Goal: Task Accomplishment & Management: Manage account settings

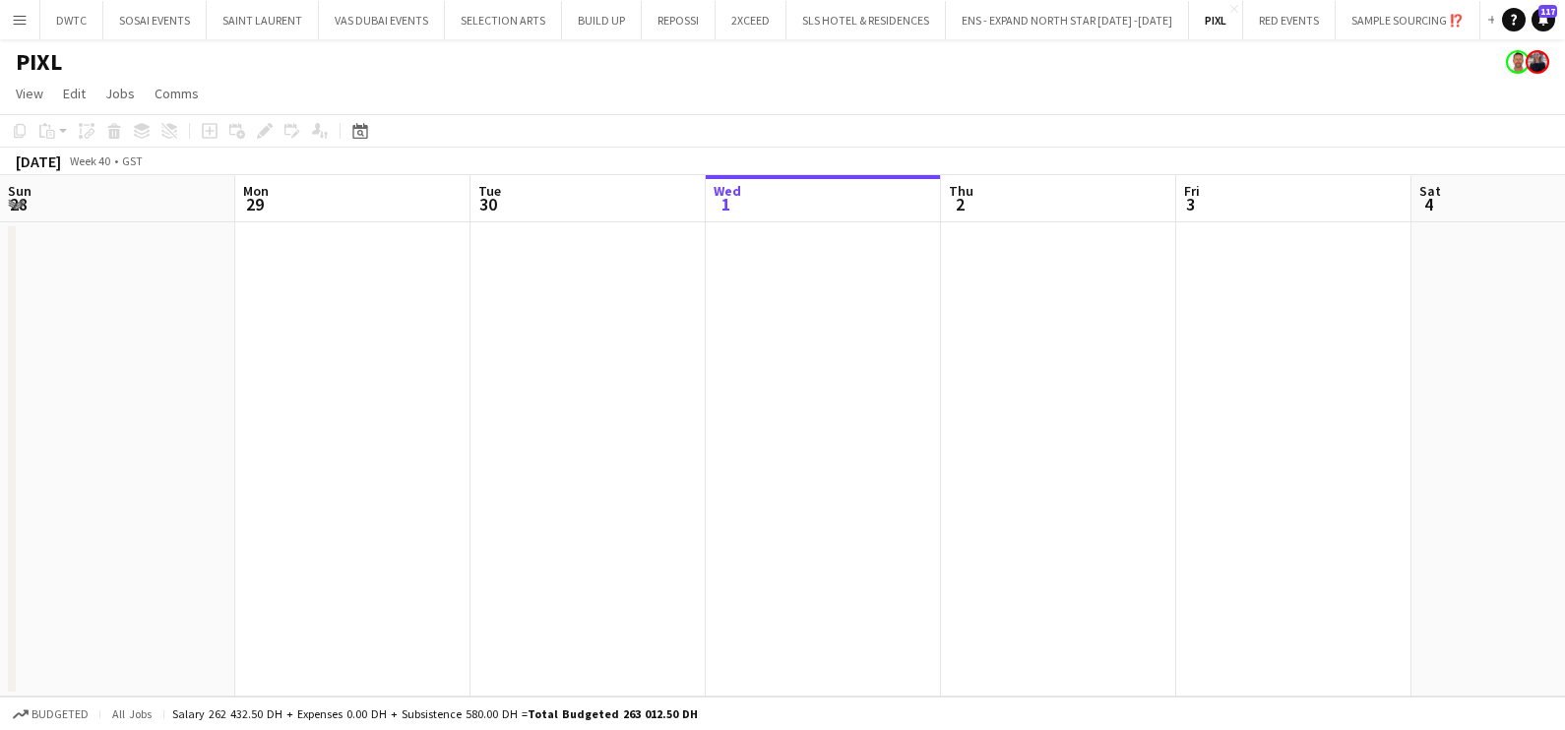
scroll to position [0, 470]
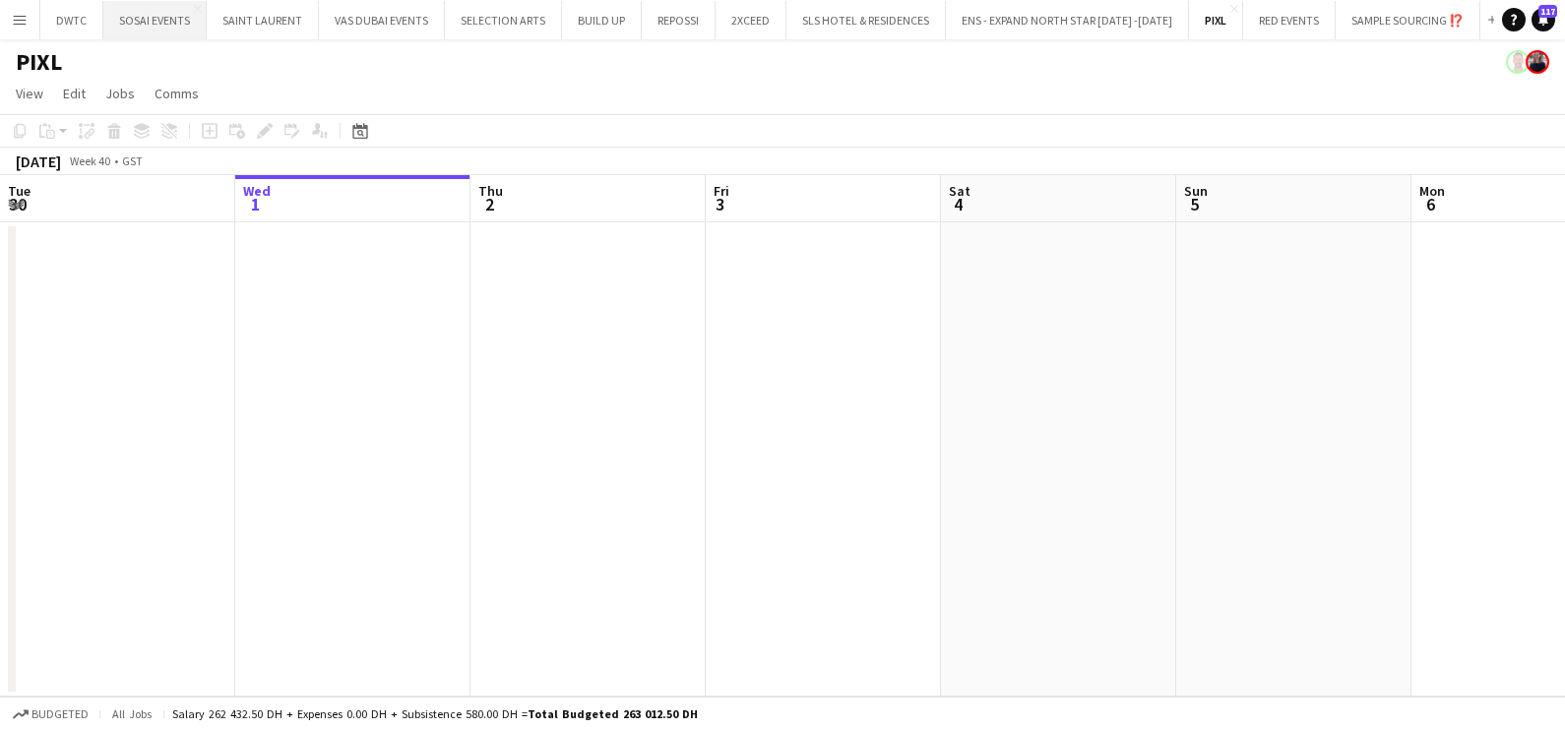
click at [108, 28] on button "SOSAI EVENTS Close" at bounding box center [154, 20] width 103 height 38
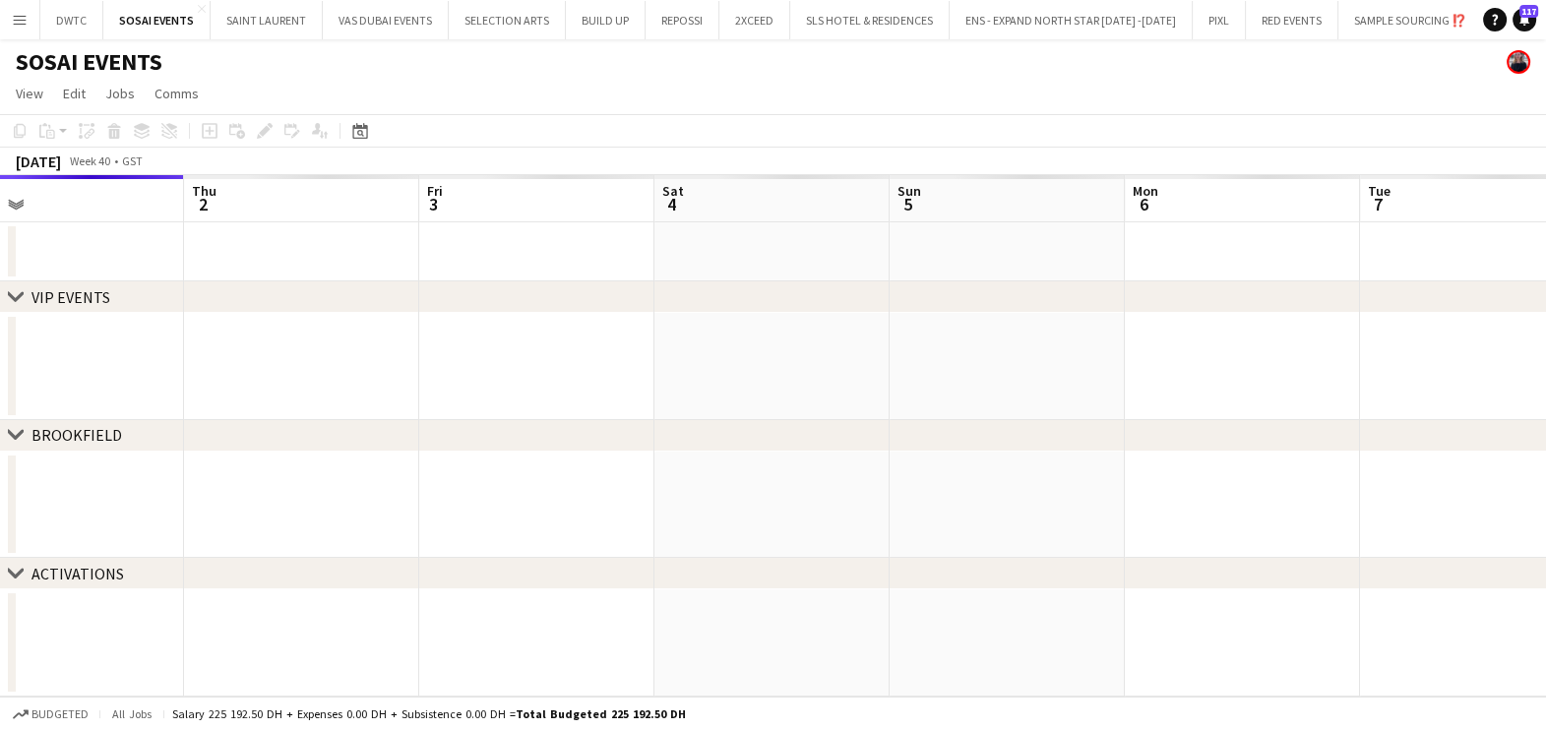
click at [333, 341] on app-calendar-viewport "Sun 28 Mon 29 Tue 30 Wed 1 Thu 2 Fri 3 Sat 4 Sun 5 Mon 6 Tue 7 Wed 8 Thu 9" at bounding box center [773, 436] width 1546 height 522
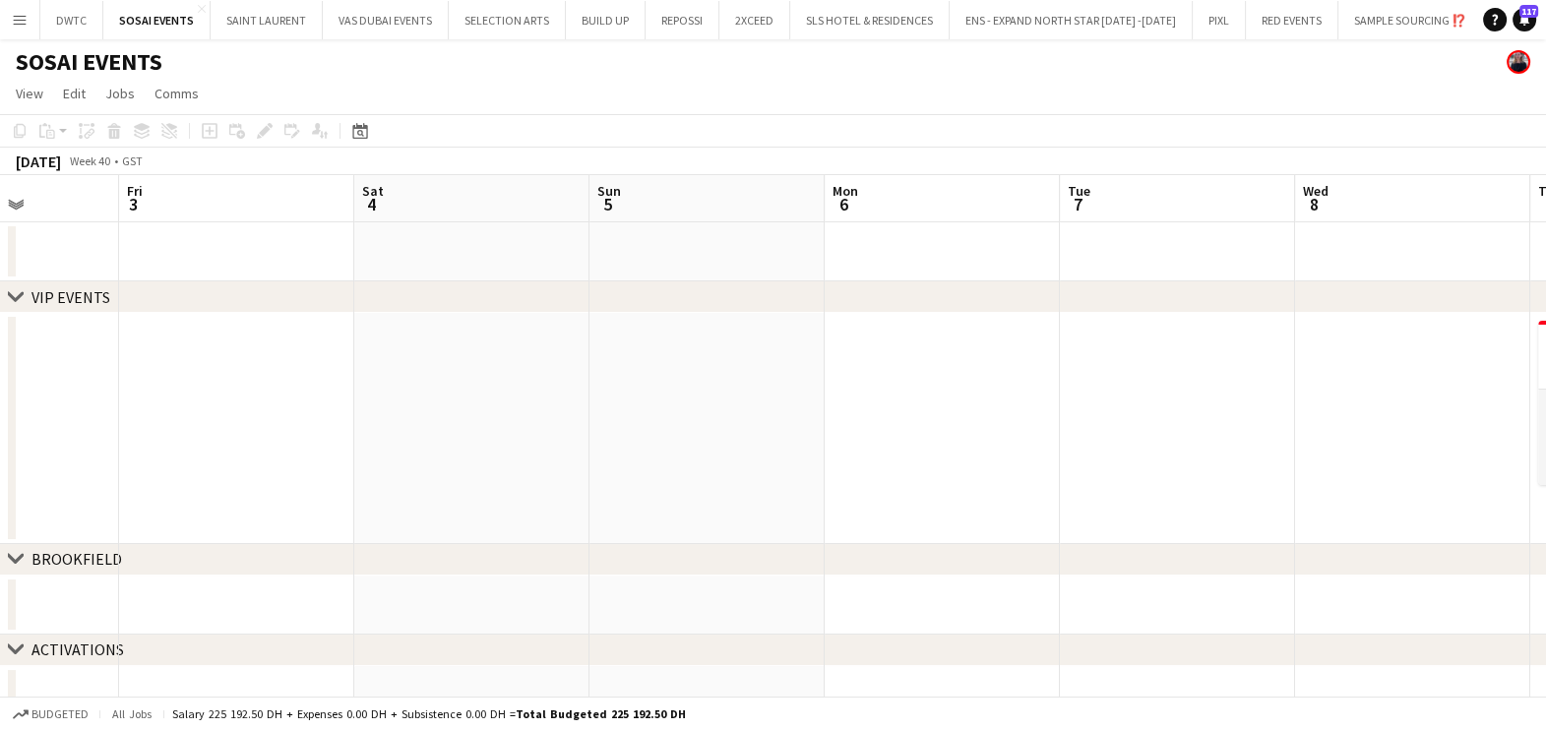
drag, startPoint x: 801, startPoint y: 356, endPoint x: 183, endPoint y: 370, distance: 618.1
click at [183, 370] on app-calendar-viewport "Mon 29 Tue 30 Wed 1 Thu 2 Fri 3 Sat 4 Sun 5 Mon 6 Tue 7 Wed 8 Thu 9 2/2 1 Job F…" at bounding box center [773, 450] width 1546 height 550
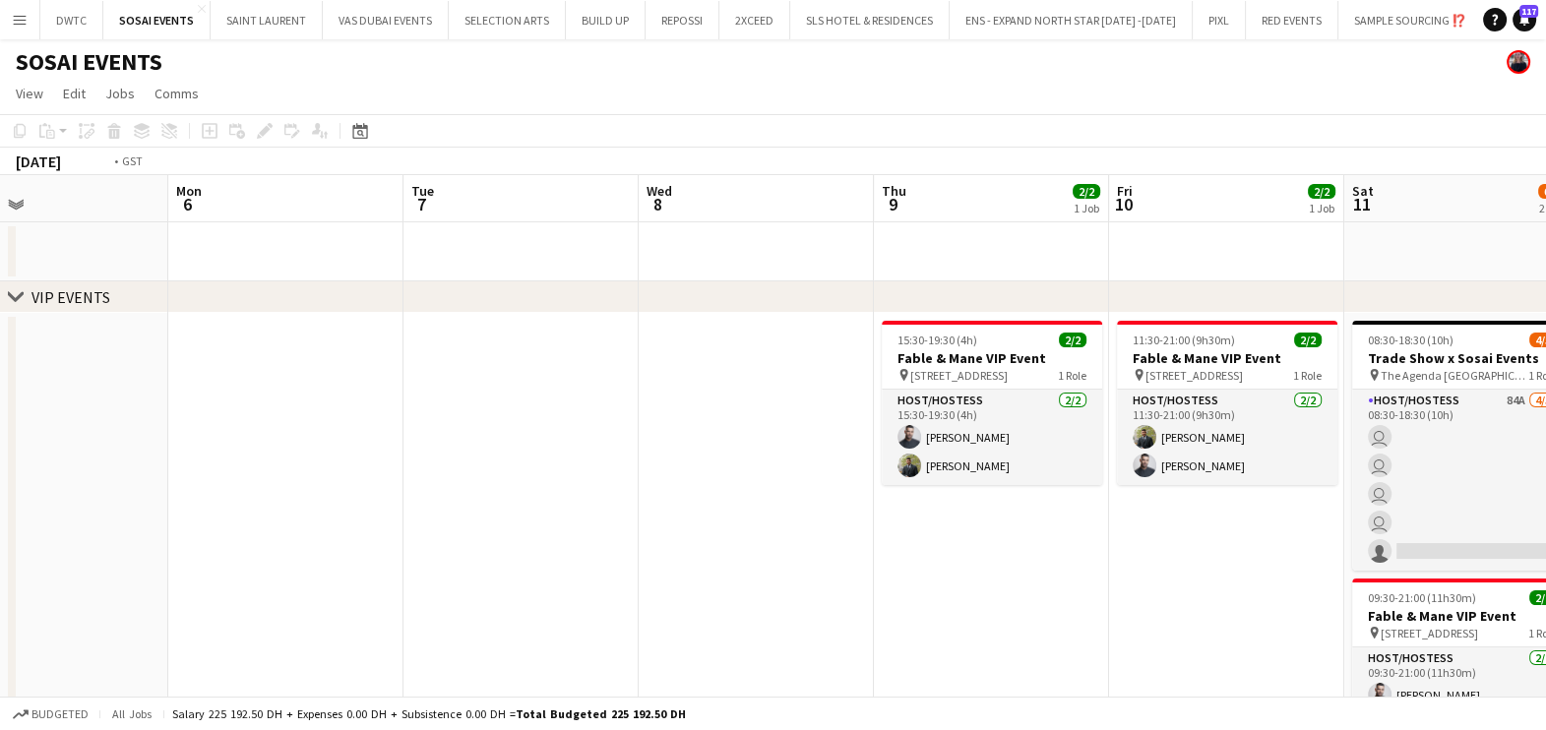
scroll to position [0, 690]
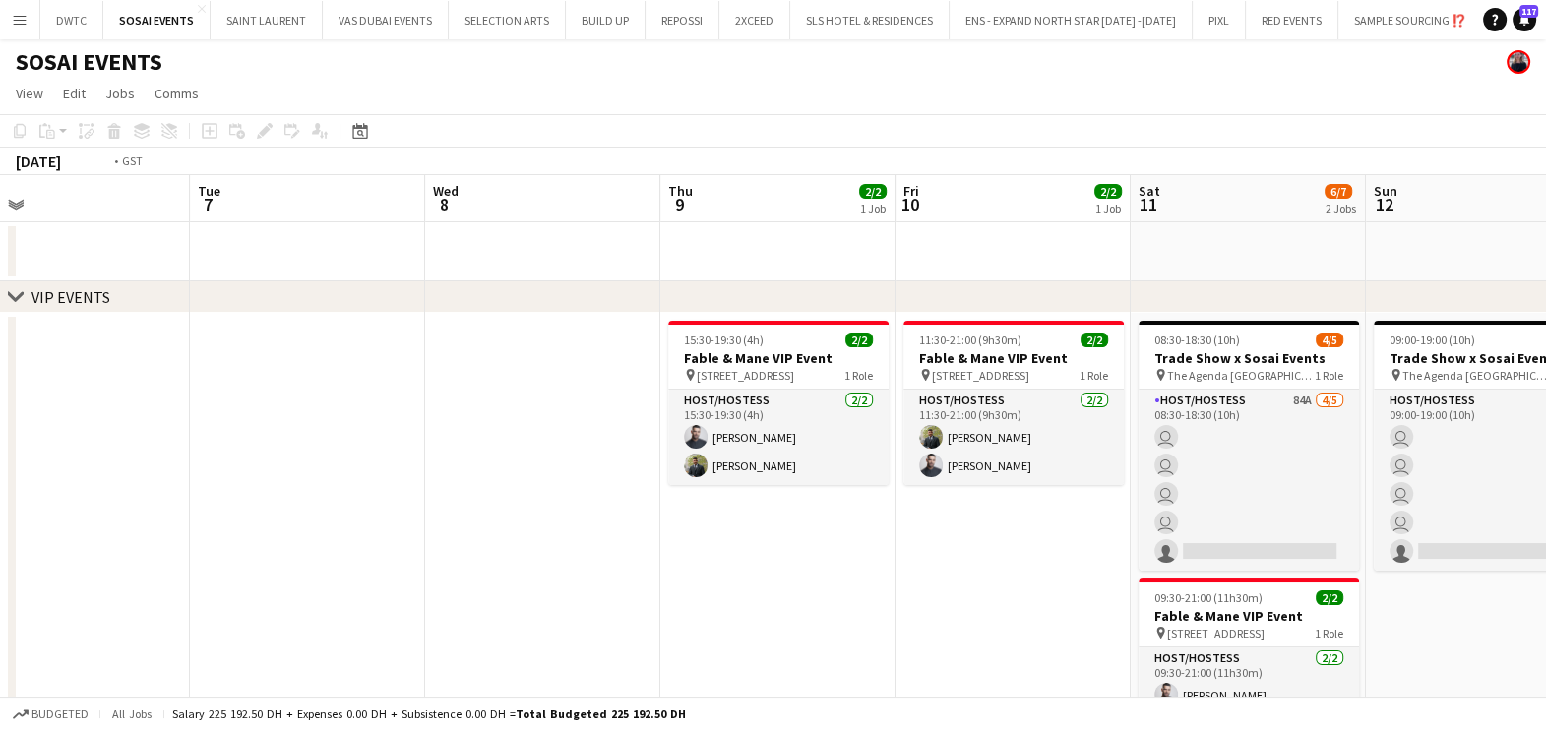
drag, startPoint x: 492, startPoint y: 391, endPoint x: 67, endPoint y: 395, distance: 425.1
click at [87, 395] on app-calendar-viewport "Fri 3 Sat 4 Sun 5 Mon 6 Tue 7 Wed 8 Thu 9 2/2 1 Job Fri 10 2/2 1 Job Sat 11 6/7…" at bounding box center [773, 588] width 1546 height 827
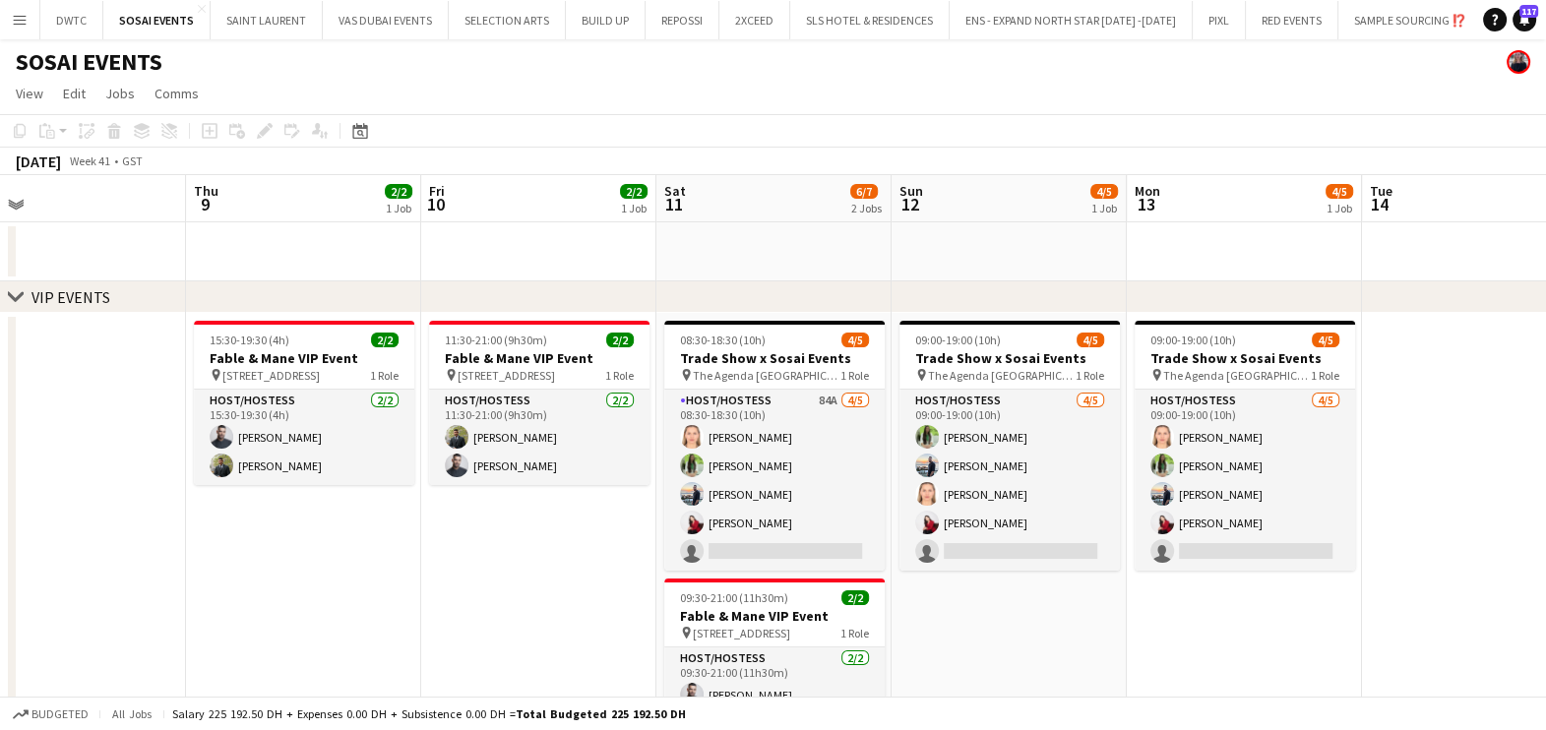
drag, startPoint x: 538, startPoint y: 546, endPoint x: 363, endPoint y: 546, distance: 175.2
click at [410, 546] on app-calendar-viewport "Sun 5 Mon 6 Tue 7 Wed 8 Thu 9 2/2 1 Job Fri 10 2/2 1 Job Sat 11 6/7 2 Jobs Sun …" at bounding box center [773, 588] width 1546 height 827
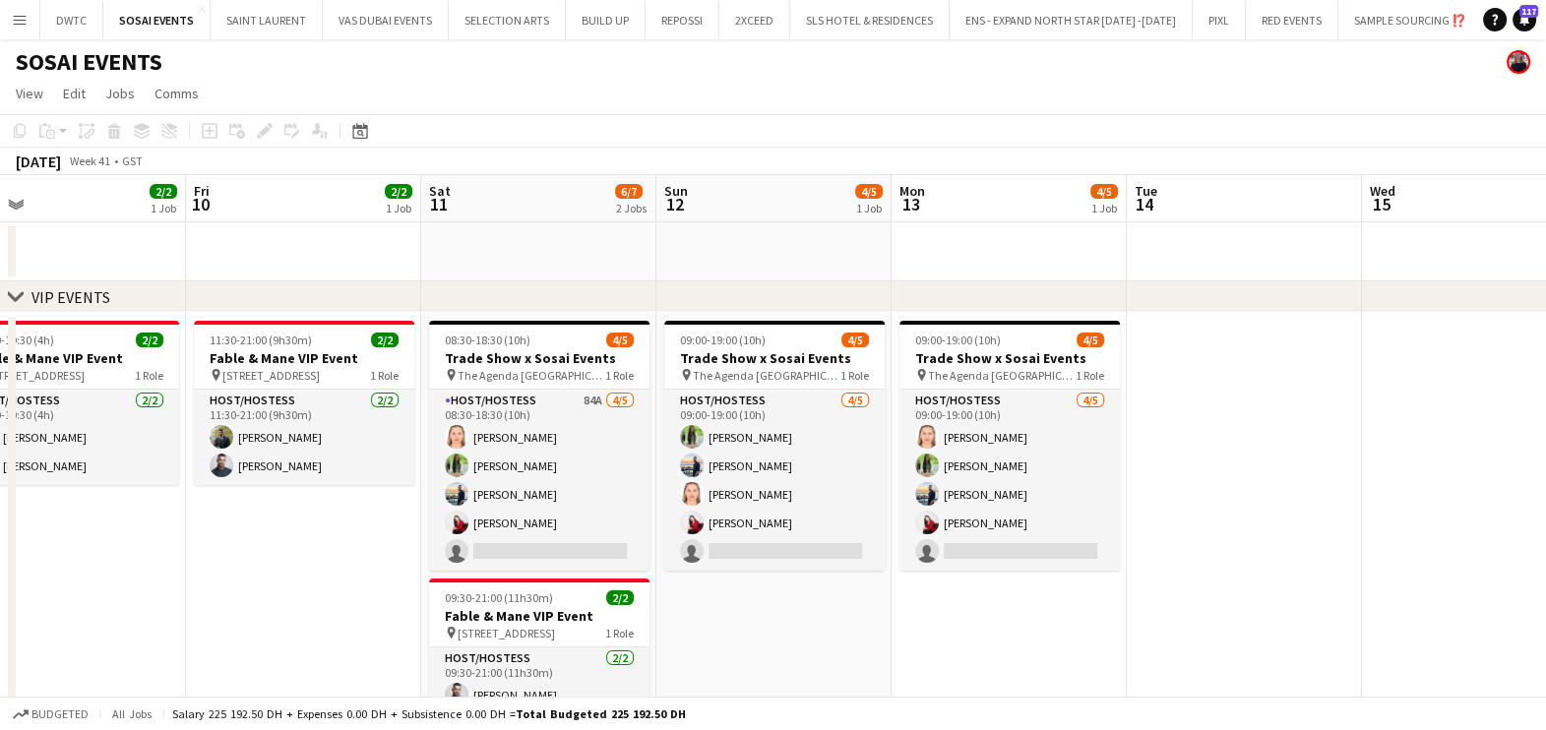
scroll to position [0, 695]
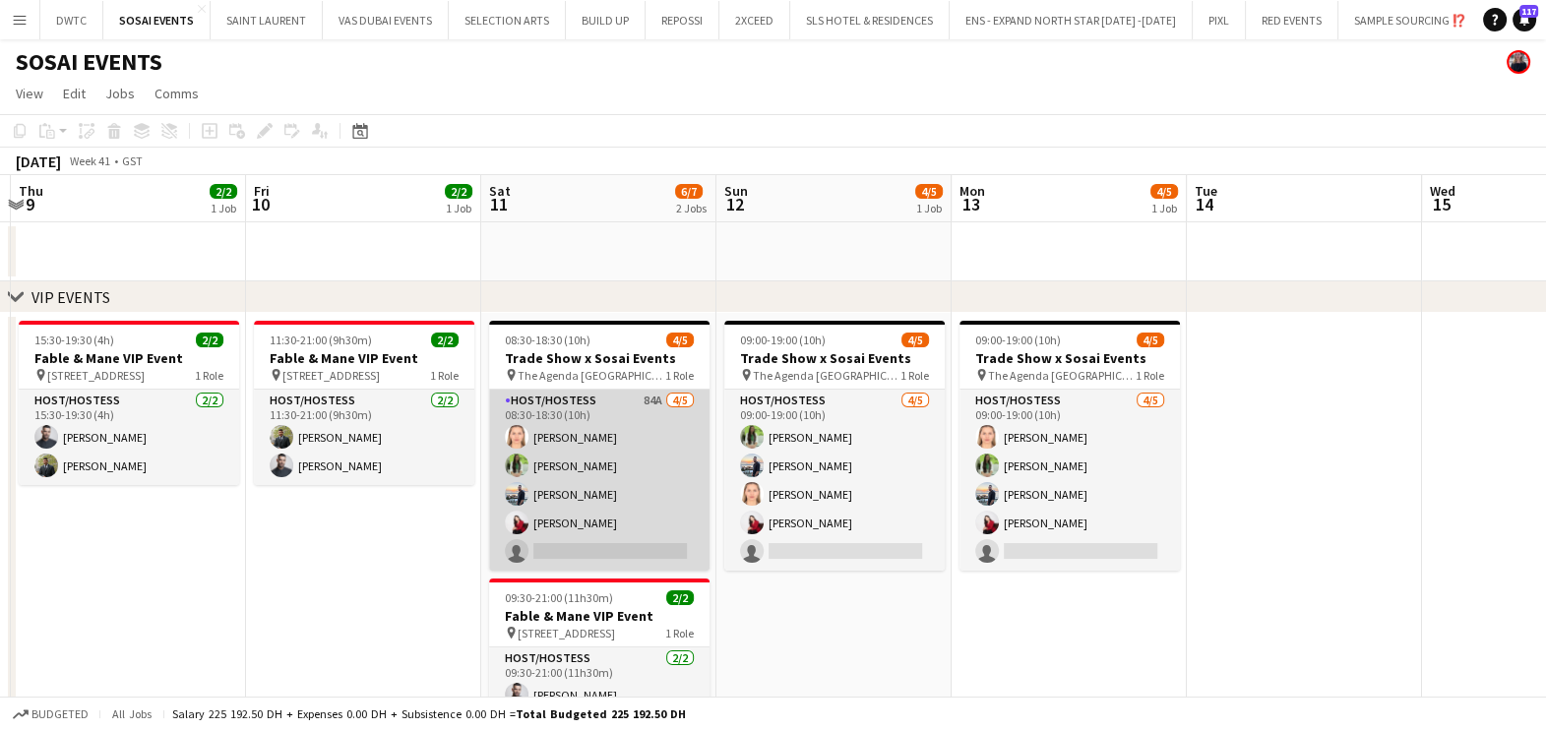
click at [586, 496] on app-card-role "Host/Hostess 84A [DATE] 08:30-18:30 (10h) [PERSON_NAME] Jouli Serawan [PERSON_N…" at bounding box center [599, 480] width 220 height 181
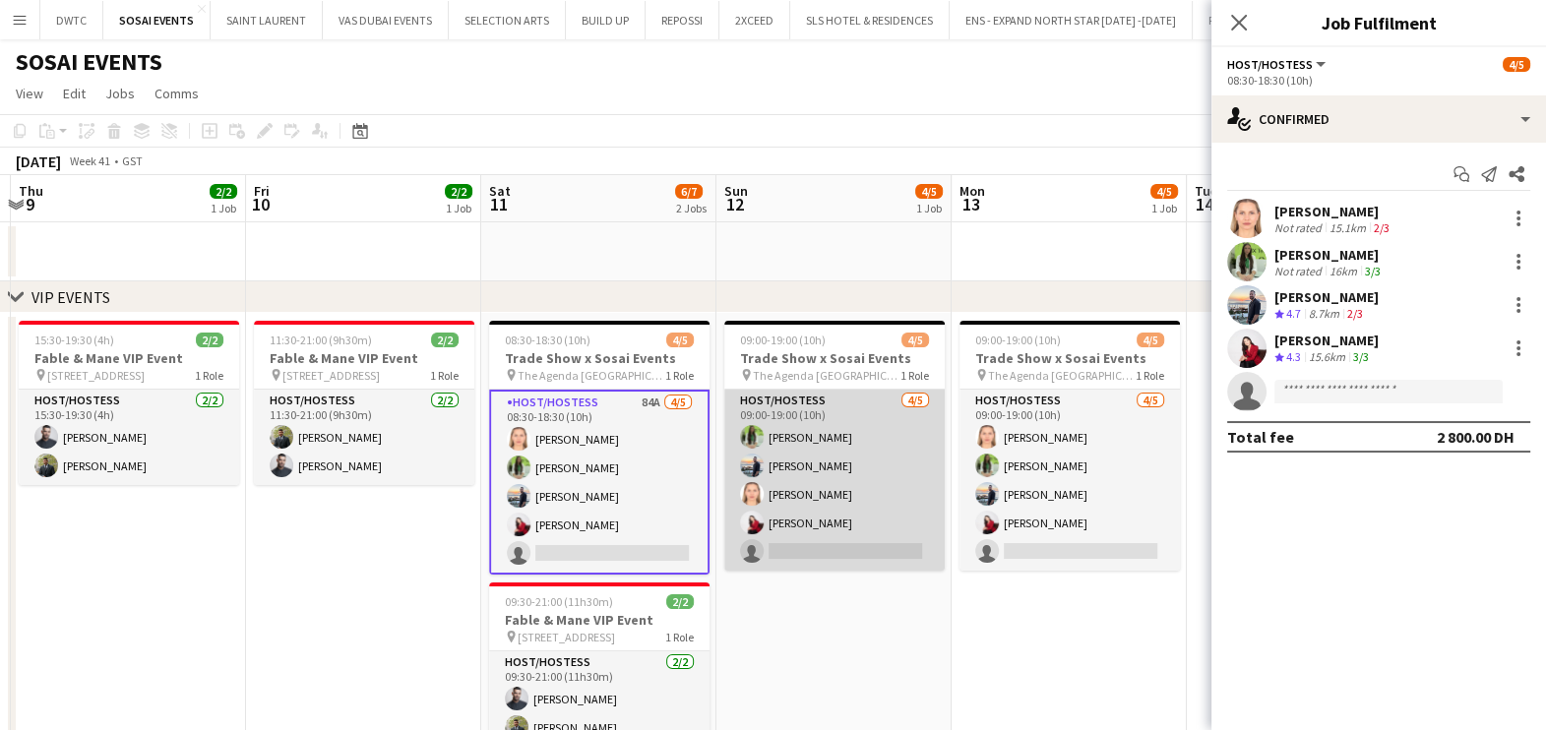
click at [825, 479] on app-card-role "Host/Hostess [DATE] 09:00-19:00 (10h) Jouli Serawan [PERSON_NAME] Kharoufah [PE…" at bounding box center [834, 480] width 220 height 181
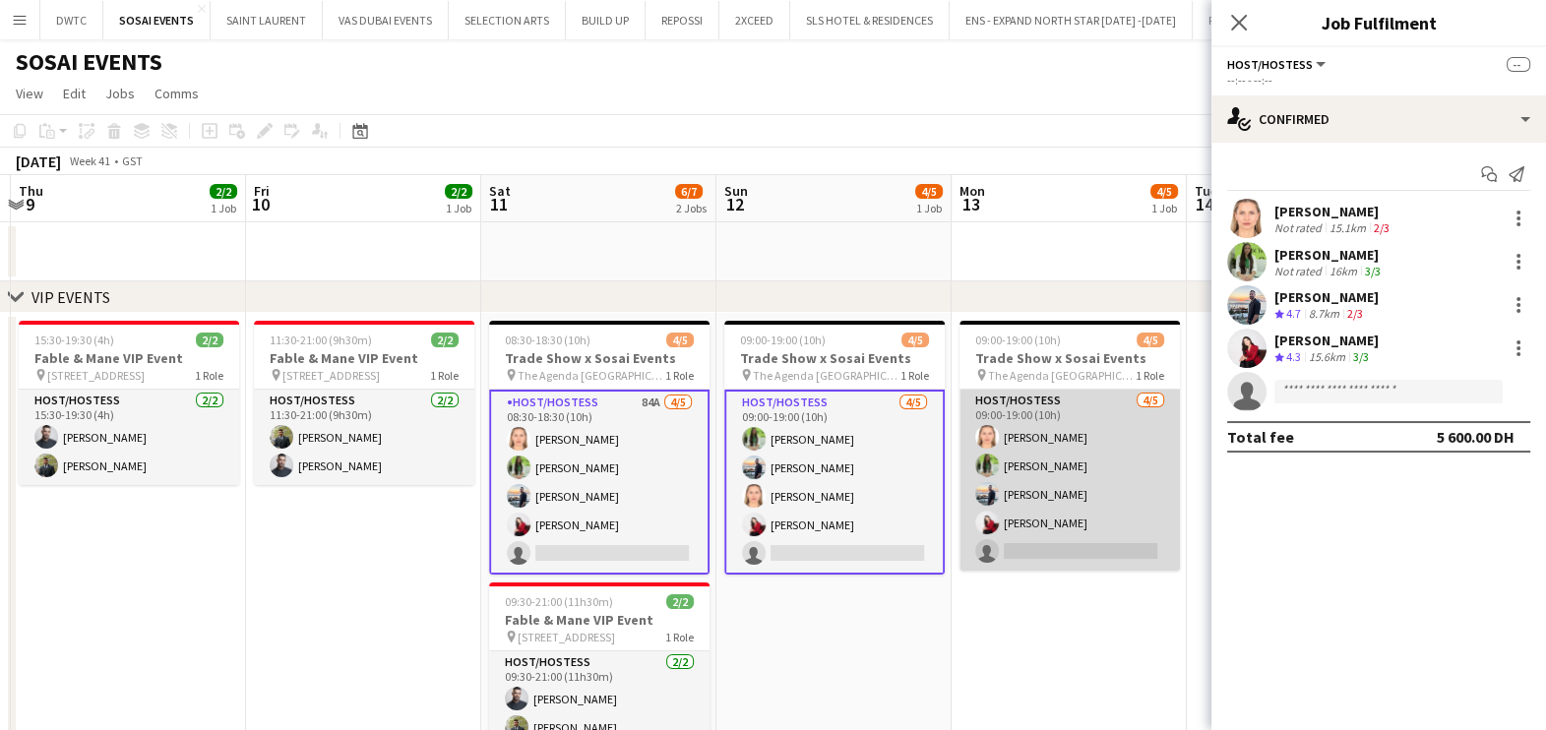
click at [1005, 462] on app-card-role "Host/Hostess [DATE] 09:00-19:00 (10h) [PERSON_NAME] Jouli Serawan [PERSON_NAME]…" at bounding box center [1069, 480] width 220 height 181
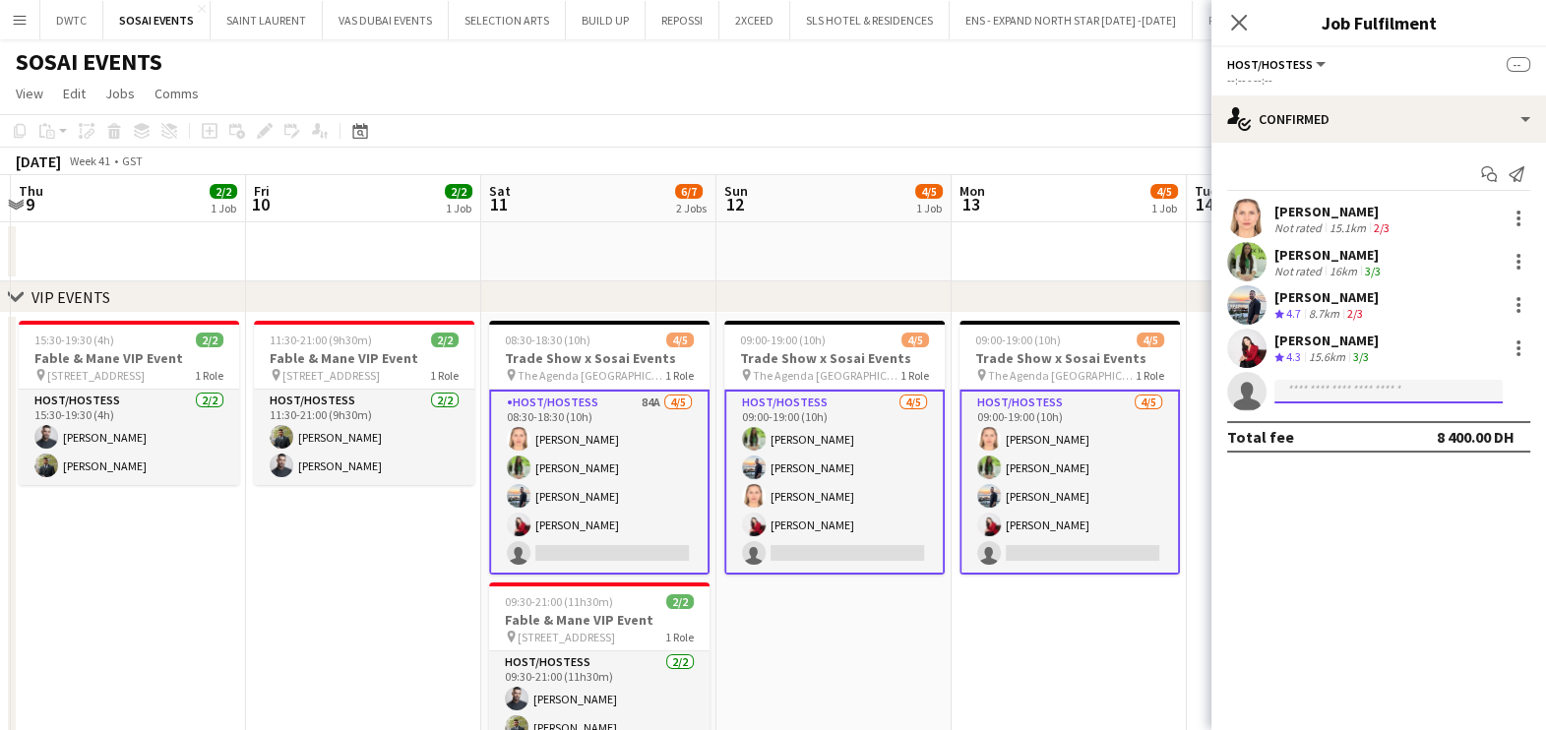
click at [1341, 382] on input at bounding box center [1388, 392] width 228 height 24
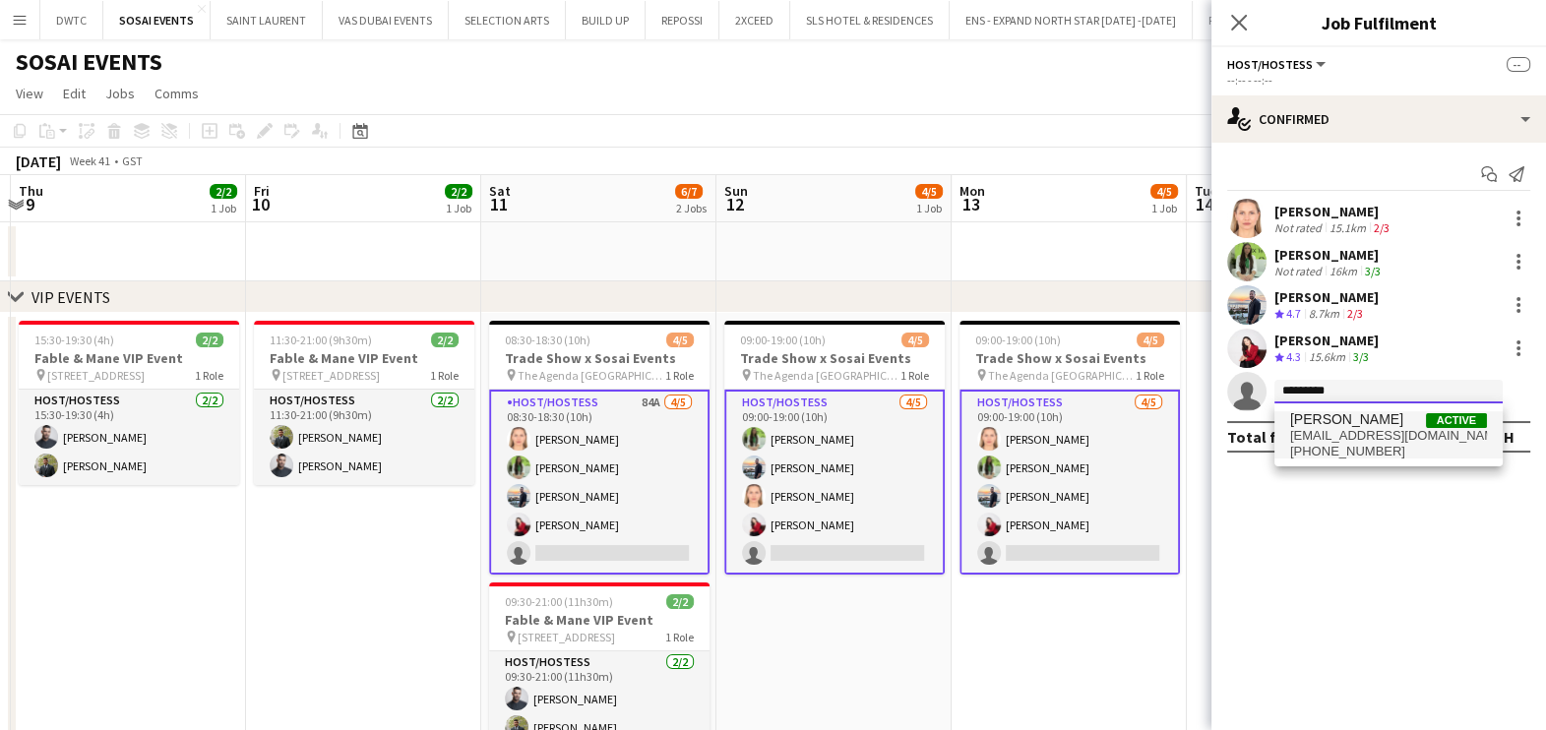
type input "*********"
click at [1358, 437] on span "[EMAIL_ADDRESS][DOMAIN_NAME]" at bounding box center [1388, 436] width 197 height 16
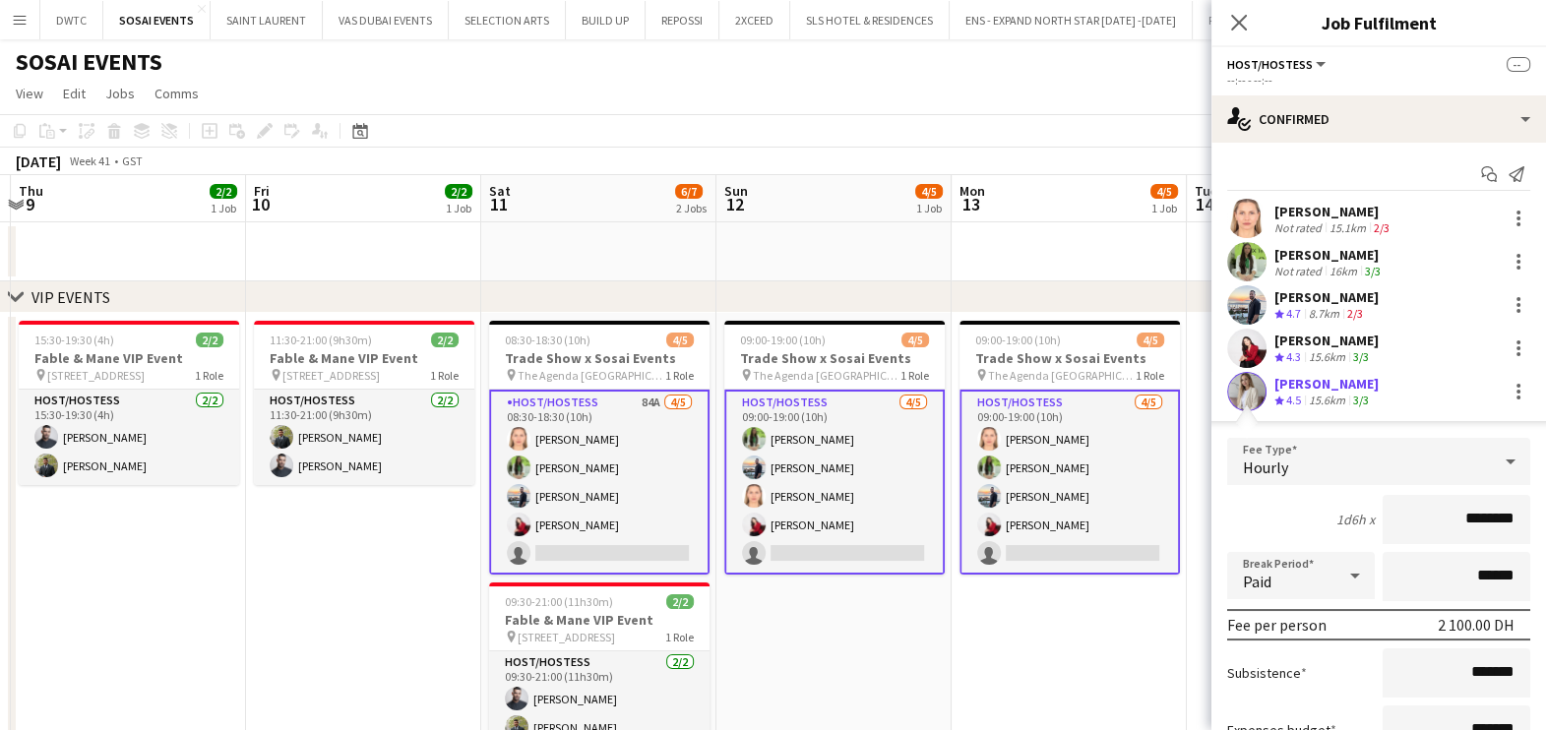
scroll to position [181, 0]
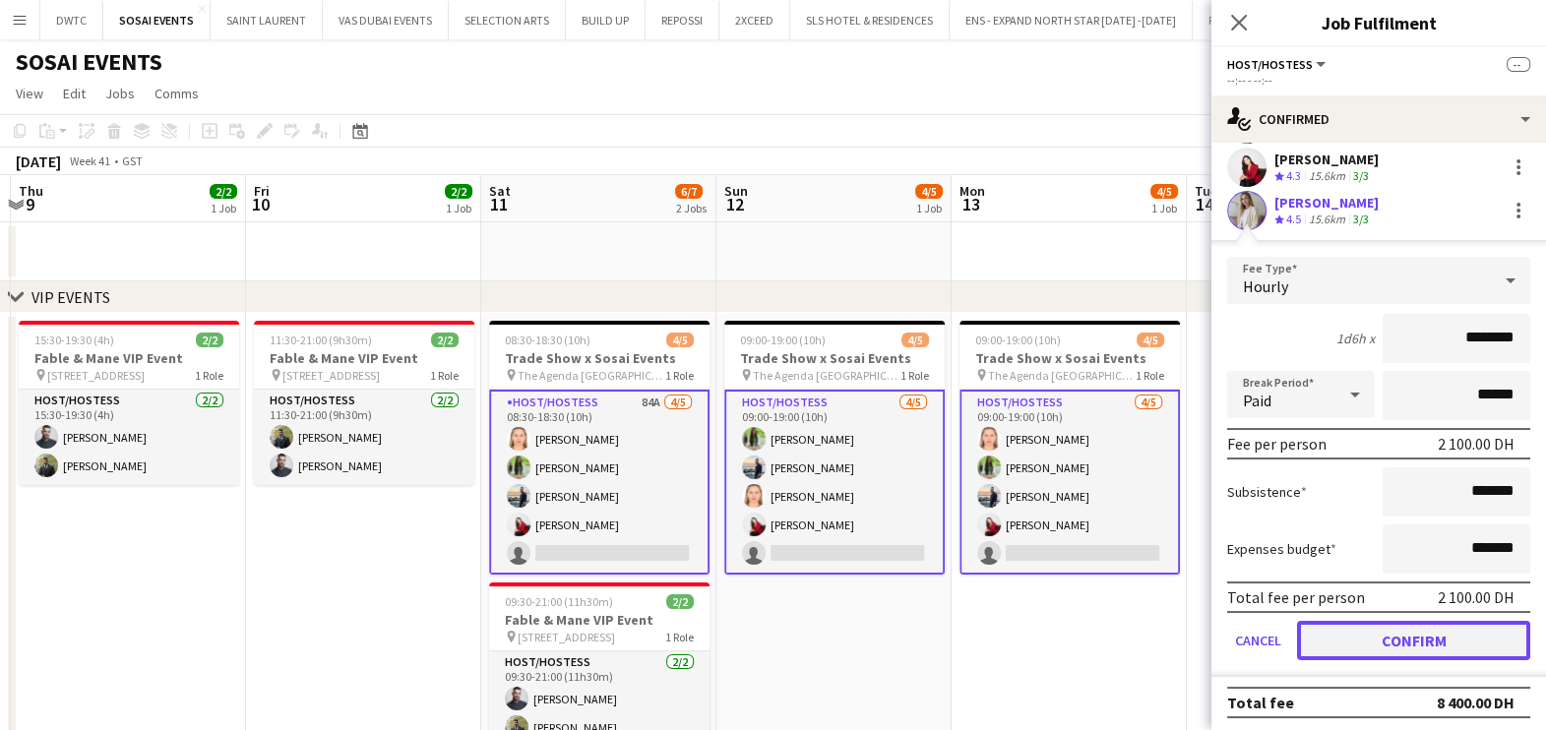
click at [1379, 641] on button "Confirm" at bounding box center [1413, 640] width 233 height 39
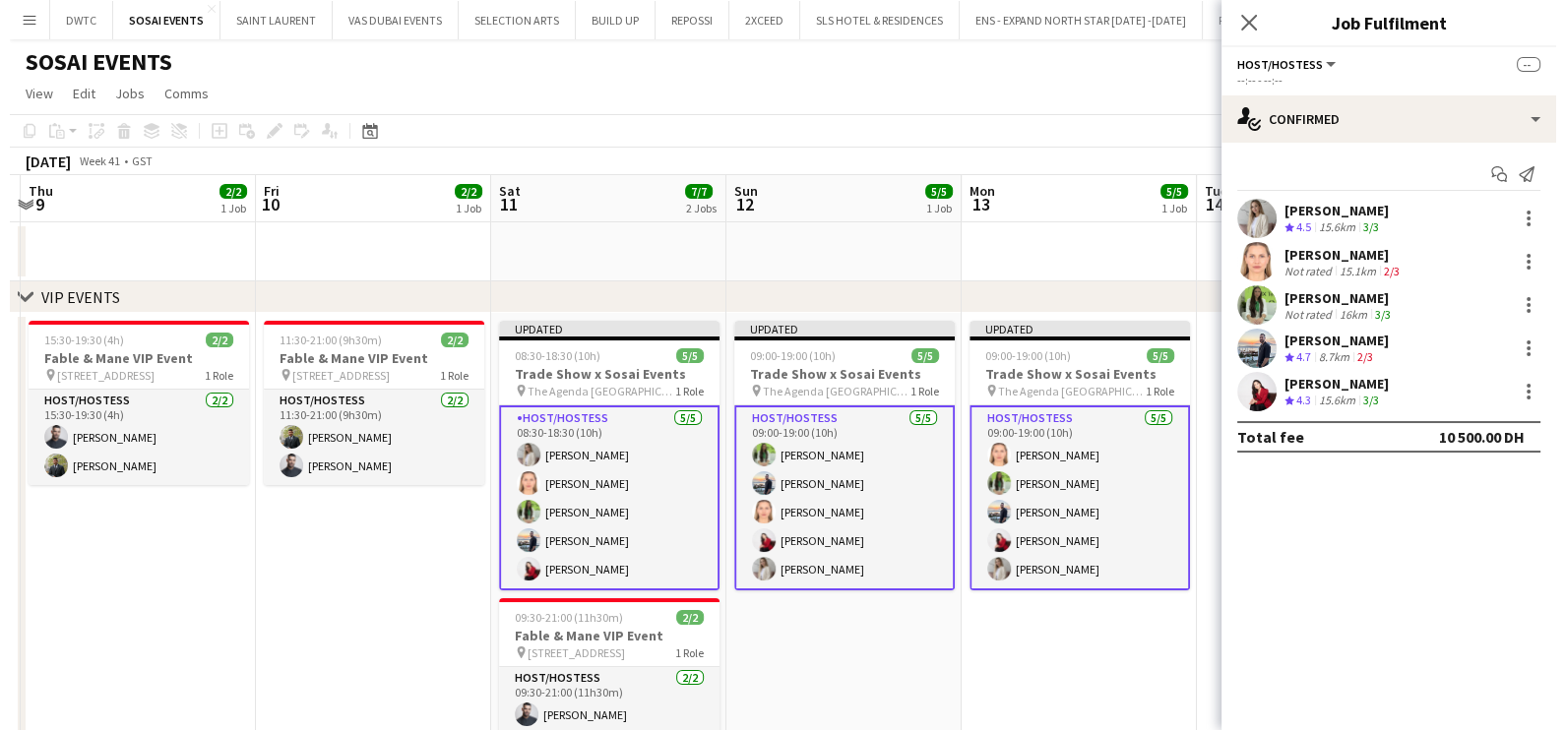
scroll to position [0, 0]
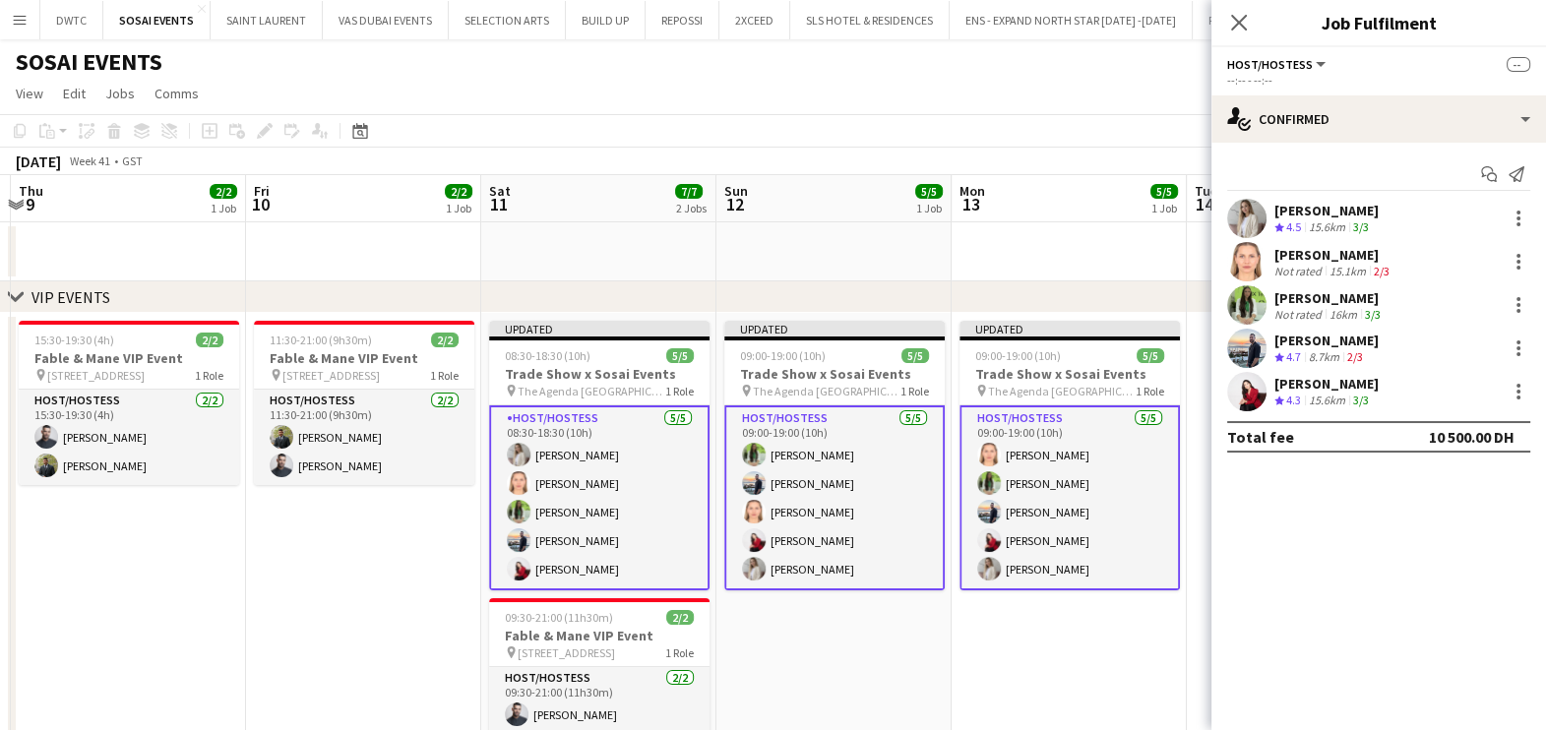
click at [994, 655] on app-date-cell "Updated 09:00-19:00 (10h) 5/5 Trade Show x Sosai Events pin The Agenda Dubai 1 …" at bounding box center [1069, 574] width 235 height 523
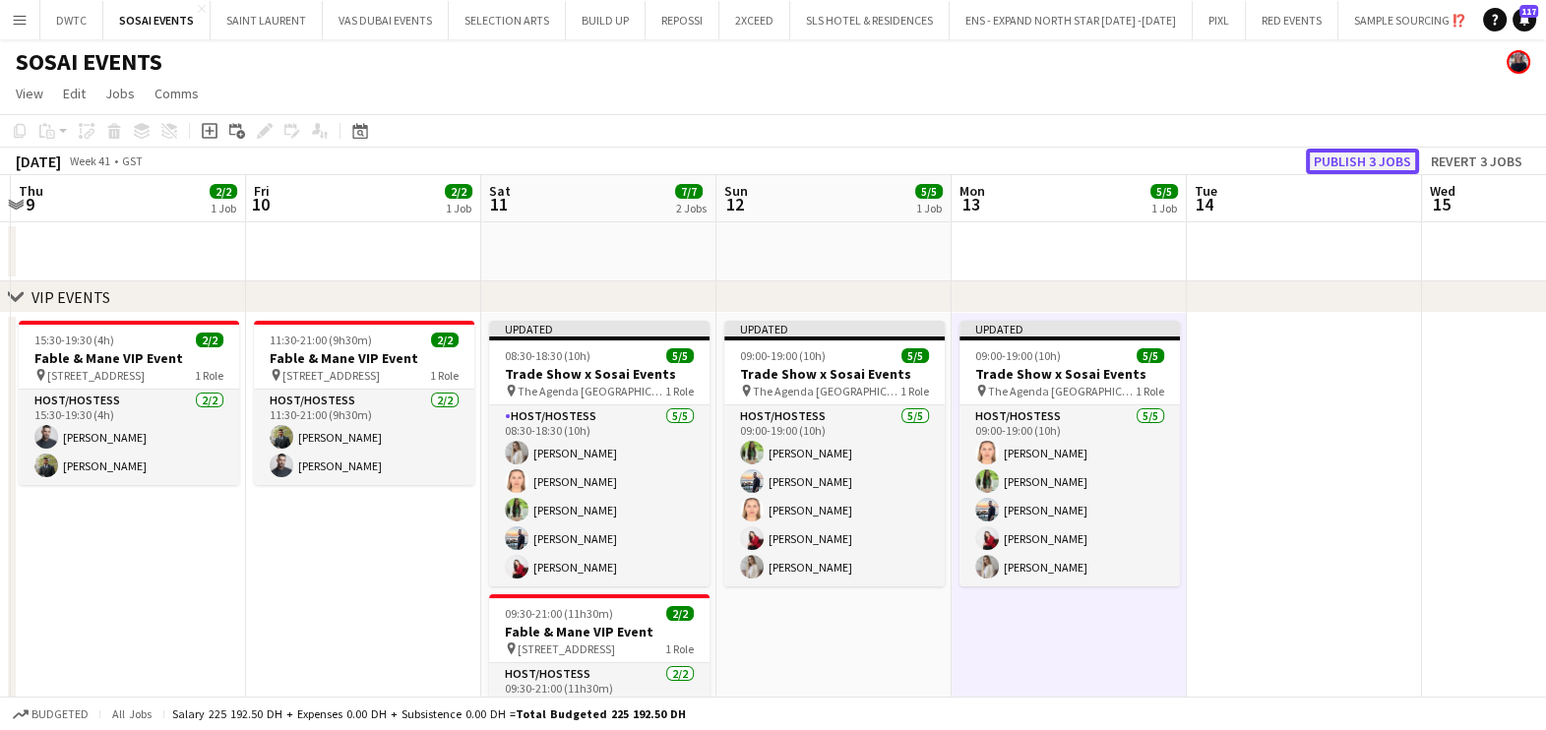
click at [1348, 154] on button "Publish 3 jobs" at bounding box center [1362, 162] width 113 height 26
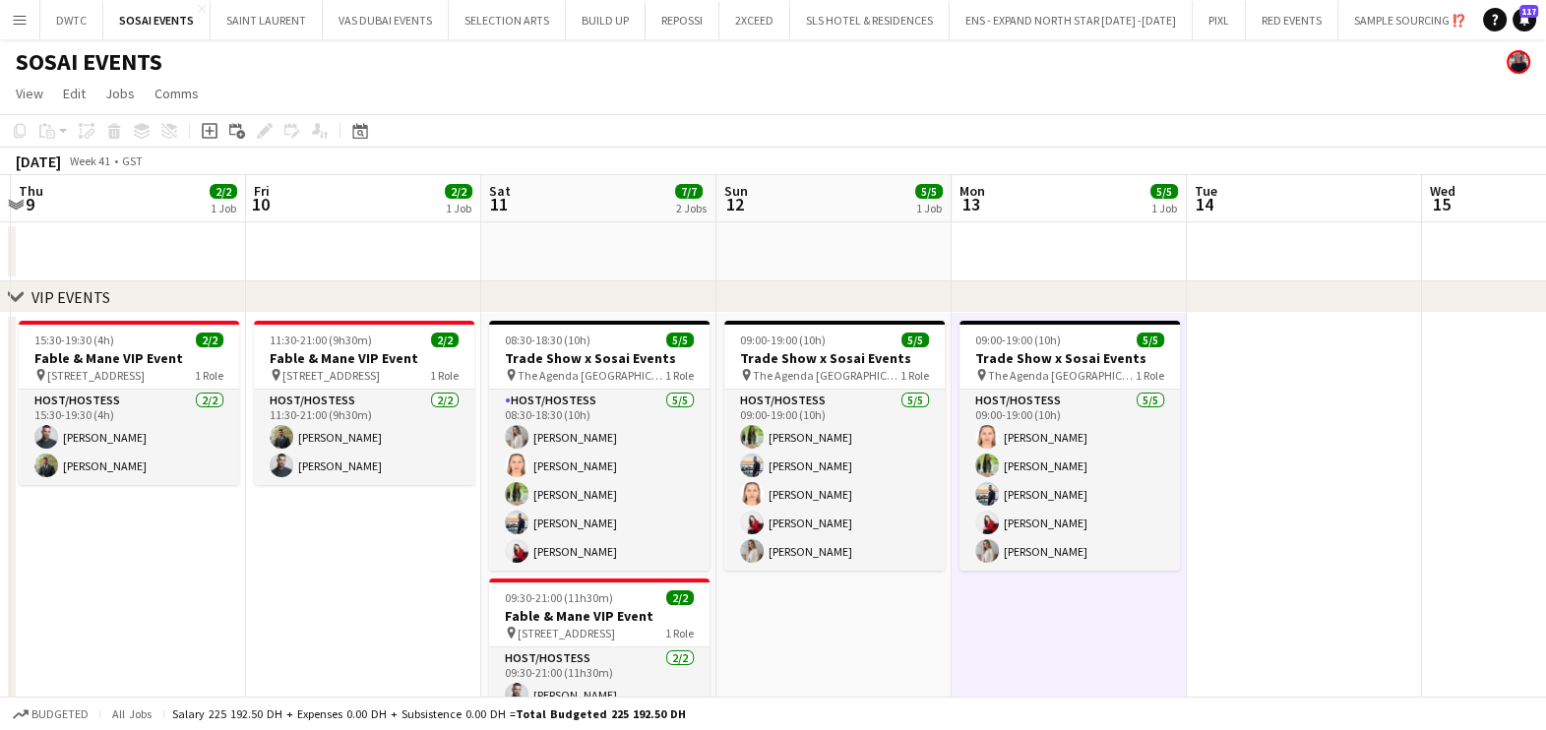
drag, startPoint x: 1468, startPoint y: 19, endPoint x: 1459, endPoint y: 26, distance: 11.2
click at [1491, 19] on app-icon "Add" at bounding box center [1495, 20] width 8 height 8
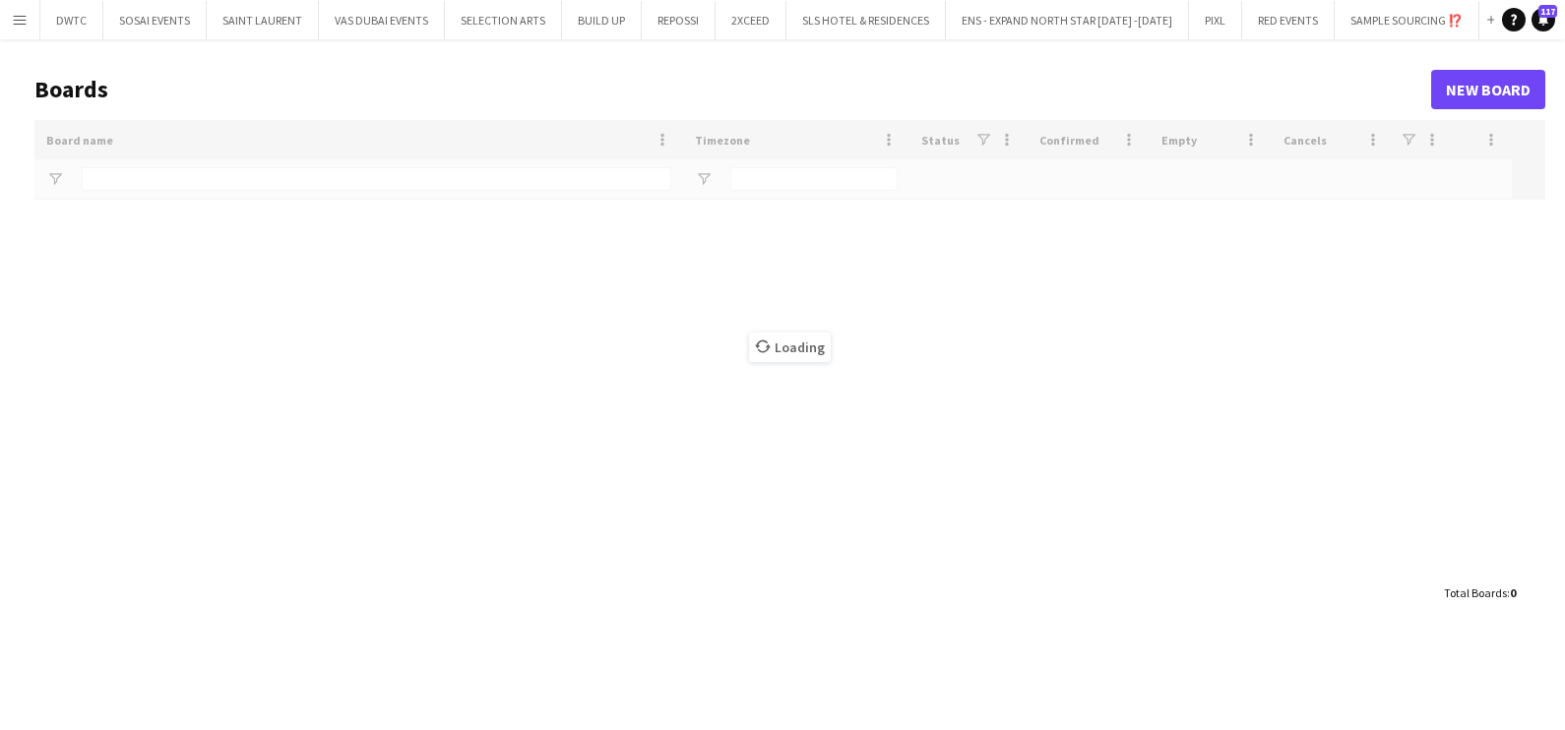
click at [236, 187] on div "Loading" at bounding box center [789, 347] width 1510 height 454
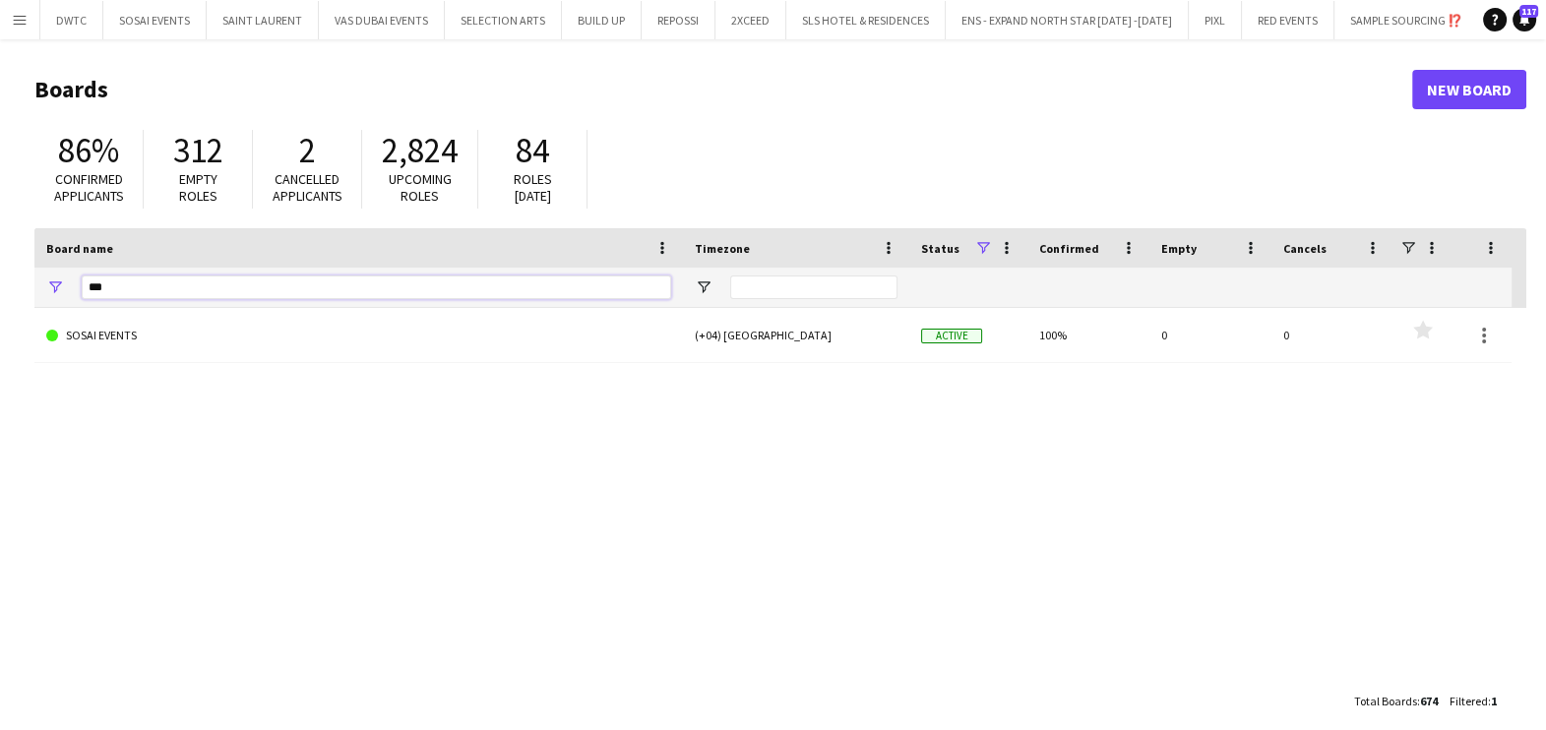
click at [240, 291] on input "***" at bounding box center [376, 288] width 589 height 24
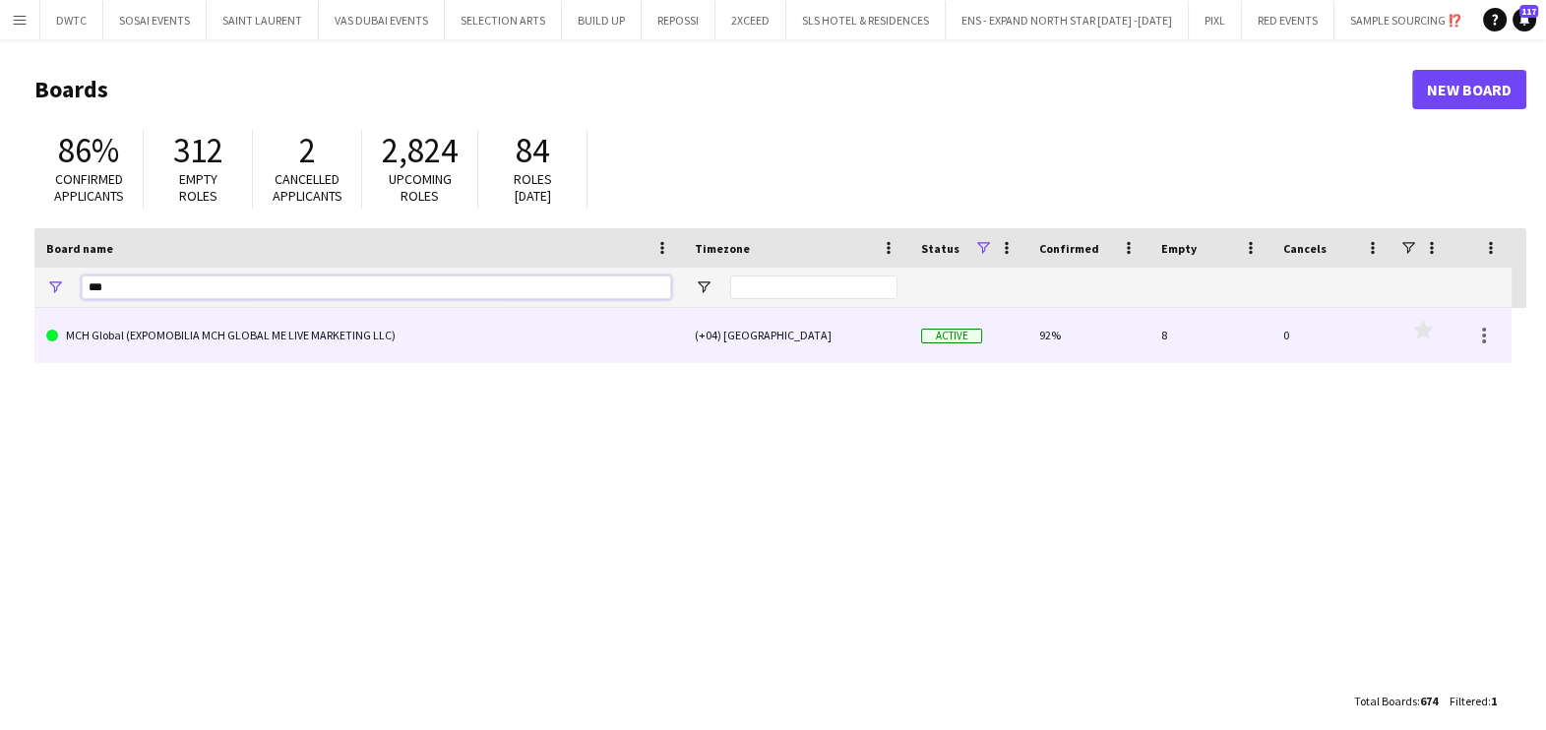
type input "***"
click at [229, 334] on link "MCH Global (EXPOMOBILIA MCH GLOBAL ME LIVE MARKETING LLC)" at bounding box center [358, 335] width 625 height 55
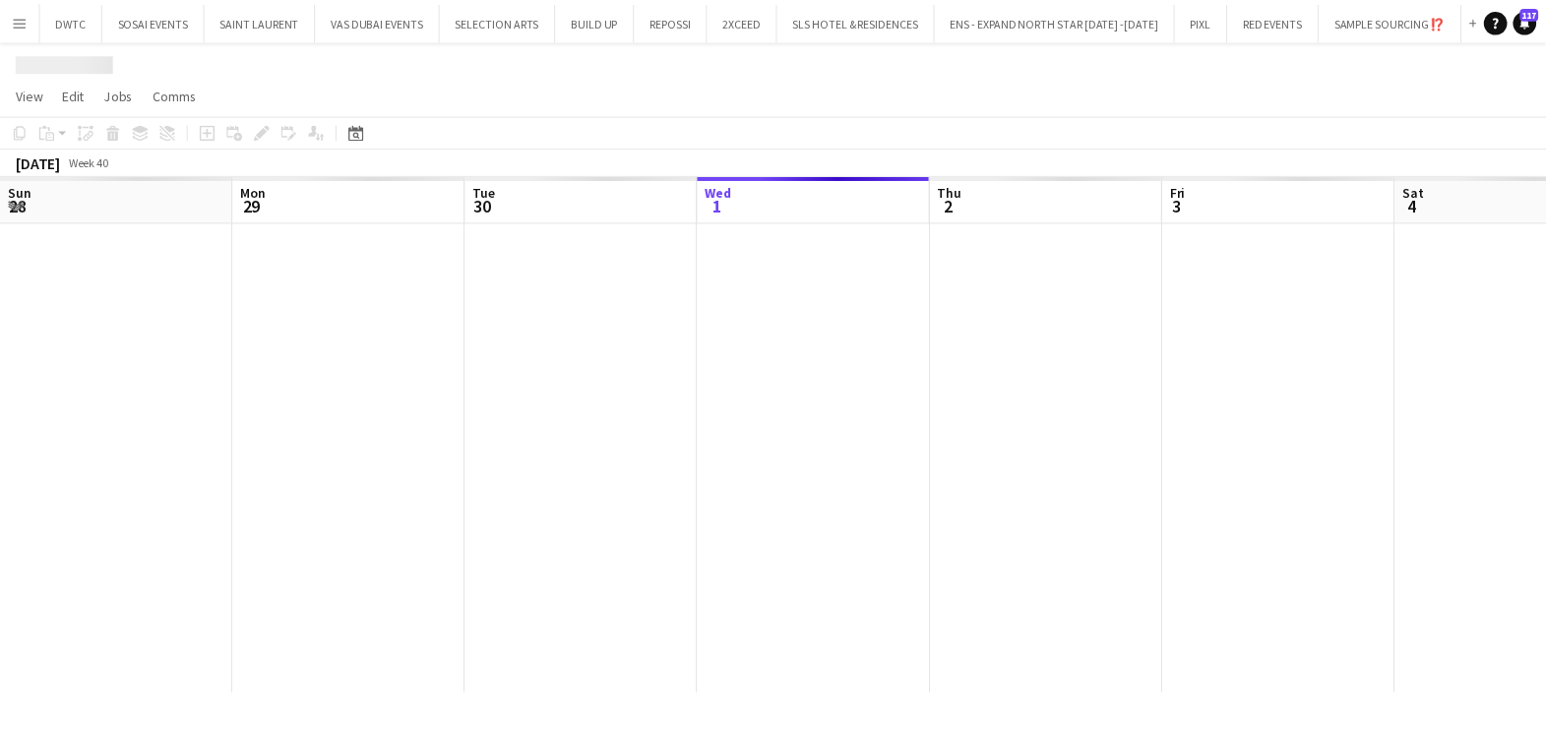
scroll to position [0, 353]
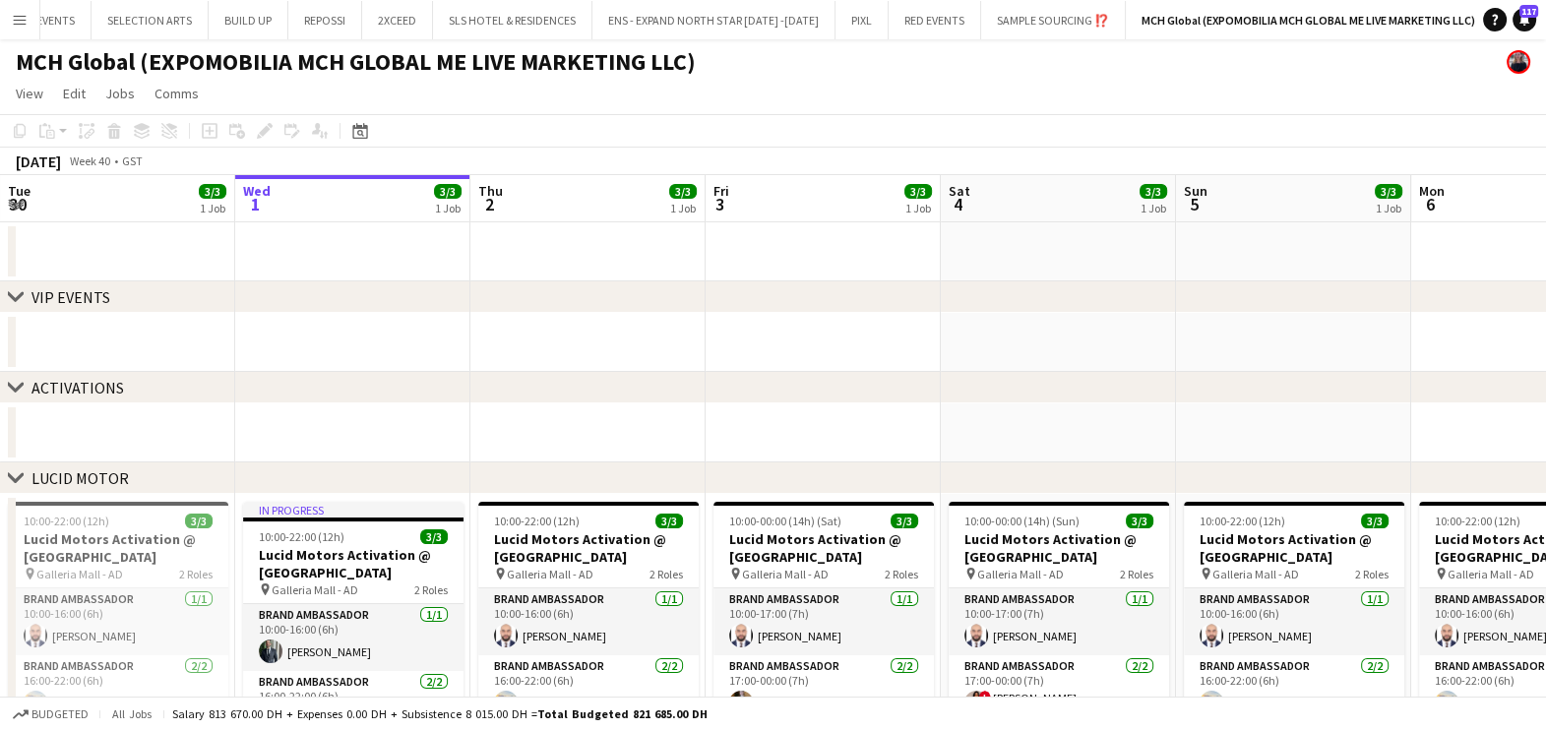
drag, startPoint x: 1166, startPoint y: 301, endPoint x: 434, endPoint y: 433, distance: 743.9
click at [435, 433] on div "chevron-right VIP EVENTS chevron-right ACTIVATIONS chevron-right LUCID MOTOR ch…" at bounding box center [773, 672] width 1546 height 995
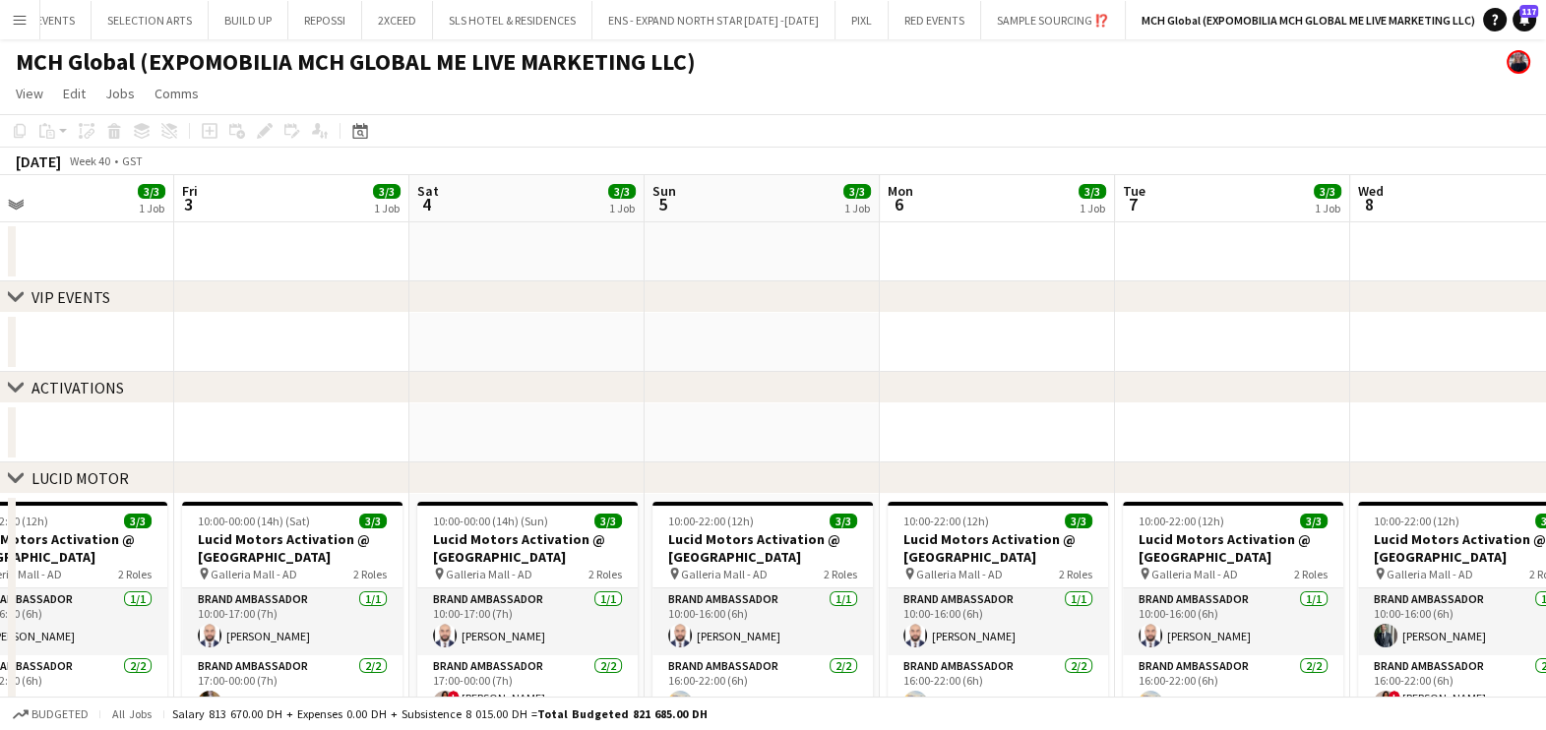
drag, startPoint x: 1122, startPoint y: 415, endPoint x: 254, endPoint y: 428, distance: 868.0
click at [256, 427] on app-calendar-viewport "Tue 30 3/3 1 Job Wed 1 3/3 1 Job Thu 2 3/3 1 Job Fri 3 3/3 1 Job Sat 4 3/3 1 Jo…" at bounding box center [773, 672] width 1546 height 995
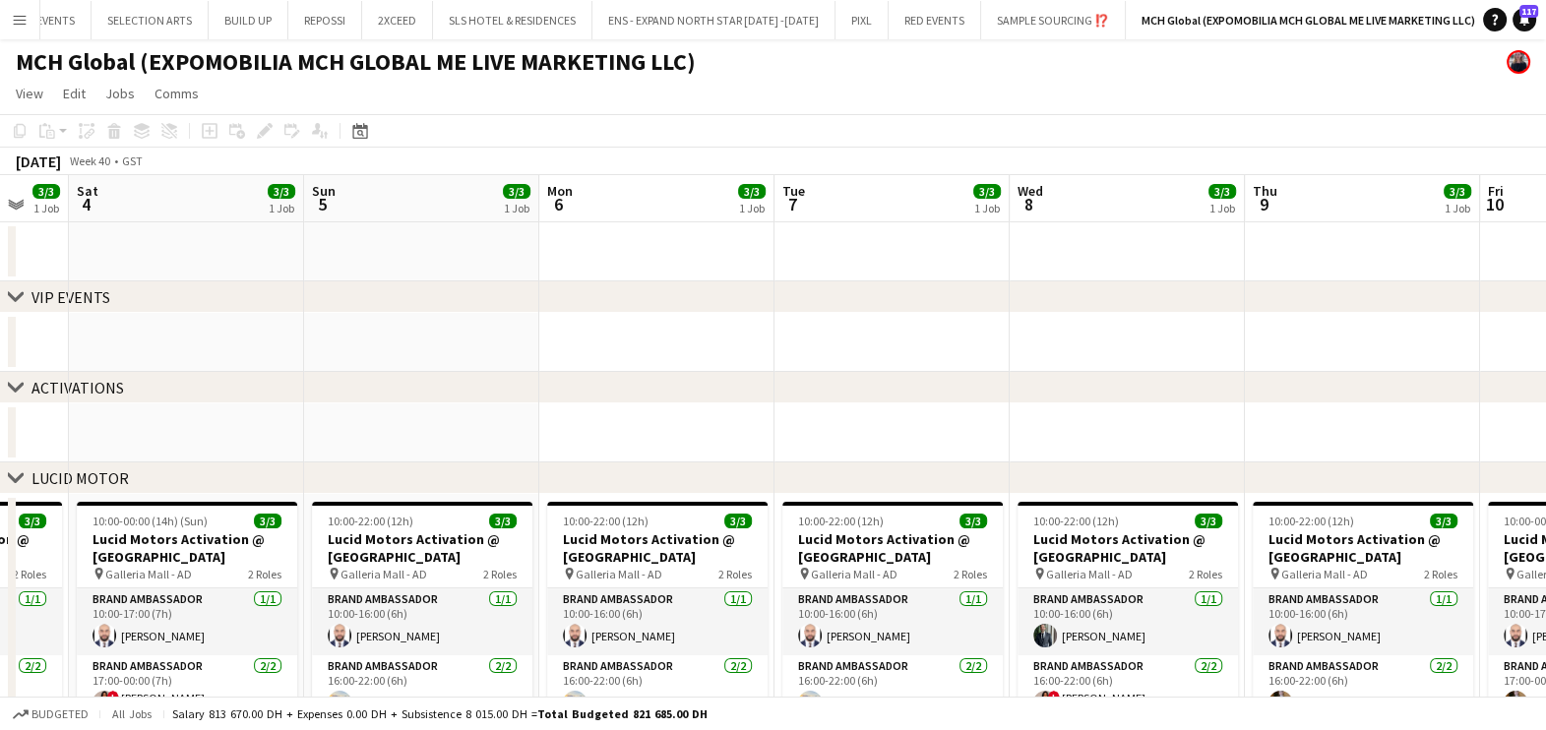
drag, startPoint x: 920, startPoint y: 373, endPoint x: 363, endPoint y: 408, distance: 558.1
click at [351, 408] on div "chevron-right VIP EVENTS chevron-right ACTIVATIONS chevron-right LUCID MOTOR ch…" at bounding box center [773, 672] width 1546 height 995
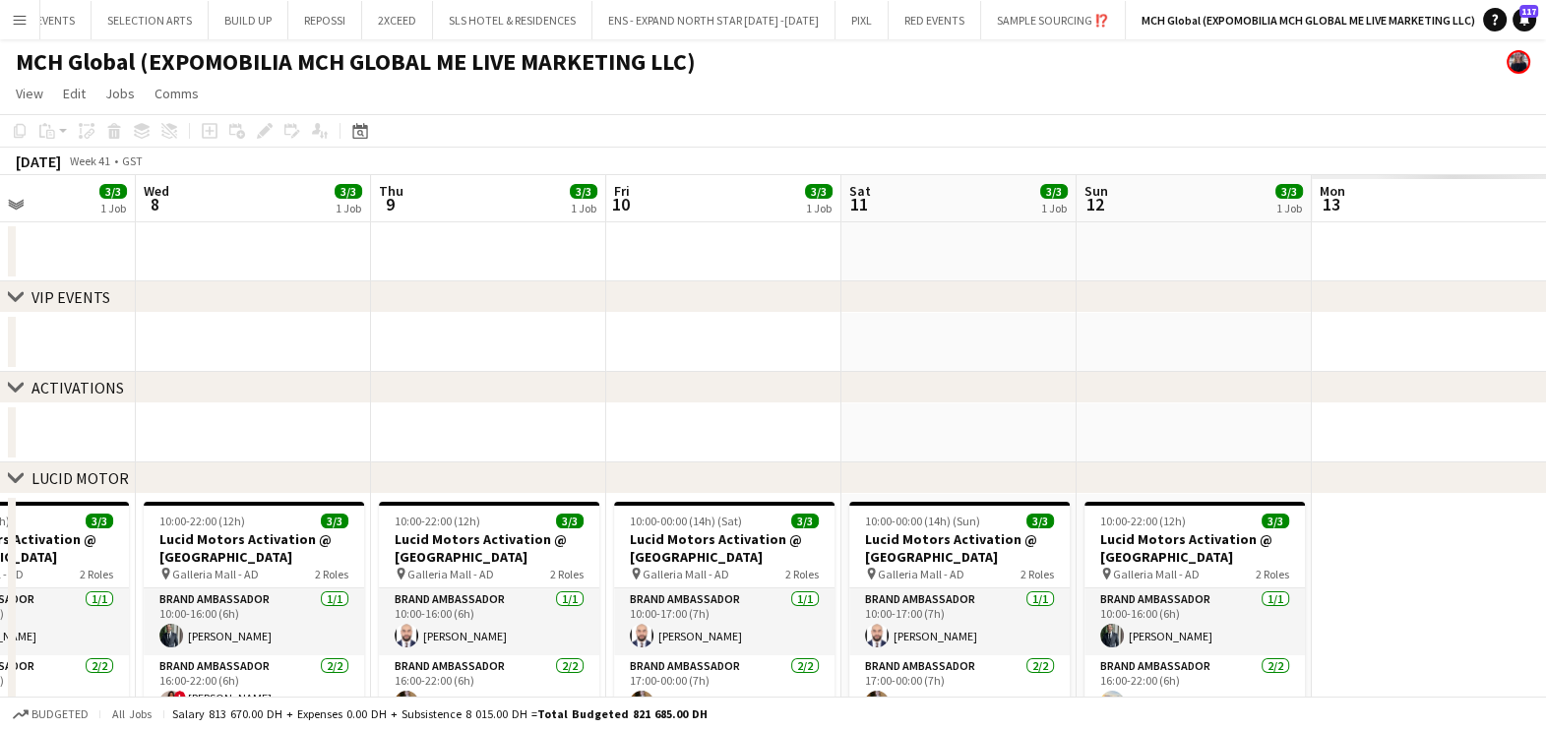
drag, startPoint x: 682, startPoint y: 348, endPoint x: 443, endPoint y: 364, distance: 239.6
click at [443, 364] on app-calendar-viewport "Sun 5 3/3 1 Job Mon 6 3/3 1 Job Tue 7 3/3 1 Job Wed 8 3/3 1 Job Thu 9 3/3 1 Job…" at bounding box center [773, 672] width 1546 height 995
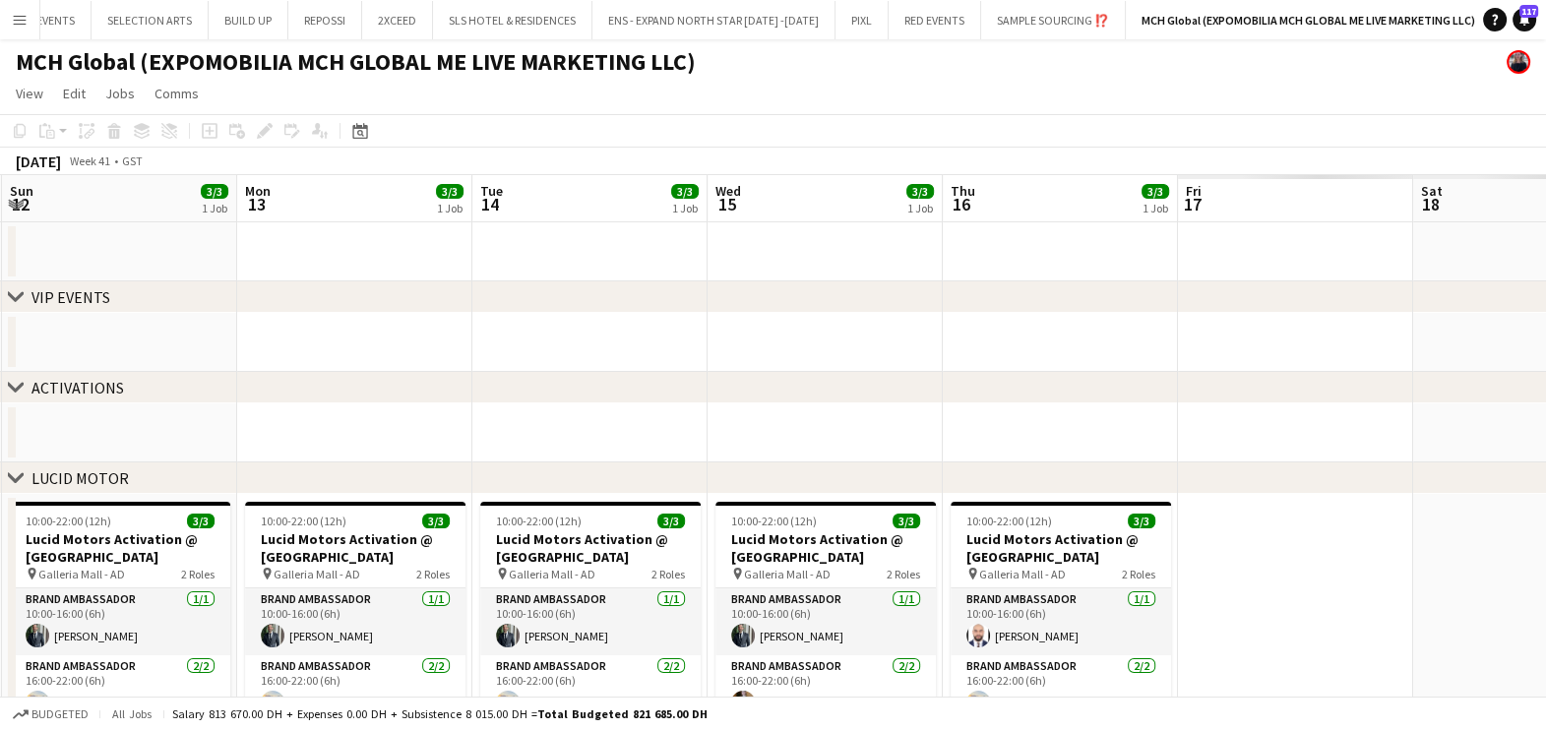
drag, startPoint x: 1261, startPoint y: 354, endPoint x: 571, endPoint y: 382, distance: 691.3
click at [416, 376] on div "chevron-right VIP EVENTS chevron-right ACTIVATIONS chevron-right LUCID MOTOR ch…" at bounding box center [773, 672] width 1546 height 995
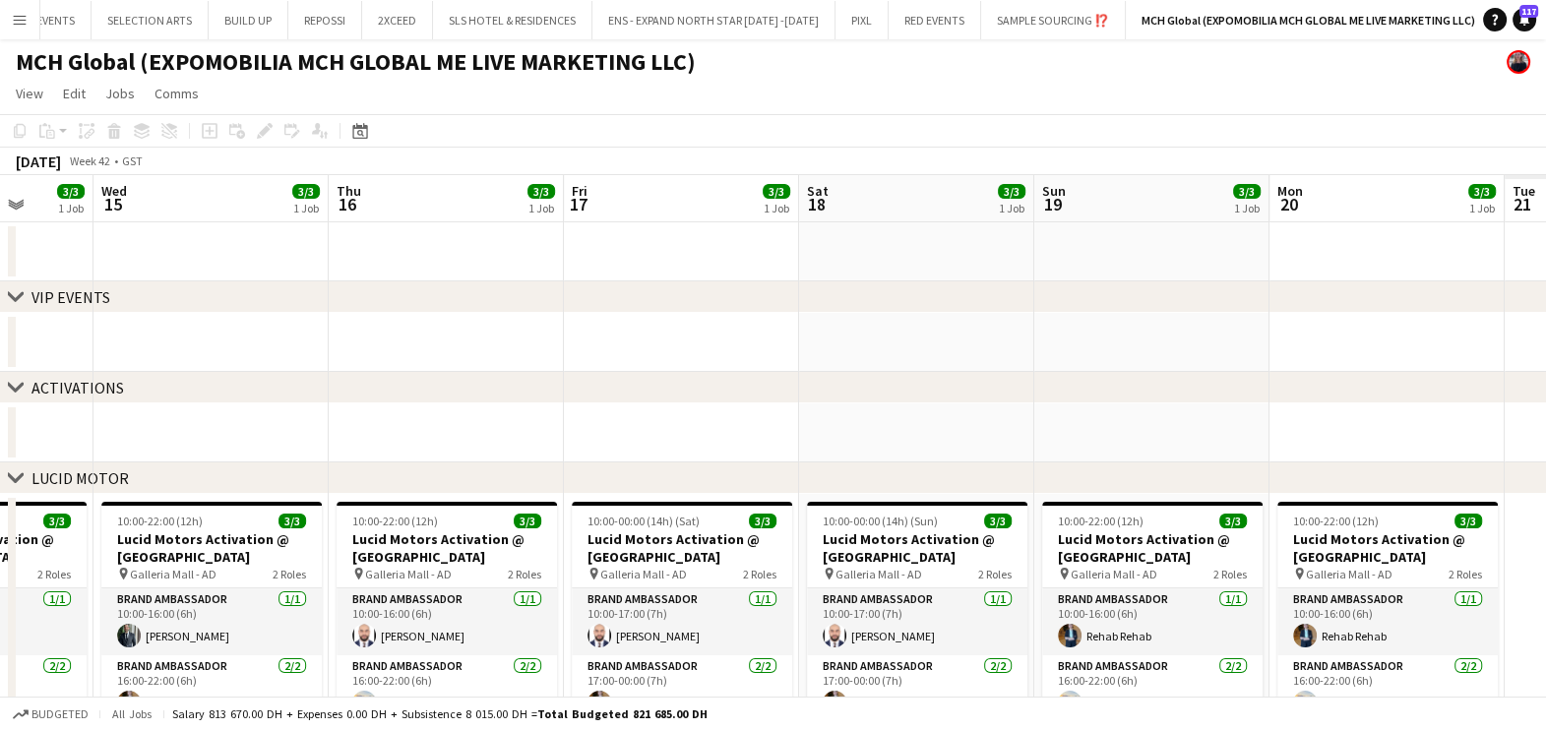
drag, startPoint x: 1388, startPoint y: 356, endPoint x: 580, endPoint y: 384, distance: 809.3
click at [502, 379] on div "chevron-right VIP EVENTS chevron-right ACTIVATIONS chevron-right LUCID MOTOR ch…" at bounding box center [773, 672] width 1546 height 995
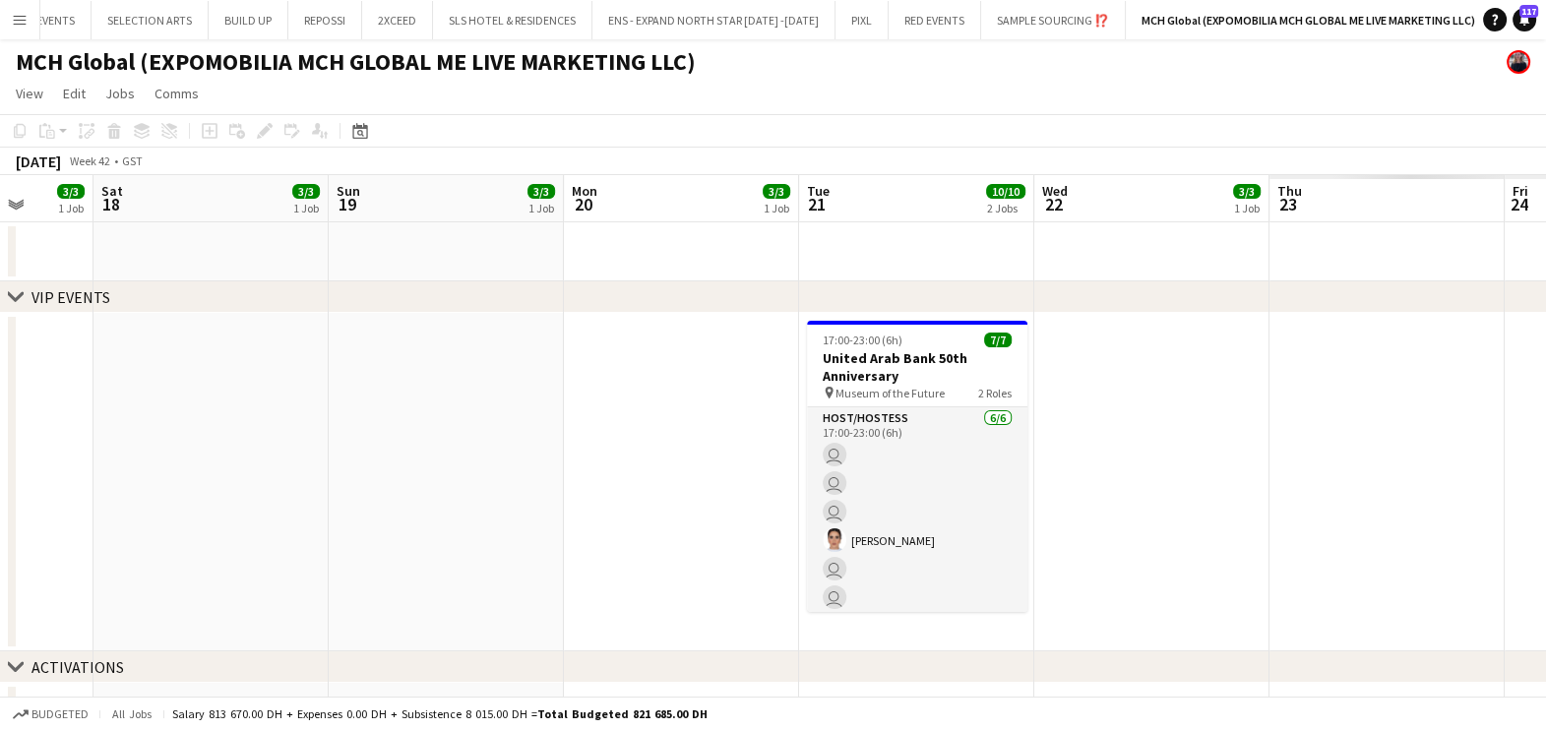
scroll to position [0, 572]
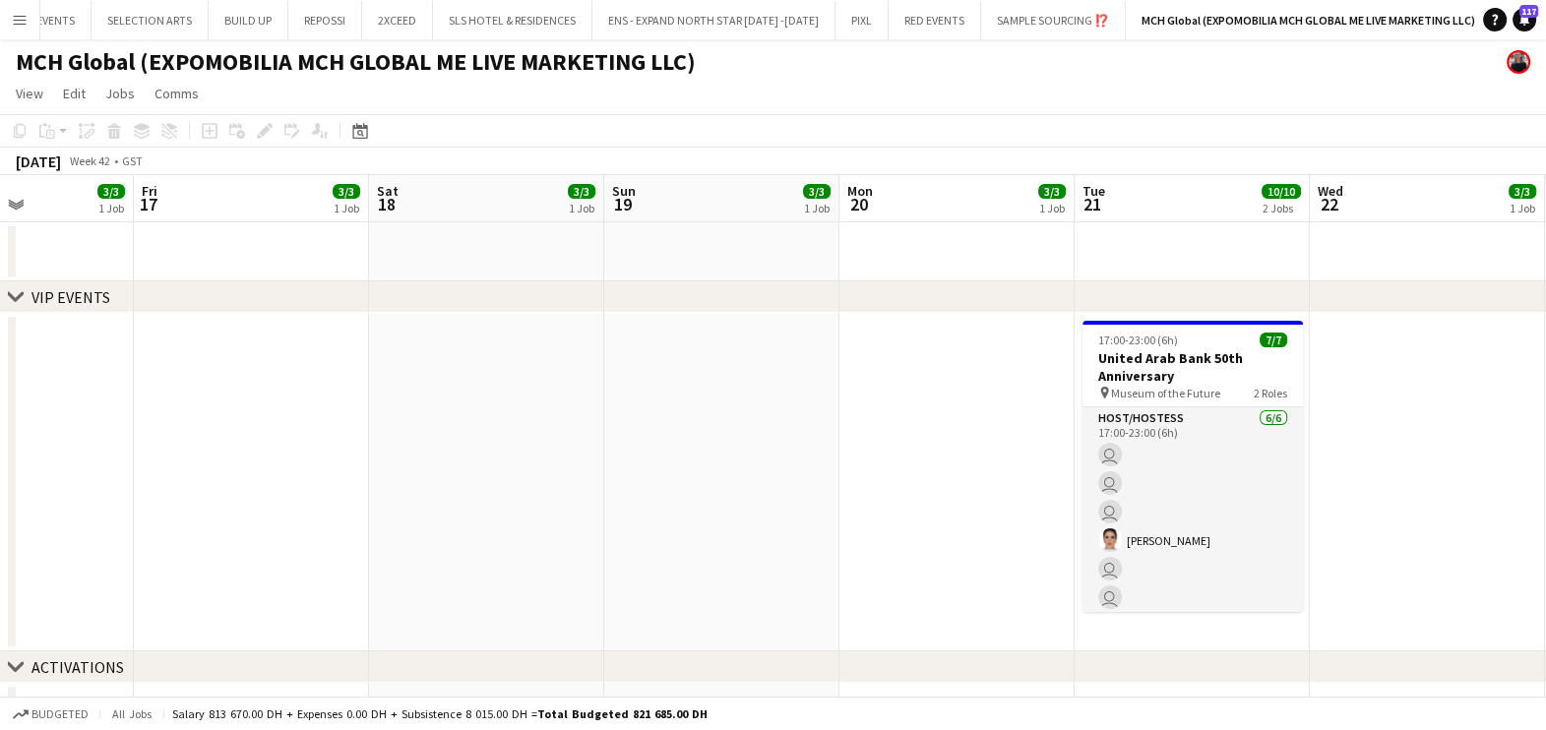
drag, startPoint x: 940, startPoint y: 391, endPoint x: 915, endPoint y: 394, distance: 24.8
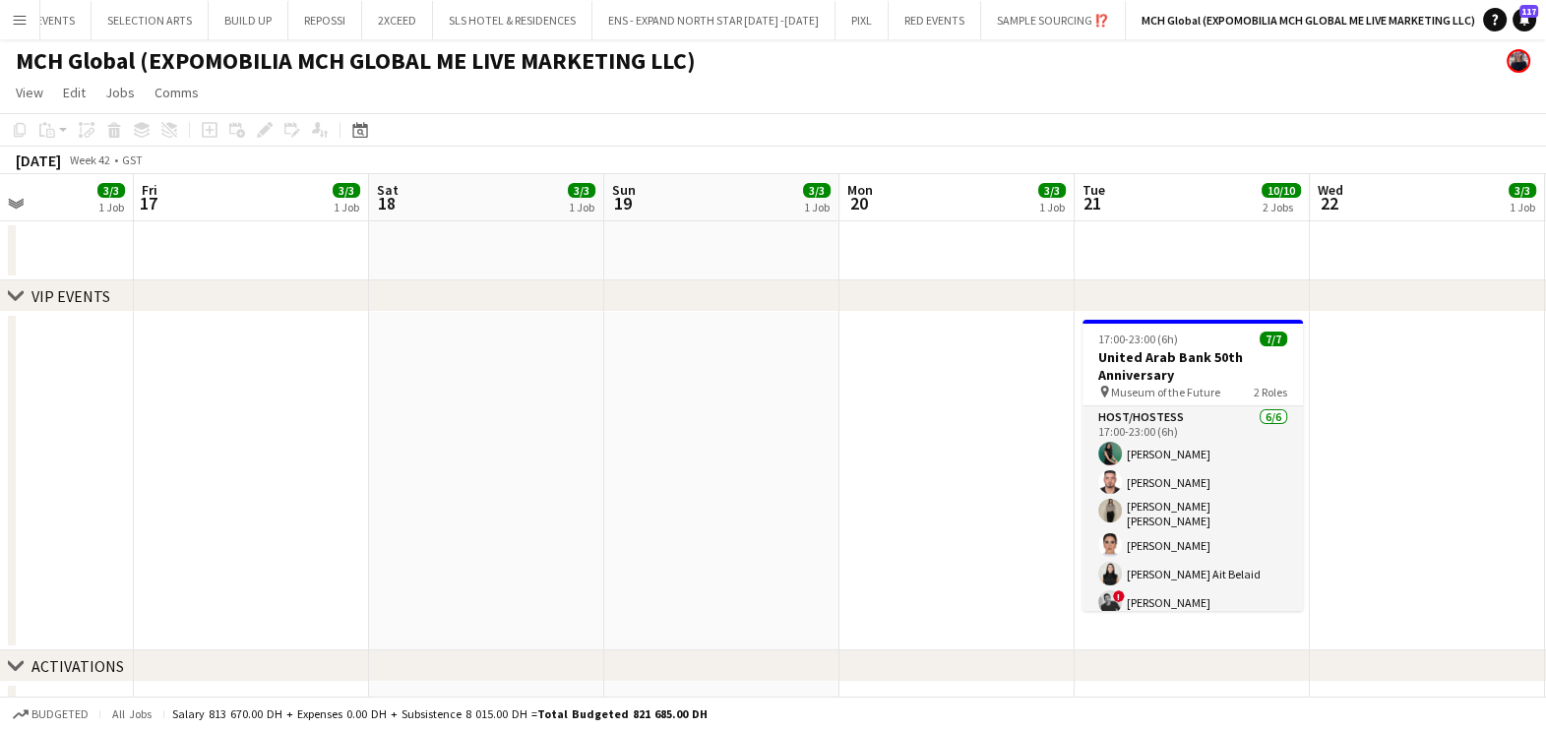
scroll to position [0, 0]
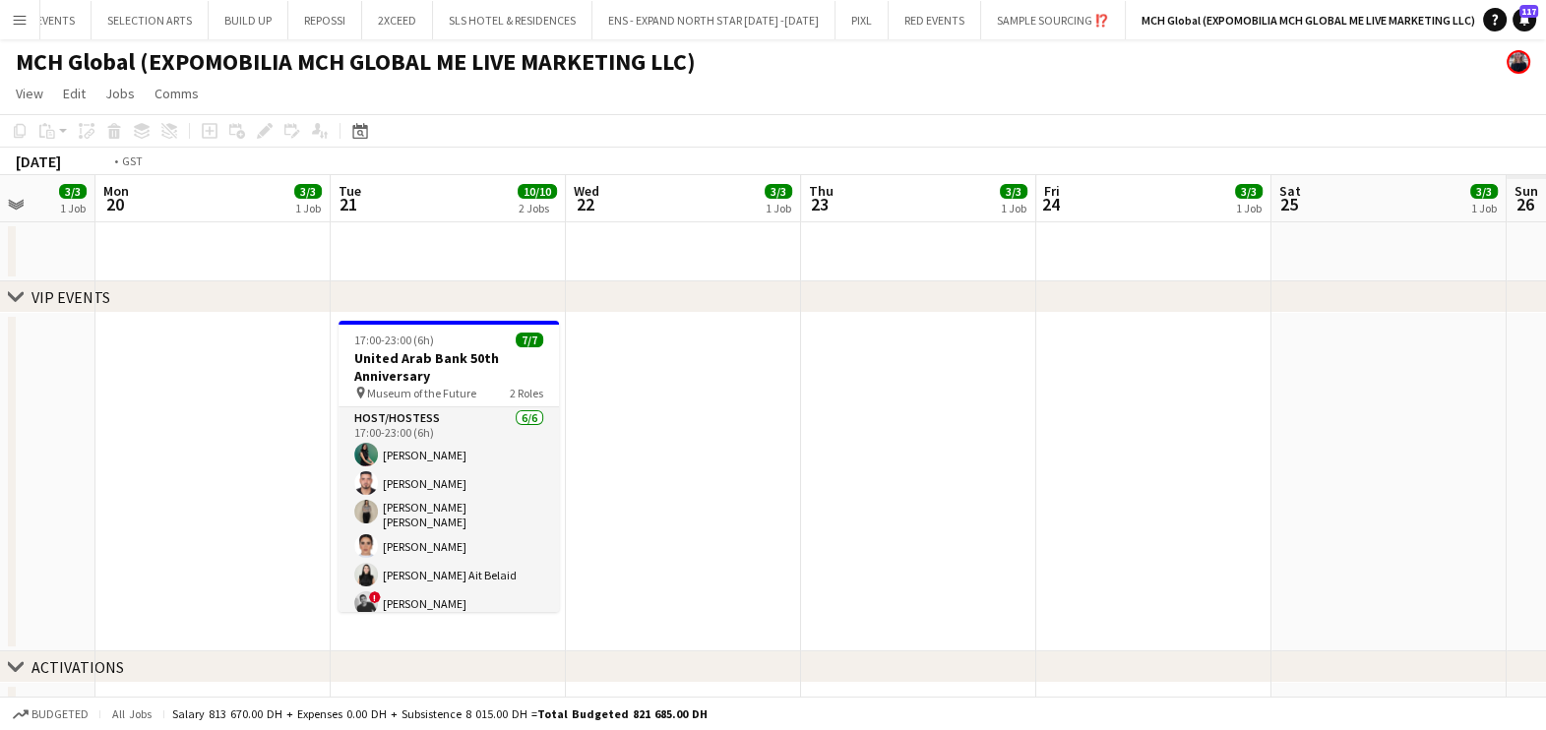
drag, startPoint x: 846, startPoint y: 500, endPoint x: 666, endPoint y: 502, distance: 180.1
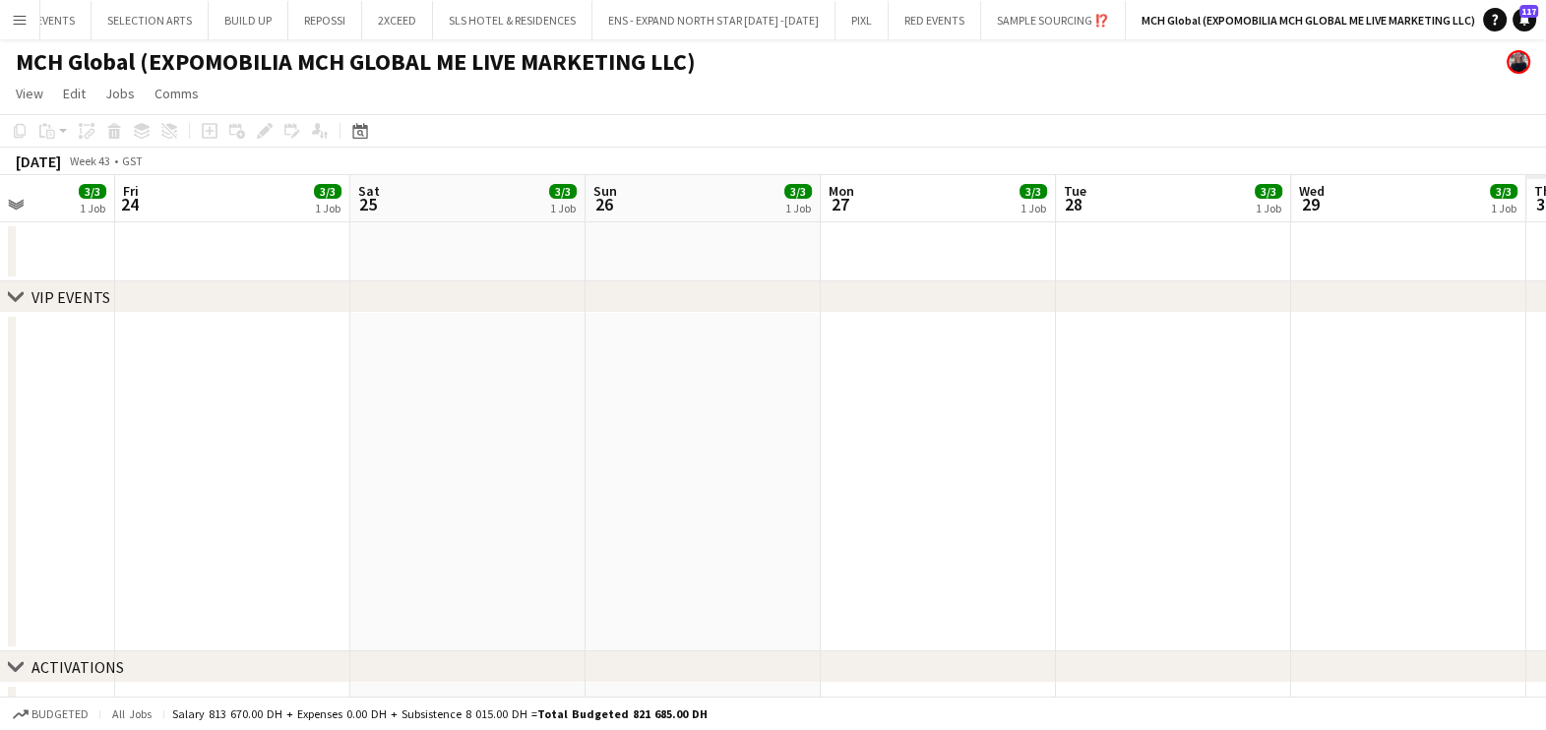
drag, startPoint x: 536, startPoint y: 494, endPoint x: -5, endPoint y: 494, distance: 541.2
click at [0, 494] on html "Menu Boards Boards Boards All jobs Status Workforce Workforce My Workforce Recr…" at bounding box center [773, 741] width 1546 height 1483
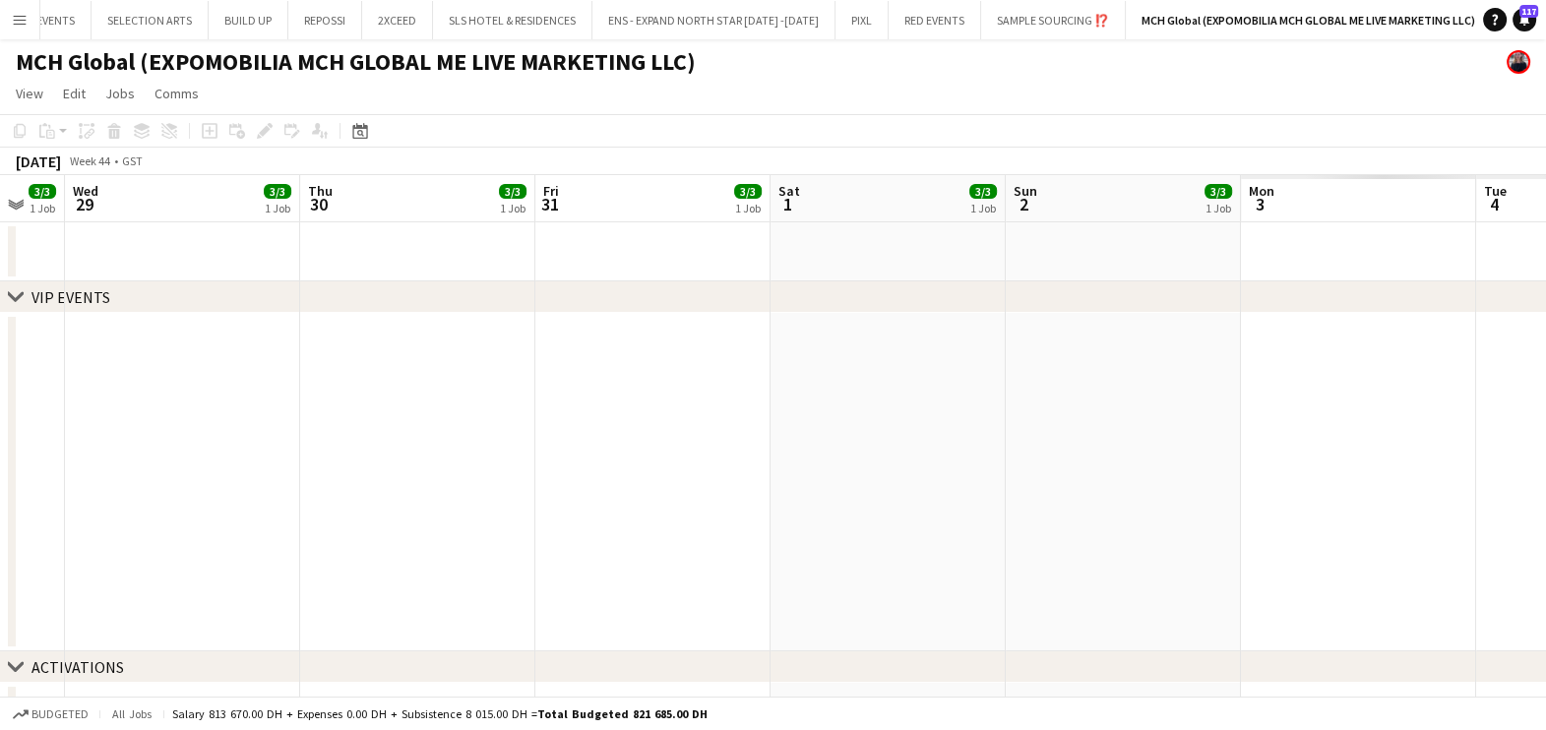
click at [0, 500] on html "Menu Boards Boards Boards All jobs Status Workforce Workforce My Workforce Recr…" at bounding box center [773, 741] width 1546 height 1483
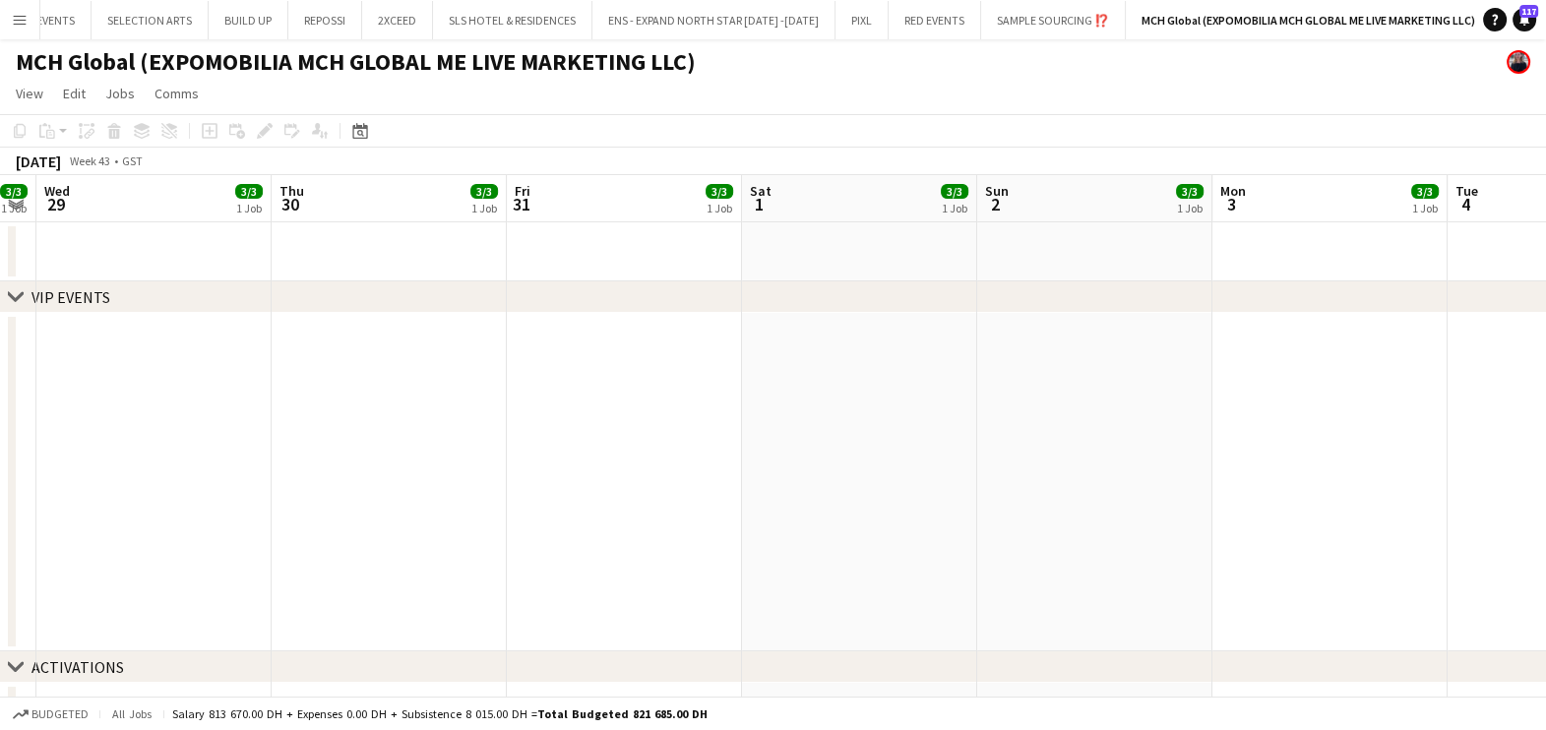
drag, startPoint x: 816, startPoint y: 506, endPoint x: 0, endPoint y: 507, distance: 815.7
click at [0, 507] on html "Menu Boards Boards Boards All jobs Status Workforce Workforce My Workforce Recr…" at bounding box center [773, 741] width 1546 height 1483
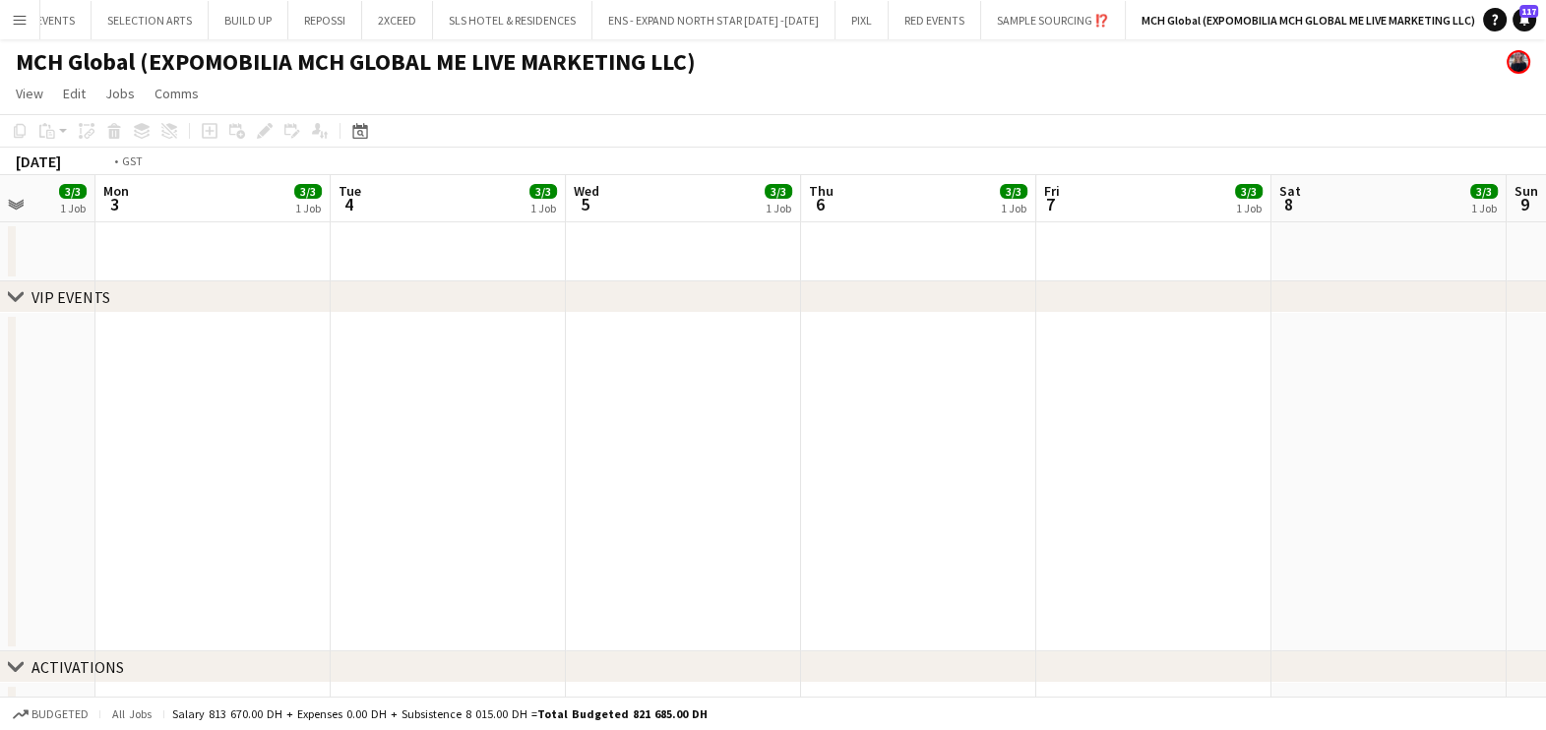
drag, startPoint x: 711, startPoint y: 515, endPoint x: 1100, endPoint y: 520, distance: 388.7
click at [0, 516] on html "Menu Boards Boards Boards All jobs Status Workforce Workforce My Workforce Recr…" at bounding box center [773, 741] width 1546 height 1483
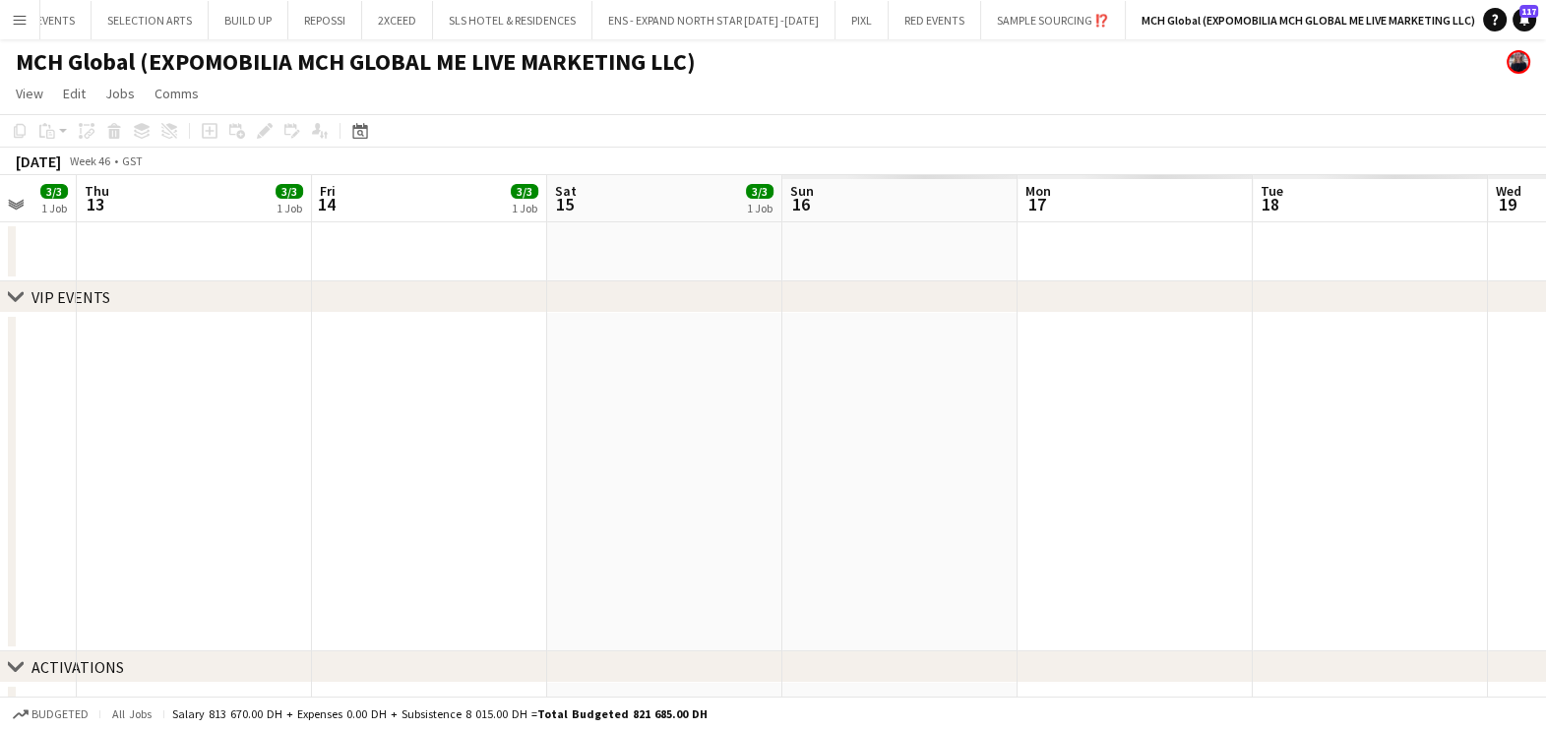
drag, startPoint x: 120, startPoint y: 517, endPoint x: 403, endPoint y: 519, distance: 283.4
click at [0, 519] on html "Menu Boards Boards Boards All jobs Status Workforce Workforce My Workforce Recr…" at bounding box center [773, 741] width 1546 height 1483
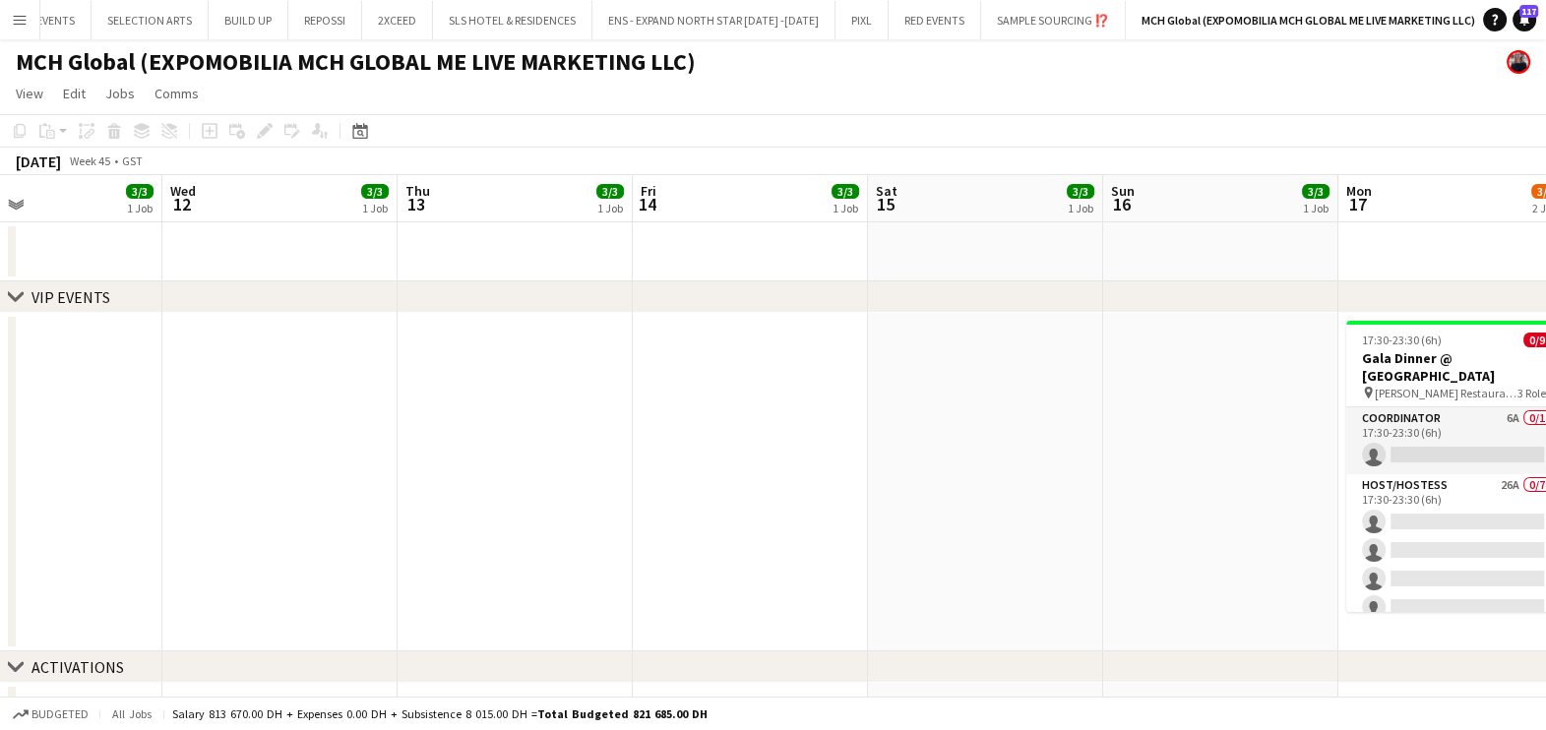
scroll to position [0, 684]
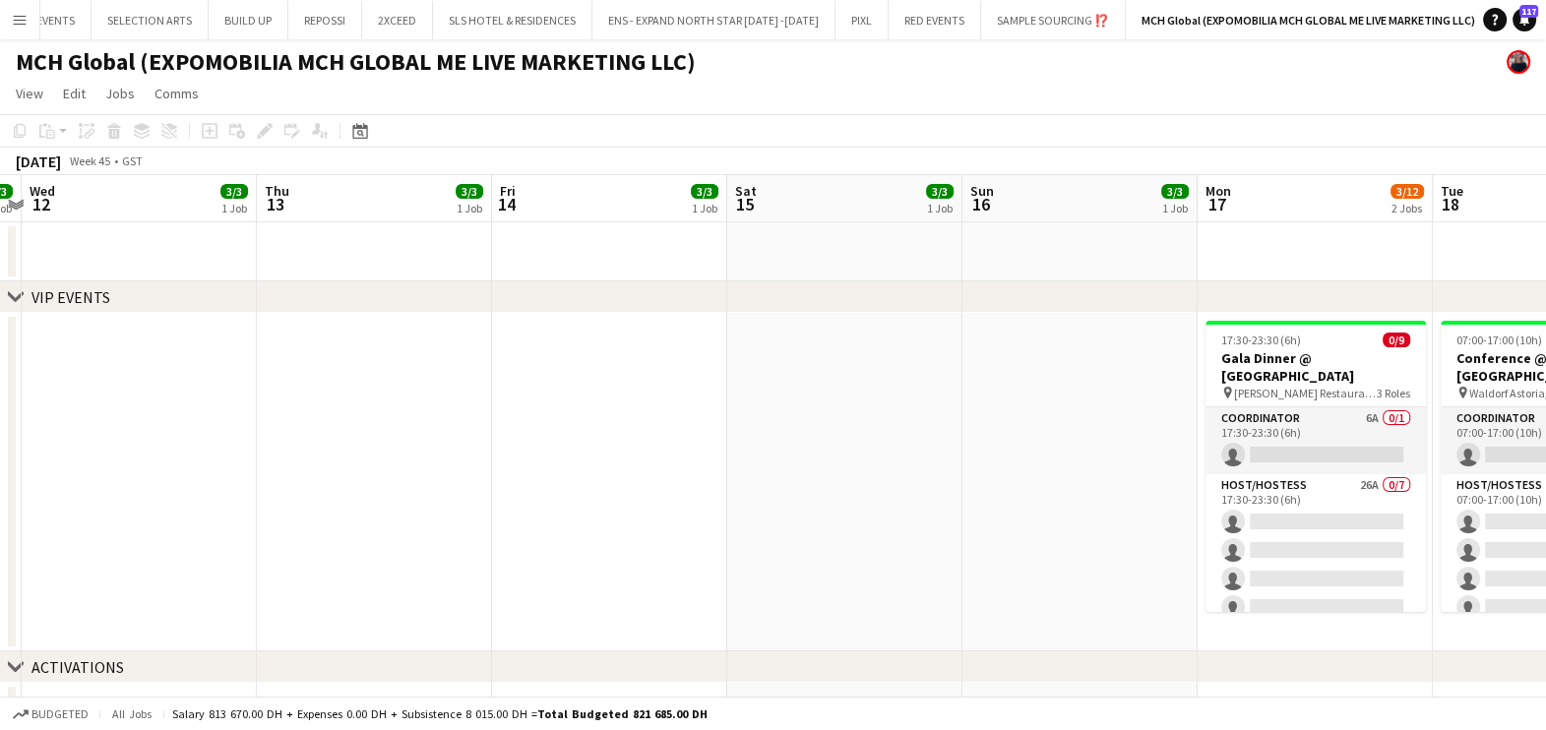
drag, startPoint x: 1153, startPoint y: 522, endPoint x: 251, endPoint y: 522, distance: 902.3
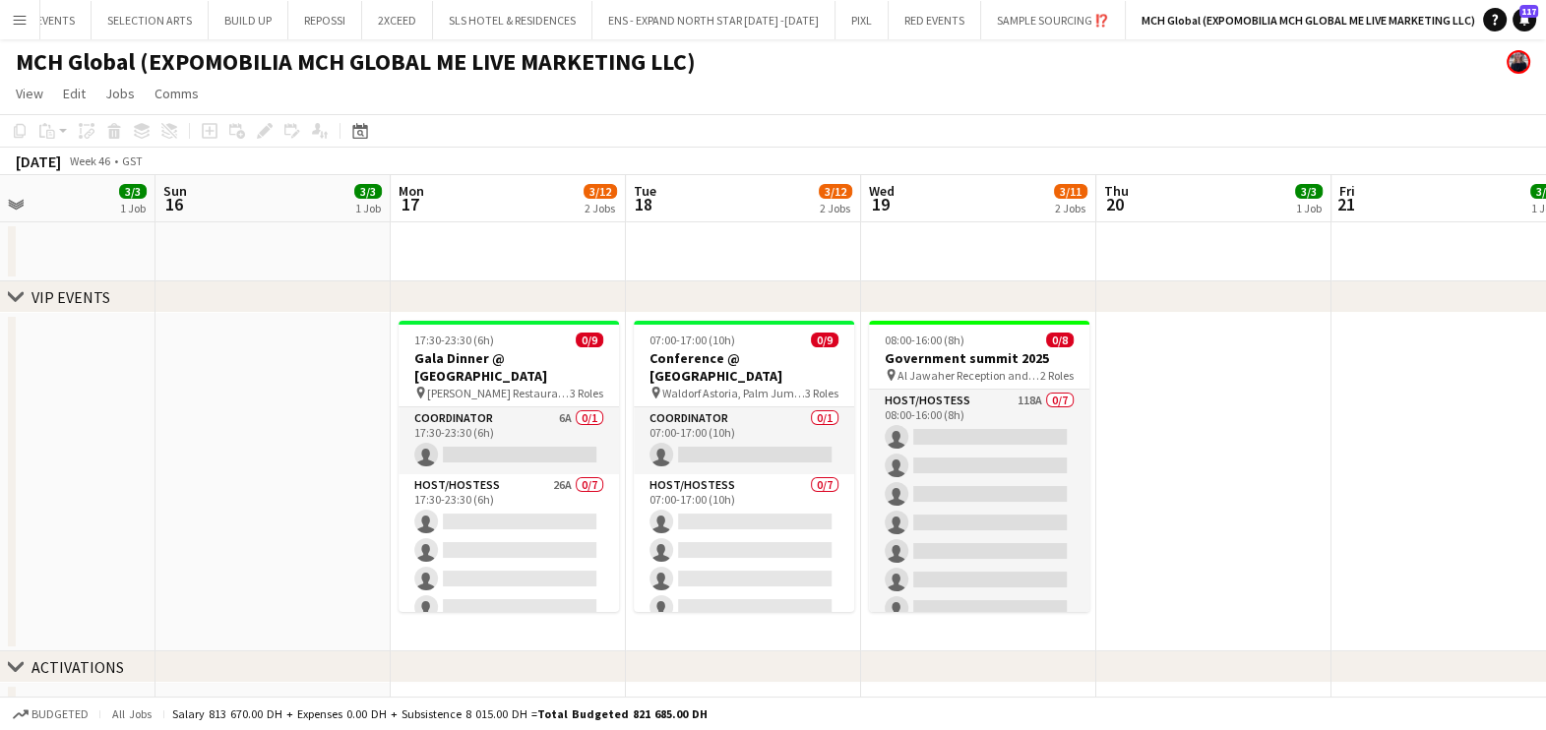
drag, startPoint x: 1283, startPoint y: 464, endPoint x: 1045, endPoint y: 466, distance: 238.1
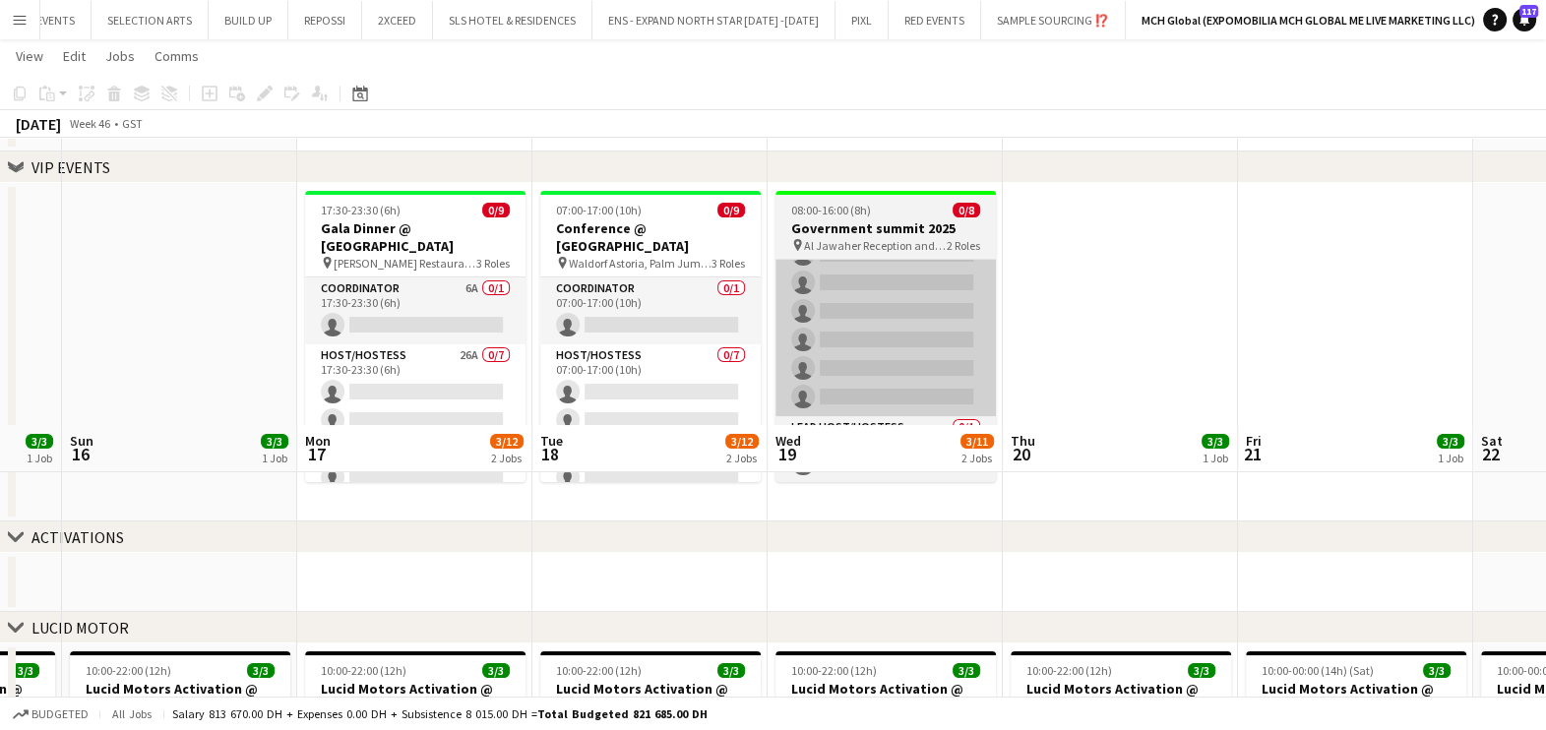
scroll to position [0, 0]
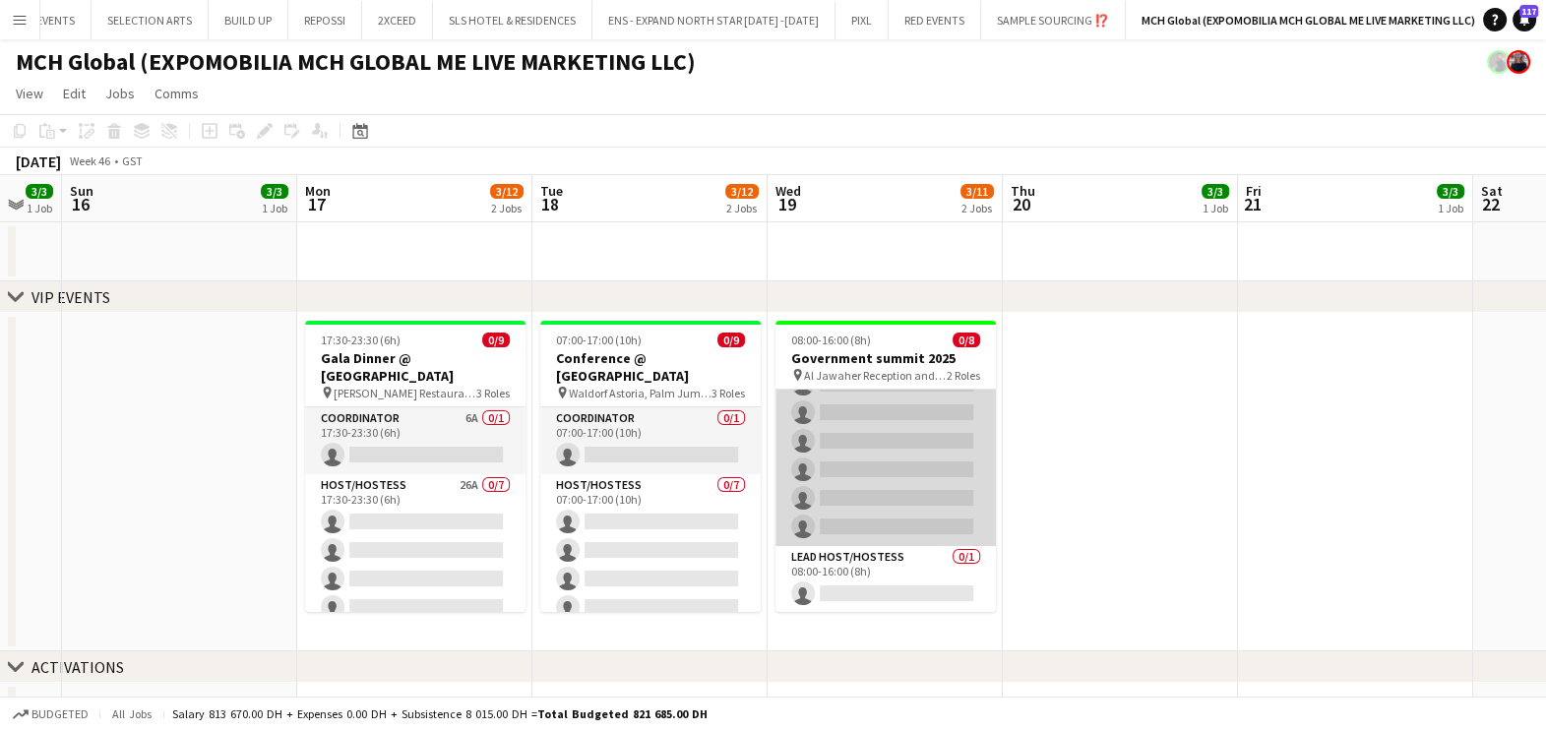
click at [899, 486] on app-card-role "Host/Hostess 118A 0/7 08:00-16:00 (8h) single-neutral-actions single-neutral-ac…" at bounding box center [885, 427] width 220 height 238
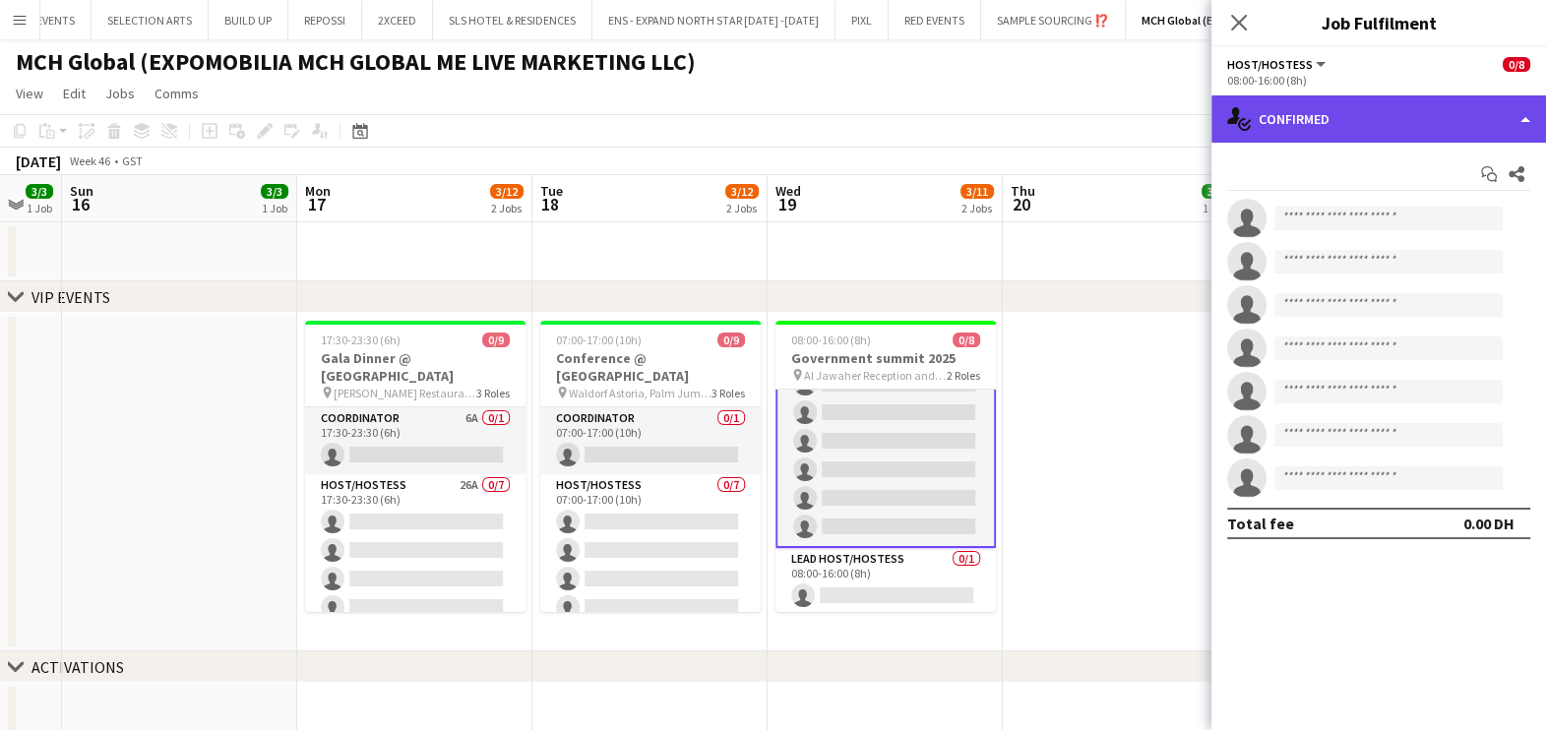
click at [1332, 117] on div "single-neutral-actions-check-2 Confirmed" at bounding box center [1378, 118] width 335 height 47
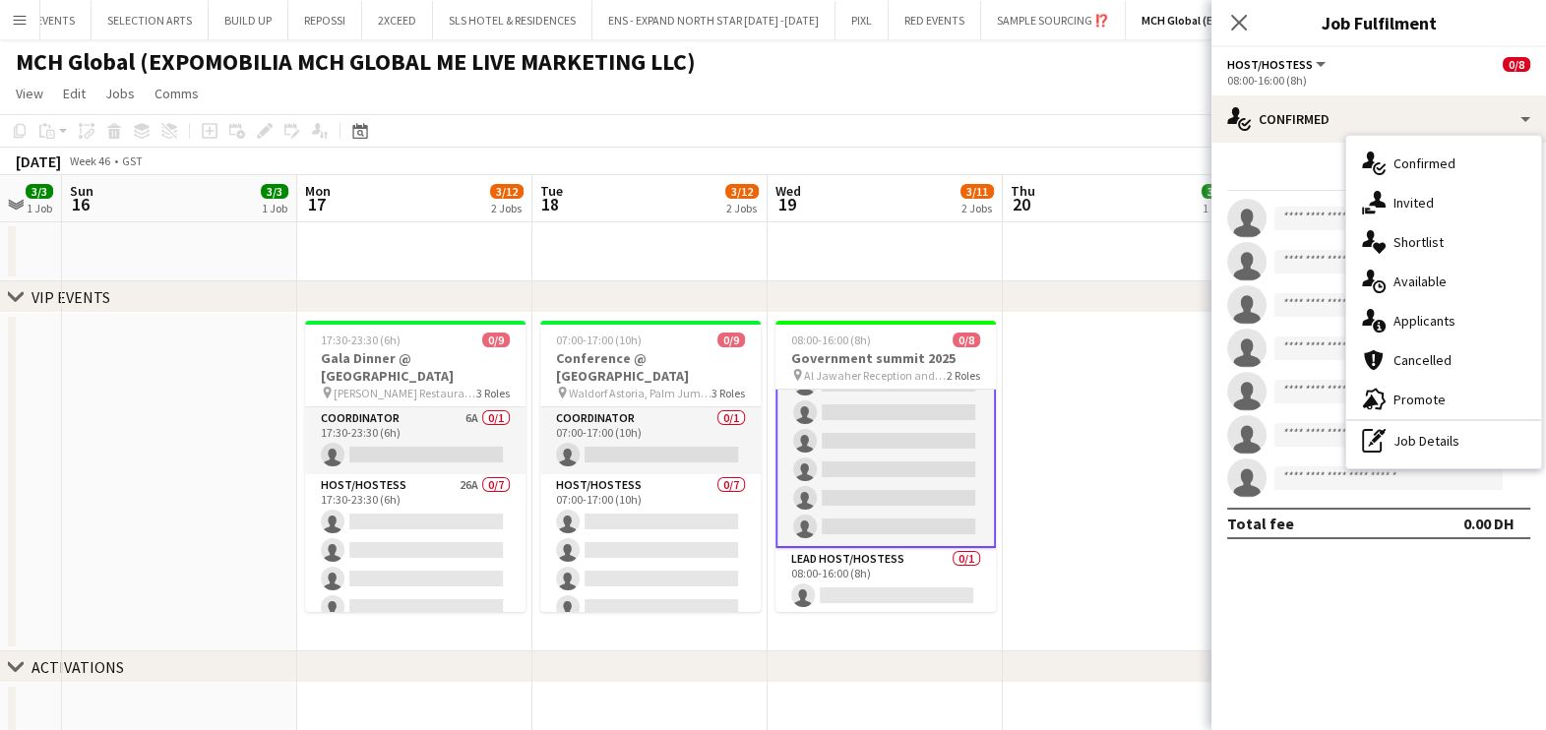
drag, startPoint x: 1433, startPoint y: 246, endPoint x: 1412, endPoint y: 257, distance: 23.3
click at [1432, 246] on span "Shortlist" at bounding box center [1418, 242] width 50 height 18
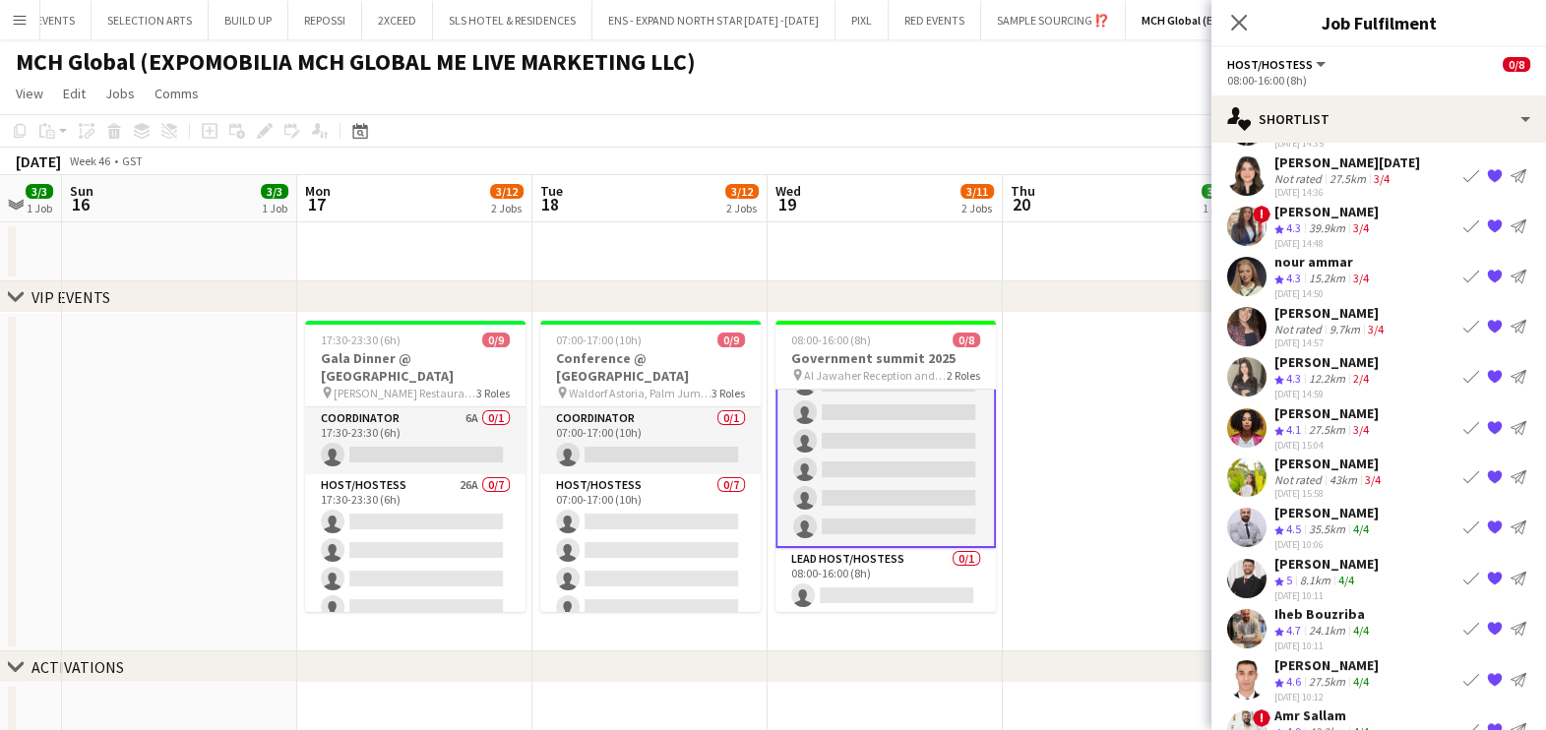
scroll to position [63, 0]
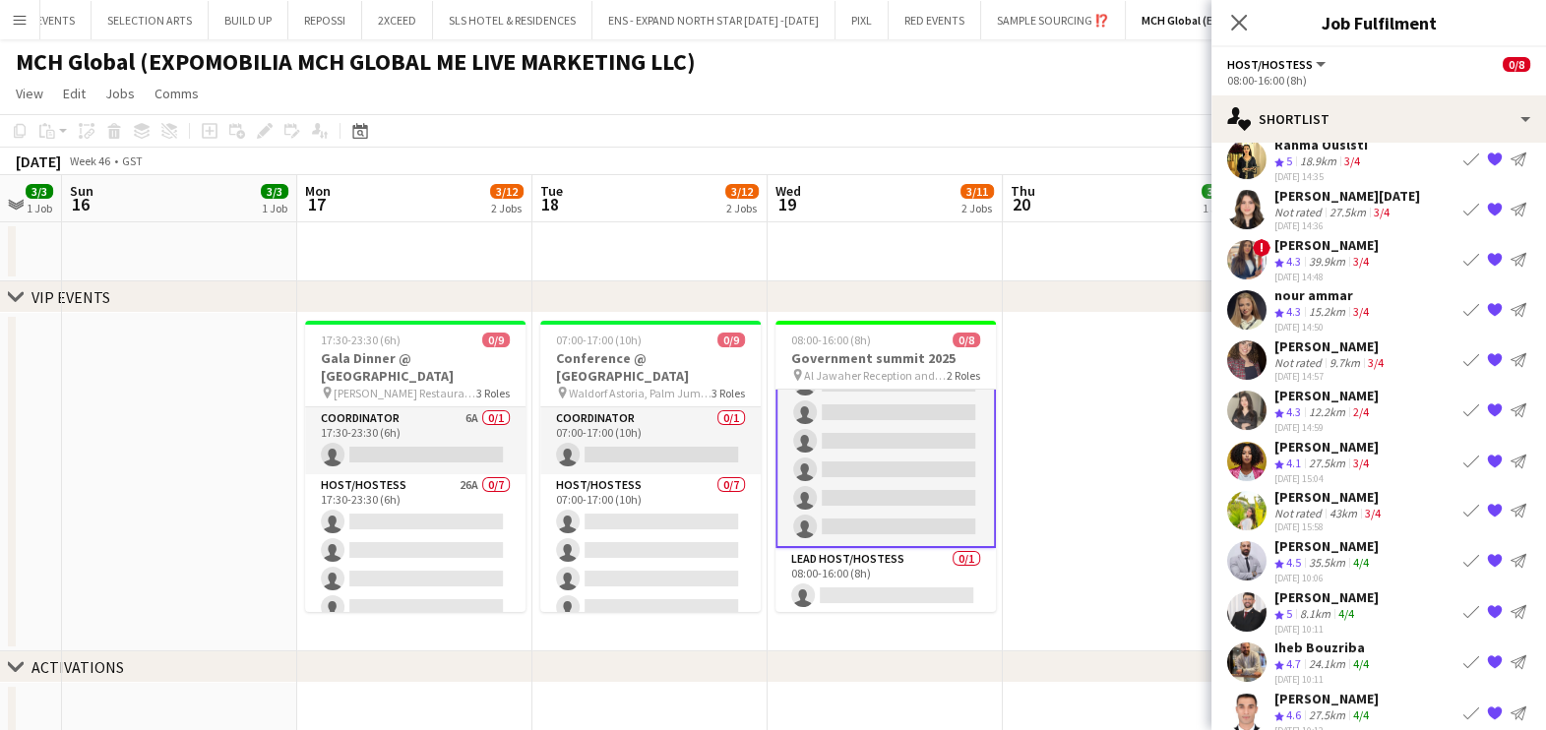
click at [1463, 455] on app-icon "Book crew" at bounding box center [1471, 461] width 16 height 16
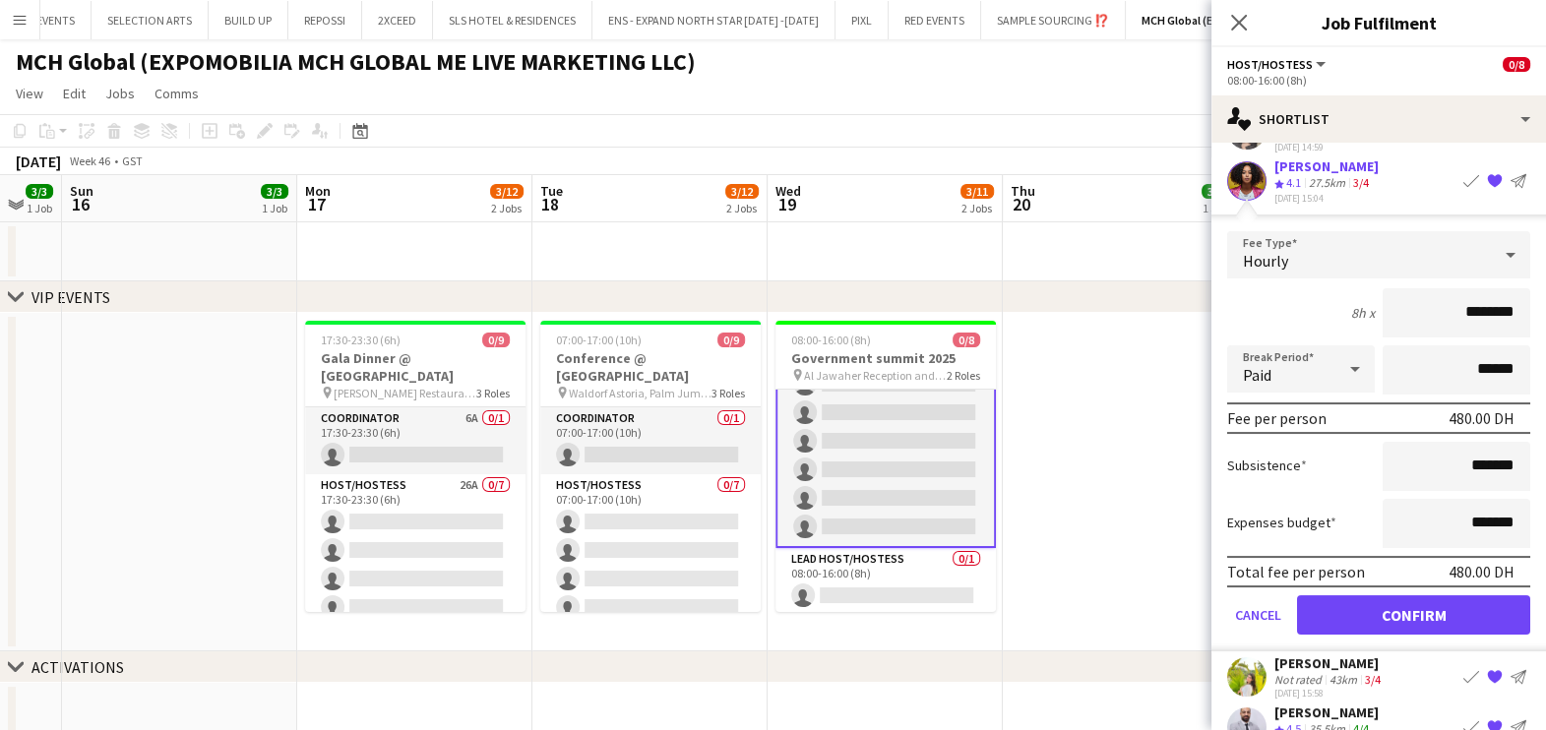
scroll to position [629, 0]
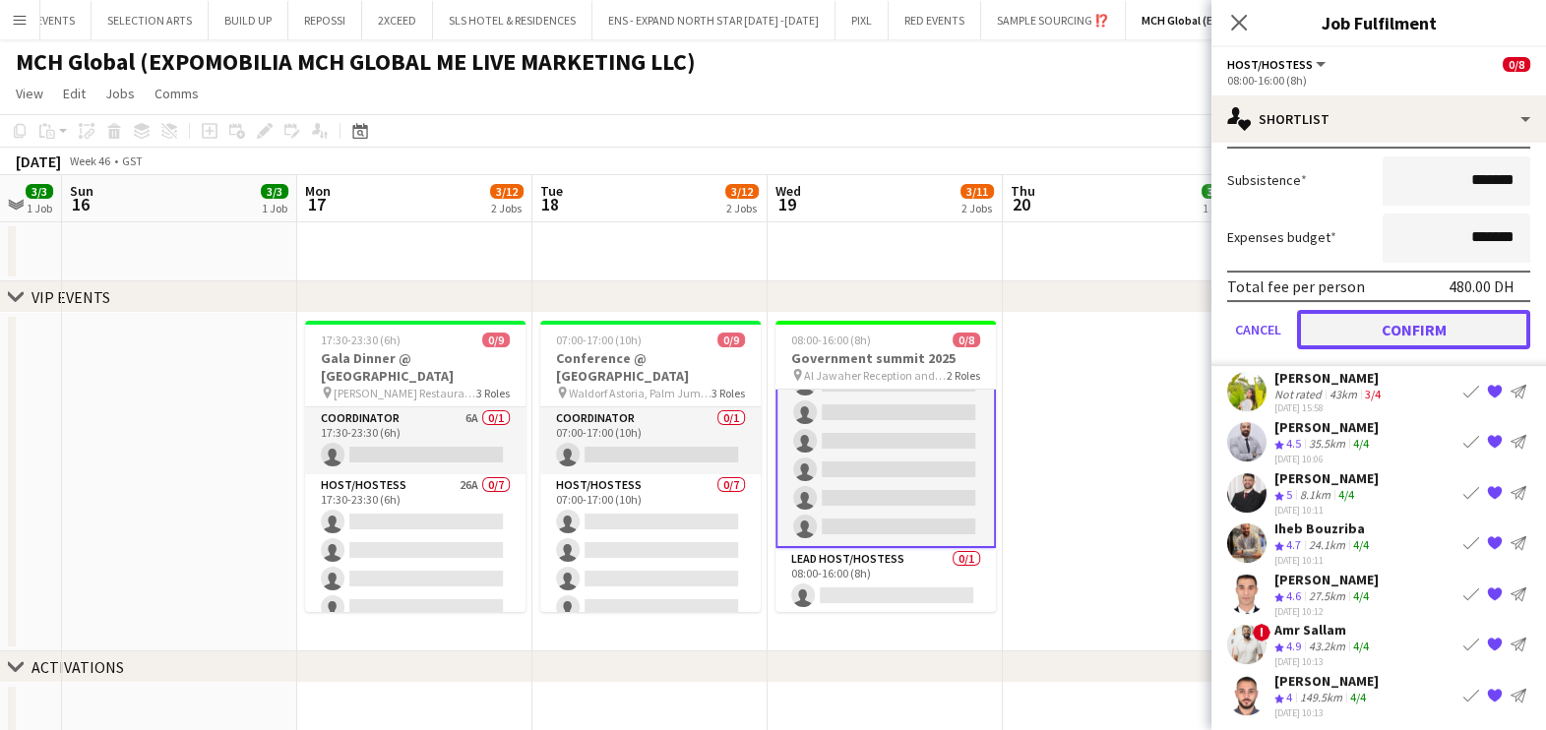
click at [1416, 330] on button "Confirm" at bounding box center [1413, 328] width 233 height 39
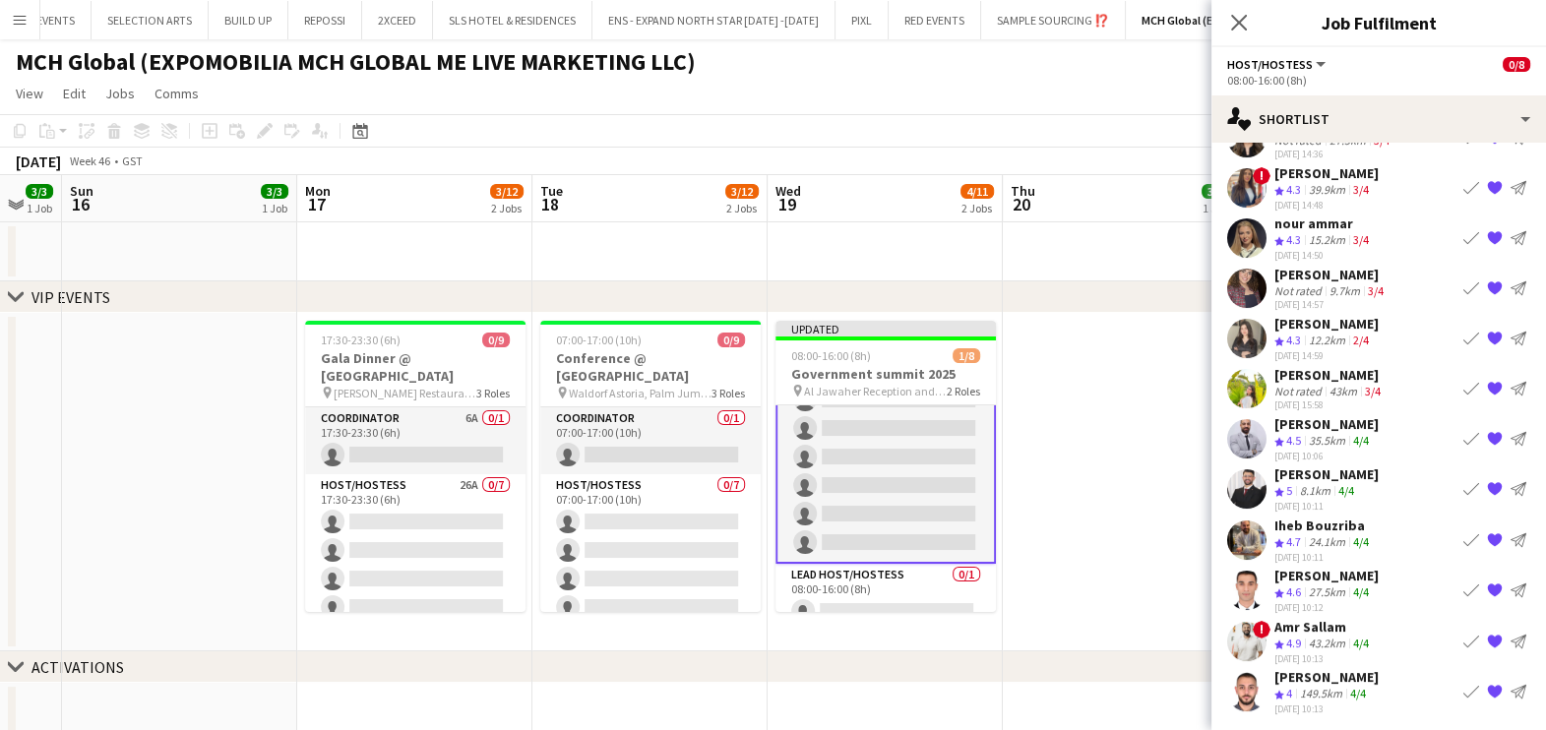
scroll to position [0, 0]
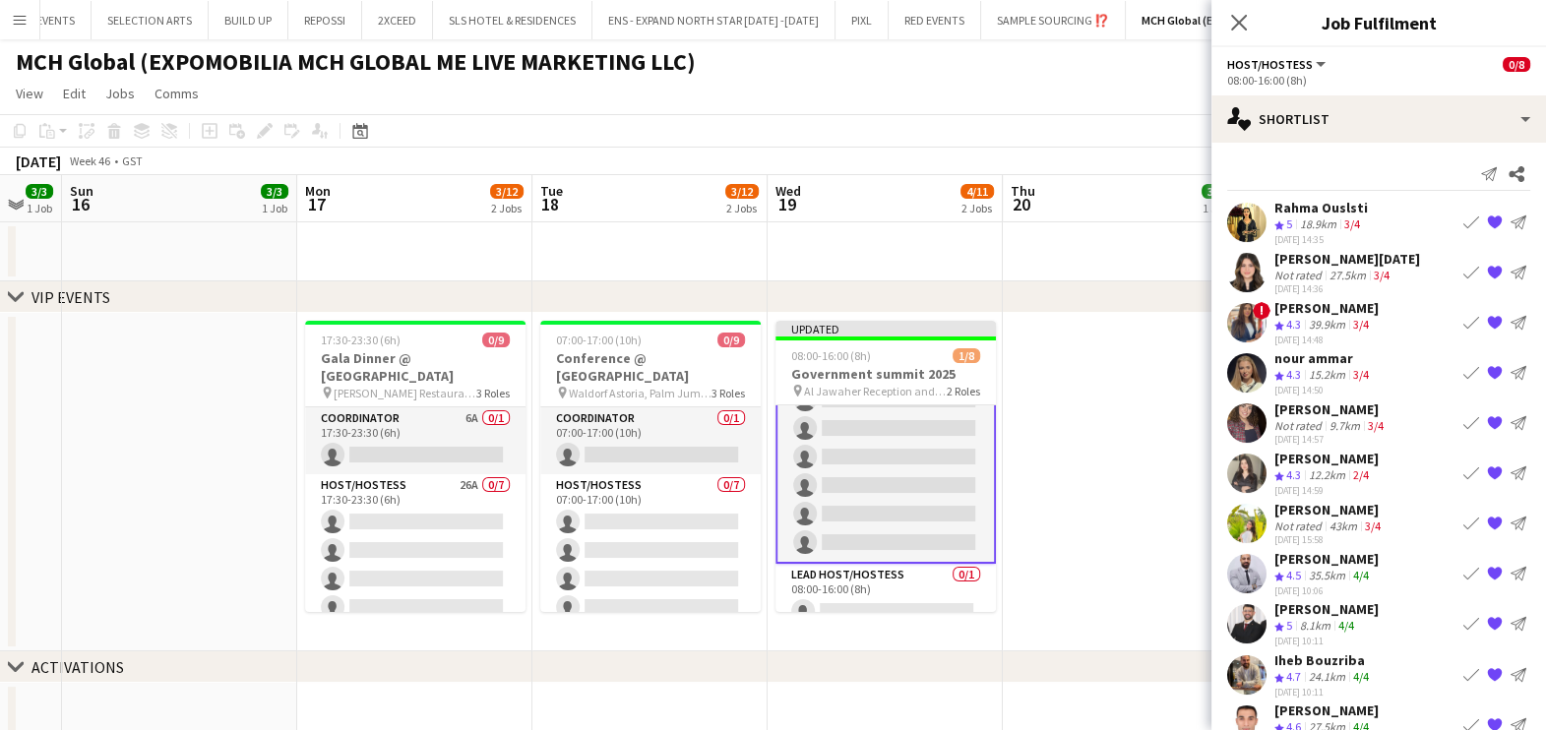
click at [1463, 218] on app-icon "Book crew" at bounding box center [1471, 223] width 16 height 16
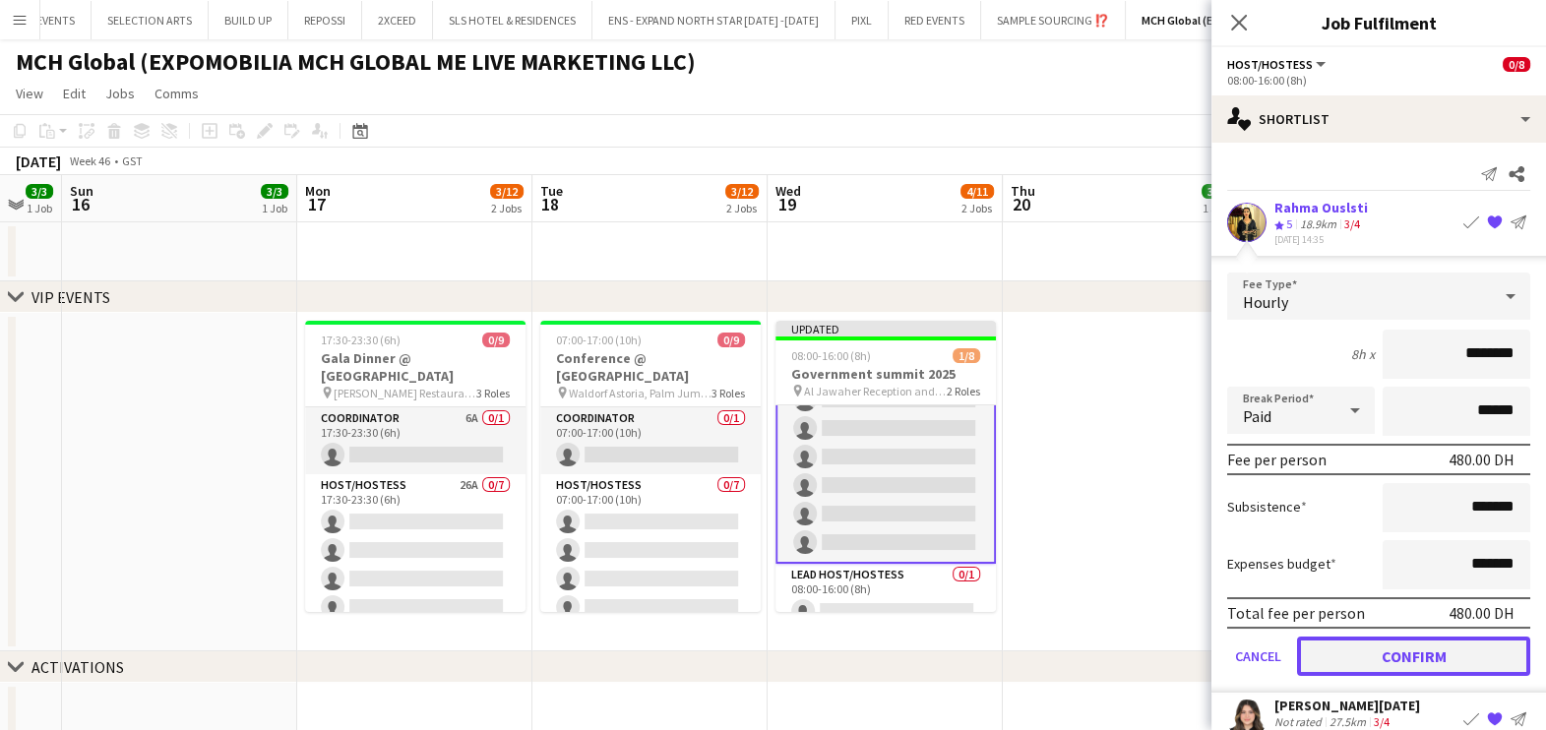
click at [1383, 648] on button "Confirm" at bounding box center [1413, 656] width 233 height 39
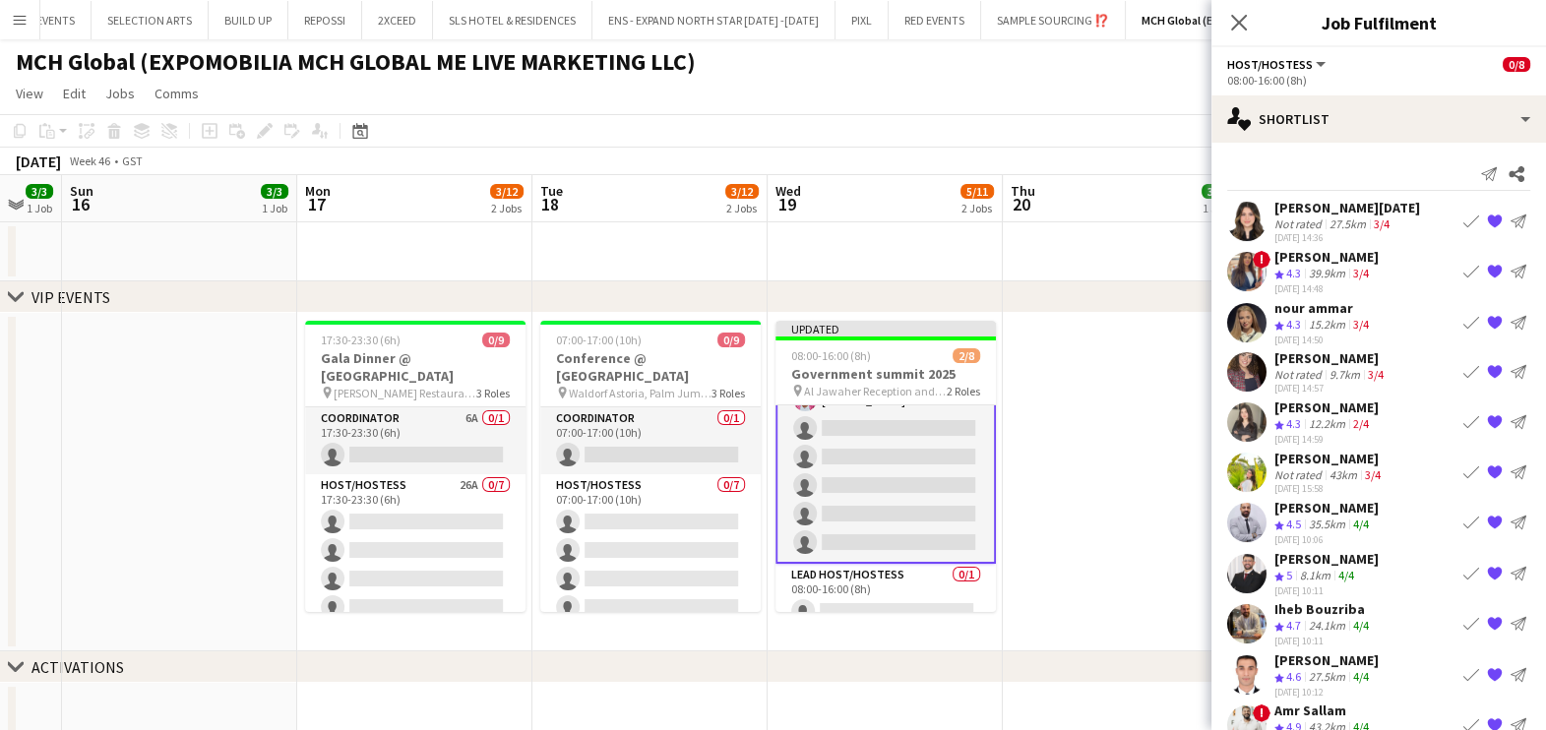
click at [1463, 269] on app-icon "Book crew" at bounding box center [1471, 272] width 16 height 16
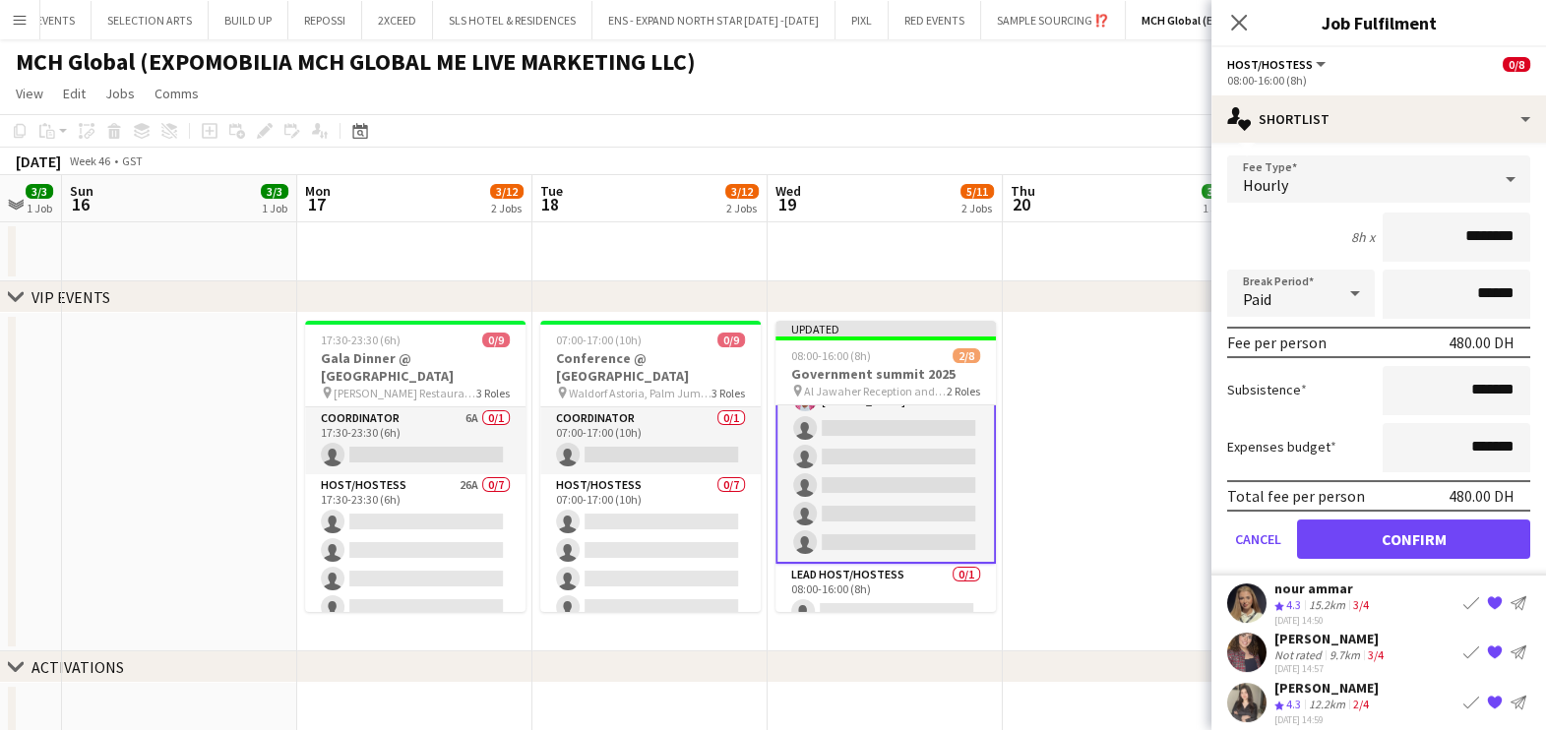
scroll to position [245, 0]
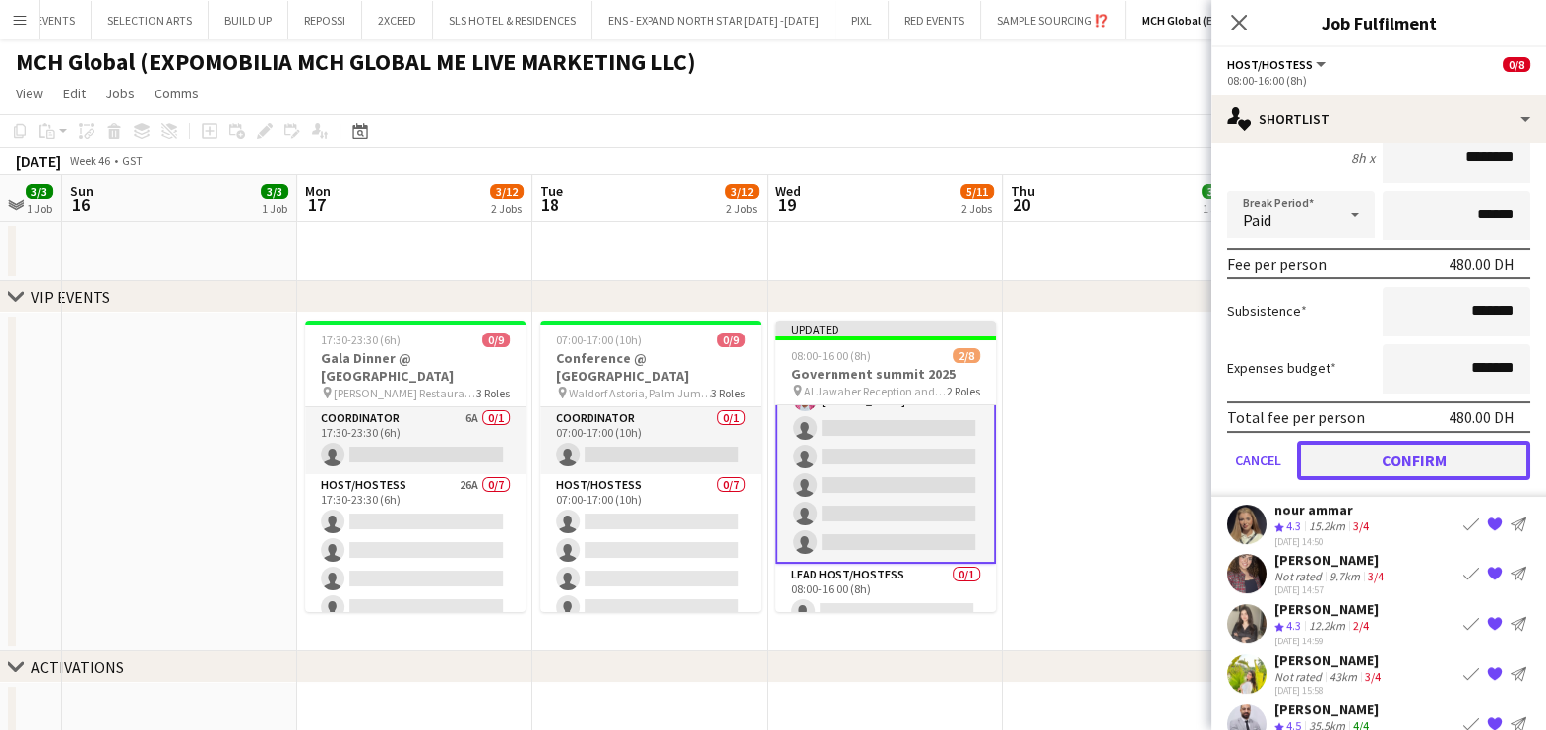
click at [1395, 456] on button "Confirm" at bounding box center [1413, 460] width 233 height 39
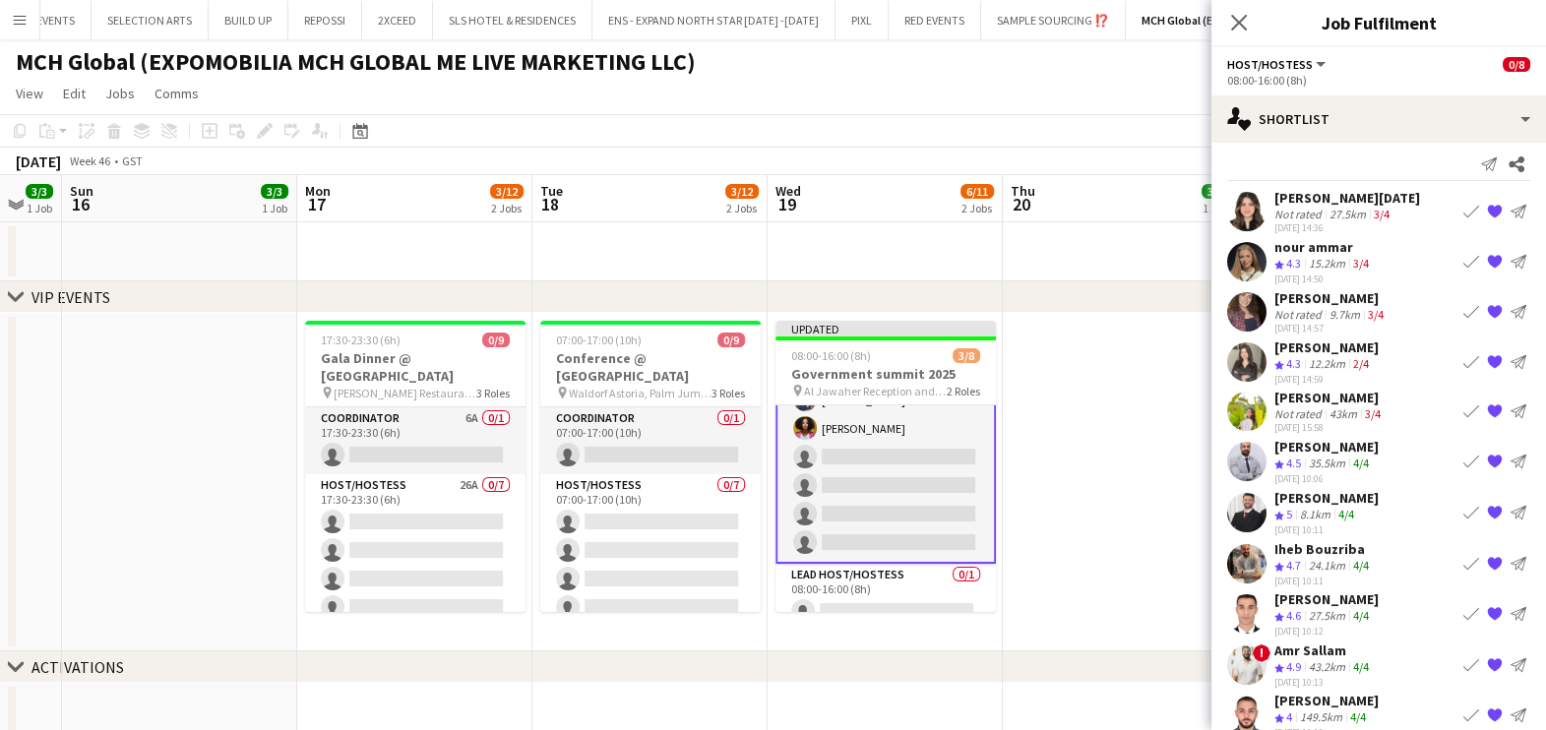
scroll to position [0, 0]
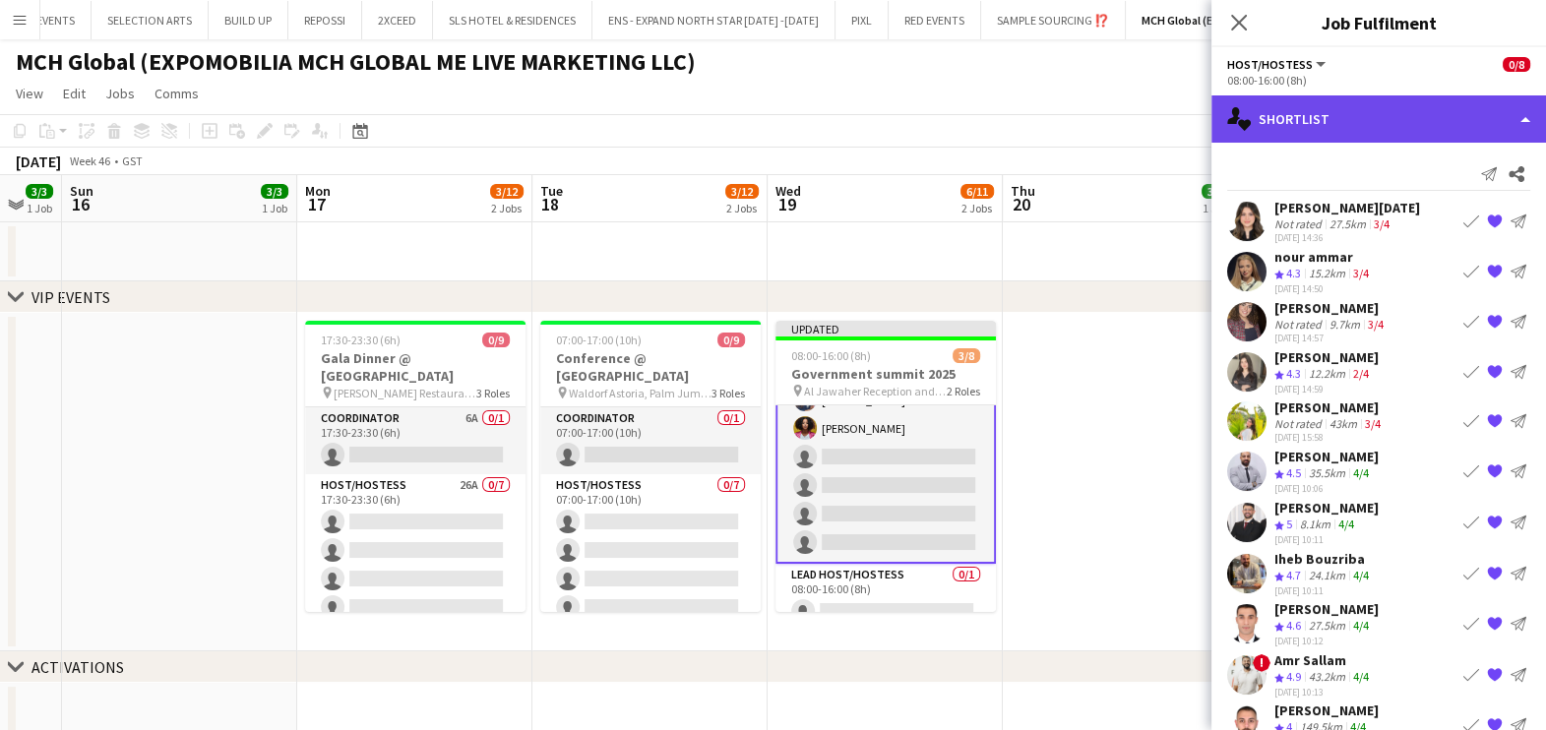
click at [1333, 110] on div "single-neutral-actions-heart Shortlist" at bounding box center [1378, 118] width 335 height 47
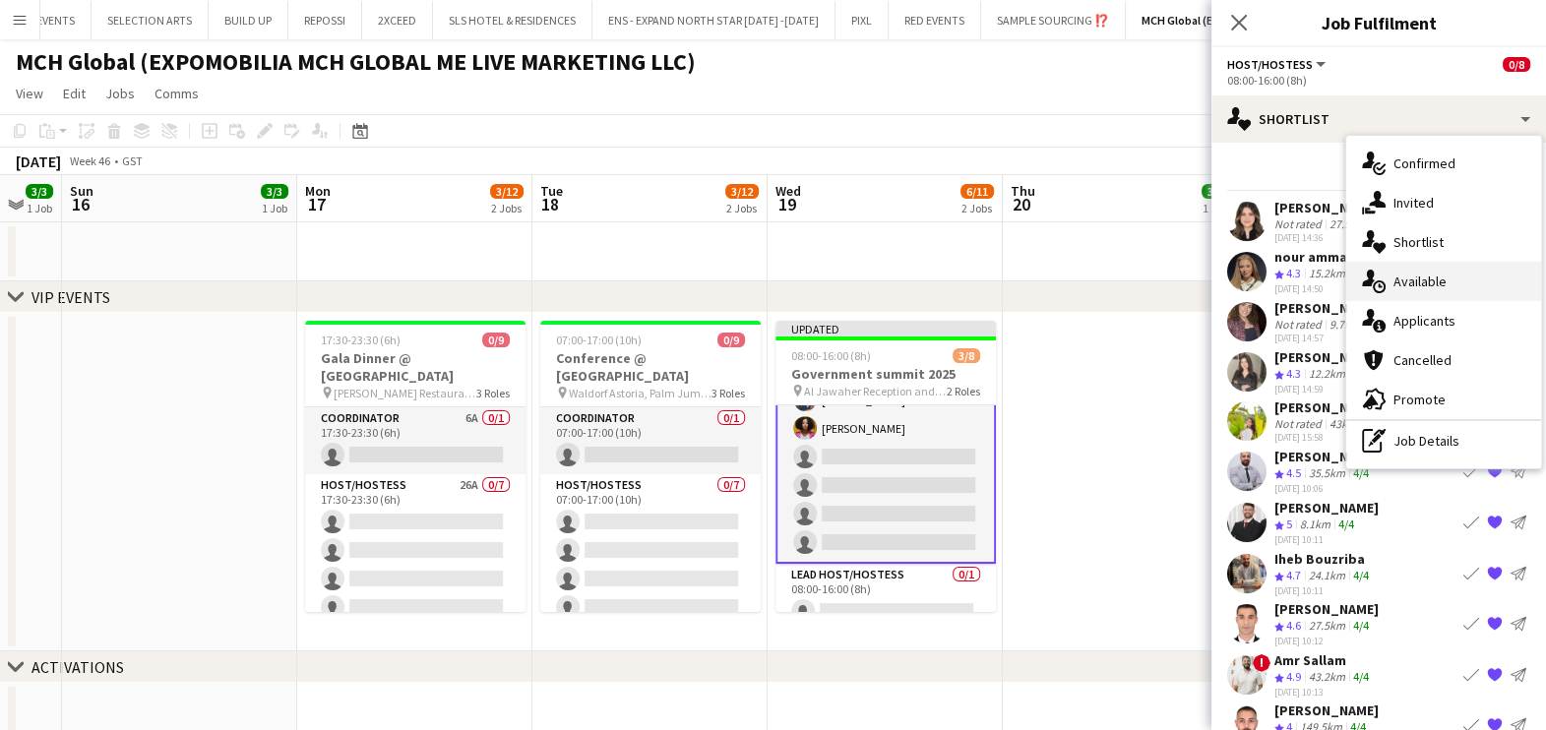
click at [1400, 277] on span "Available" at bounding box center [1419, 282] width 53 height 18
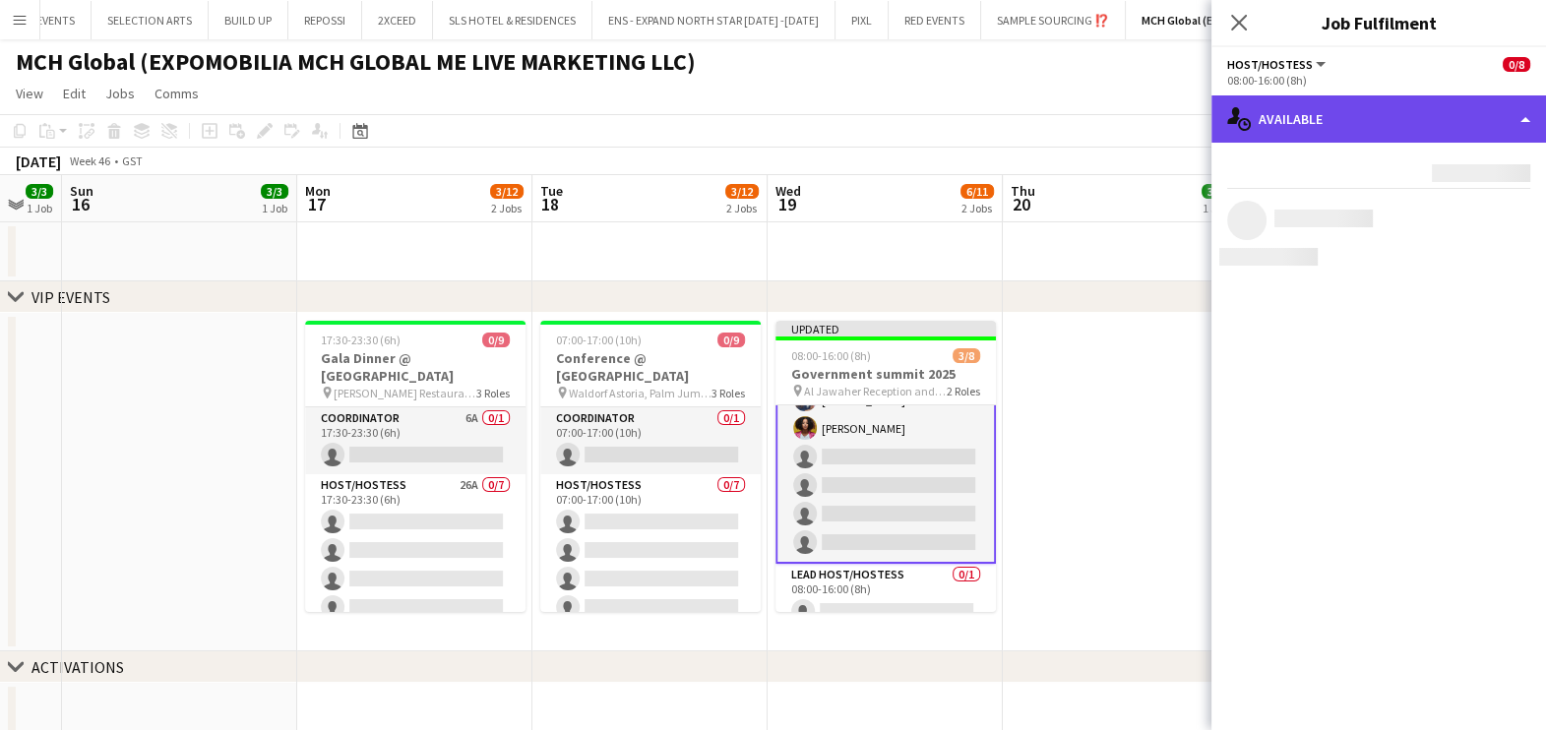
click at [1385, 109] on div "single-neutral-actions-upload Available" at bounding box center [1378, 118] width 335 height 47
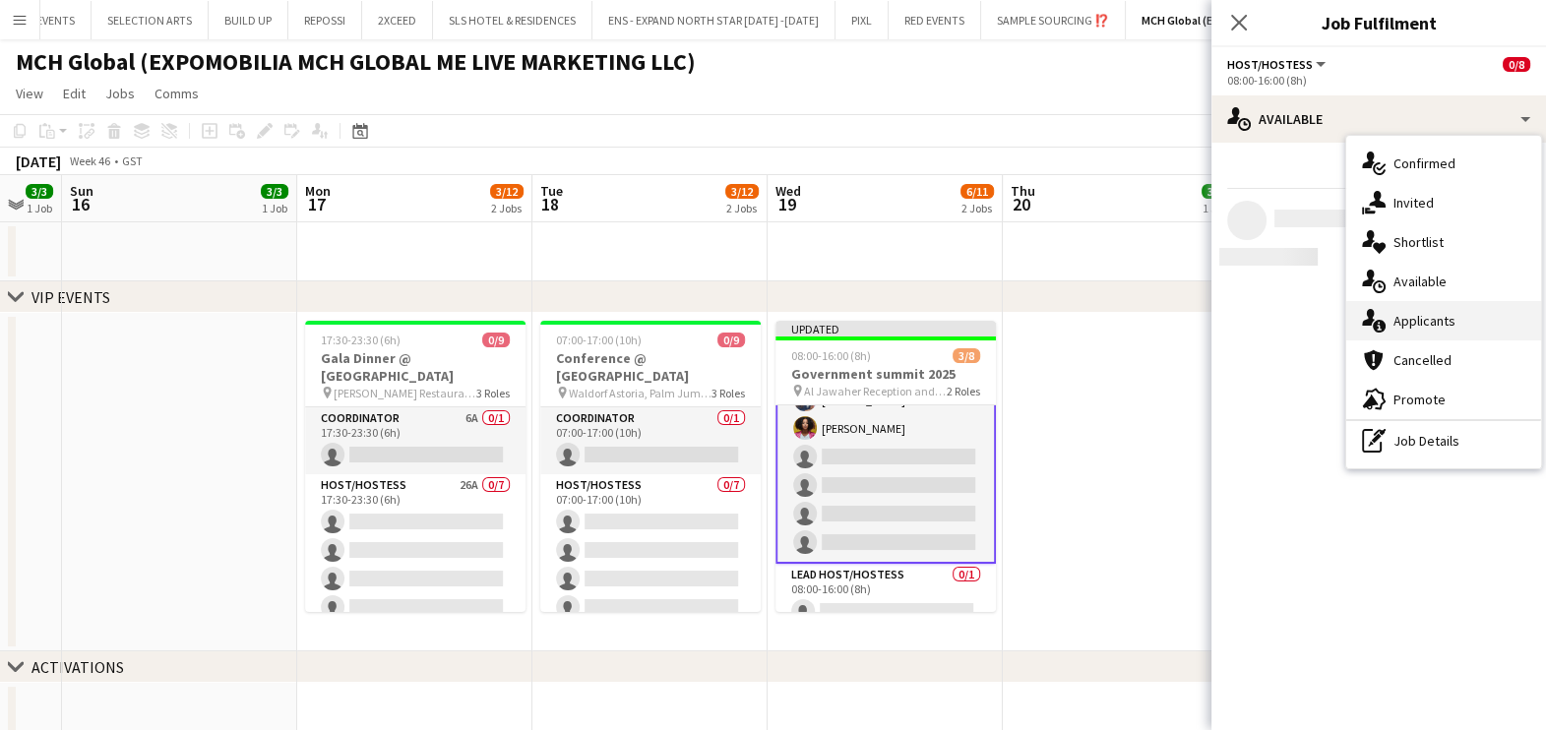
click at [1409, 327] on span "Applicants" at bounding box center [1424, 321] width 62 height 18
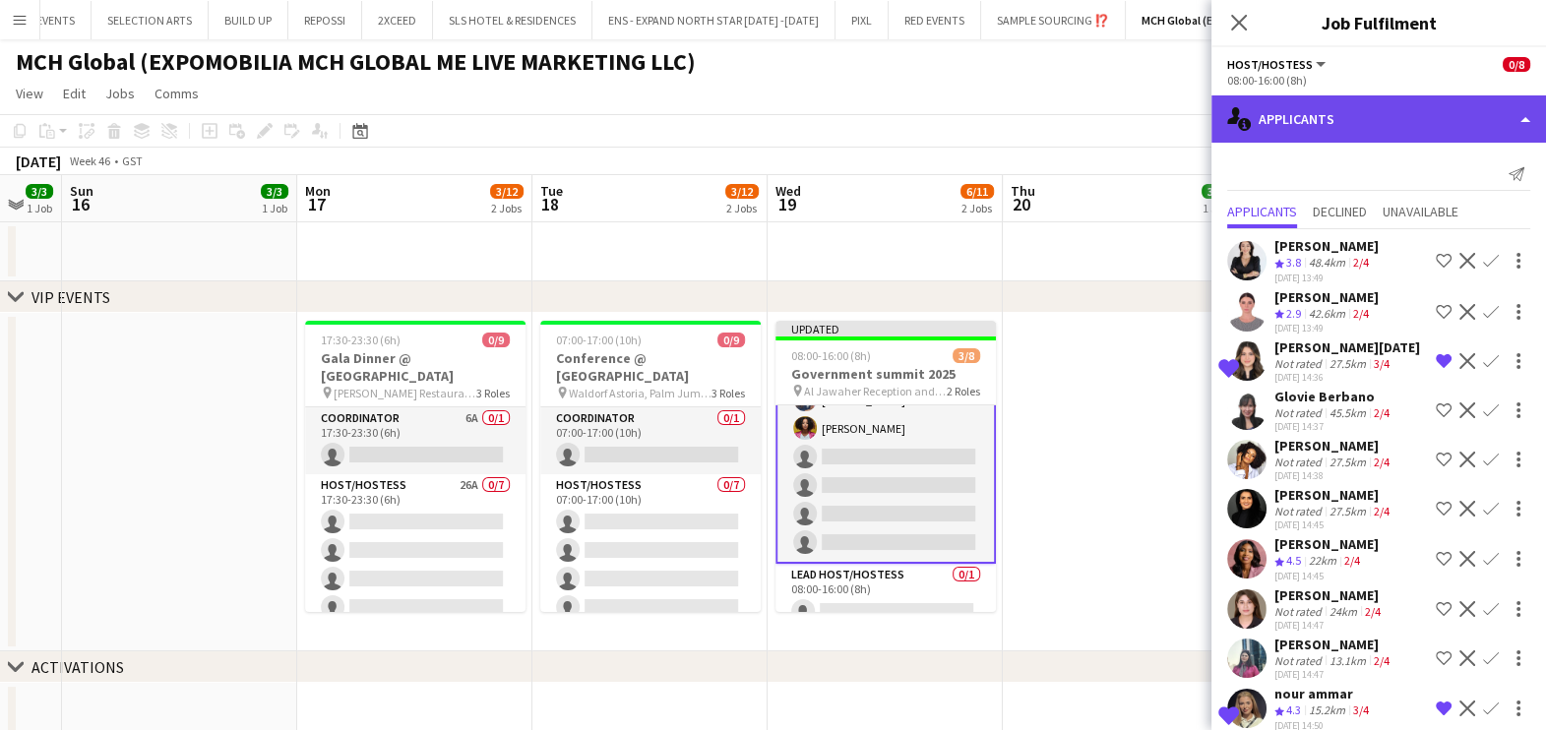
click at [1345, 95] on div "single-neutral-actions-information Applicants" at bounding box center [1378, 118] width 335 height 47
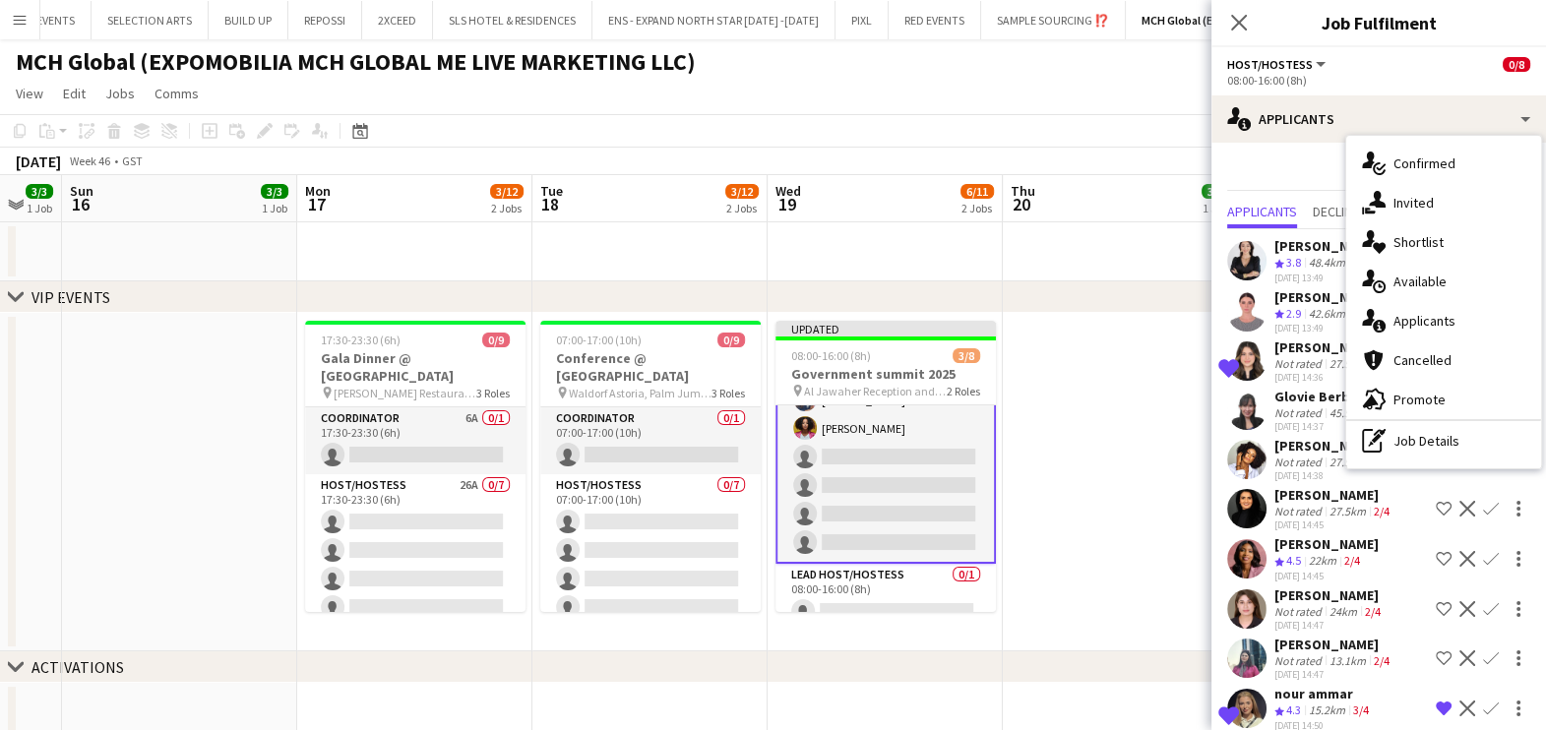
click at [1284, 184] on div "Send notification" at bounding box center [1378, 174] width 303 height 32
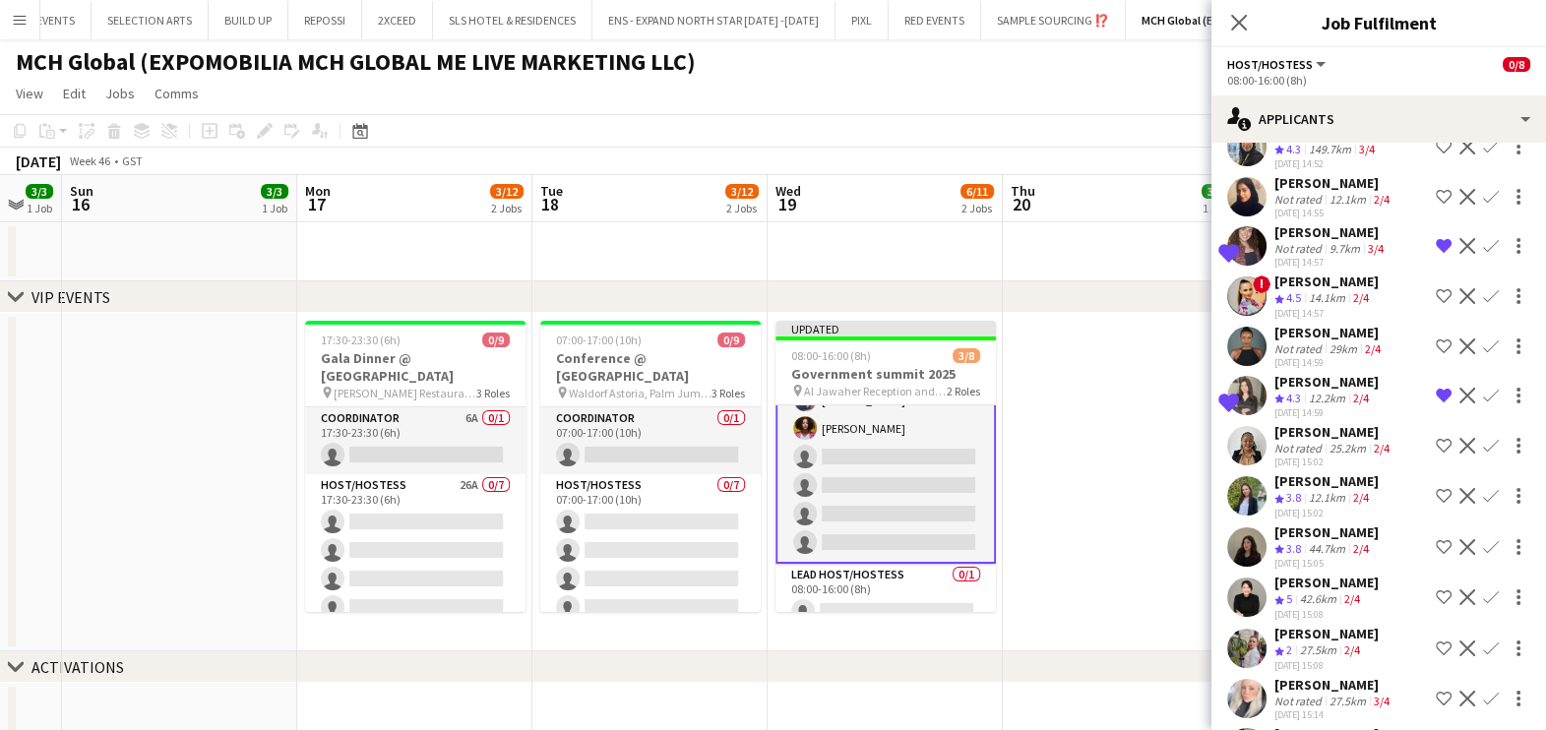
scroll to position [491, 0]
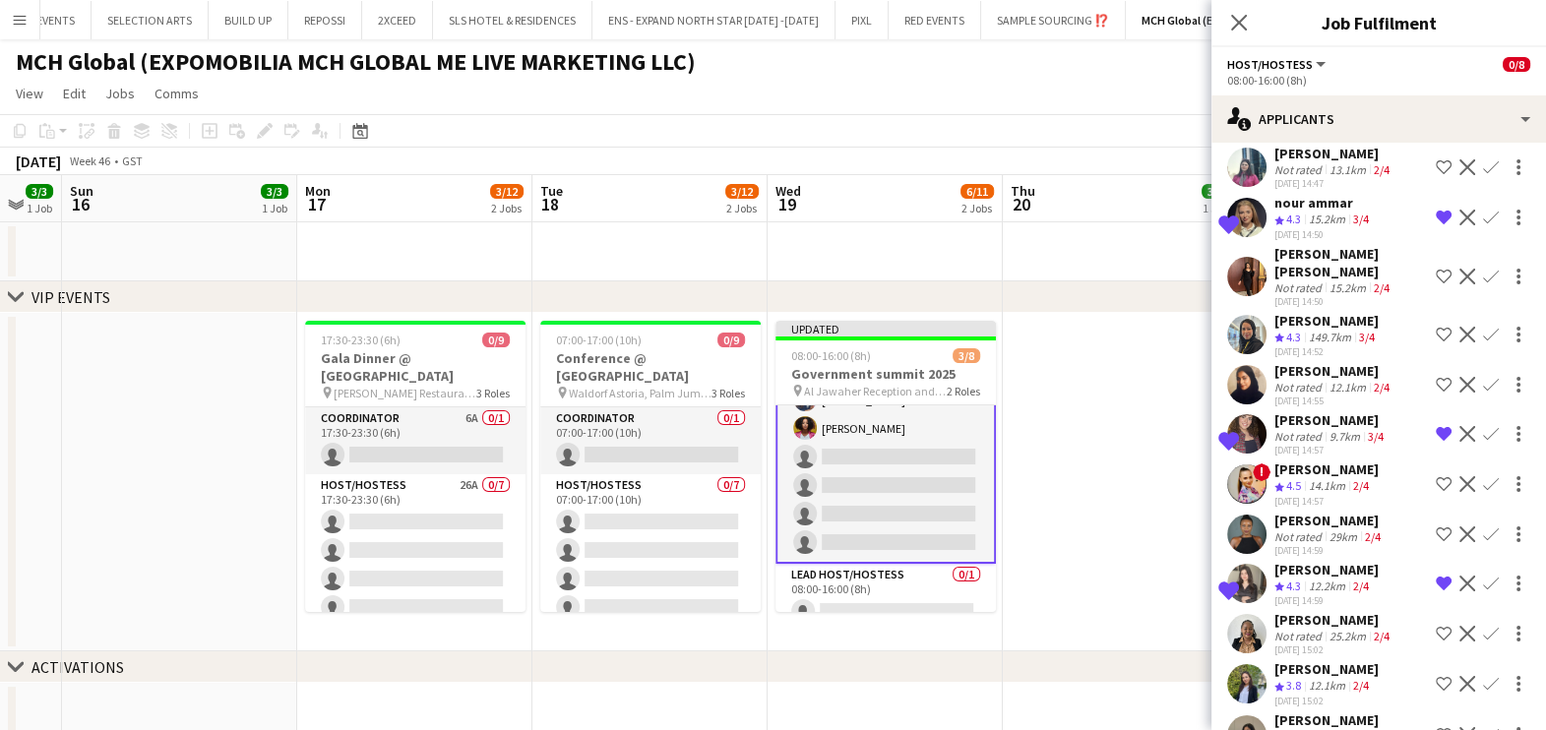
click at [1483, 215] on app-icon "Confirm" at bounding box center [1491, 218] width 16 height 16
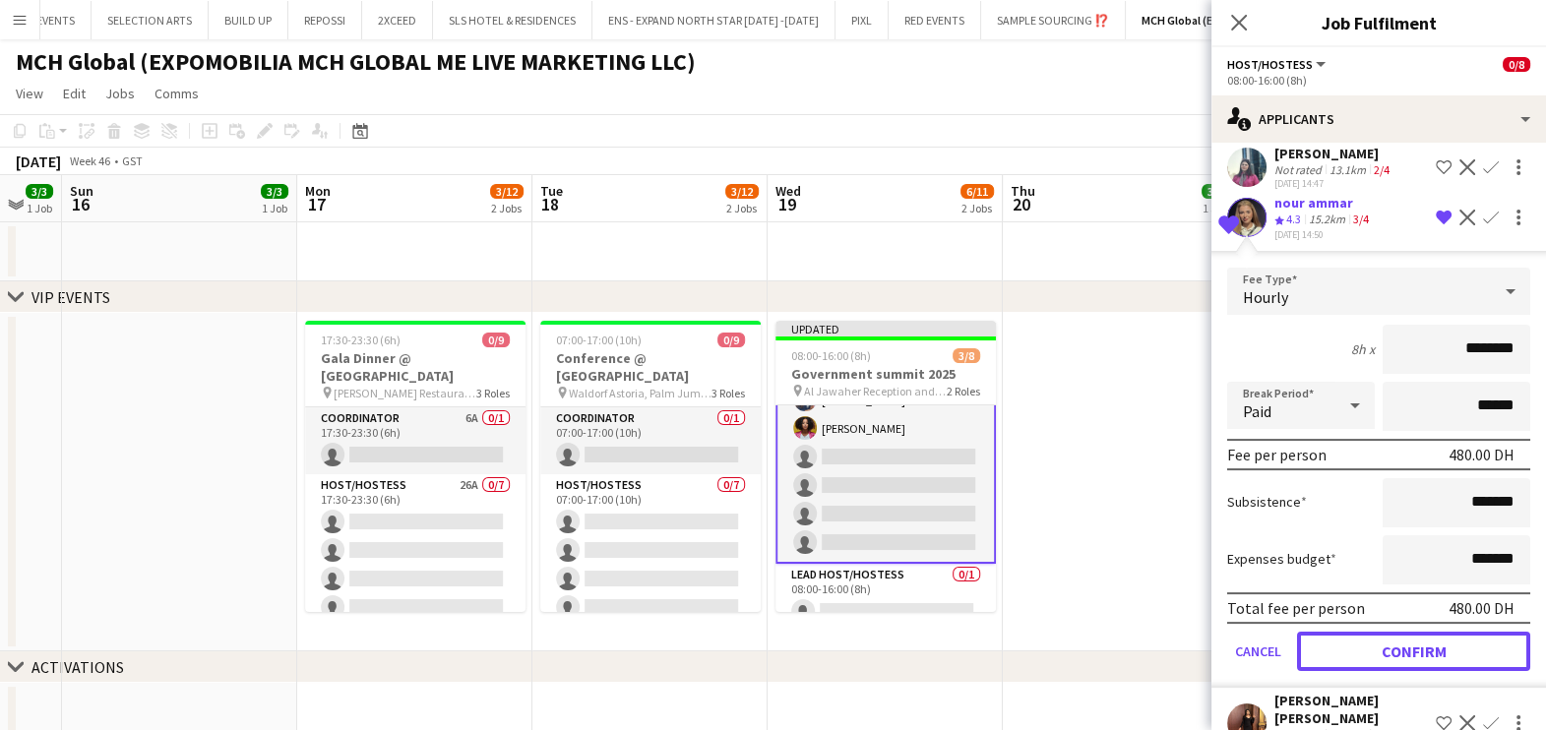
click at [1357, 659] on button "Confirm" at bounding box center [1413, 651] width 233 height 39
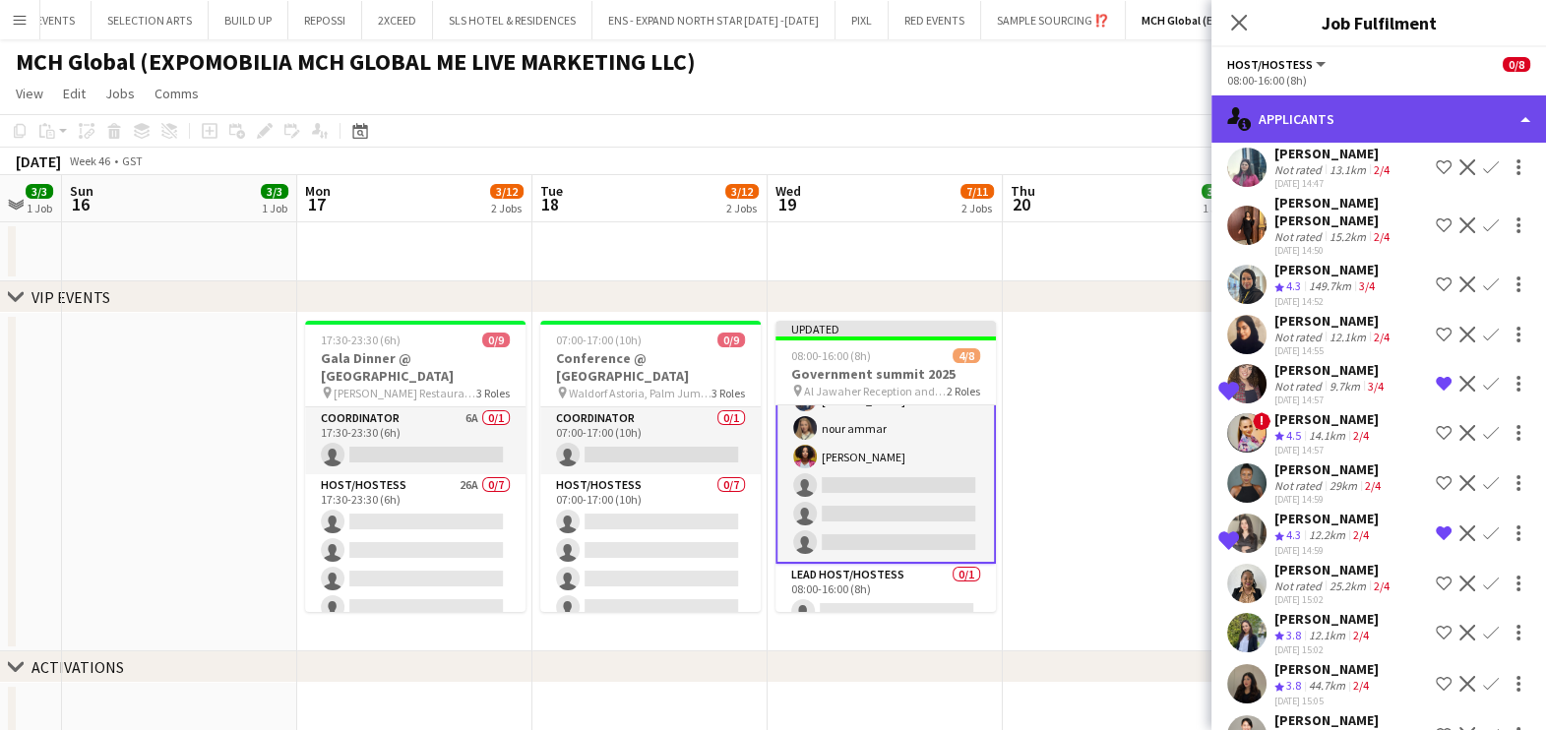
click at [1320, 108] on div "single-neutral-actions-information Applicants" at bounding box center [1378, 118] width 335 height 47
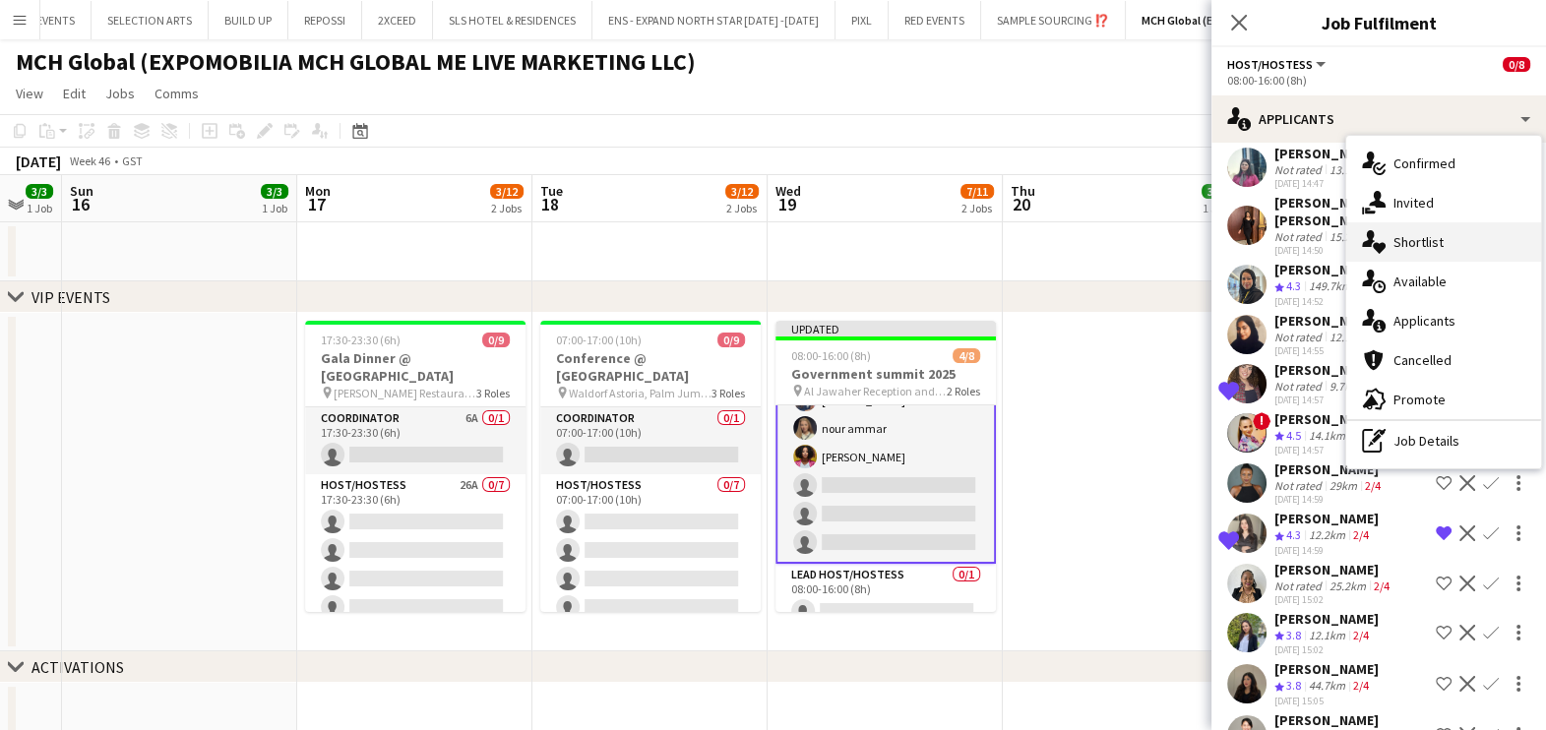
click at [1423, 240] on span "Shortlist" at bounding box center [1418, 242] width 50 height 18
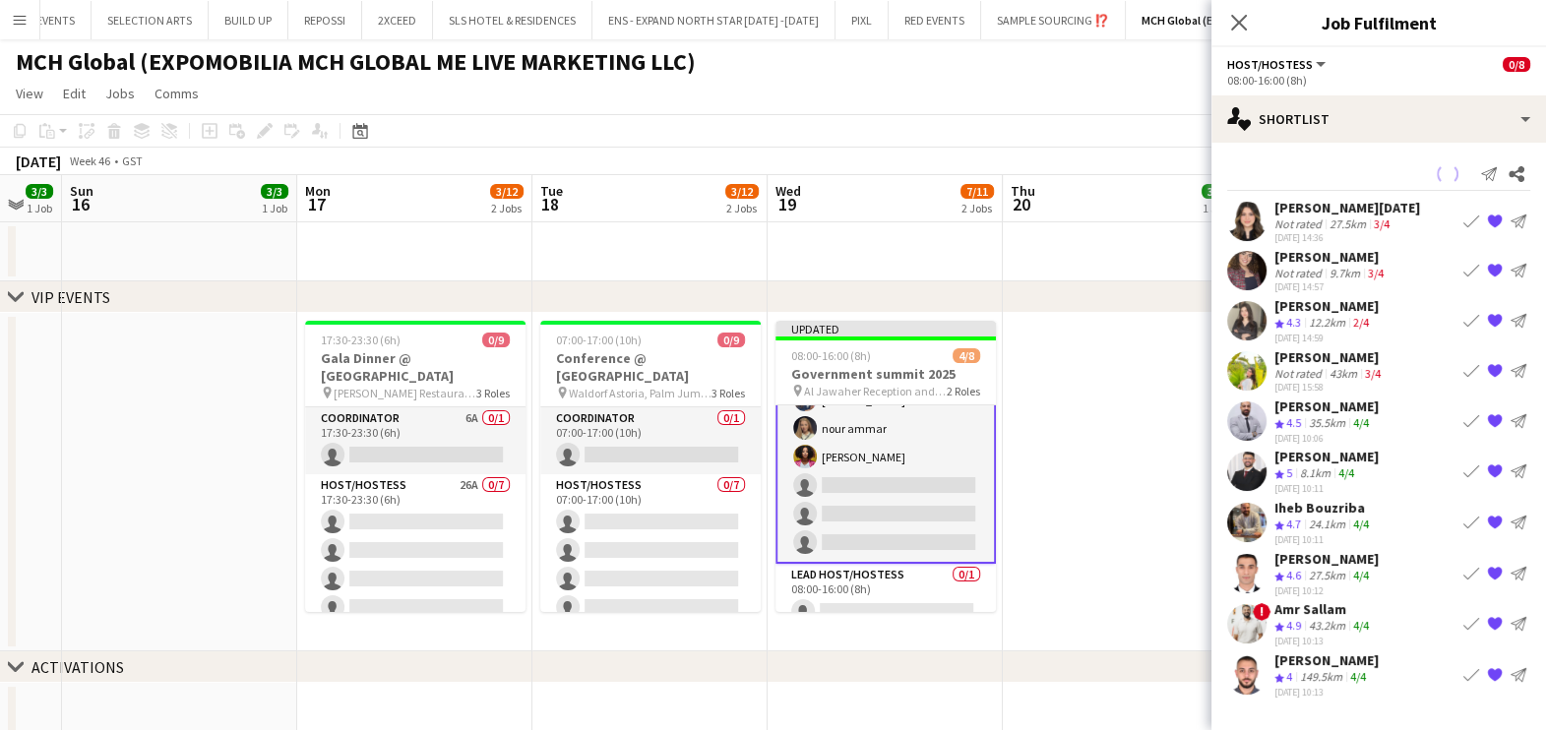
scroll to position [0, 0]
click at [1466, 616] on app-icon "Book crew" at bounding box center [1471, 624] width 16 height 16
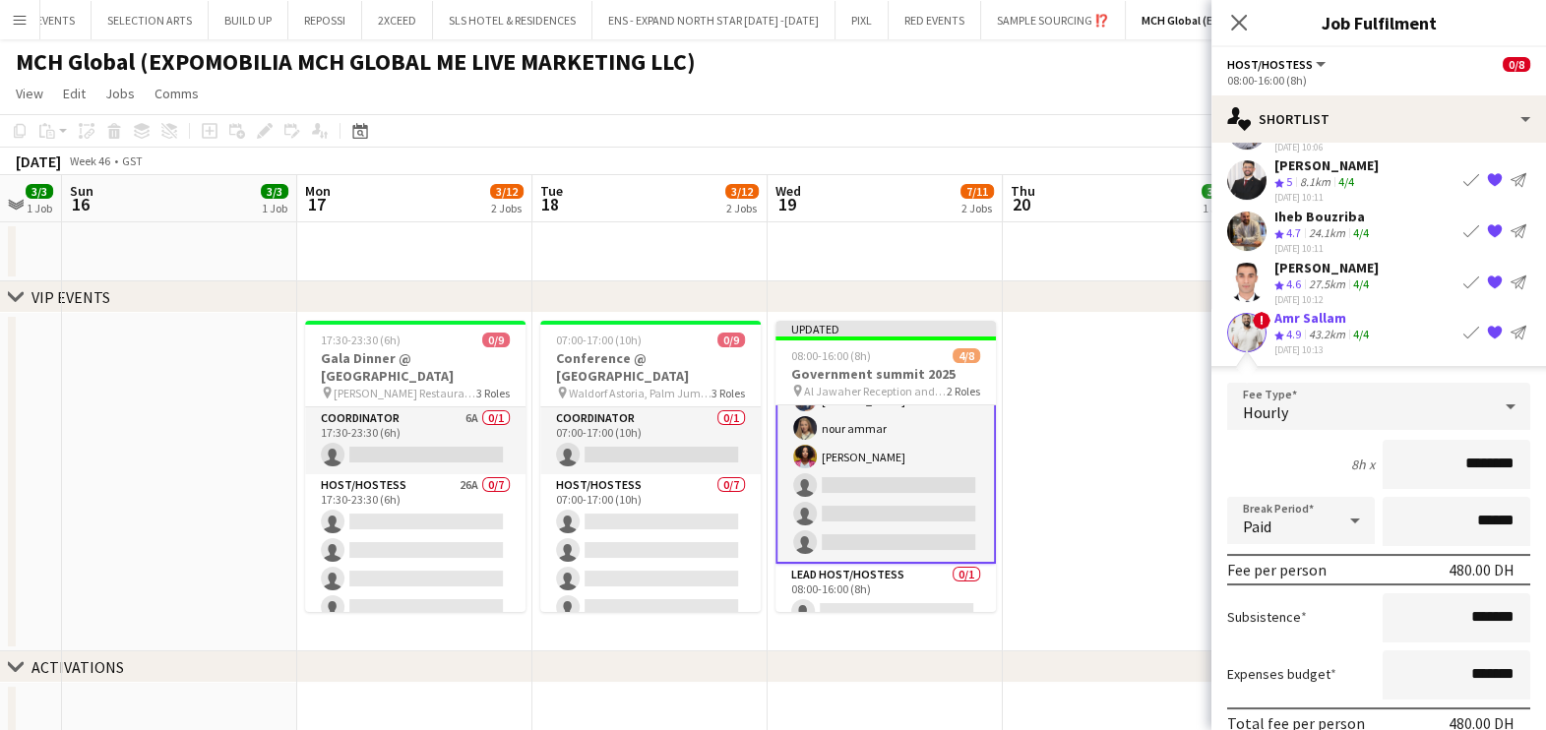
scroll to position [427, 0]
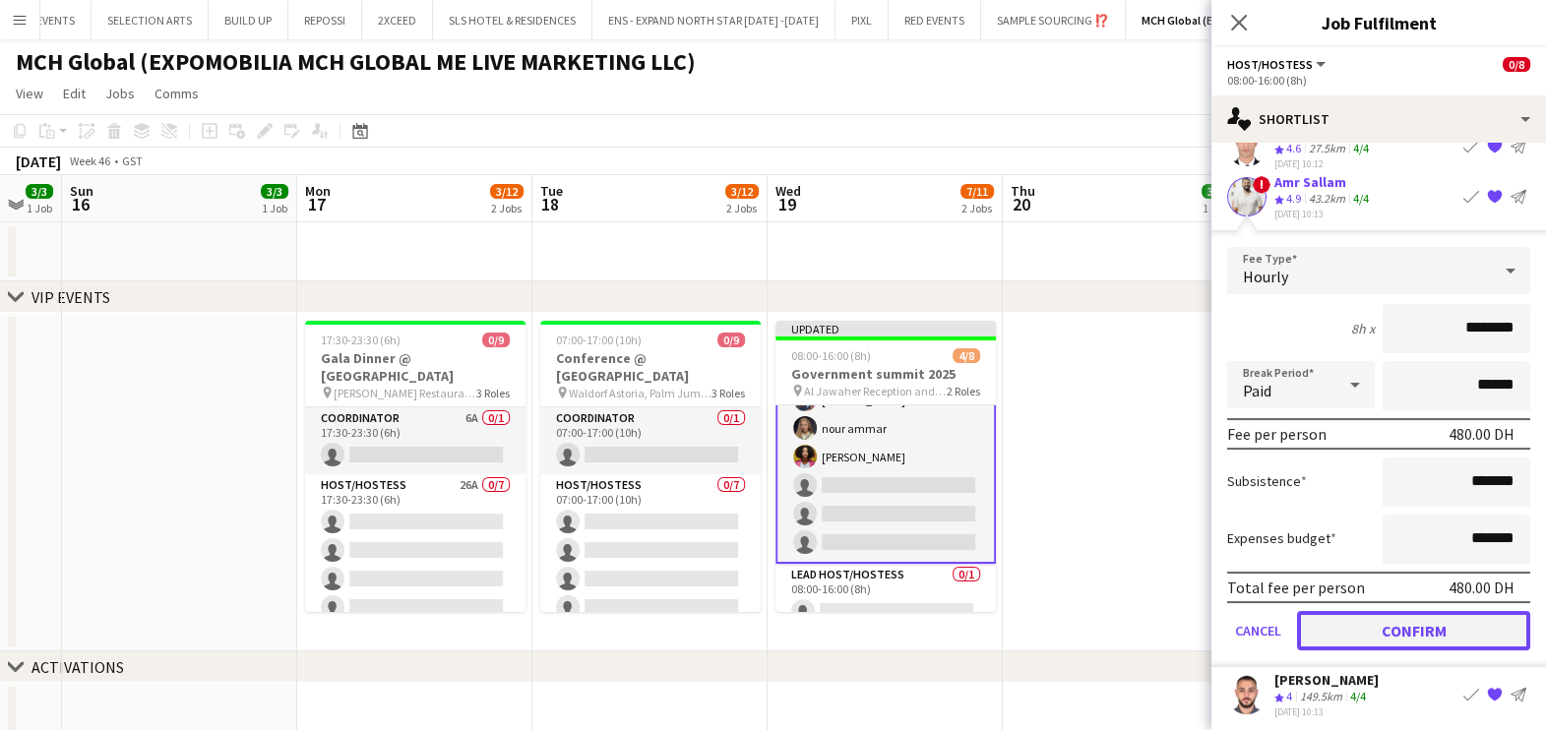
click at [1363, 622] on button "Confirm" at bounding box center [1413, 630] width 233 height 39
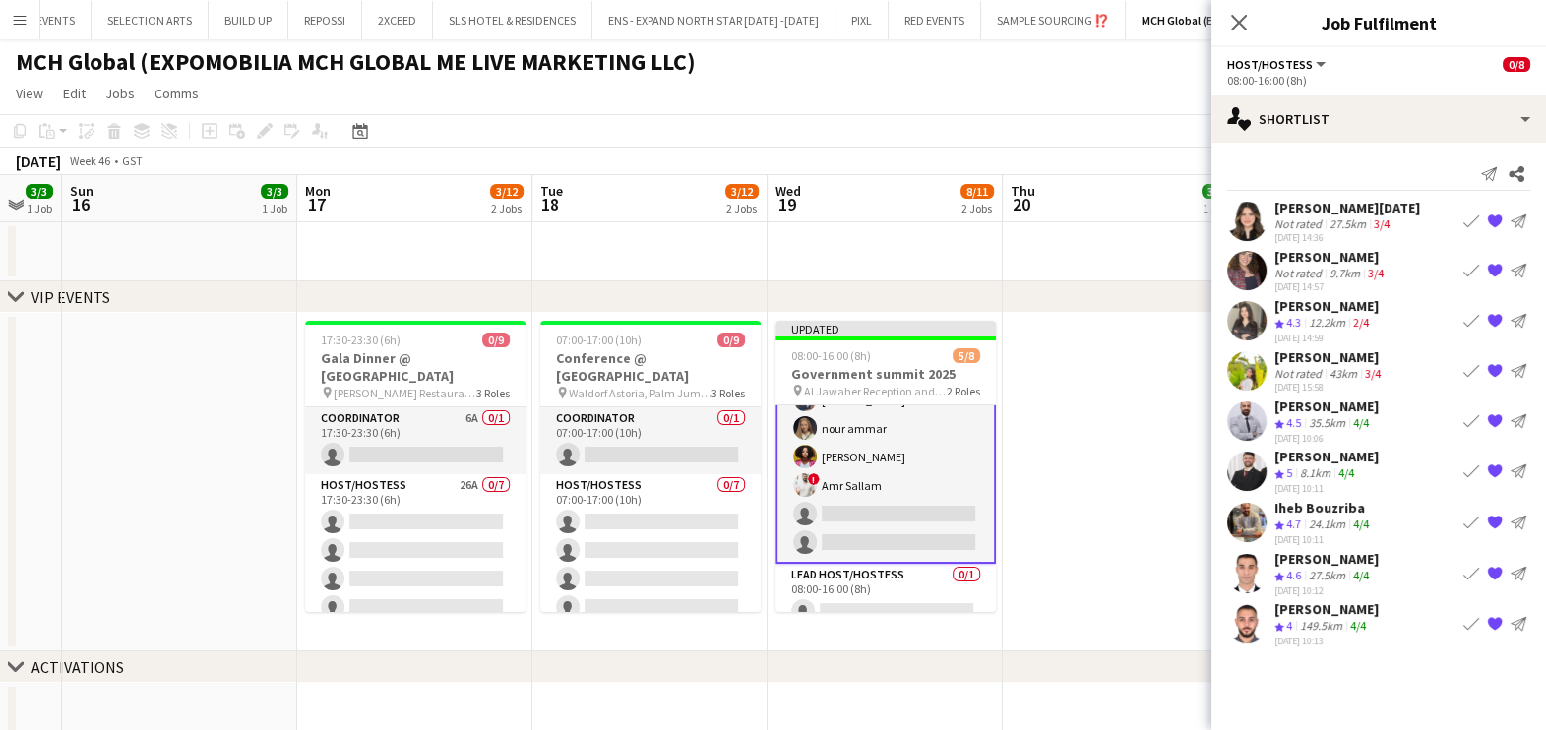
scroll to position [0, 0]
click at [1465, 415] on app-icon "Book crew" at bounding box center [1471, 420] width 16 height 16
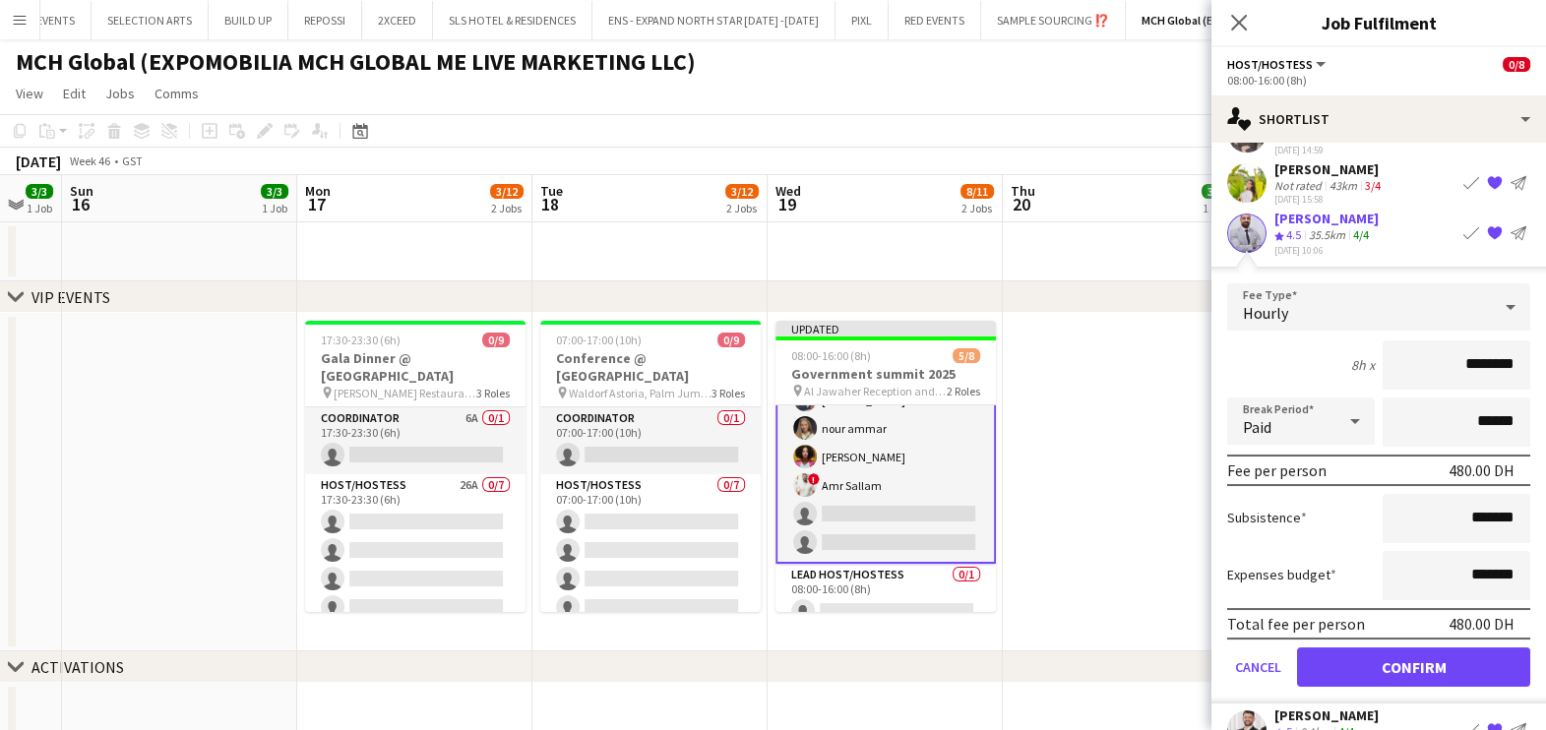
scroll to position [369, 0]
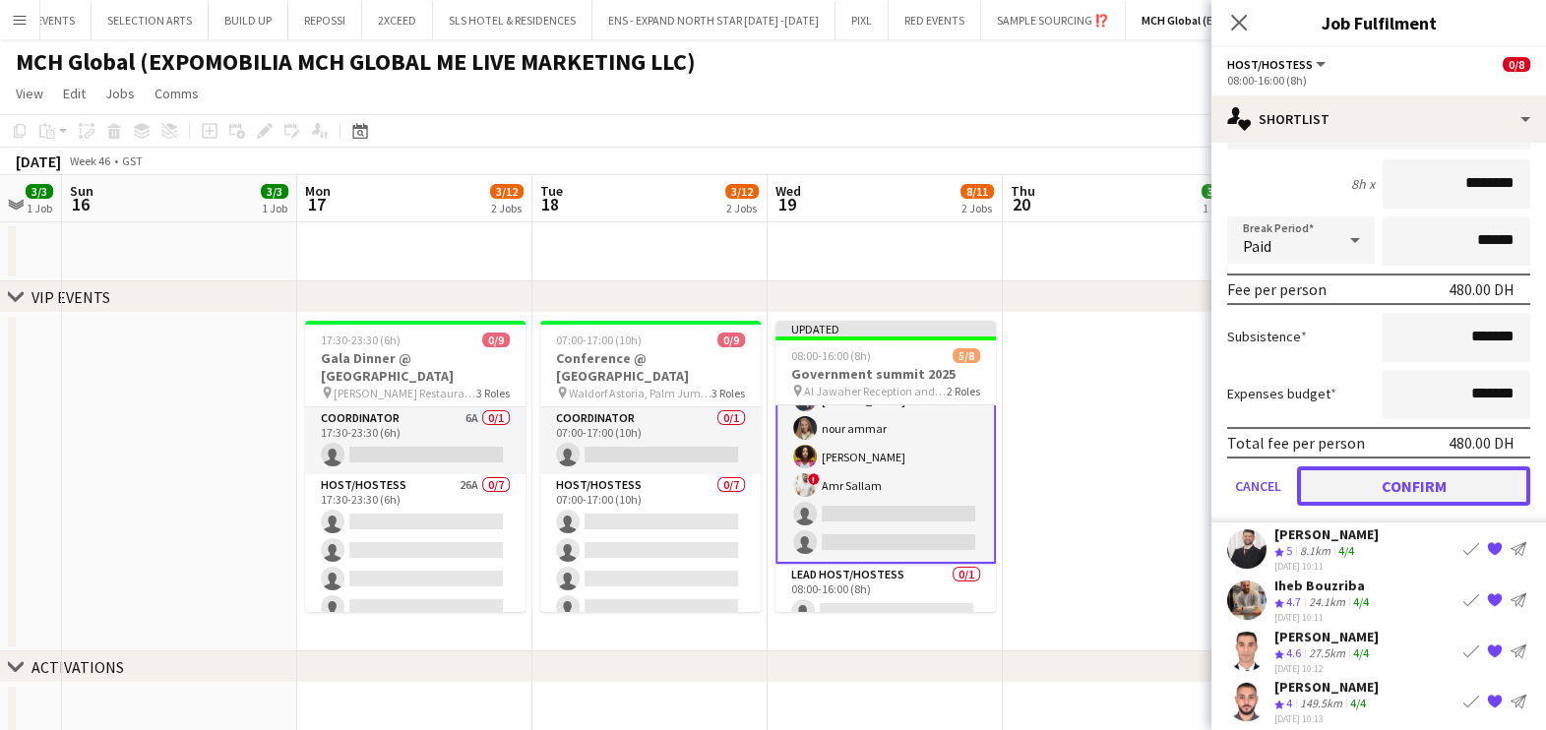
click at [1364, 487] on button "Confirm" at bounding box center [1413, 484] width 233 height 39
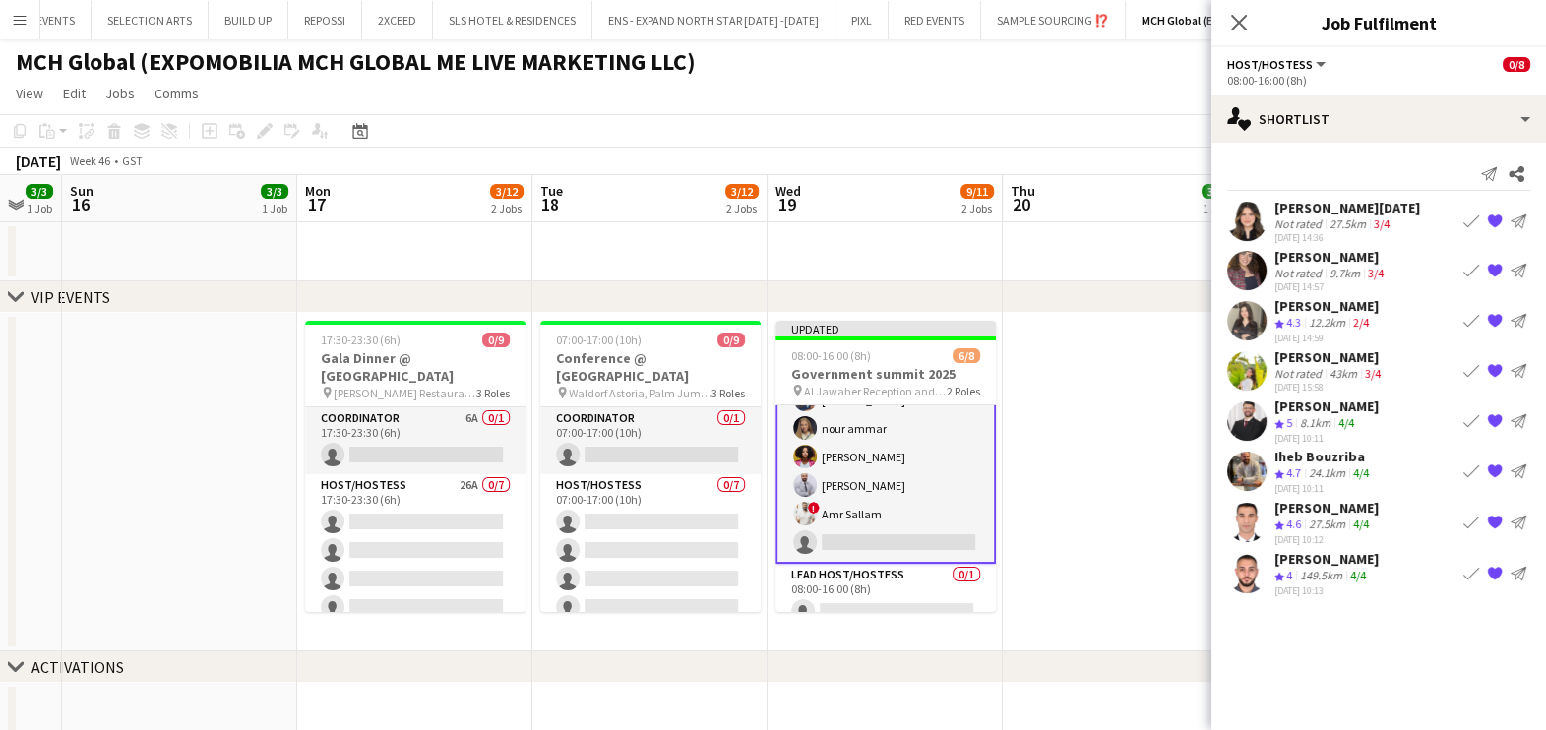
click at [1466, 419] on app-icon "Book crew" at bounding box center [1471, 420] width 16 height 16
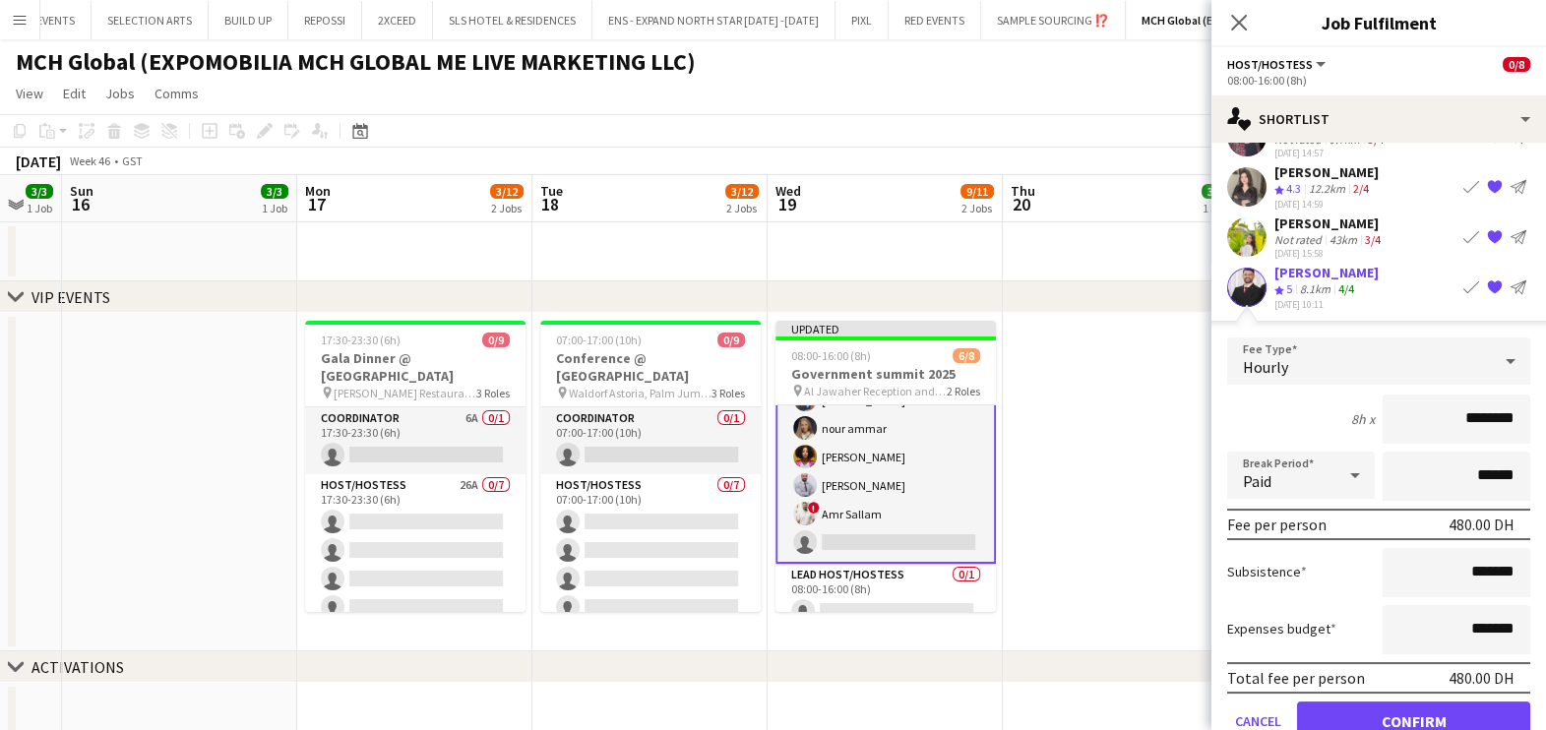
scroll to position [326, 0]
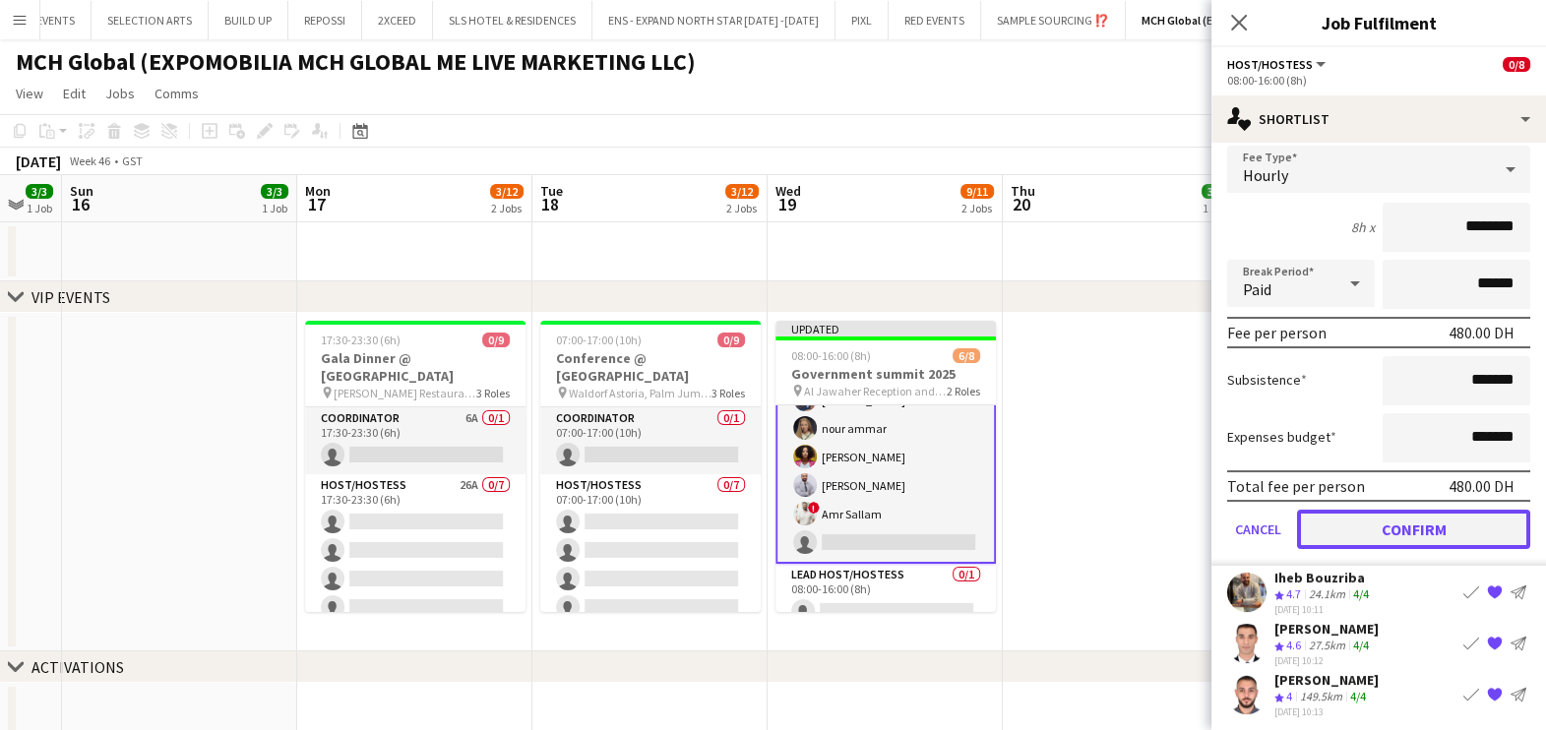
click at [1373, 530] on button "Confirm" at bounding box center [1413, 528] width 233 height 39
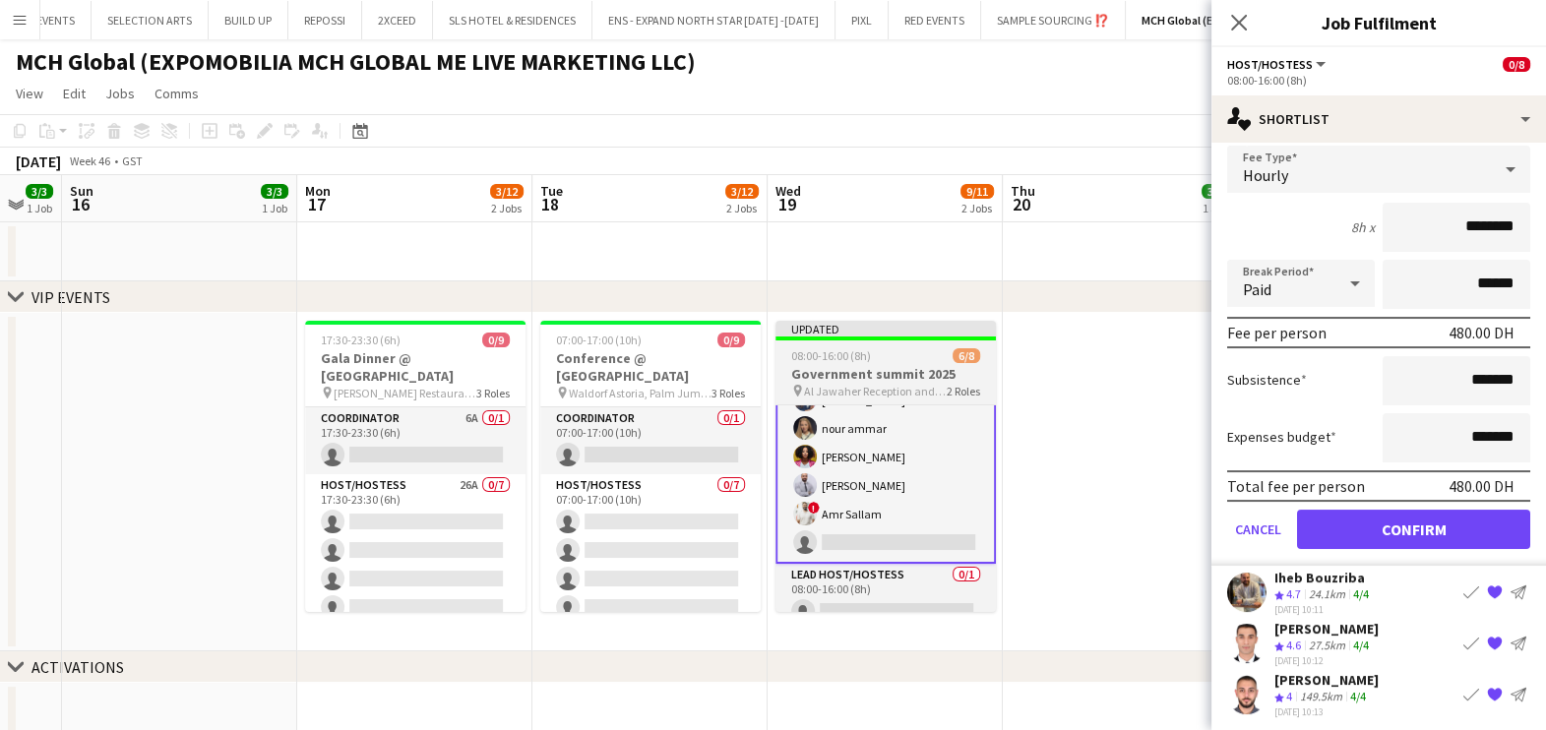
scroll to position [0, 0]
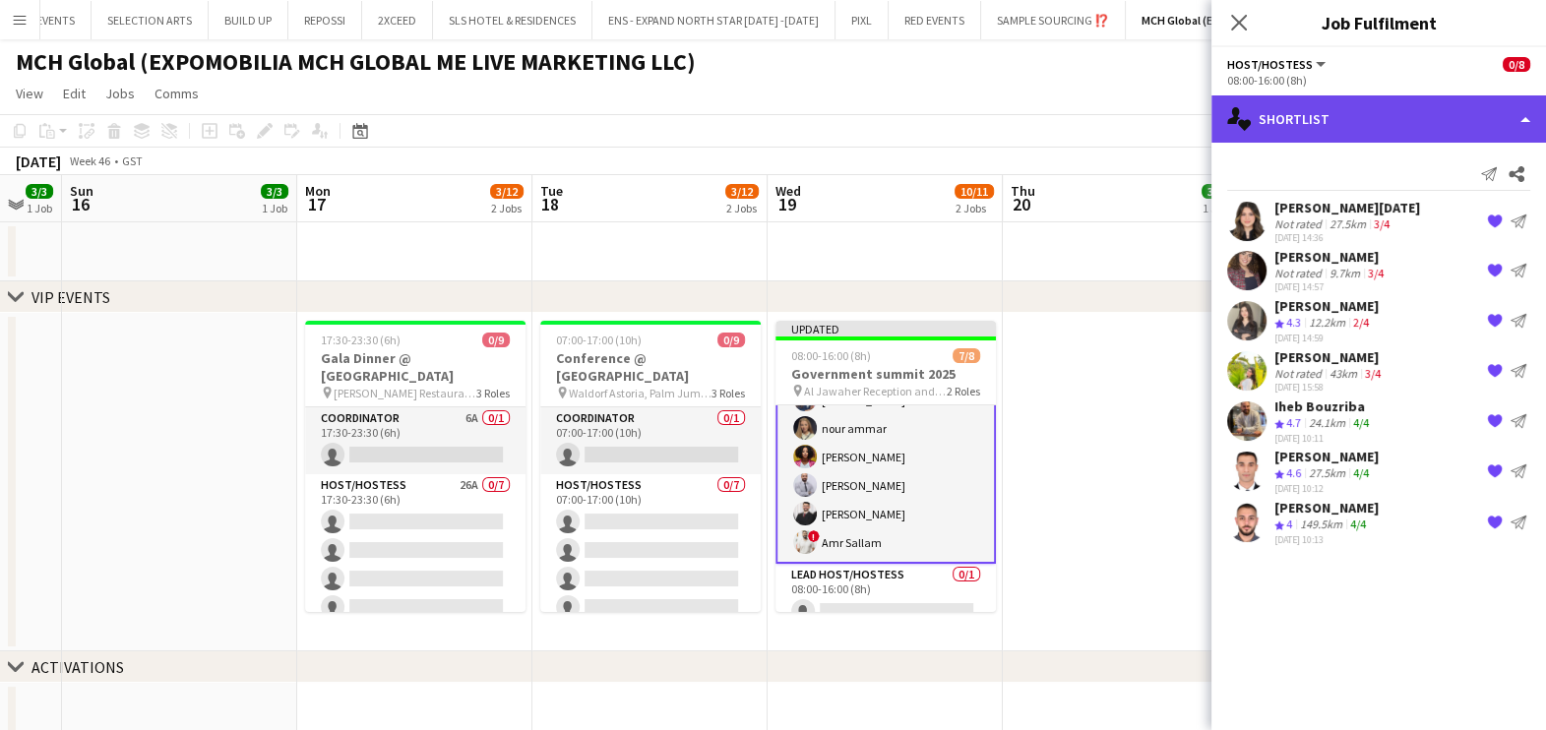
click at [1351, 122] on div "single-neutral-actions-heart Shortlist" at bounding box center [1378, 118] width 335 height 47
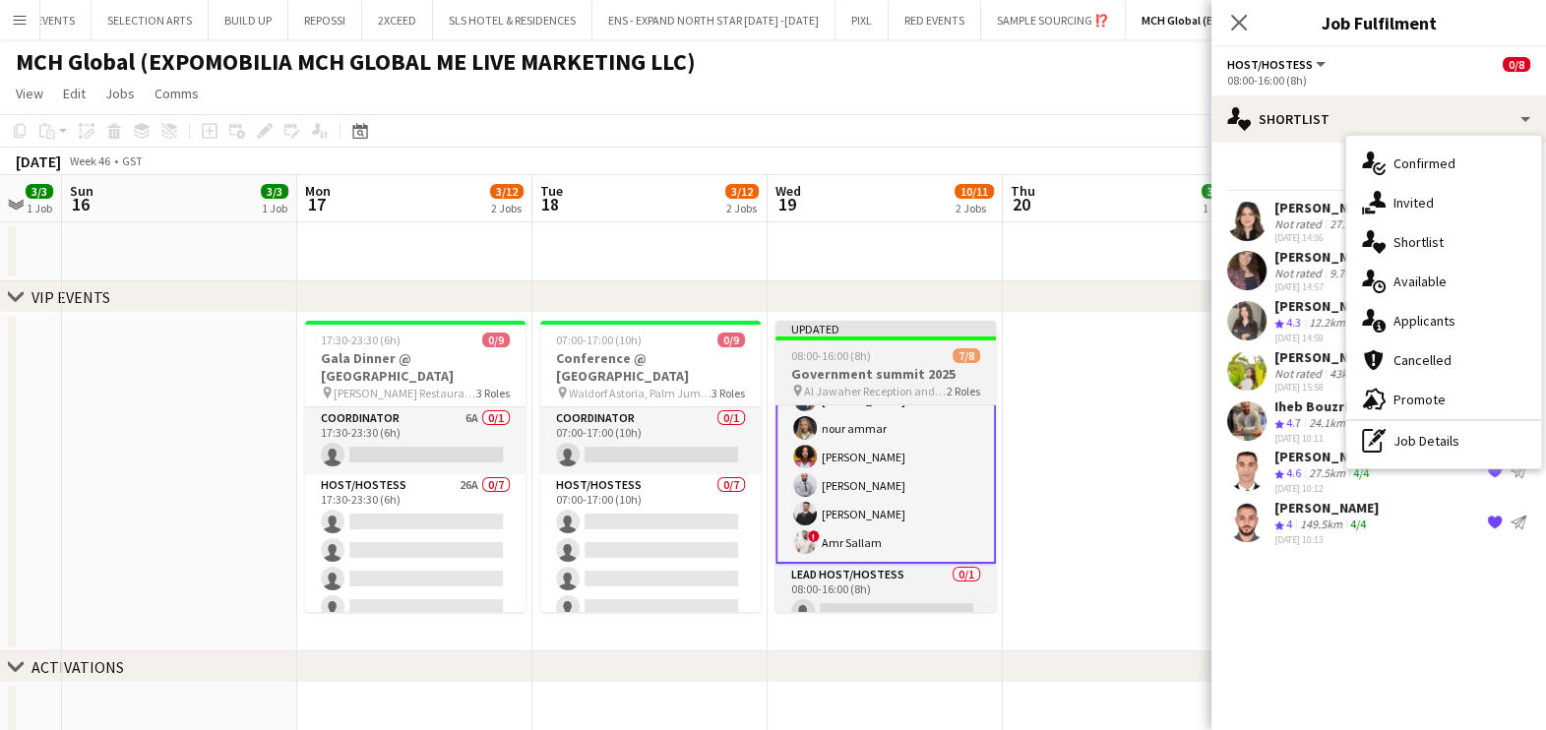
drag, startPoint x: 866, startPoint y: 364, endPoint x: 810, endPoint y: 365, distance: 56.1
click at [865, 364] on app-job-card "Updated 08:00-16:00 (8h) 7/8 Government summit 2025 pin Al Jawaher Reception an…" at bounding box center [885, 466] width 220 height 291
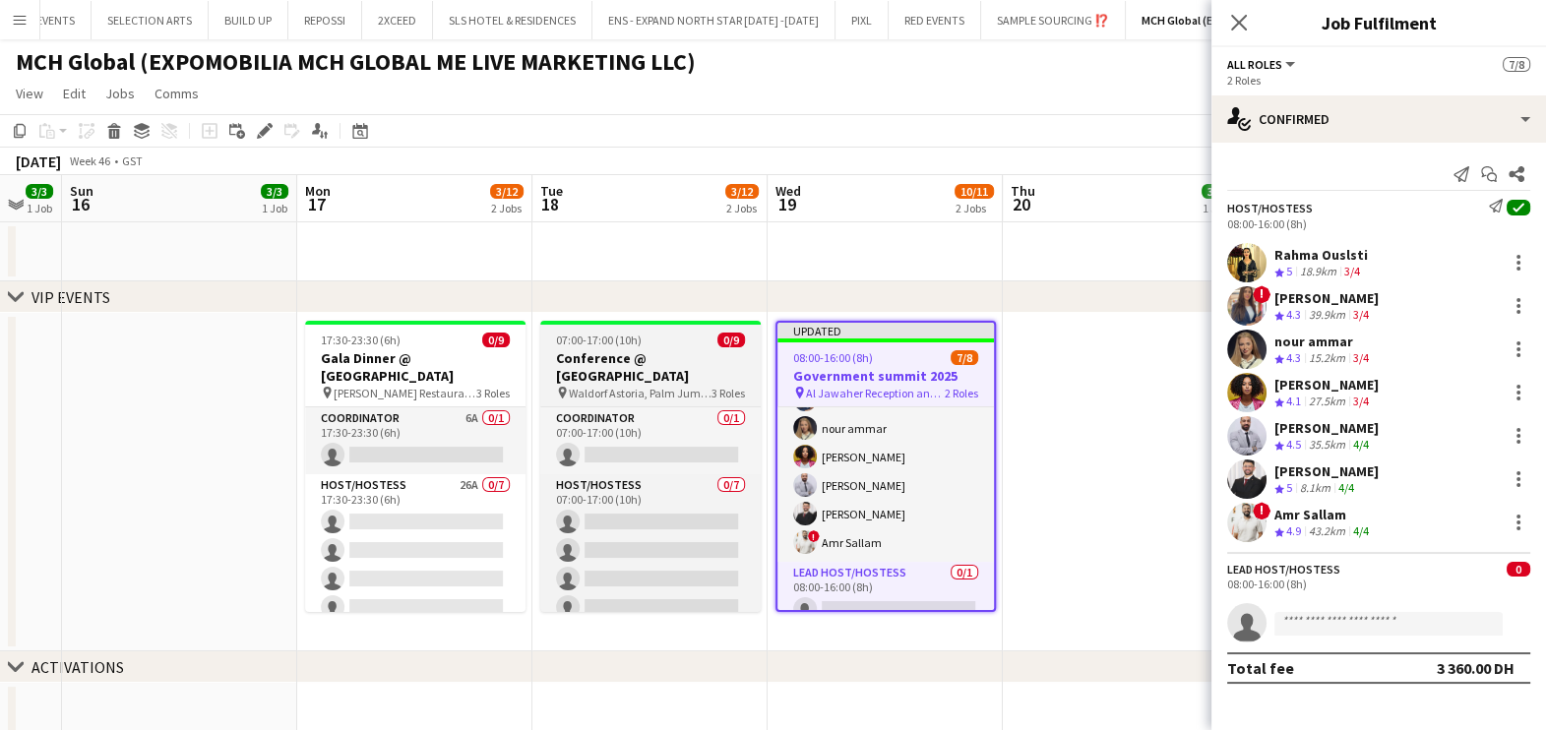
scroll to position [82, 0]
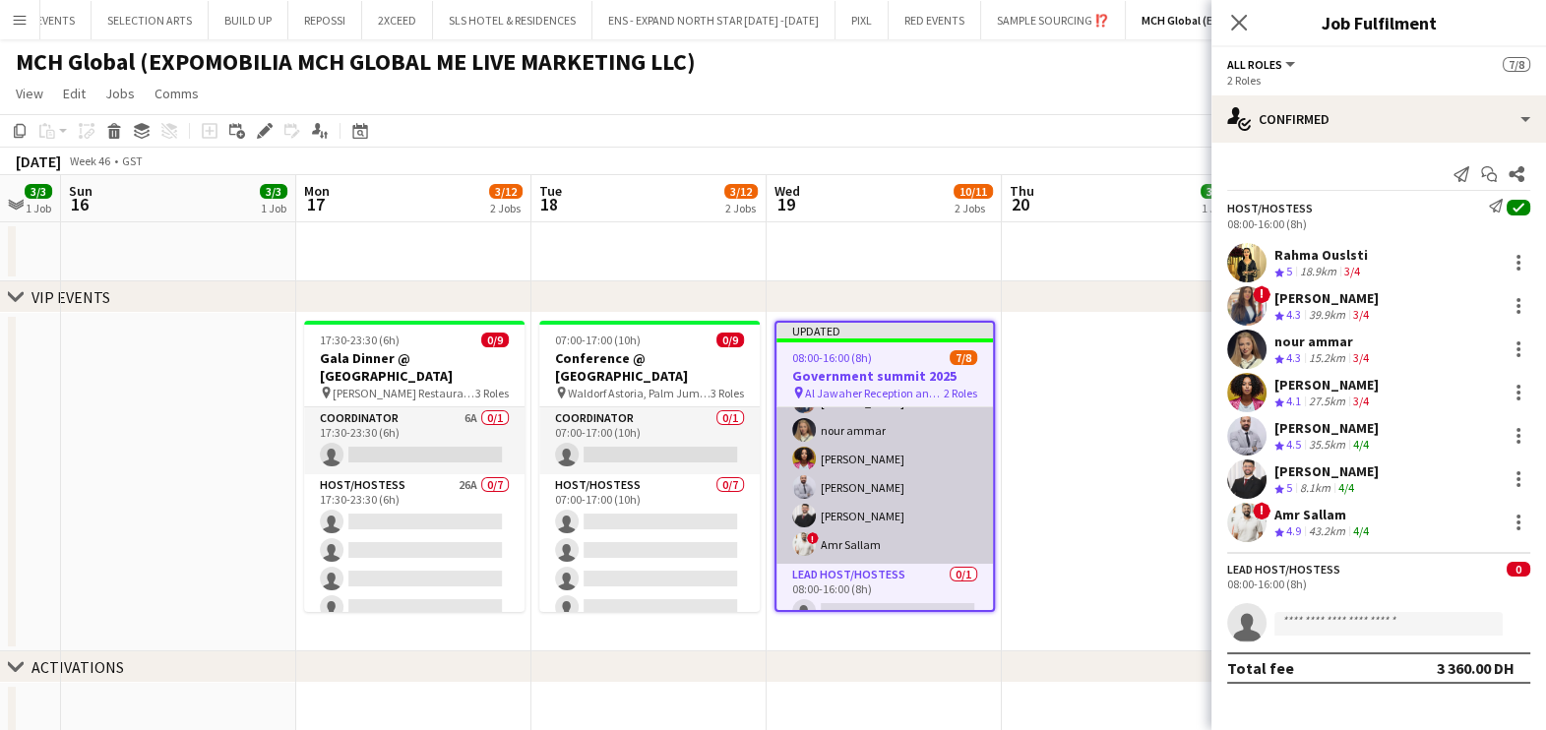
click at [862, 462] on app-card-role "Host/Hostess [DATE] 08:00-16:00 (8h) Rahma Ouslsti ! [PERSON_NAME] [PERSON_NAME…" at bounding box center [884, 445] width 216 height 238
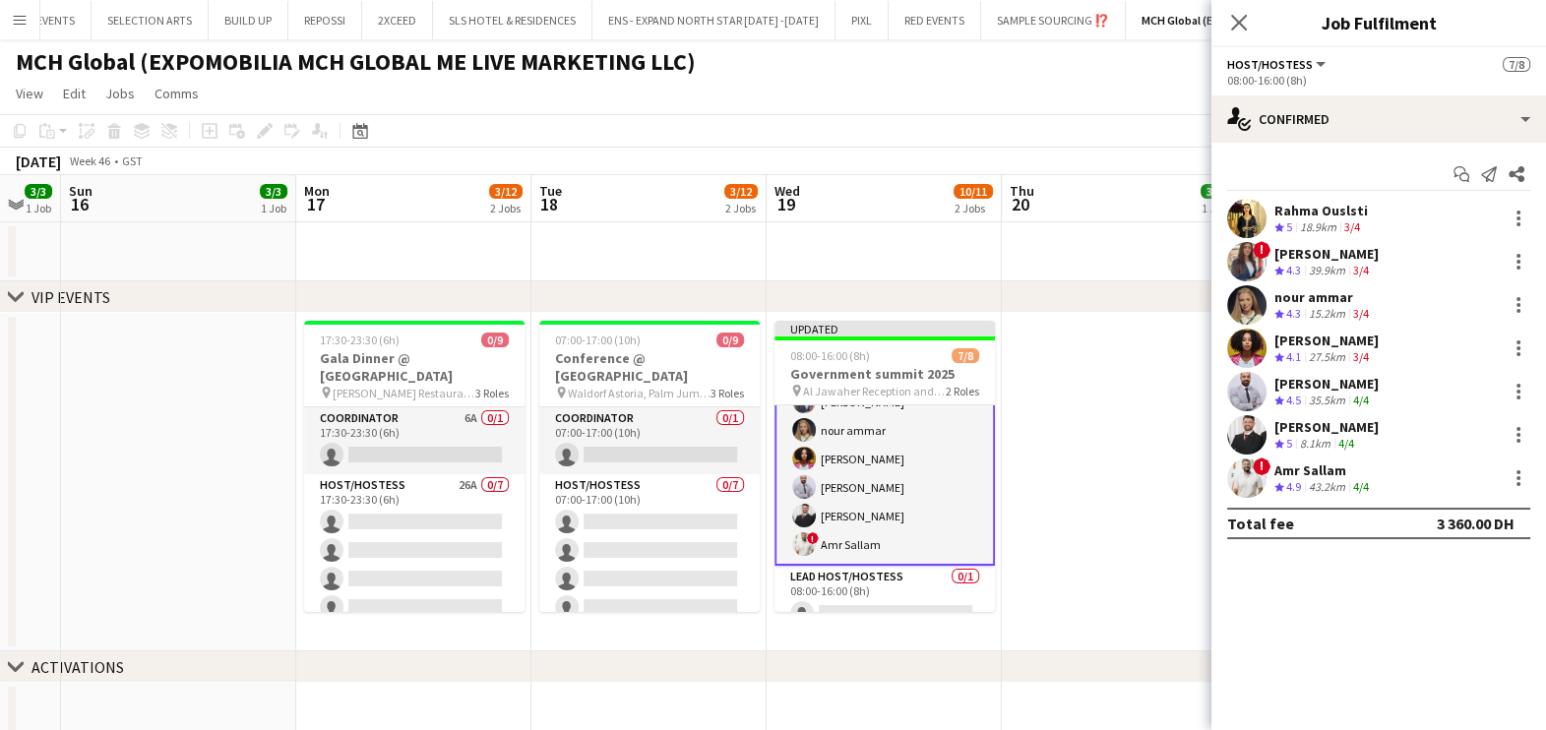
scroll to position [84, 0]
click at [1515, 480] on div at bounding box center [1519, 478] width 24 height 24
click at [1421, 250] on span "Switch crew" at bounding box center [1434, 252] width 84 height 17
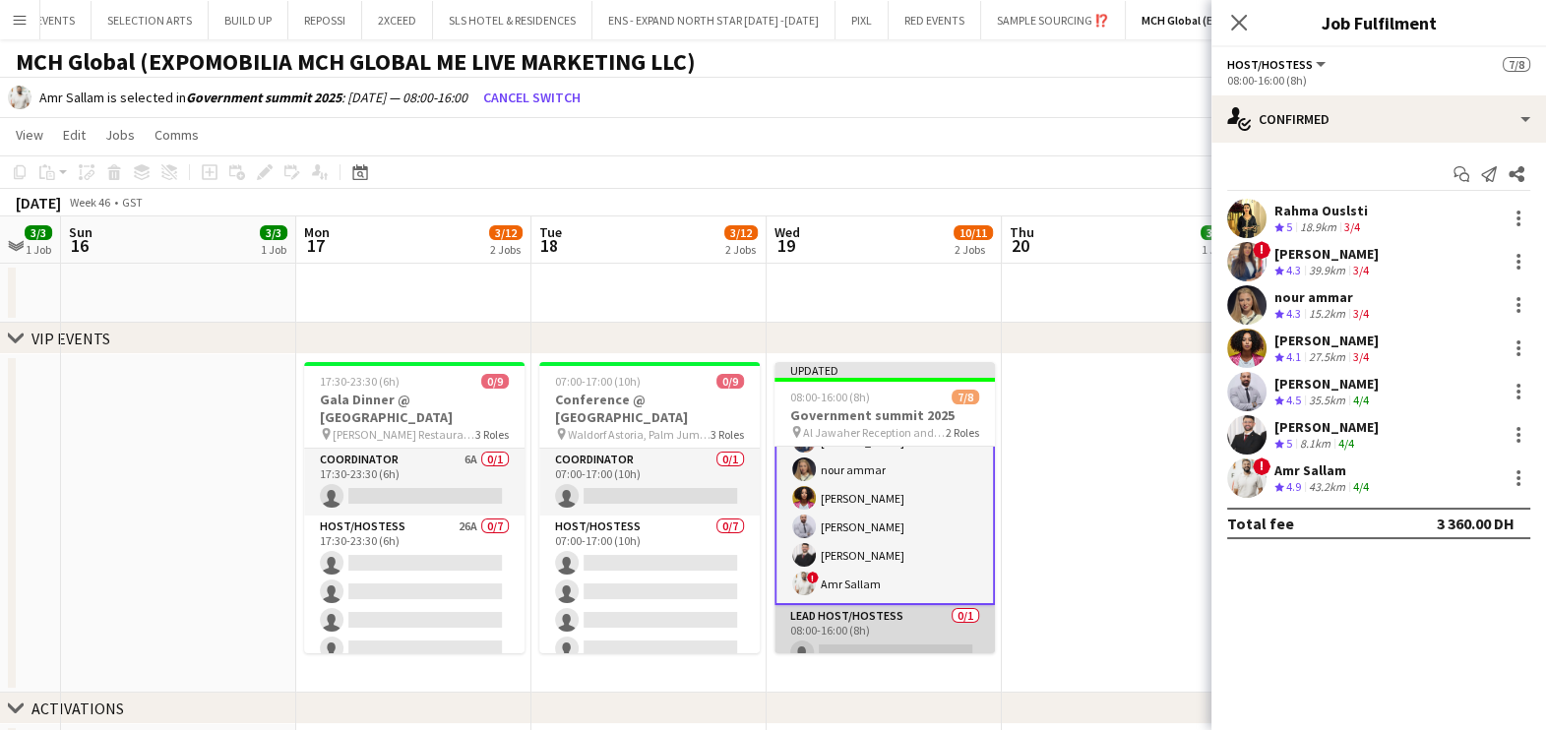
click at [913, 626] on app-card-role "Lead Host/Hostess 0/1 08:00-16:00 (8h) single-neutral-actions" at bounding box center [884, 638] width 220 height 67
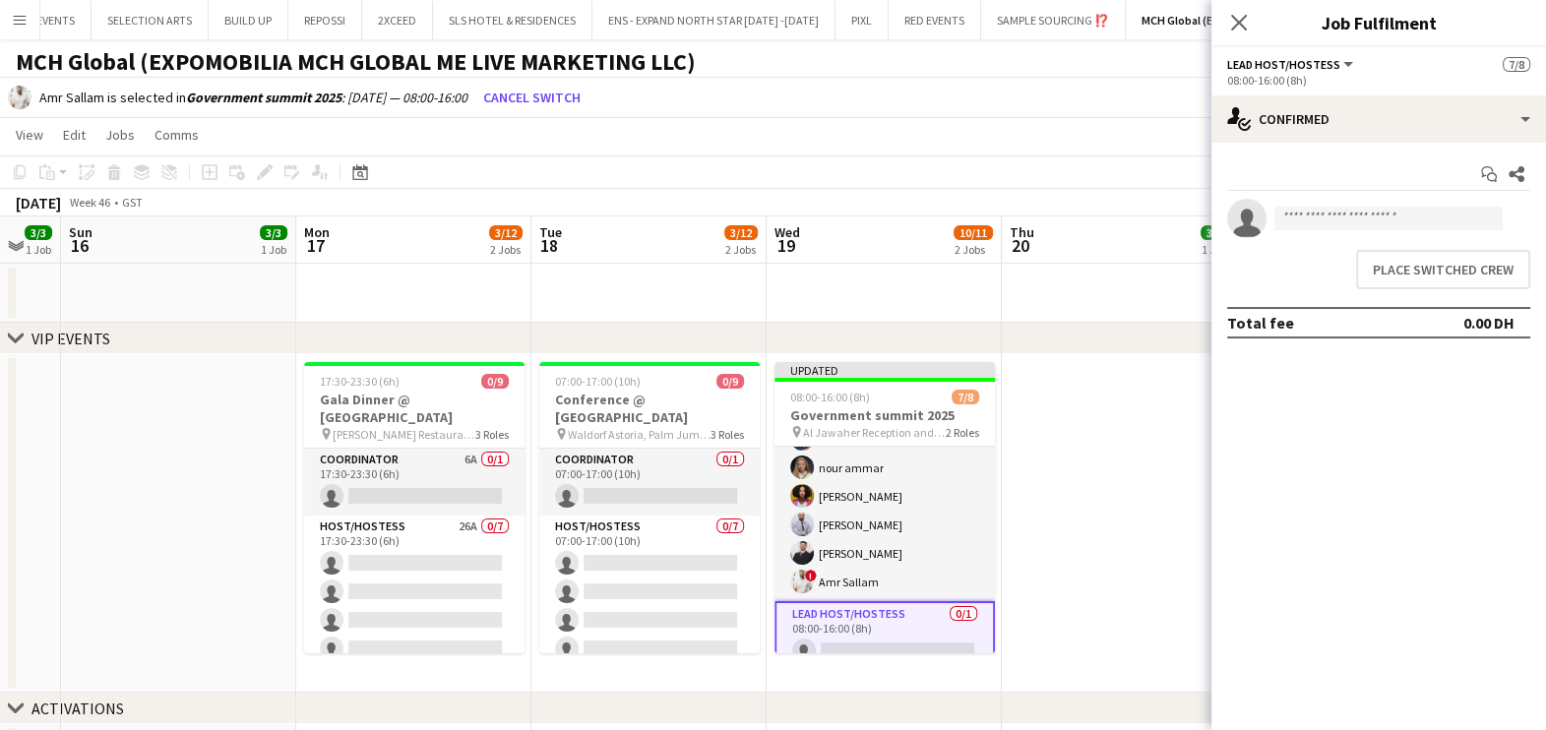
scroll to position [82, 0]
click at [1489, 253] on button "Place switched crew" at bounding box center [1443, 269] width 174 height 39
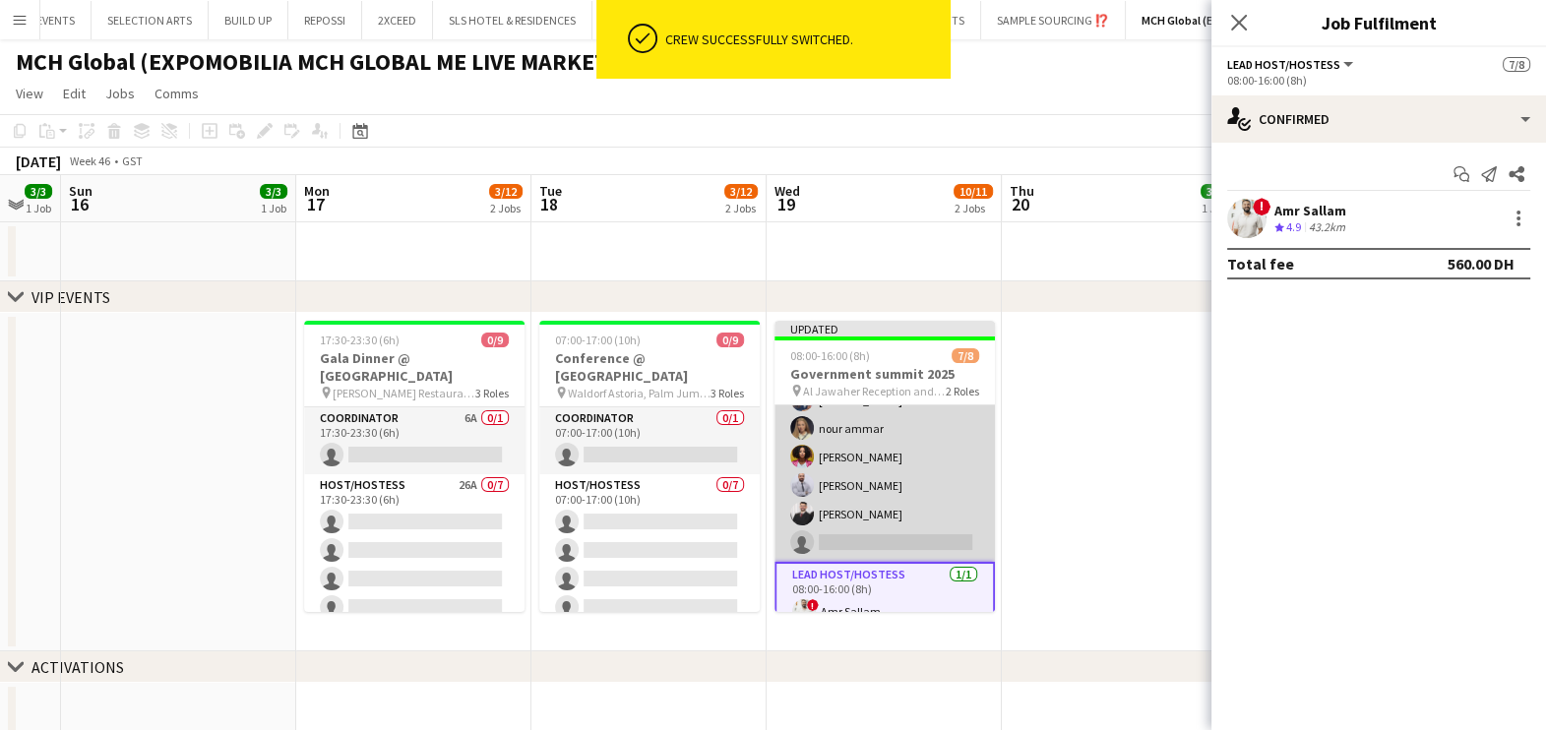
click at [891, 442] on app-card-role "Host/Hostess 111A [DATE] 08:00-16:00 (8h) Rahma Ouslsti ! [PERSON_NAME] [PERSON…" at bounding box center [884, 443] width 220 height 238
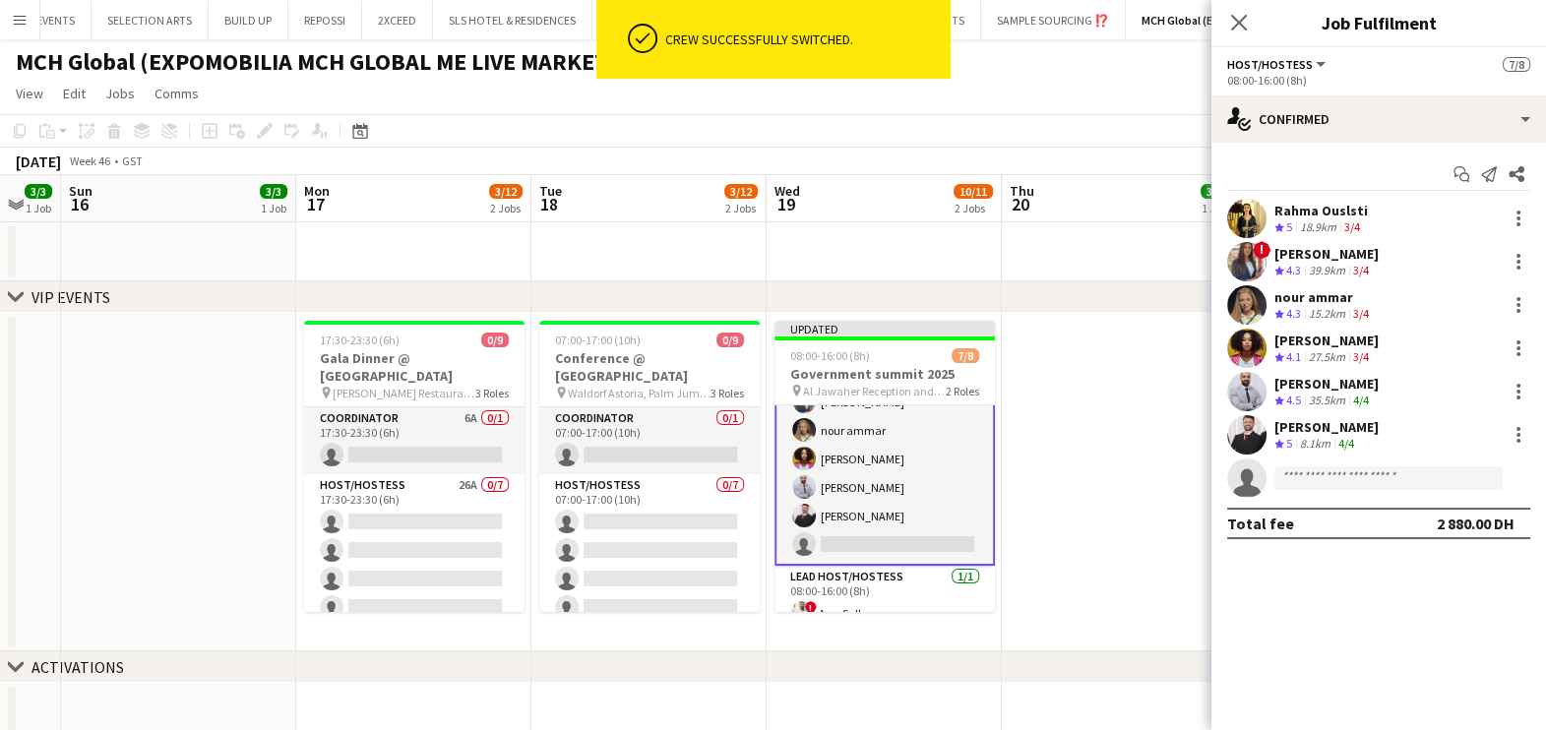
scroll to position [84, 0]
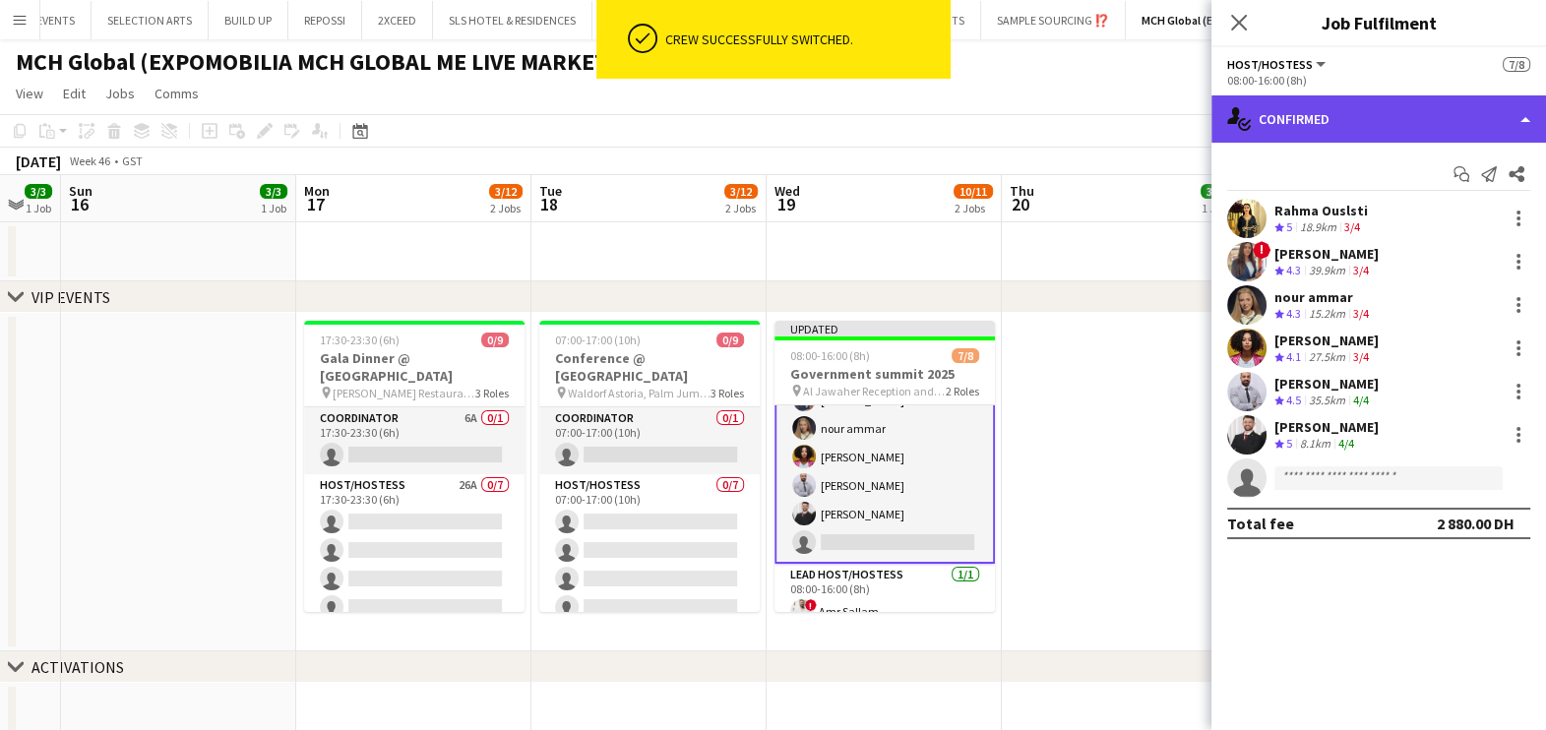
click at [1386, 113] on div "single-neutral-actions-check-2 Confirmed" at bounding box center [1378, 118] width 335 height 47
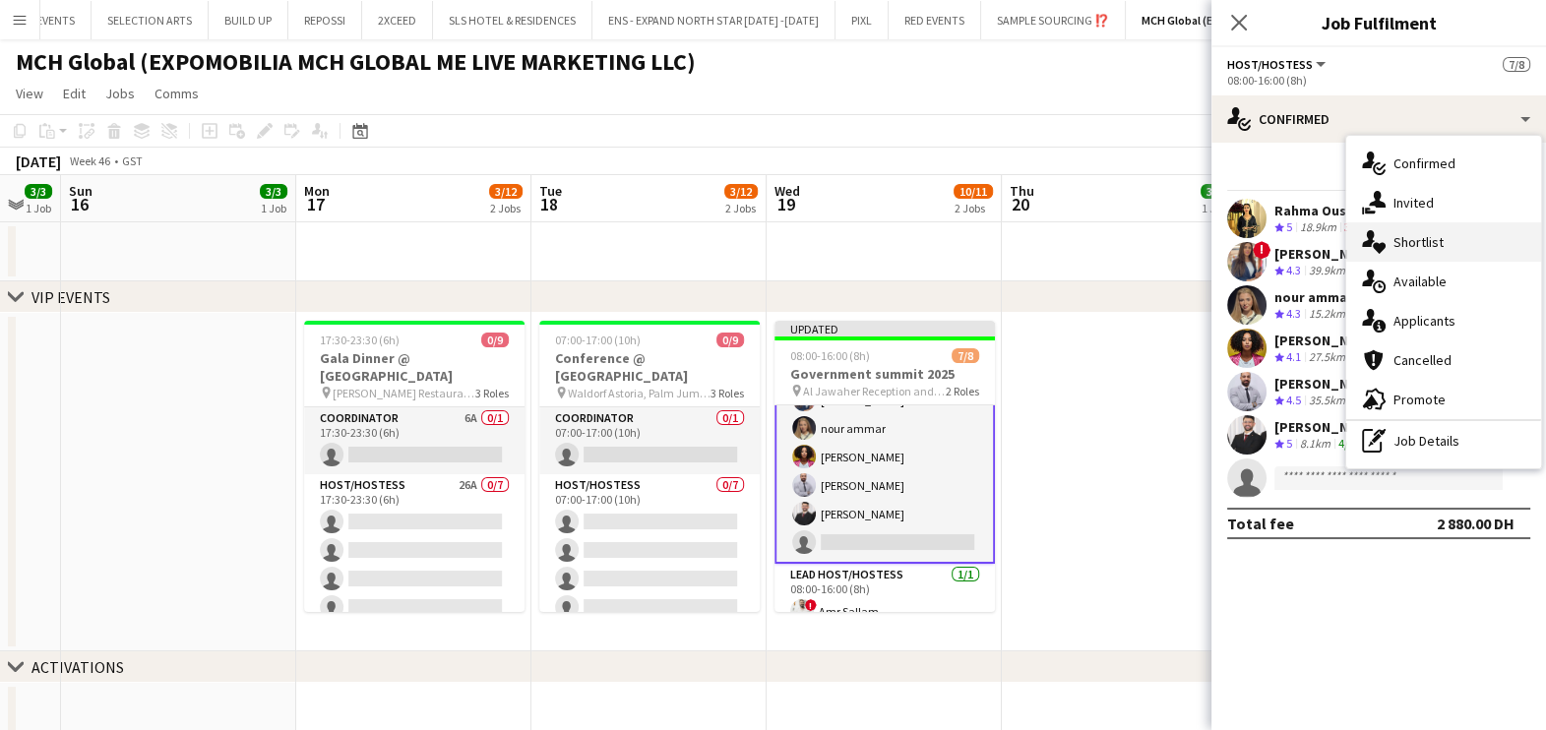
click at [1413, 240] on span "Shortlist" at bounding box center [1418, 242] width 50 height 18
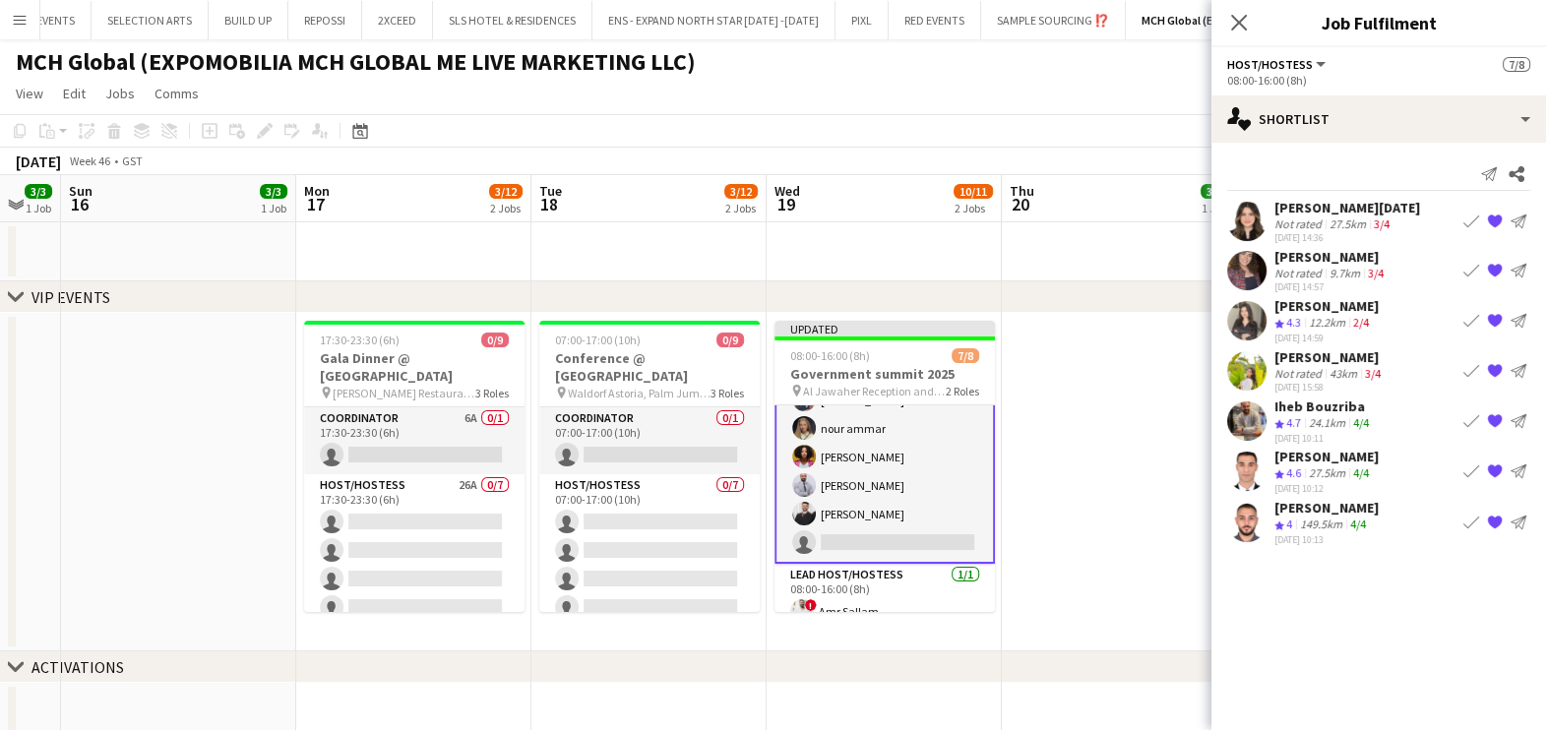
drag, startPoint x: 1464, startPoint y: 216, endPoint x: 1443, endPoint y: 234, distance: 28.0
click at [1464, 216] on app-icon "Book crew" at bounding box center [1471, 222] width 16 height 16
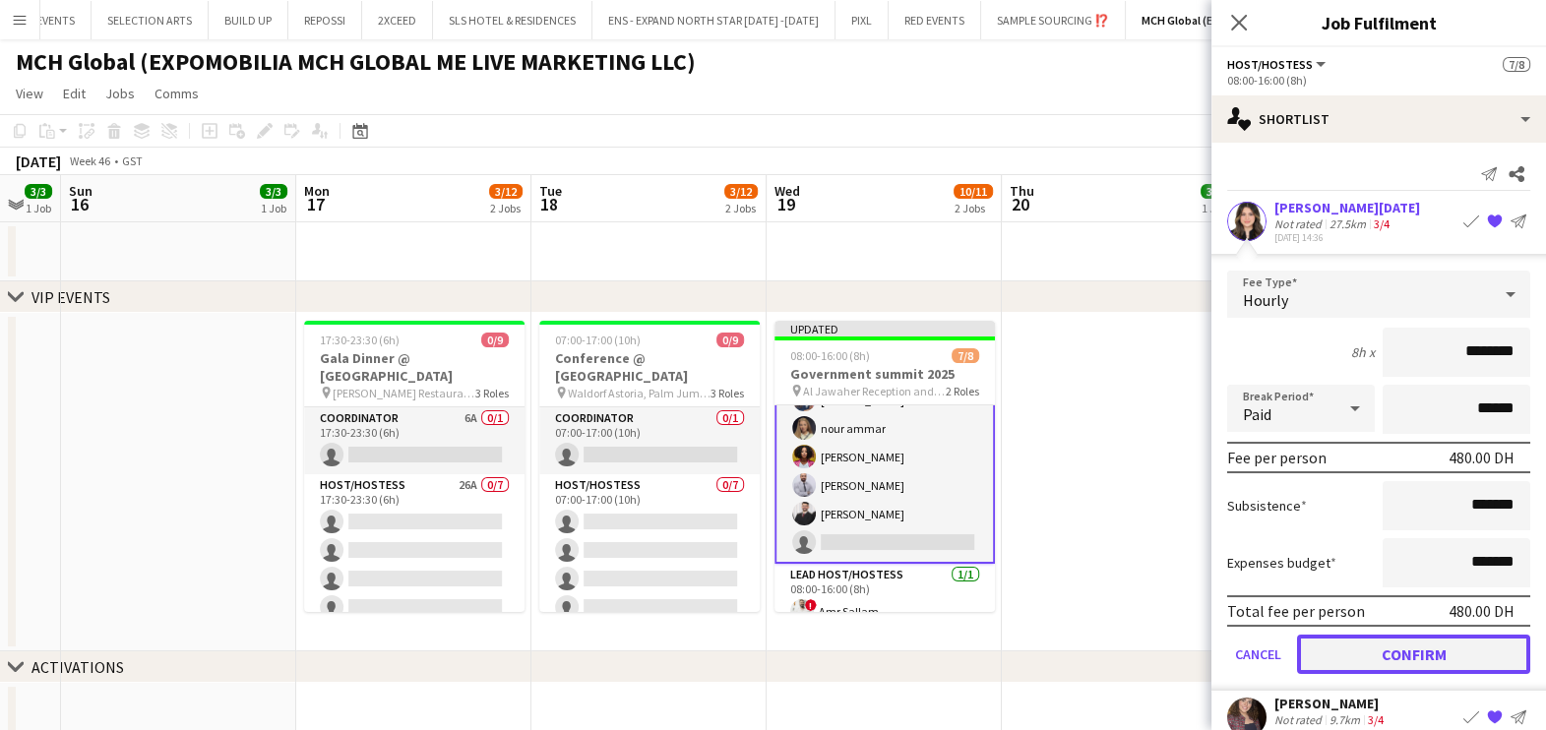
click at [1361, 643] on button "Confirm" at bounding box center [1413, 654] width 233 height 39
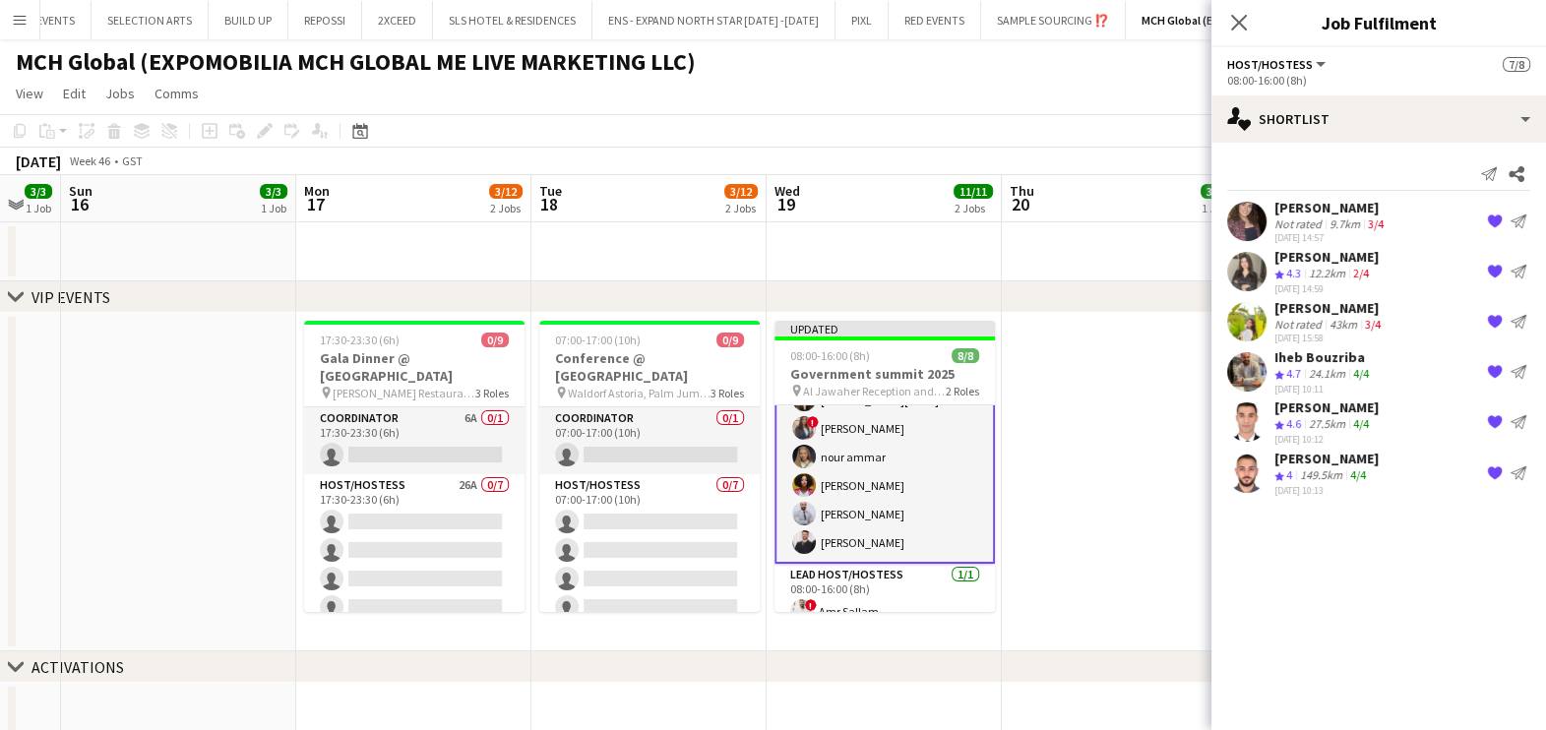
click at [1075, 370] on app-date-cell at bounding box center [1119, 482] width 235 height 338
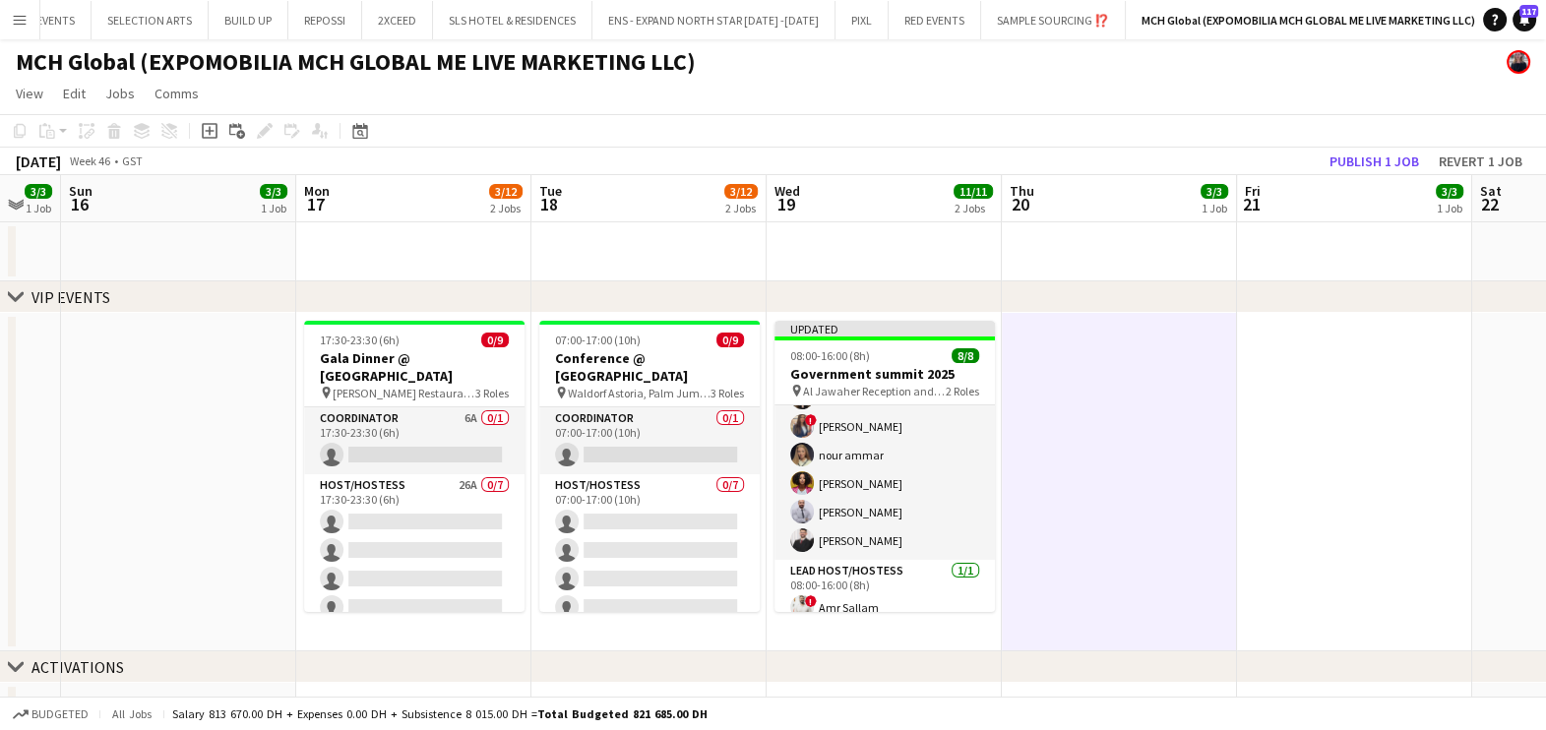
scroll to position [82, 0]
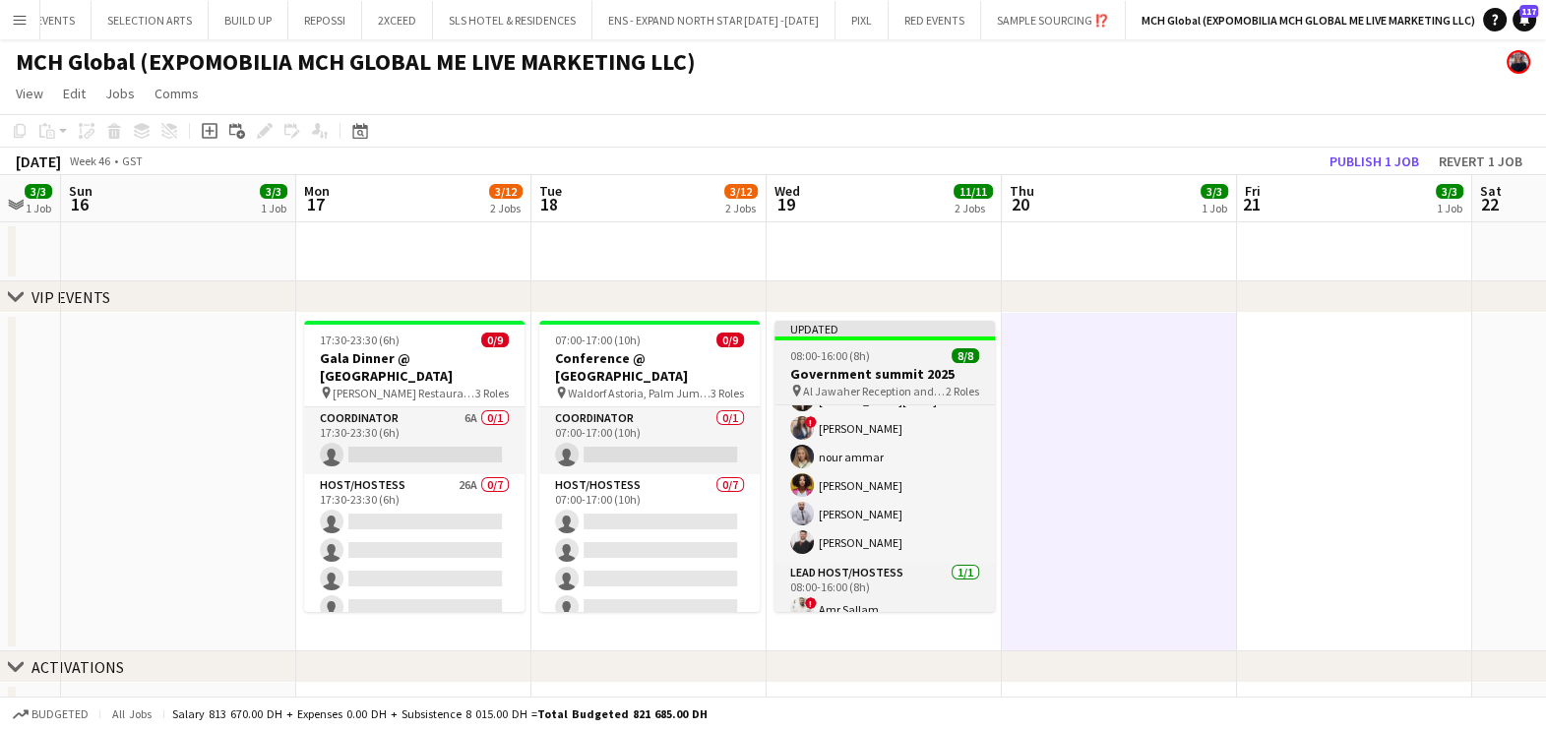
click at [840, 368] on h3 "Government summit 2025" at bounding box center [884, 374] width 220 height 18
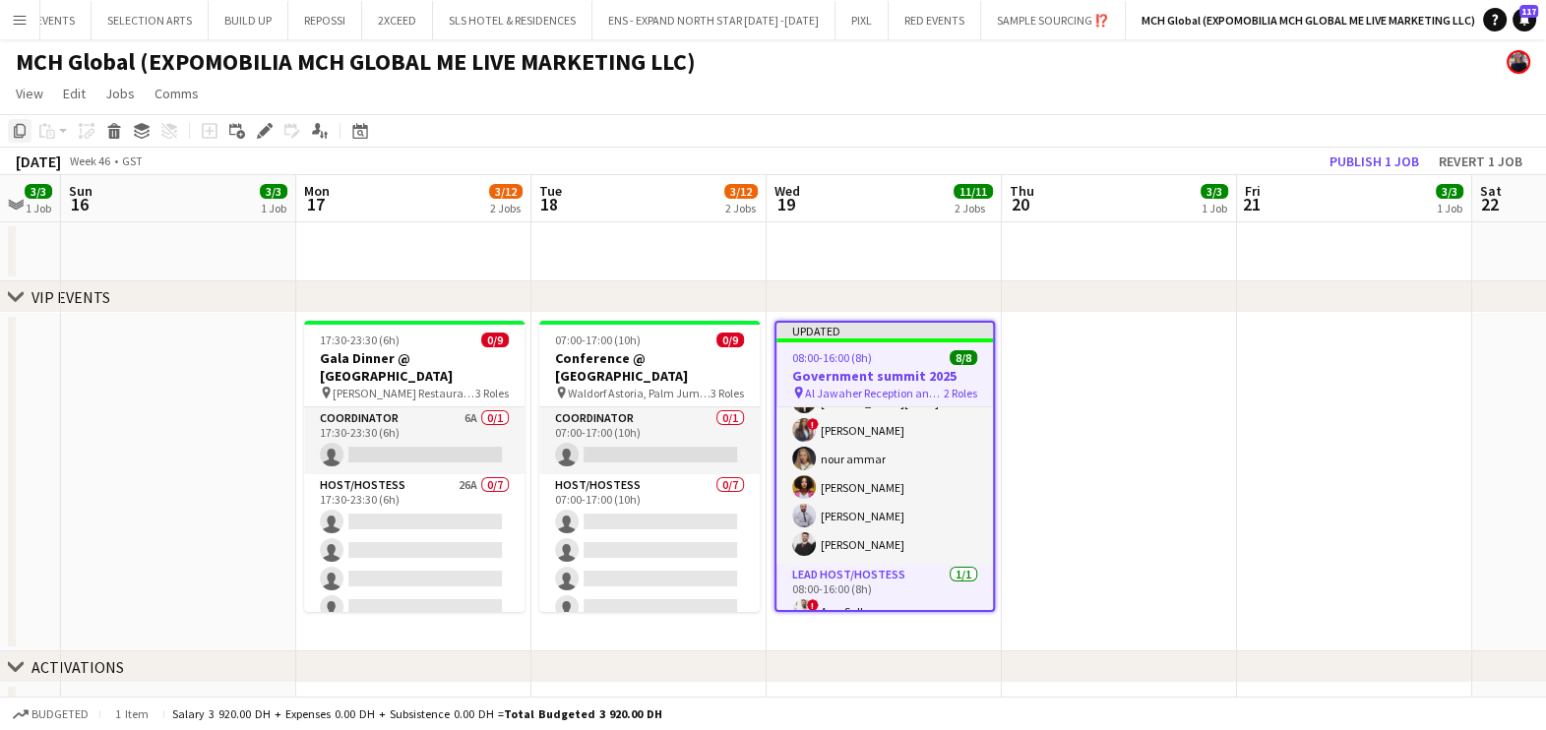
click at [15, 136] on icon at bounding box center [20, 131] width 12 height 14
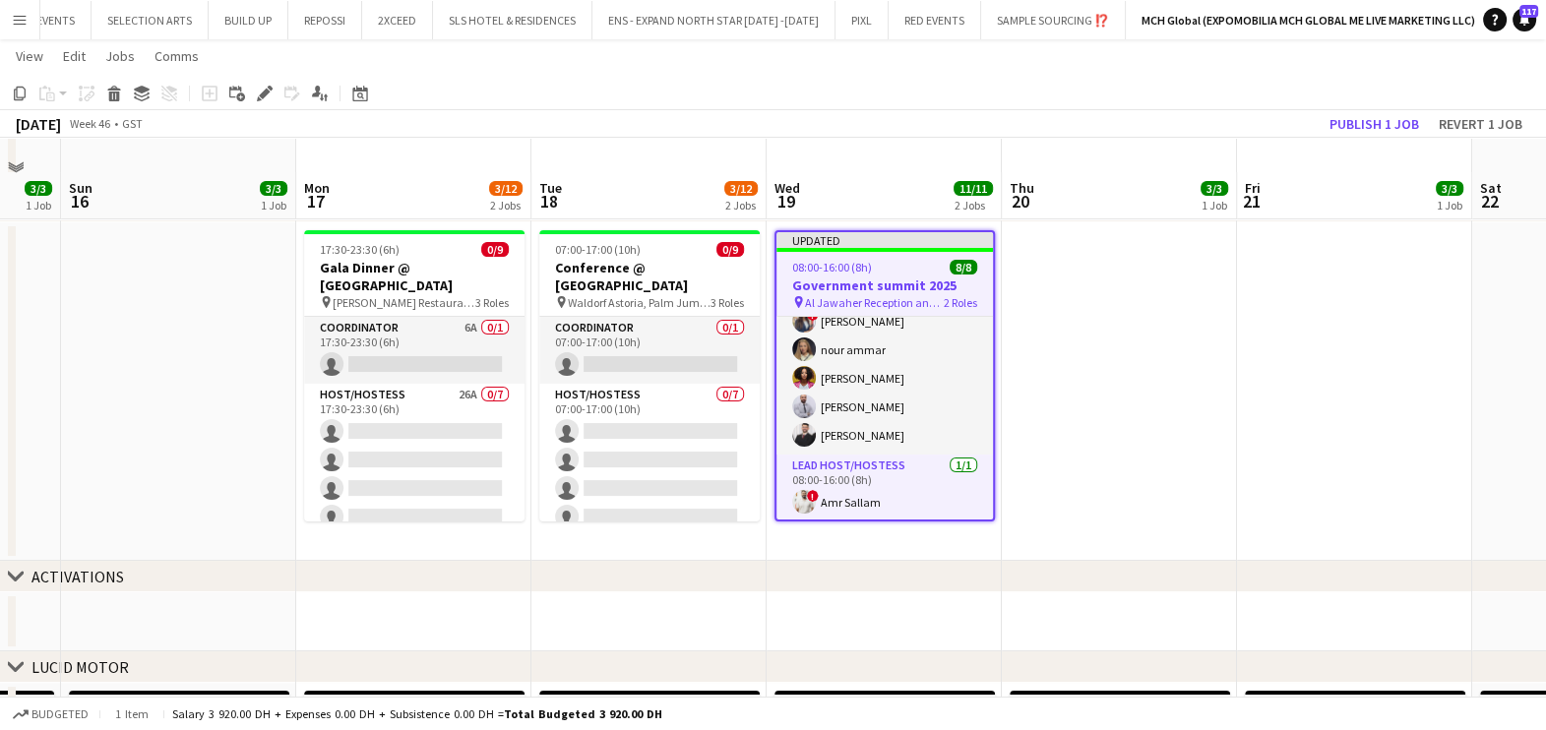
scroll to position [122, 0]
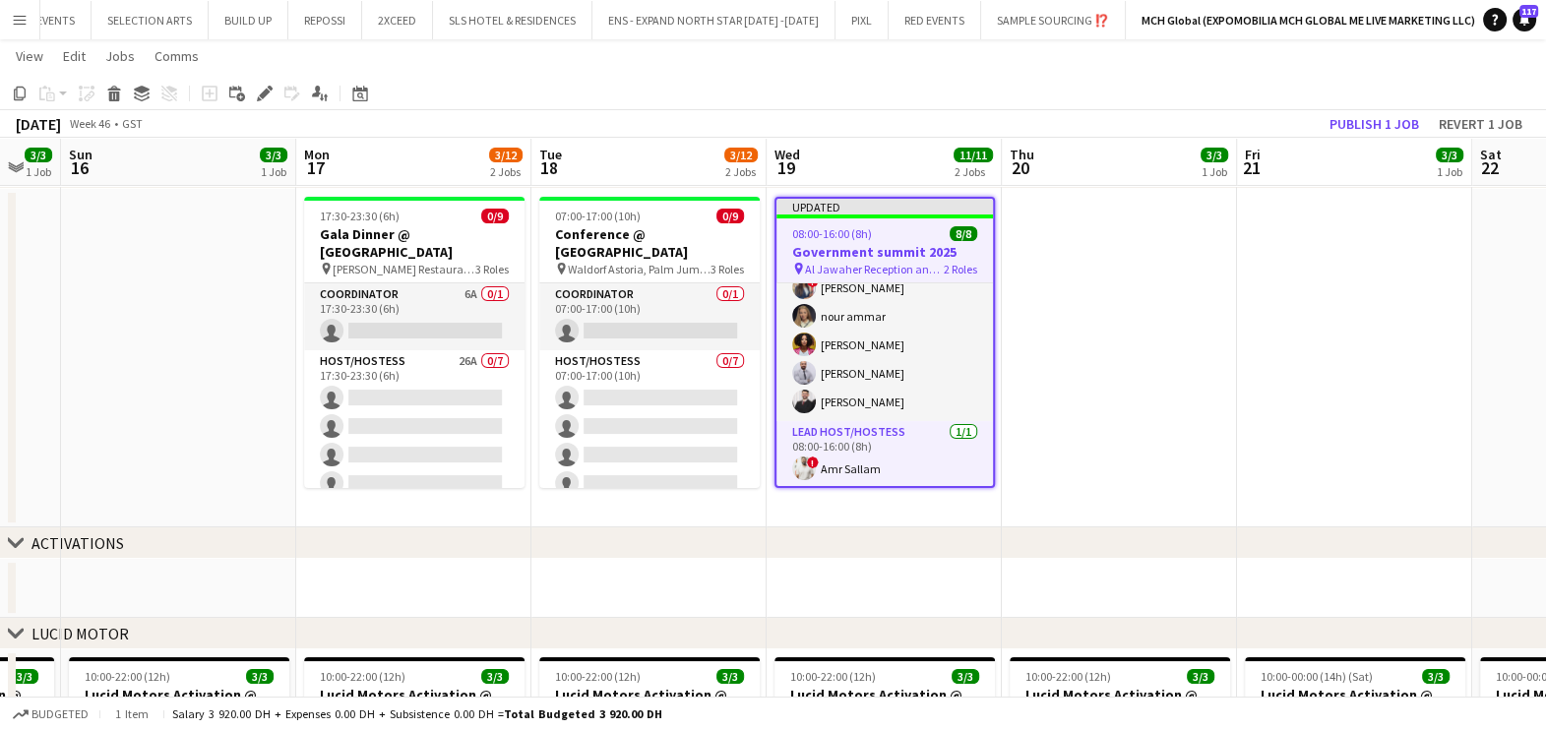
click at [631, 508] on app-date-cell "07:00-17:00 (10h) 0/9 Conference @ [GEOGRAPHIC_DATA] pin Waldorf Astoria, Palm …" at bounding box center [648, 358] width 235 height 338
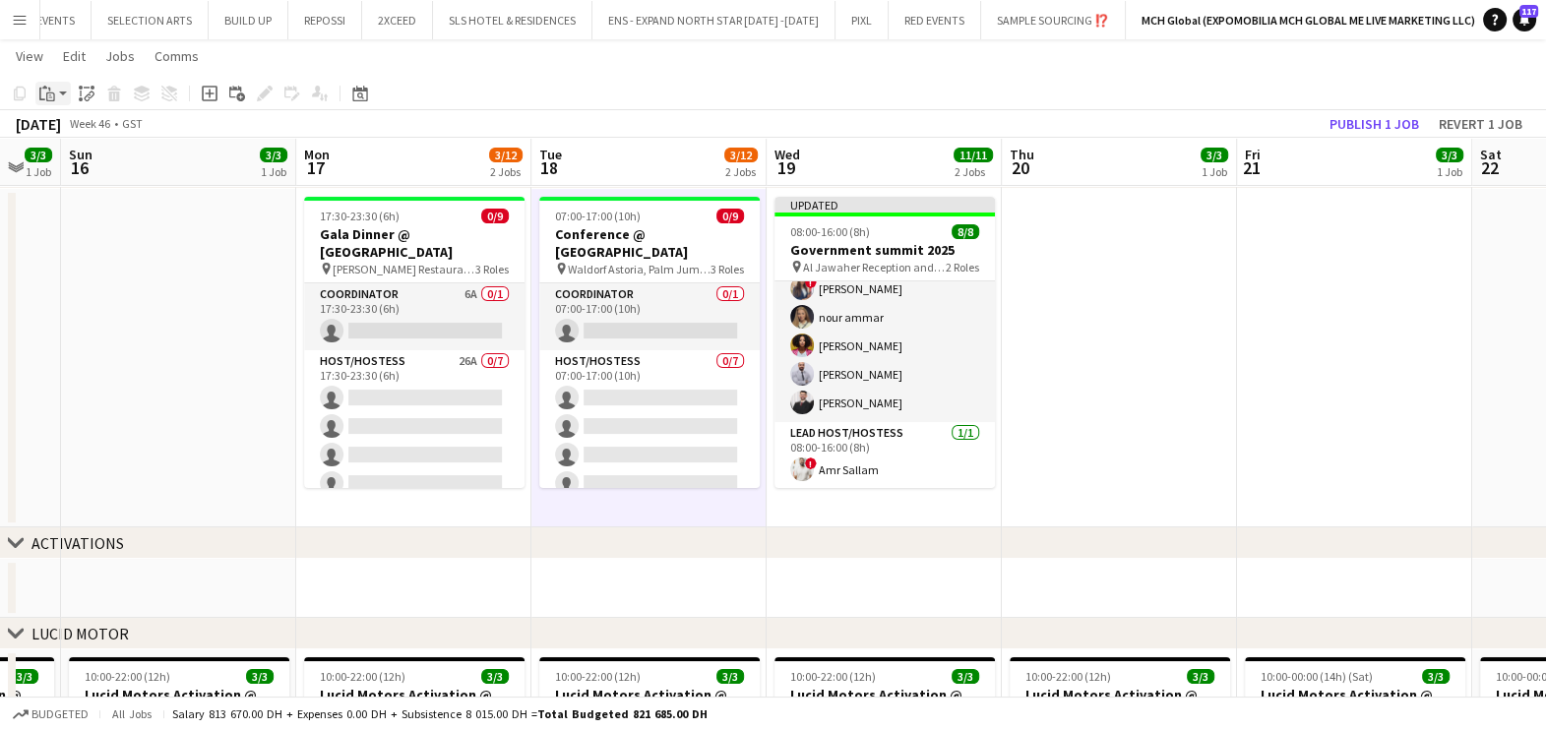
click at [49, 93] on icon at bounding box center [50, 96] width 9 height 9
click at [90, 157] on link "Paste with crew Ctrl+Shift+V" at bounding box center [144, 164] width 185 height 18
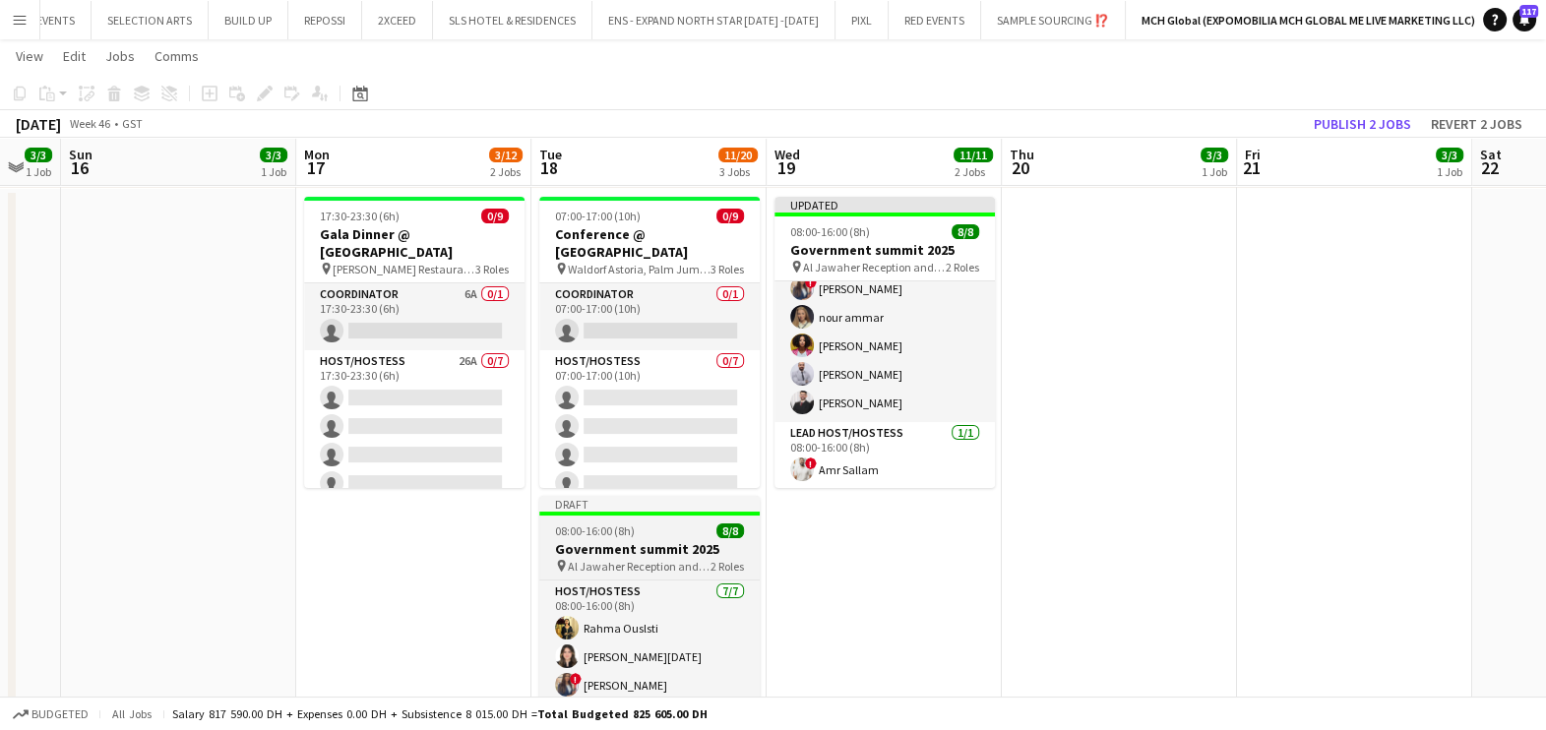
click at [589, 532] on span "08:00-16:00 (8h)" at bounding box center [595, 530] width 80 height 15
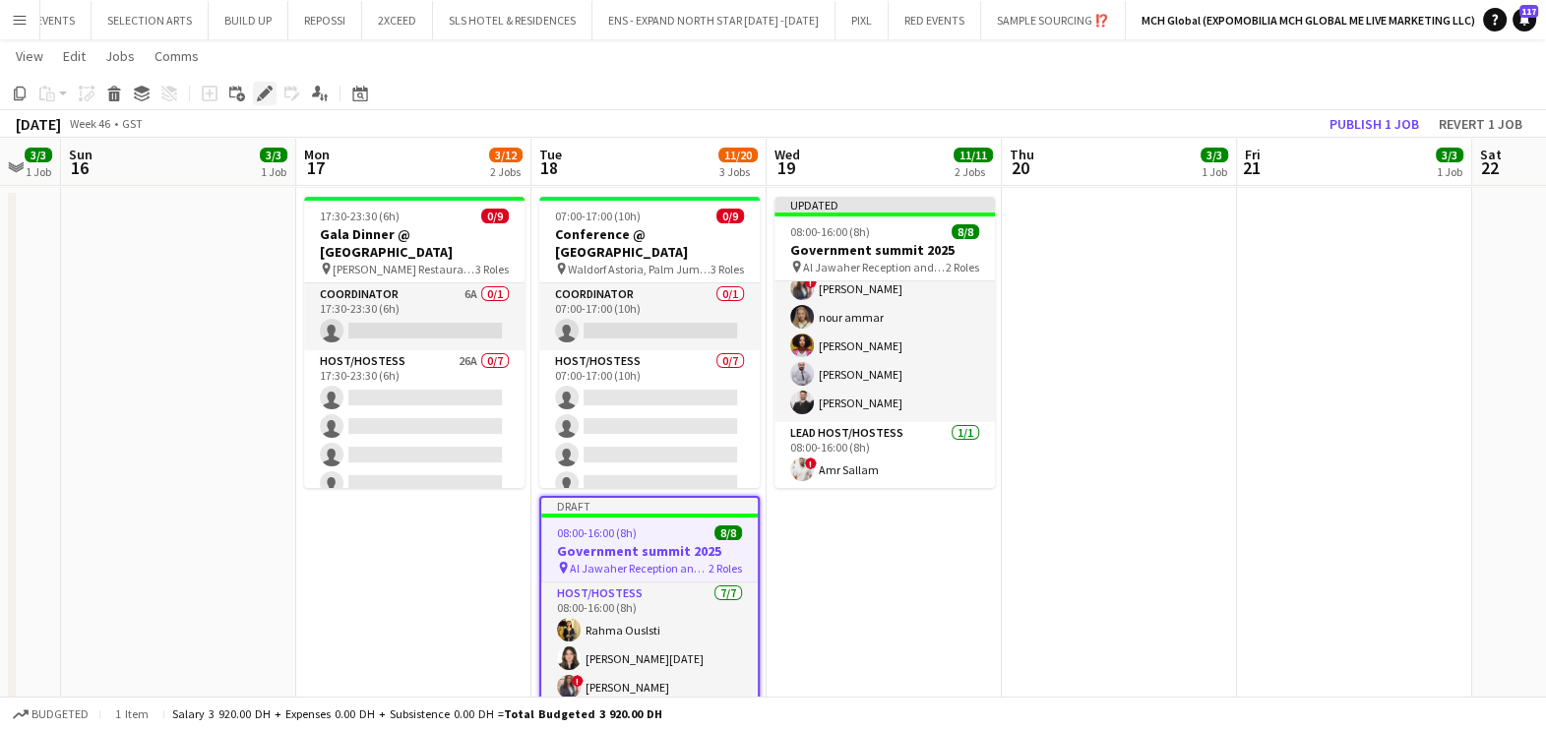
click at [264, 89] on icon "Edit" at bounding box center [265, 94] width 16 height 16
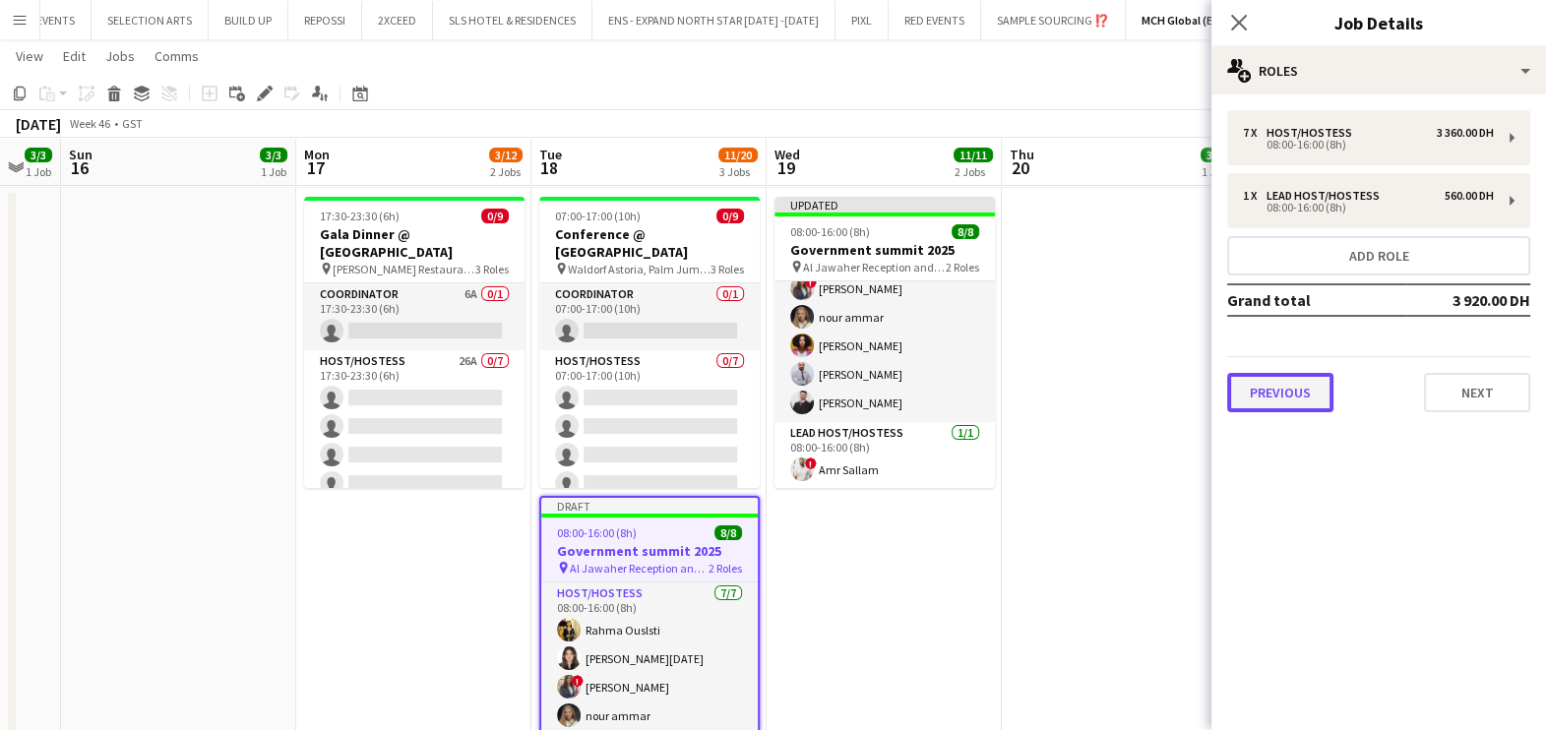
click at [1284, 377] on button "Previous" at bounding box center [1280, 392] width 106 height 39
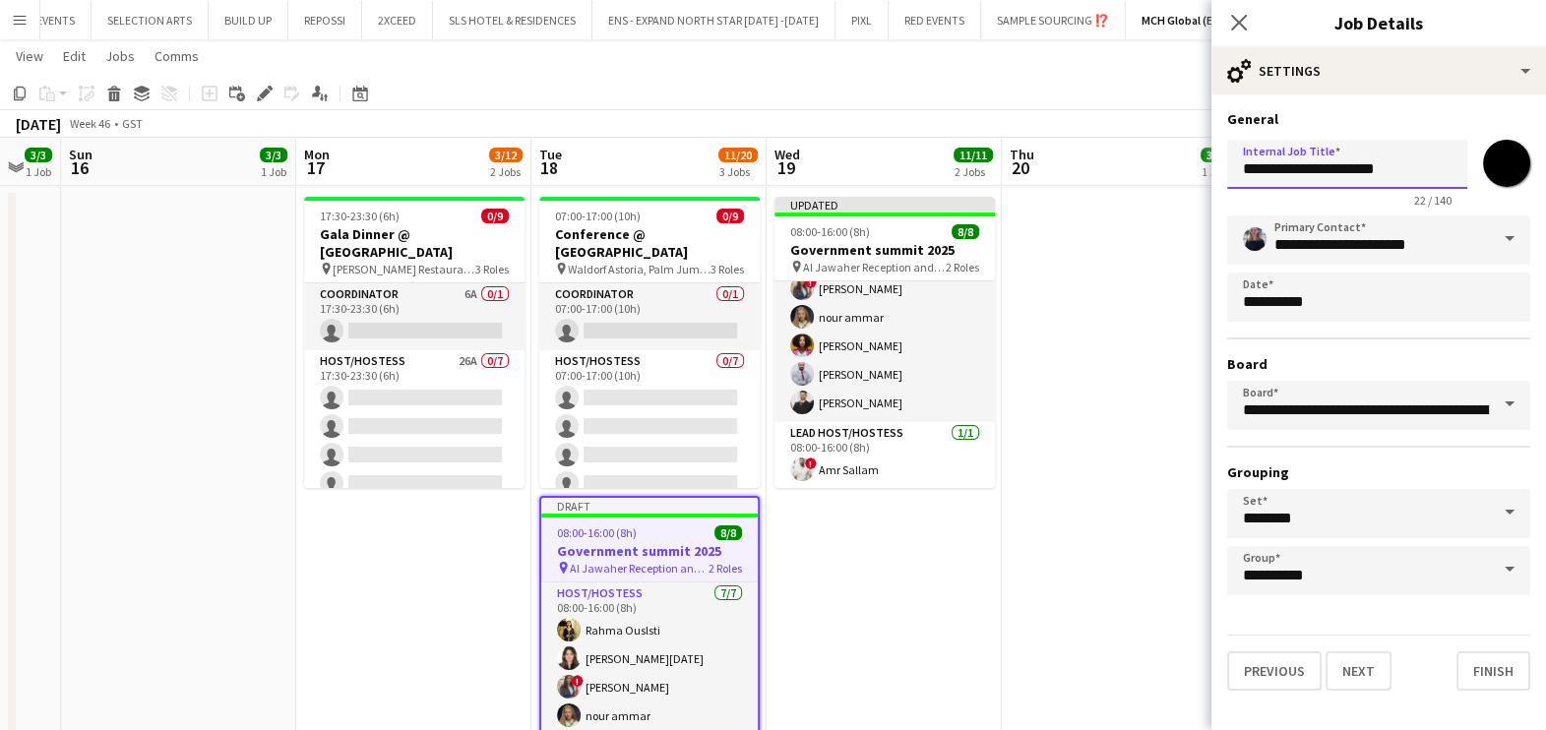
click at [1235, 165] on input "**********" at bounding box center [1347, 164] width 240 height 49
type input "**********"
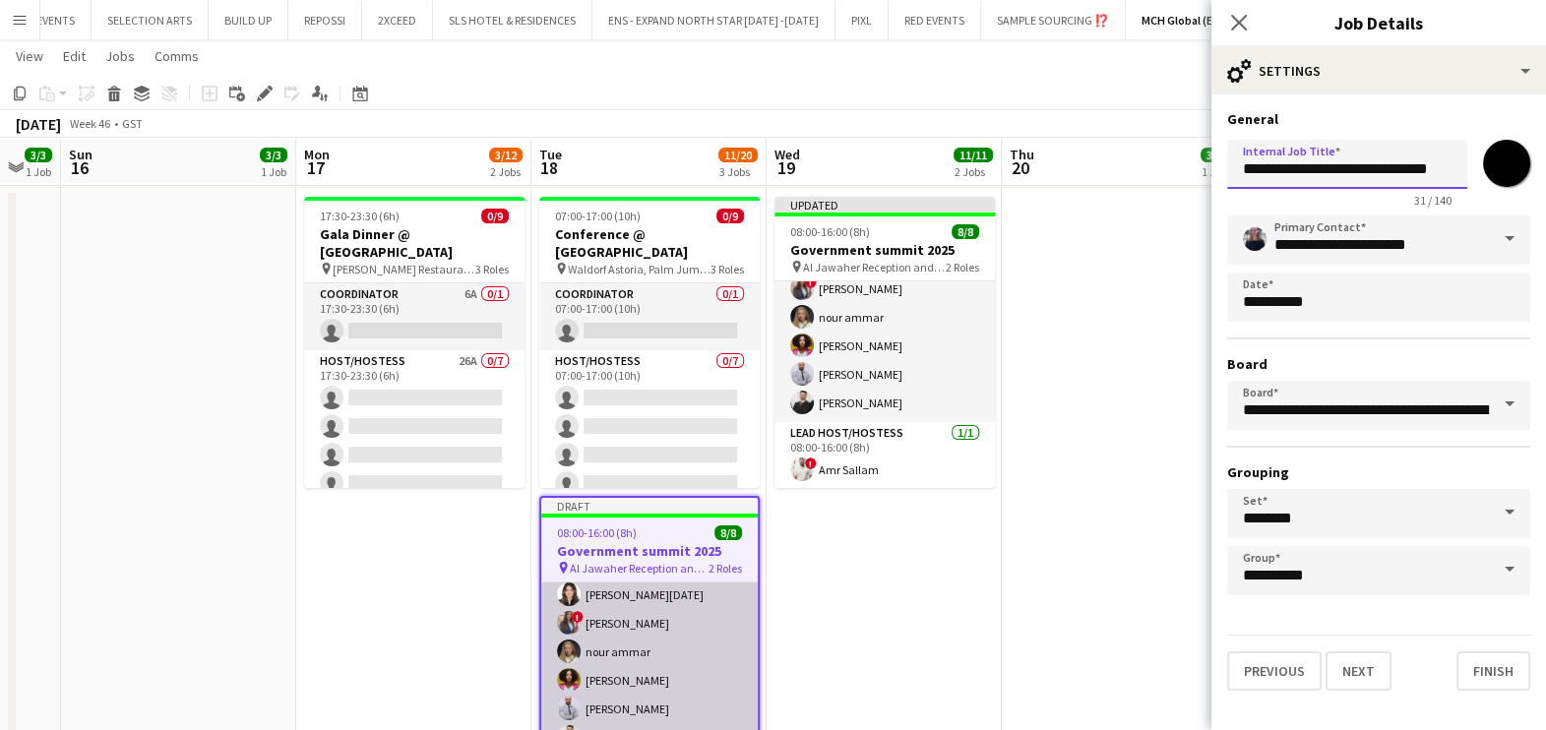
scroll to position [101, 0]
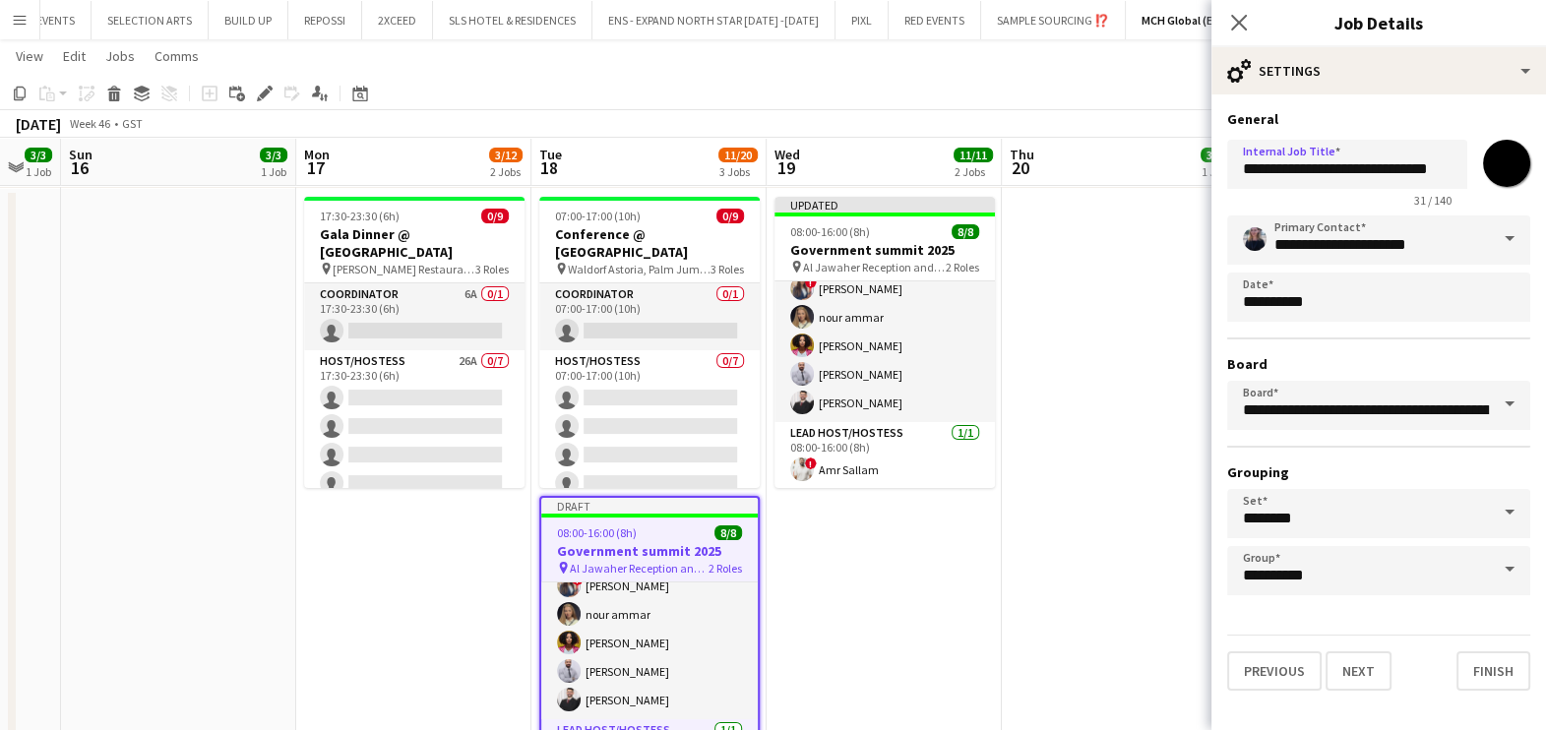
click at [637, 546] on h3 "Government summit 2025" at bounding box center [649, 551] width 216 height 18
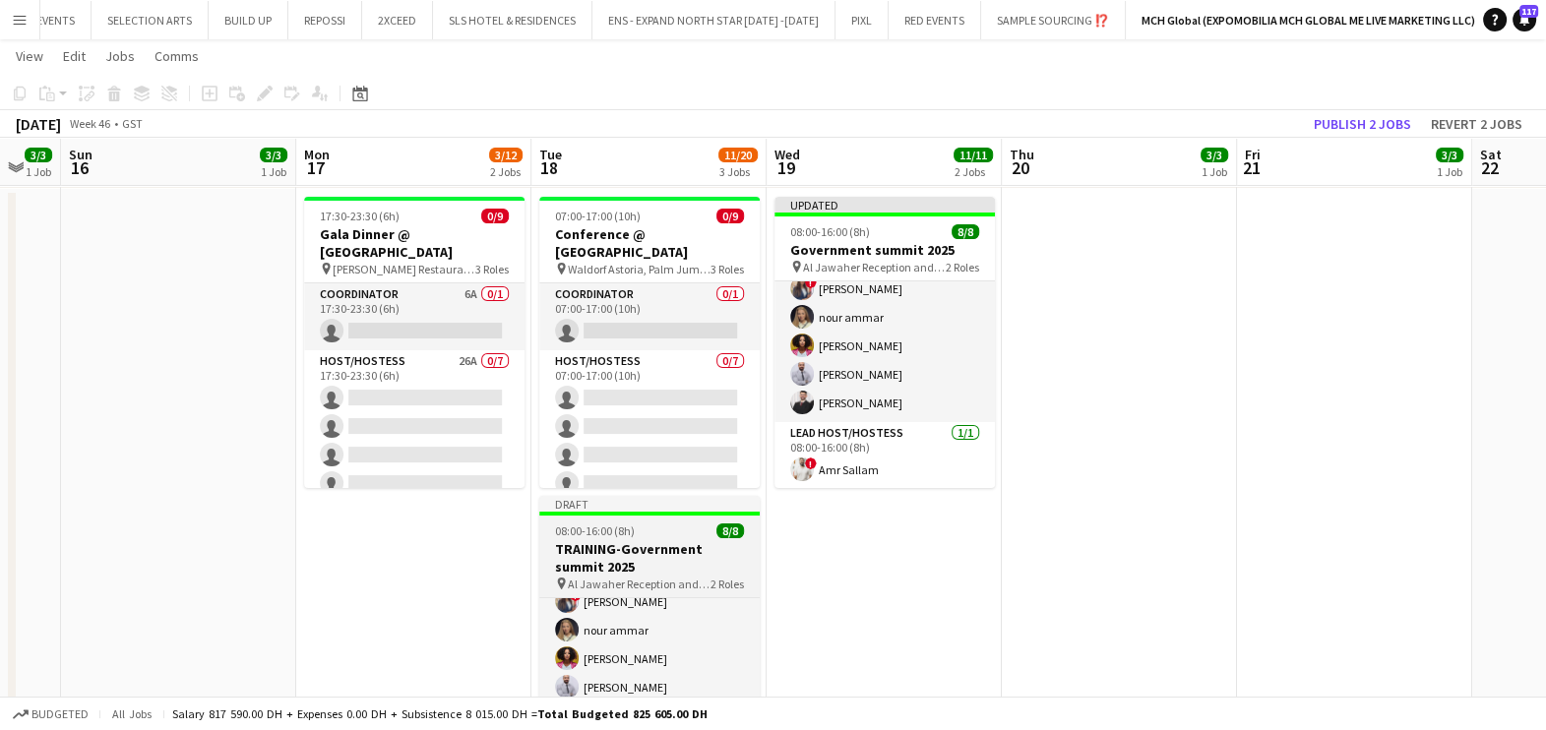
click at [630, 546] on h3 "TRAINING-Government summit 2025" at bounding box center [649, 557] width 220 height 35
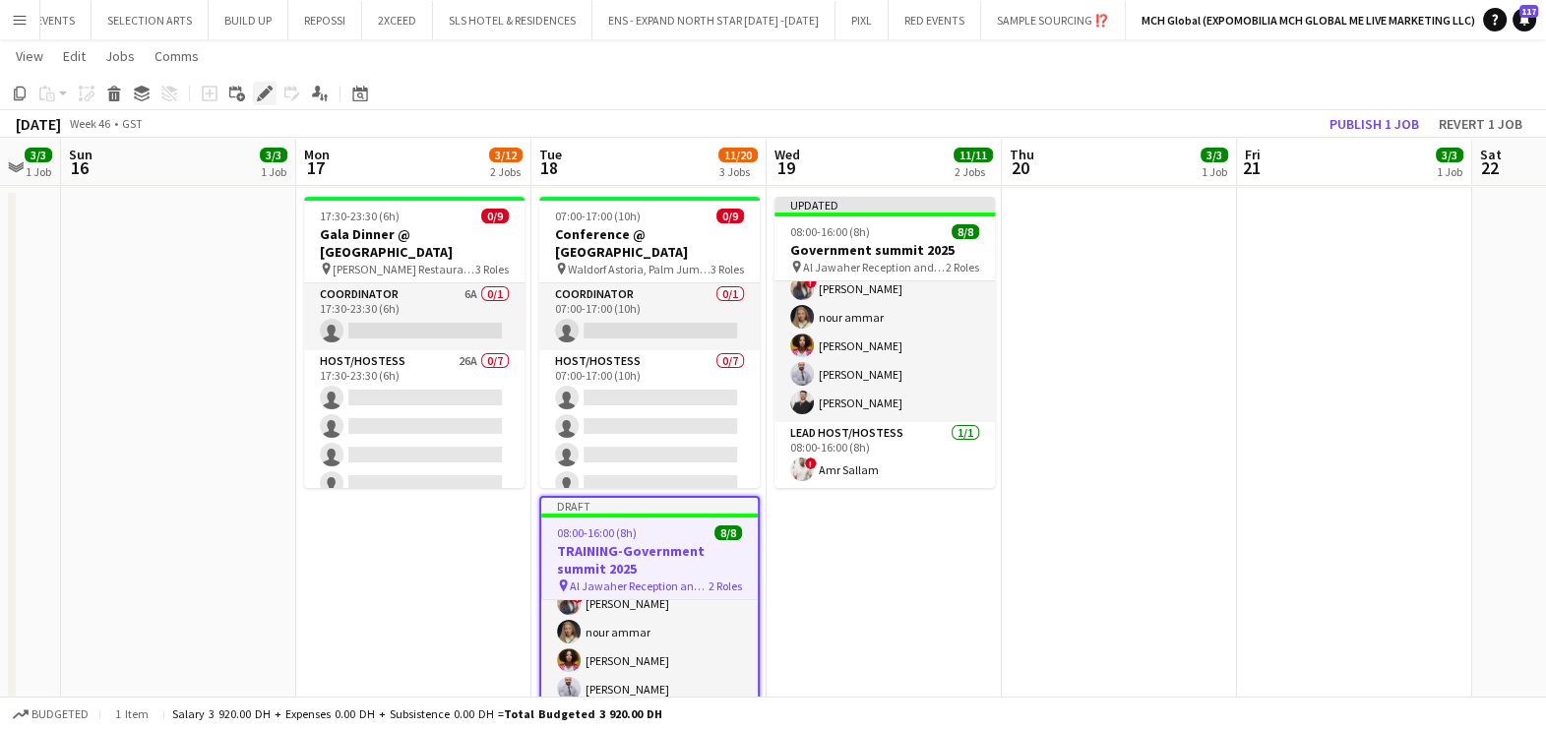
click at [271, 90] on icon "Edit" at bounding box center [265, 94] width 16 height 16
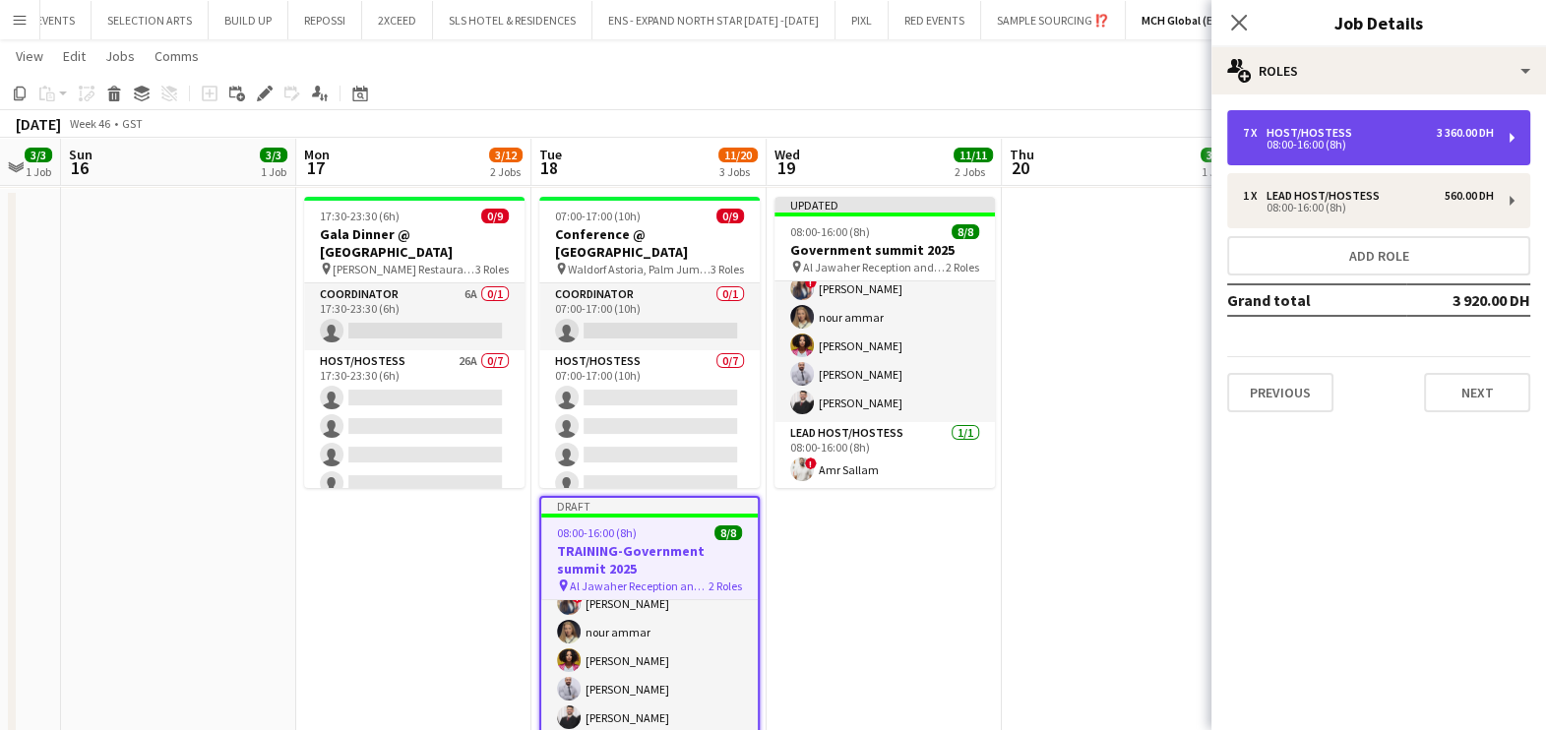
click at [1310, 144] on div "08:00-16:00 (8h)" at bounding box center [1368, 145] width 251 height 10
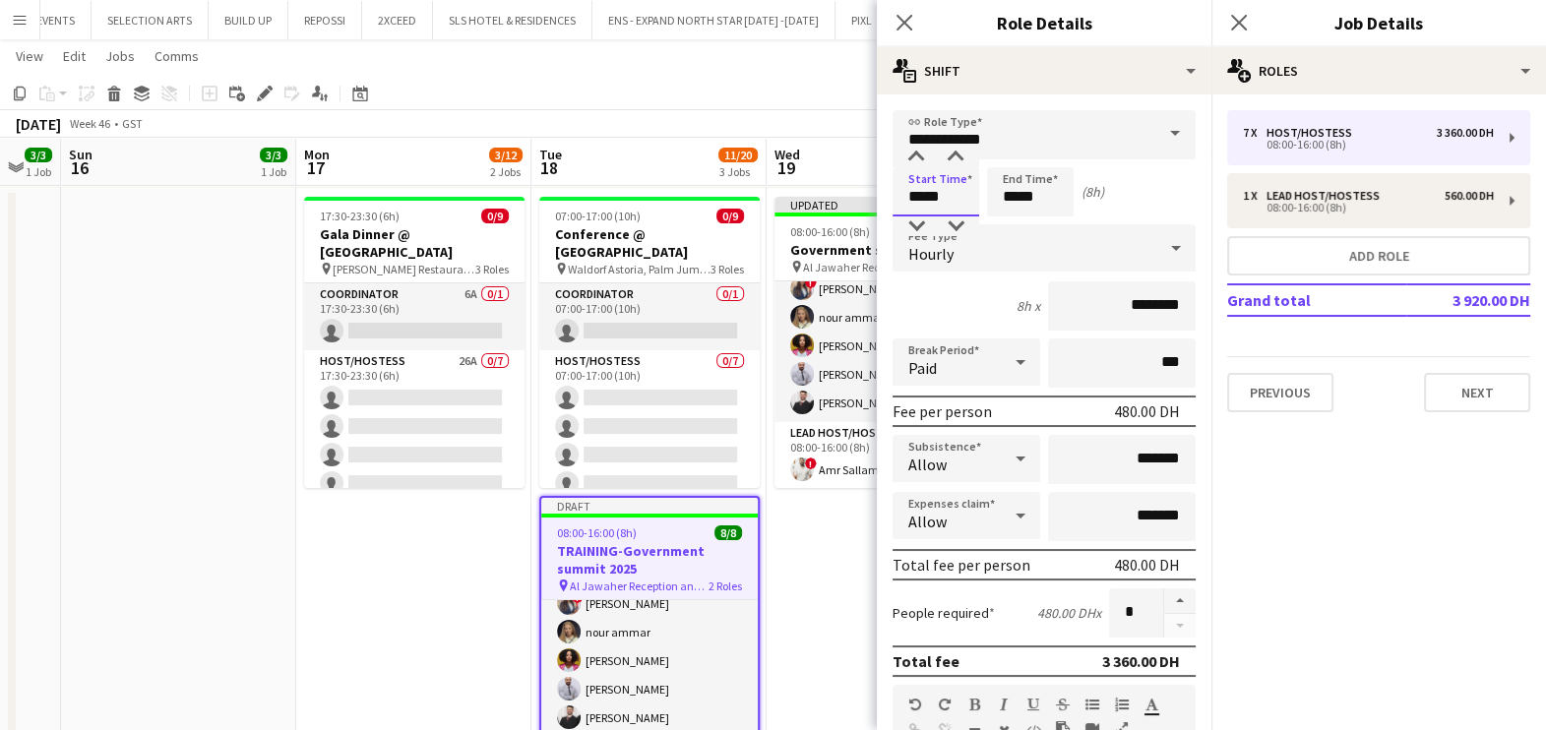
click at [960, 202] on input "*****" at bounding box center [935, 191] width 87 height 49
click at [912, 146] on input "**********" at bounding box center [1043, 134] width 303 height 49
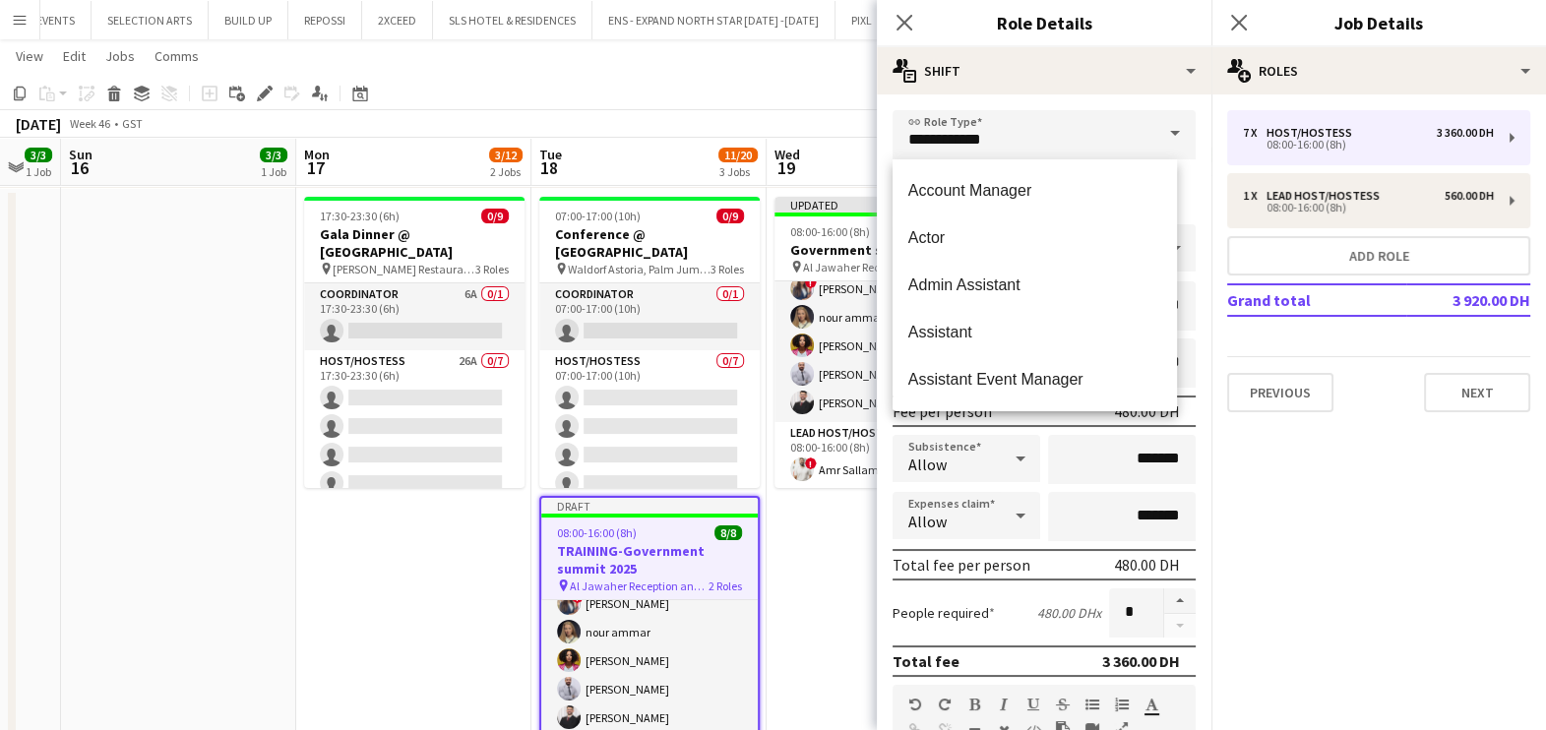
click at [1186, 197] on form "**********" at bounding box center [1044, 671] width 335 height 1122
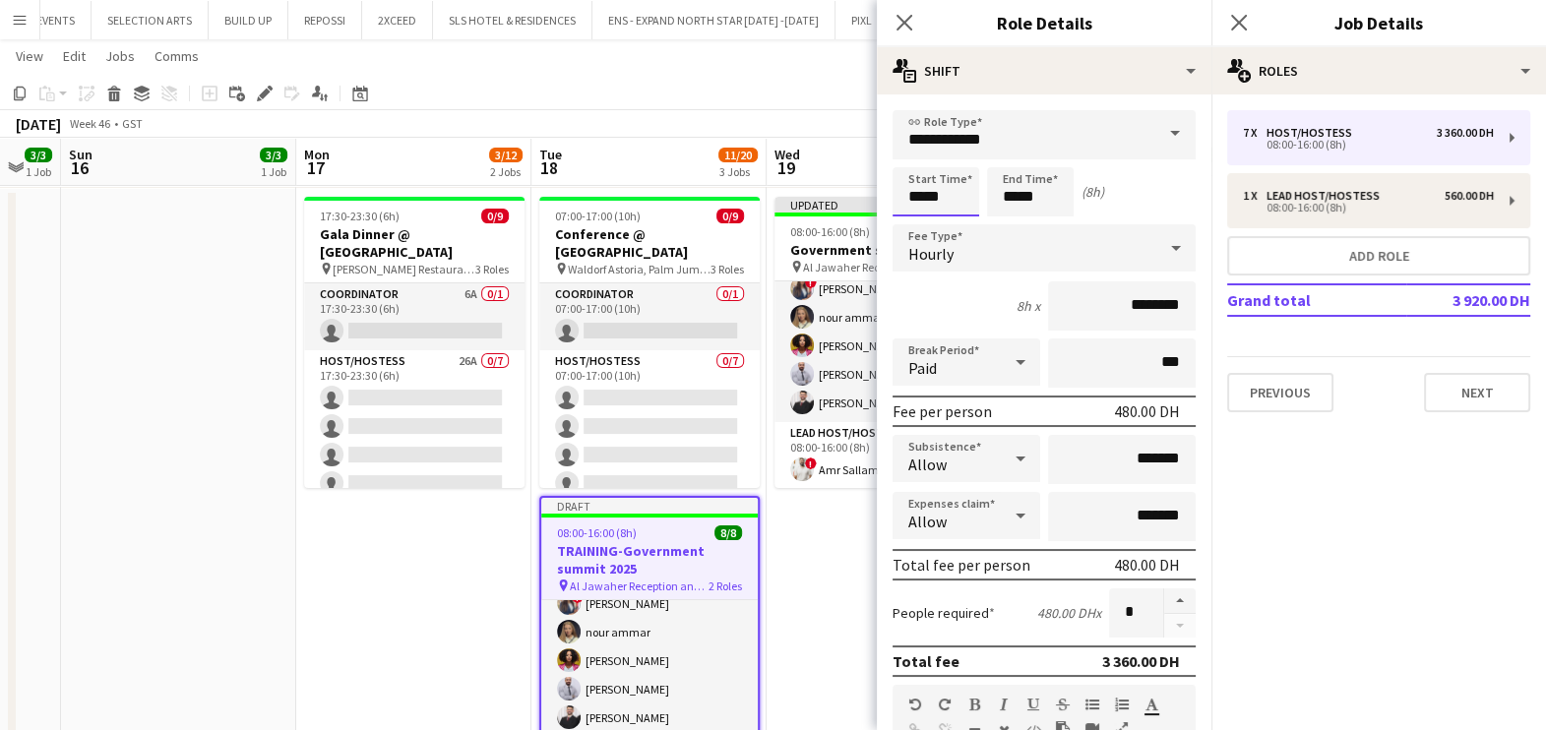
click at [959, 200] on input "*****" at bounding box center [935, 191] width 87 height 49
click at [916, 157] on div at bounding box center [915, 158] width 39 height 20
type input "*****"
click at [916, 157] on div at bounding box center [915, 158] width 39 height 20
click at [1018, 186] on input "*****" at bounding box center [1030, 191] width 87 height 49
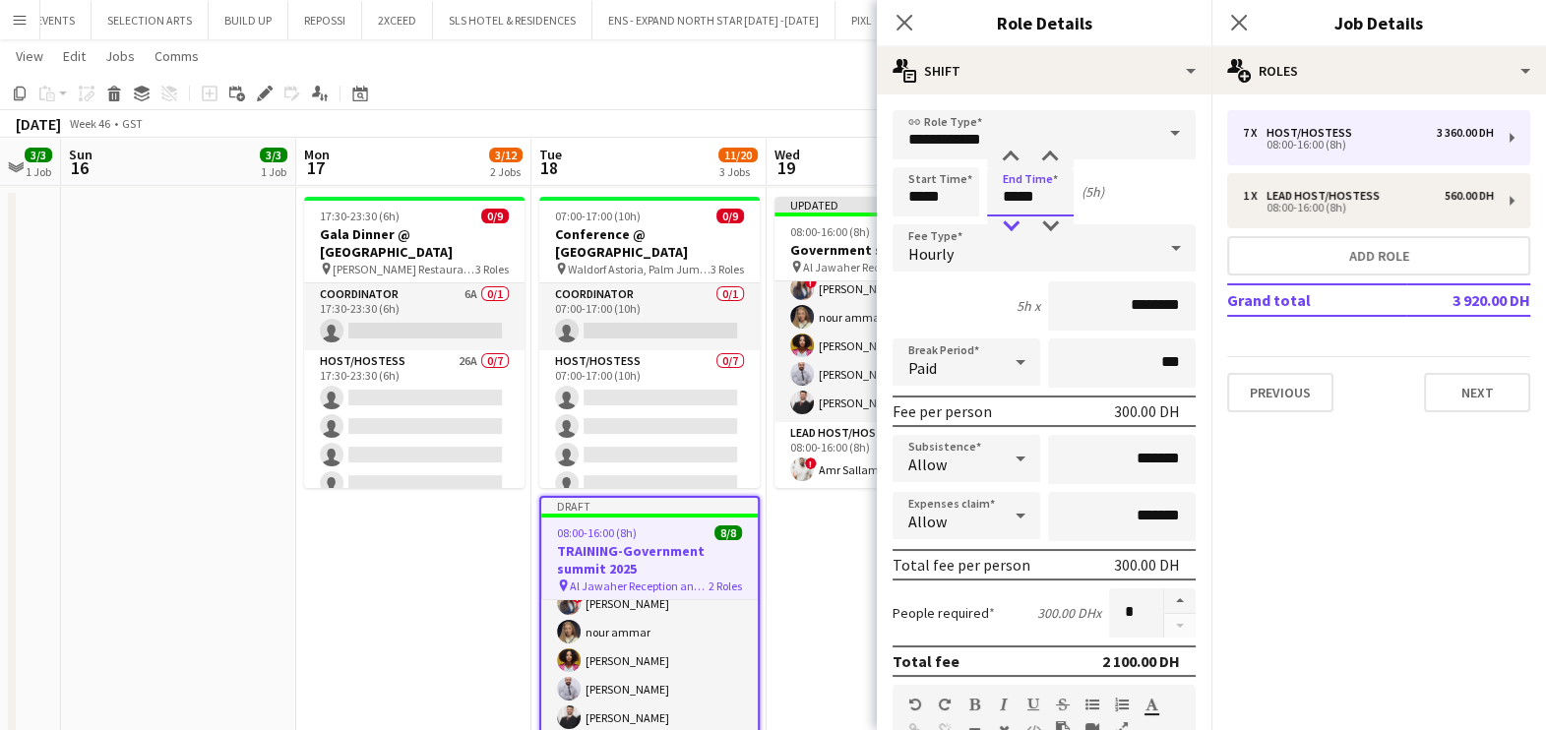
click at [1008, 224] on div at bounding box center [1010, 226] width 39 height 20
type input "*****"
click at [1008, 224] on div at bounding box center [1010, 226] width 39 height 20
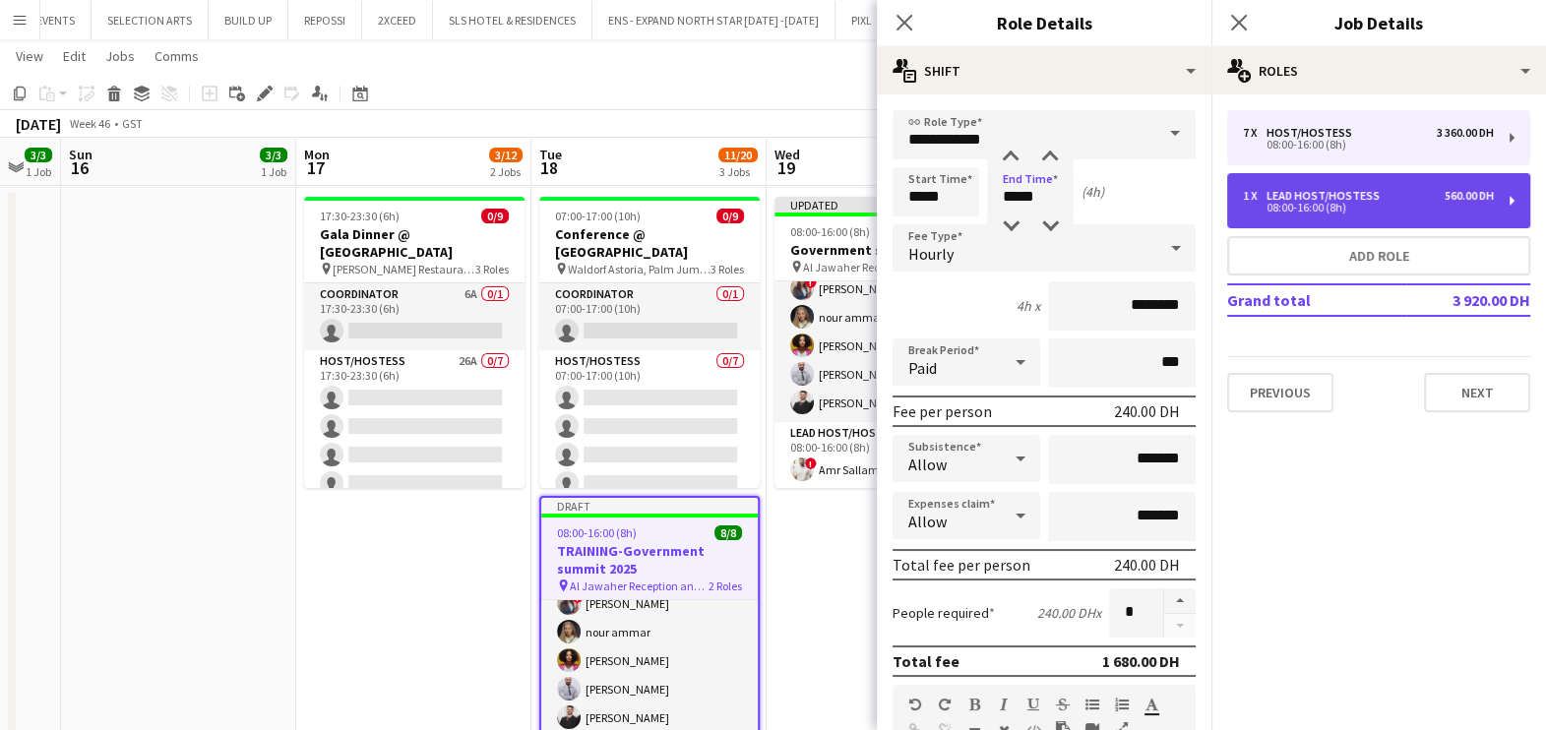
click at [1368, 192] on div "Lead Host/Hostess" at bounding box center [1326, 196] width 121 height 14
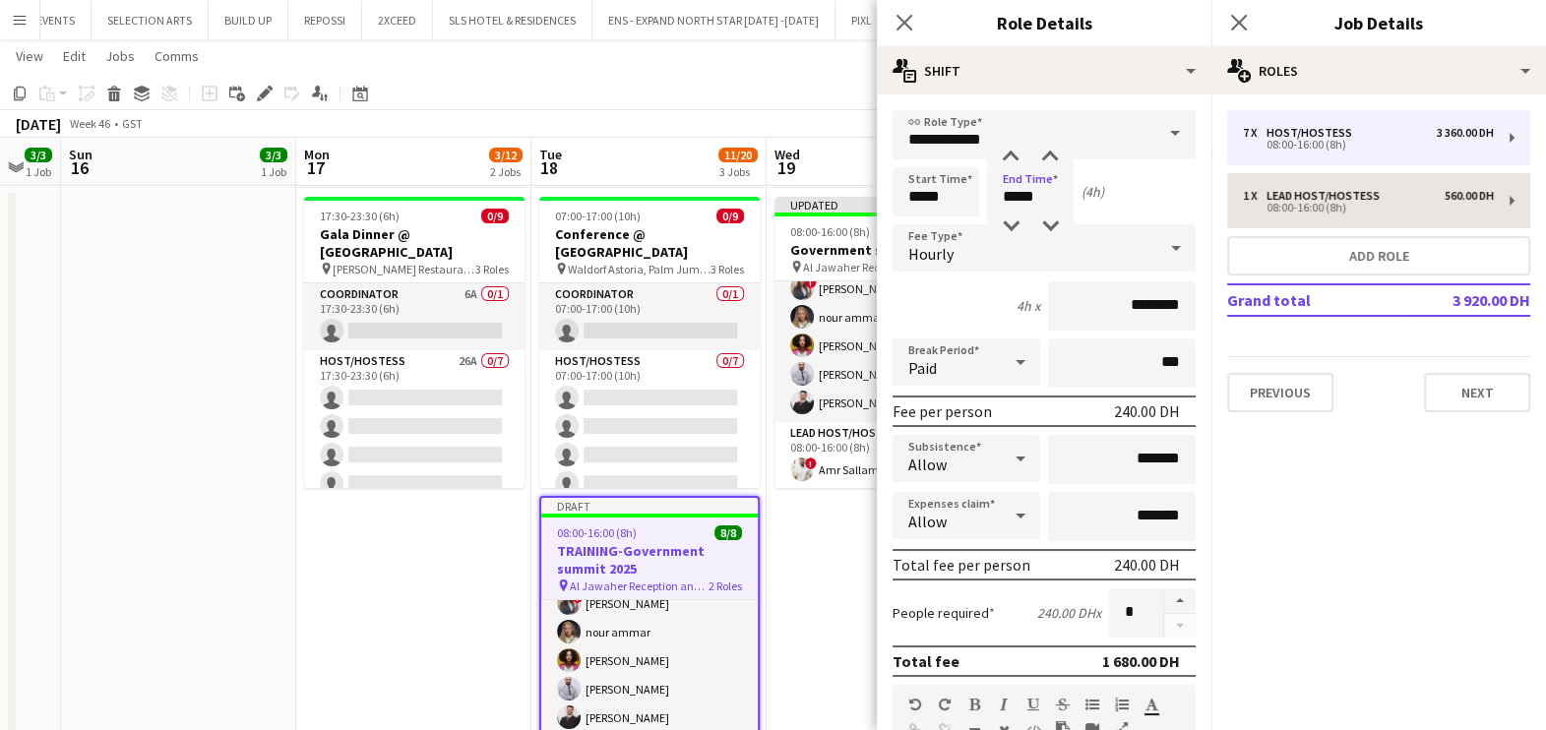
type input "**********"
type input "*****"
type input "********"
type input "*"
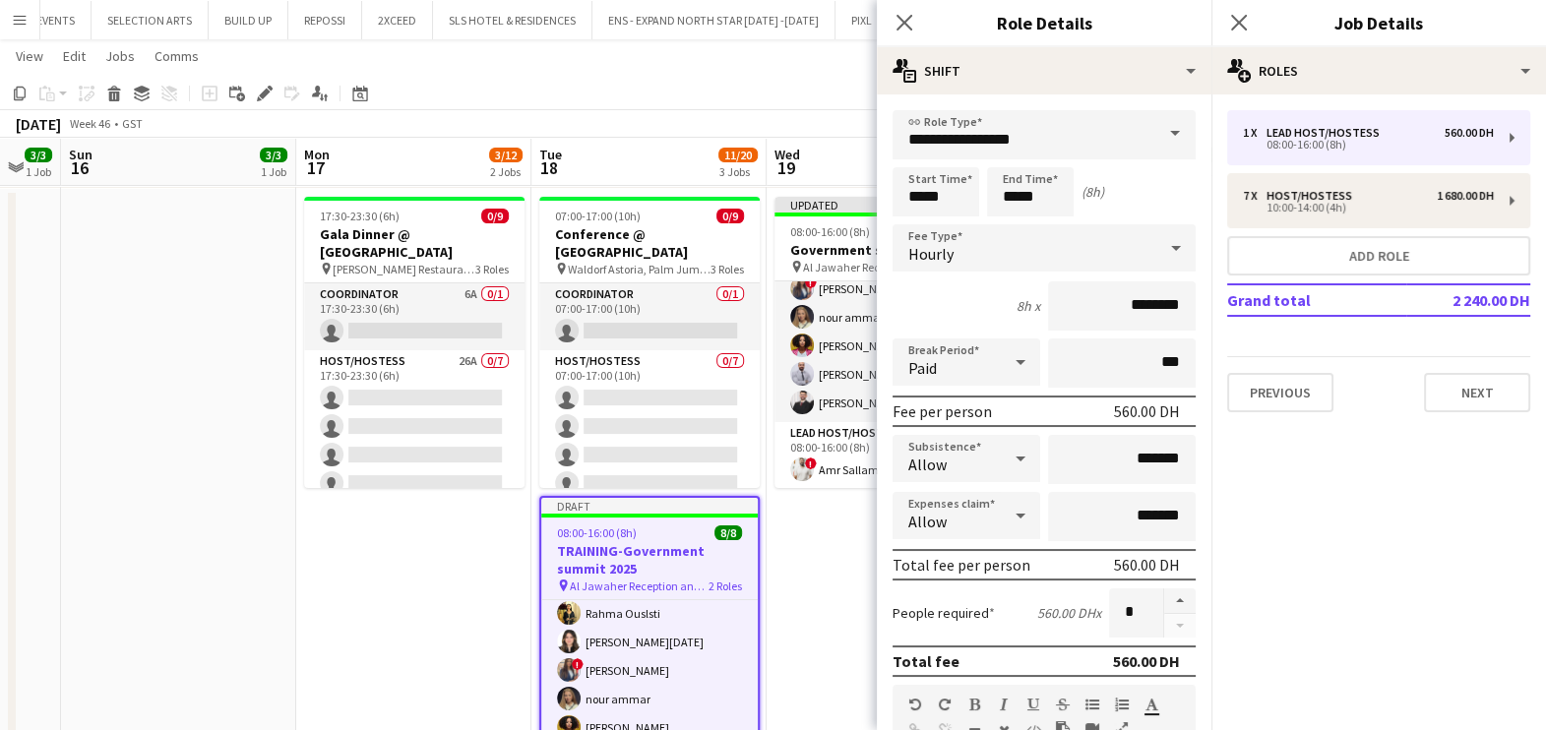
scroll to position [118, 0]
click at [945, 194] on input "*****" at bounding box center [935, 191] width 87 height 49
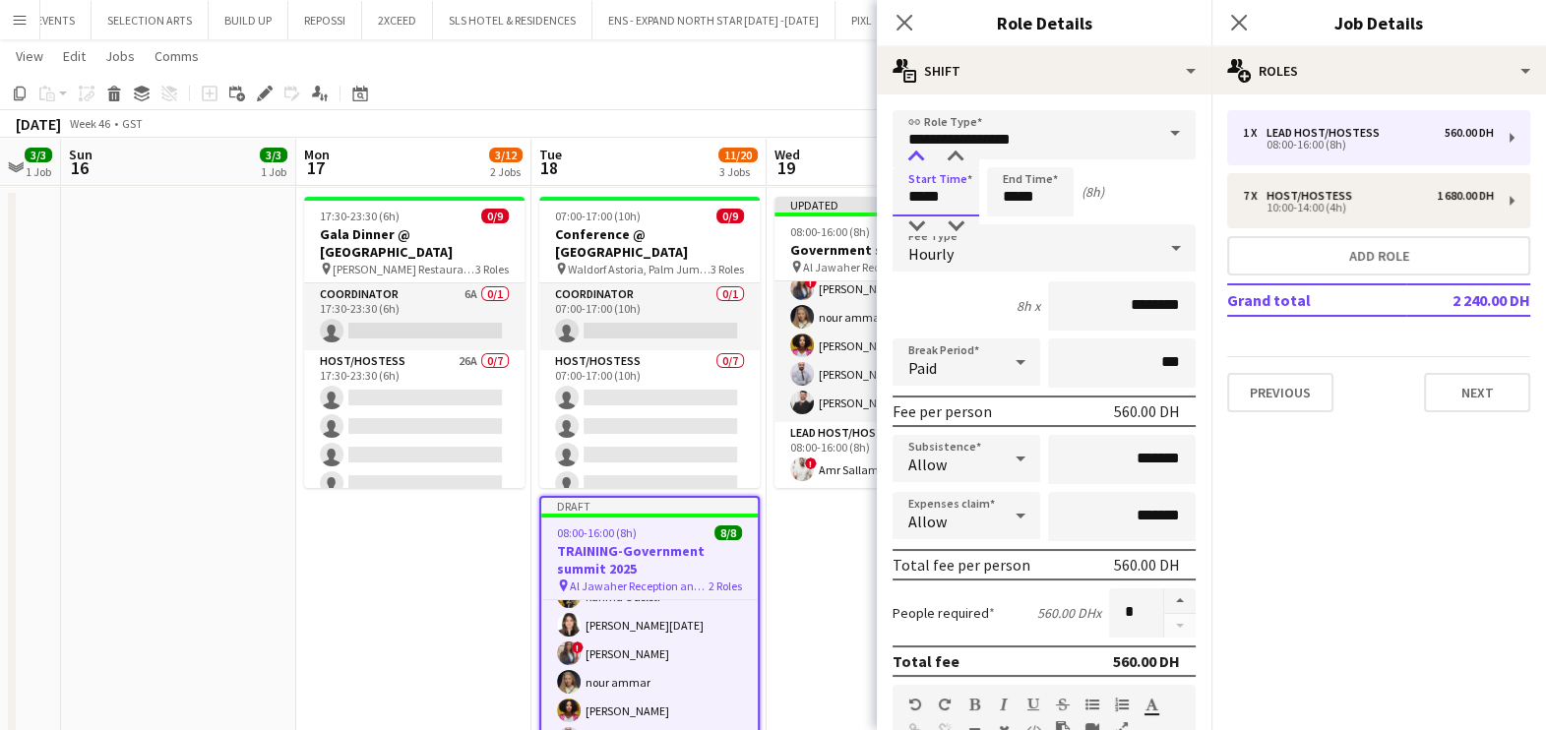
click at [918, 155] on div at bounding box center [915, 158] width 39 height 20
type input "*****"
click at [918, 155] on div at bounding box center [915, 158] width 39 height 20
click at [1038, 188] on input "*****" at bounding box center [1030, 191] width 87 height 49
click at [1010, 224] on div at bounding box center [1010, 226] width 39 height 20
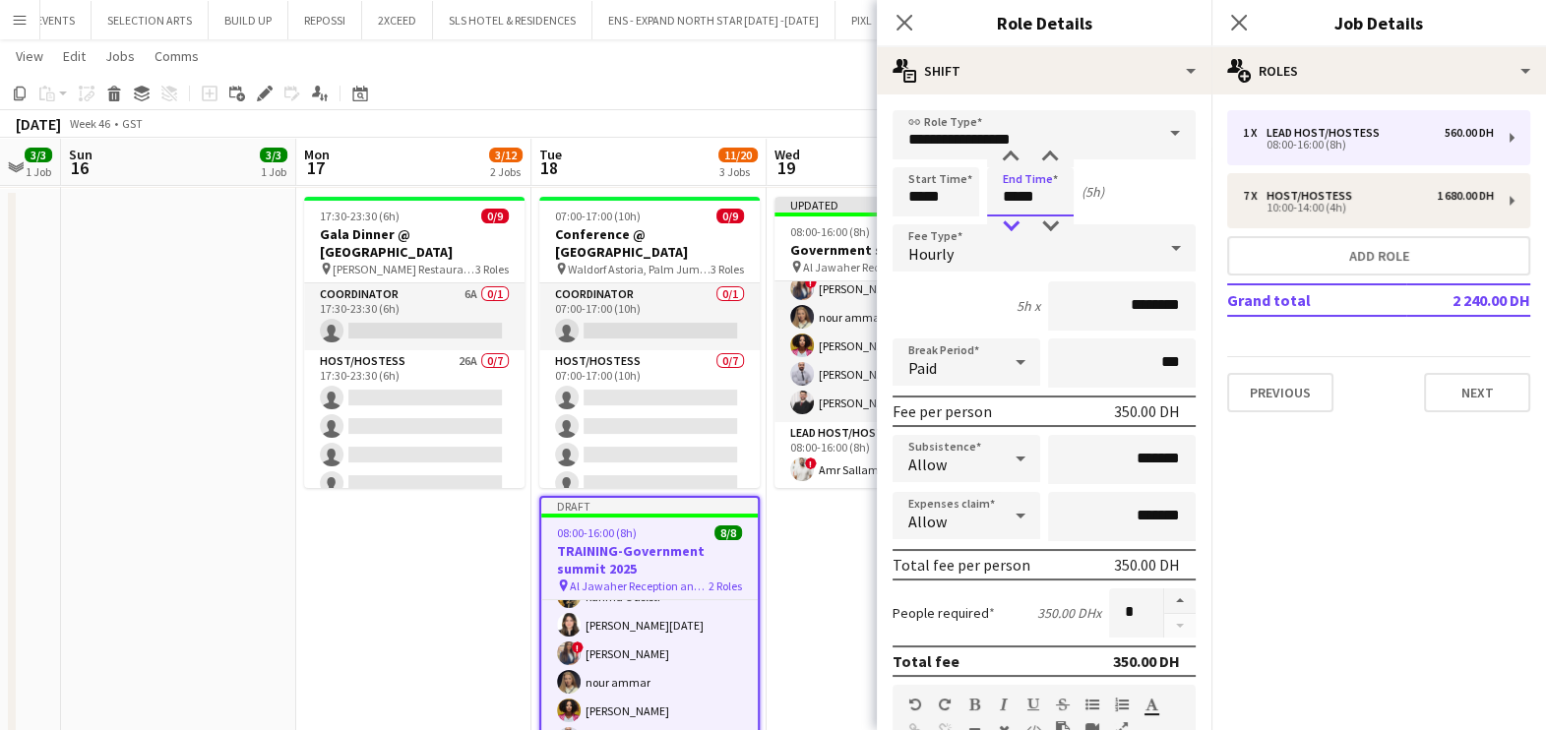
type input "*****"
click at [1010, 224] on div at bounding box center [1010, 226] width 39 height 20
click at [1491, 400] on button "Next" at bounding box center [1477, 392] width 106 height 39
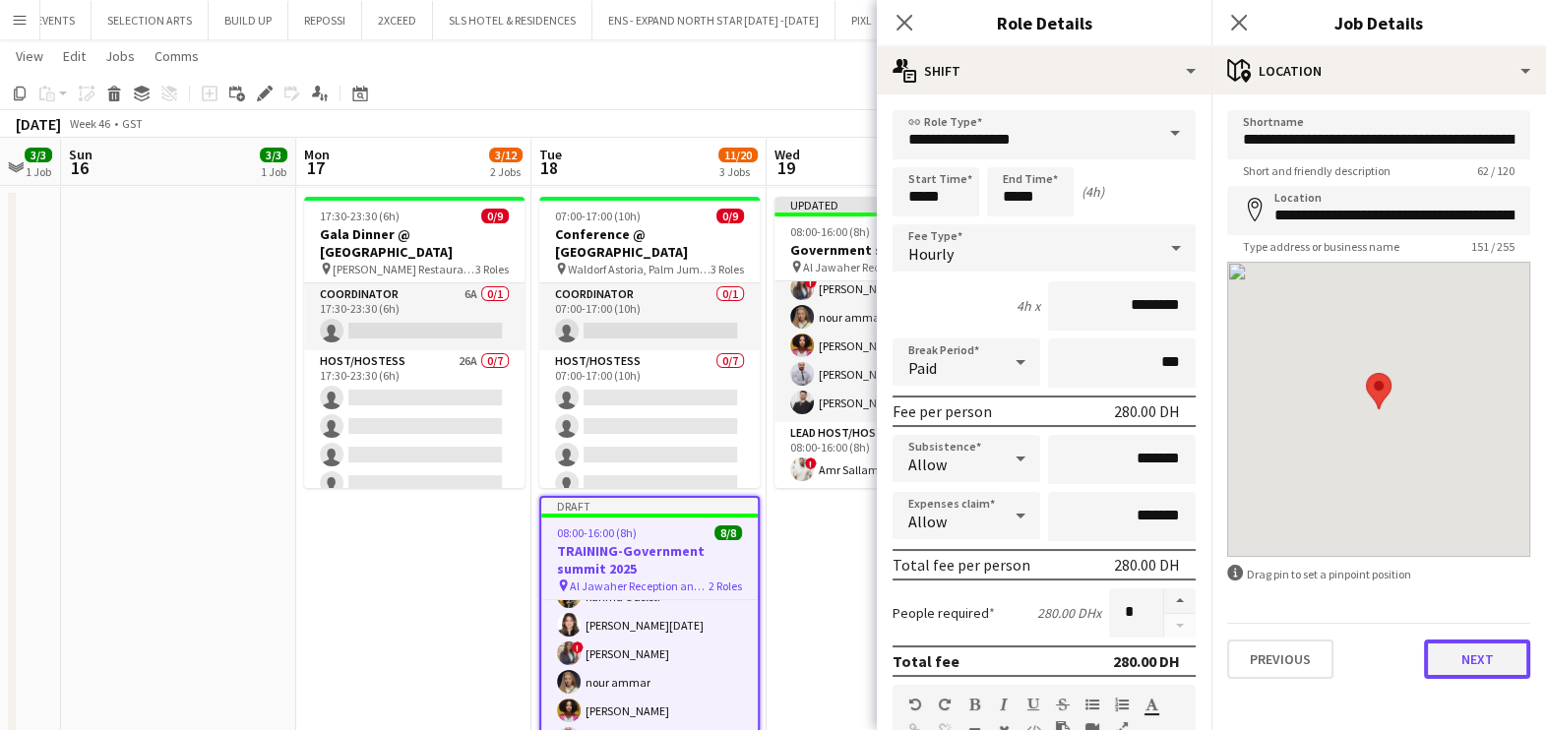
click at [1463, 655] on button "Next" at bounding box center [1477, 659] width 106 height 39
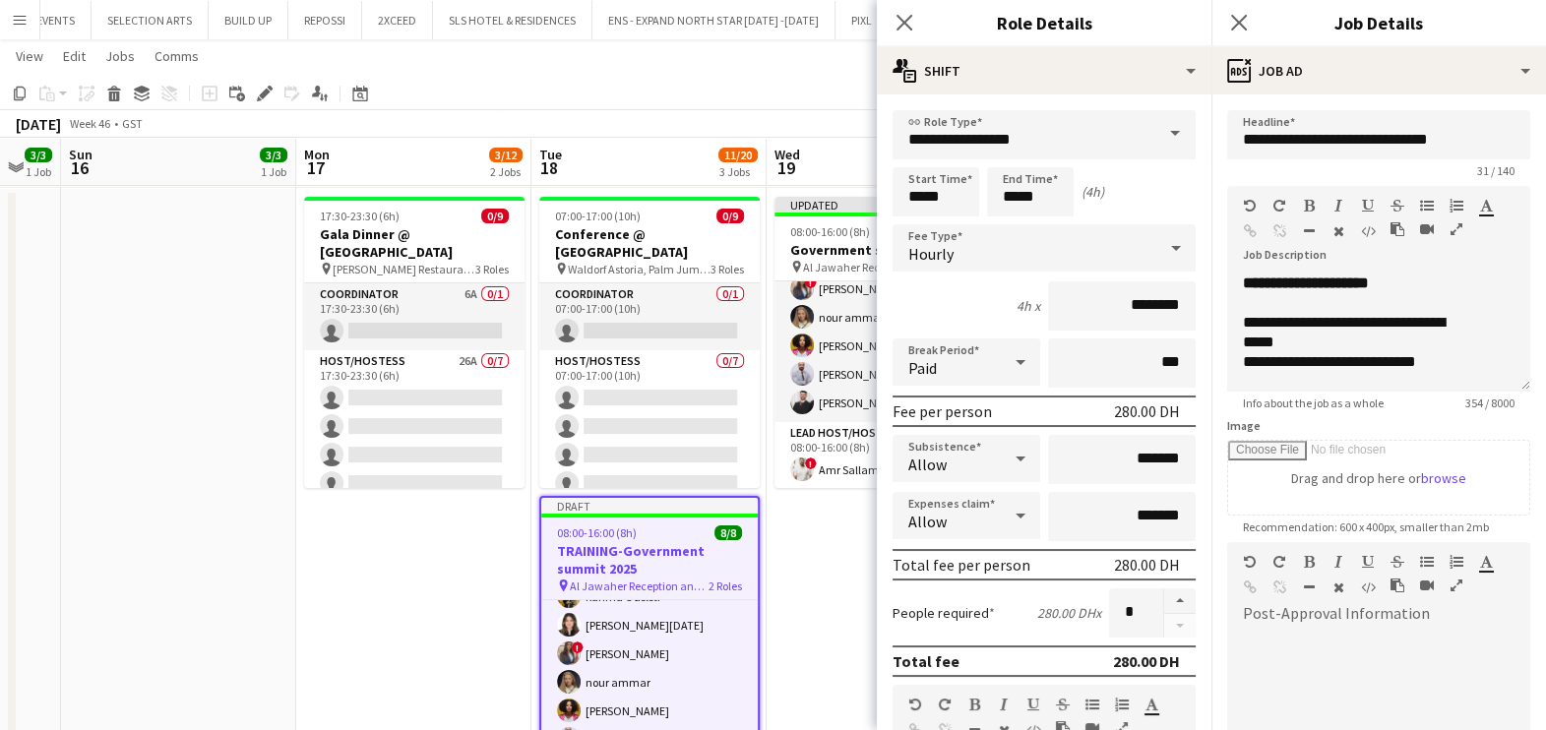
click at [1460, 222] on icon "button" at bounding box center [1456, 229] width 12 height 14
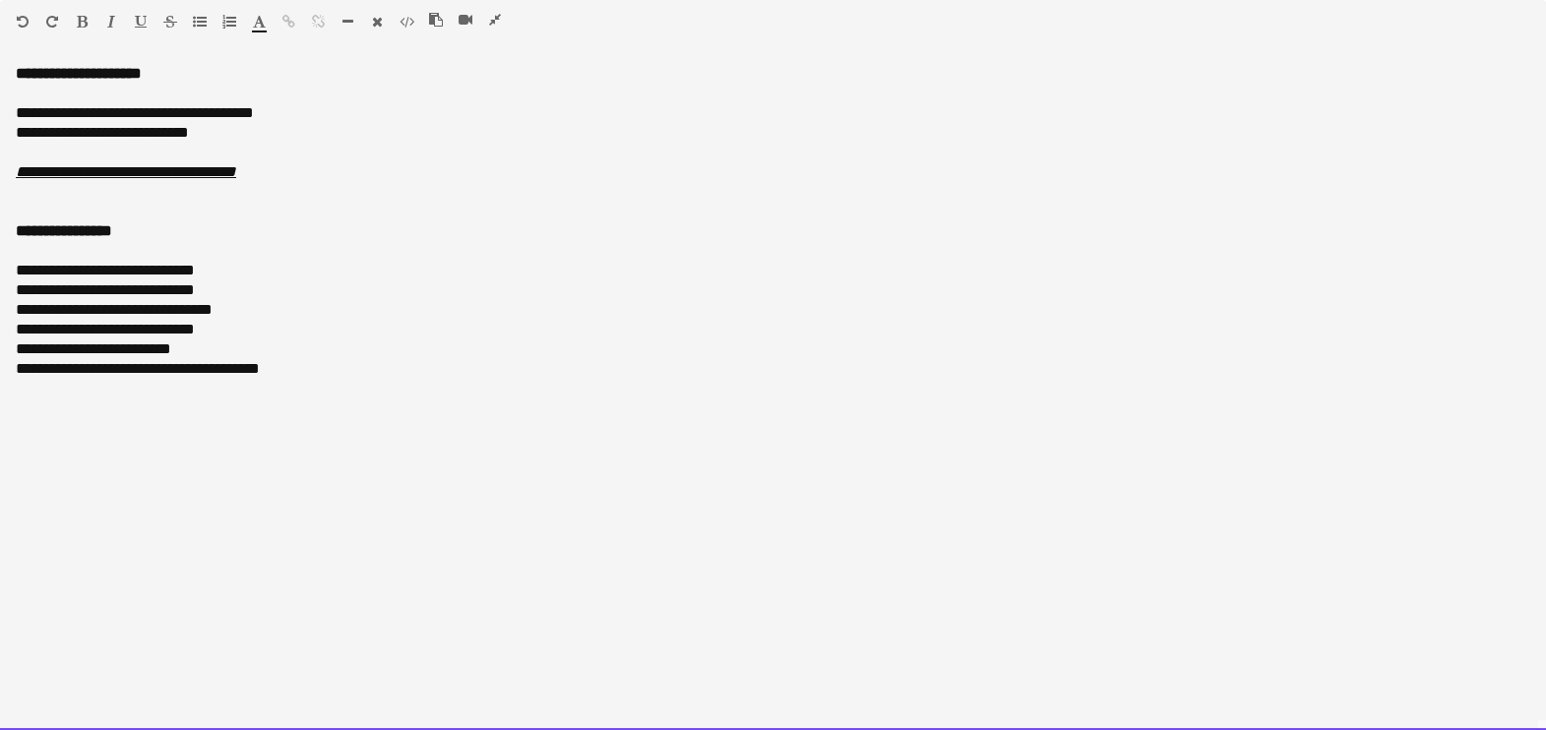
drag, startPoint x: 324, startPoint y: 121, endPoint x: 143, endPoint y: 121, distance: 181.1
click at [143, 121] on div "**********" at bounding box center [773, 113] width 1514 height 20
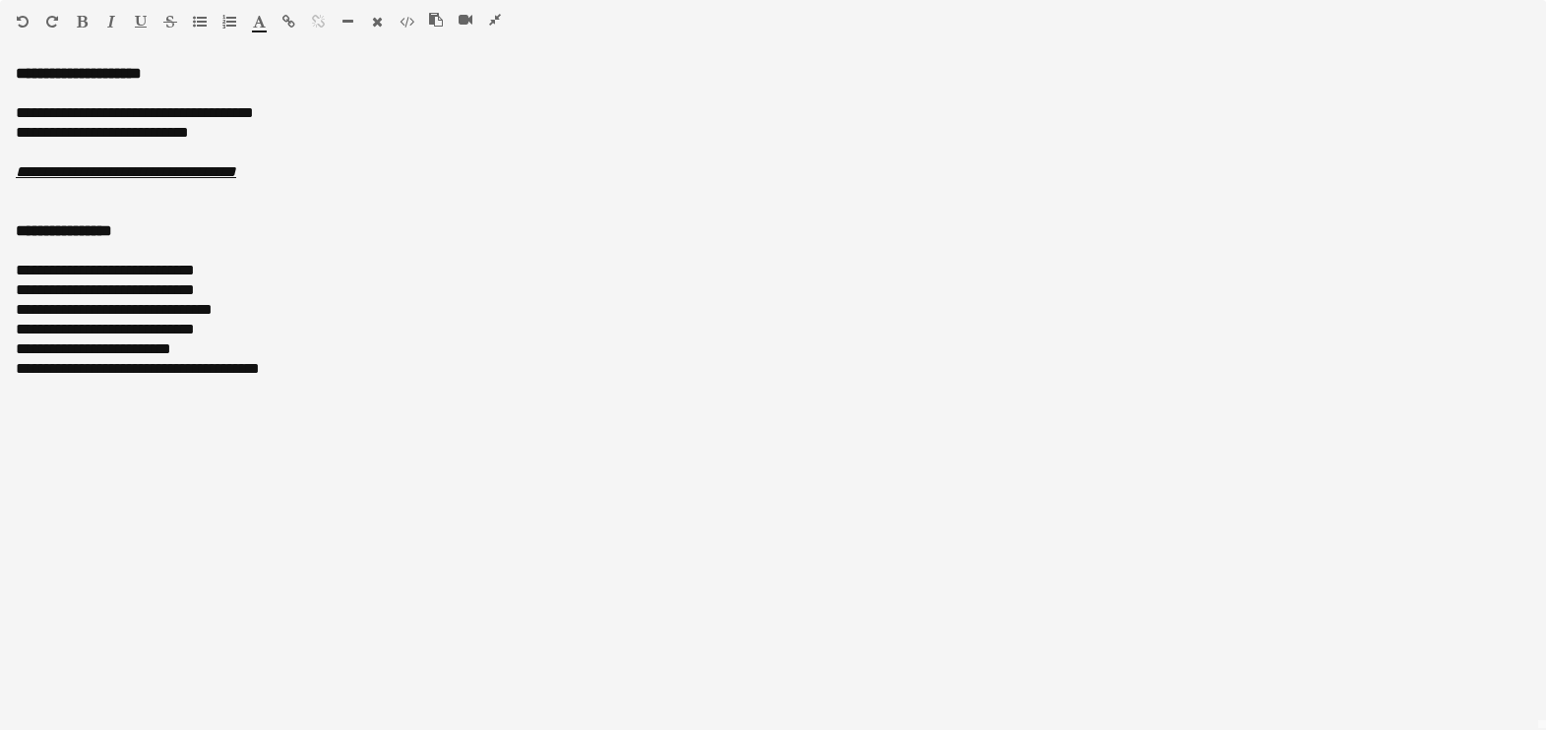
click at [84, 20] on icon "button" at bounding box center [82, 22] width 11 height 14
click at [260, 29] on icon "button" at bounding box center [259, 22] width 13 height 14
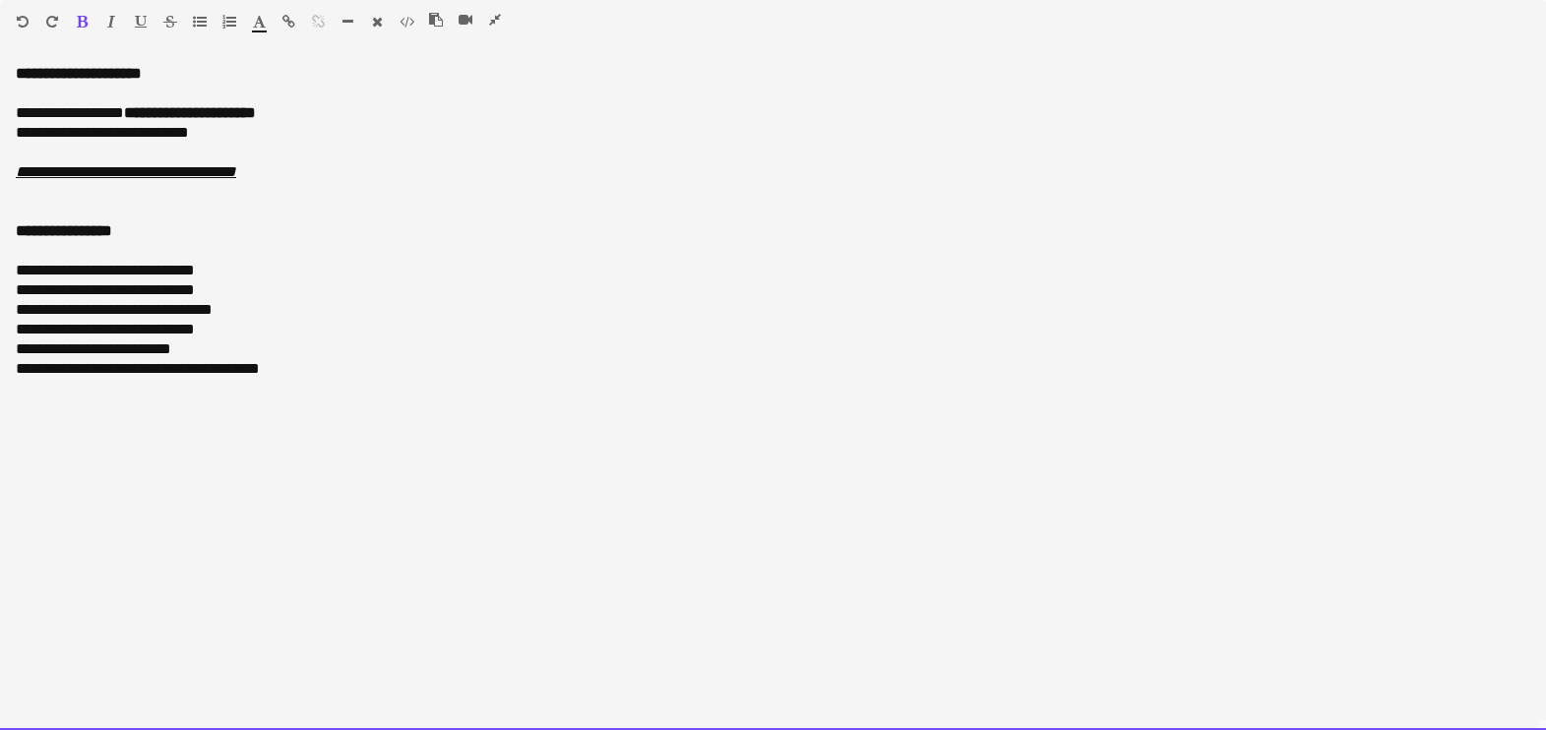
type input "*******"
click at [644, 335] on div "**********" at bounding box center [773, 330] width 1514 height 20
click at [517, 442] on div "**********" at bounding box center [773, 397] width 1546 height 666
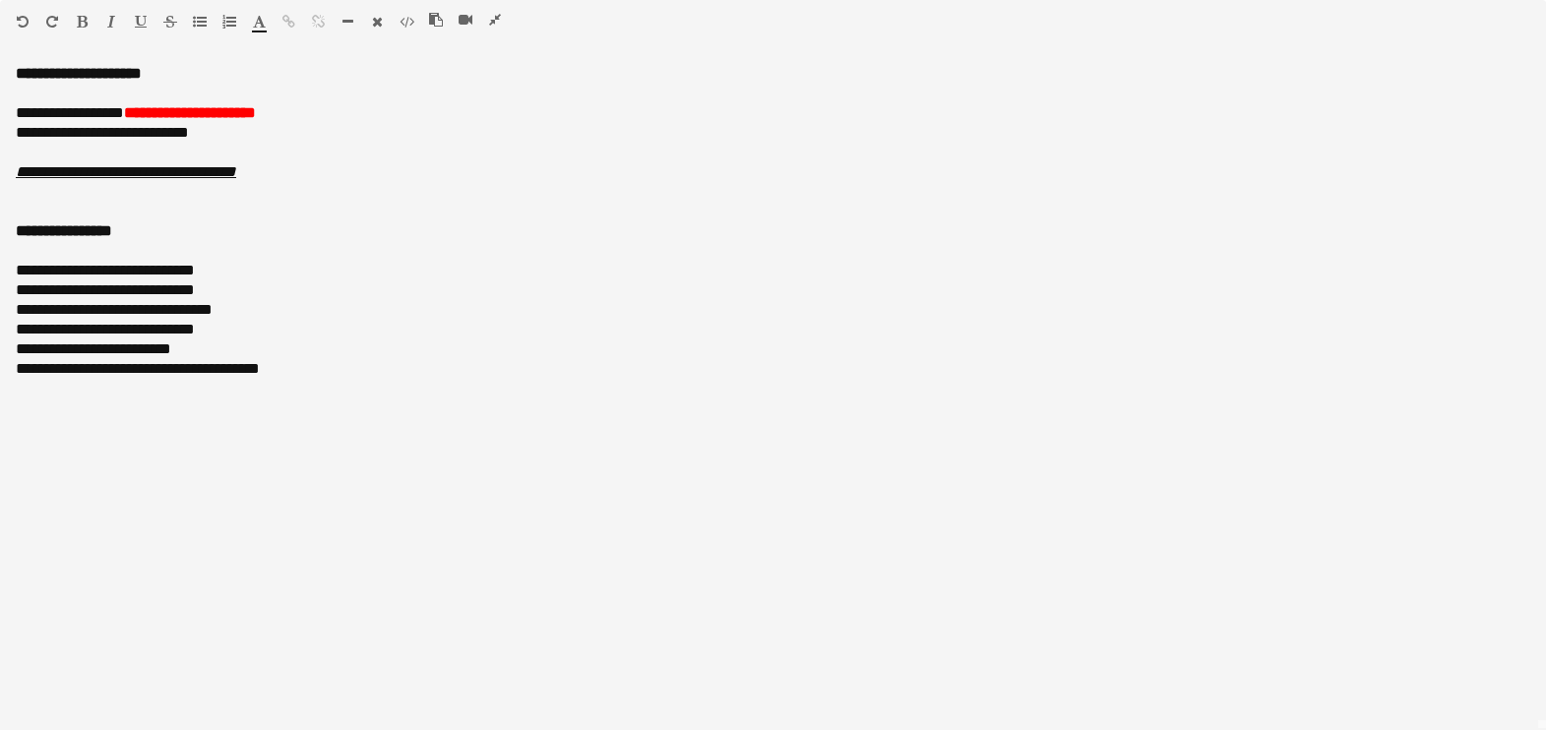
click at [491, 16] on icon "button" at bounding box center [495, 20] width 12 height 14
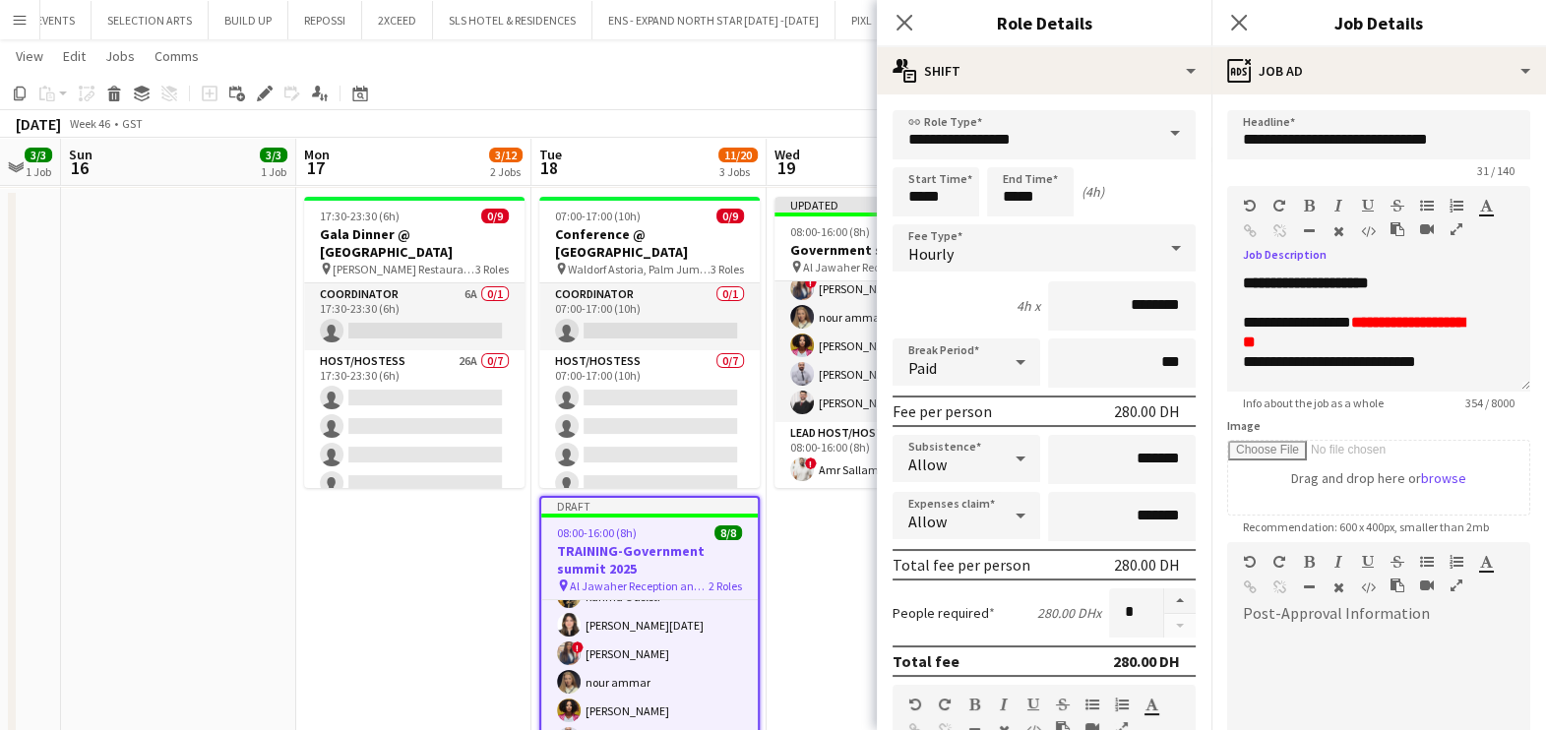
click at [778, 630] on app-date-cell "Updated 08:00-16:00 (8h) 8/8 Government summit 2025 pin Al Jawaher Reception an…" at bounding box center [884, 508] width 235 height 638
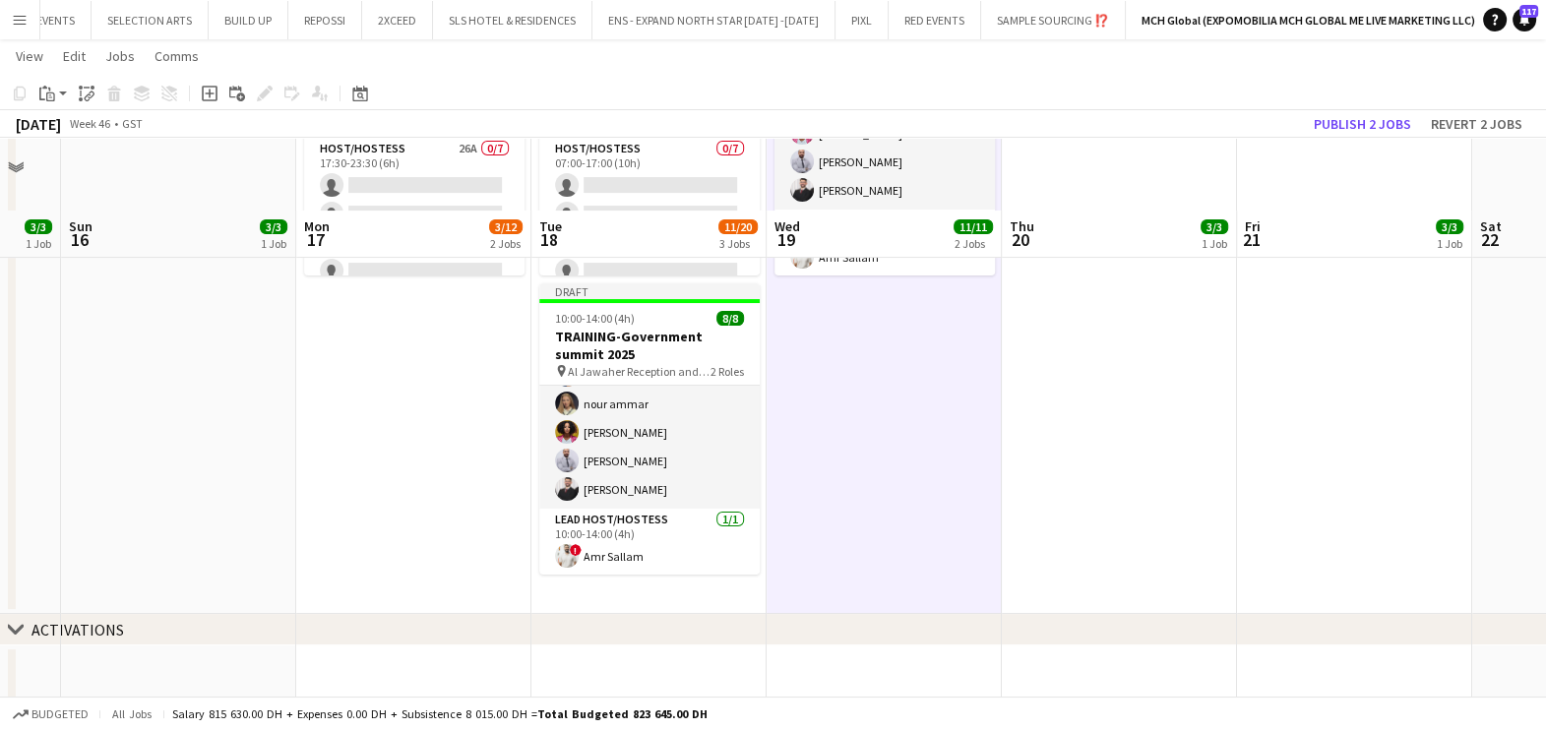
scroll to position [122, 0]
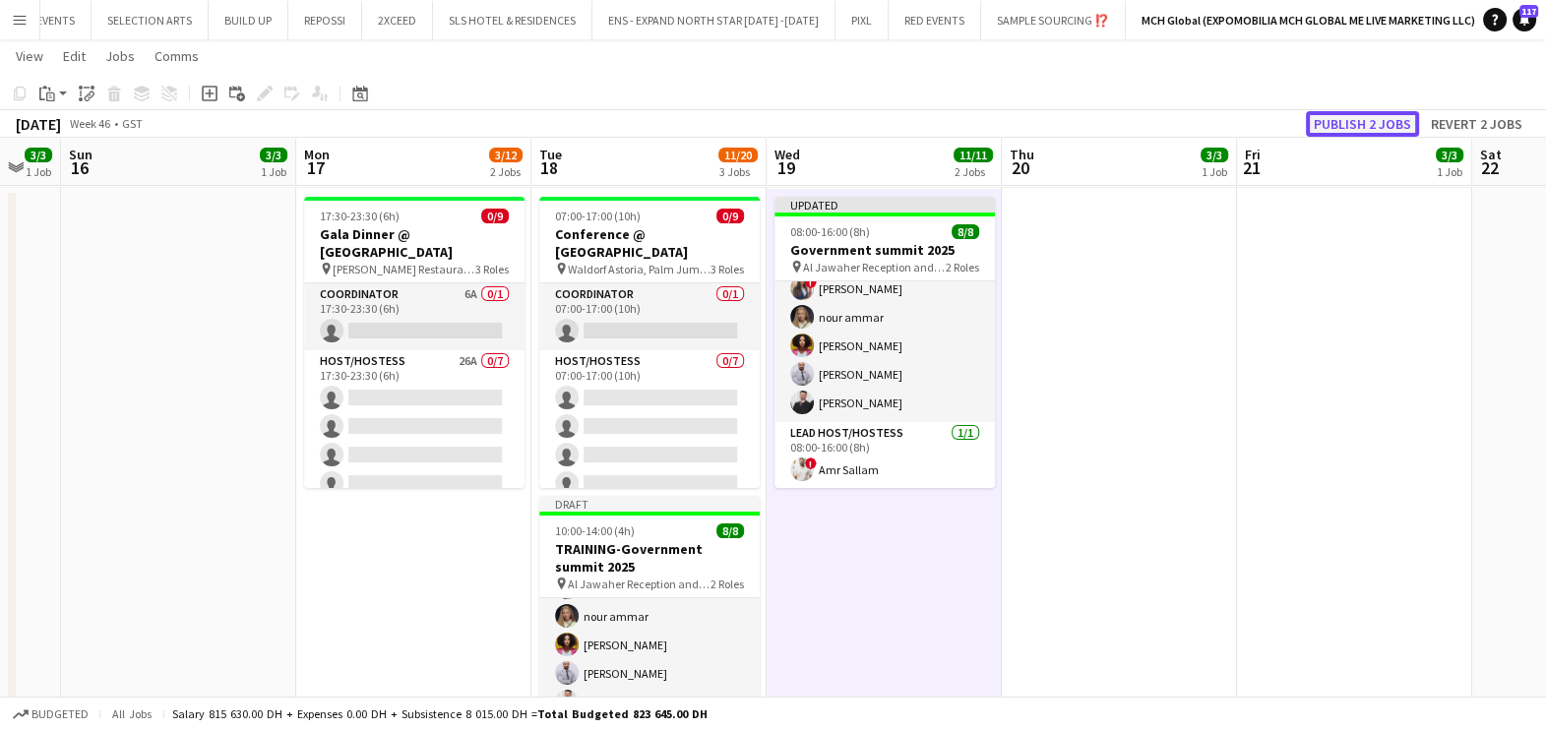
click at [1360, 123] on button "Publish 2 jobs" at bounding box center [1362, 124] width 113 height 26
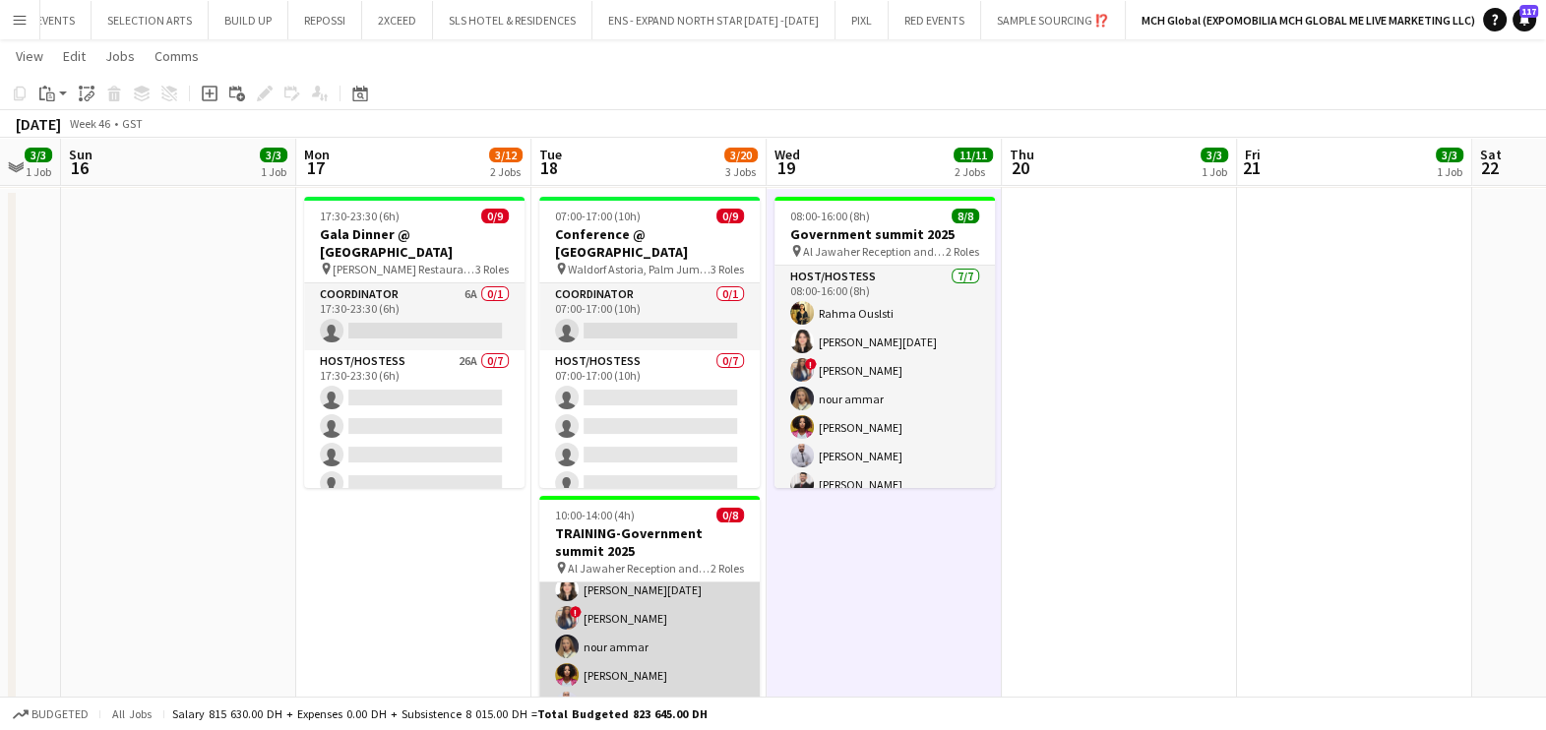
scroll to position [99, 0]
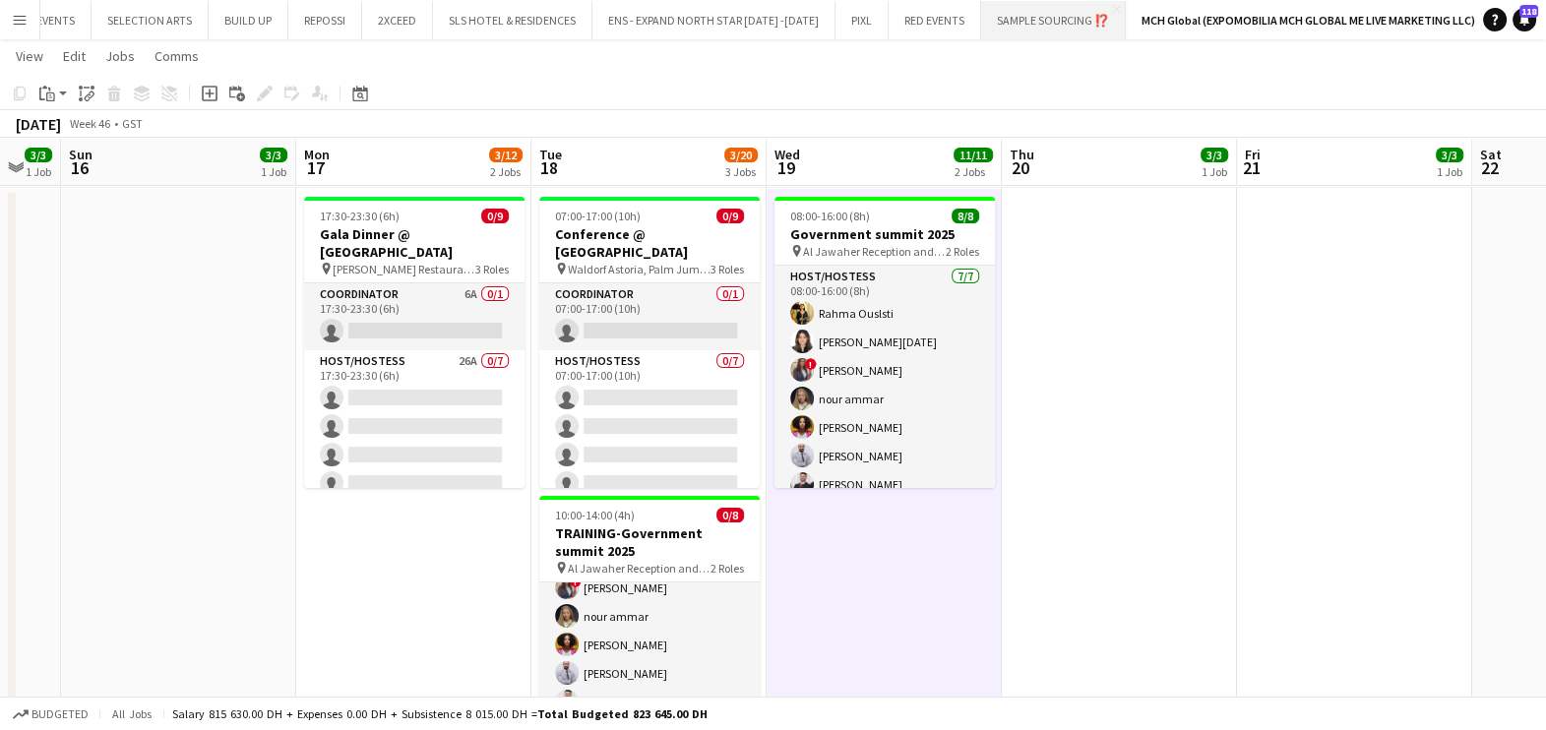
click at [1020, 17] on button "SAMPLE SOURCING ⁉️ Close" at bounding box center [1053, 20] width 145 height 38
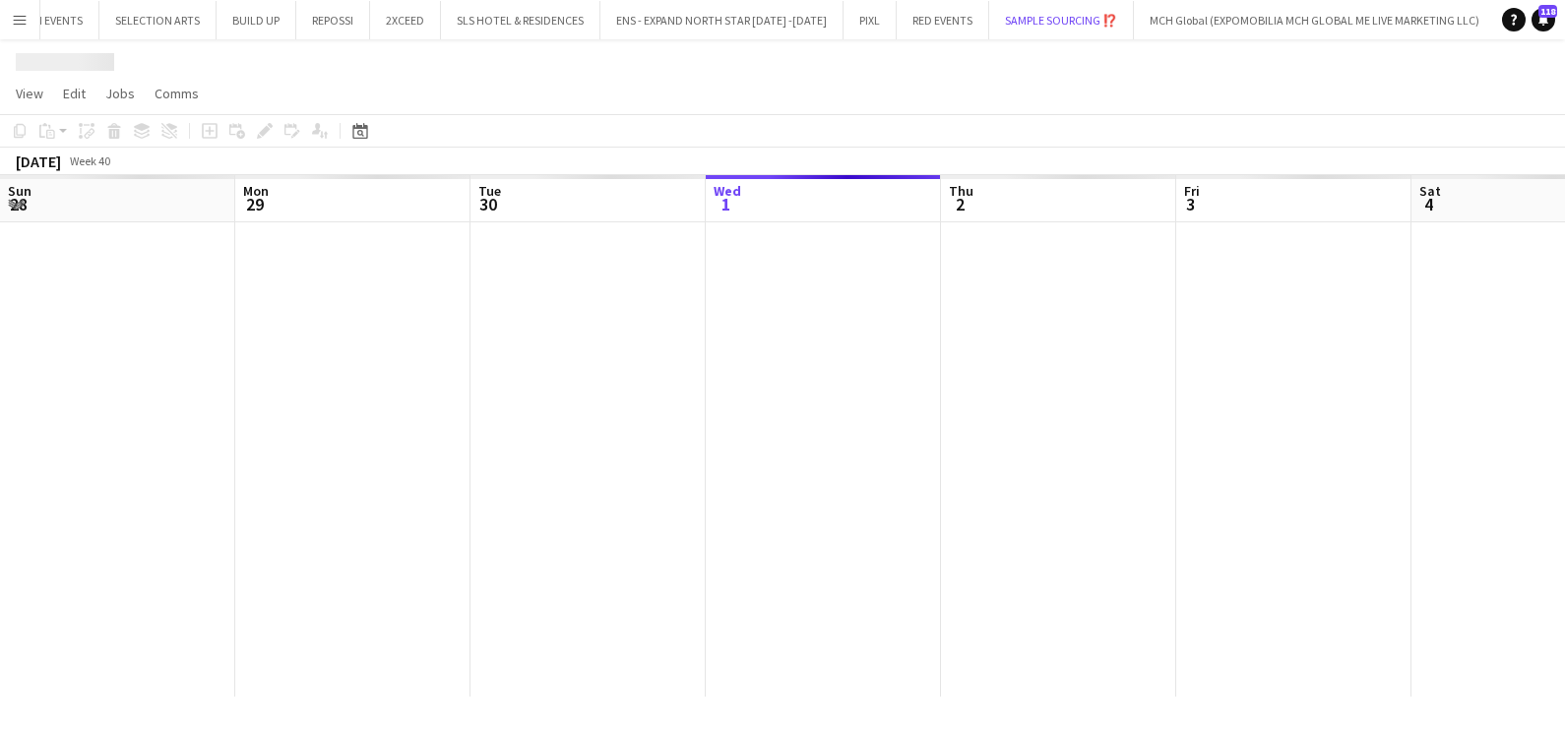
scroll to position [0, 470]
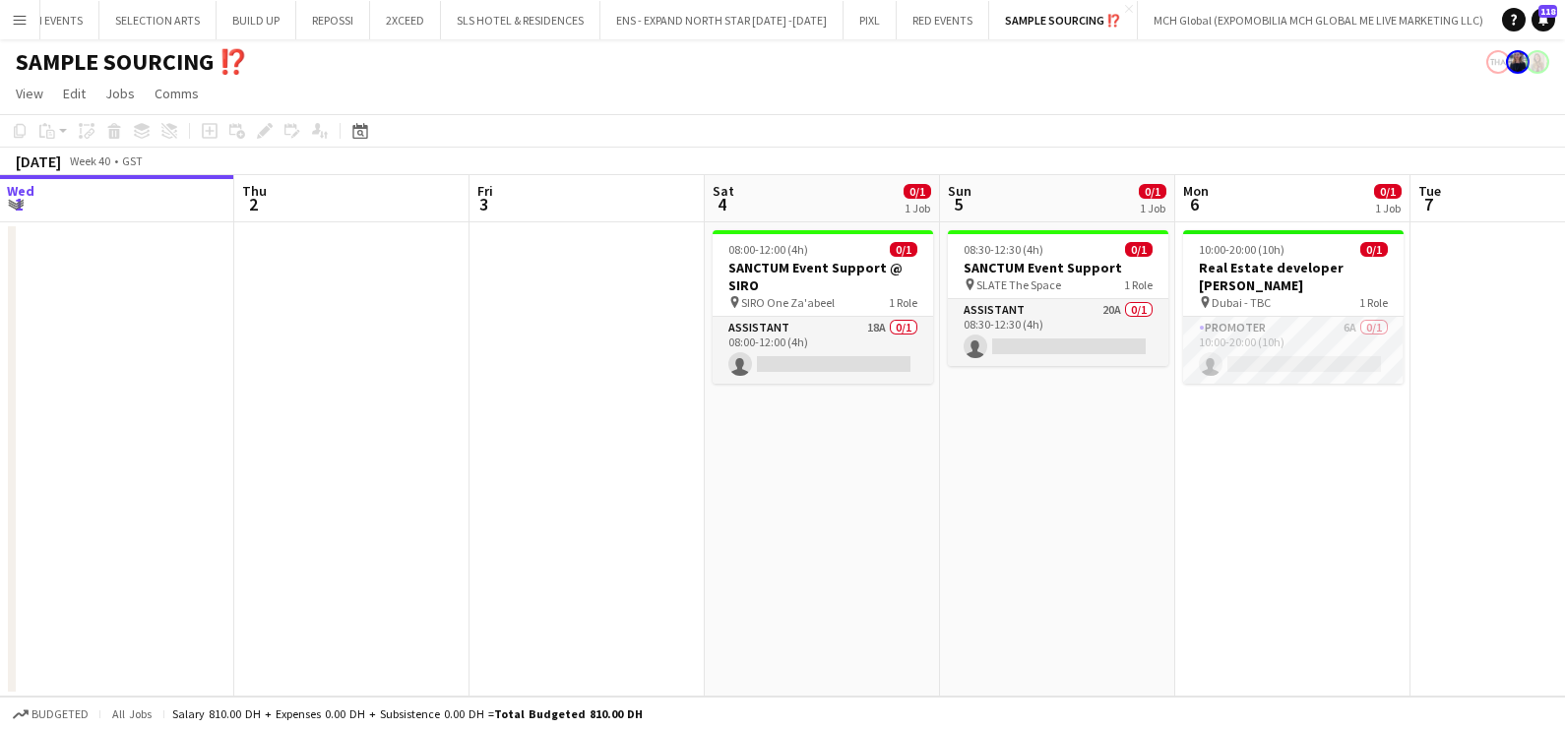
drag, startPoint x: 1334, startPoint y: 441, endPoint x: 1081, endPoint y: 476, distance: 255.4
click at [1082, 476] on app-calendar-viewport "Sun 28 Mon 29 Tue 30 Wed 1 Thu 2 Fri 3 Sat 4 0/1 1 Job Sun 5 0/1 1 Job Mon 6 0/…" at bounding box center [782, 436] width 1565 height 522
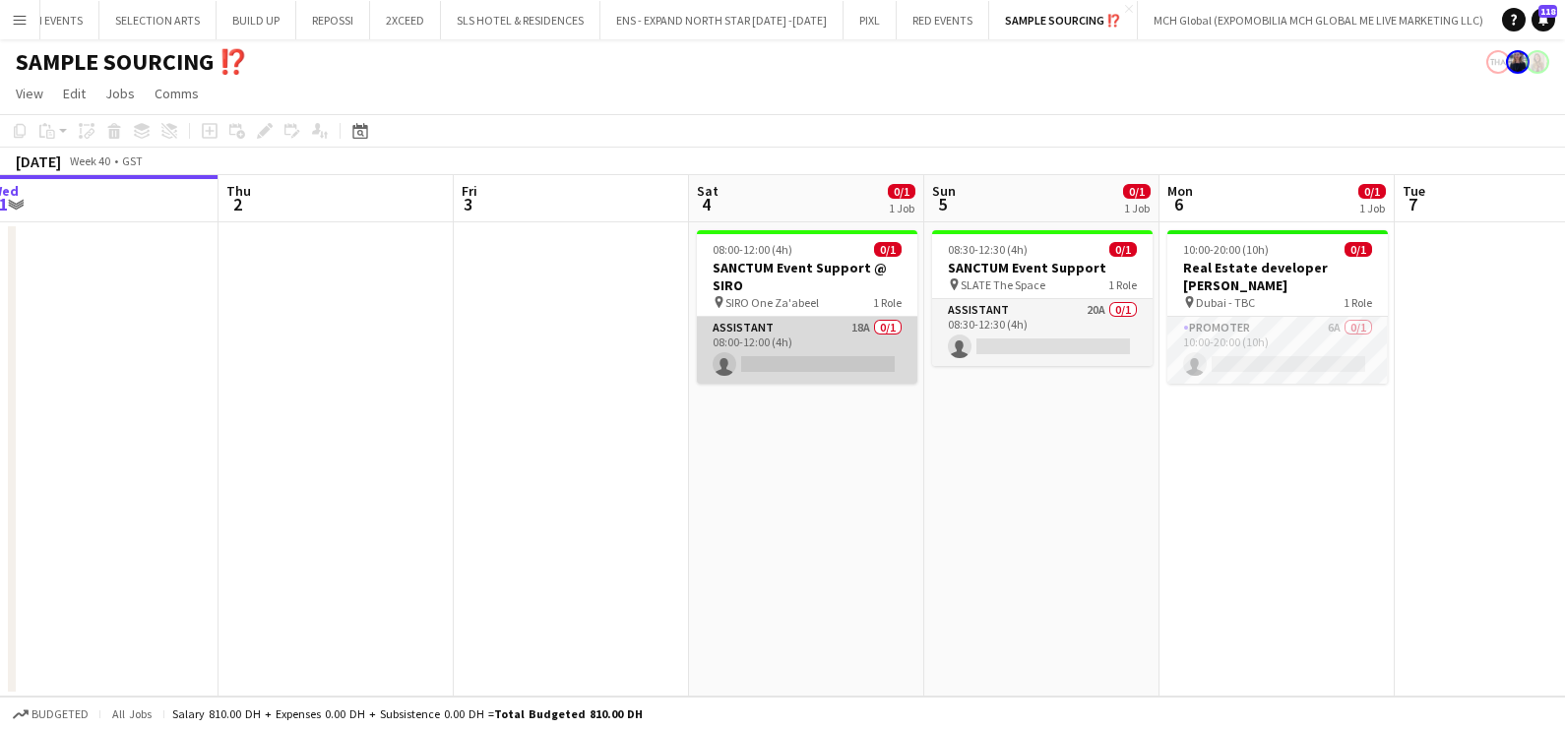
click at [806, 339] on app-card-role "Assistant 18A 0/1 08:00-12:00 (4h) single-neutral-actions" at bounding box center [807, 350] width 220 height 67
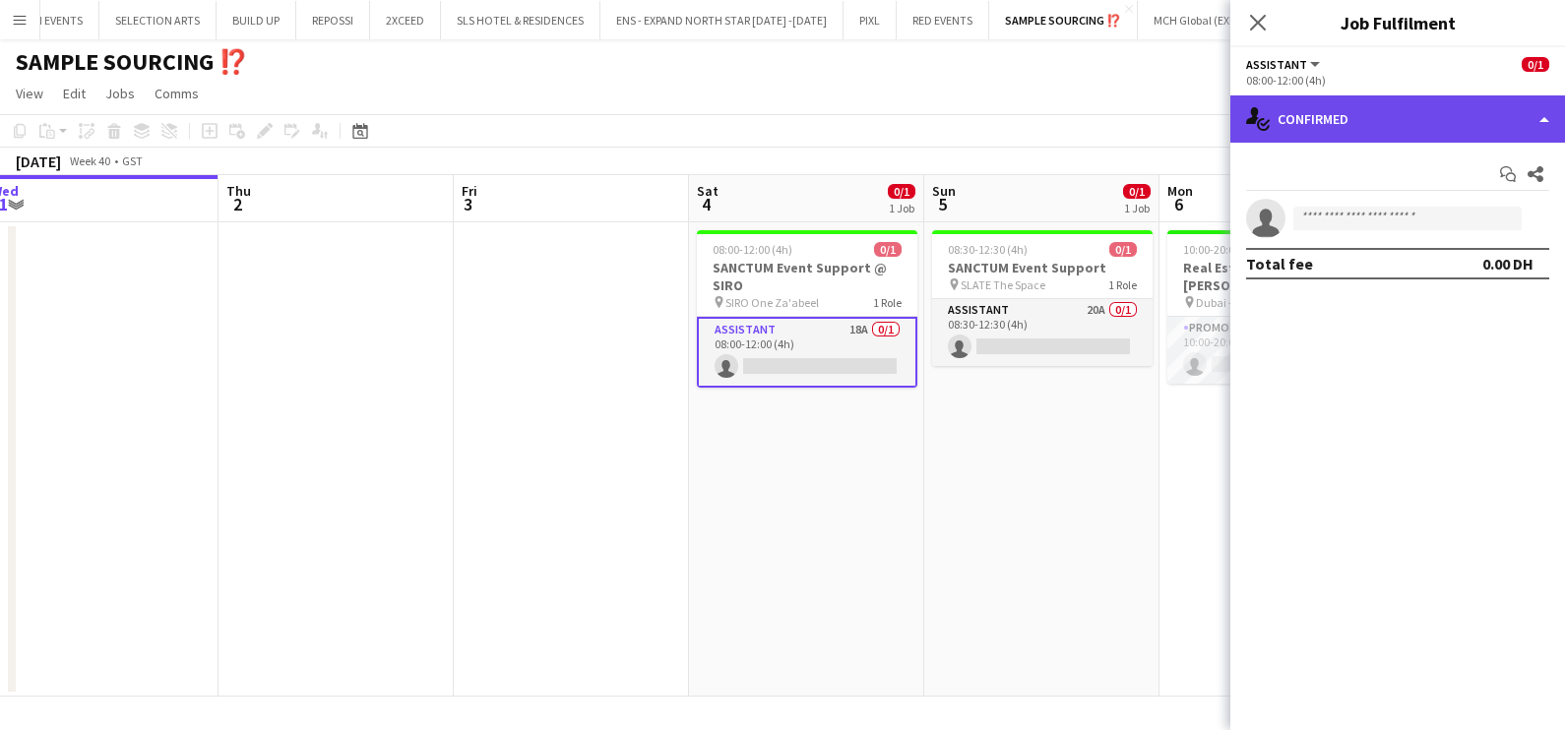
click at [1321, 98] on div "single-neutral-actions-check-2 Confirmed" at bounding box center [1397, 118] width 335 height 47
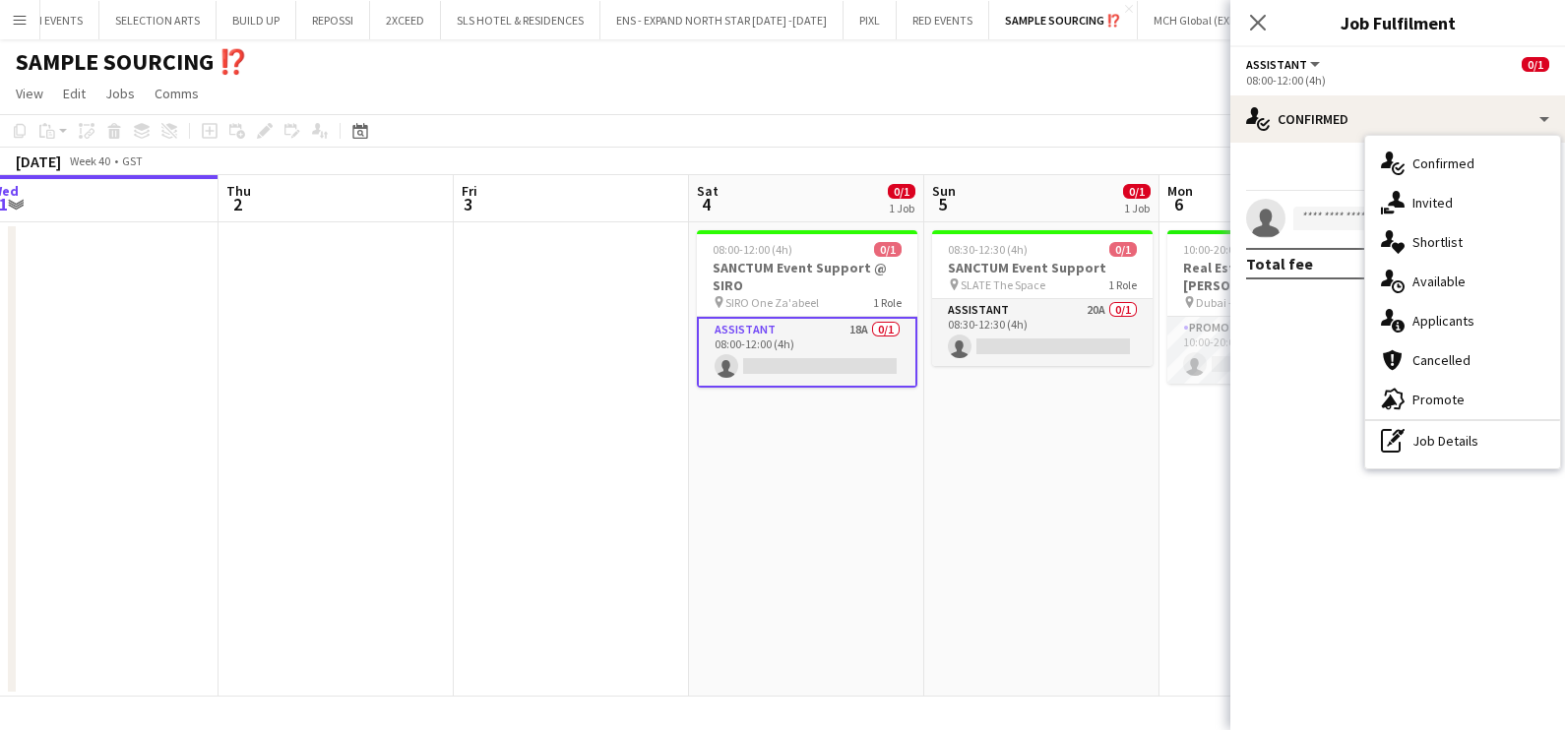
click at [1417, 317] on span "Applicants" at bounding box center [1443, 321] width 62 height 18
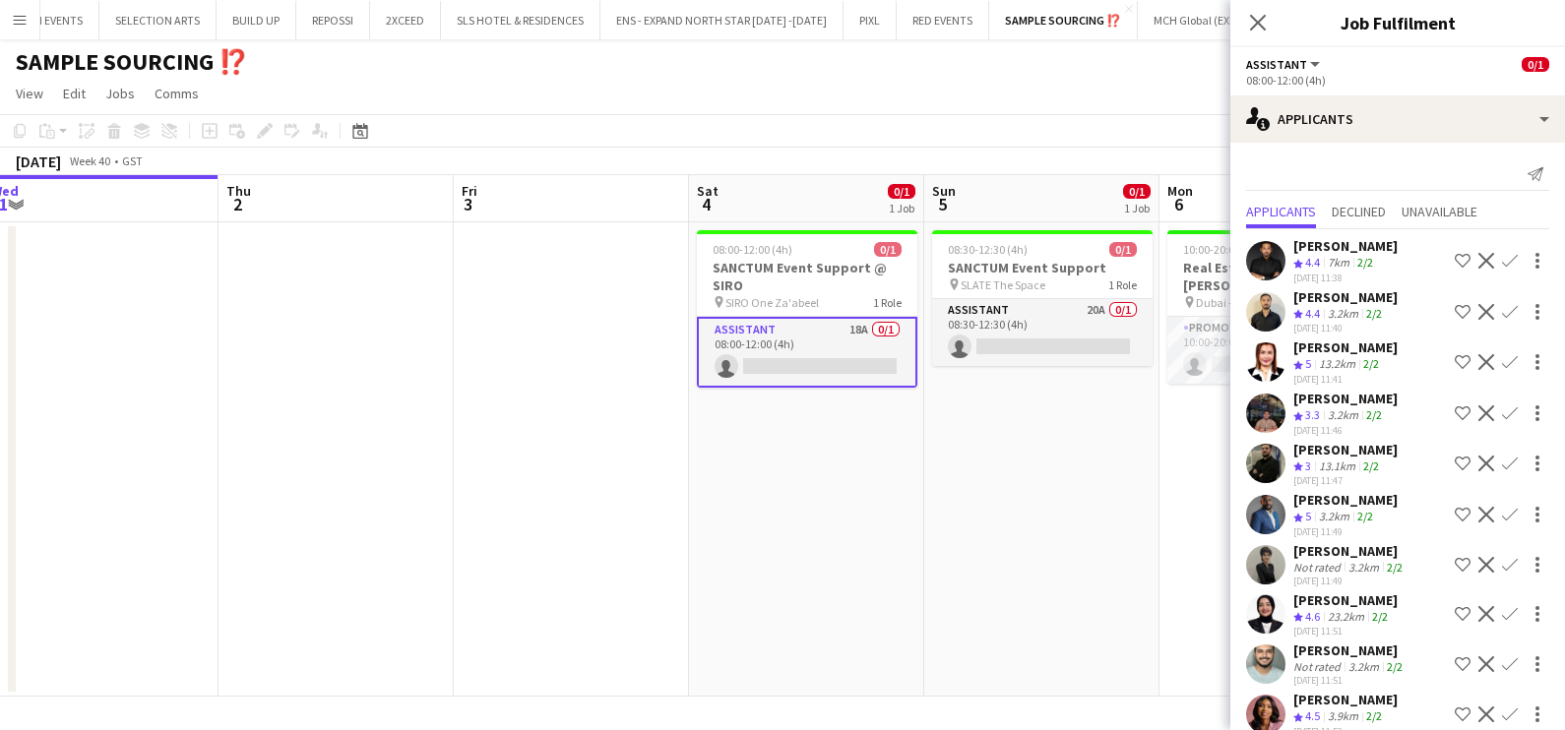
click at [1454, 260] on app-icon "Shortlist crew" at bounding box center [1462, 261] width 16 height 16
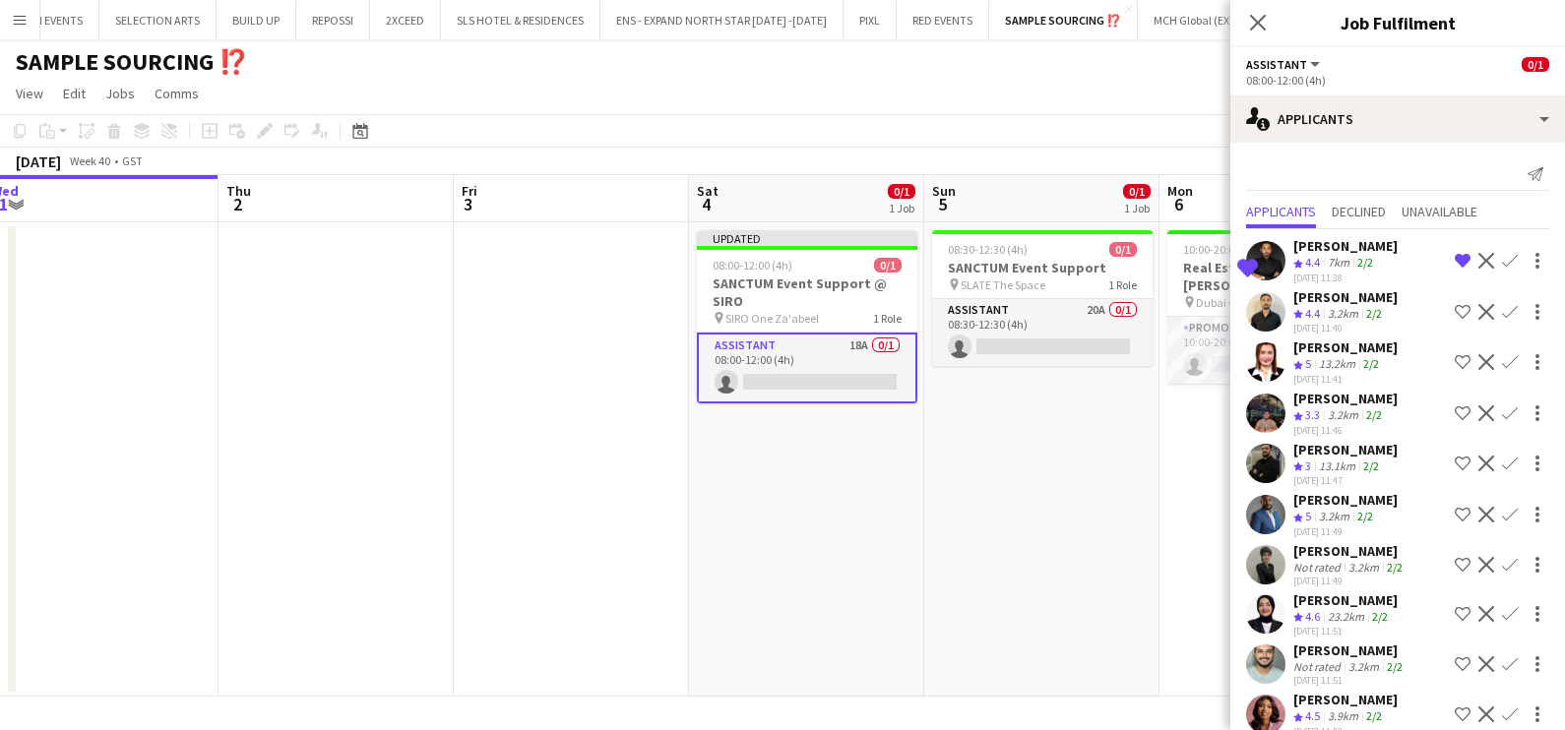
click at [1351, 262] on div "7km" at bounding box center [1338, 263] width 30 height 17
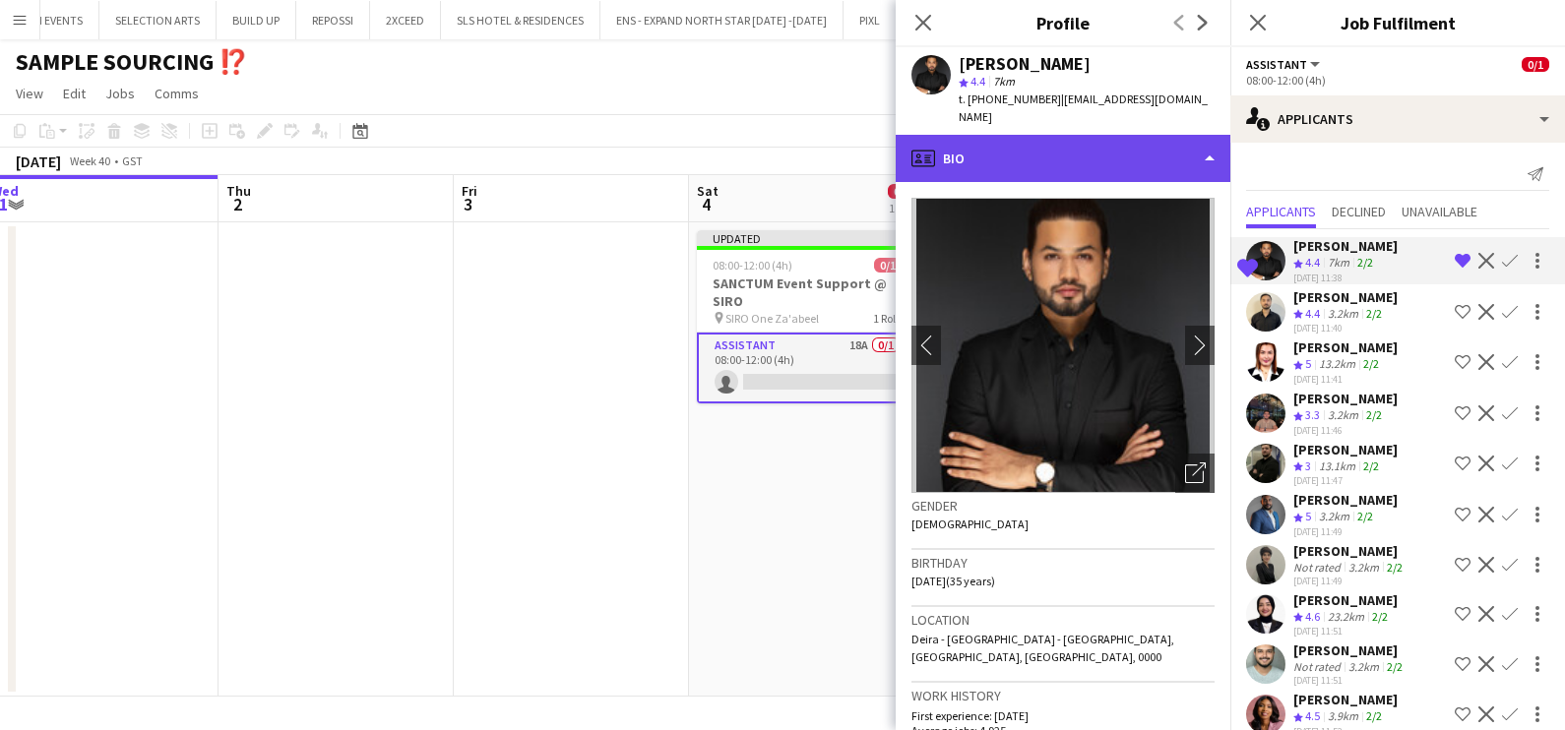
click at [1075, 143] on div "profile Bio" at bounding box center [1062, 158] width 335 height 47
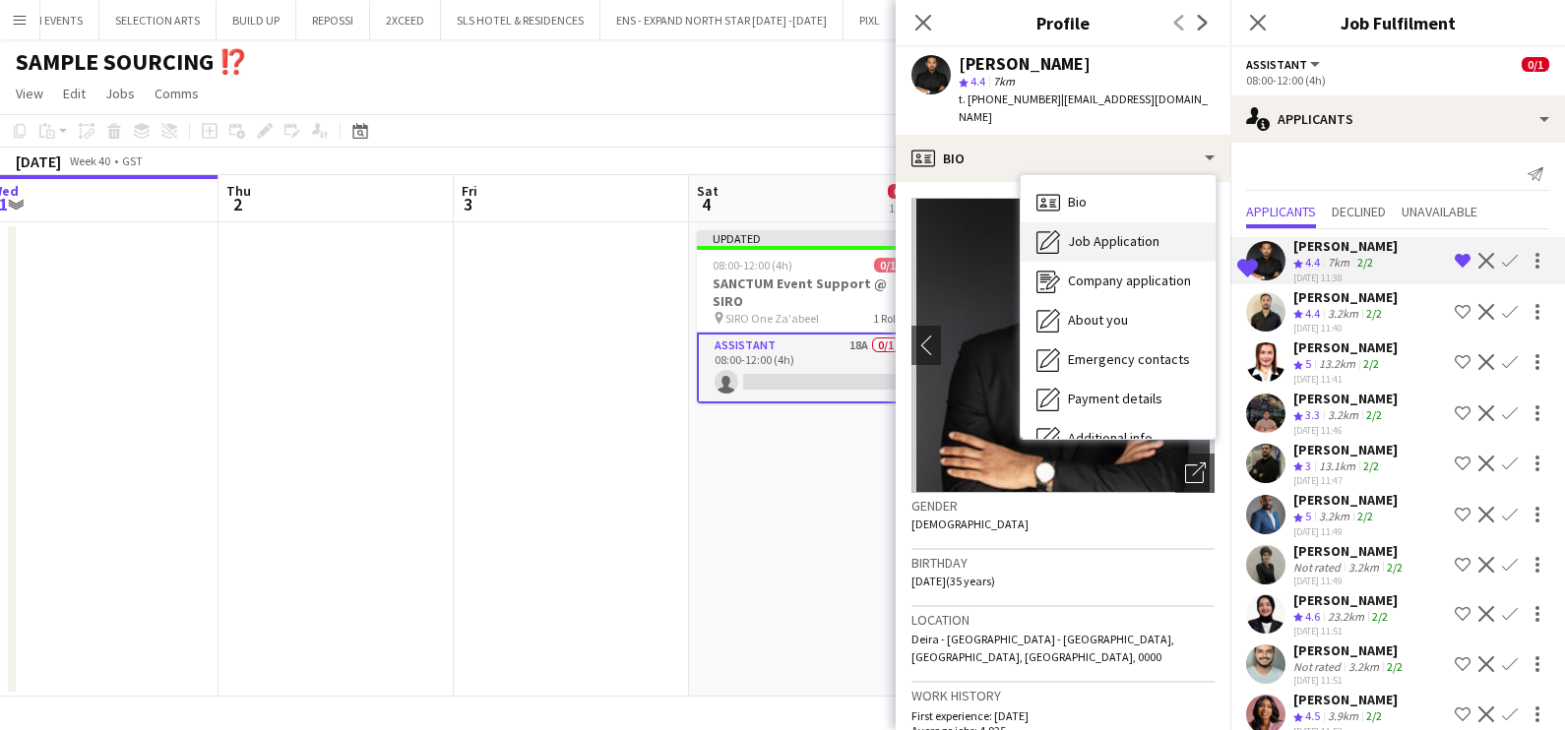
click at [1123, 232] on span "Job Application" at bounding box center [1114, 241] width 92 height 18
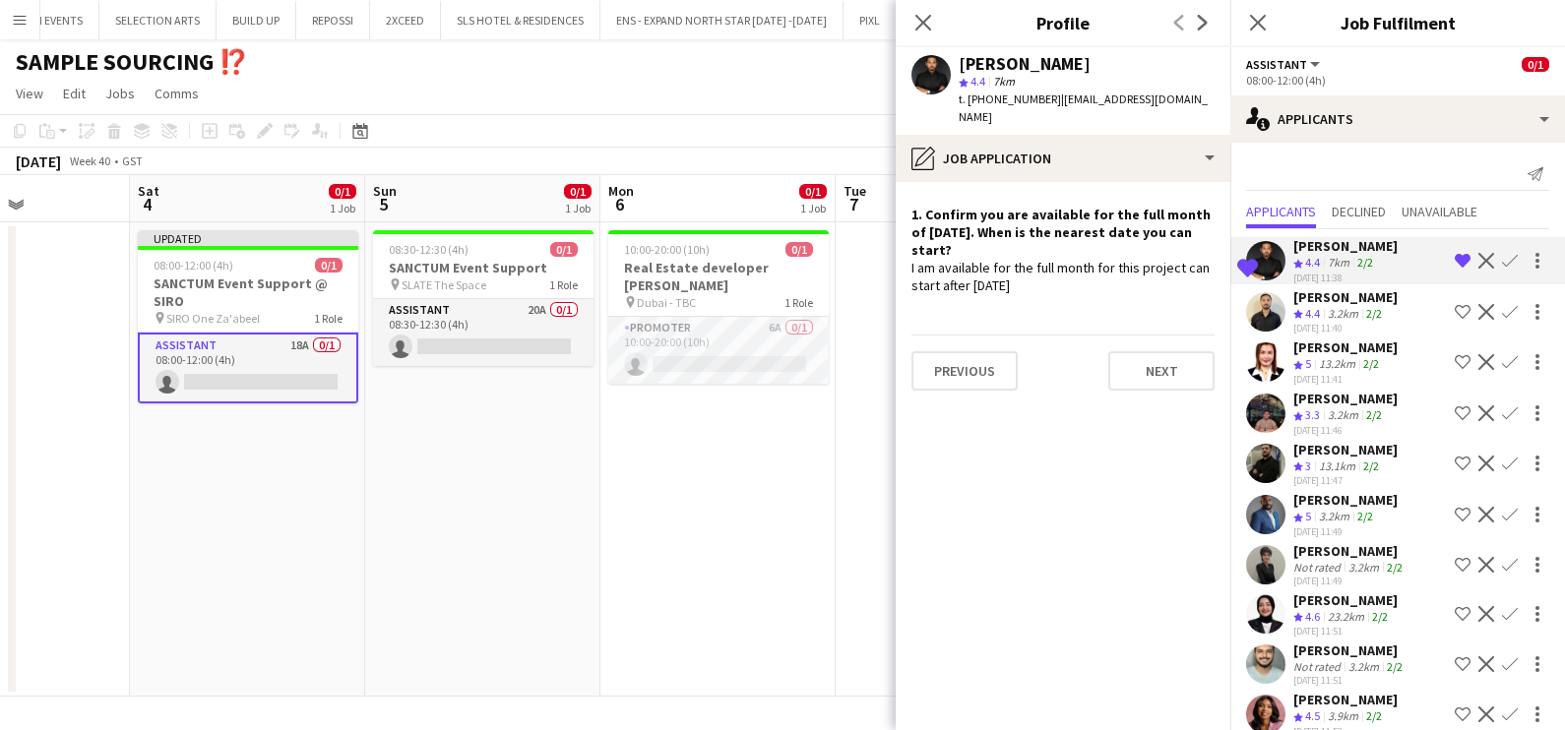
drag, startPoint x: 780, startPoint y: 497, endPoint x: 108, endPoint y: 511, distance: 672.2
click at [168, 507] on app-calendar-viewport "Tue 30 Wed 1 Thu 2 Fri 3 Sat 4 0/1 1 Job Sun 5 0/1 1 Job Mon 6 0/1 1 Job Tue 7 …" at bounding box center [782, 436] width 1565 height 522
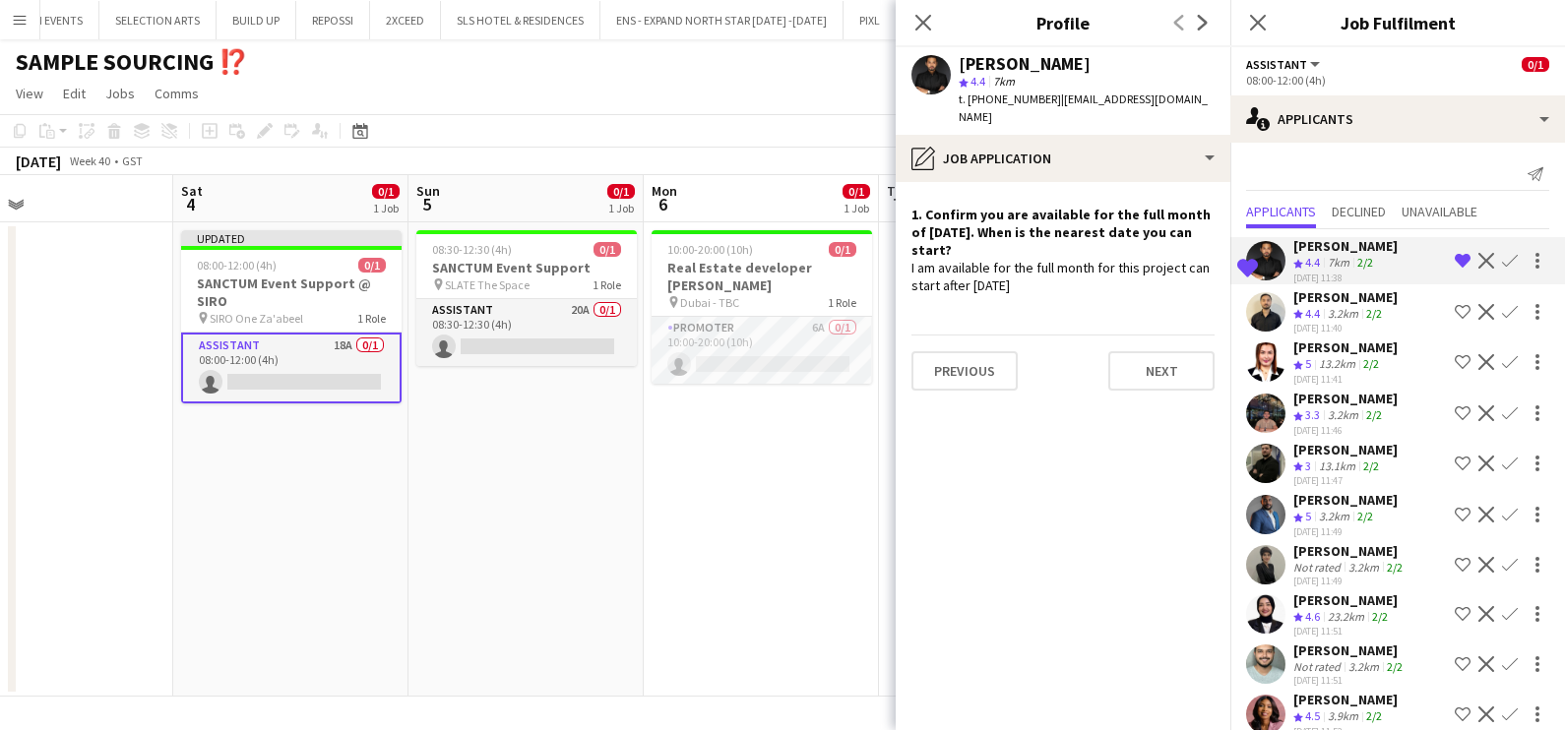
drag, startPoint x: 558, startPoint y: 537, endPoint x: 117, endPoint y: 553, distance: 441.1
click at [128, 551] on app-calendar-viewport "Wed 1 Thu 2 Fri 3 Sat 4 0/1 1 Job Sun 5 0/1 1 Job Mon 6 0/1 1 Job Tue 7 Wed 8 T…" at bounding box center [782, 436] width 1565 height 522
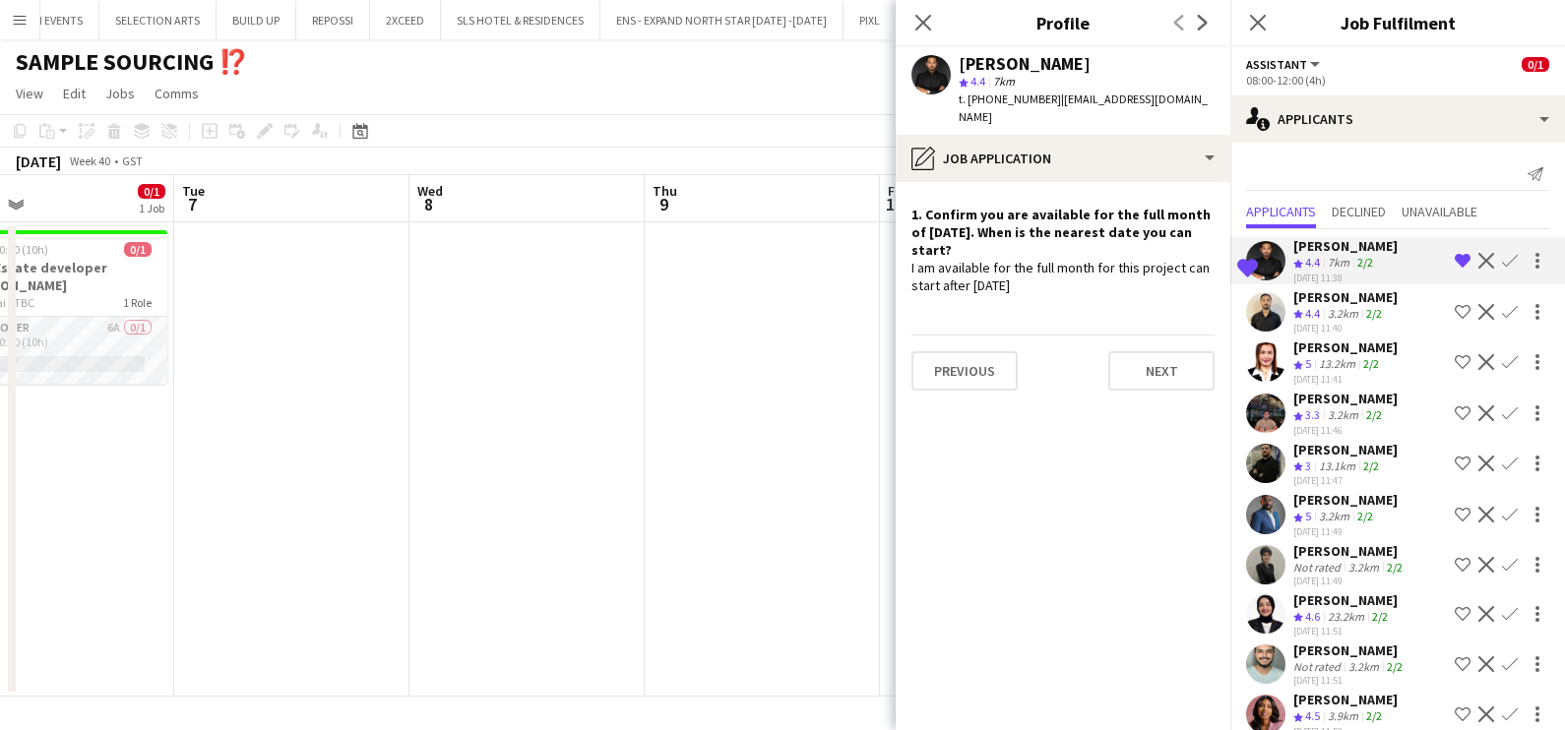
drag, startPoint x: 308, startPoint y: 526, endPoint x: 200, endPoint y: 533, distance: 108.5
click at [200, 533] on app-calendar-viewport "Fri 3 Sat 4 0/1 1 Job Sun 5 0/1 1 Job Mon 6 0/1 1 Job Tue 7 Wed 8 Thu 9 Fri 10 …" at bounding box center [782, 436] width 1565 height 522
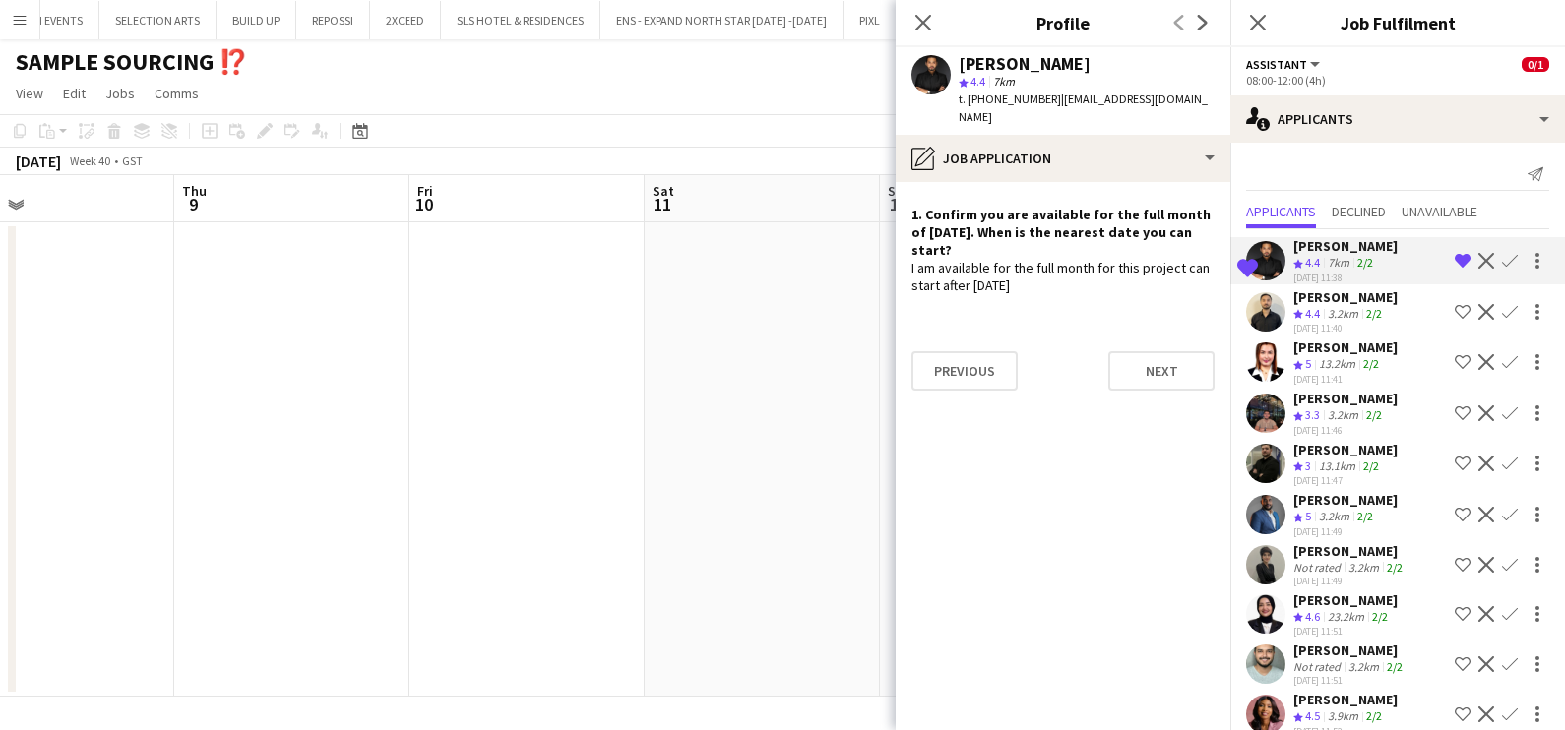
scroll to position [0, 691]
click at [1335, 300] on div "[PERSON_NAME]" at bounding box center [1345, 297] width 104 height 18
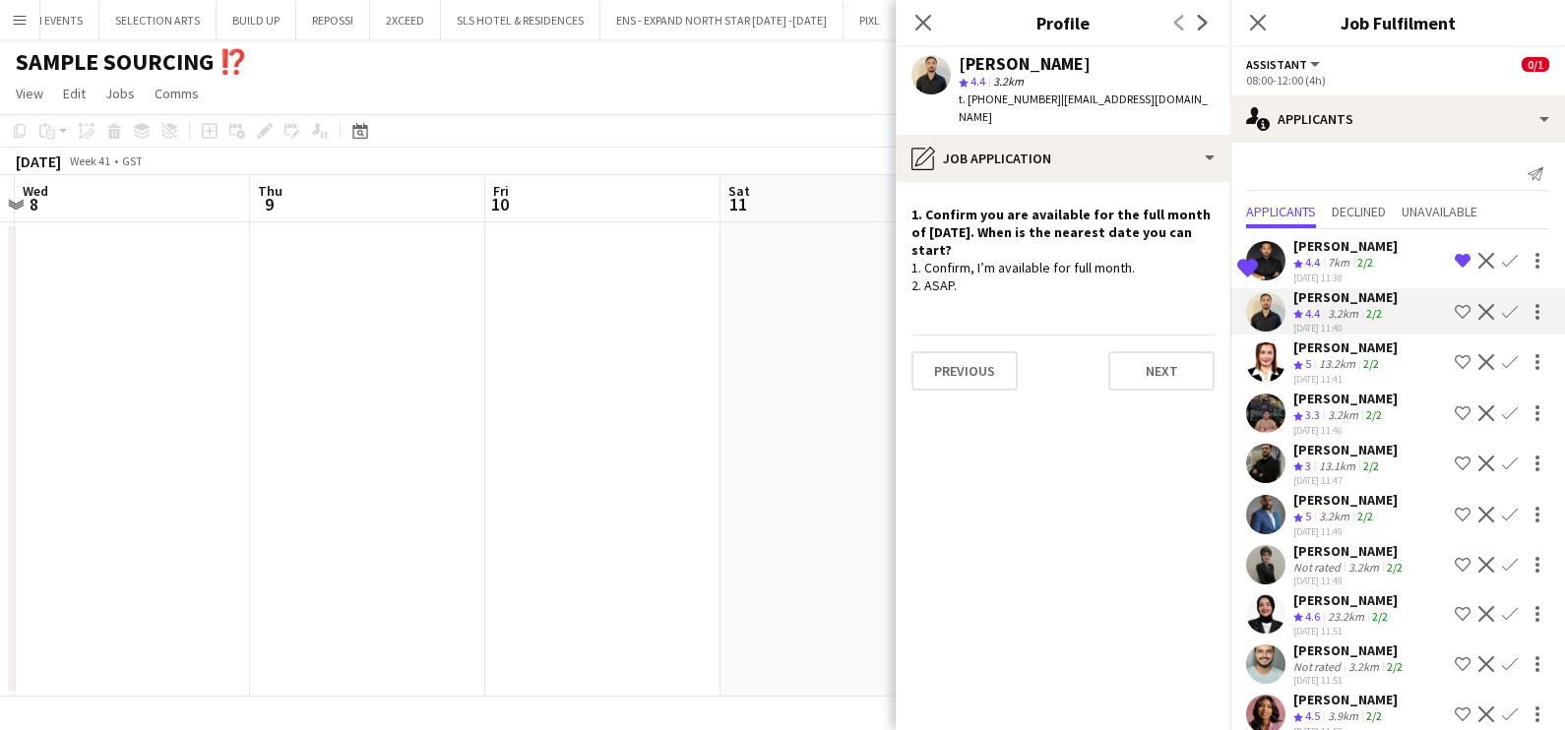
click at [1454, 308] on app-icon "Shortlist crew" at bounding box center [1462, 312] width 16 height 16
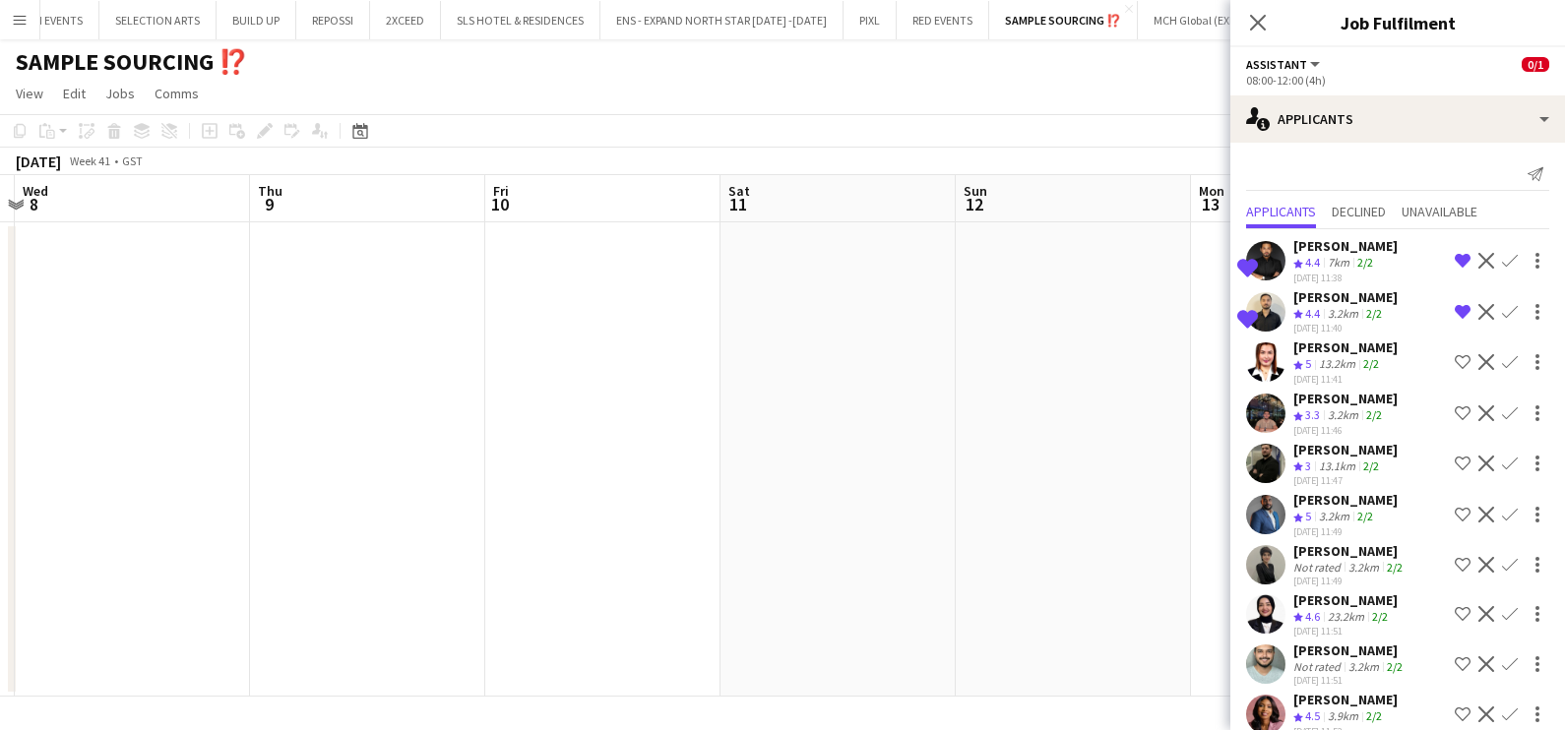
click at [1454, 260] on app-icon "Remove crew from shortlist" at bounding box center [1462, 261] width 16 height 16
click at [1299, 362] on polygon at bounding box center [1298, 365] width 10 height 10
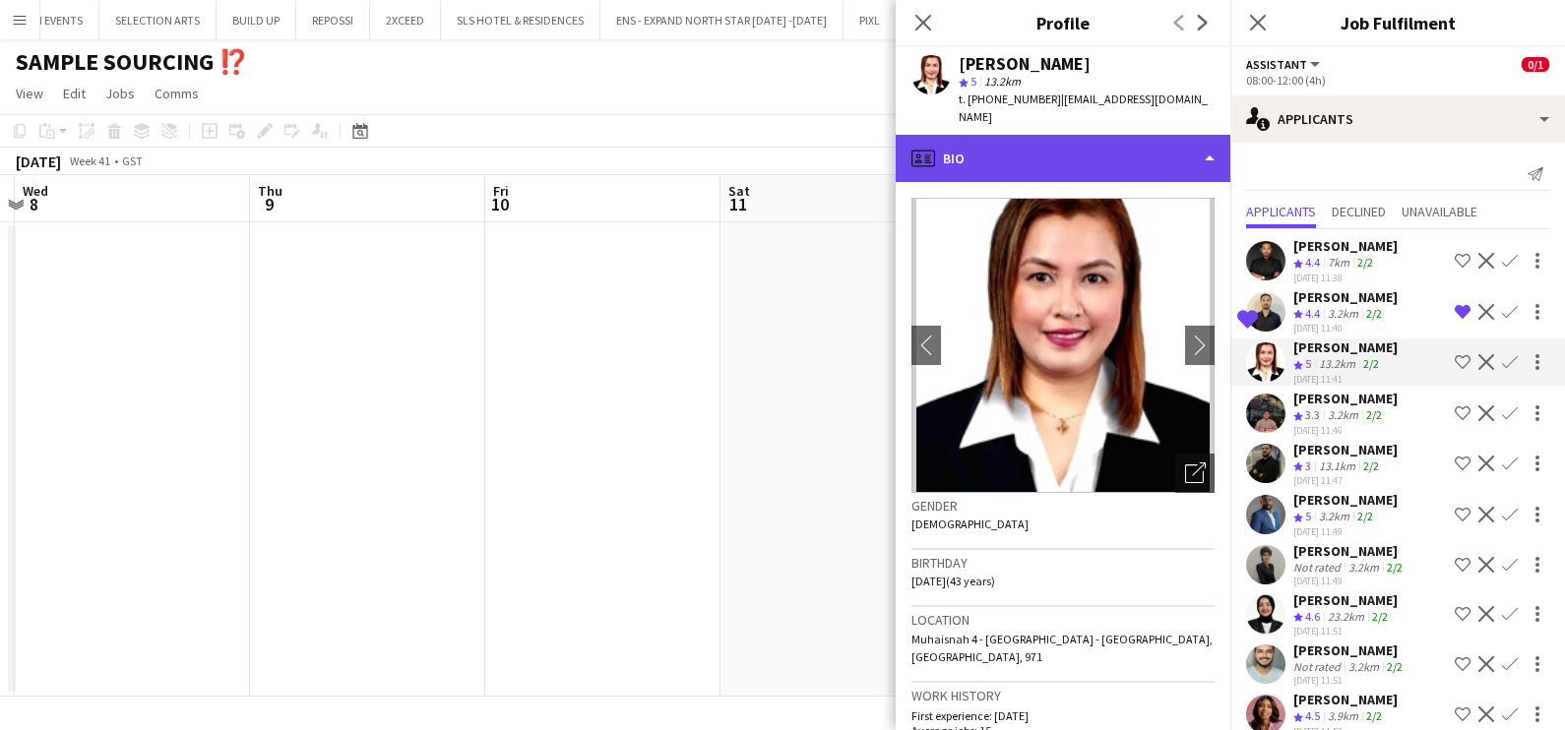
click at [982, 160] on div "profile Bio" at bounding box center [1062, 158] width 335 height 47
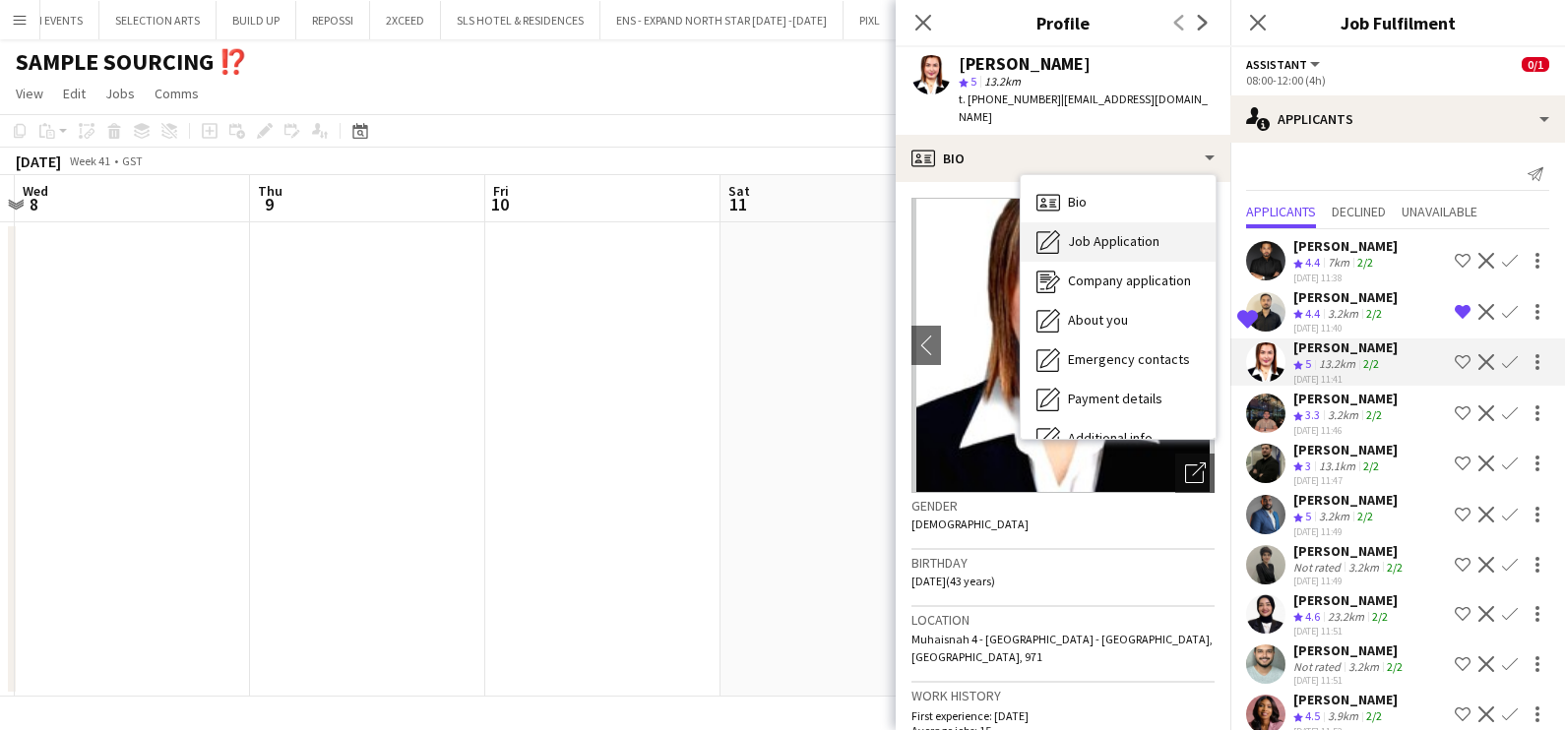
click at [1093, 232] on span "Job Application" at bounding box center [1114, 241] width 92 height 18
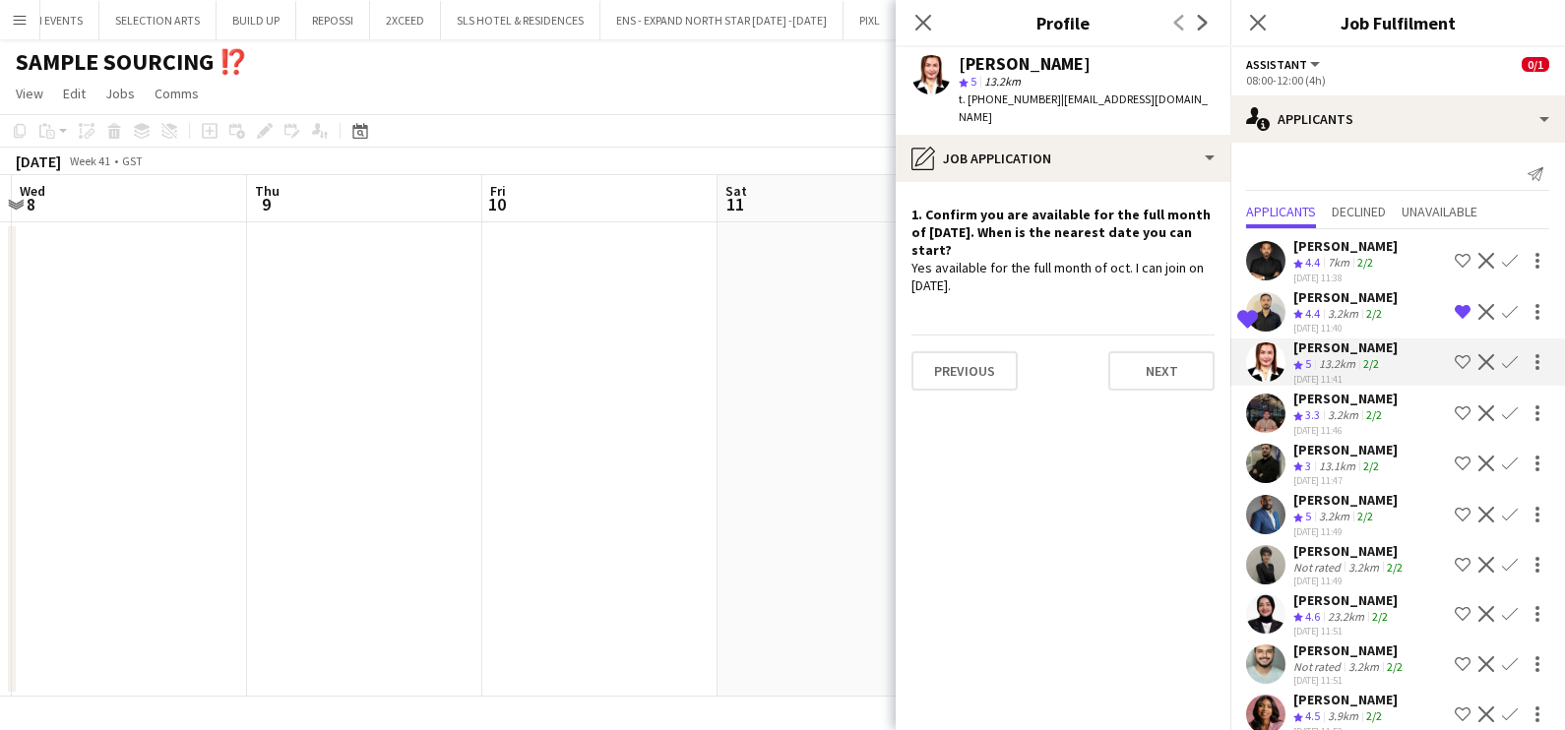
drag, startPoint x: 948, startPoint y: 456, endPoint x: 983, endPoint y: 458, distance: 35.5
click at [980, 458] on body "Menu Boards Boards Boards All jobs Status Workforce Workforce My Workforce Recr…" at bounding box center [782, 365] width 1565 height 730
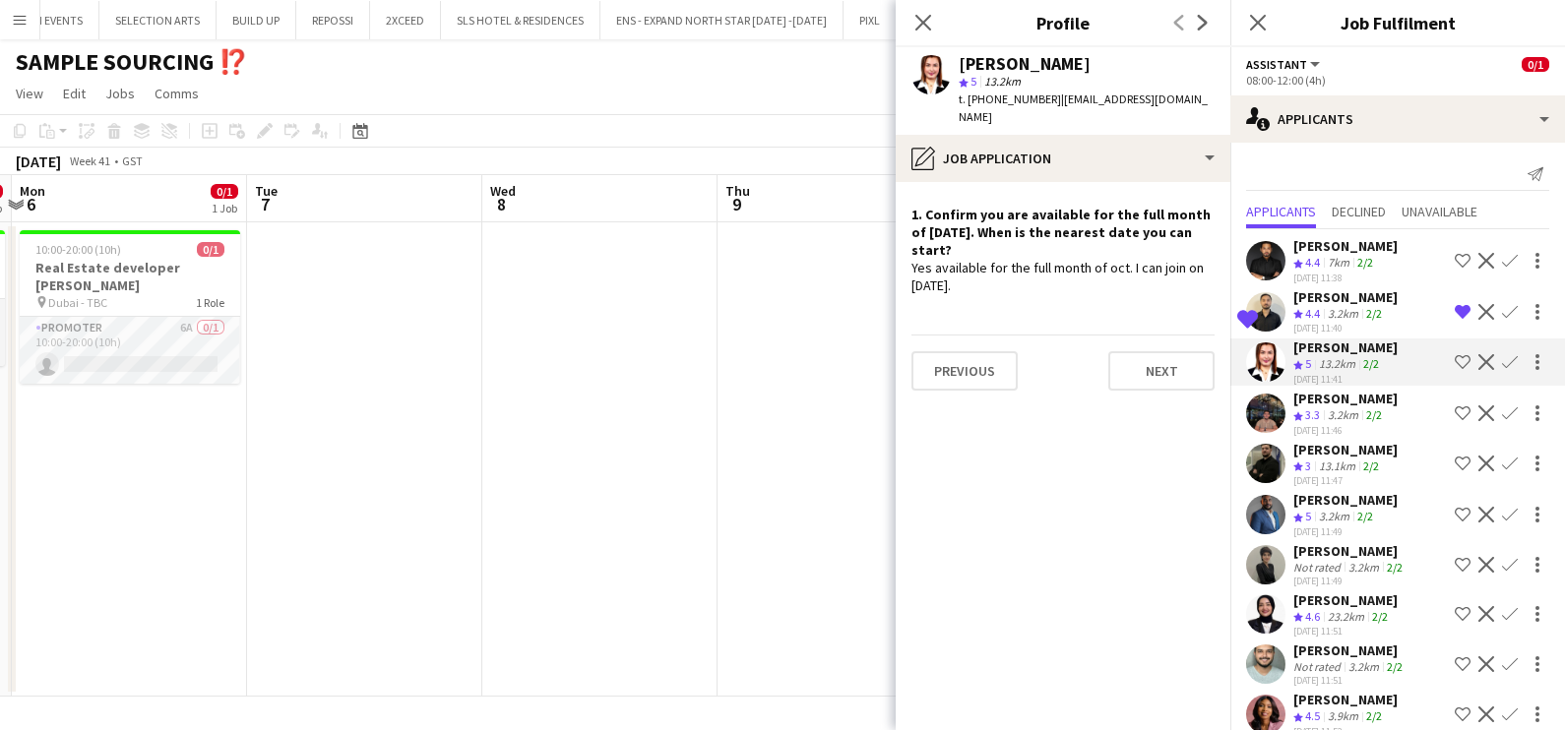
drag, startPoint x: 414, startPoint y: 490, endPoint x: 848, endPoint y: 494, distance: 434.0
click at [821, 490] on app-calendar-viewport "Fri 3 Sat 4 0/1 1 Job Sun 5 0/1 1 Job Mon 6 0/1 1 Job Tue 7 Wed 8 Thu 9 Fri 10 …" at bounding box center [782, 436] width 1565 height 522
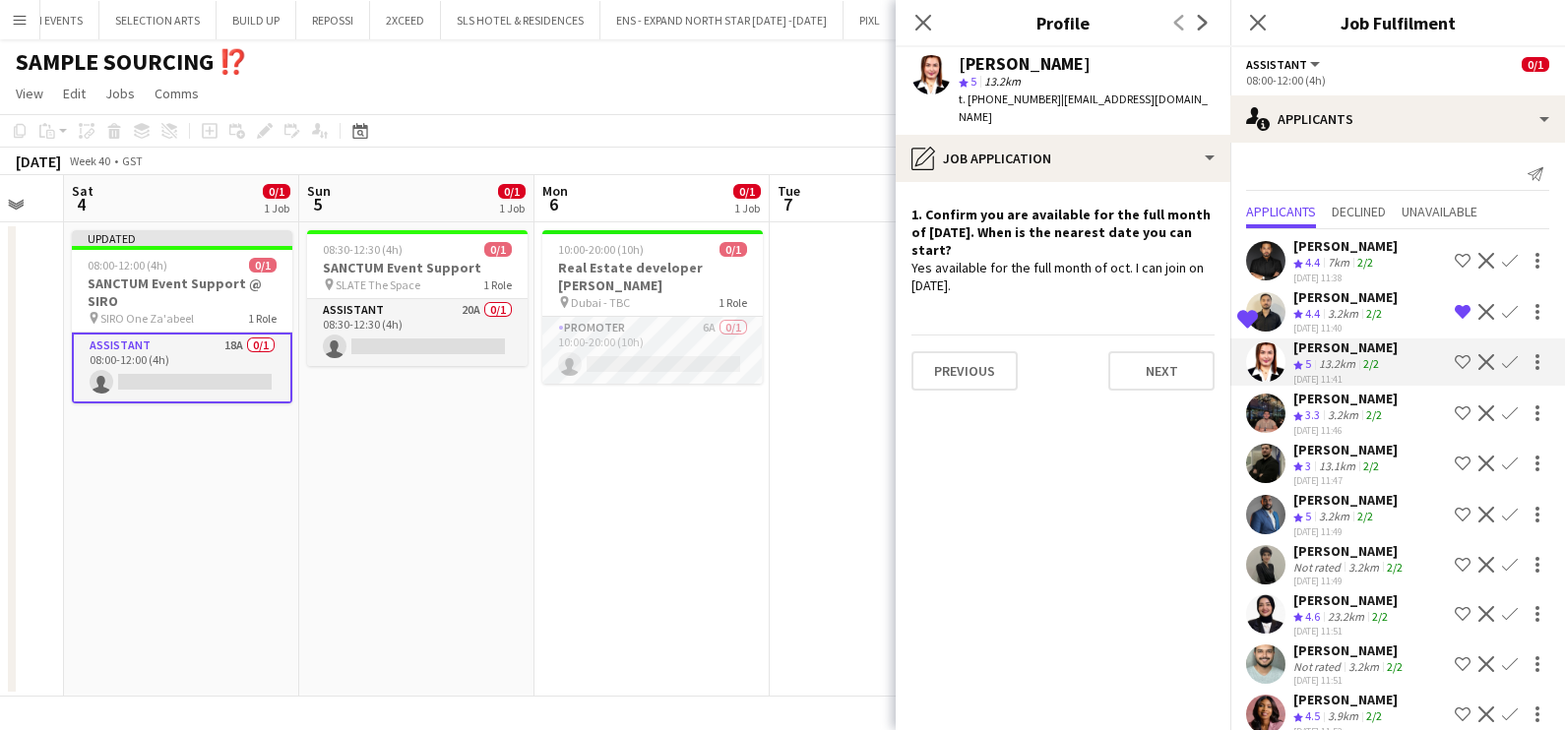
click at [1307, 560] on div "Not rated" at bounding box center [1318, 567] width 51 height 15
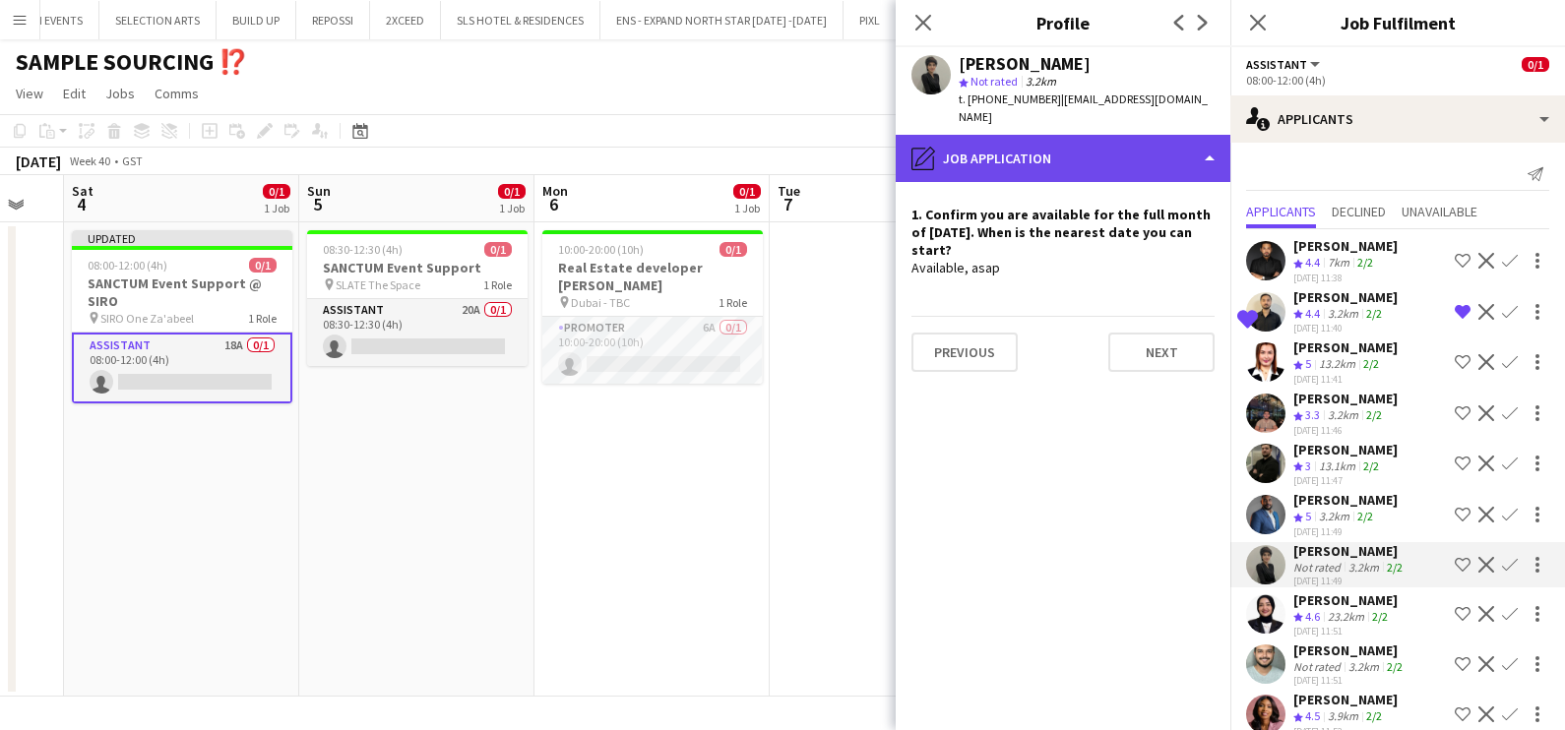
click at [1025, 136] on div "pencil4 Job Application" at bounding box center [1062, 158] width 335 height 47
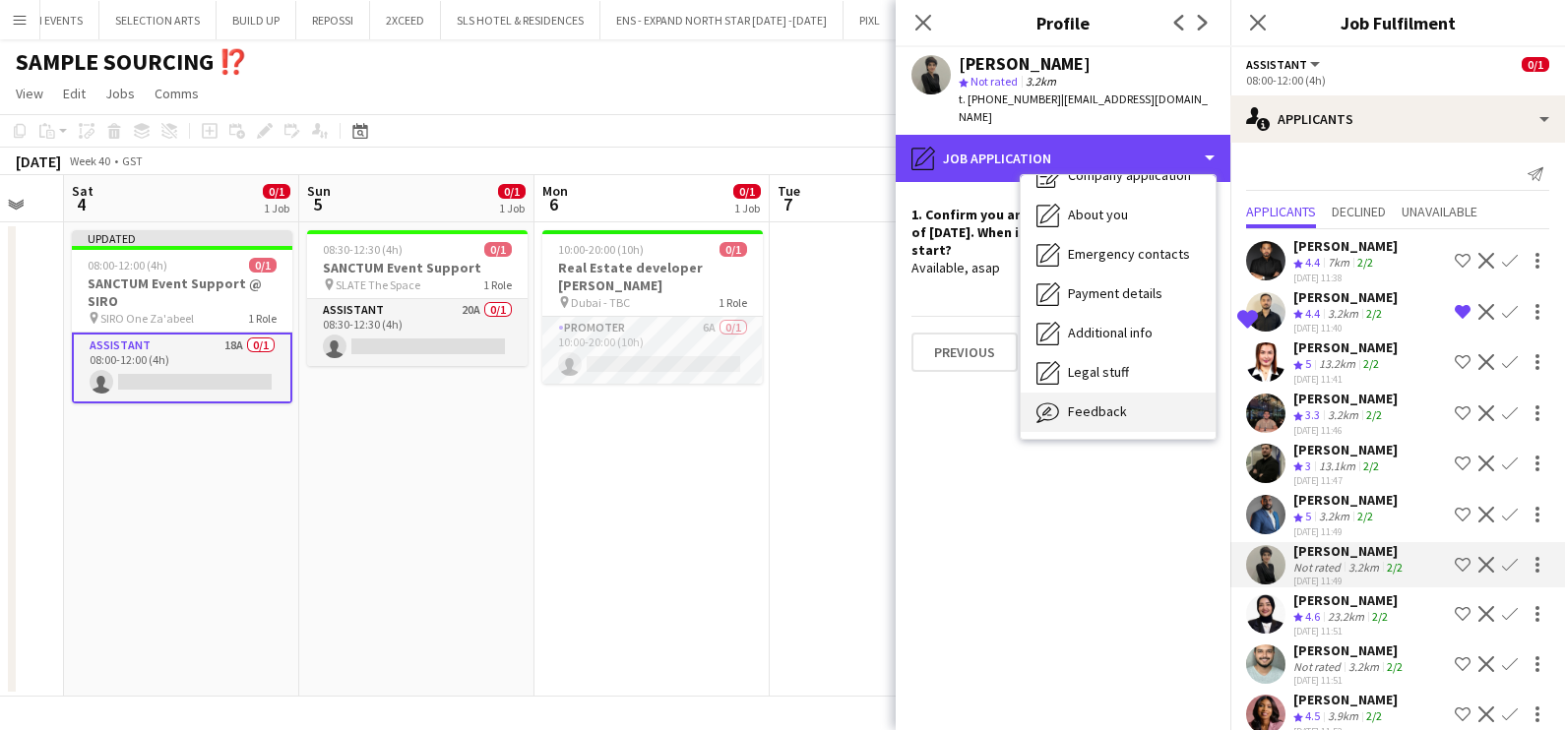
scroll to position [145, 0]
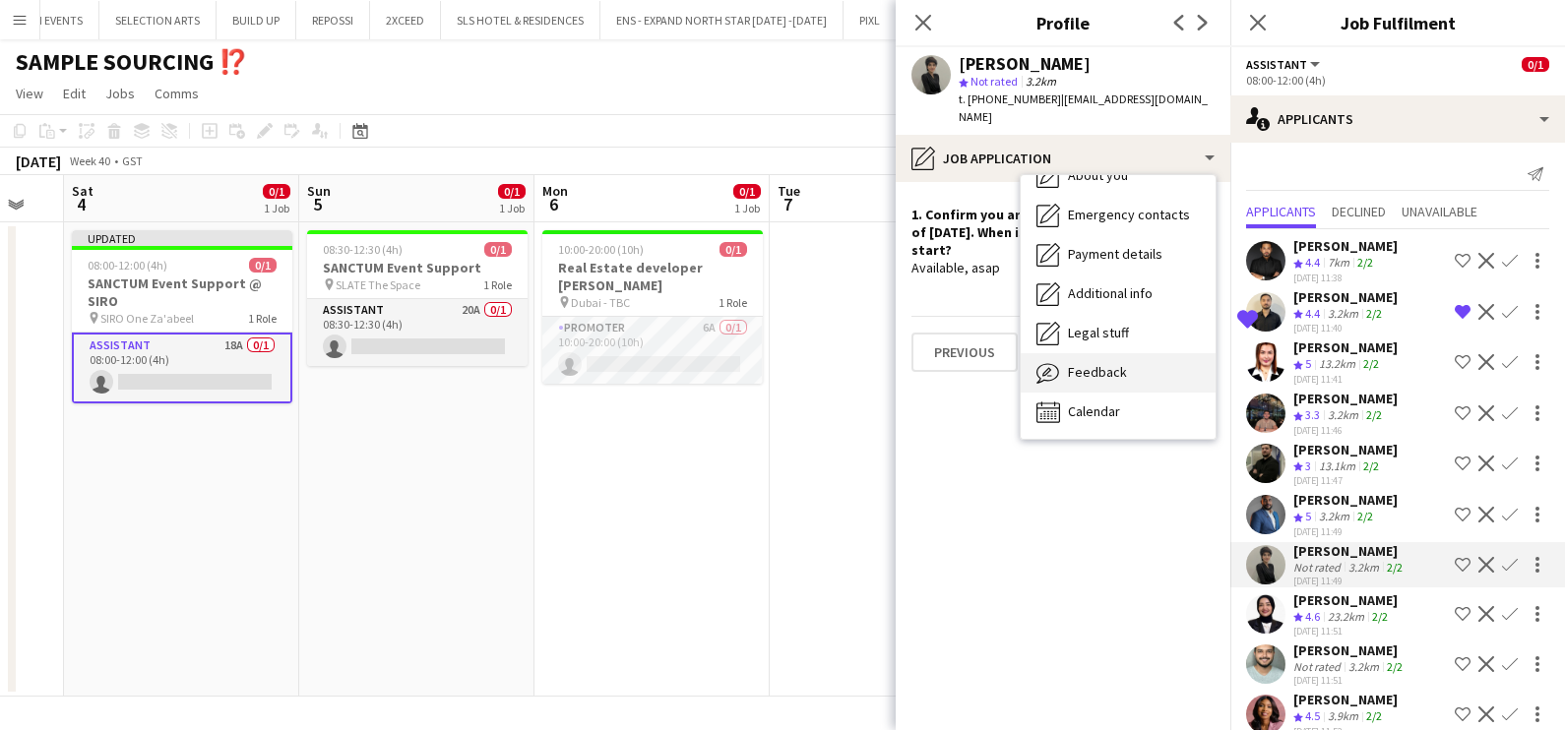
click at [1122, 363] on span "Feedback" at bounding box center [1097, 372] width 59 height 18
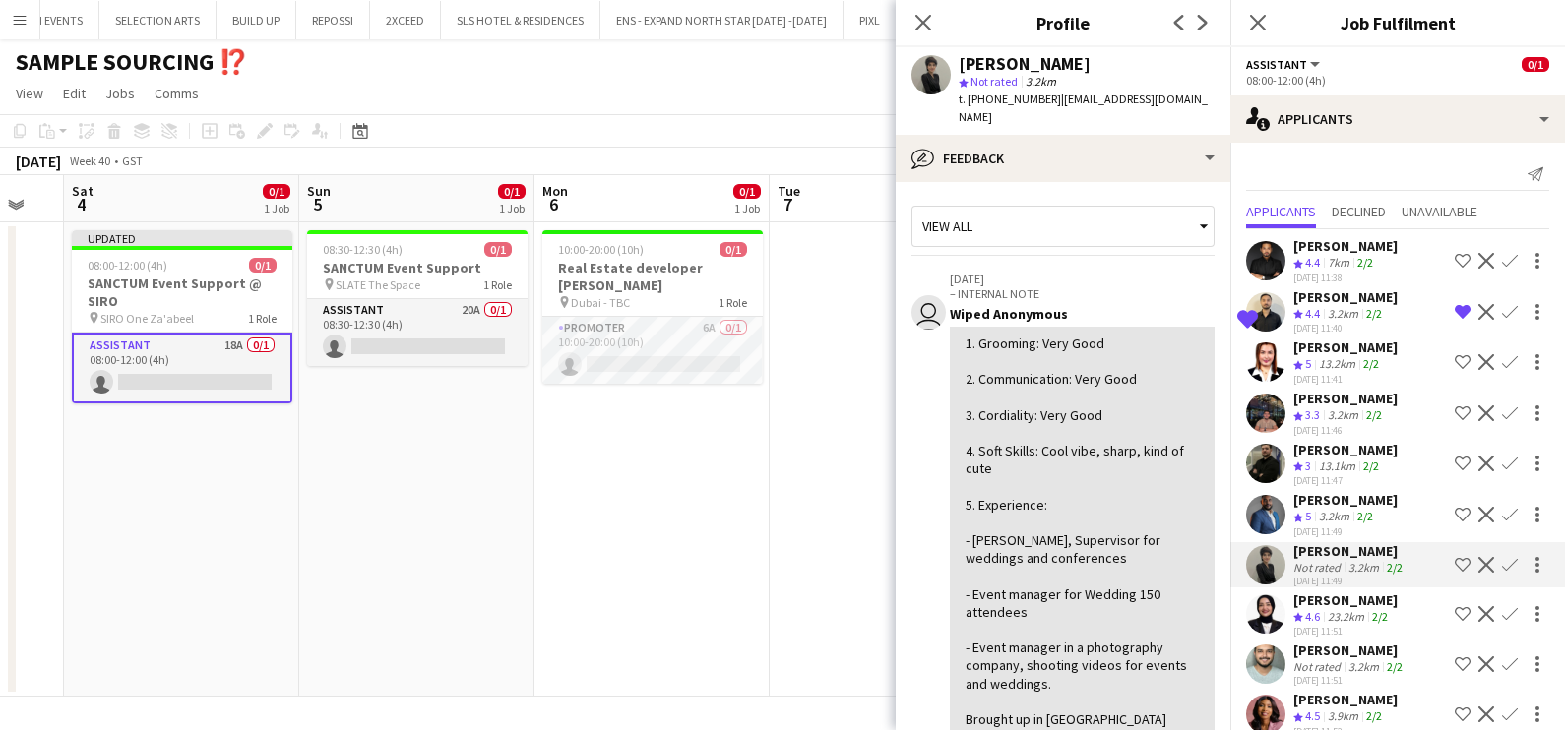
scroll to position [122, 0]
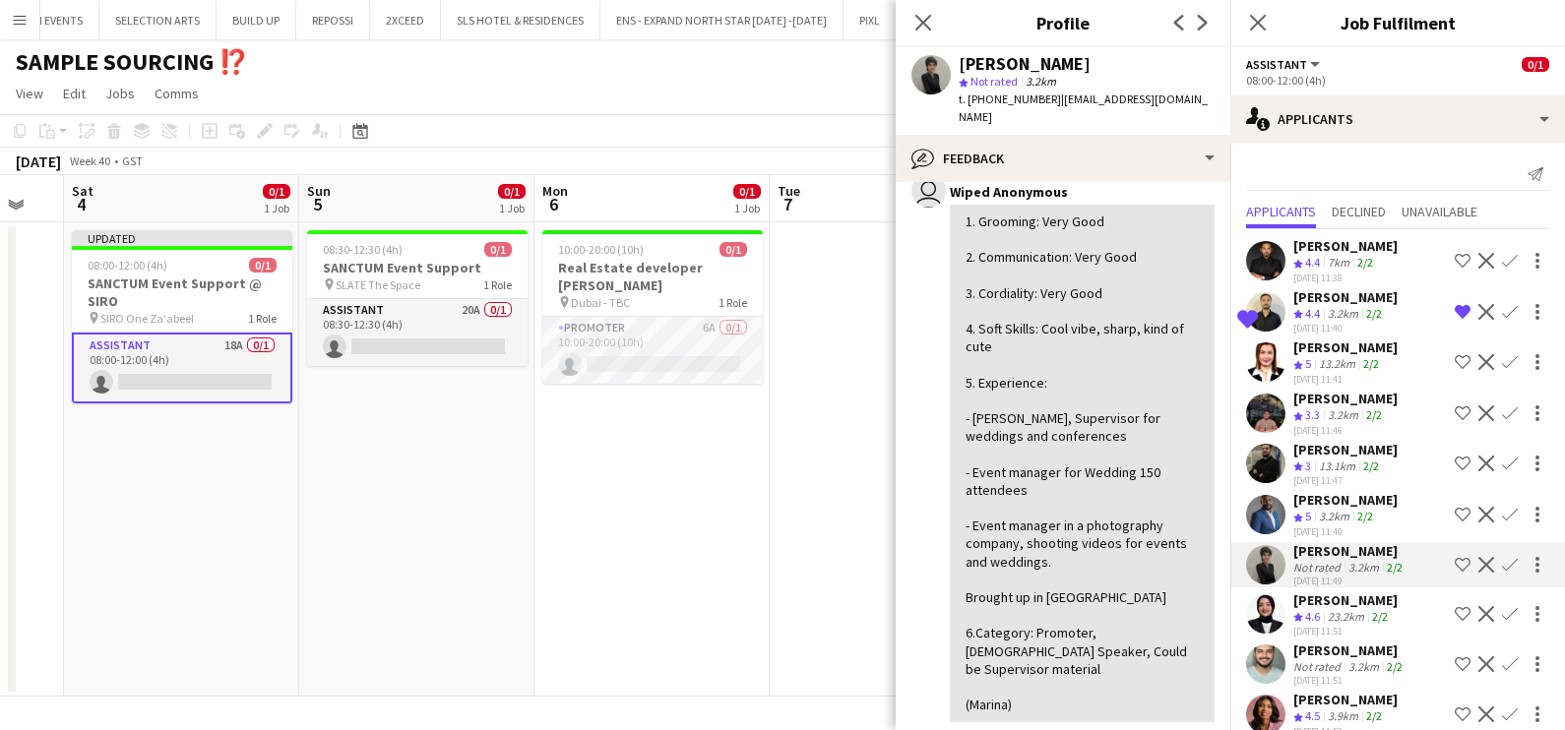
click at [1454, 558] on app-icon "Shortlist crew" at bounding box center [1462, 565] width 16 height 16
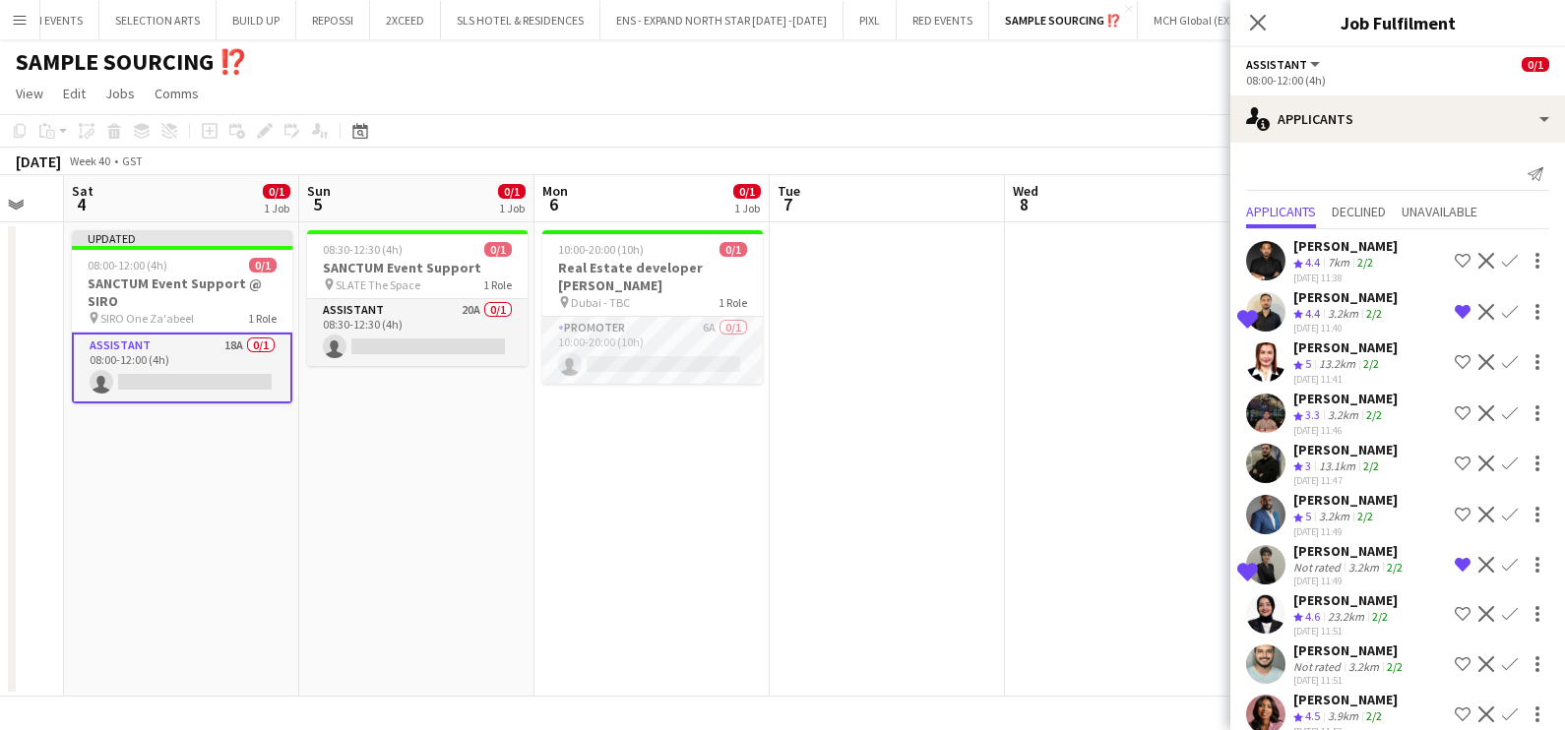
click at [1320, 594] on div "[PERSON_NAME]" at bounding box center [1345, 600] width 104 height 18
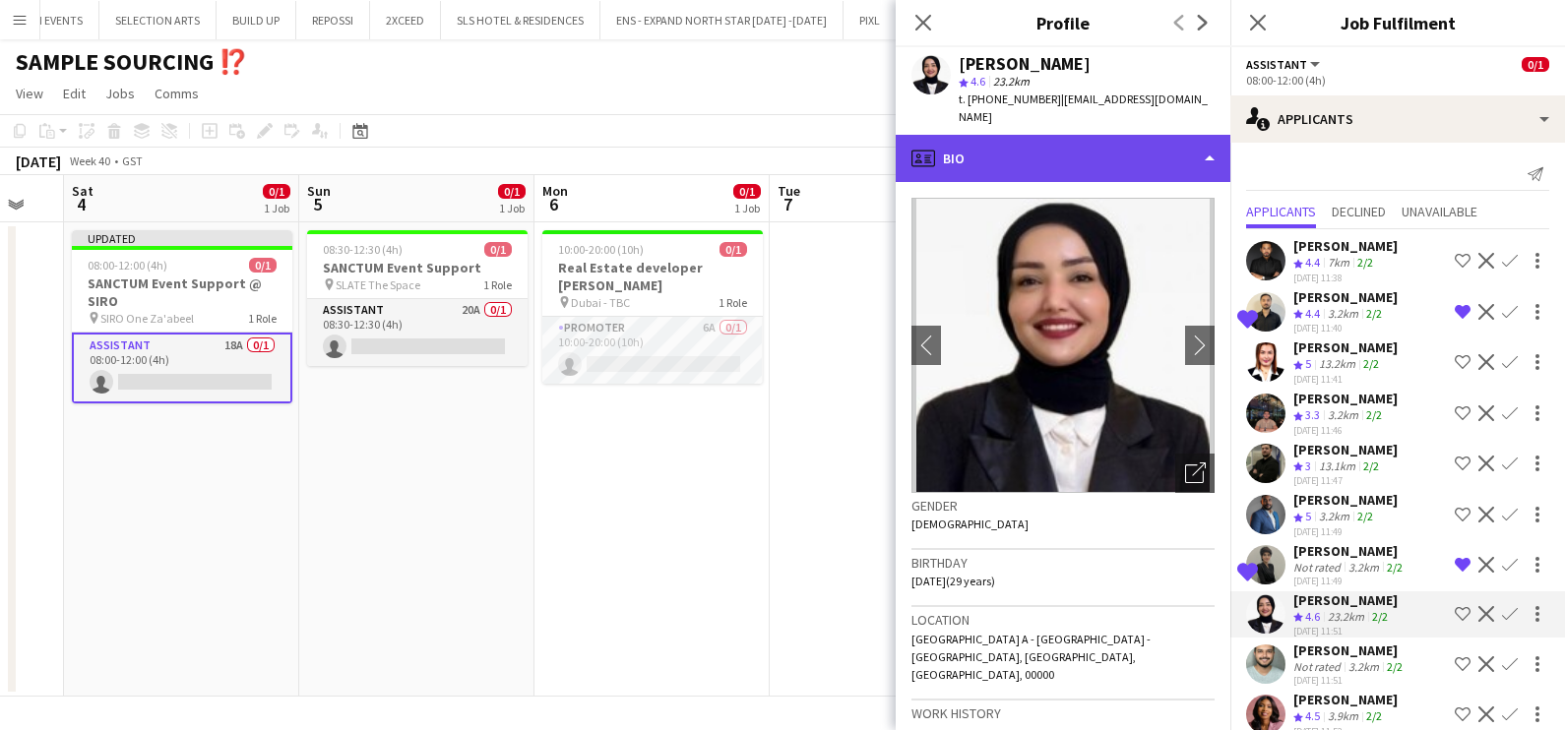
click at [1004, 140] on div "profile Bio" at bounding box center [1062, 158] width 335 height 47
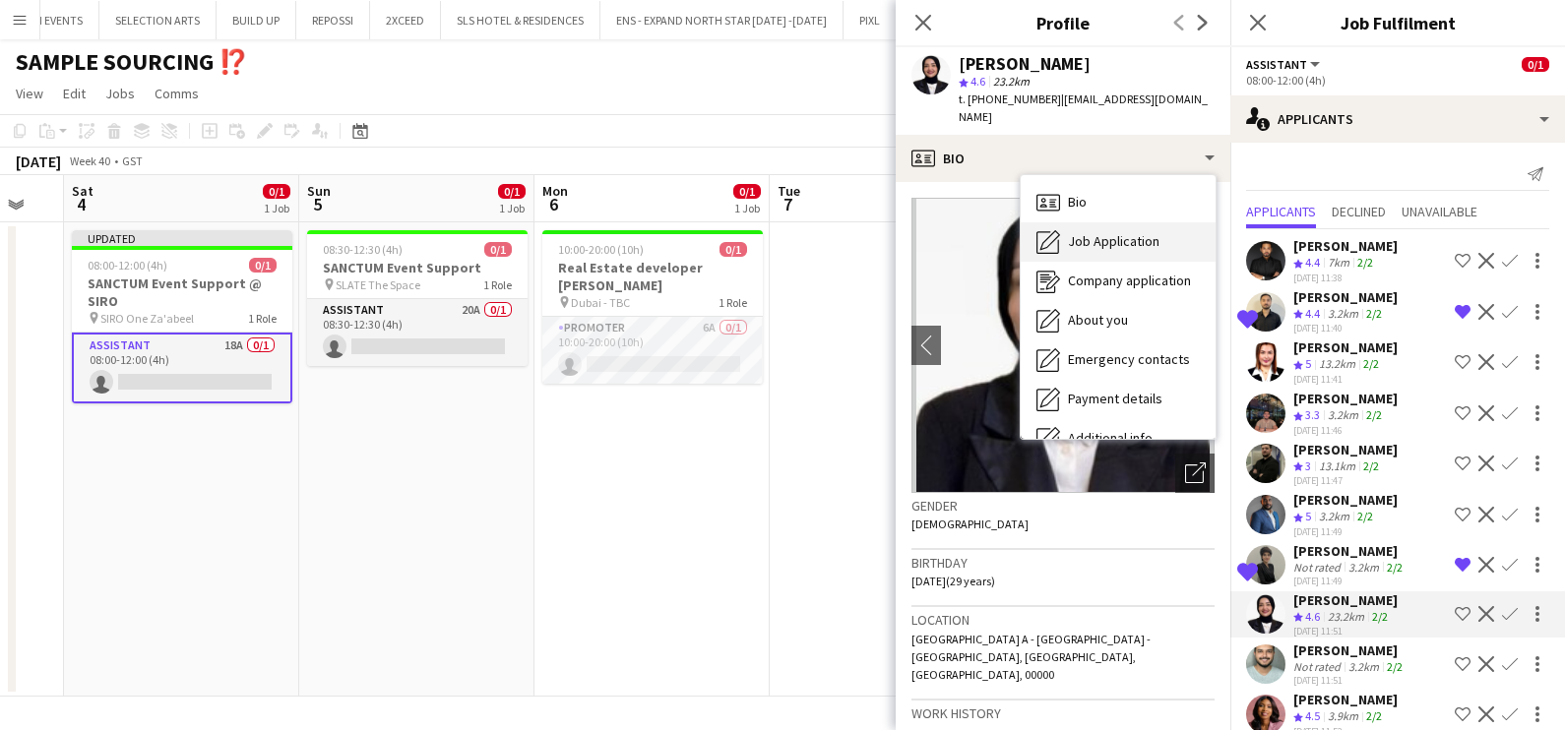
click at [1100, 232] on span "Job Application" at bounding box center [1114, 241] width 92 height 18
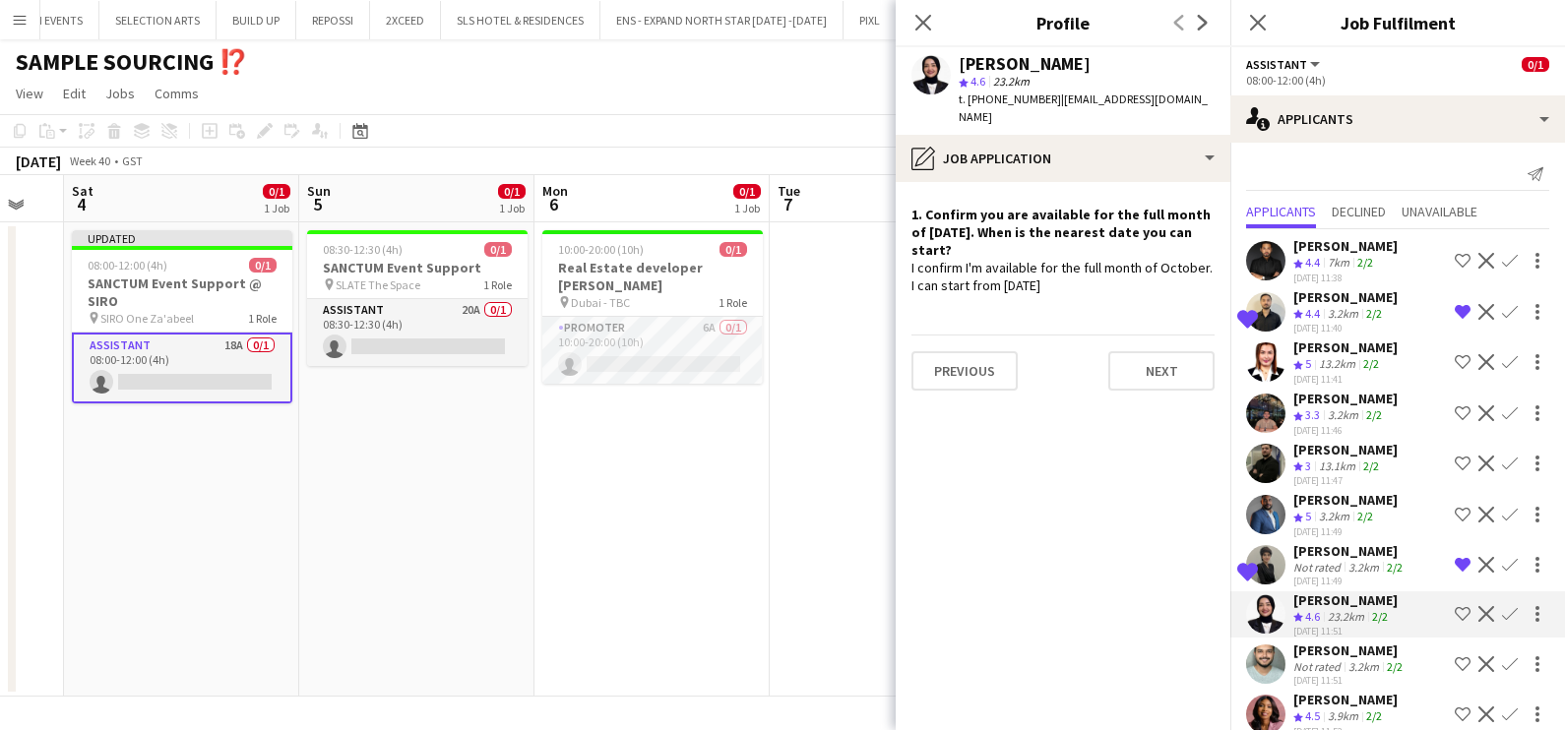
click at [1454, 609] on app-icon "Shortlist crew" at bounding box center [1462, 614] width 16 height 16
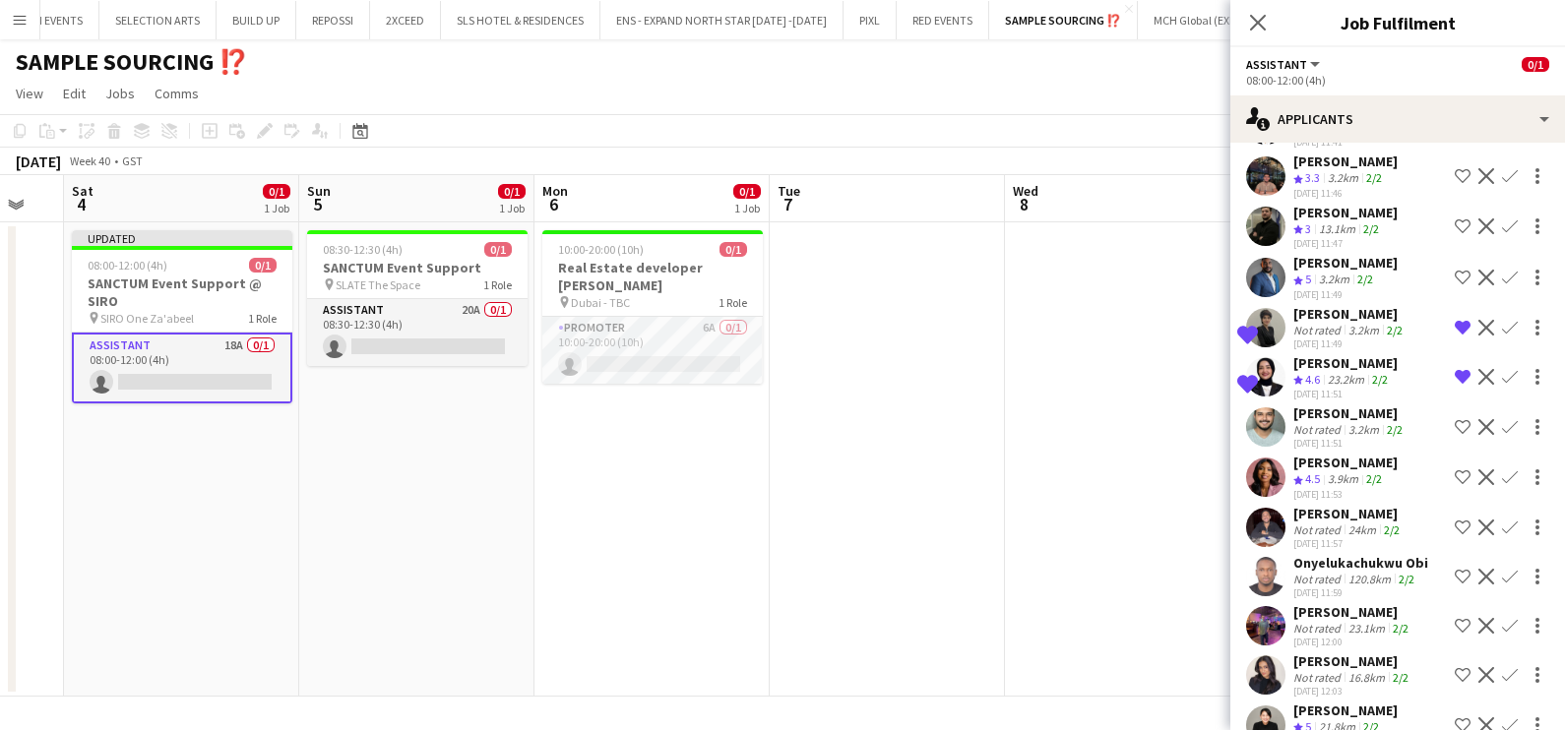
scroll to position [245, 0]
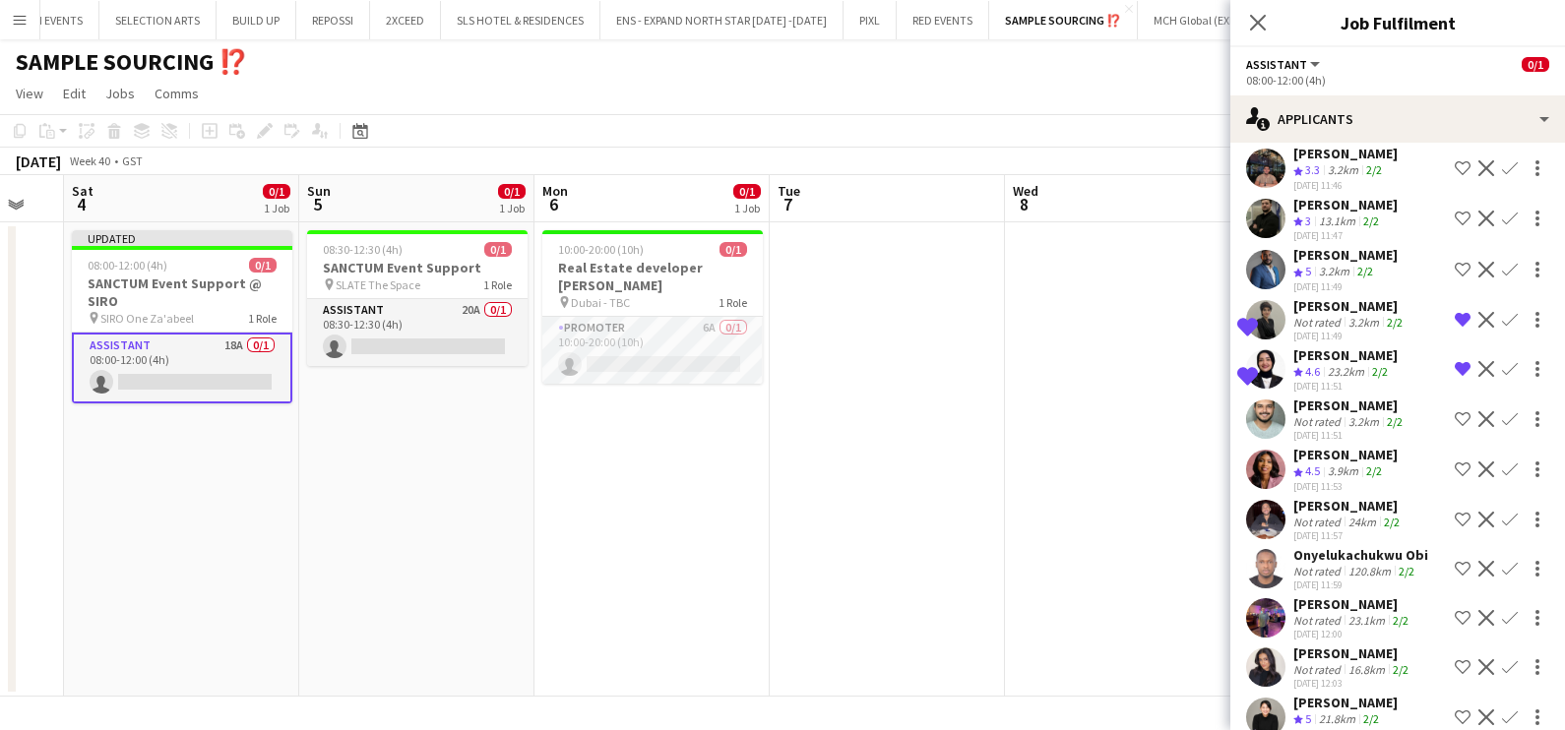
click at [1328, 455] on div "[PERSON_NAME]" at bounding box center [1345, 455] width 104 height 18
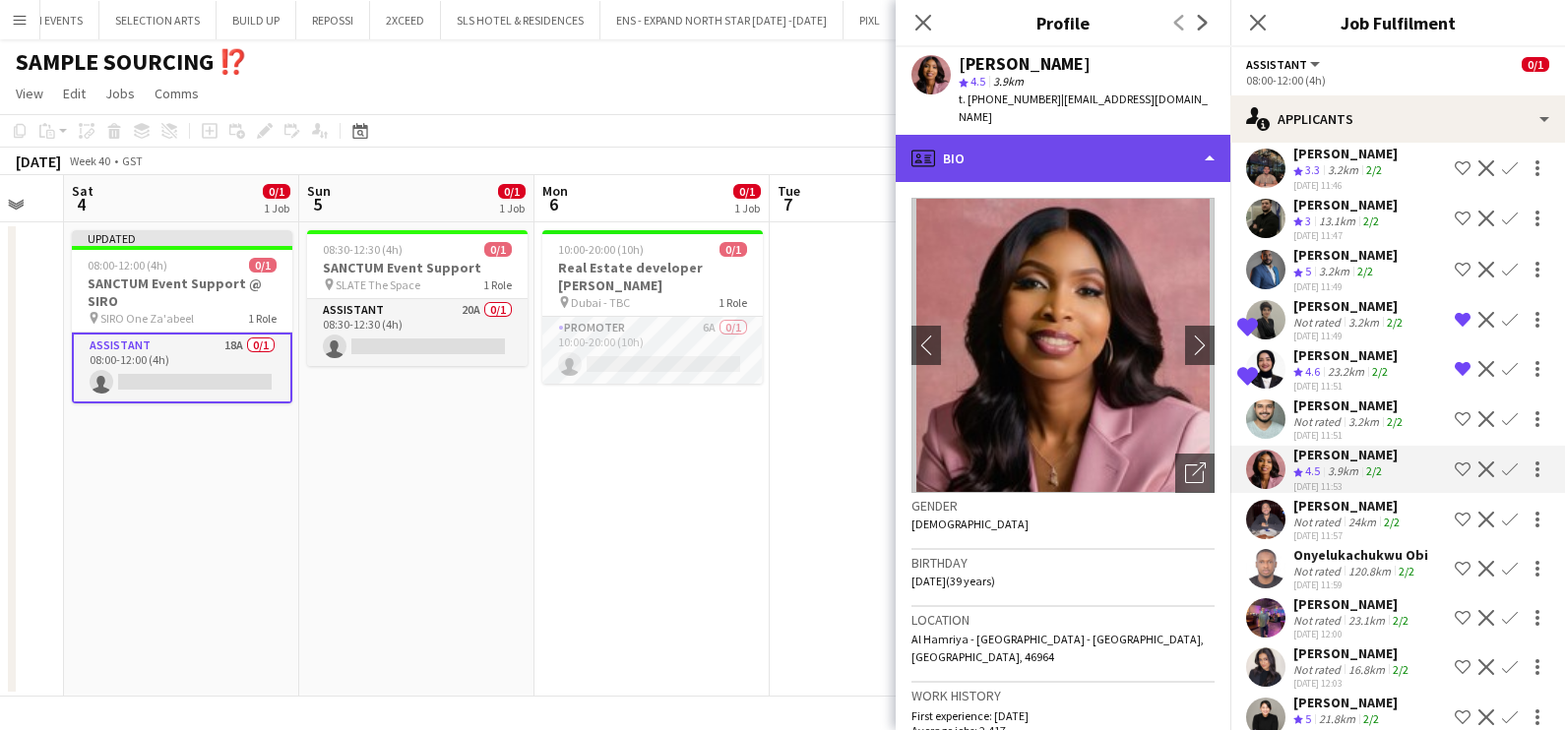
click at [1032, 151] on div "profile Bio" at bounding box center [1062, 158] width 335 height 47
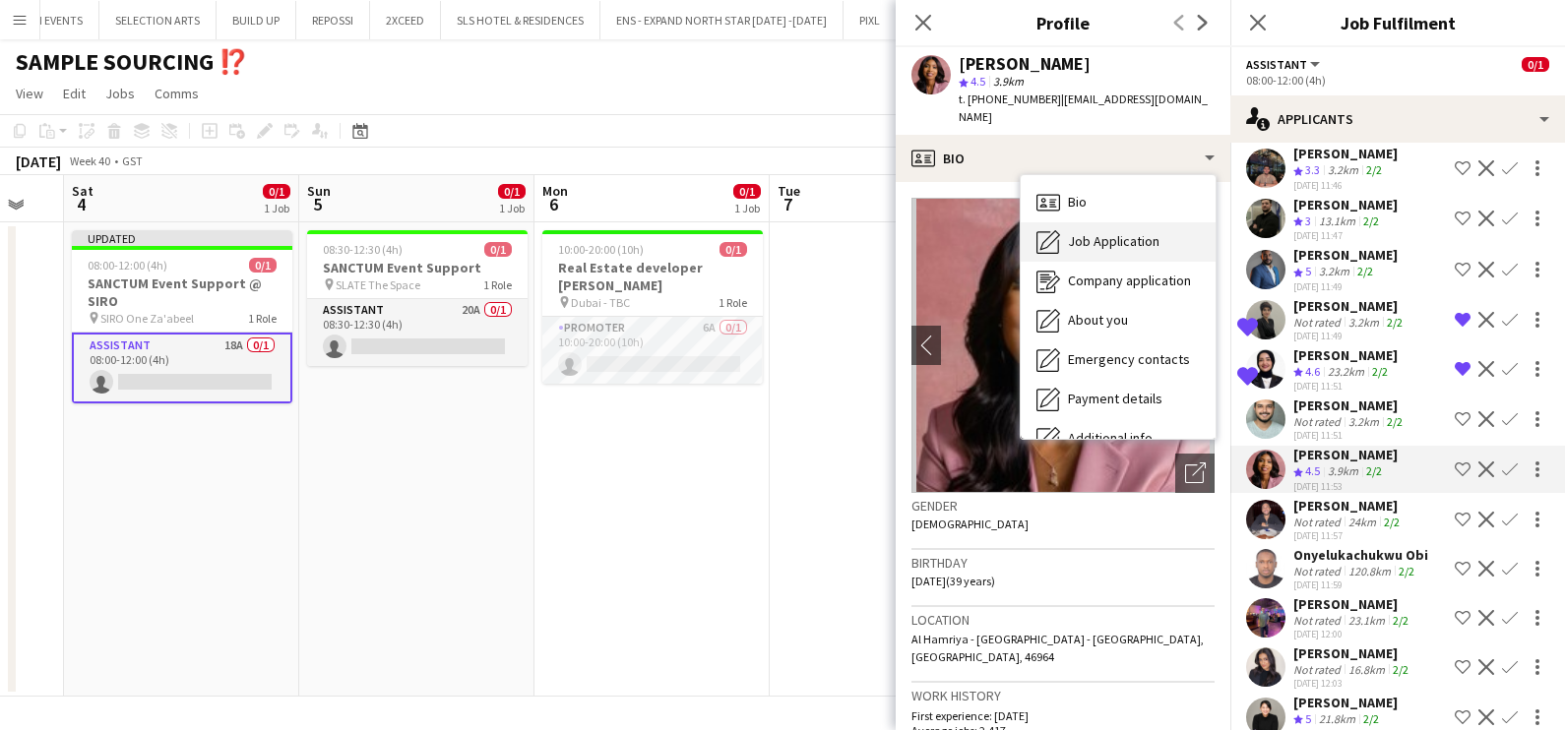
click at [1091, 232] on span "Job Application" at bounding box center [1114, 241] width 92 height 18
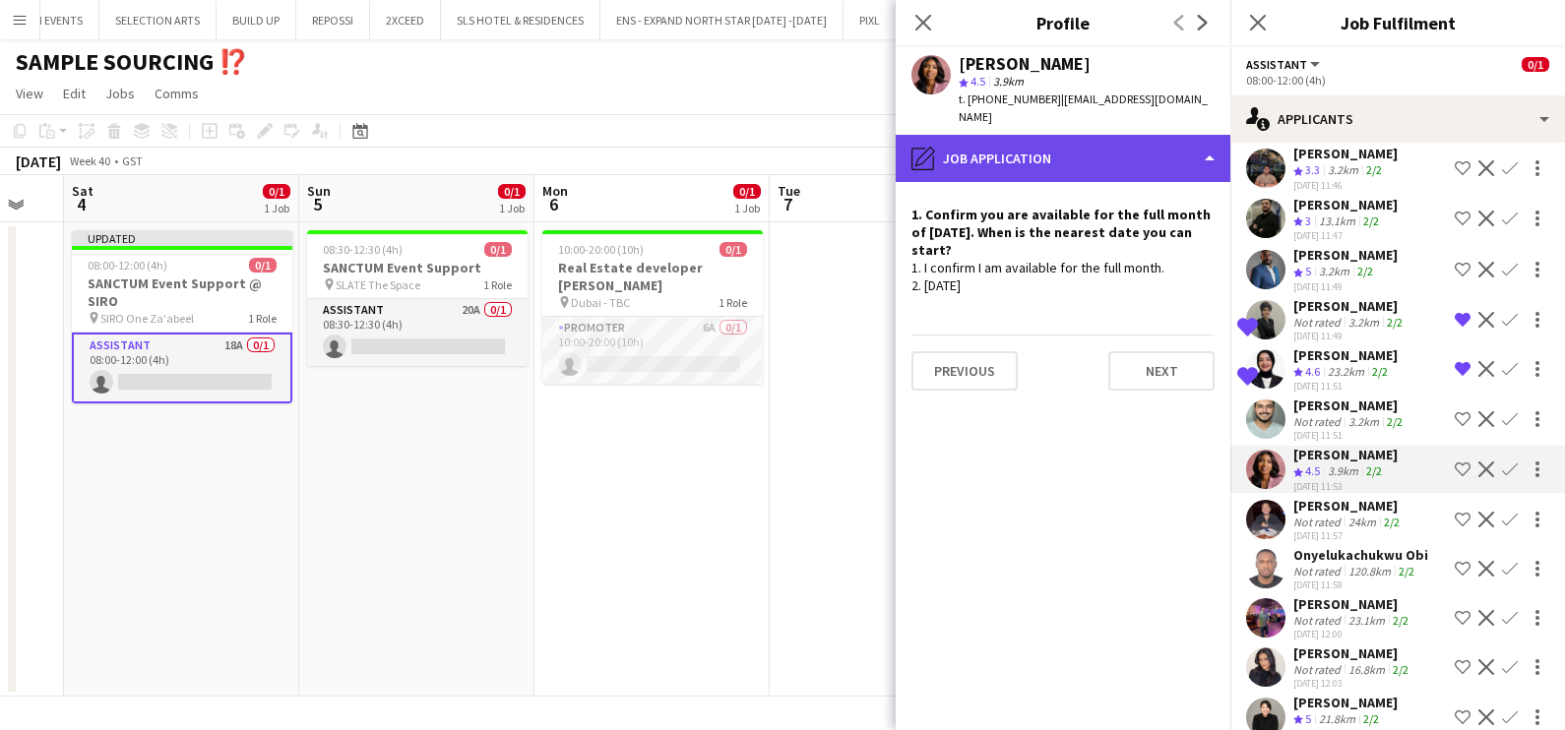
click at [1065, 135] on div "pencil4 Job Application" at bounding box center [1062, 158] width 335 height 47
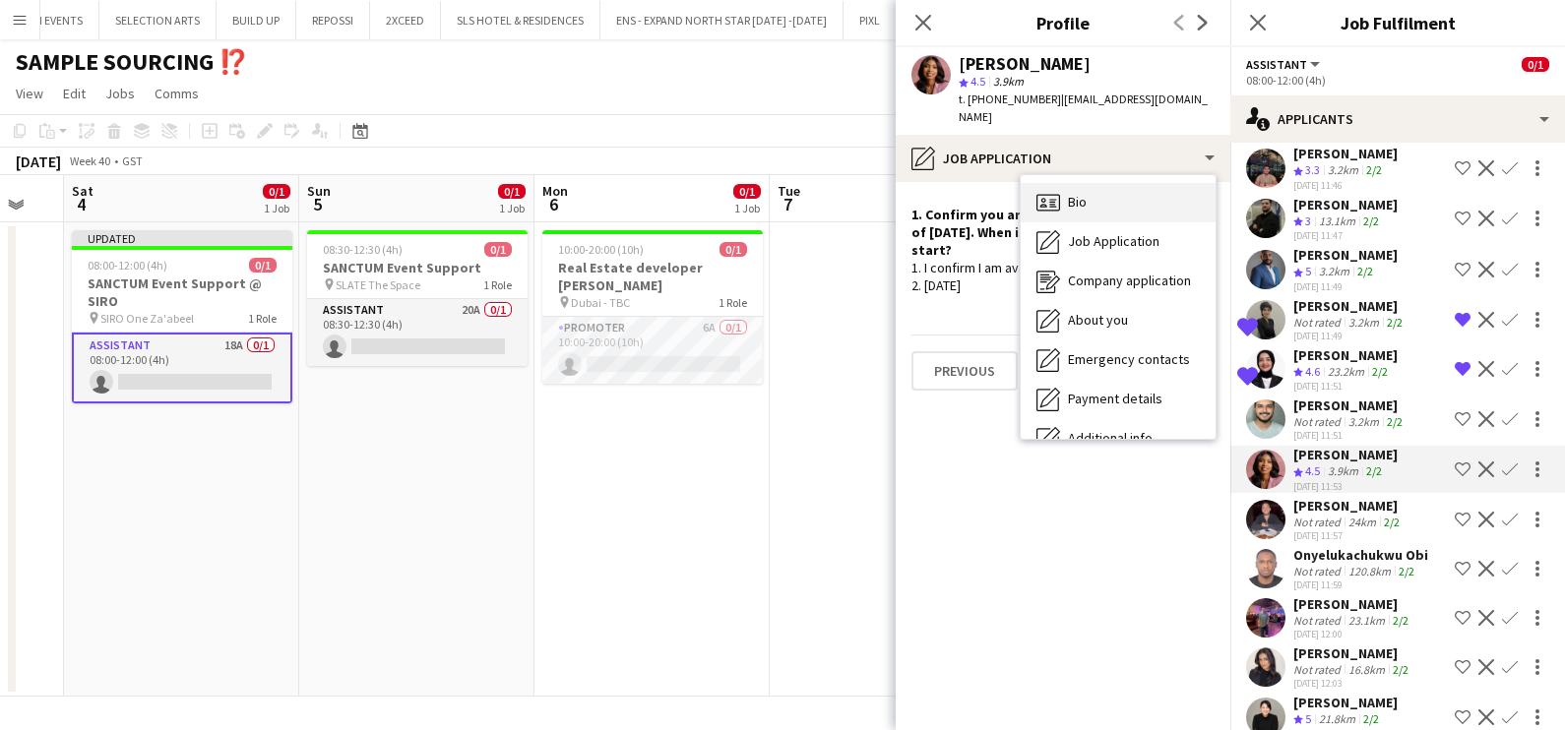
click at [1101, 185] on div "Bio Bio" at bounding box center [1117, 202] width 195 height 39
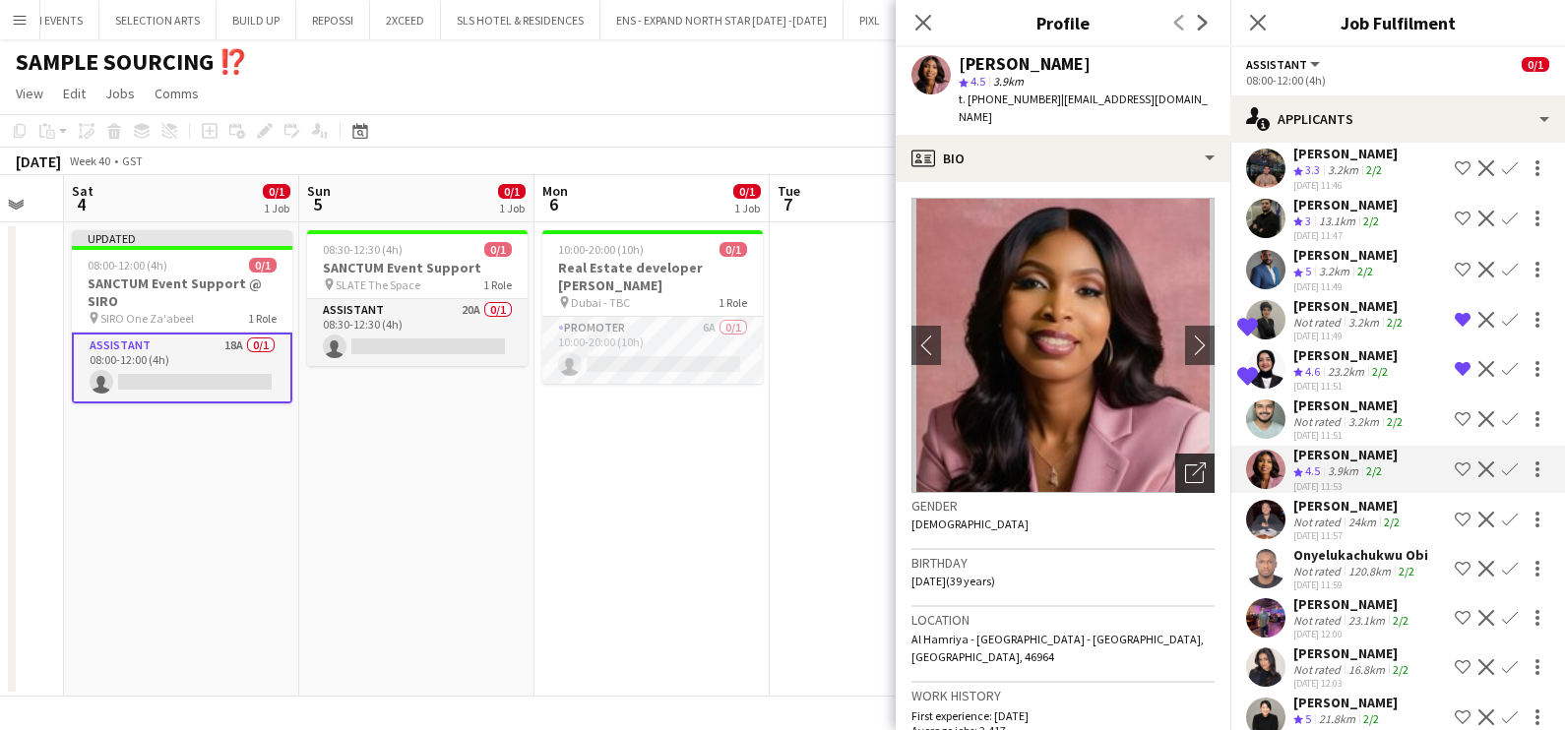
click at [1185, 462] on icon "Open photos pop-in" at bounding box center [1195, 472] width 21 height 21
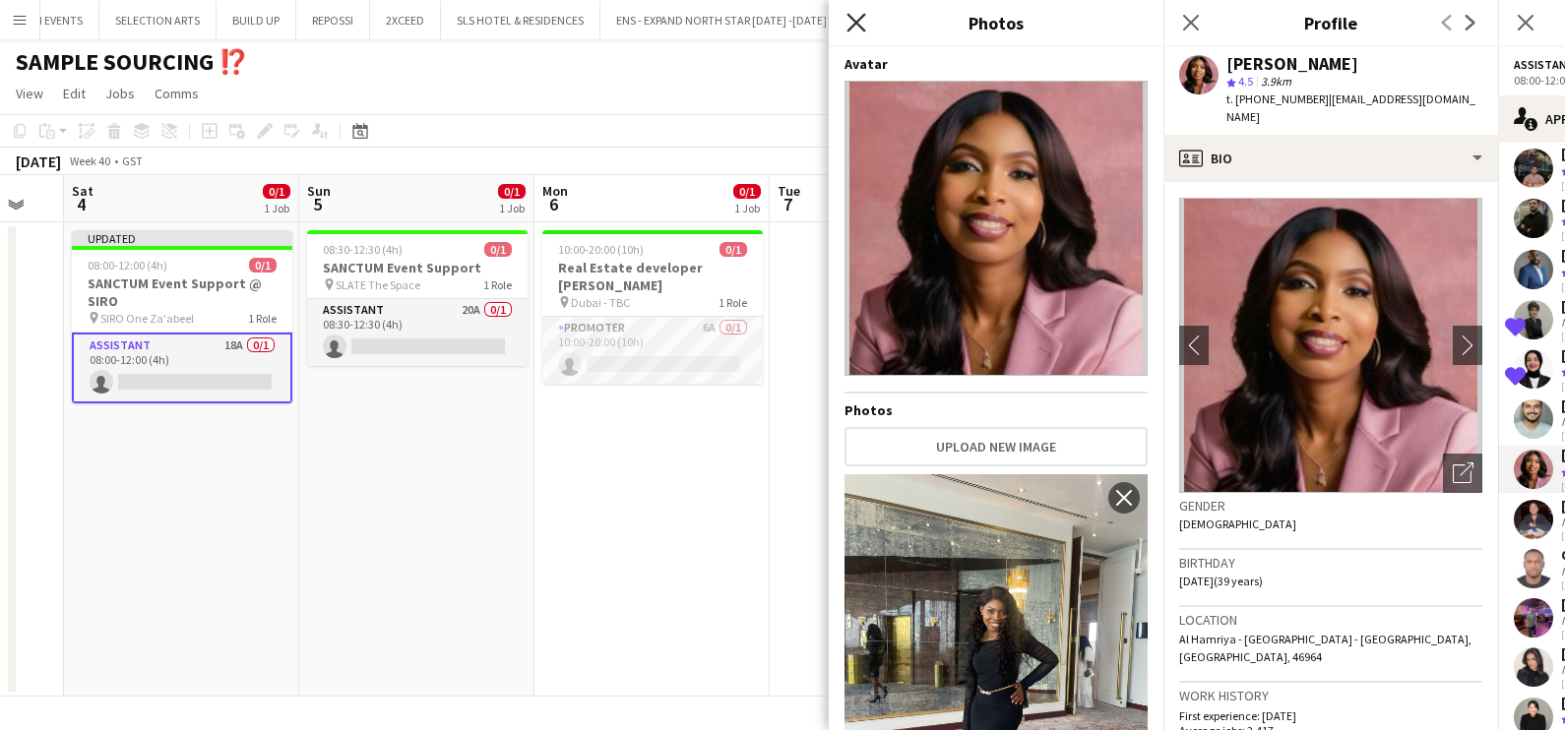
click at [857, 25] on icon at bounding box center [855, 22] width 19 height 19
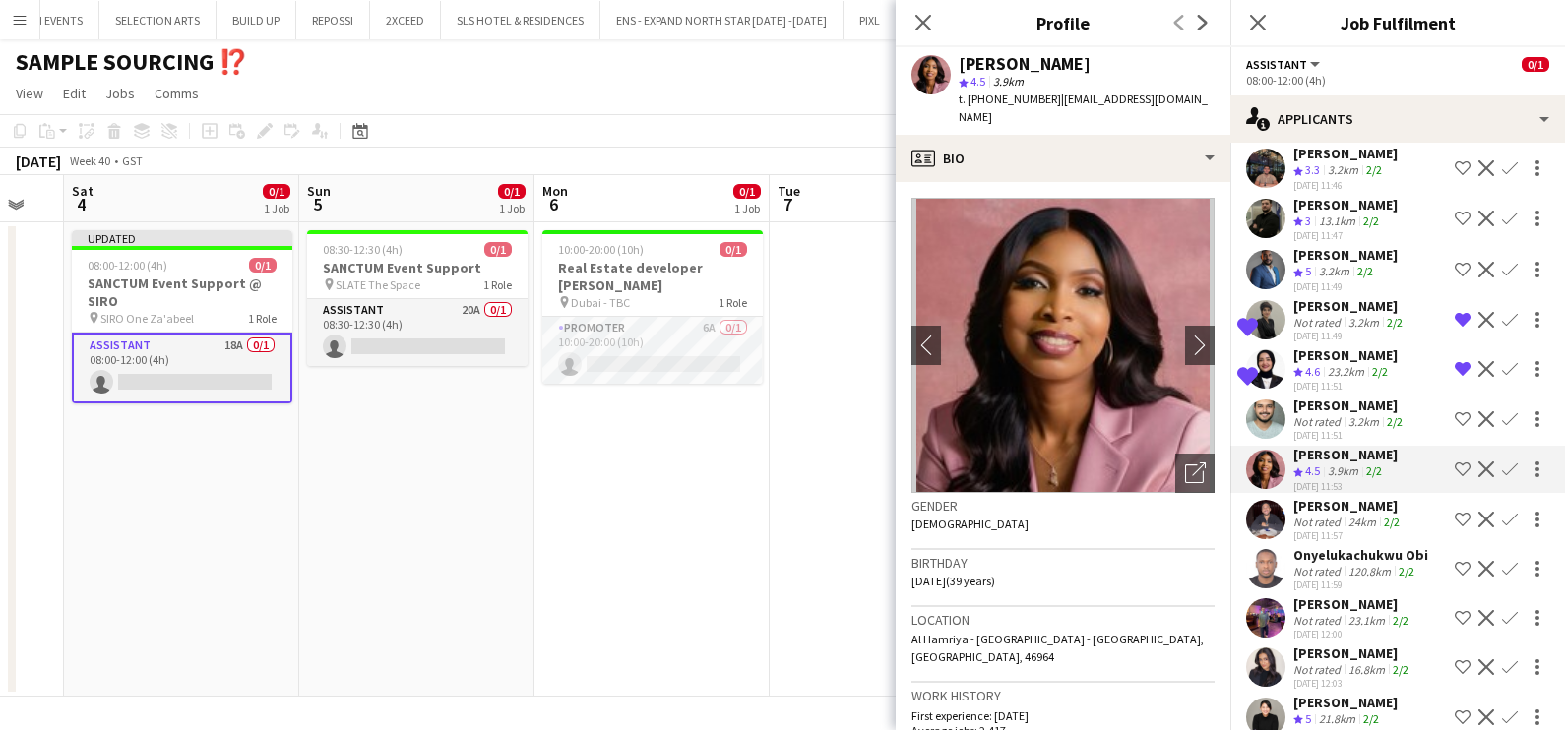
click at [1330, 515] on div "Not rated" at bounding box center [1318, 522] width 51 height 15
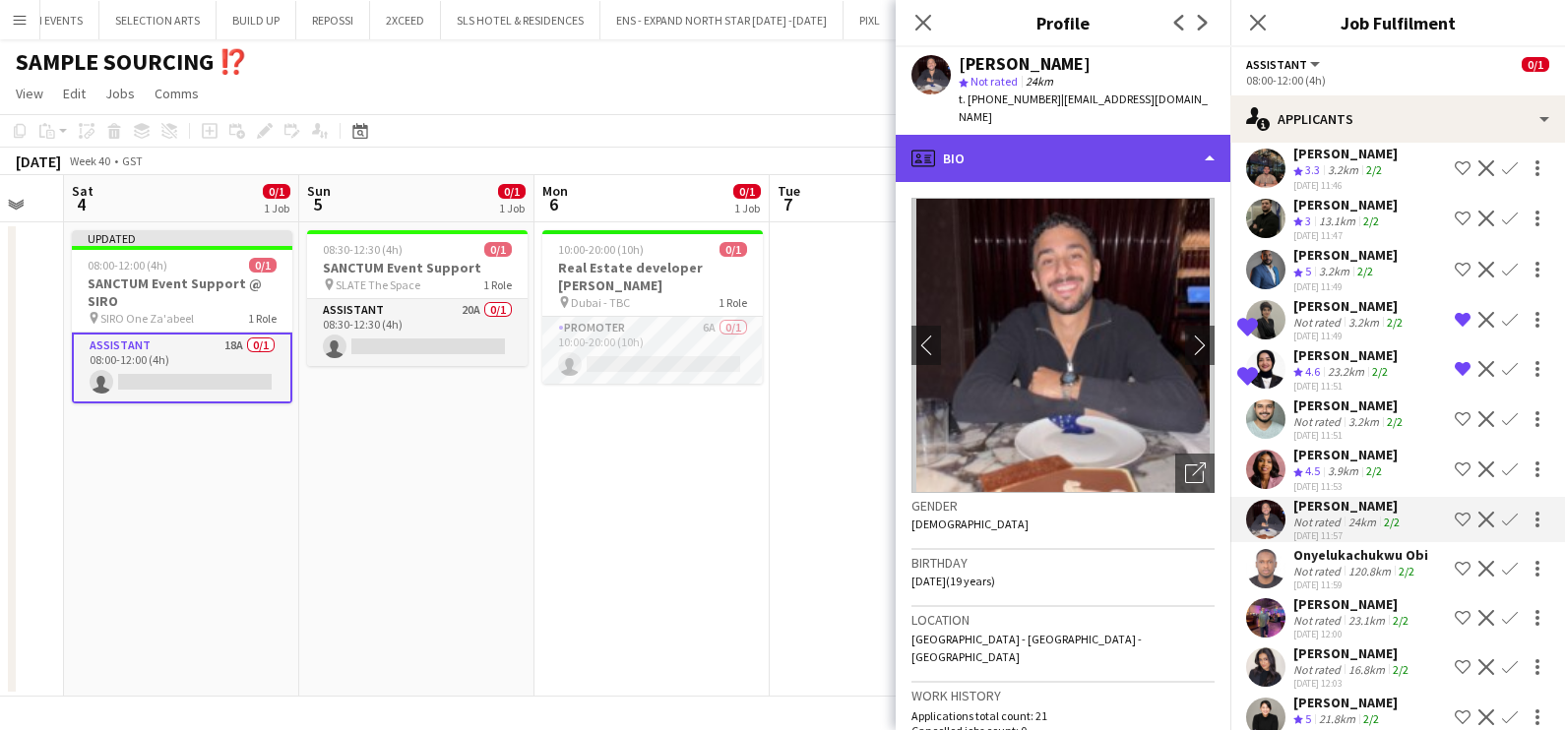
click at [1043, 154] on div "profile Bio" at bounding box center [1062, 158] width 335 height 47
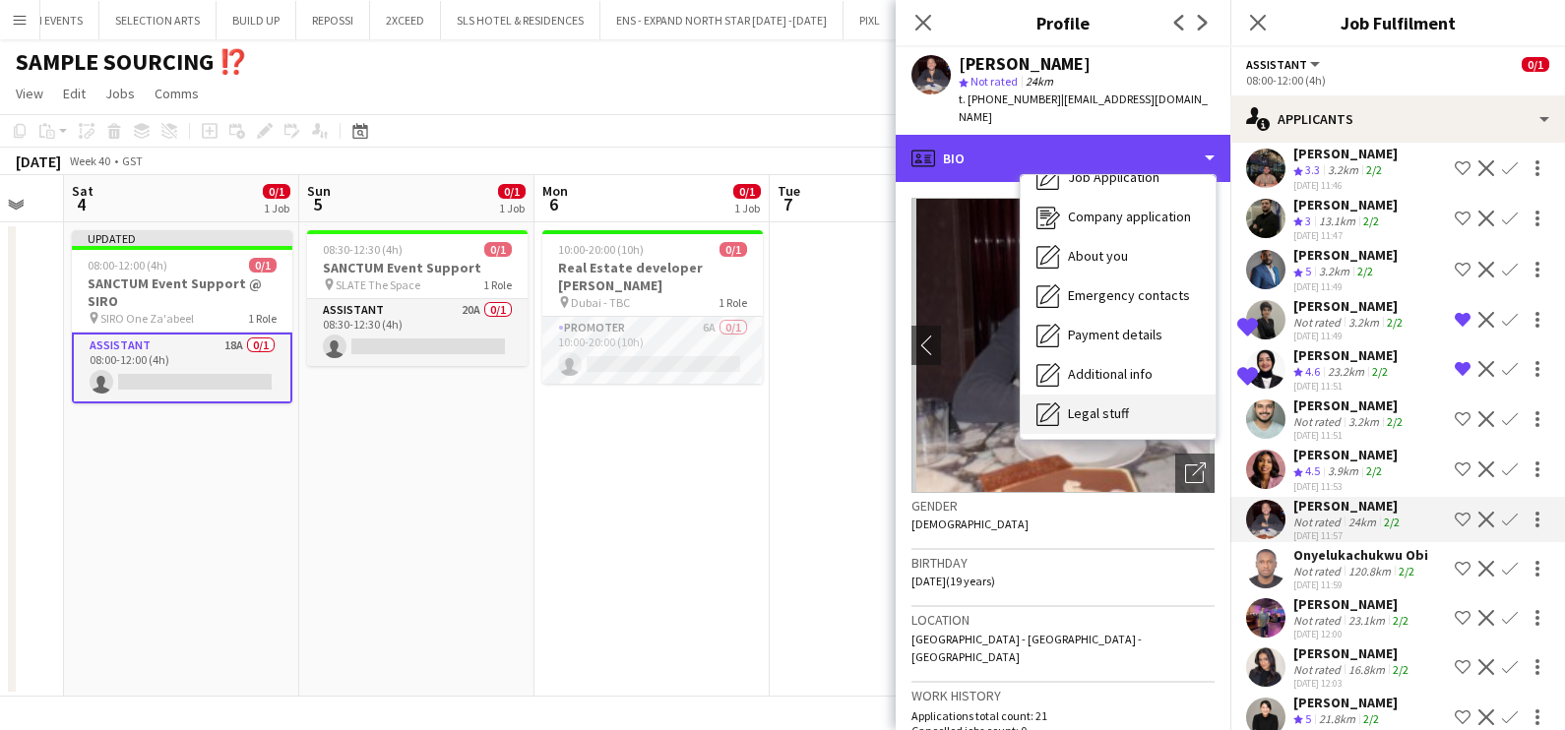
scroll to position [145, 0]
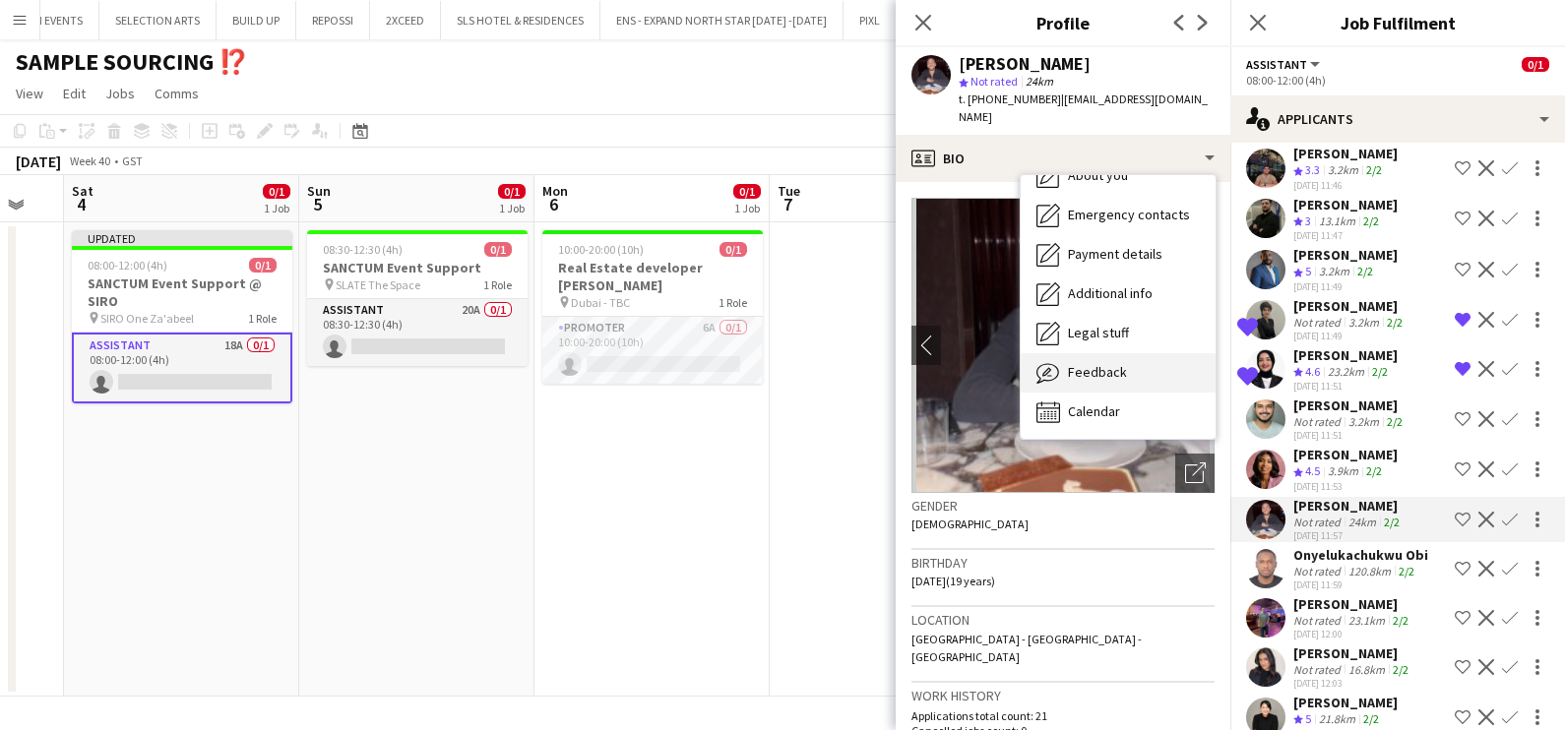
click at [1092, 363] on span "Feedback" at bounding box center [1097, 372] width 59 height 18
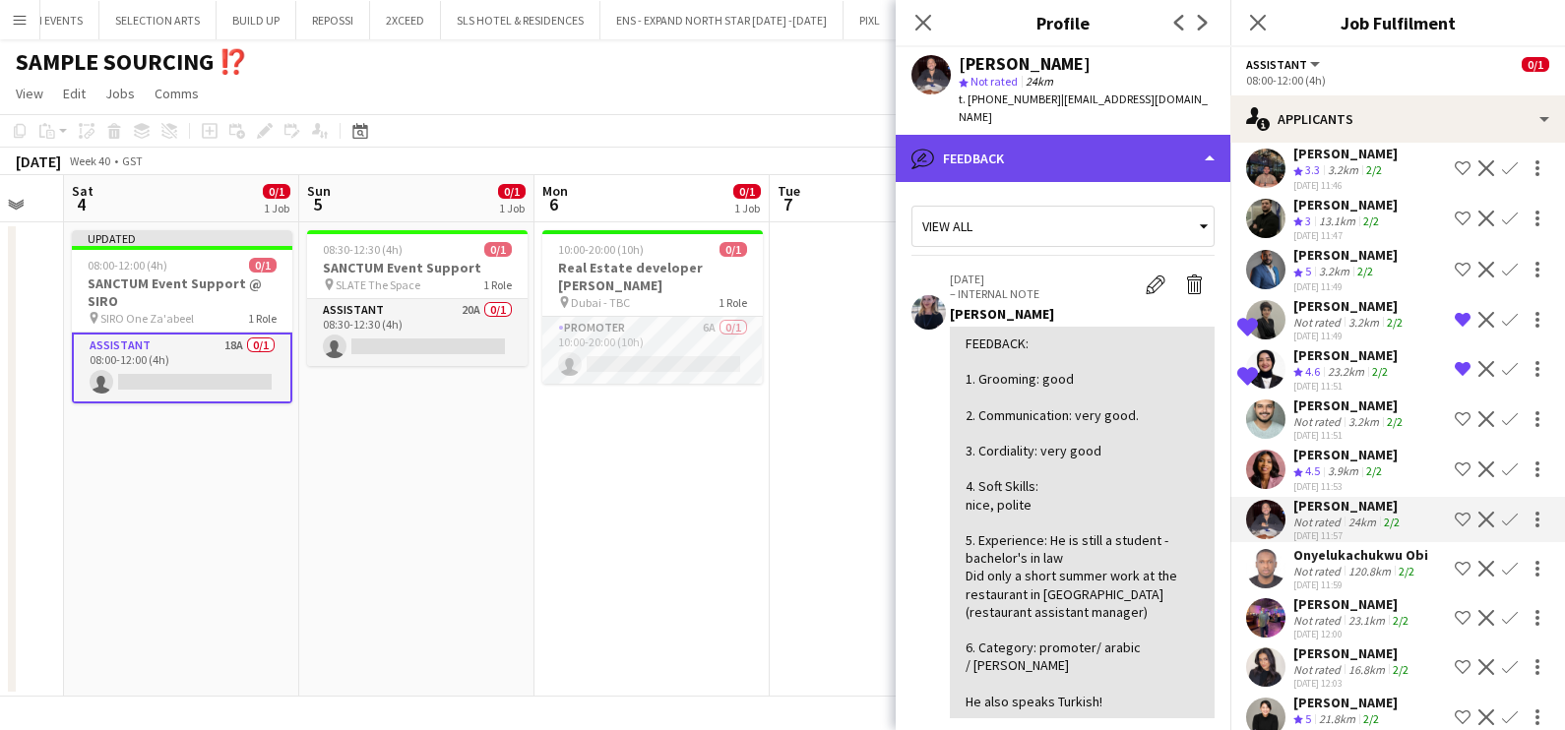
click at [1046, 135] on div "bubble-pencil Feedback" at bounding box center [1062, 158] width 335 height 47
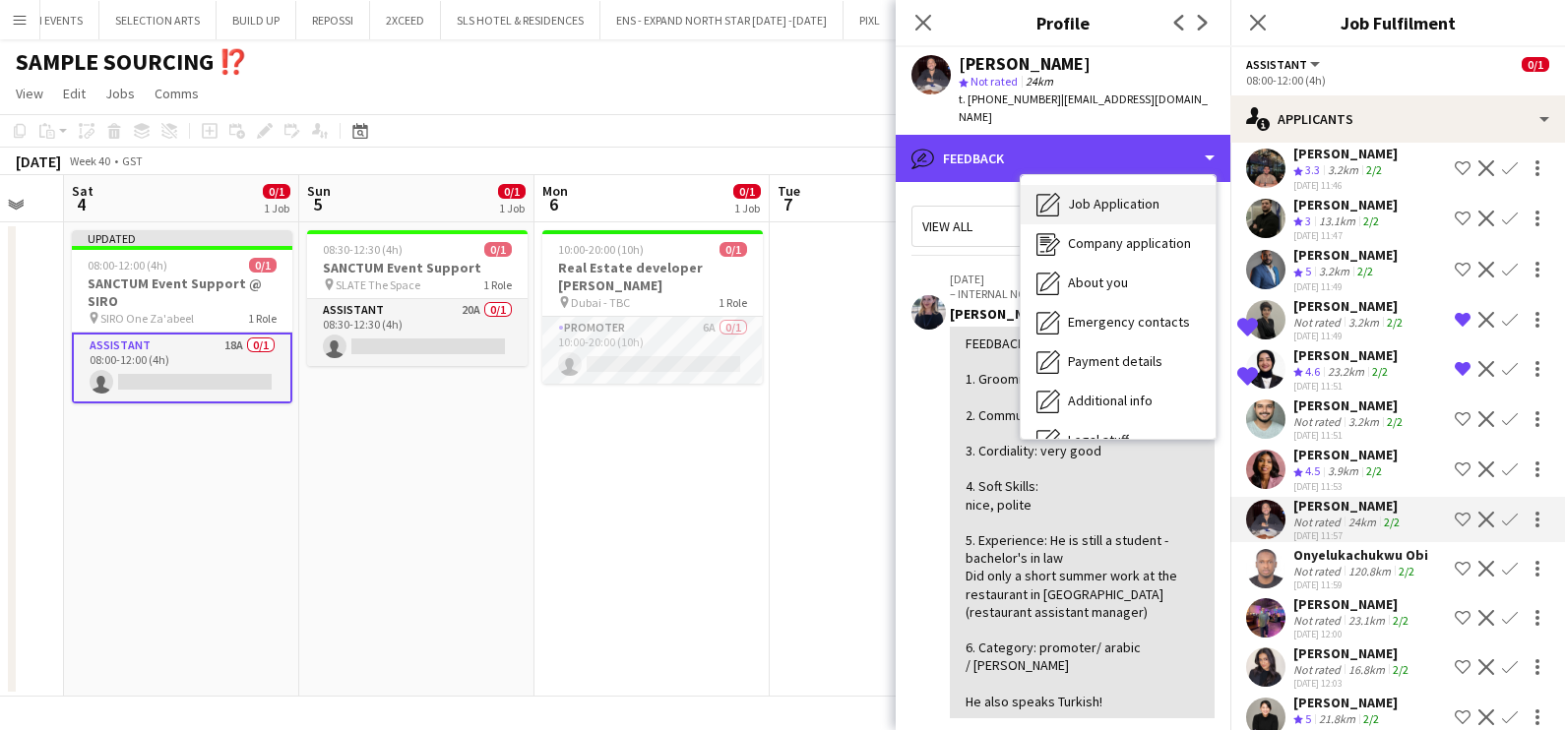
scroll to position [0, 0]
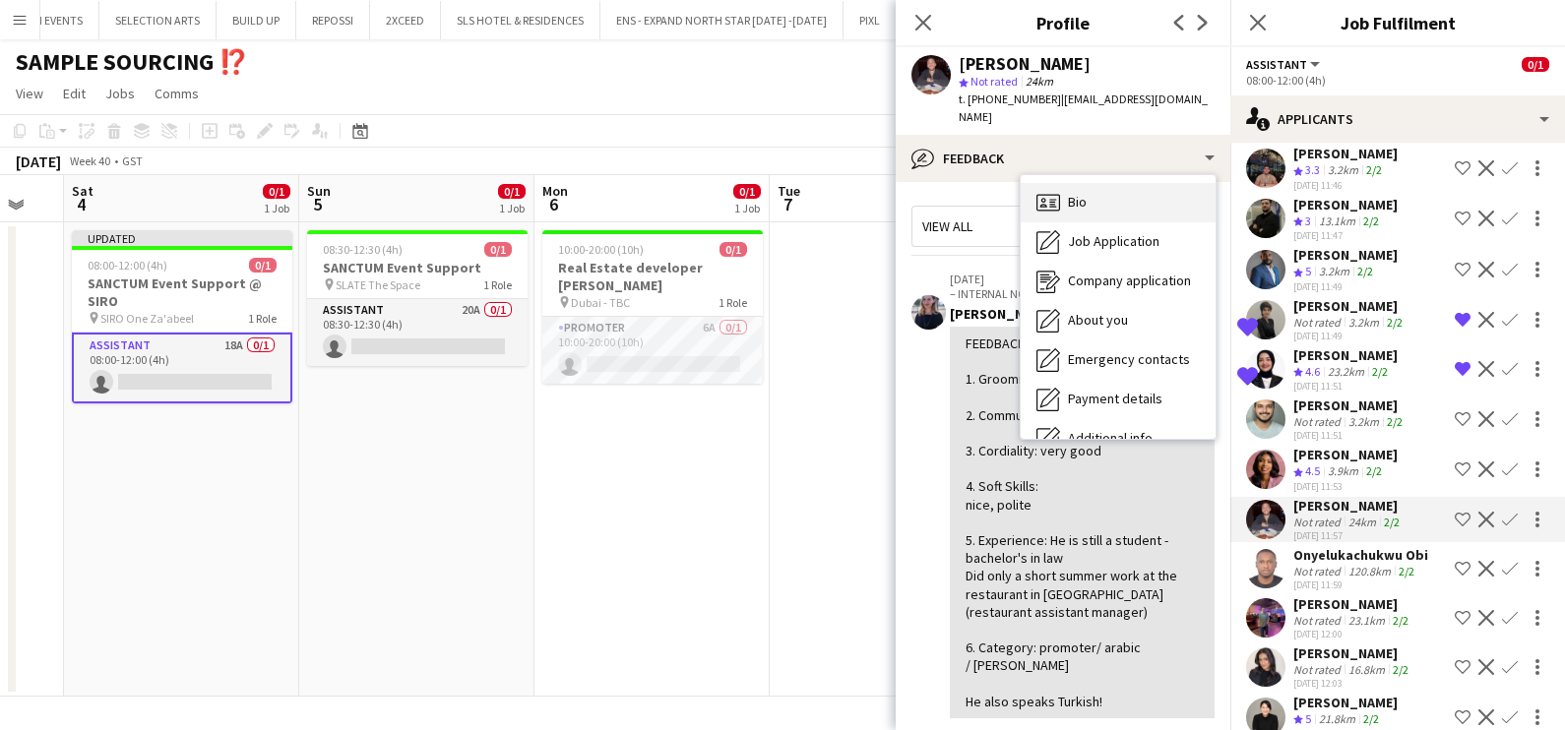
click at [1110, 183] on div "Bio Bio" at bounding box center [1117, 202] width 195 height 39
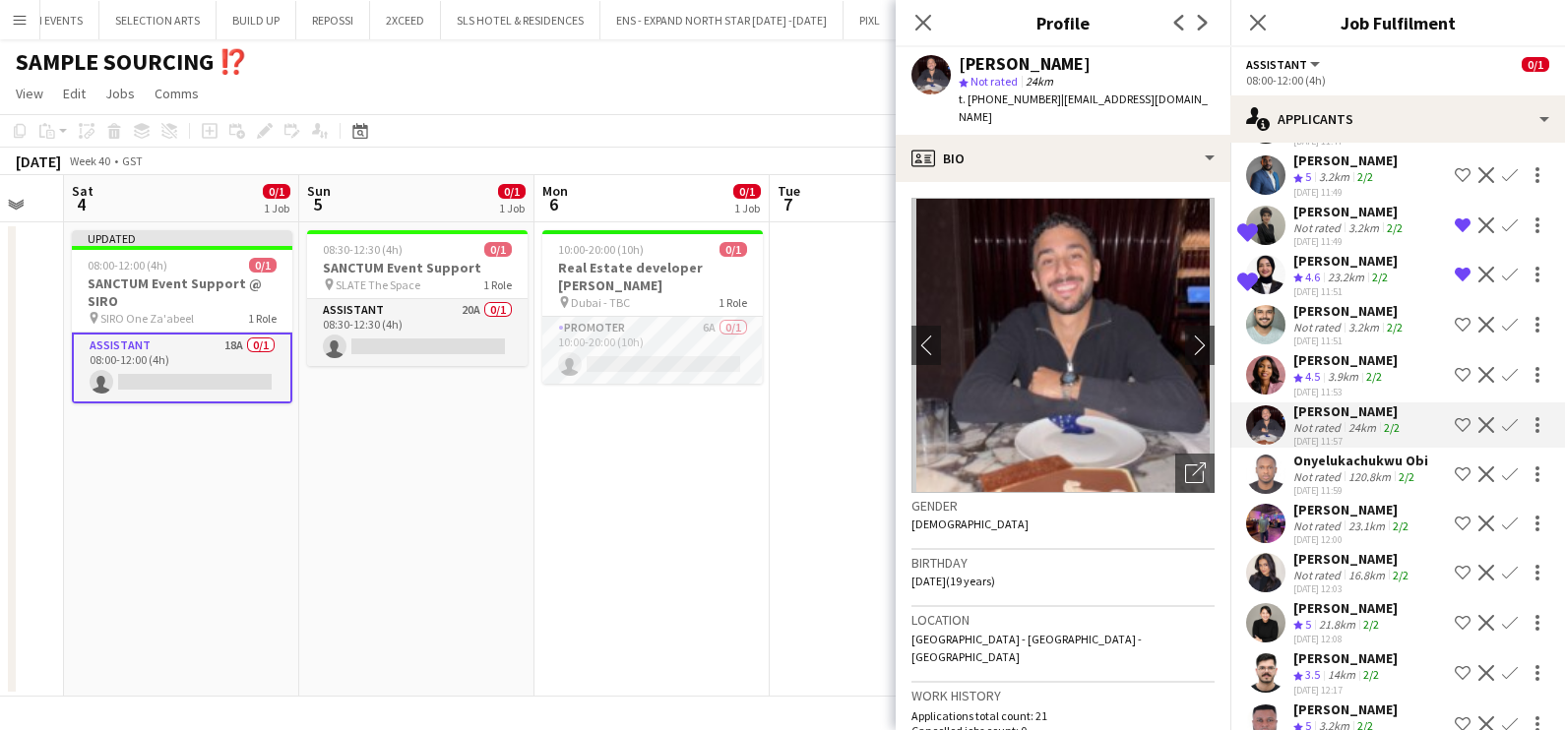
scroll to position [369, 0]
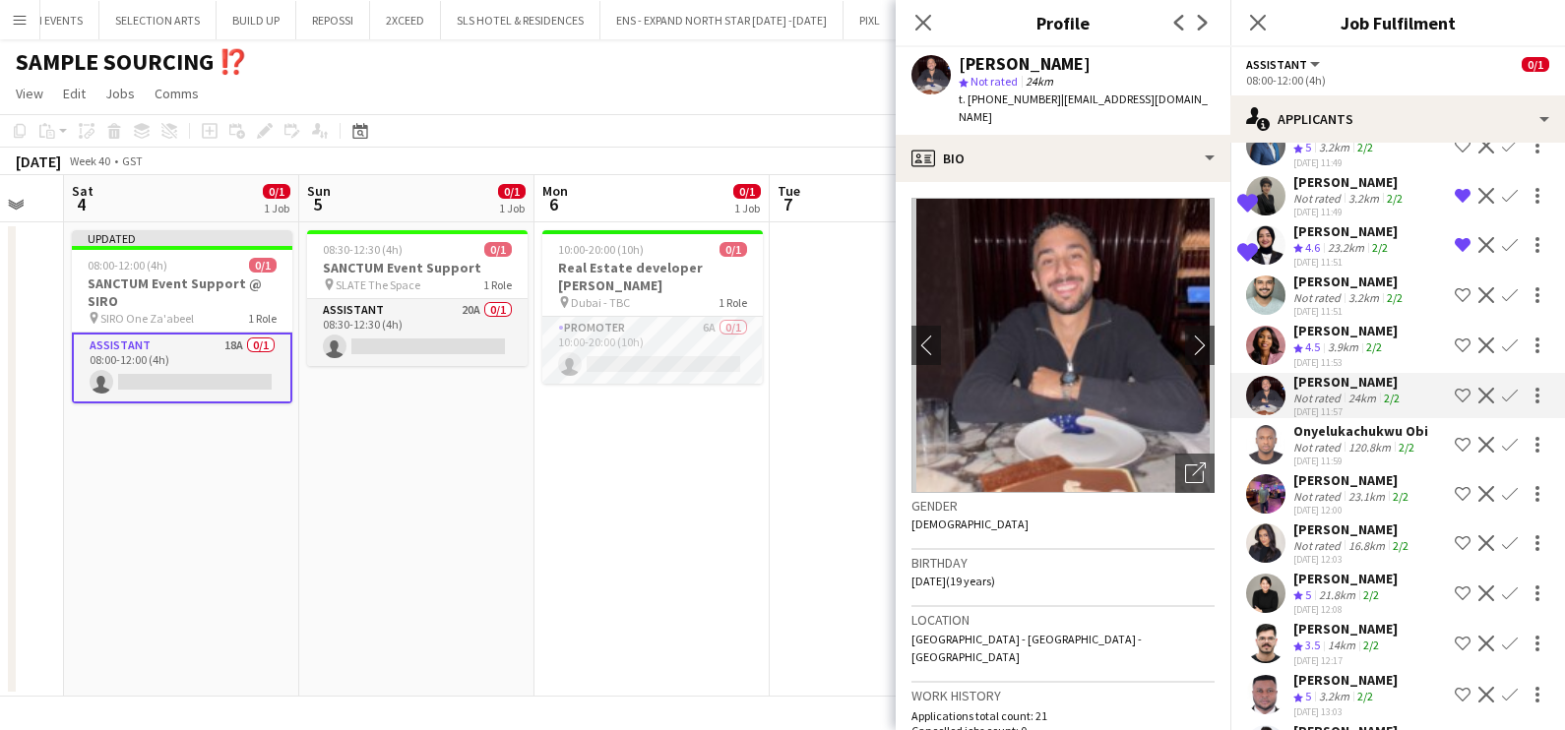
click at [1326, 587] on div "21.8km" at bounding box center [1337, 595] width 44 height 17
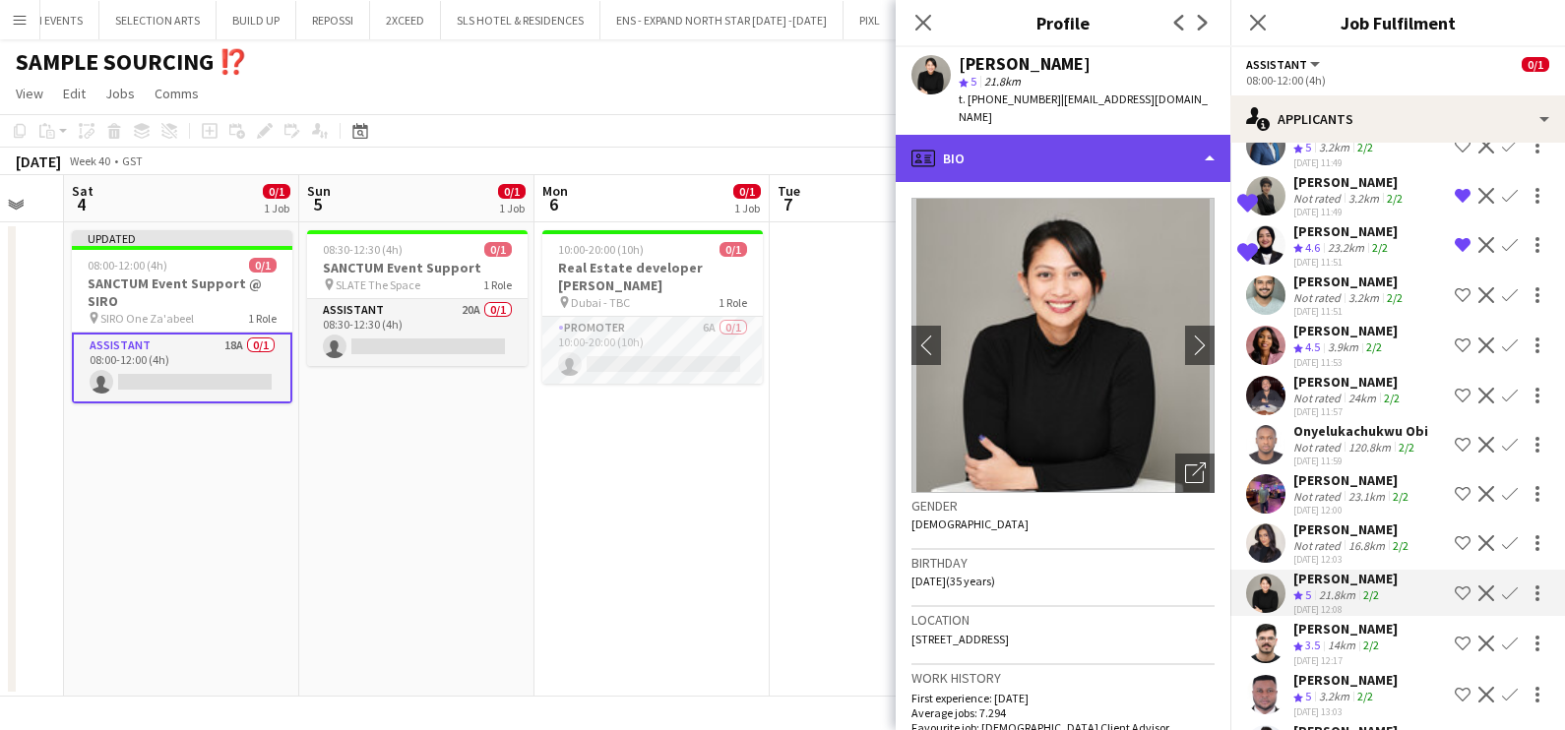
click at [986, 135] on div "profile Bio" at bounding box center [1062, 158] width 335 height 47
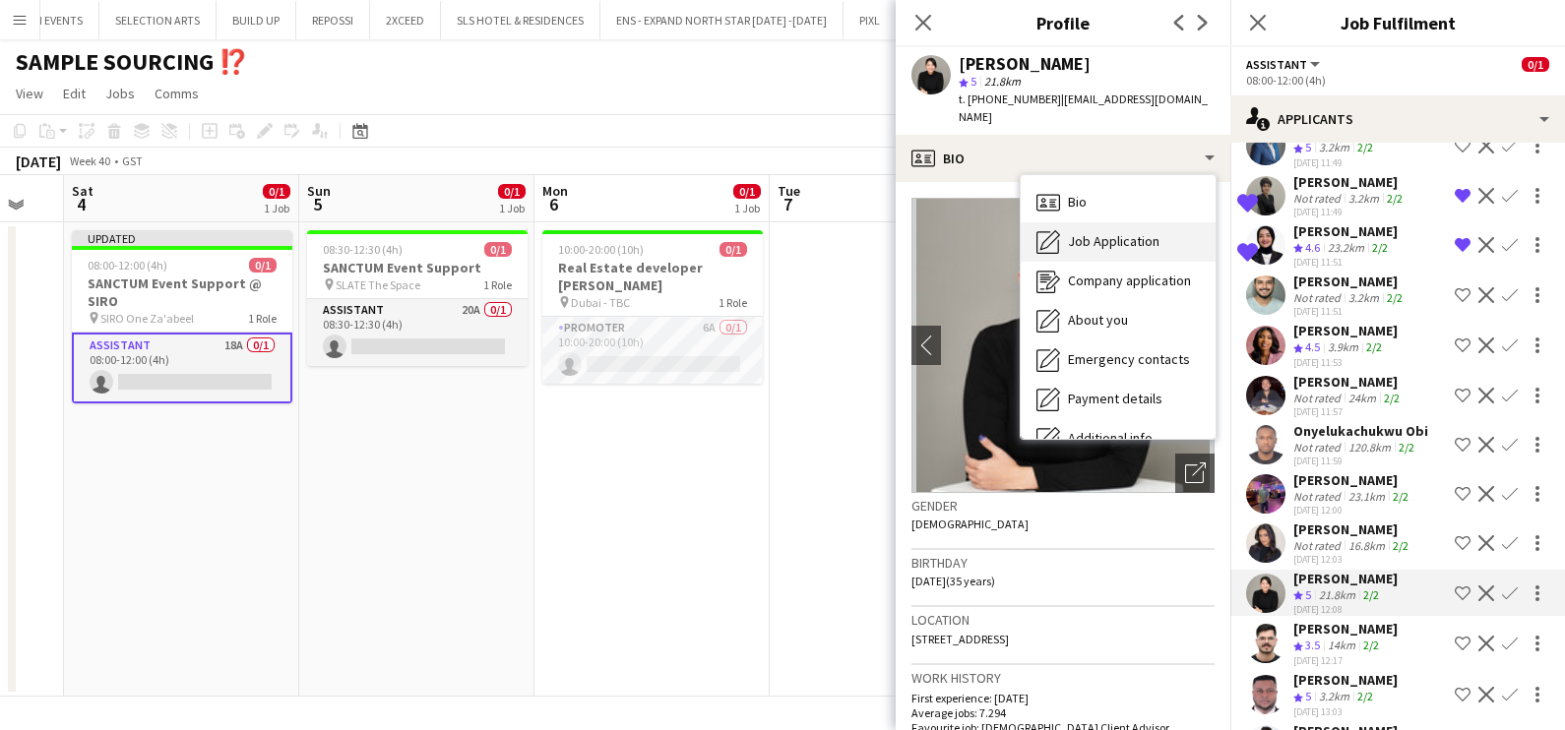
click at [1087, 232] on span "Job Application" at bounding box center [1114, 241] width 92 height 18
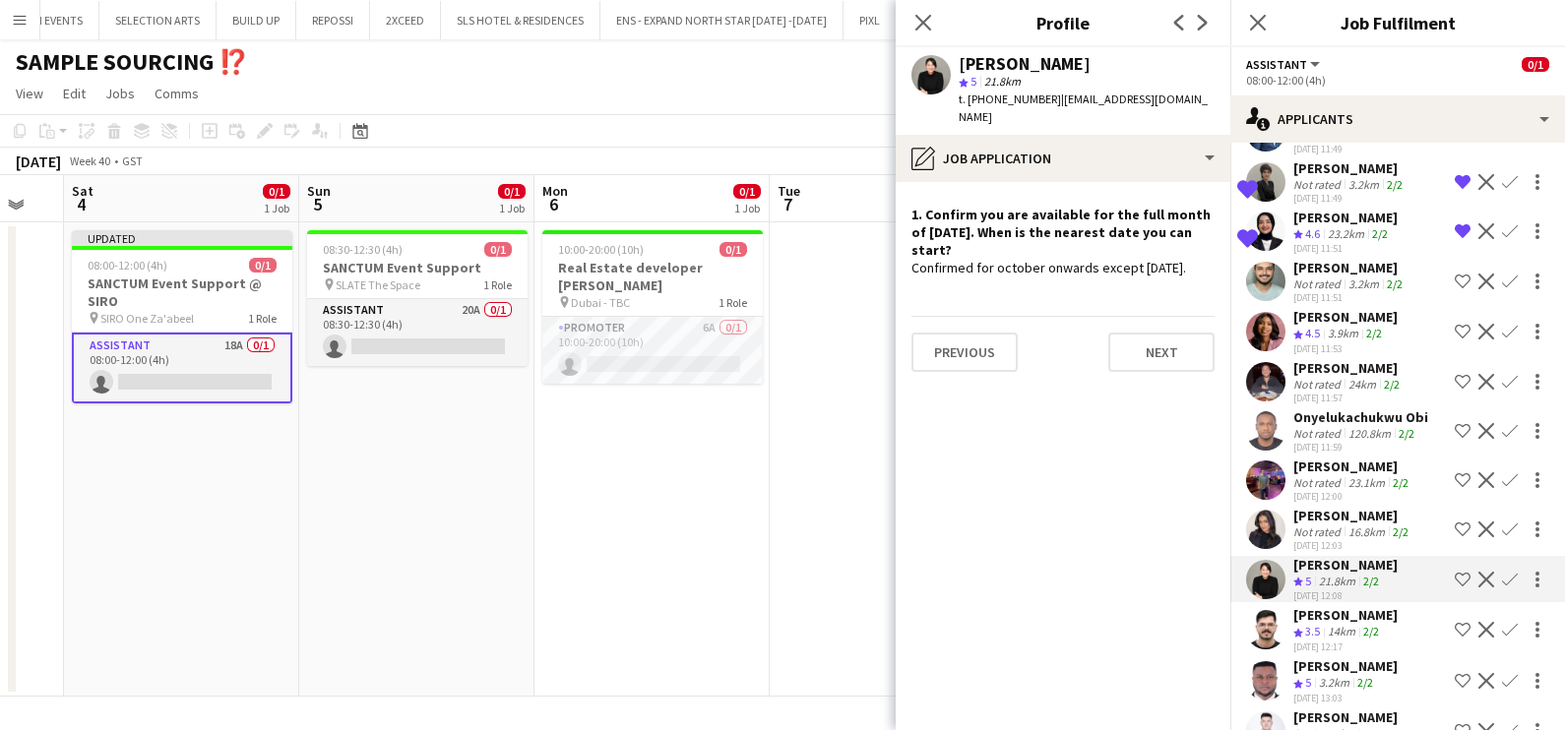
scroll to position [422, 0]
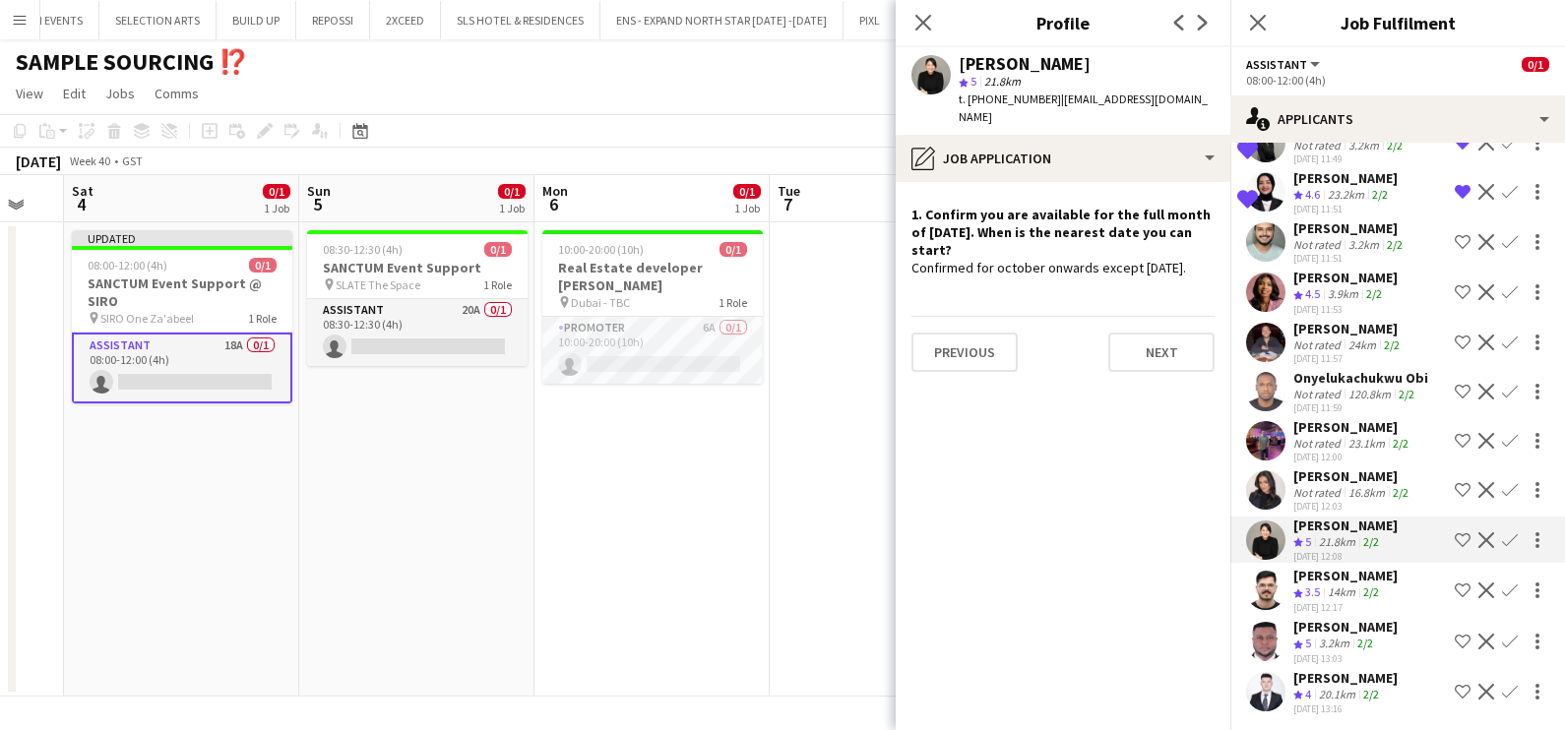
click at [1341, 689] on div "20.1km" at bounding box center [1337, 695] width 44 height 17
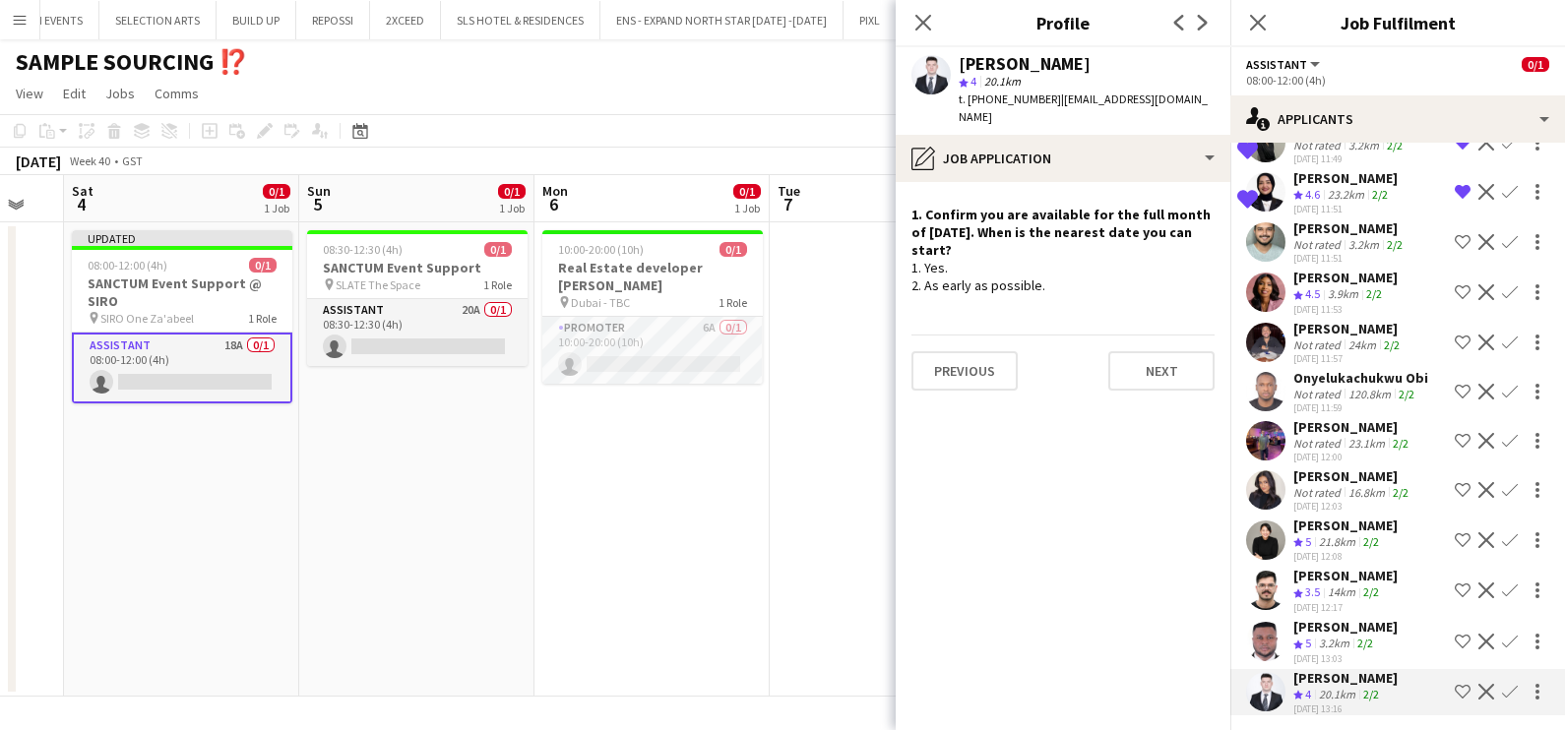
click at [1454, 692] on app-icon "Shortlist crew" at bounding box center [1462, 692] width 16 height 16
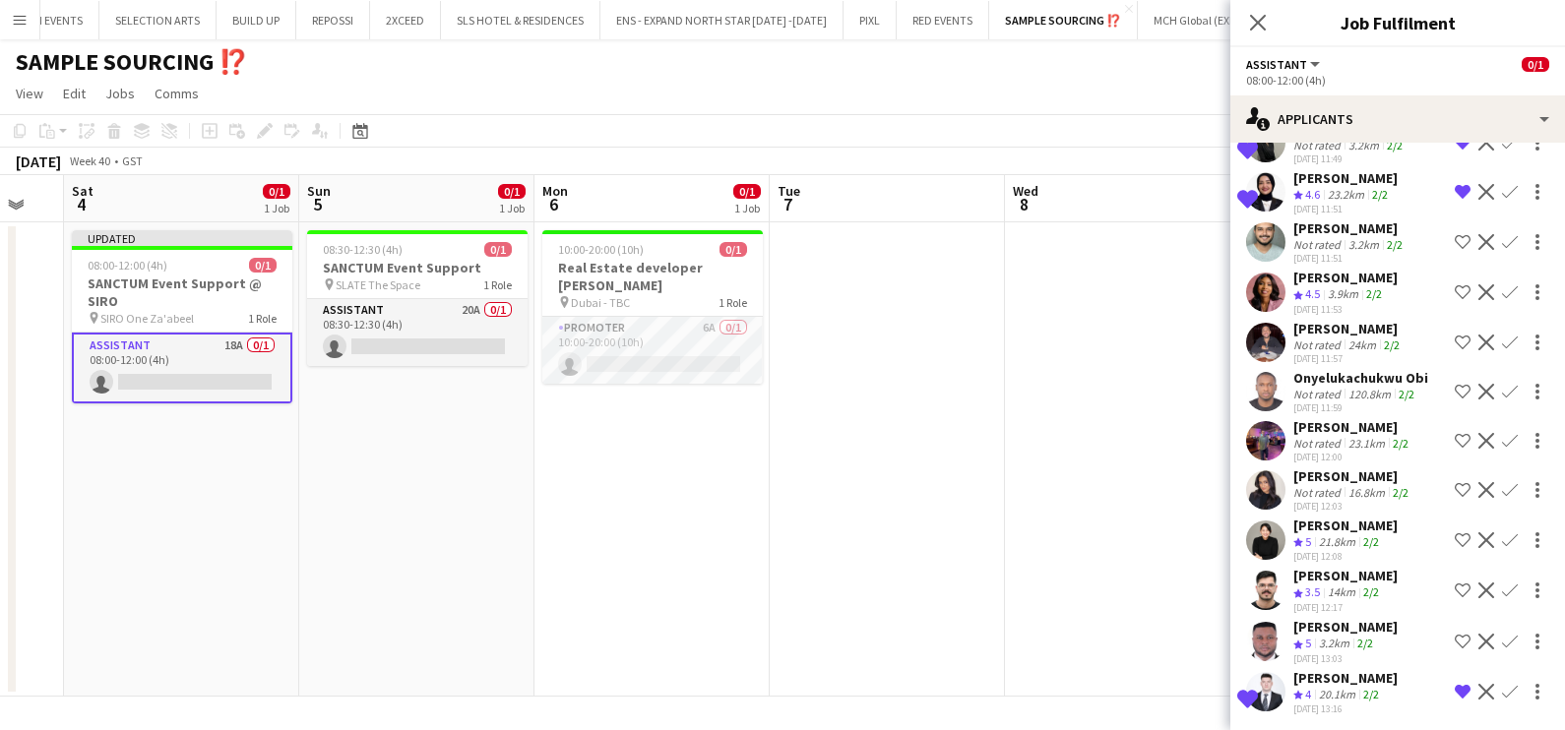
click at [1454, 532] on app-icon "Shortlist crew" at bounding box center [1462, 540] width 16 height 16
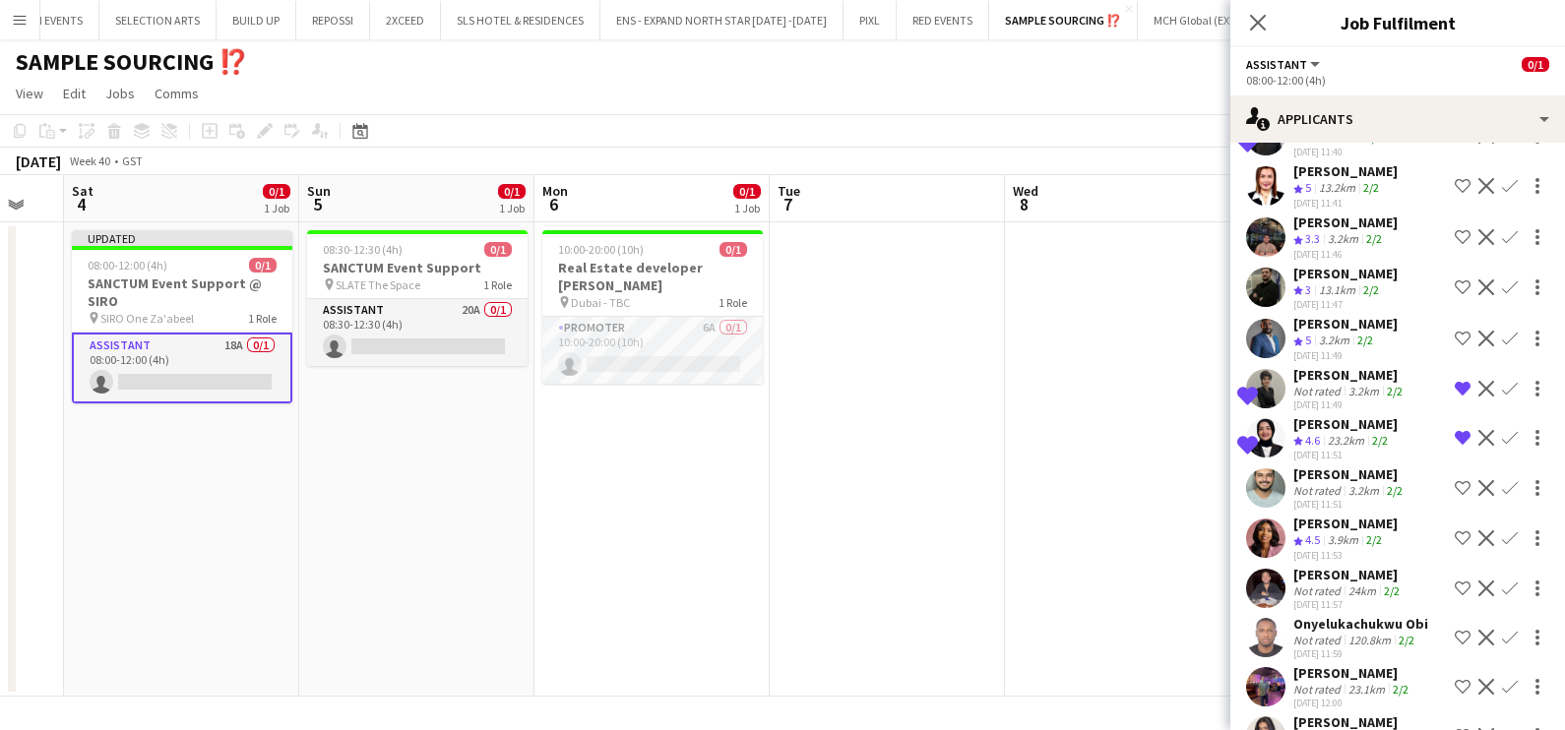
scroll to position [0, 0]
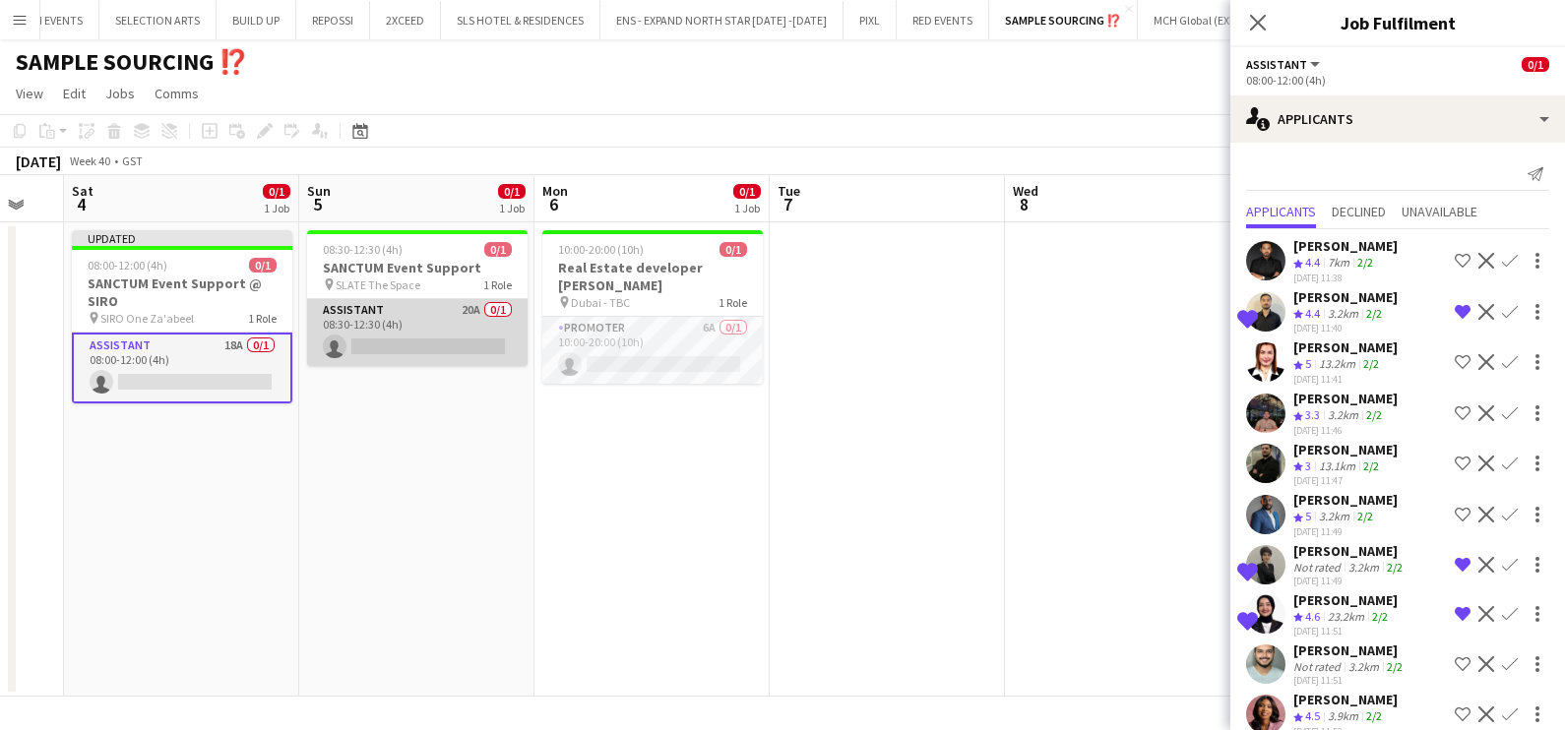
click at [383, 317] on app-card-role "Assistant 20A 0/1 08:30-12:30 (4h) single-neutral-actions" at bounding box center [417, 332] width 220 height 67
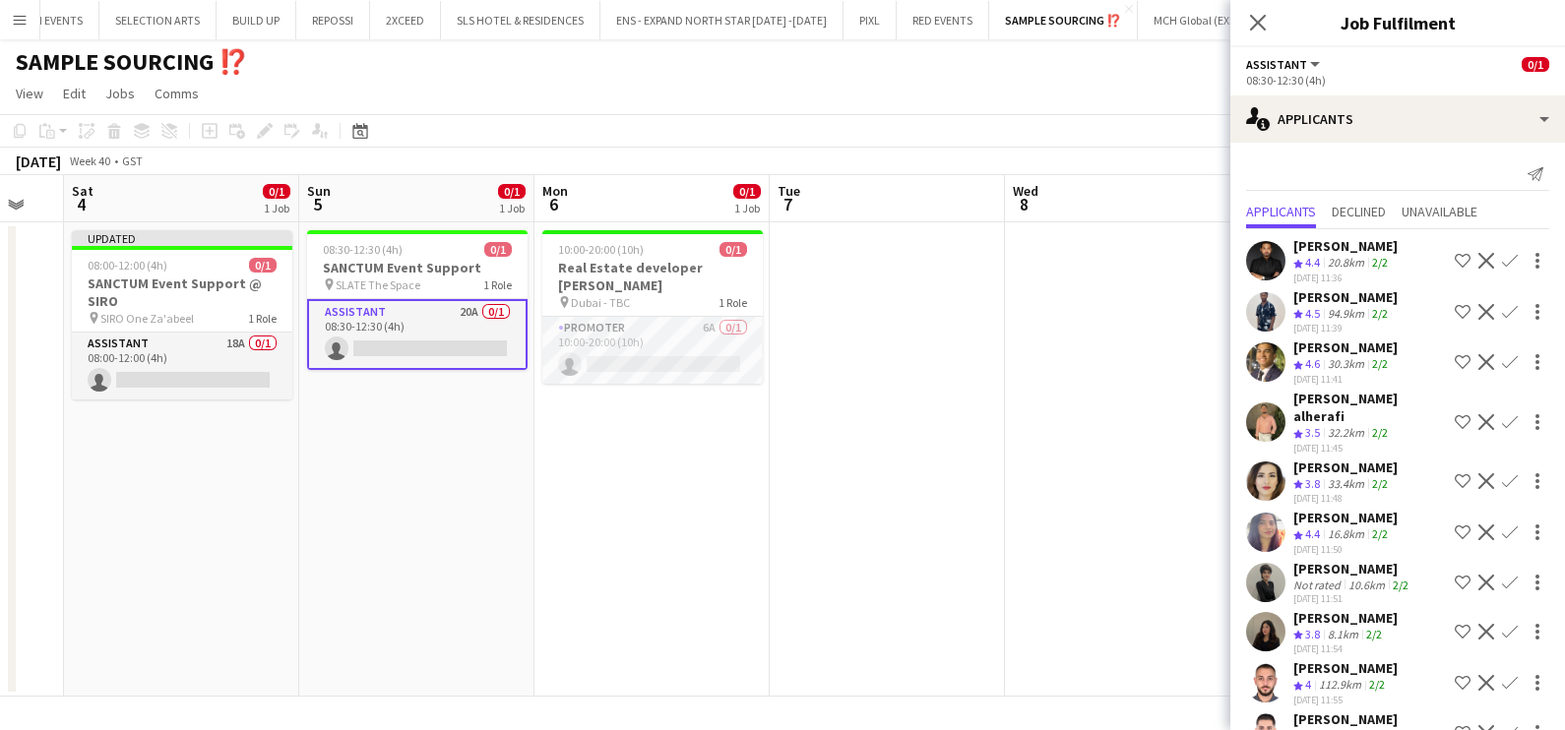
click at [1328, 292] on div "[PERSON_NAME]" at bounding box center [1345, 297] width 104 height 18
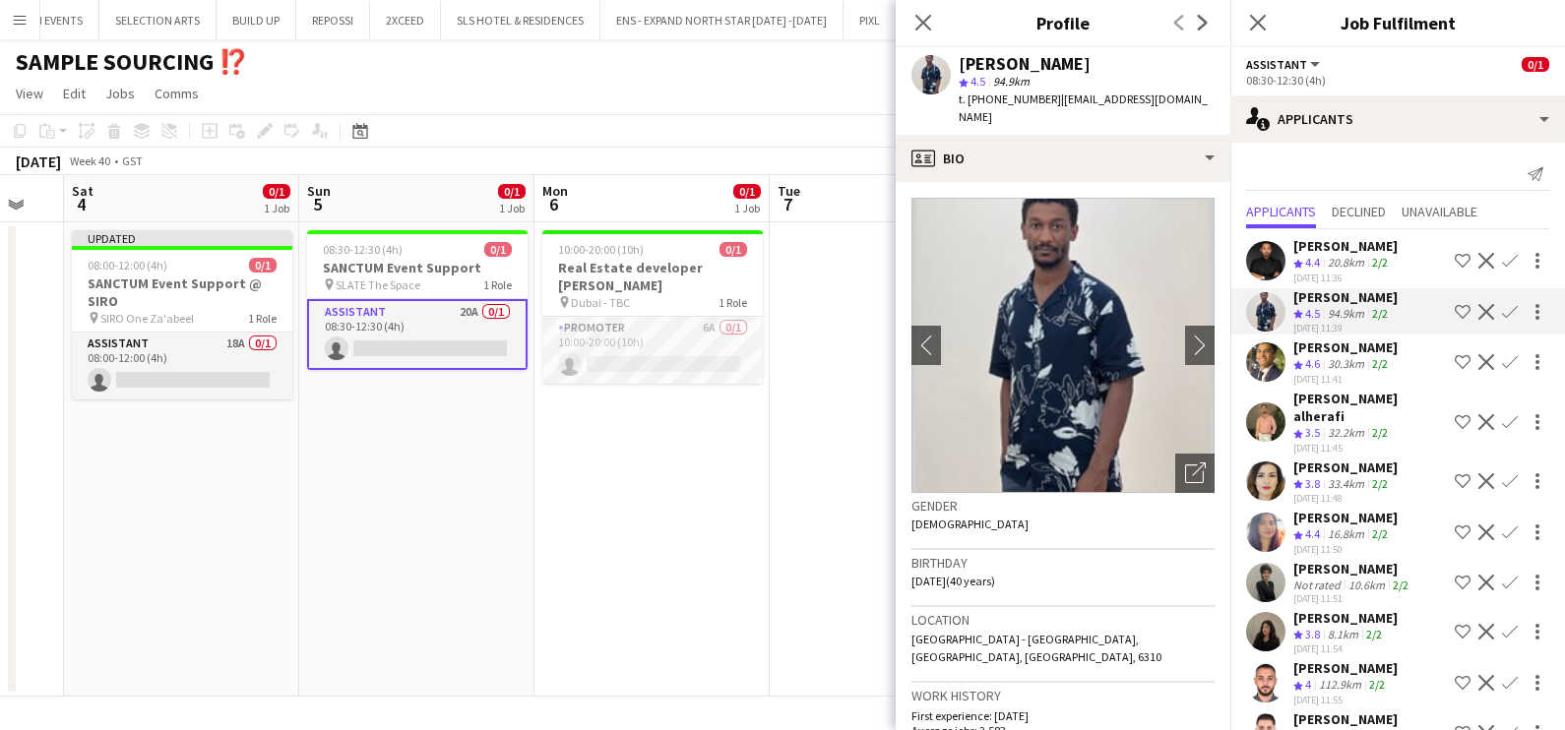
click at [1329, 348] on div "[PERSON_NAME]" at bounding box center [1345, 347] width 104 height 18
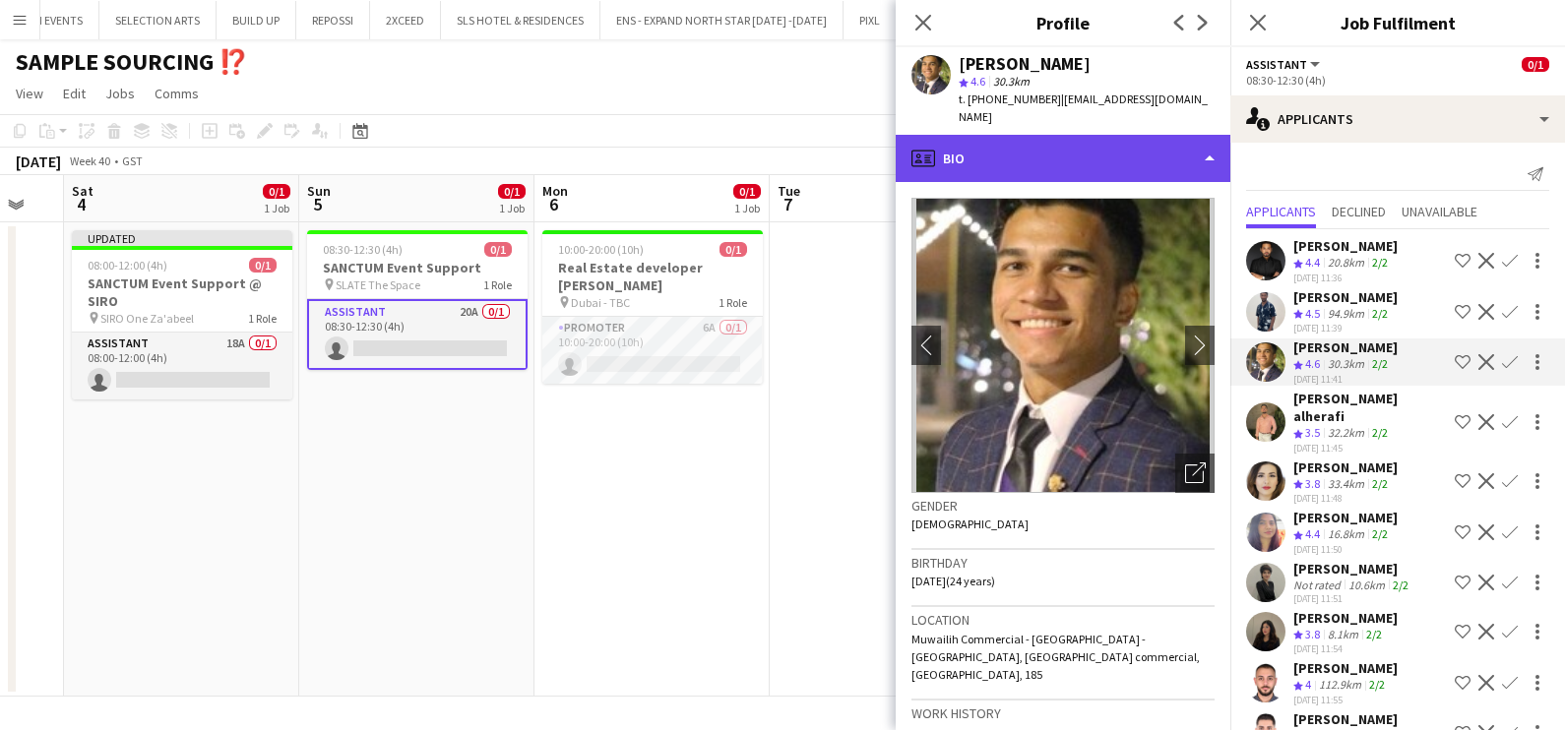
click at [1046, 139] on div "profile Bio" at bounding box center [1062, 158] width 335 height 47
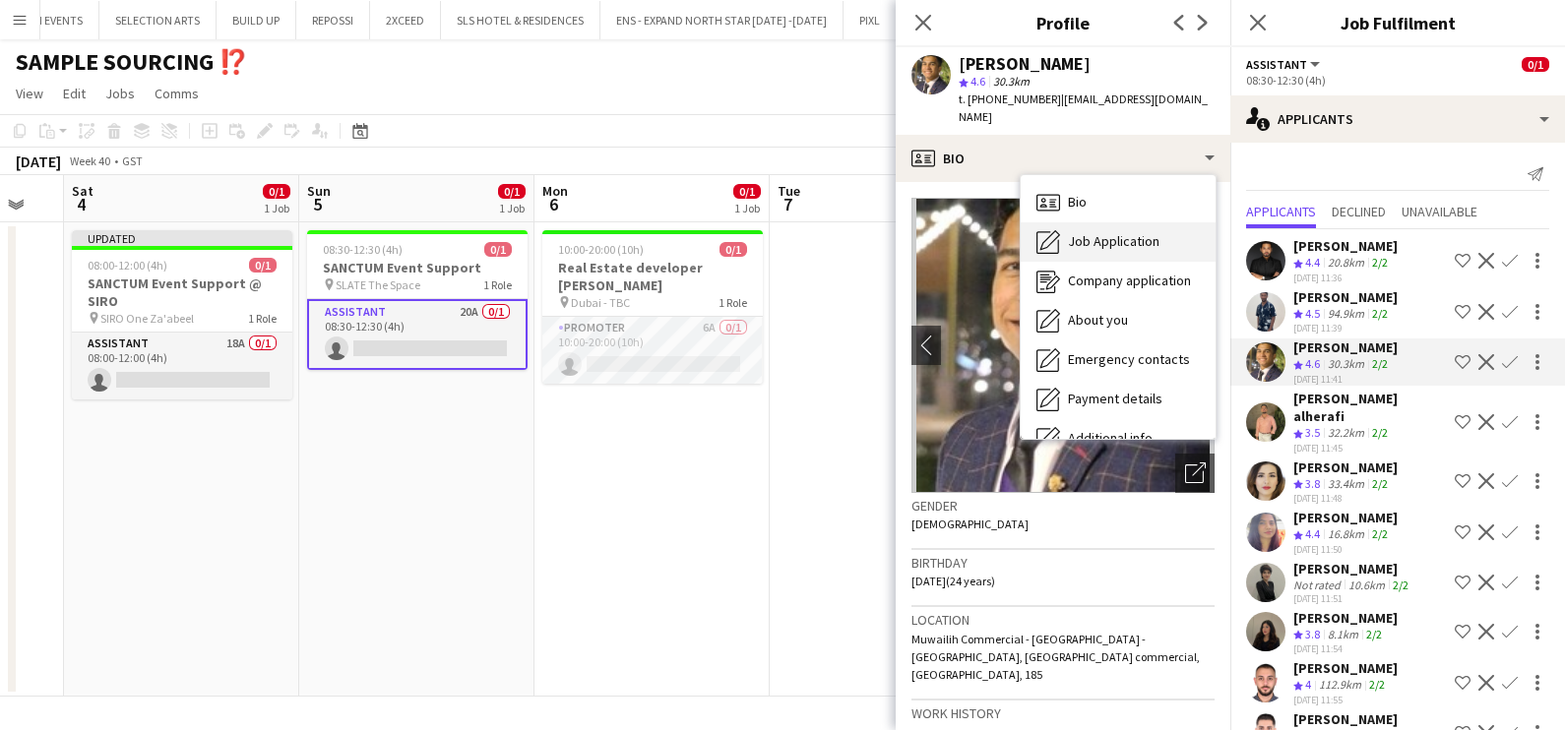
click at [1095, 232] on div "Job Application Job Application" at bounding box center [1117, 241] width 195 height 39
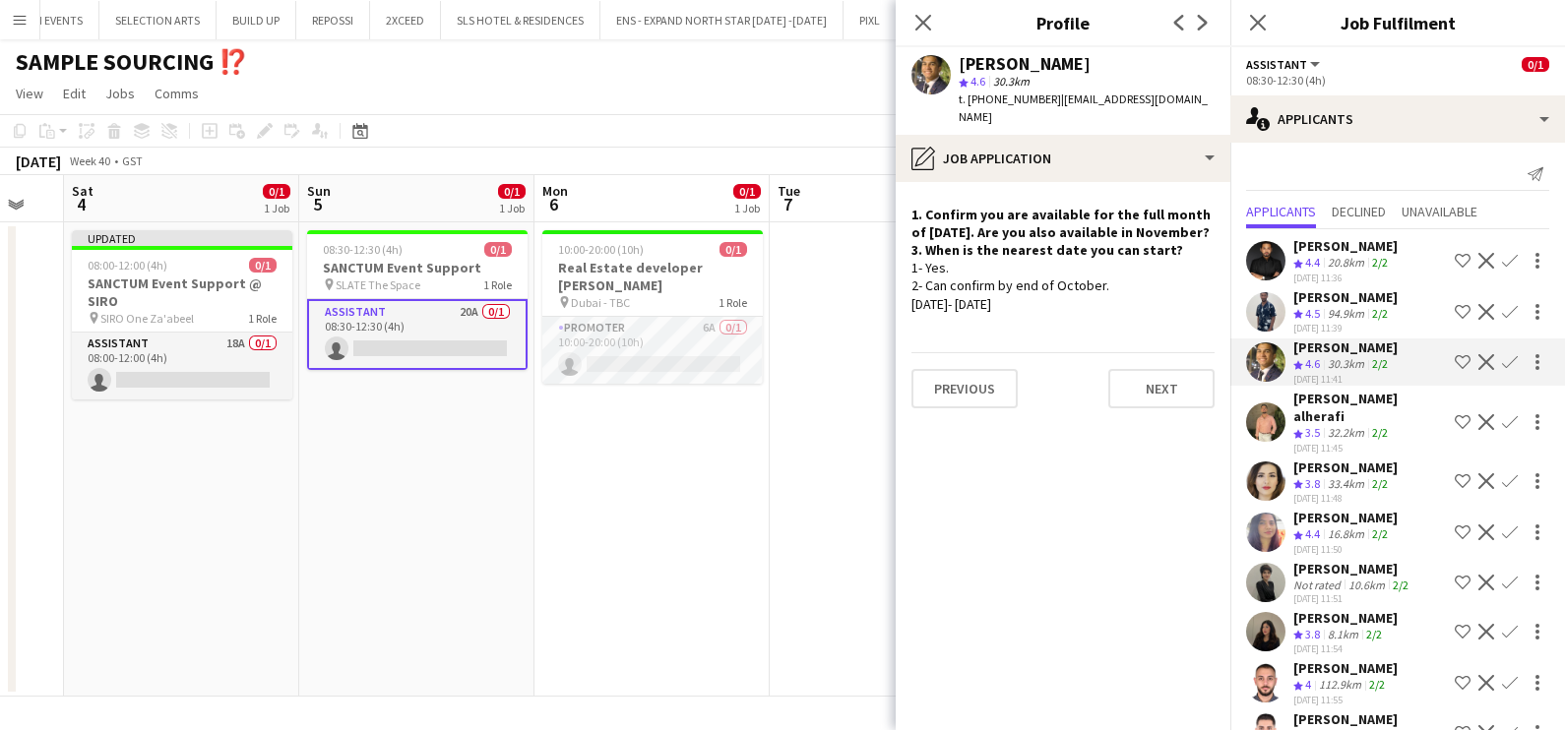
click at [1454, 361] on app-icon "Shortlist crew" at bounding box center [1462, 362] width 16 height 16
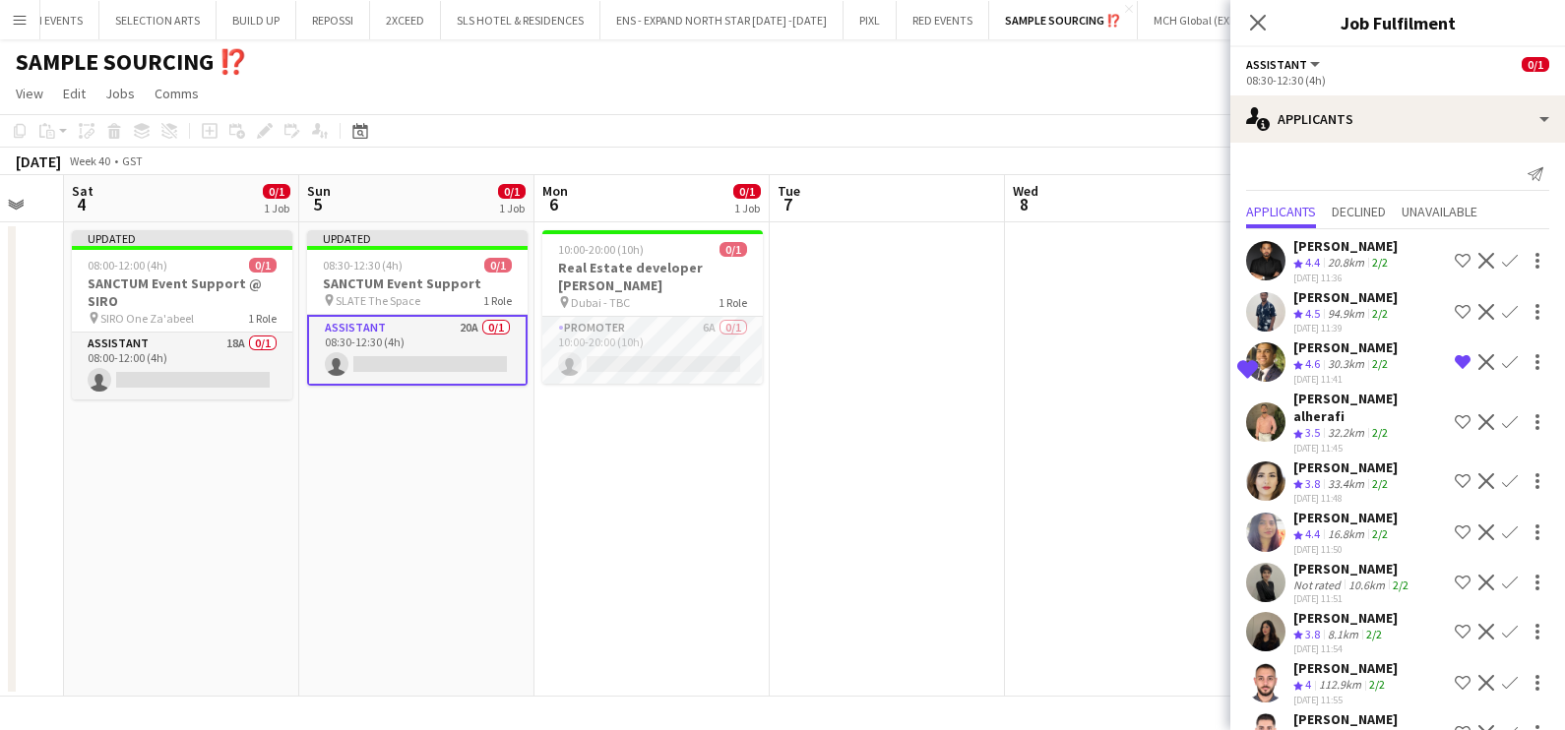
click at [1335, 509] on div "[PERSON_NAME]" at bounding box center [1345, 518] width 104 height 18
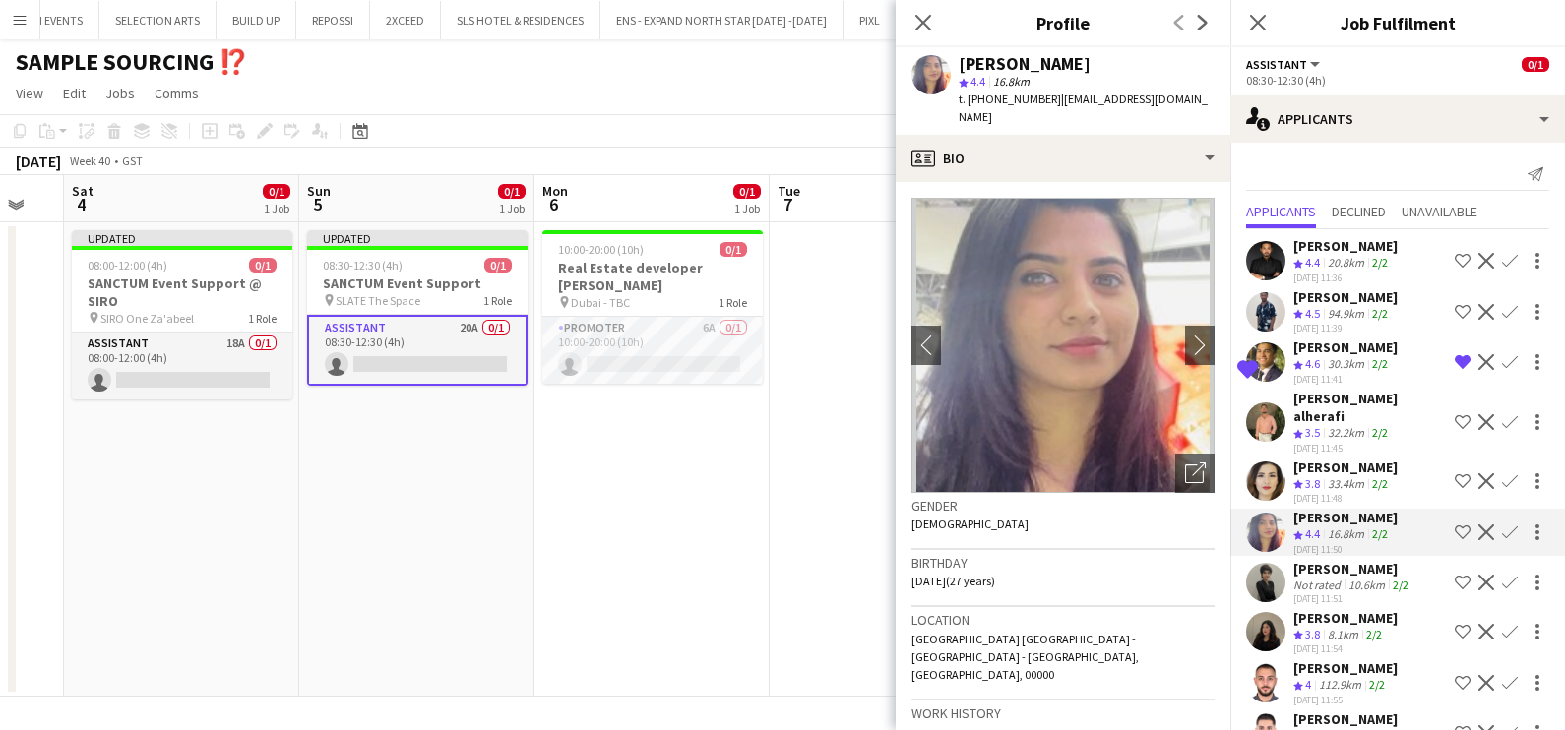
scroll to position [122, 0]
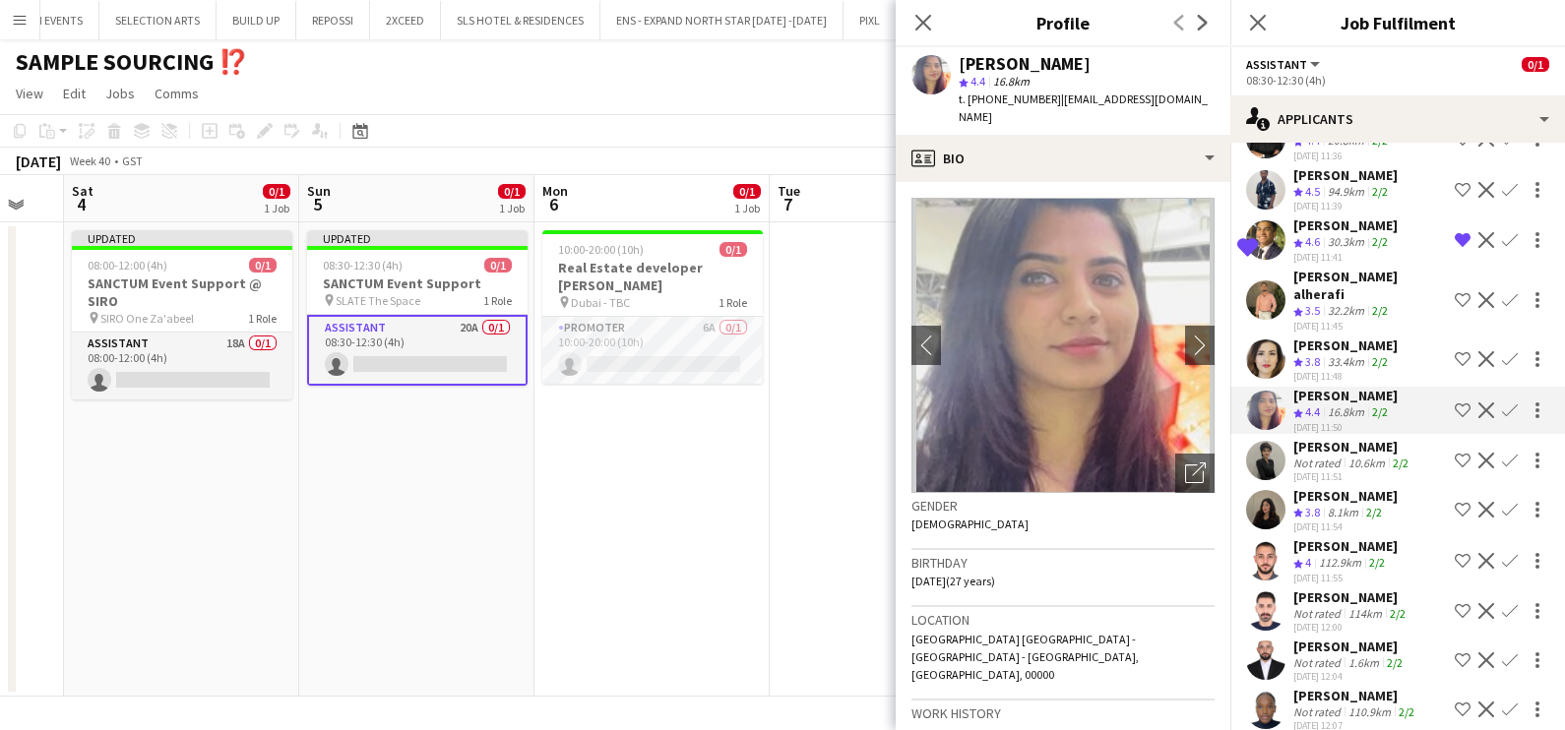
click at [1306, 537] on div "[PERSON_NAME]" at bounding box center [1345, 546] width 104 height 18
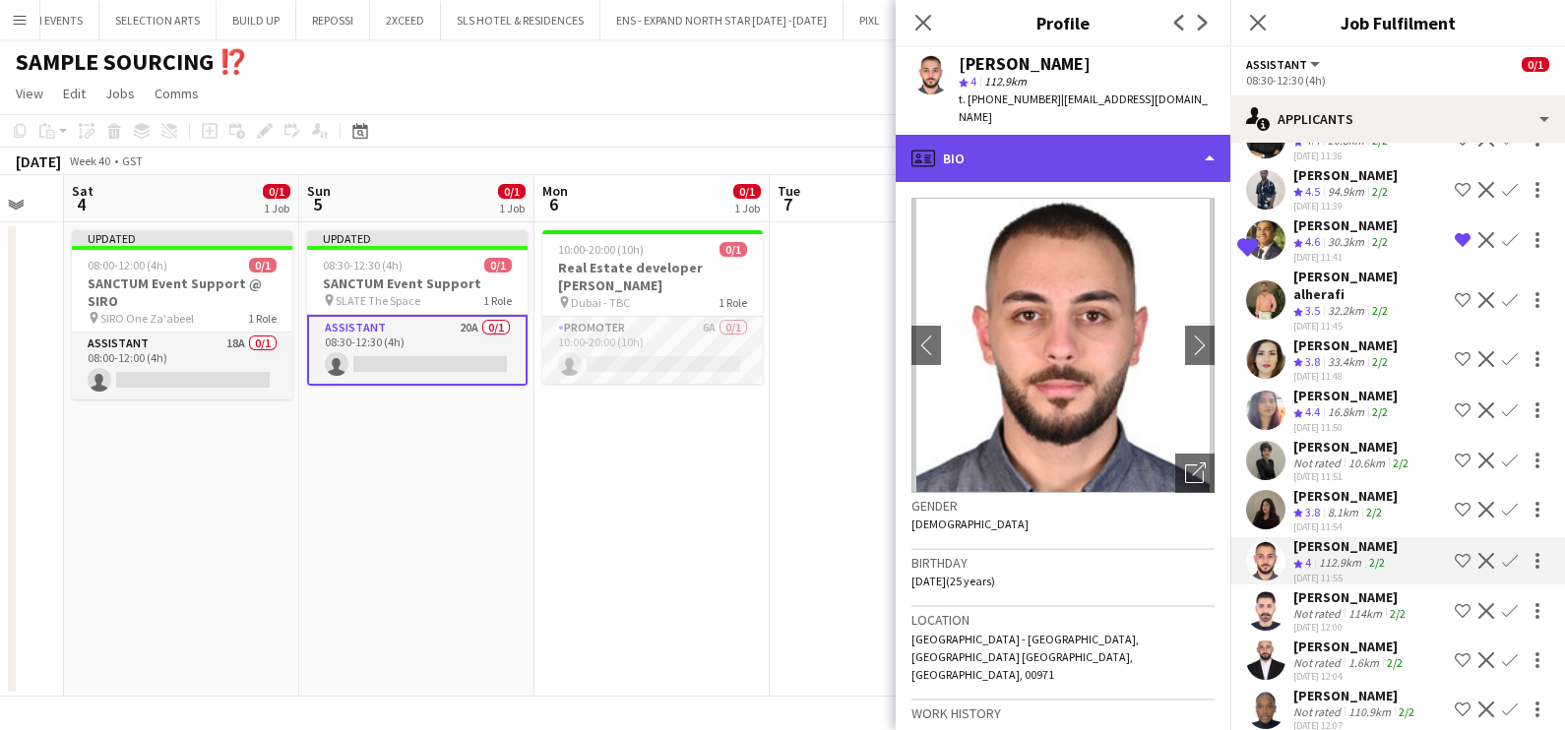
click at [1034, 138] on div "profile Bio" at bounding box center [1062, 158] width 335 height 47
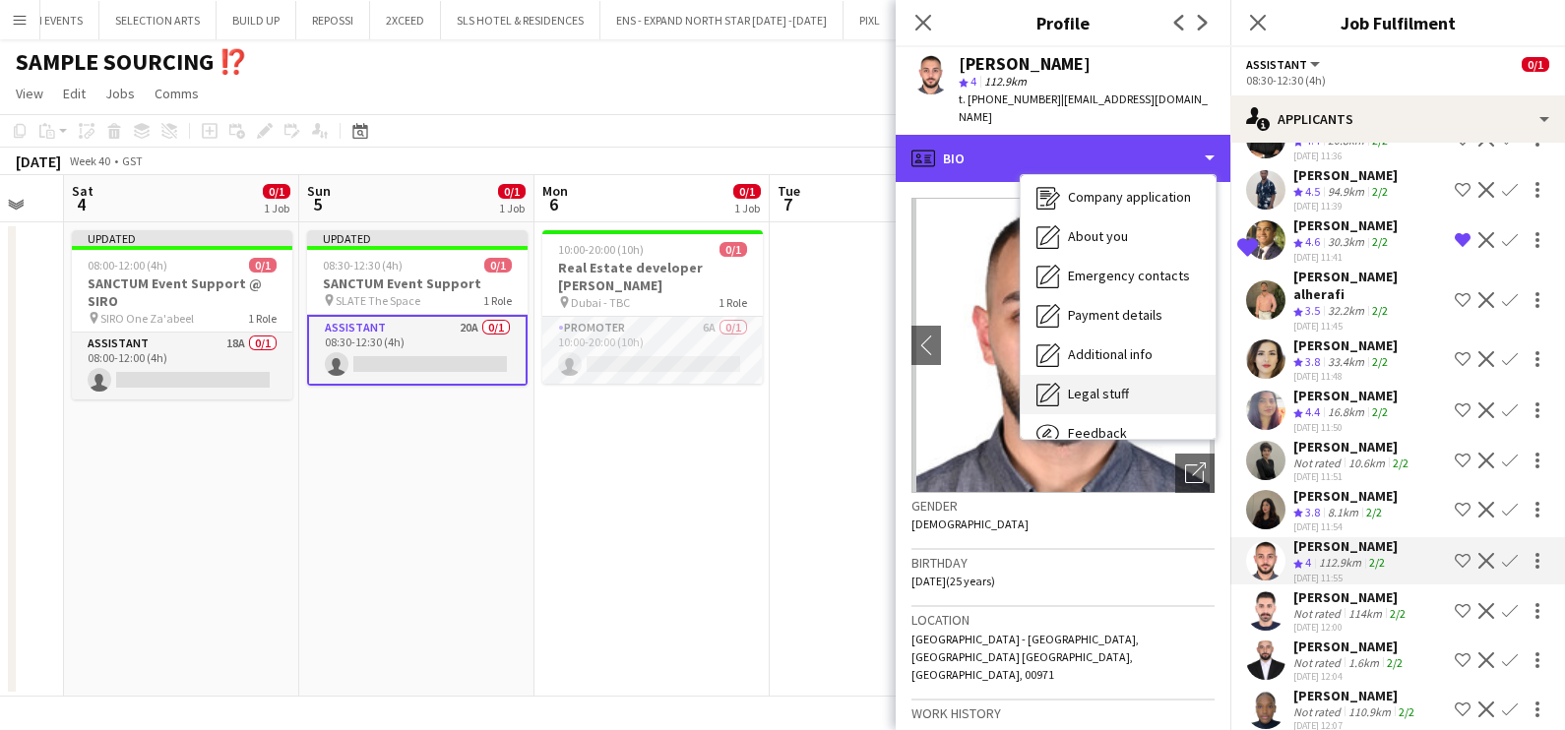
scroll to position [145, 0]
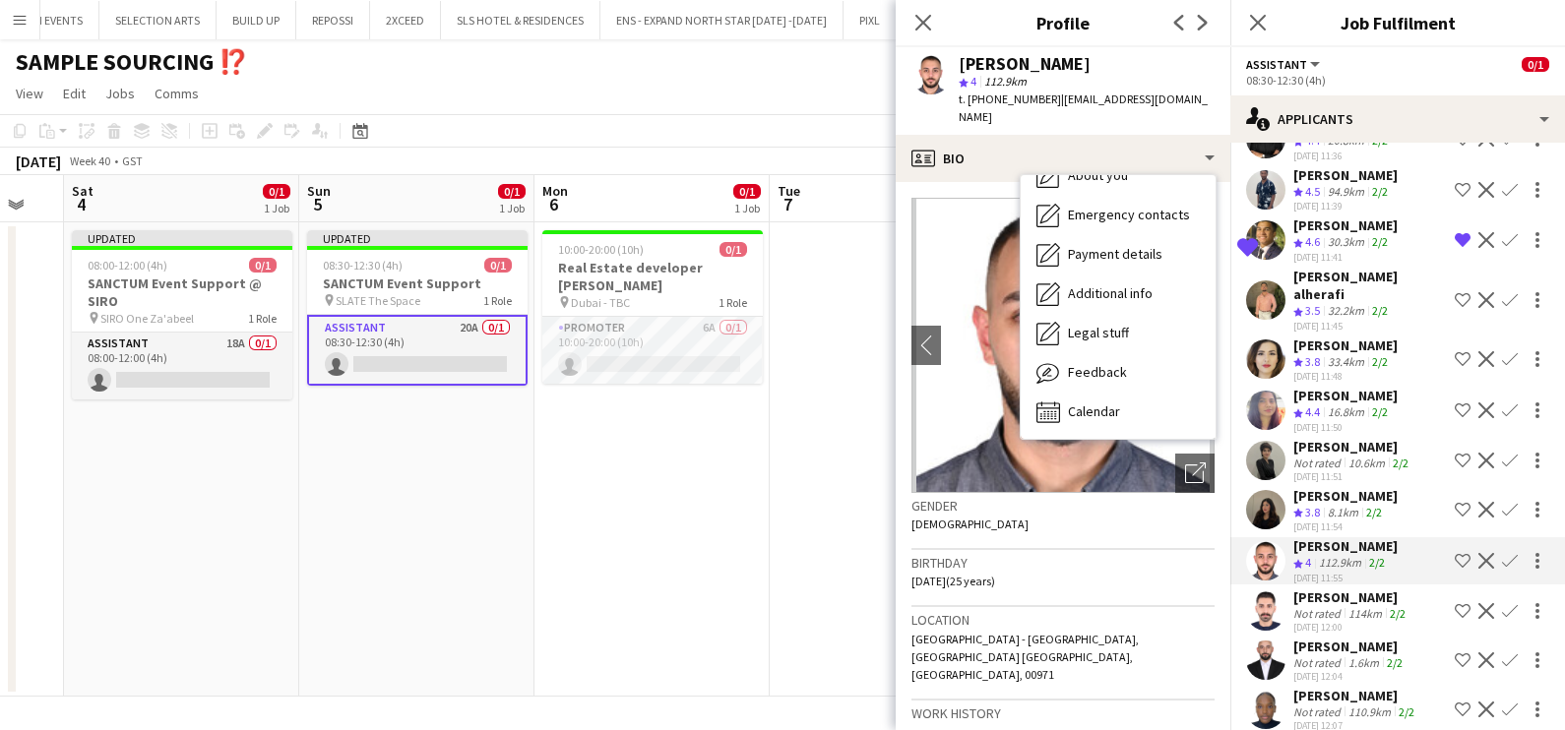
click at [1315, 606] on div "Not rated" at bounding box center [1318, 613] width 51 height 15
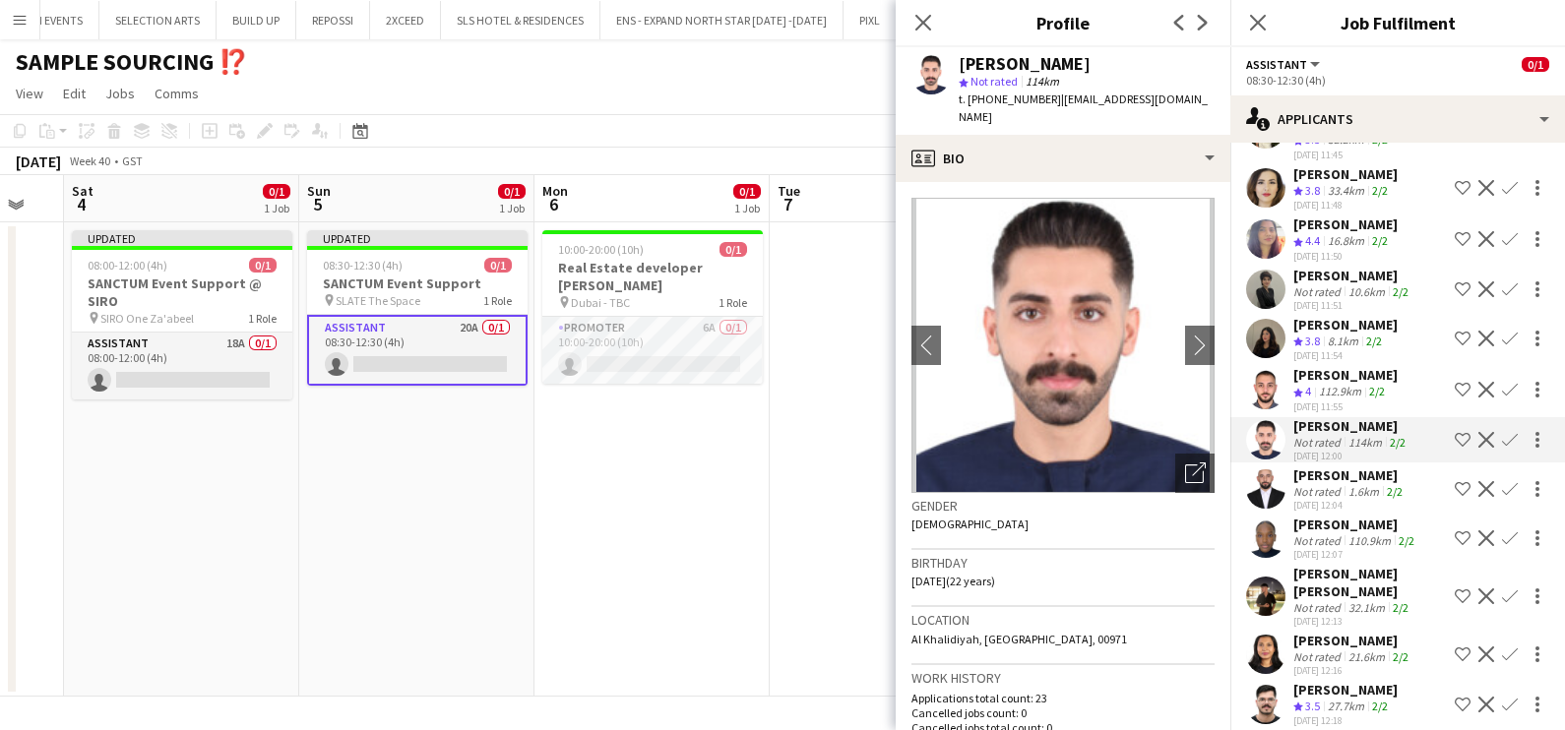
scroll to position [369, 0]
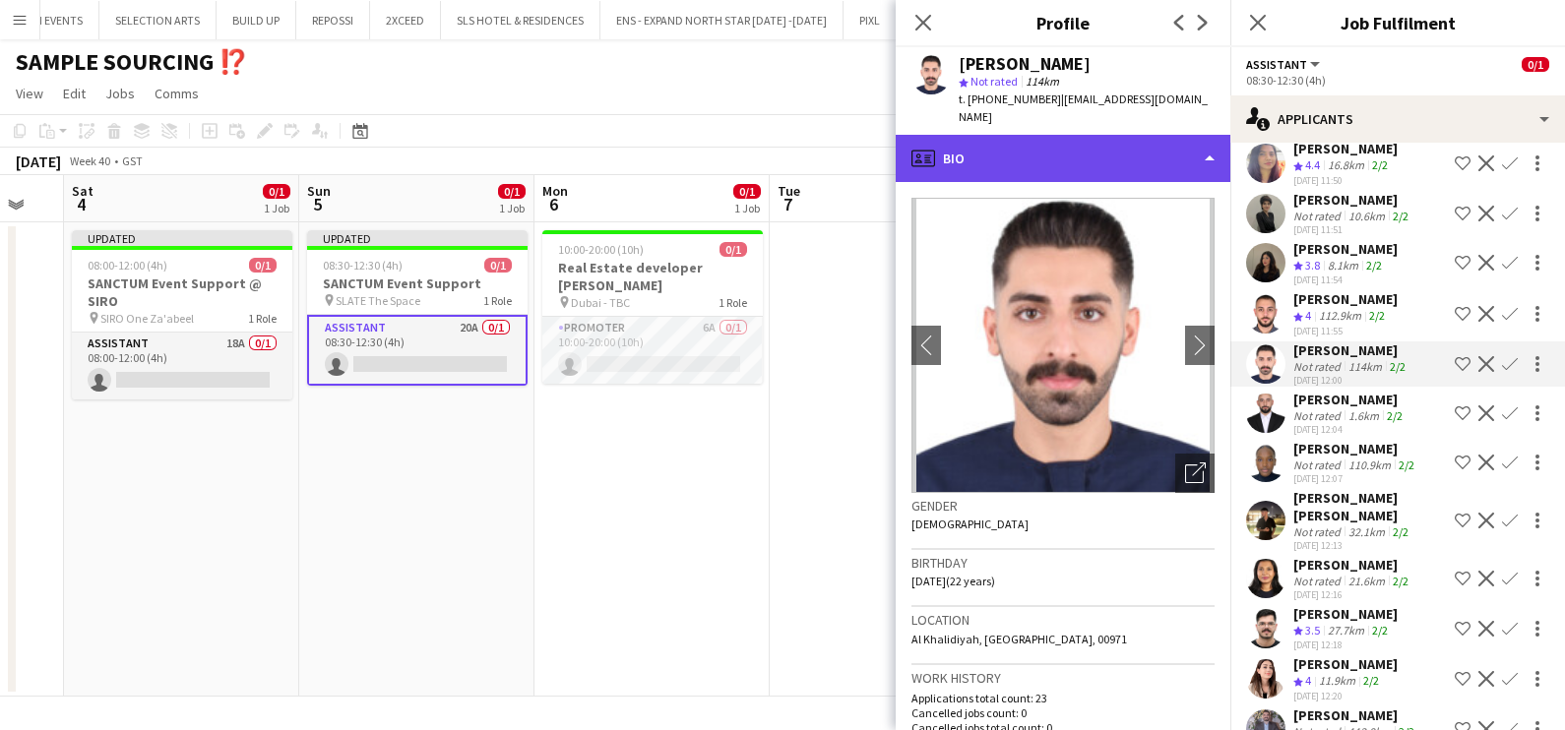
click at [987, 144] on div "profile Bio" at bounding box center [1062, 158] width 335 height 47
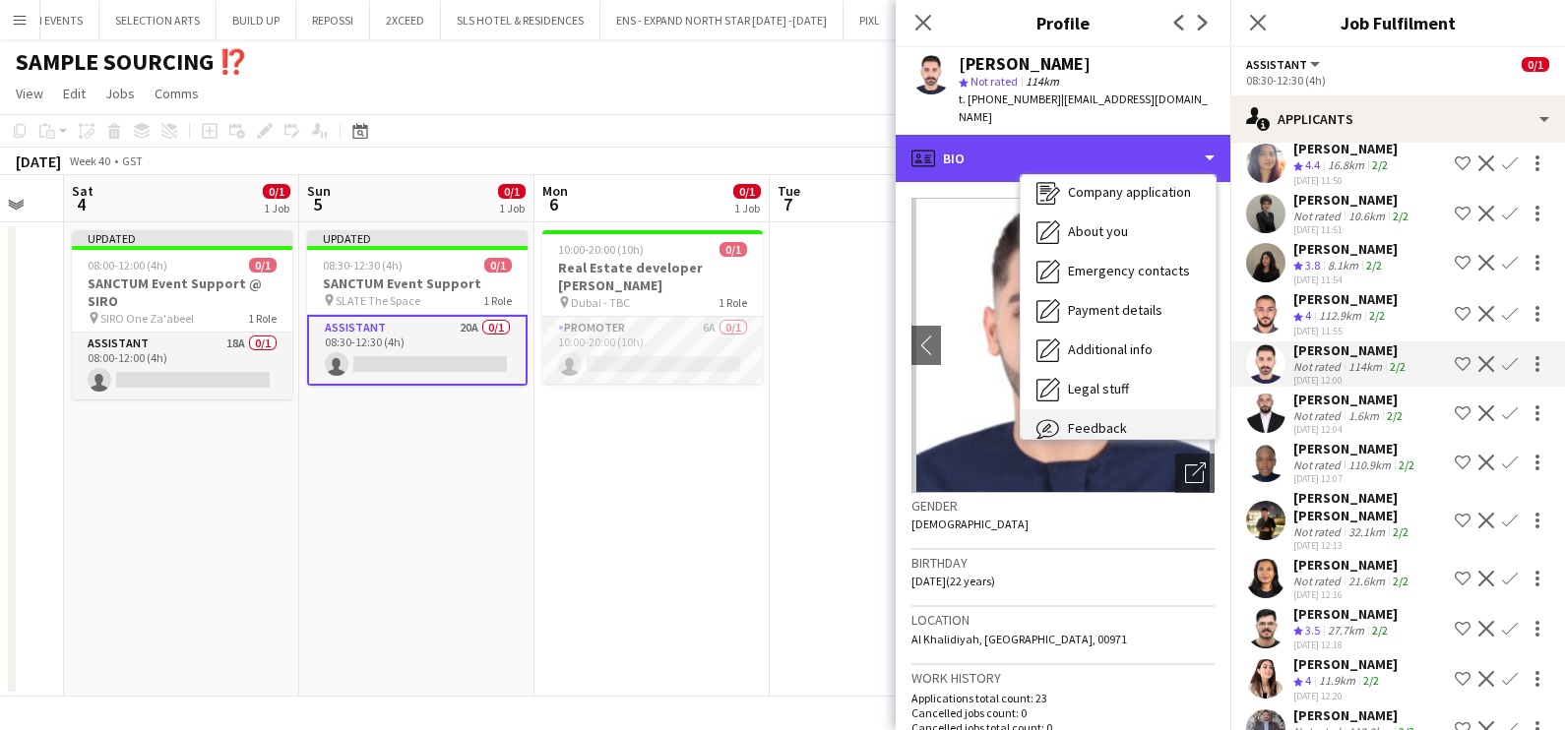
scroll to position [145, 0]
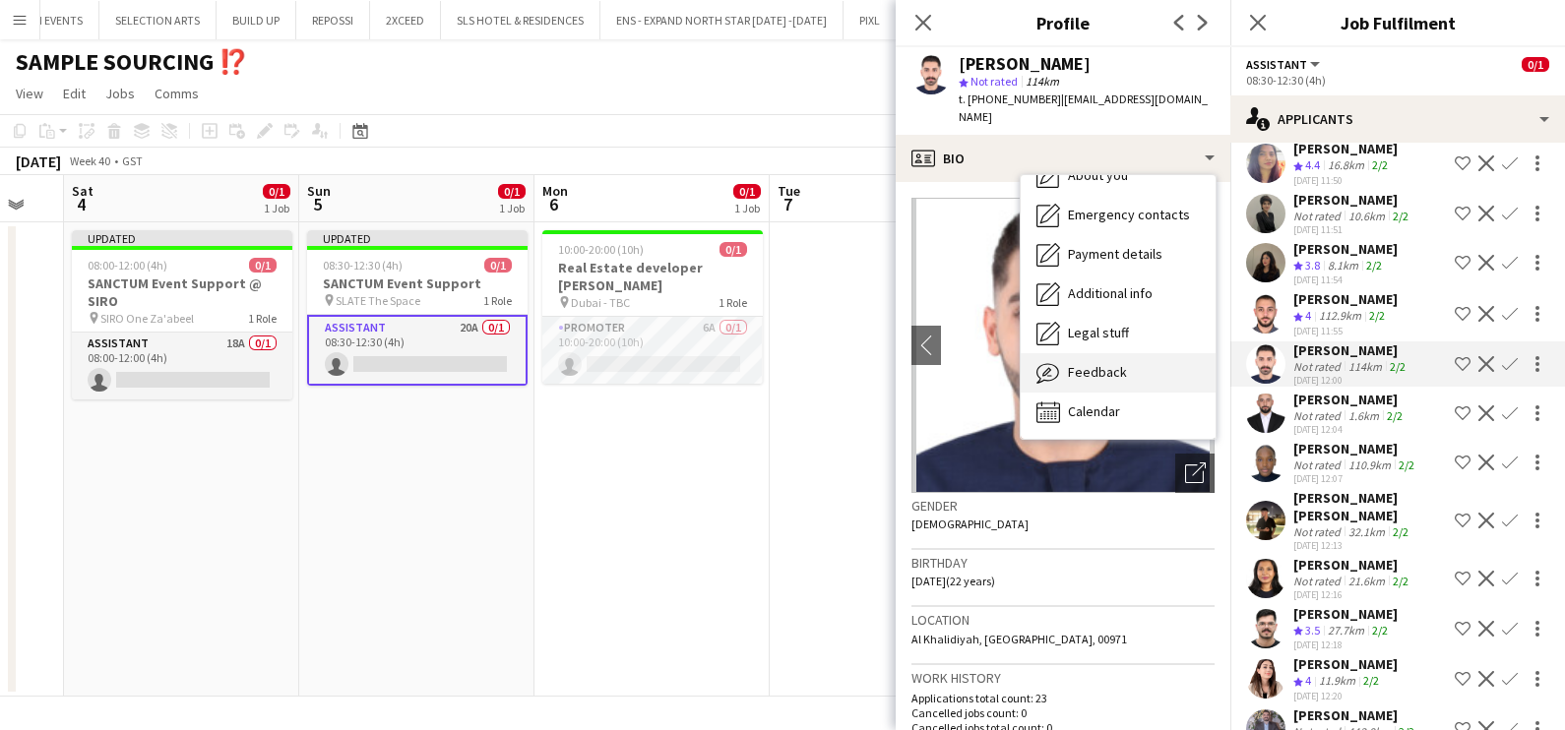
click at [1117, 370] on div "Feedback Feedback" at bounding box center [1117, 372] width 195 height 39
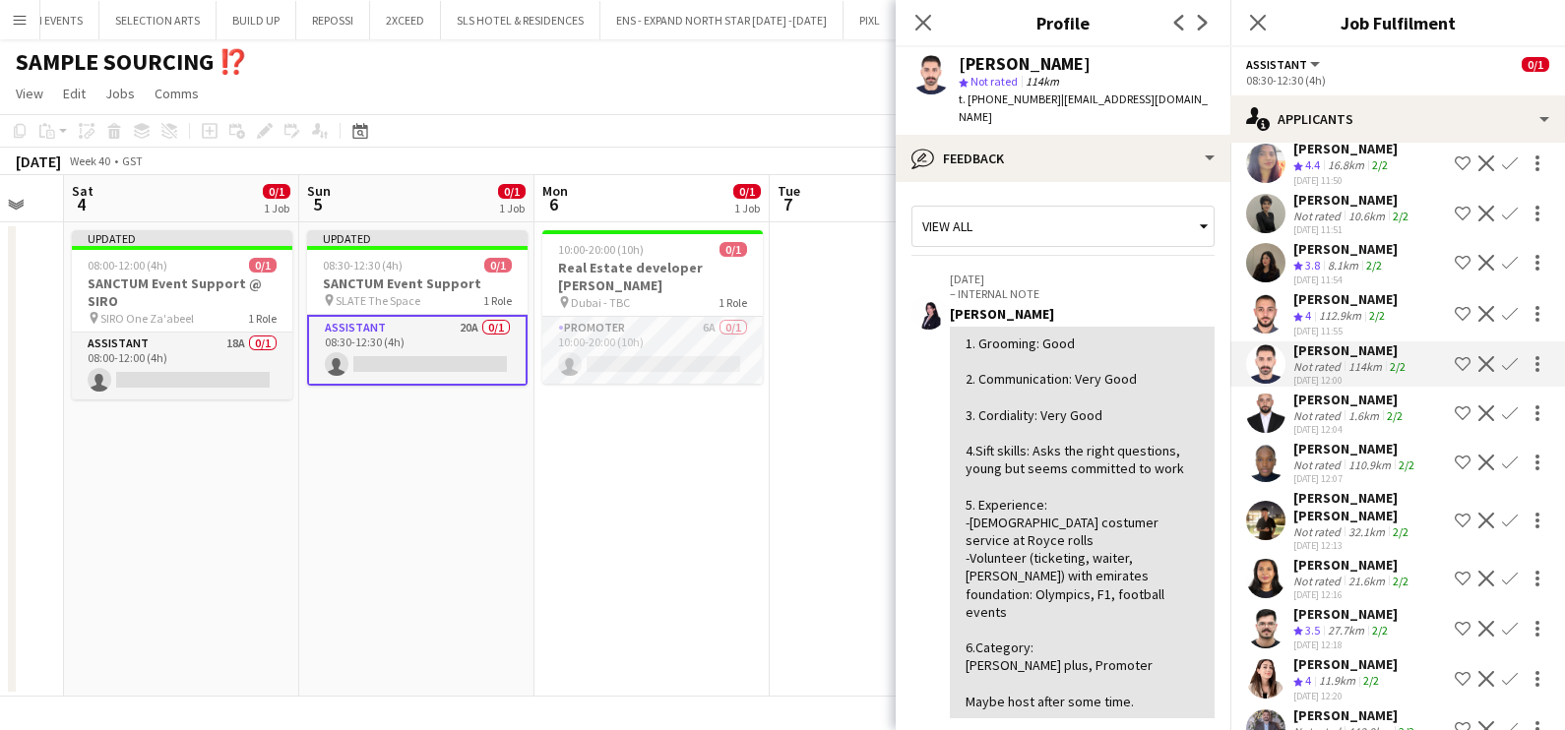
click at [1323, 408] on div "Not rated" at bounding box center [1318, 415] width 51 height 15
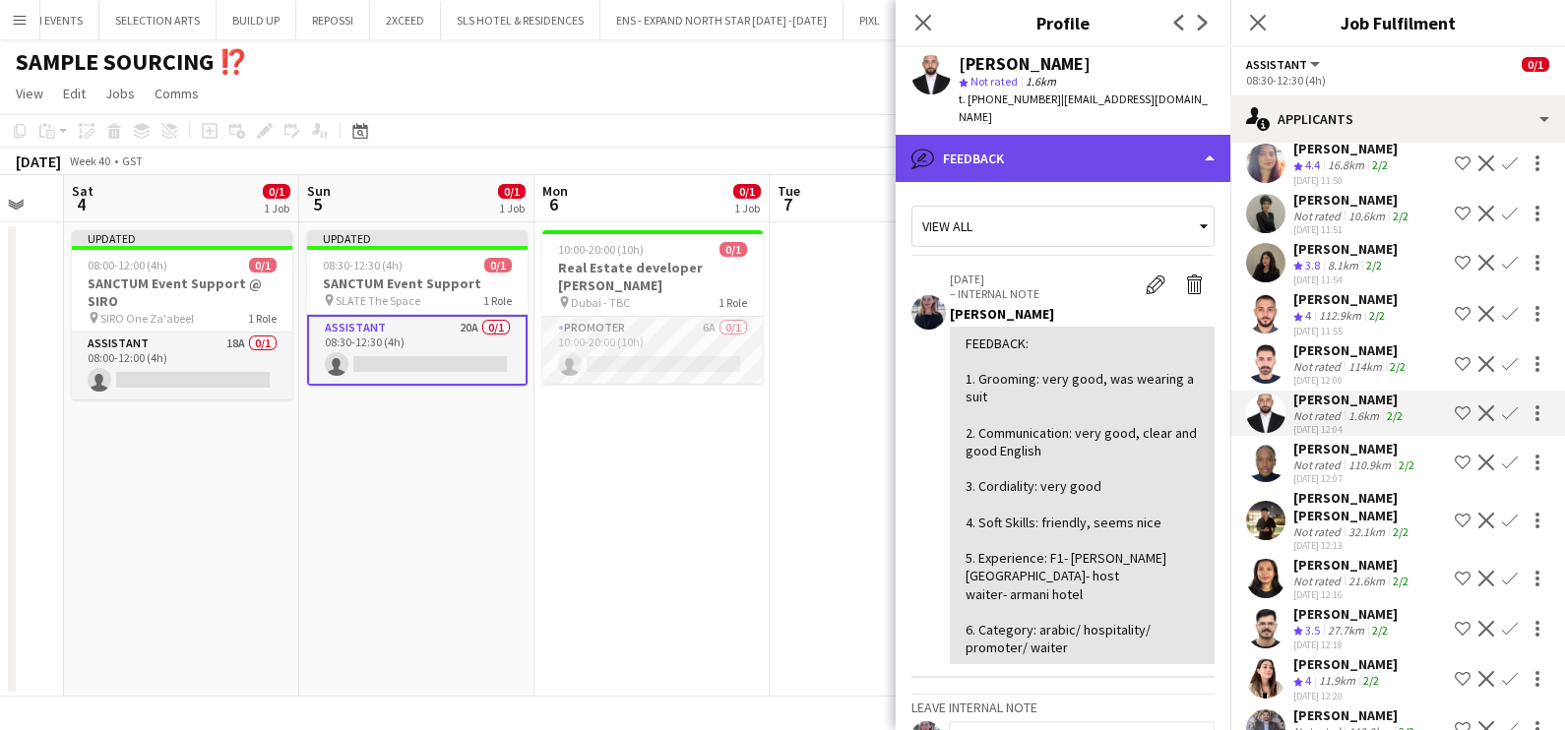
click at [1057, 135] on div "bubble-pencil Feedback" at bounding box center [1062, 158] width 335 height 47
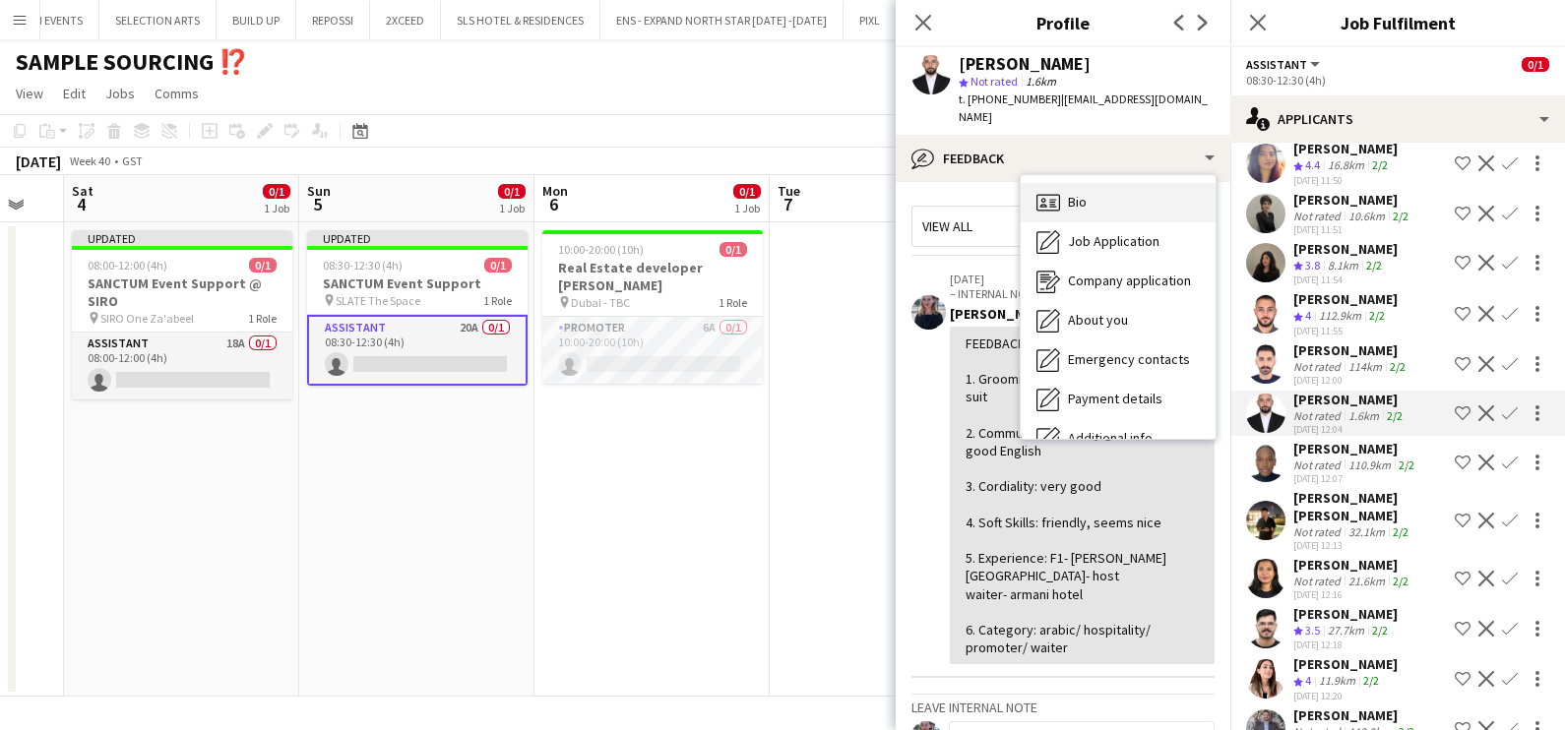
click at [1085, 193] on span "Bio" at bounding box center [1077, 202] width 19 height 18
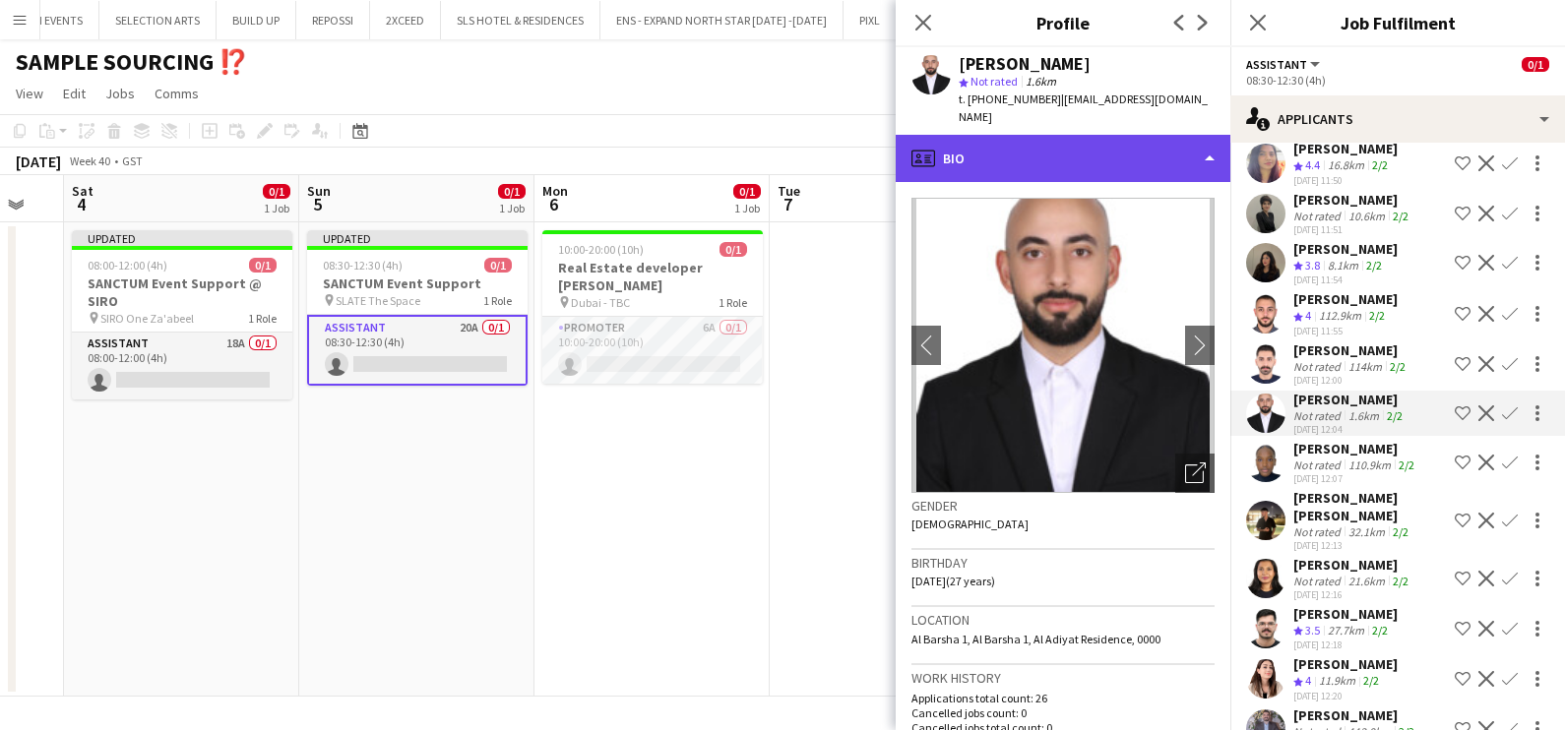
click at [1057, 151] on div "profile Bio" at bounding box center [1062, 158] width 335 height 47
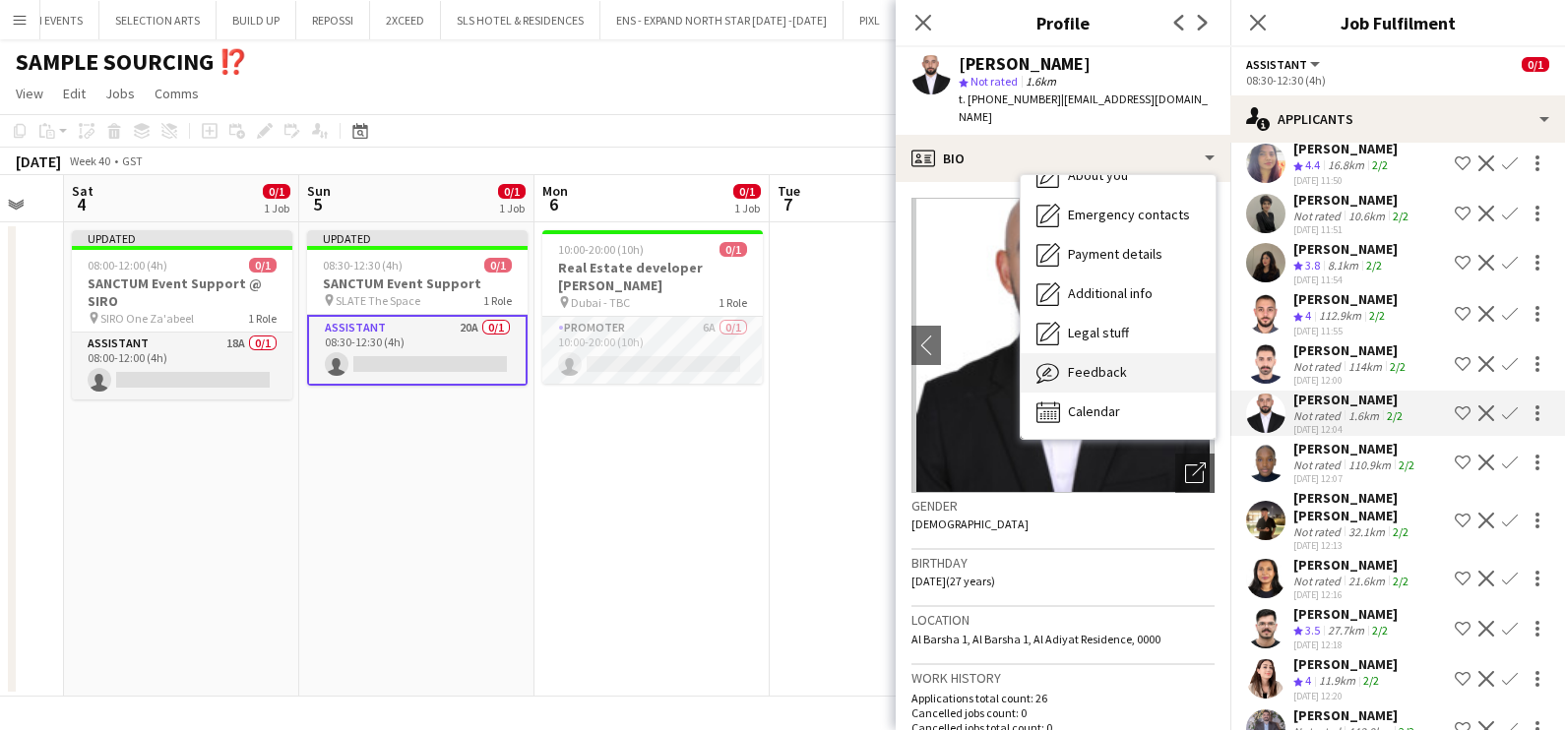
click at [1096, 363] on span "Feedback" at bounding box center [1097, 372] width 59 height 18
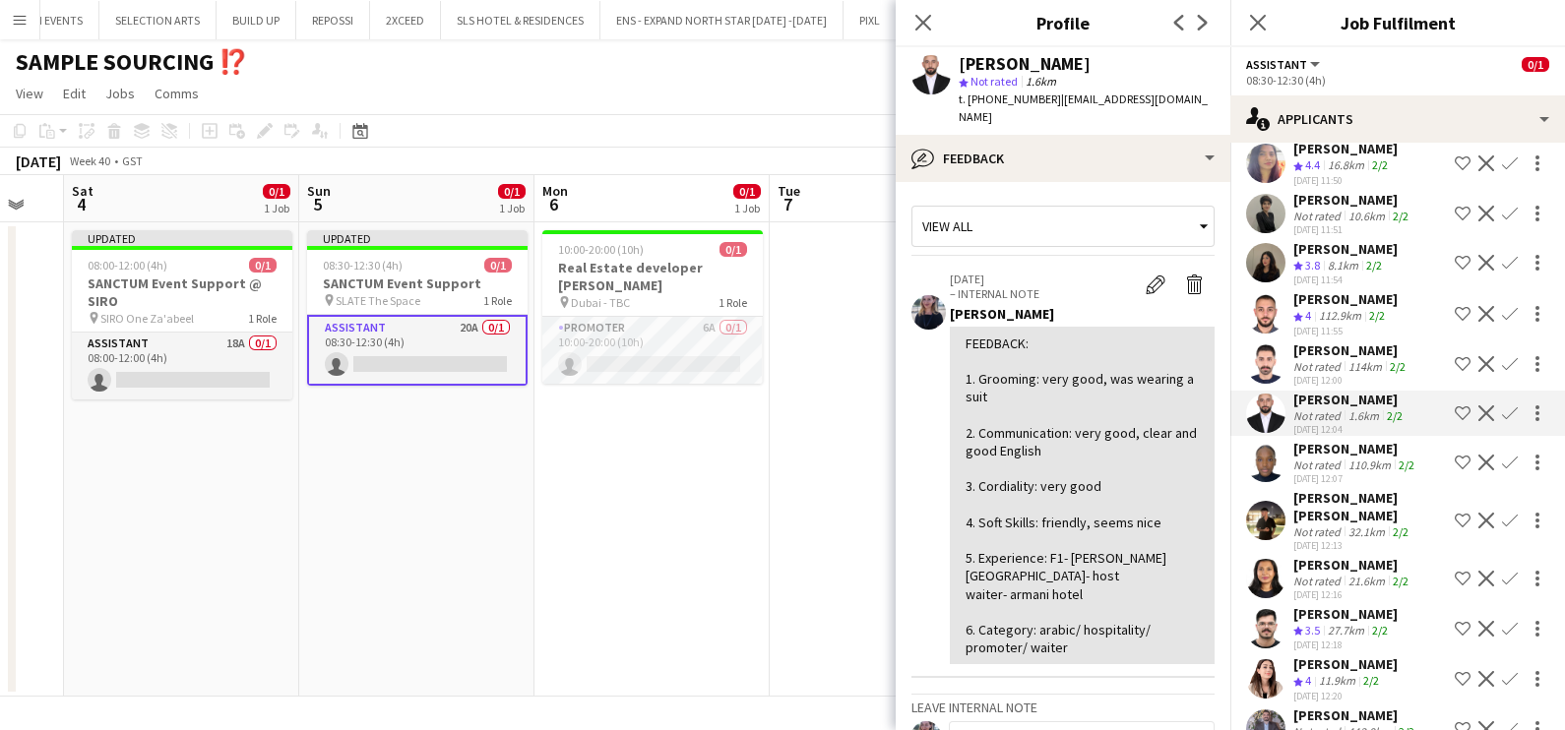
click at [1454, 405] on app-icon "Shortlist crew" at bounding box center [1462, 413] width 16 height 16
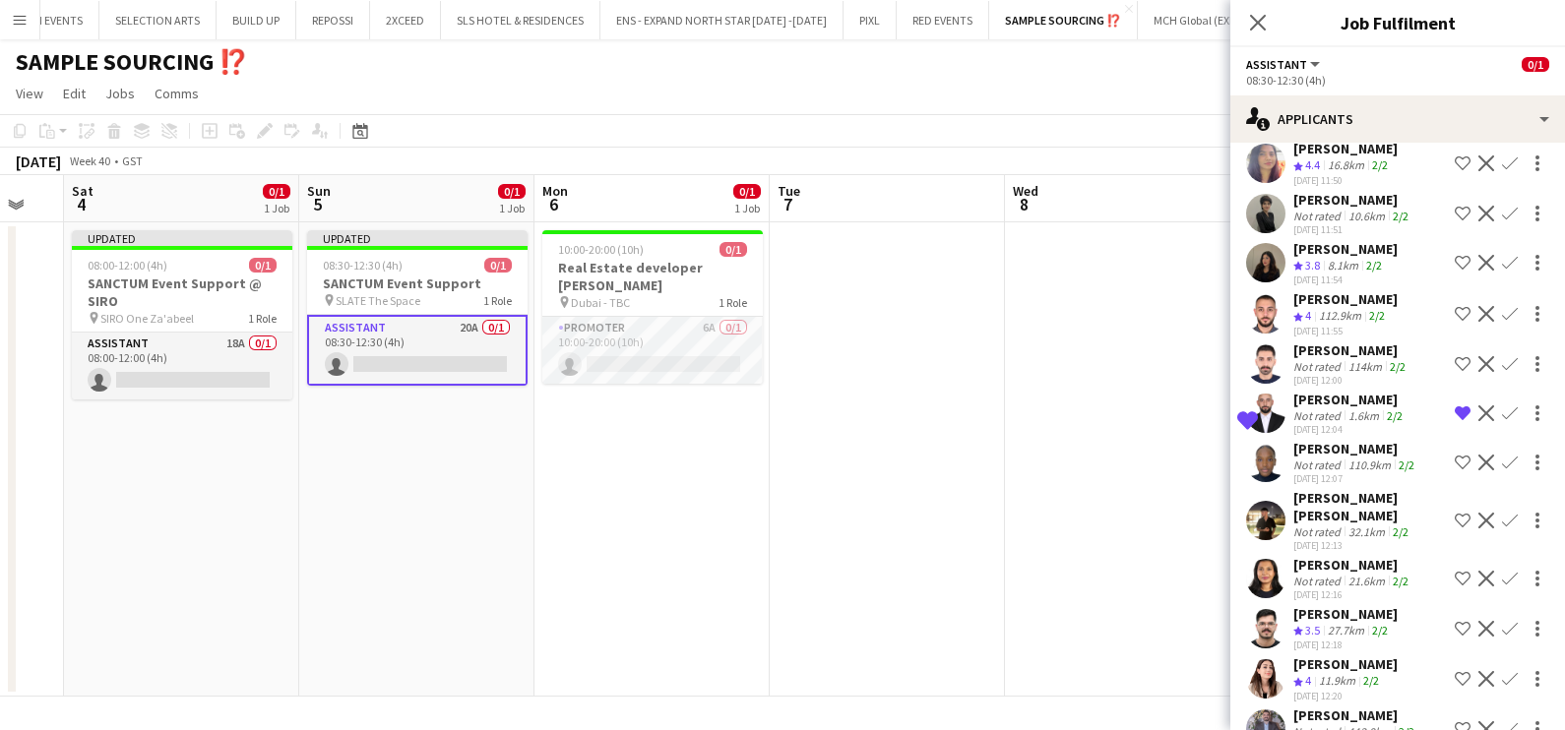
click at [1341, 458] on div "Not rated" at bounding box center [1318, 465] width 51 height 15
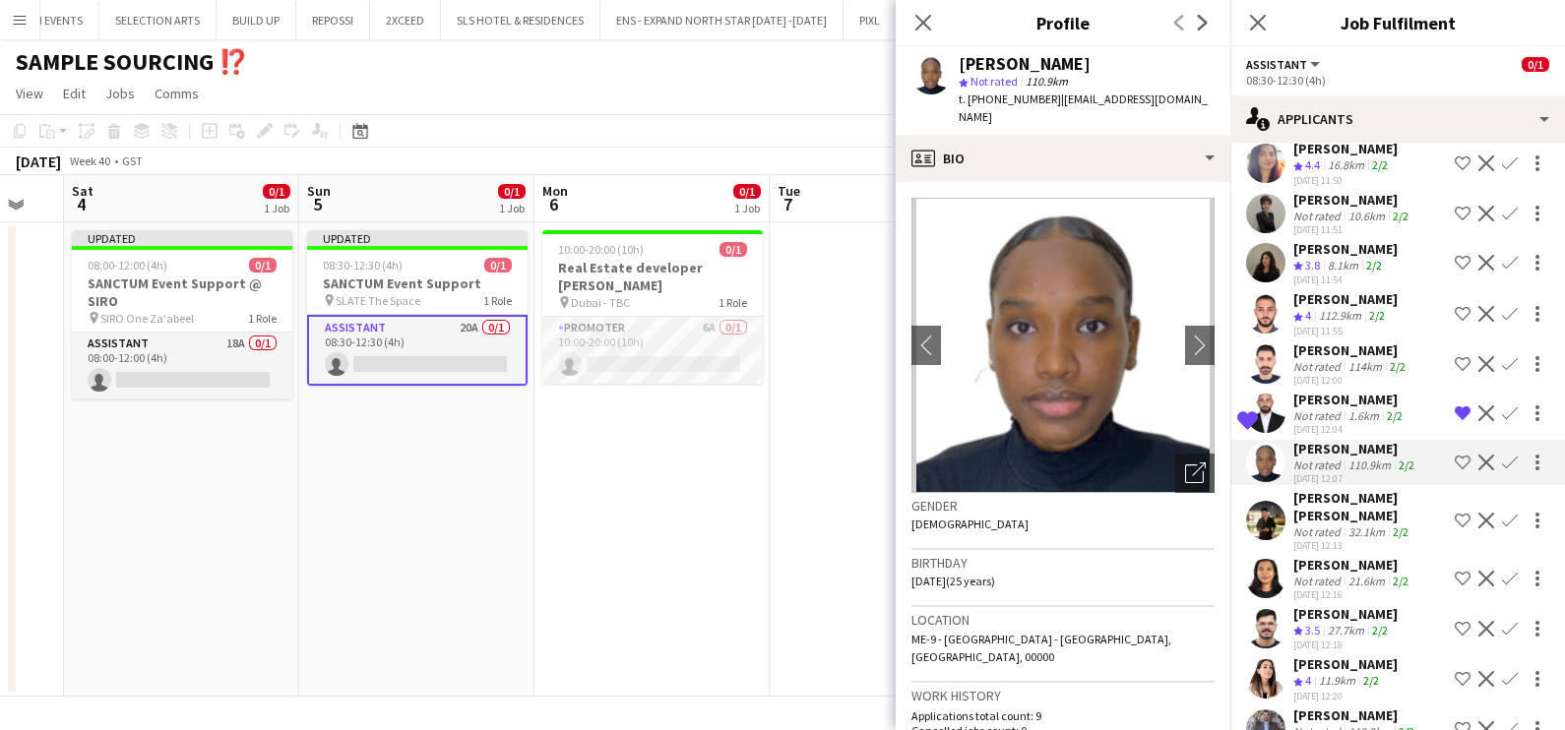
scroll to position [554, 0]
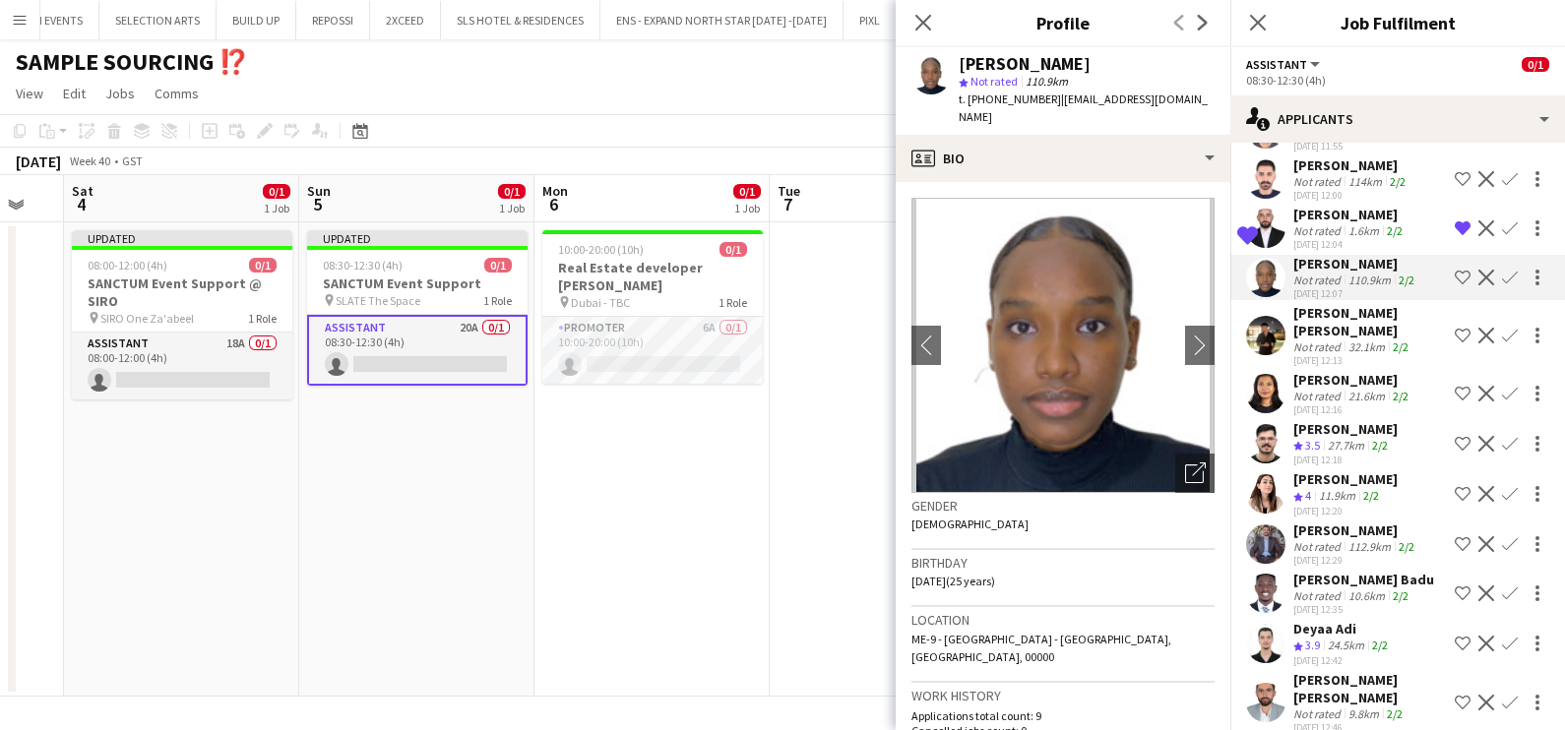
click at [1323, 539] on div "Not rated" at bounding box center [1318, 546] width 51 height 15
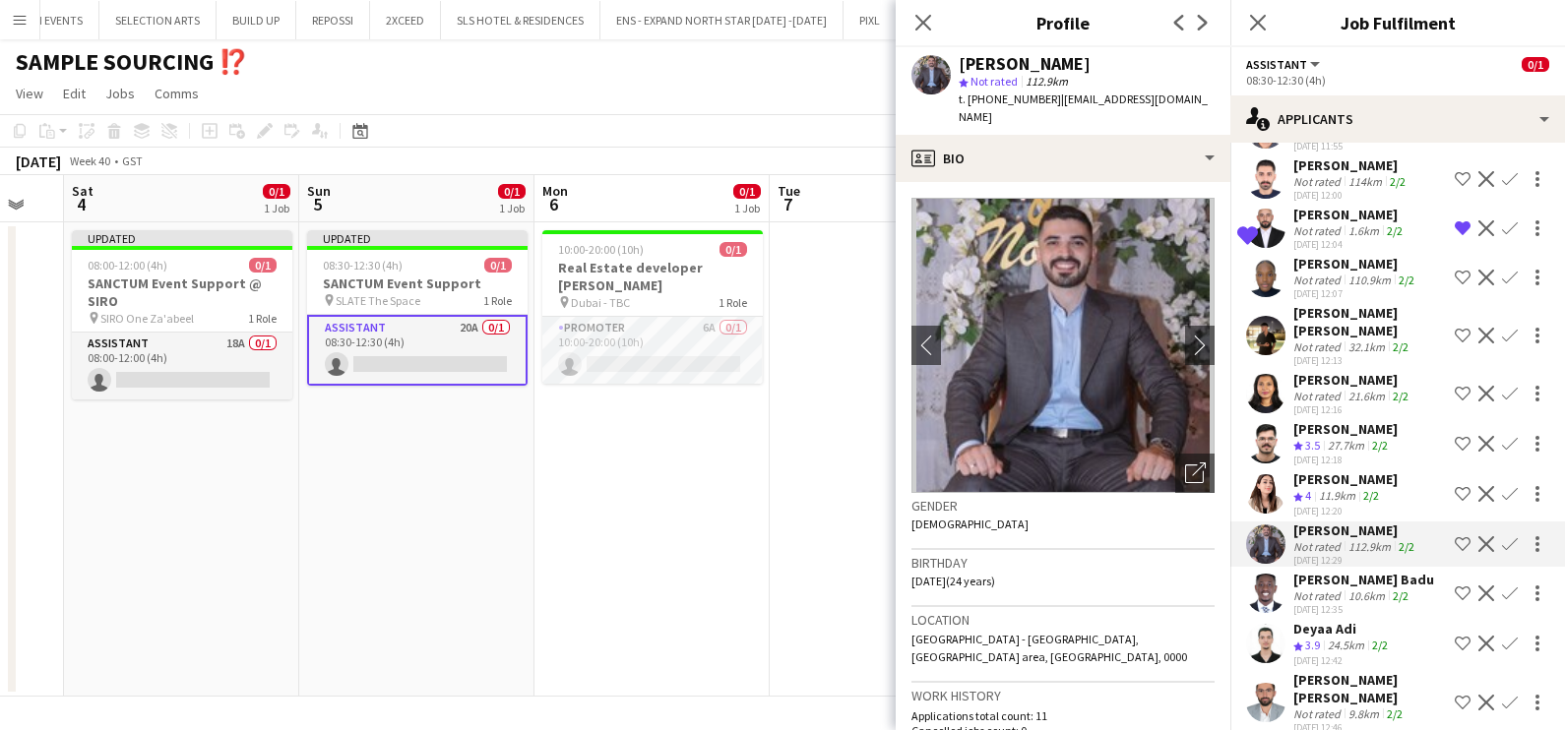
click at [1323, 638] on div "Crew rating 3.9" at bounding box center [1308, 646] width 31 height 17
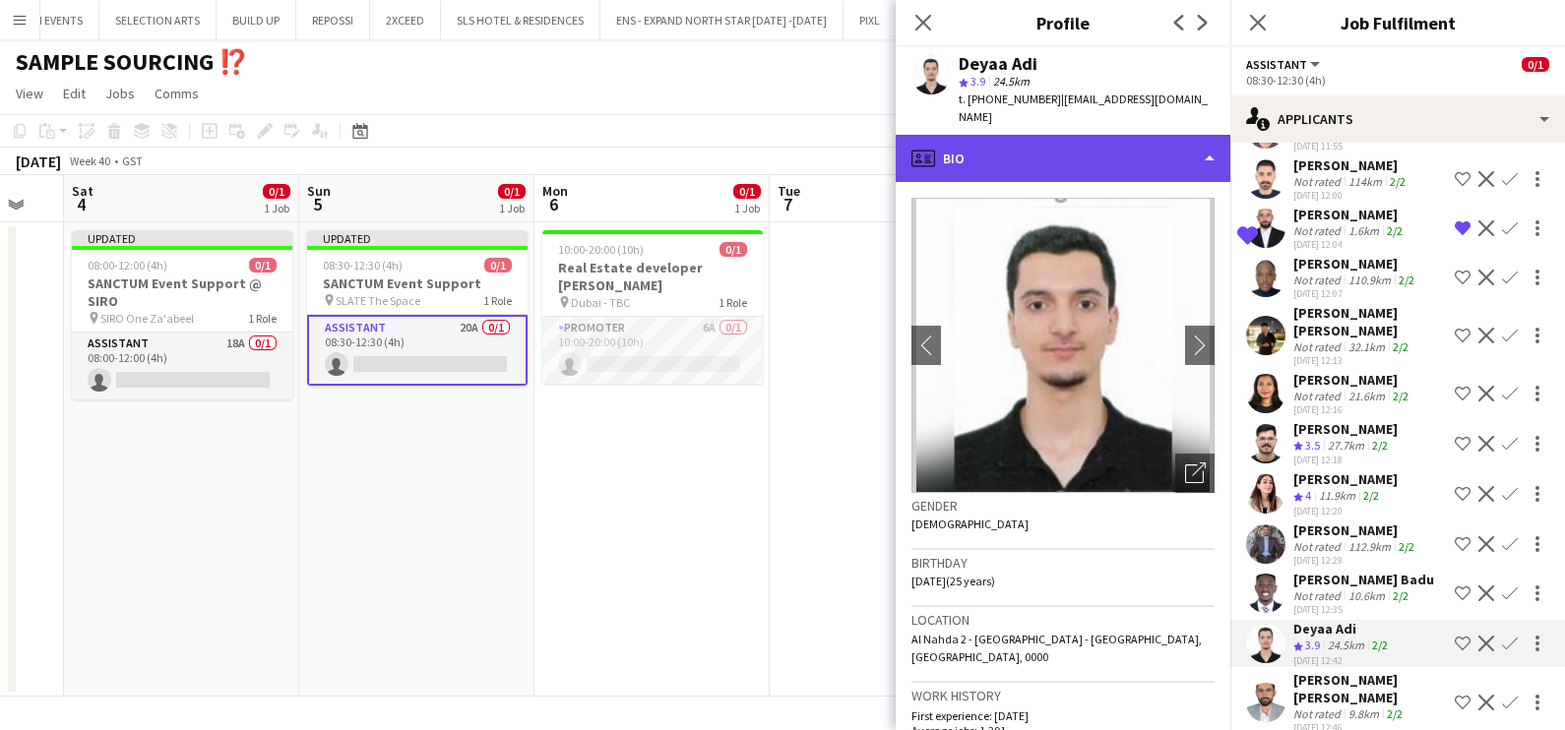
click at [948, 136] on div "profile Bio" at bounding box center [1062, 158] width 335 height 47
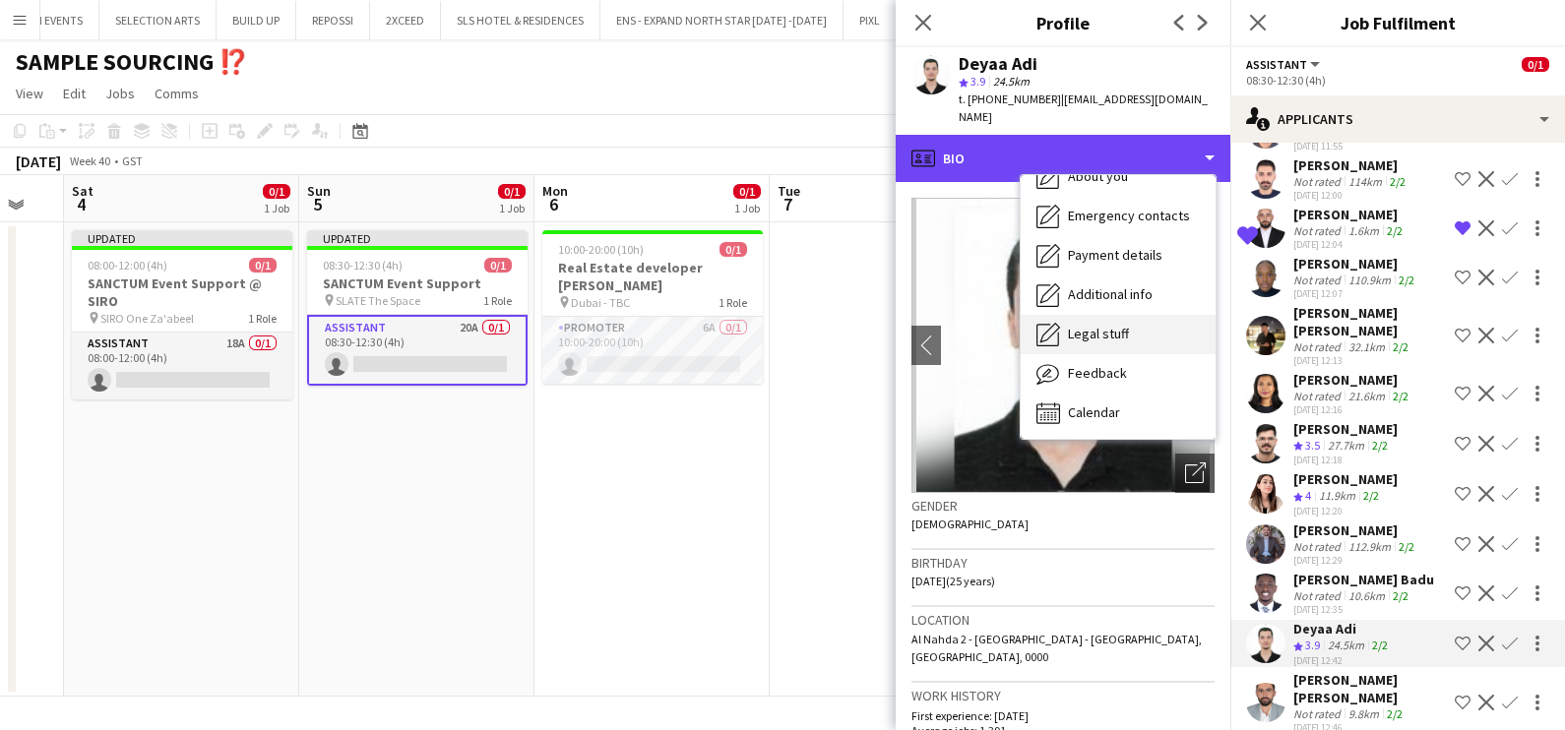
scroll to position [145, 0]
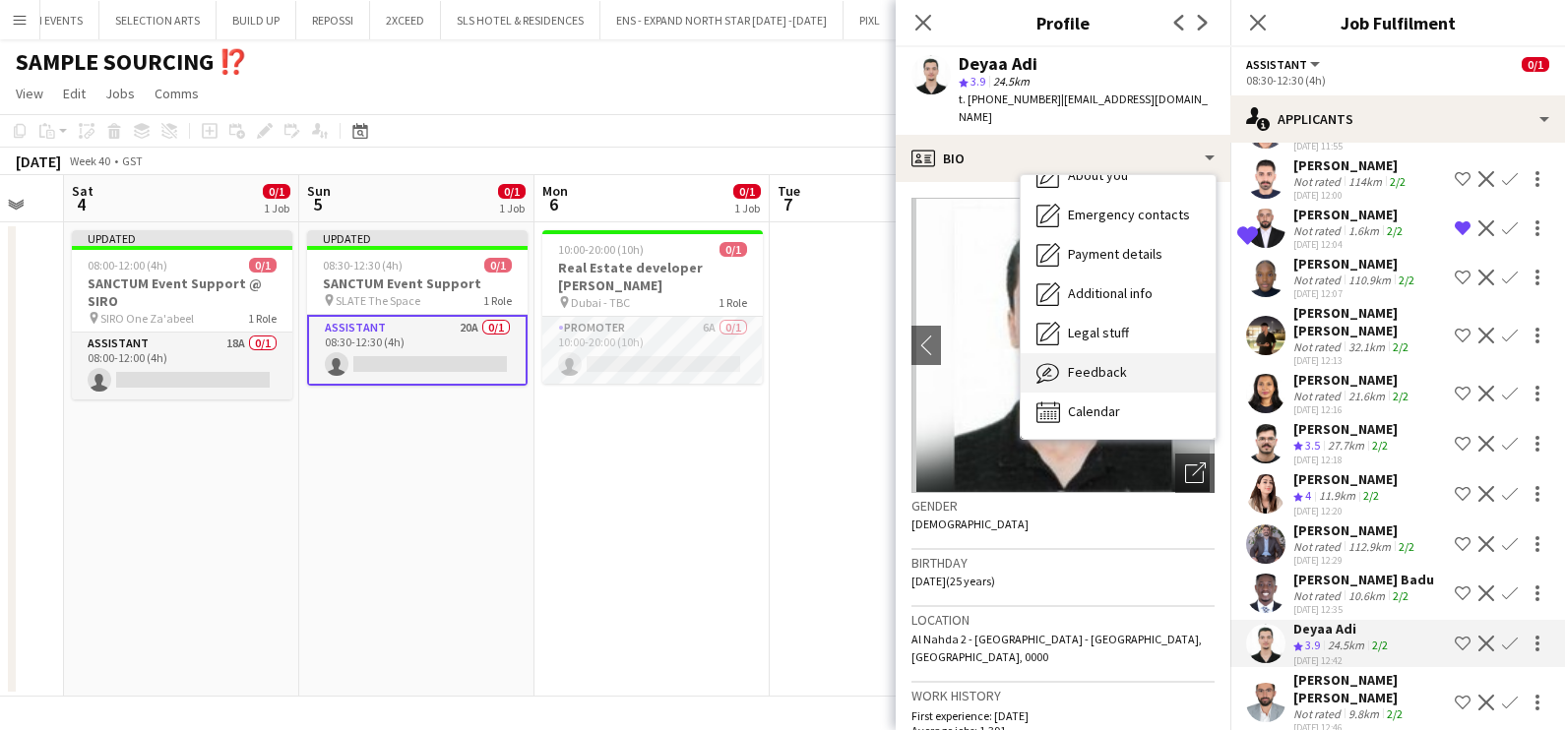
click at [1102, 363] on span "Feedback" at bounding box center [1097, 372] width 59 height 18
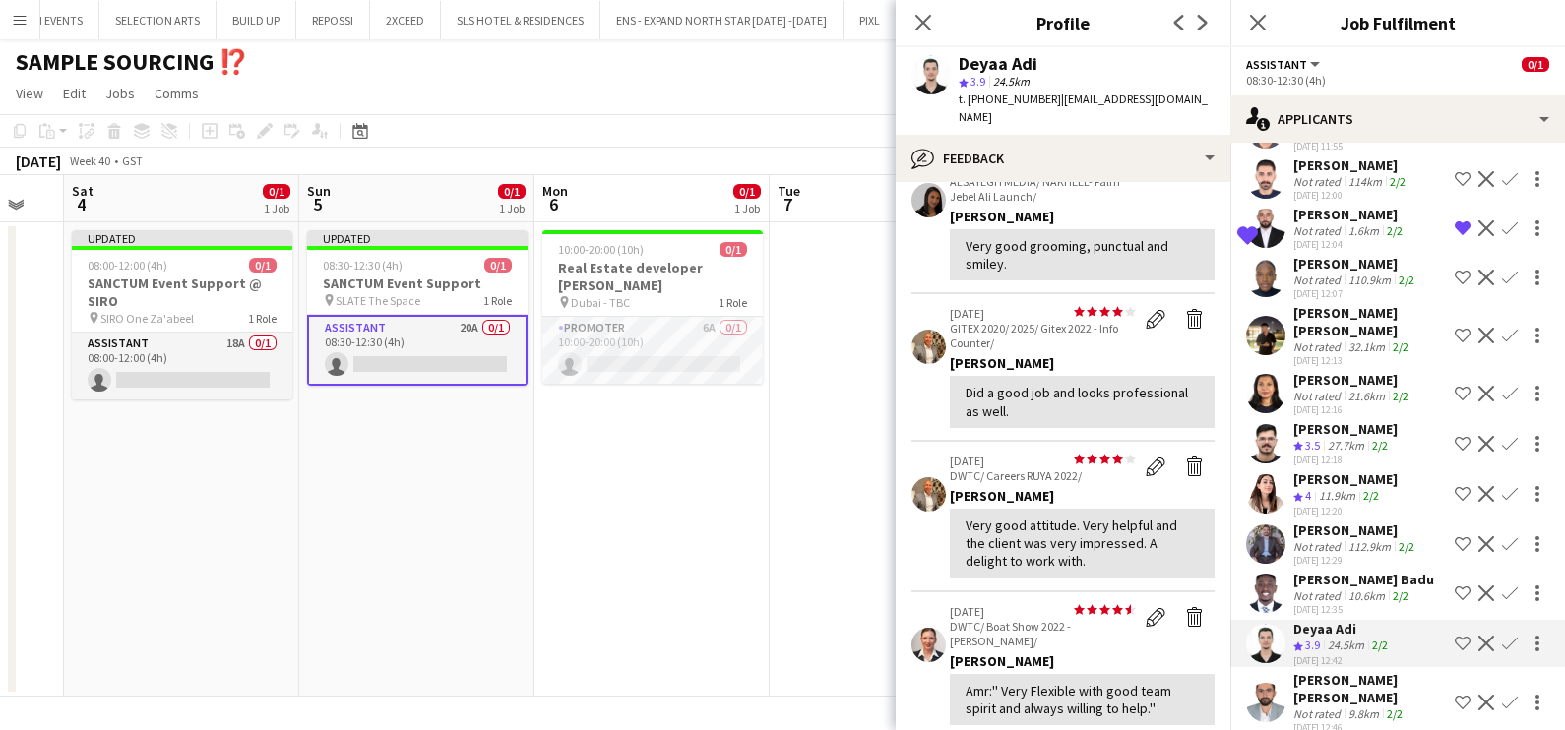
scroll to position [245, 0]
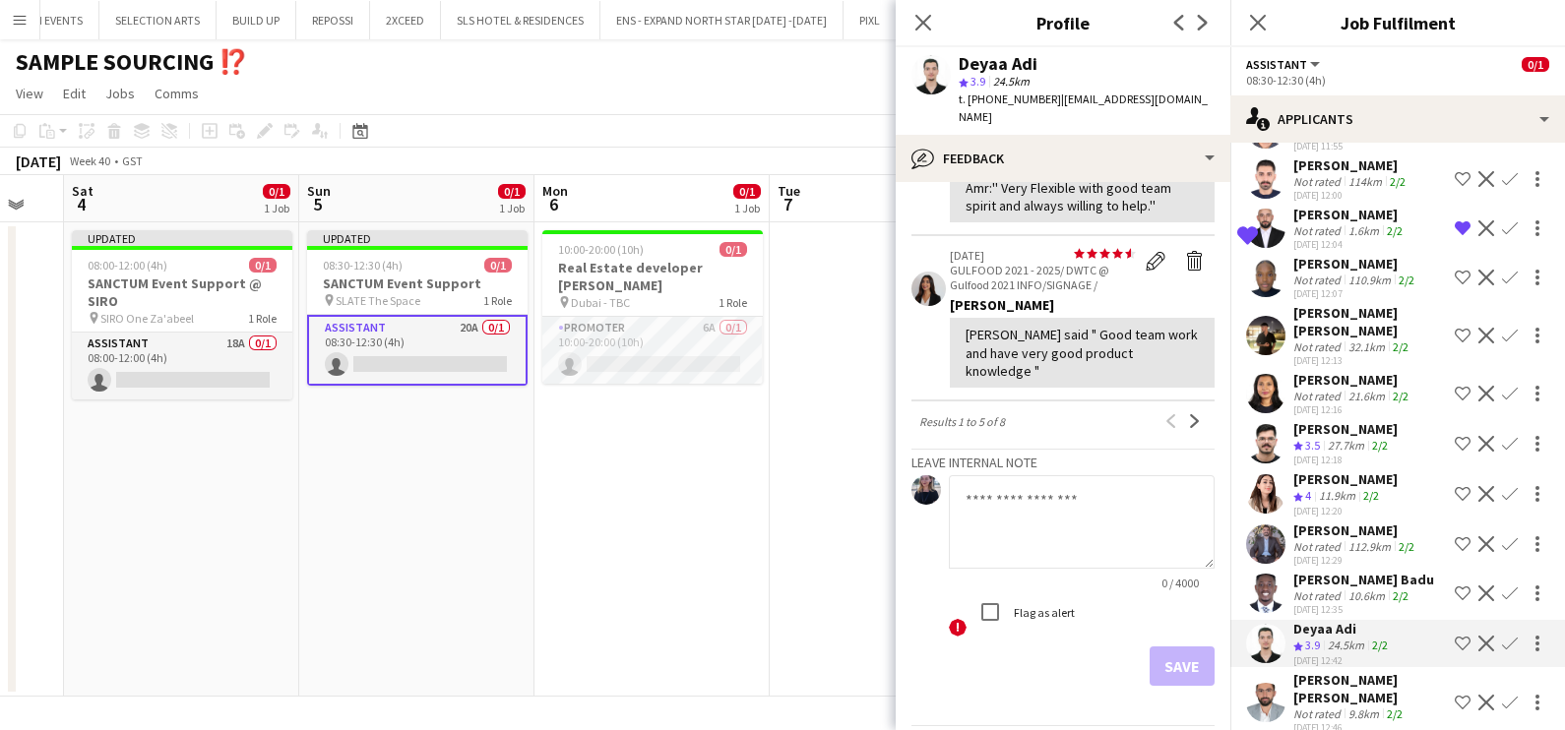
drag, startPoint x: 1180, startPoint y: 360, endPoint x: 1168, endPoint y: 378, distance: 21.3
click at [1188, 414] on app-icon "Next" at bounding box center [1195, 421] width 14 height 14
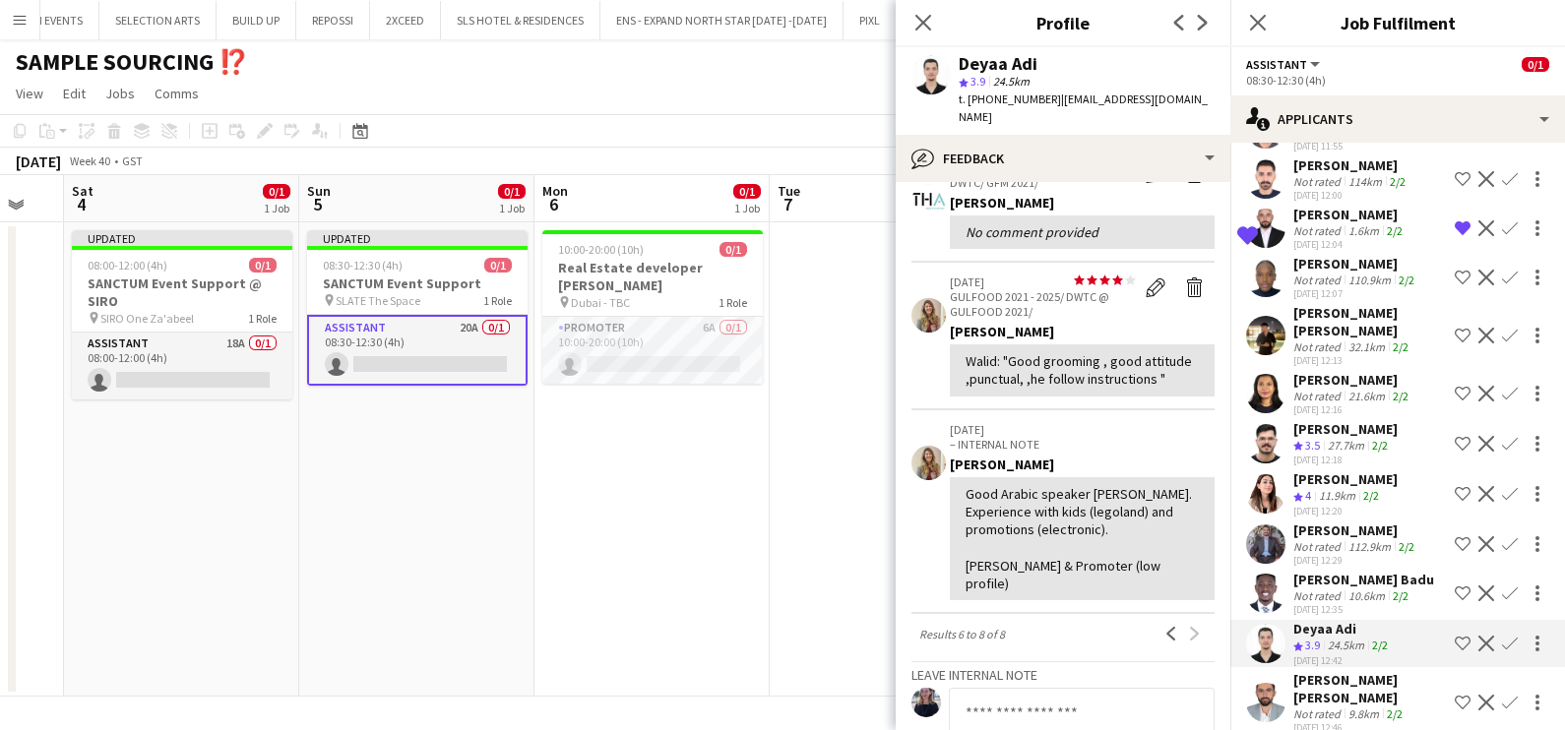
scroll to position [0, 0]
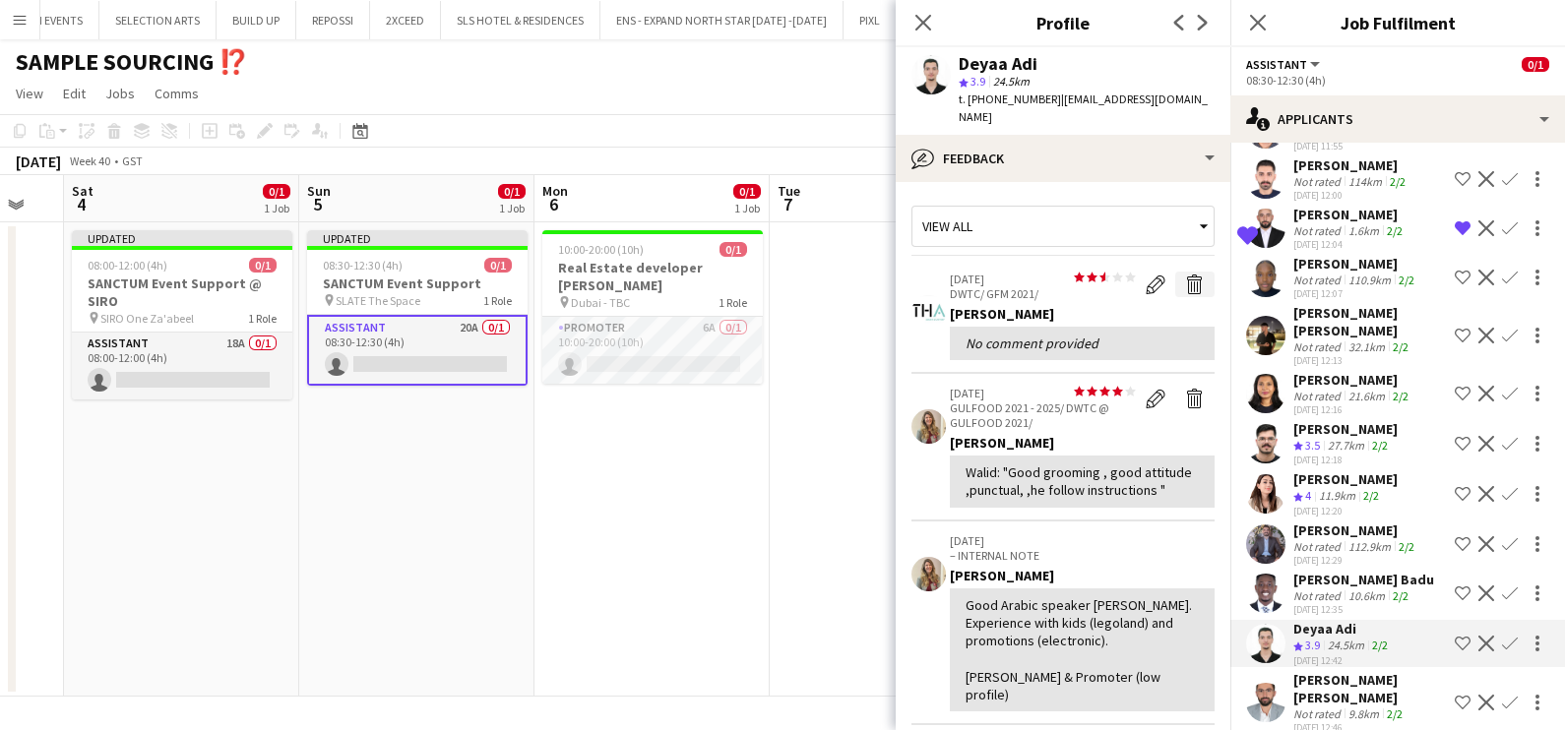
click at [1185, 275] on app-icon "Delete feedback" at bounding box center [1195, 285] width 20 height 20
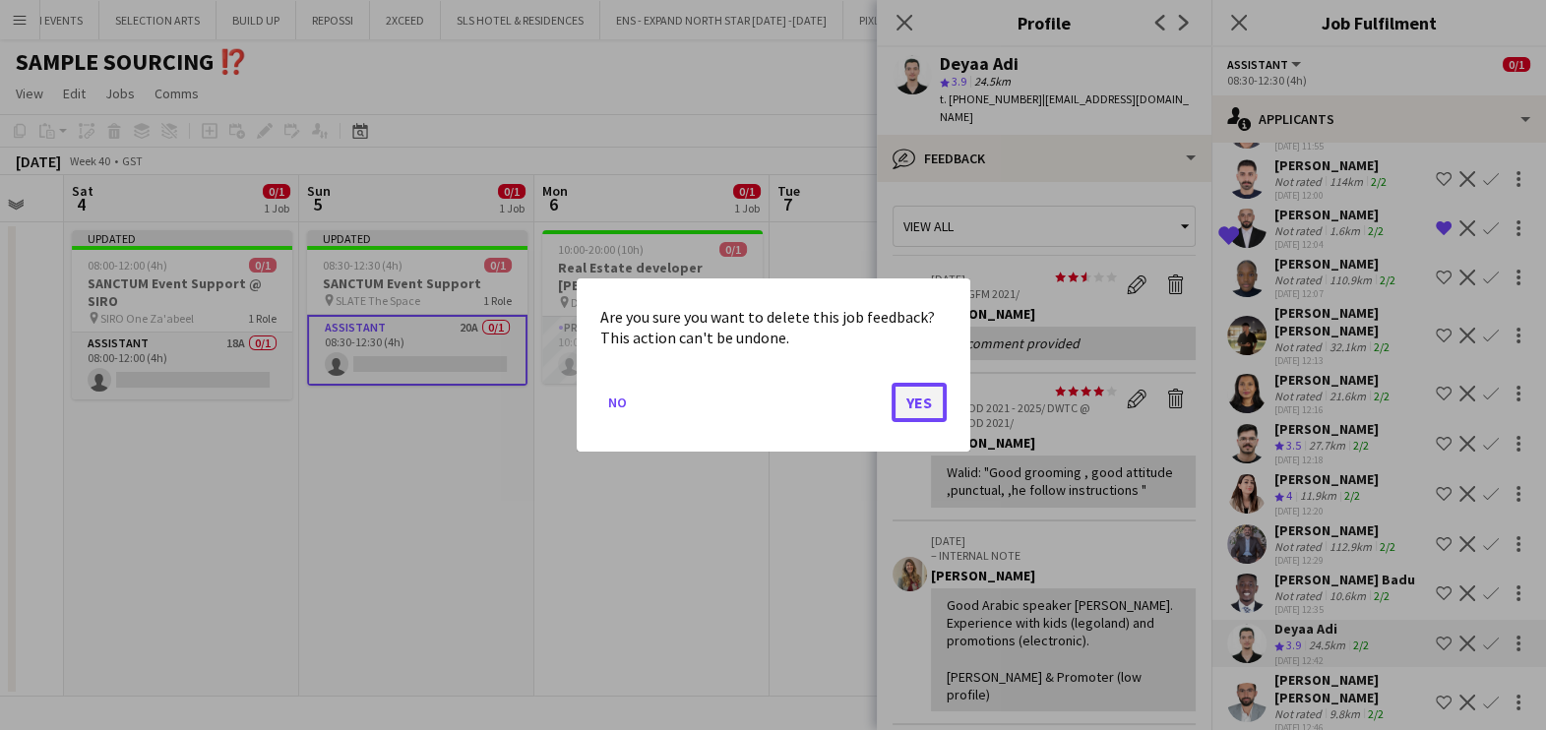
click at [924, 403] on button "Yes" at bounding box center [919, 402] width 55 height 39
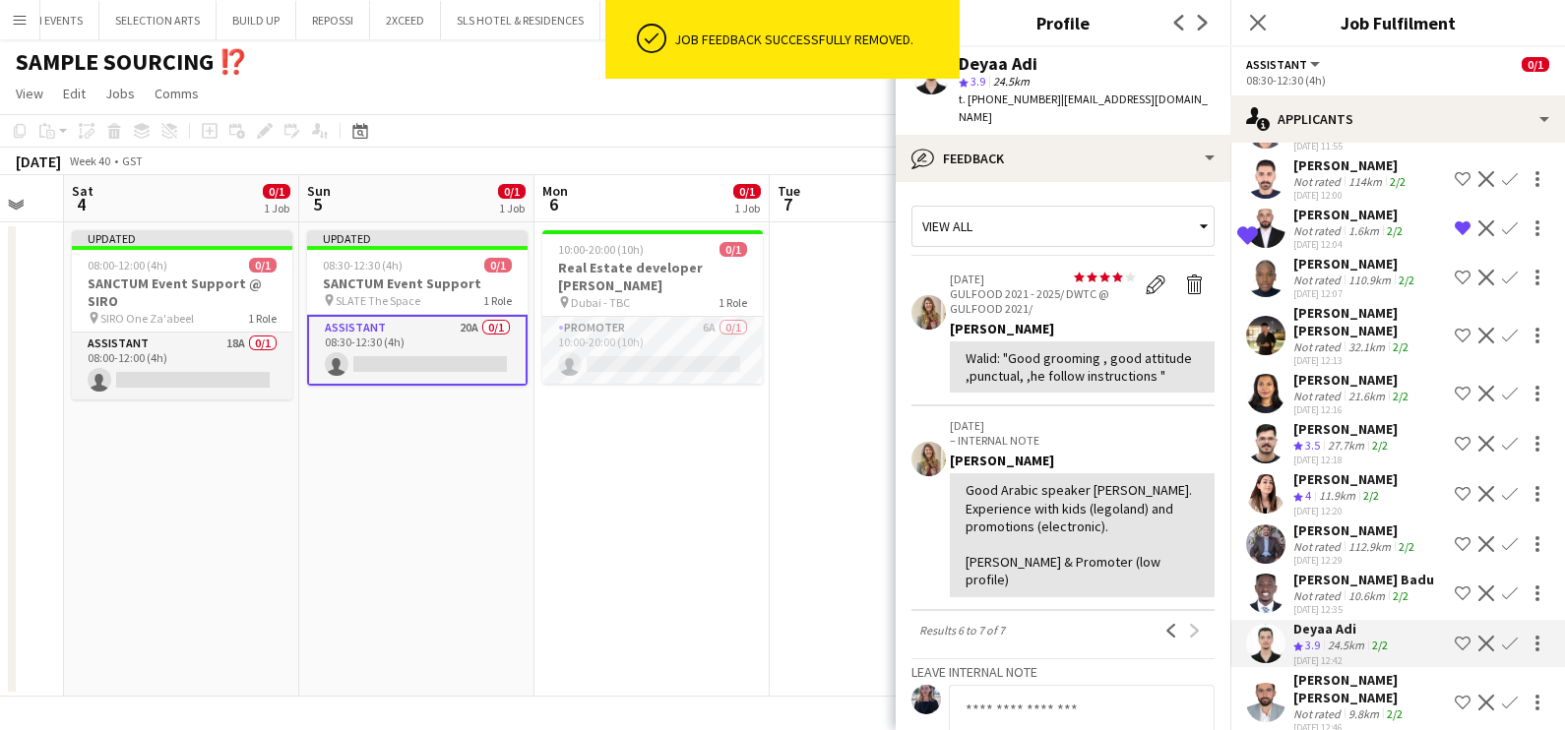
click at [1454, 636] on app-icon "Shortlist crew" at bounding box center [1462, 644] width 16 height 16
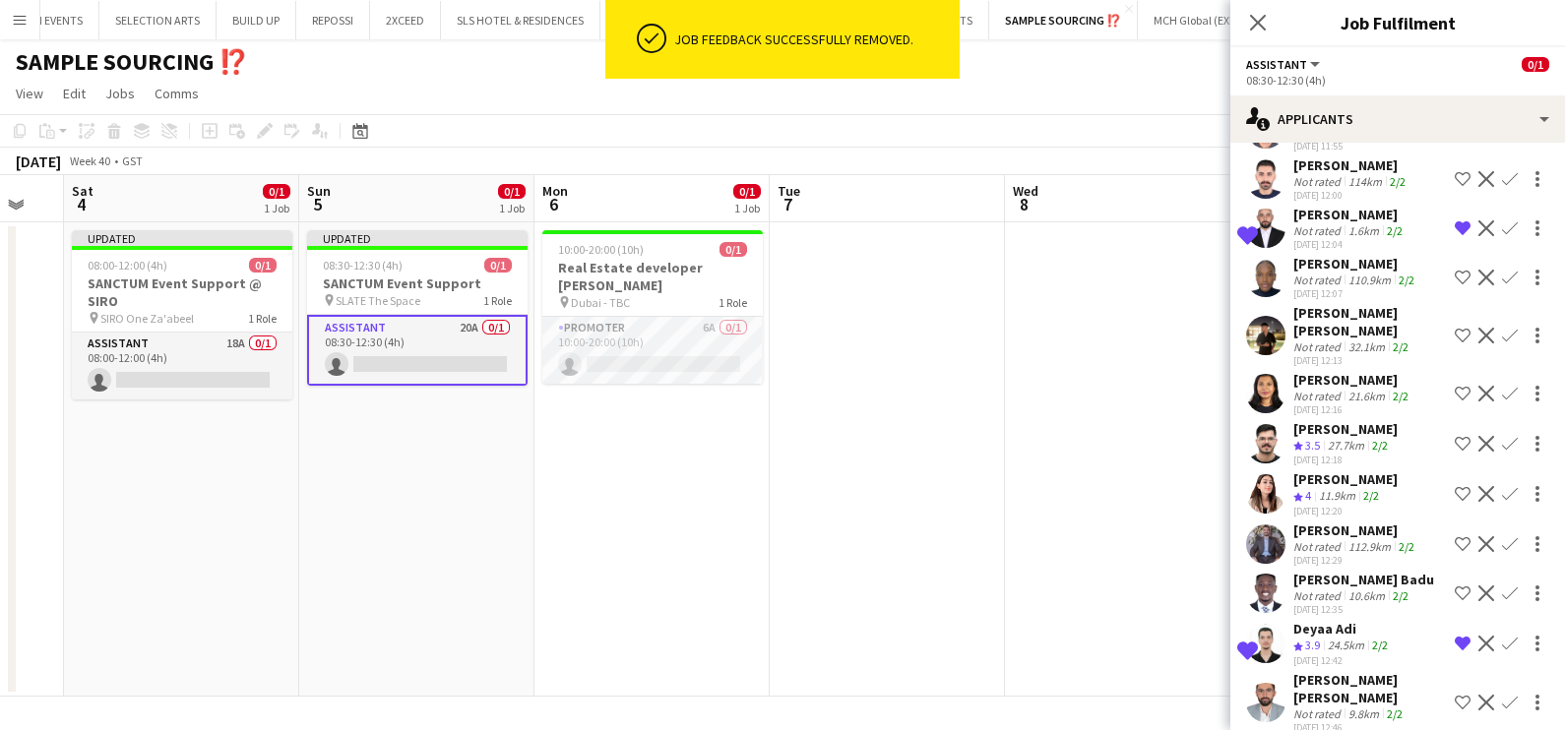
click at [1357, 638] on div "24.5km" at bounding box center [1345, 646] width 44 height 17
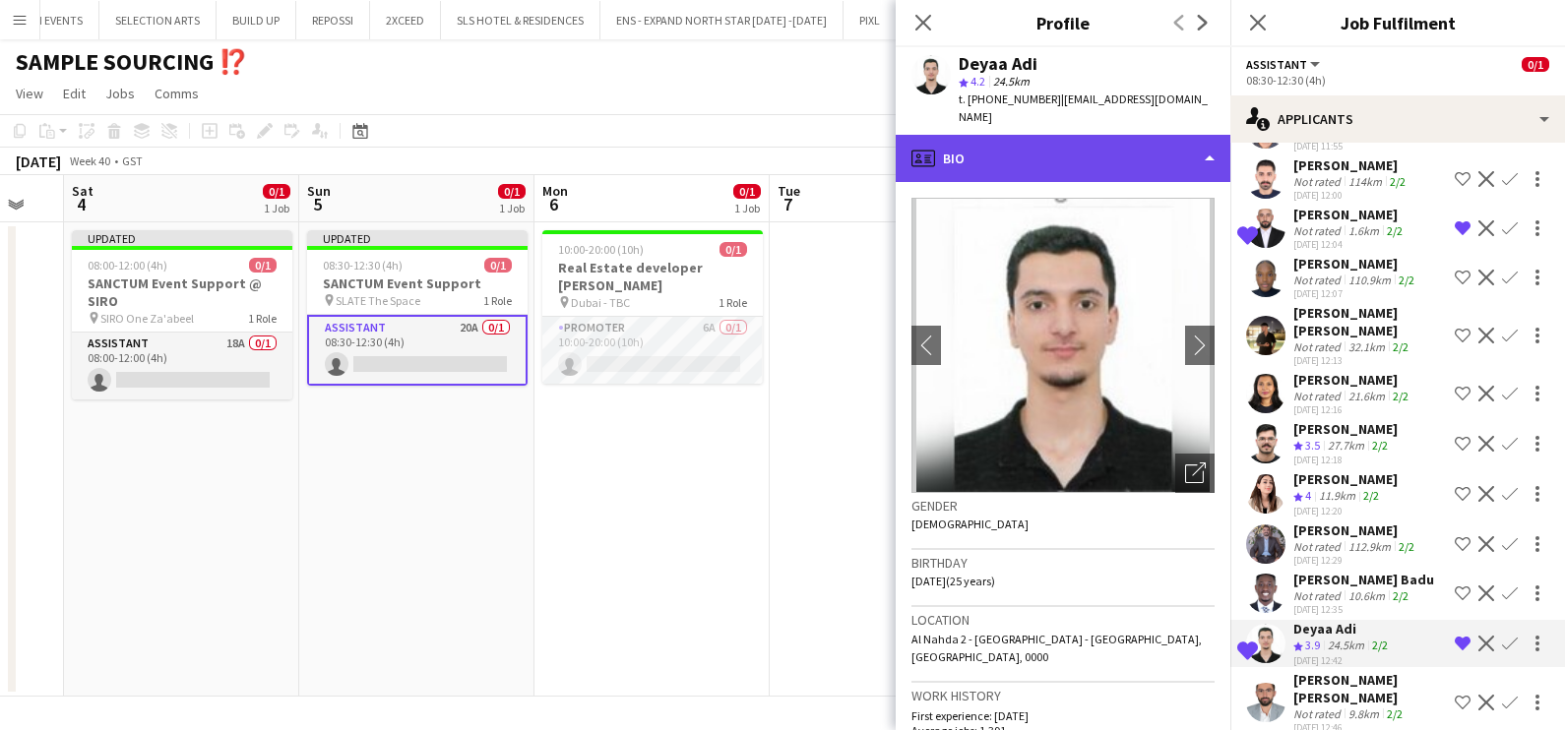
click at [1036, 135] on div "profile Bio" at bounding box center [1062, 158] width 335 height 47
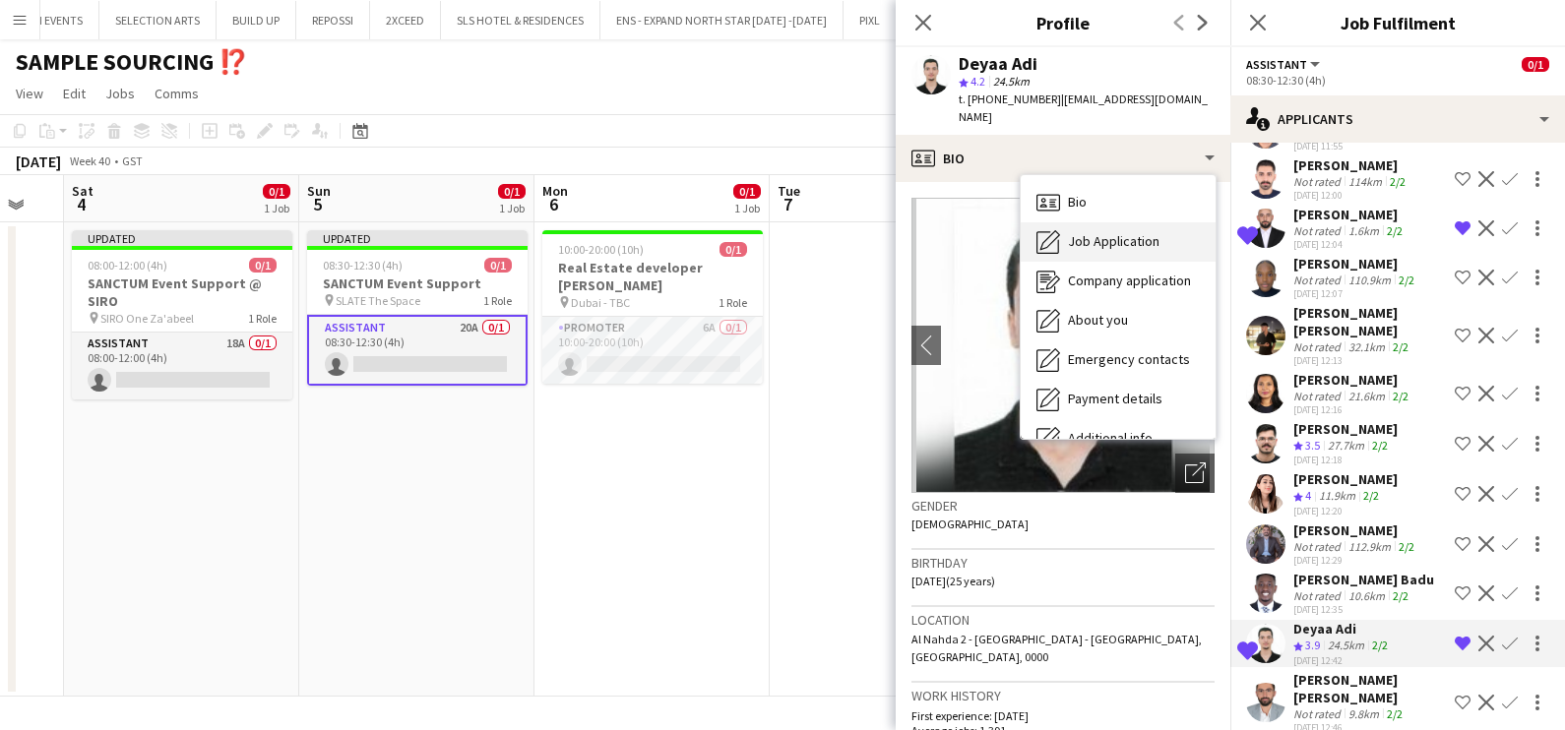
click at [1070, 232] on span "Job Application" at bounding box center [1114, 241] width 92 height 18
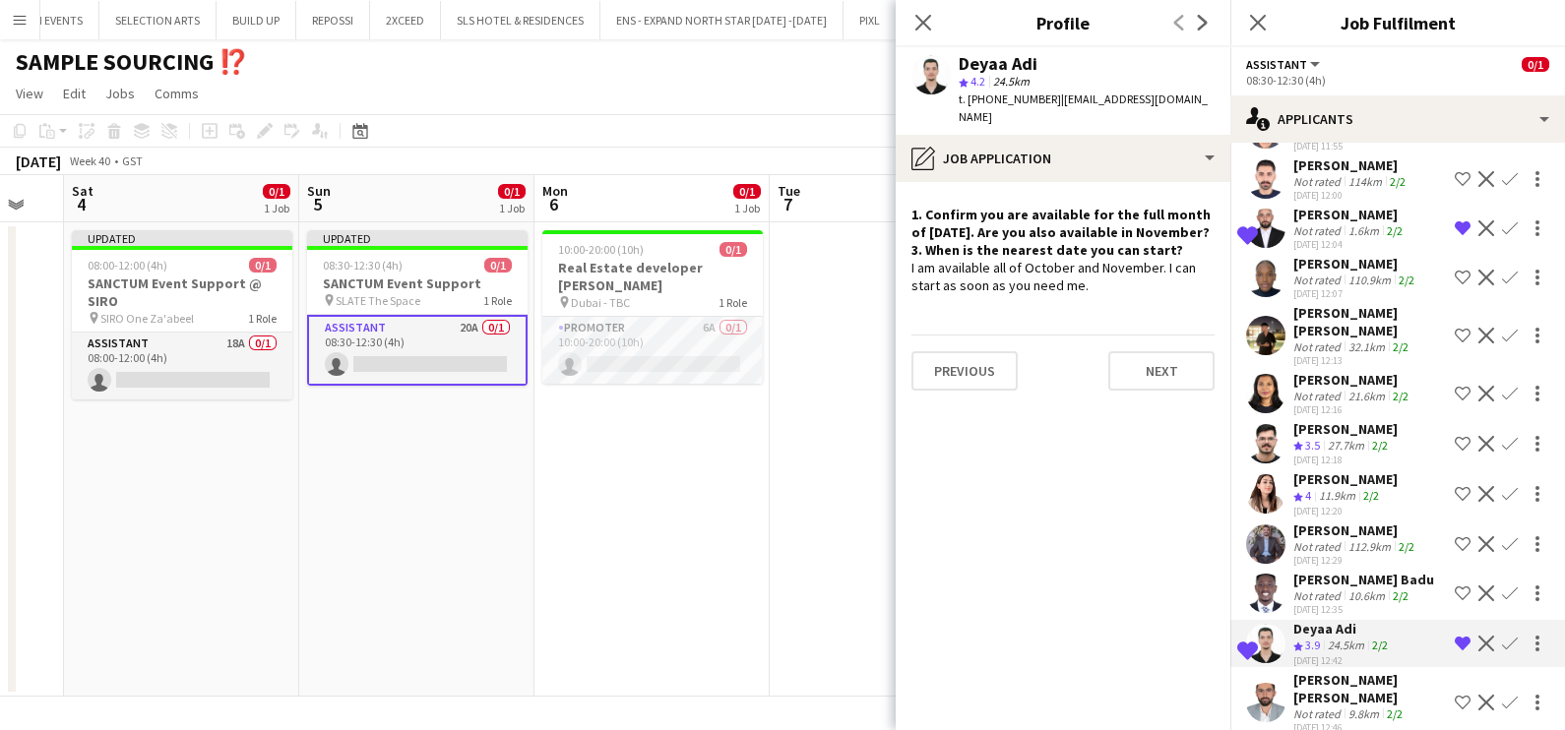
click at [1308, 674] on div "[PERSON_NAME] [PERSON_NAME]" at bounding box center [1370, 688] width 154 height 35
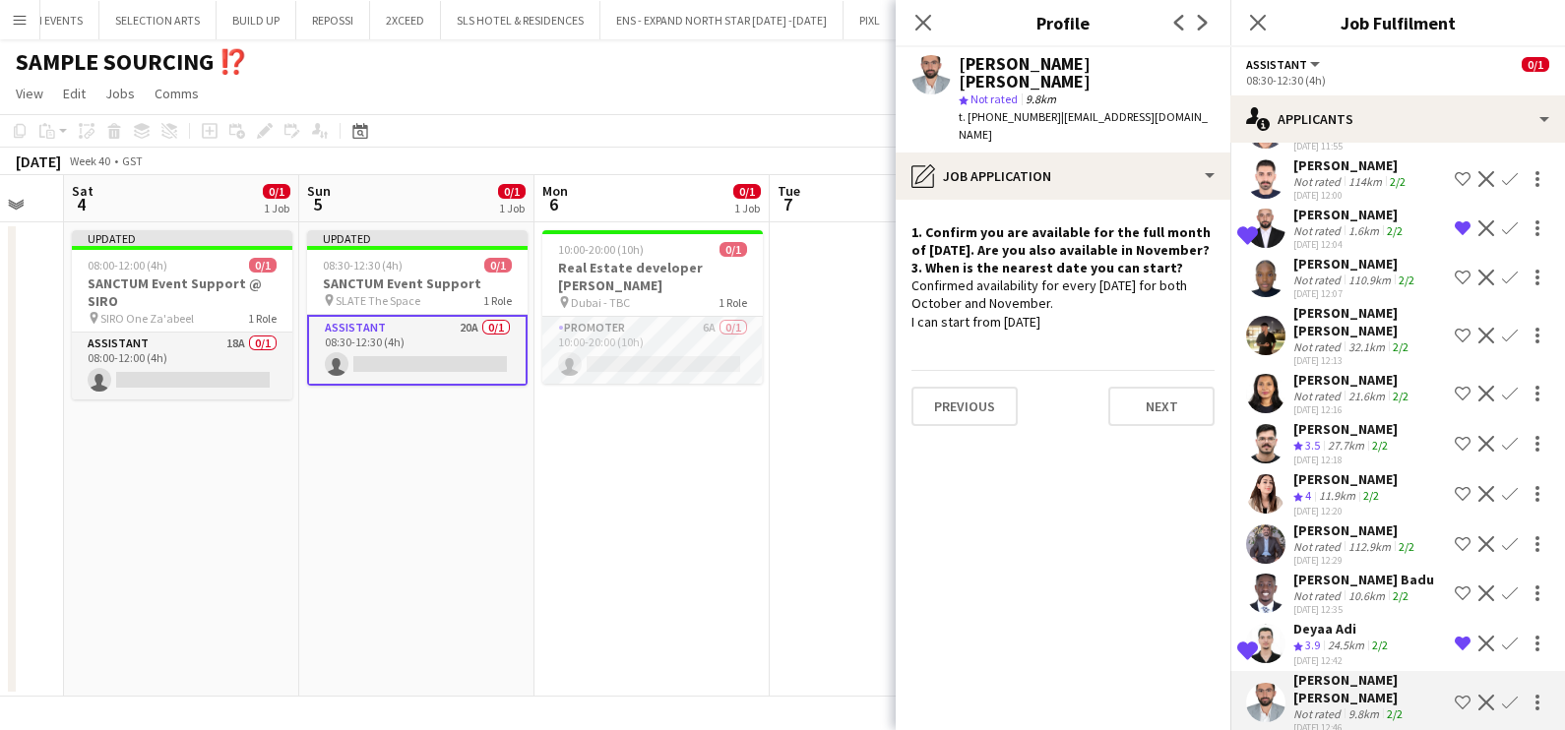
click at [1454, 695] on app-icon "Shortlist crew" at bounding box center [1462, 703] width 16 height 16
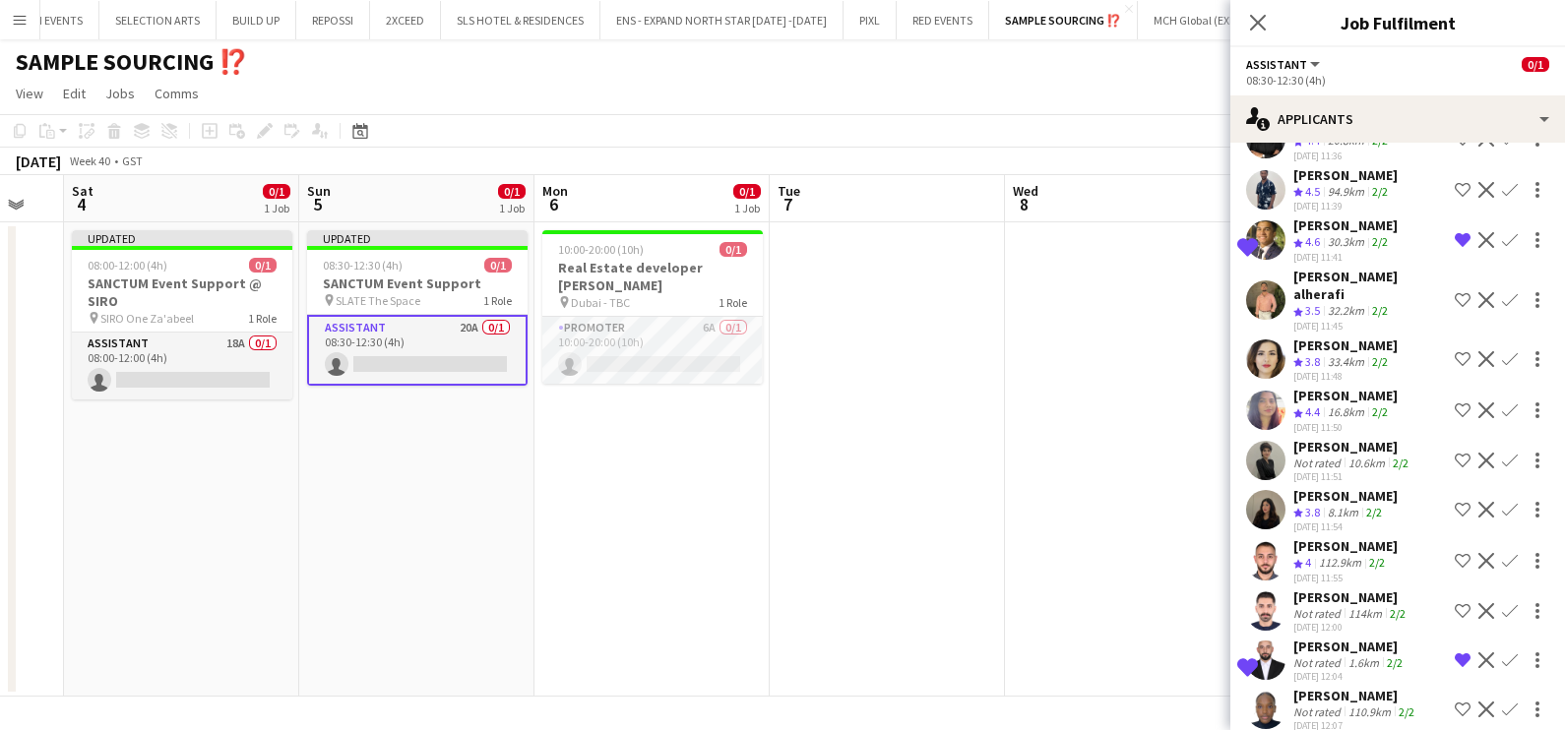
scroll to position [245, 0]
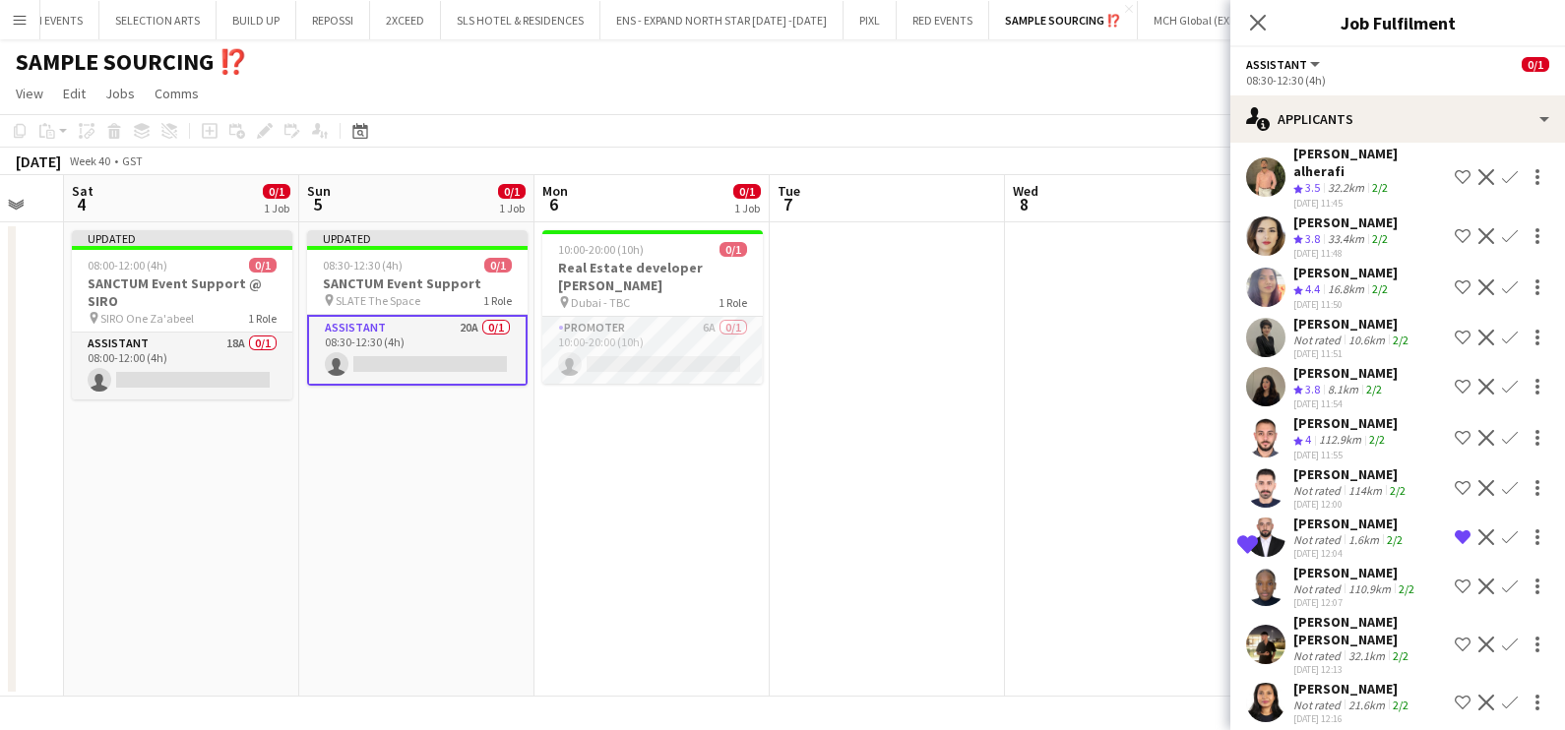
click at [1454, 330] on app-icon "Shortlist crew" at bounding box center [1462, 338] width 16 height 16
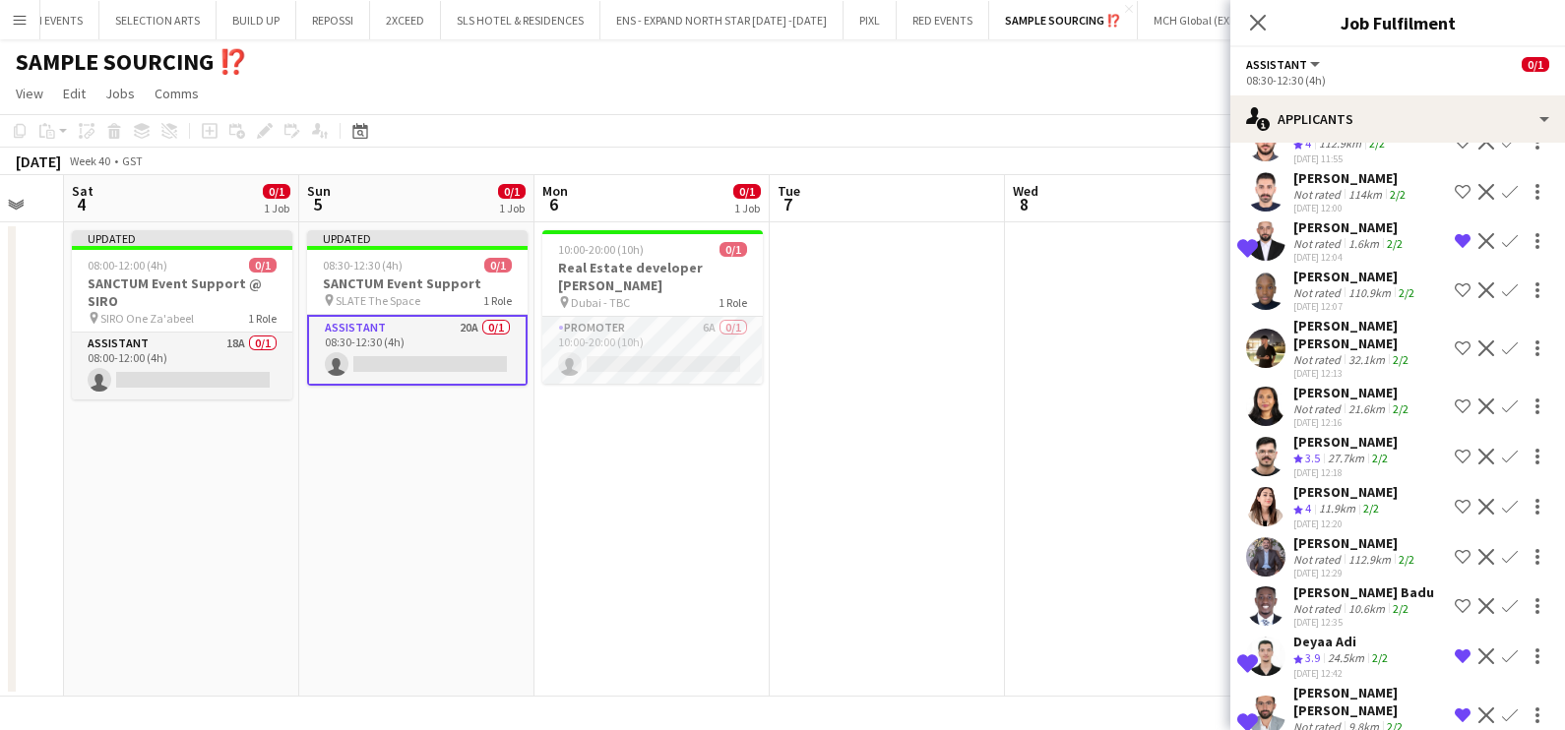
scroll to position [554, 0]
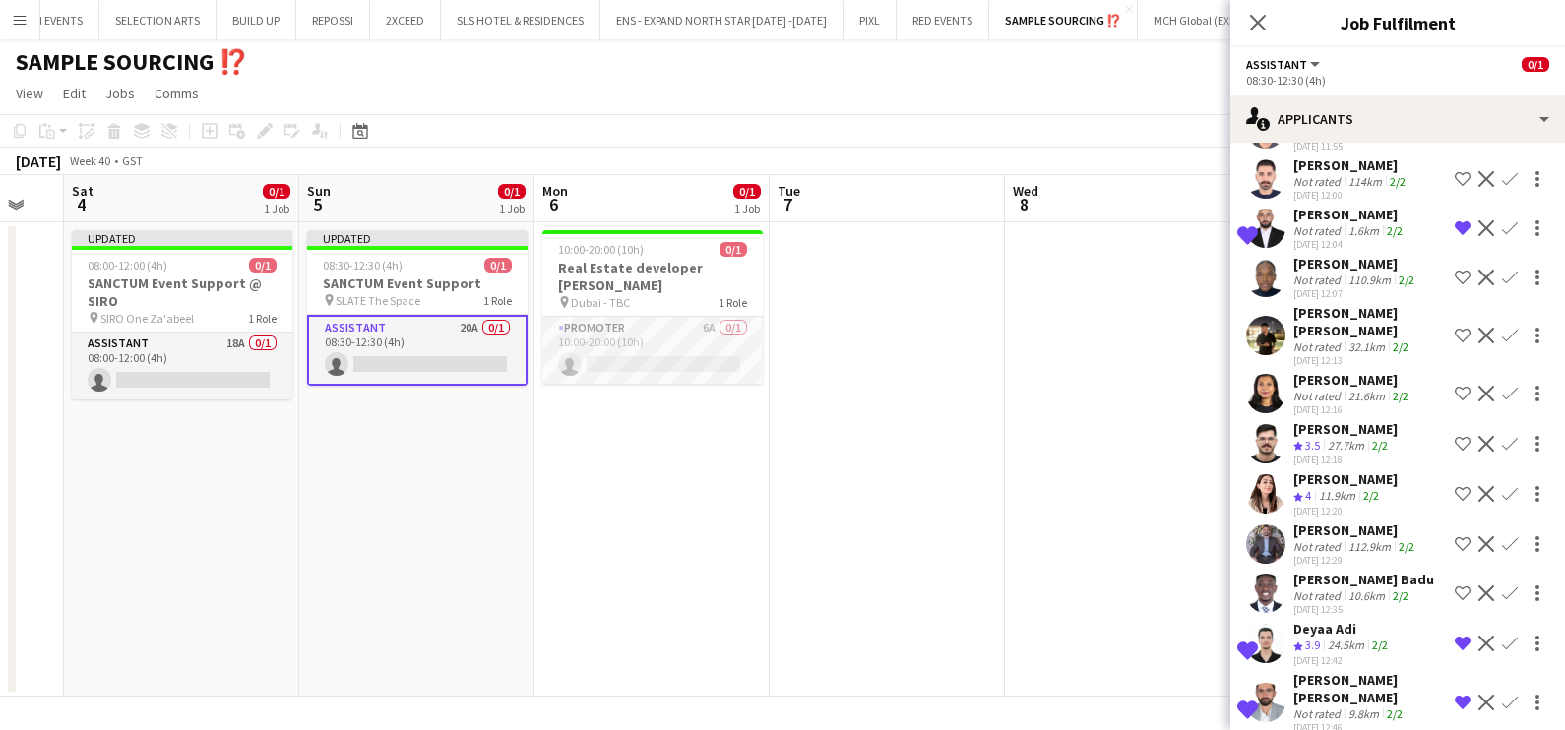
click at [1327, 470] on div "[PERSON_NAME]" at bounding box center [1345, 479] width 104 height 18
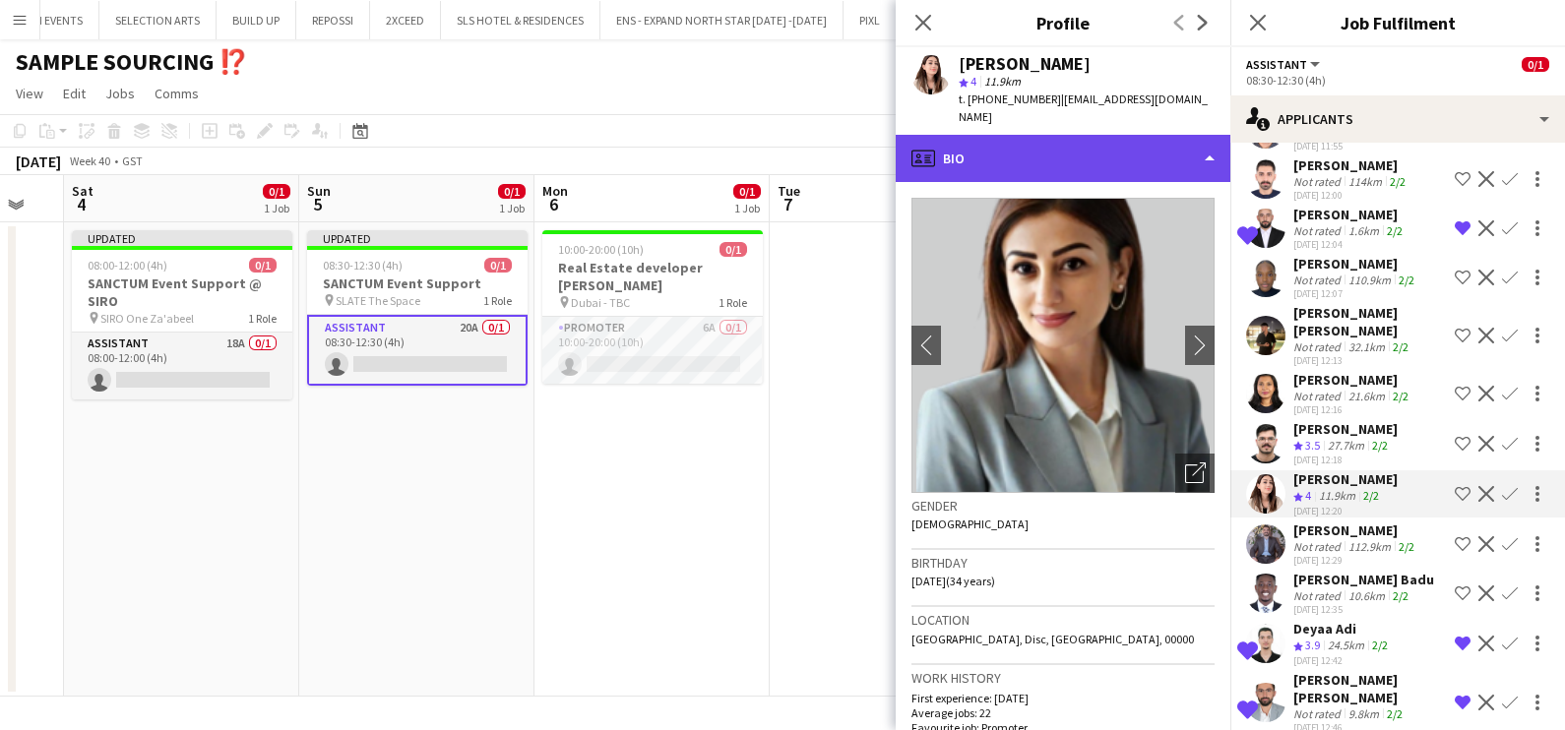
click at [1008, 145] on div "profile Bio" at bounding box center [1062, 158] width 335 height 47
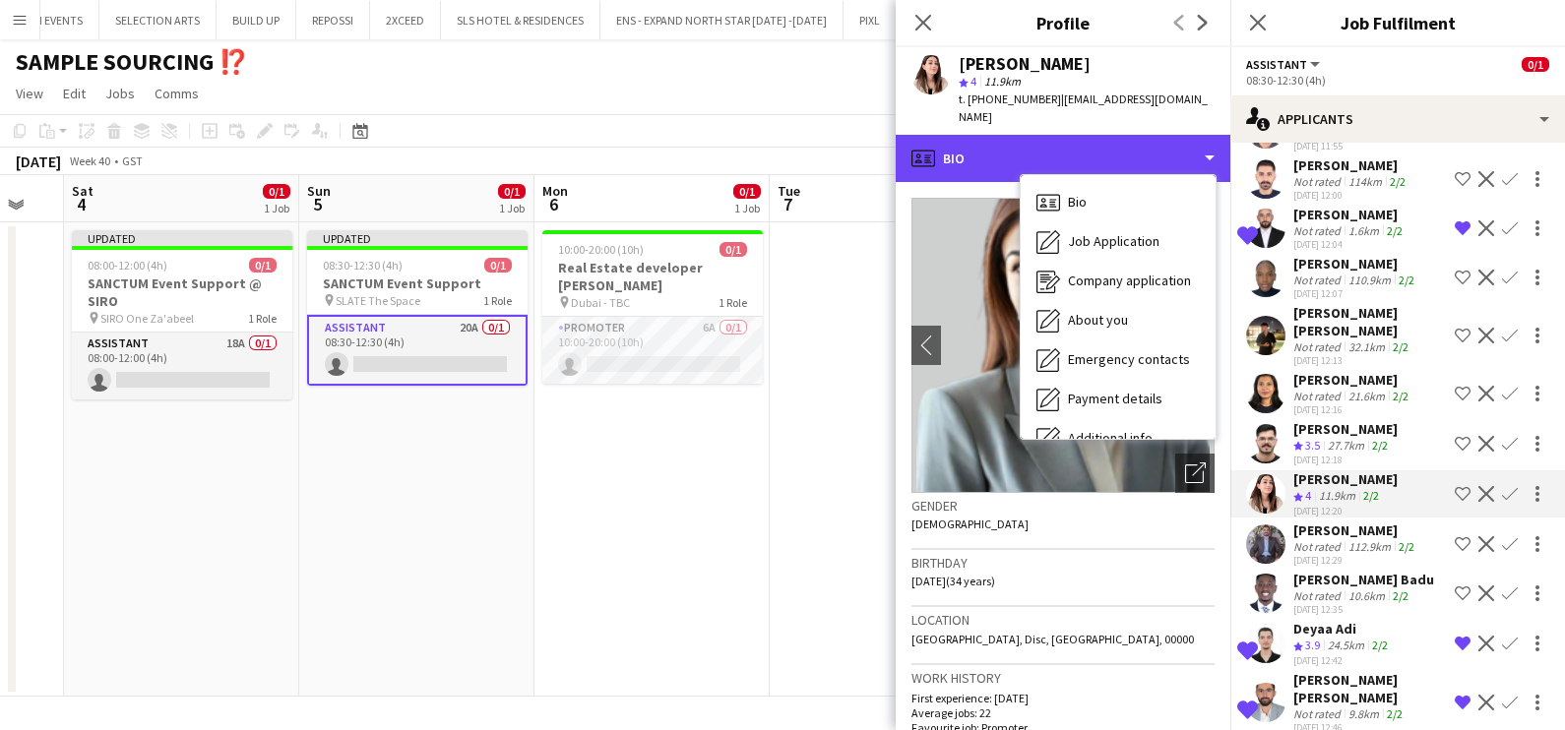
scroll to position [145, 0]
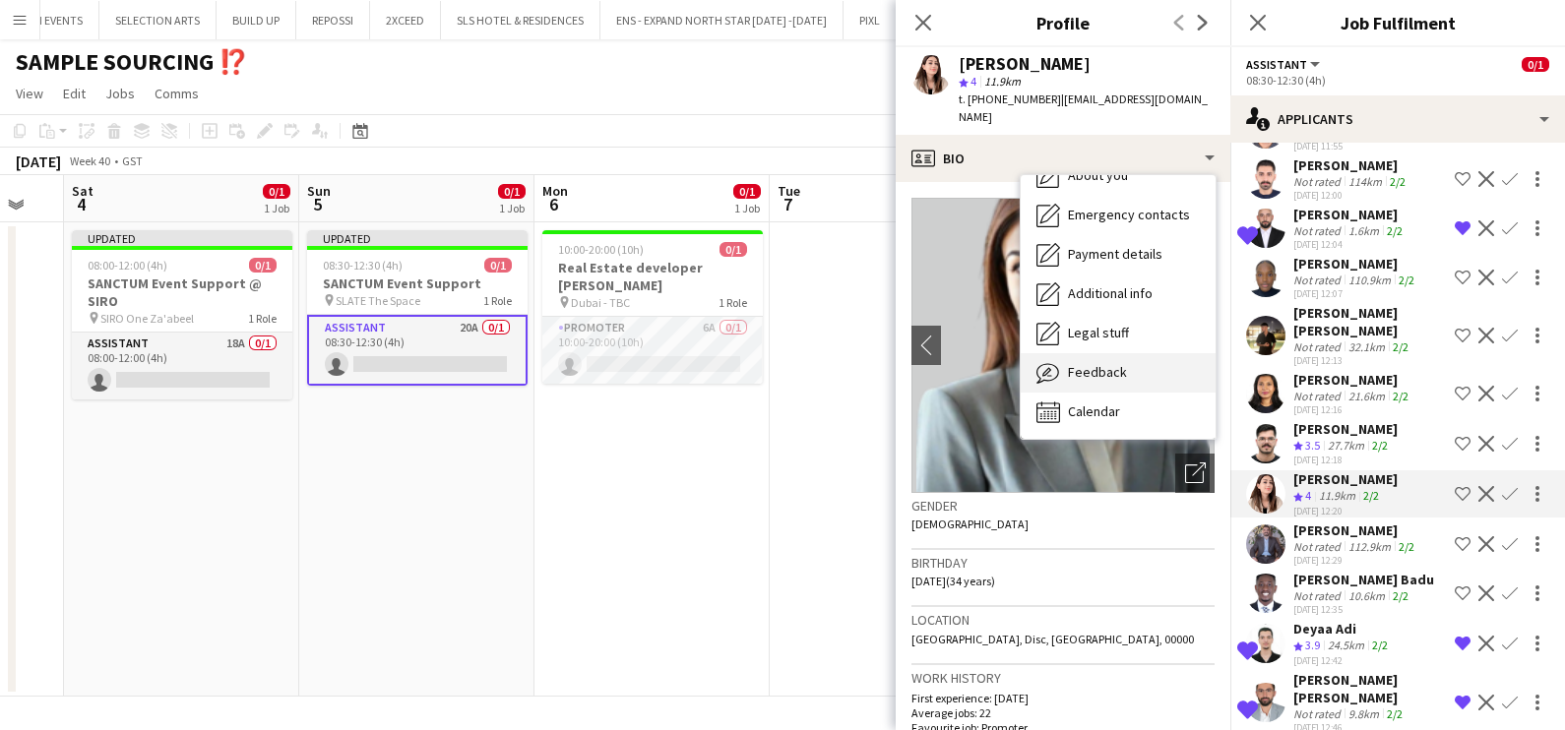
click at [1092, 363] on span "Feedback" at bounding box center [1097, 372] width 59 height 18
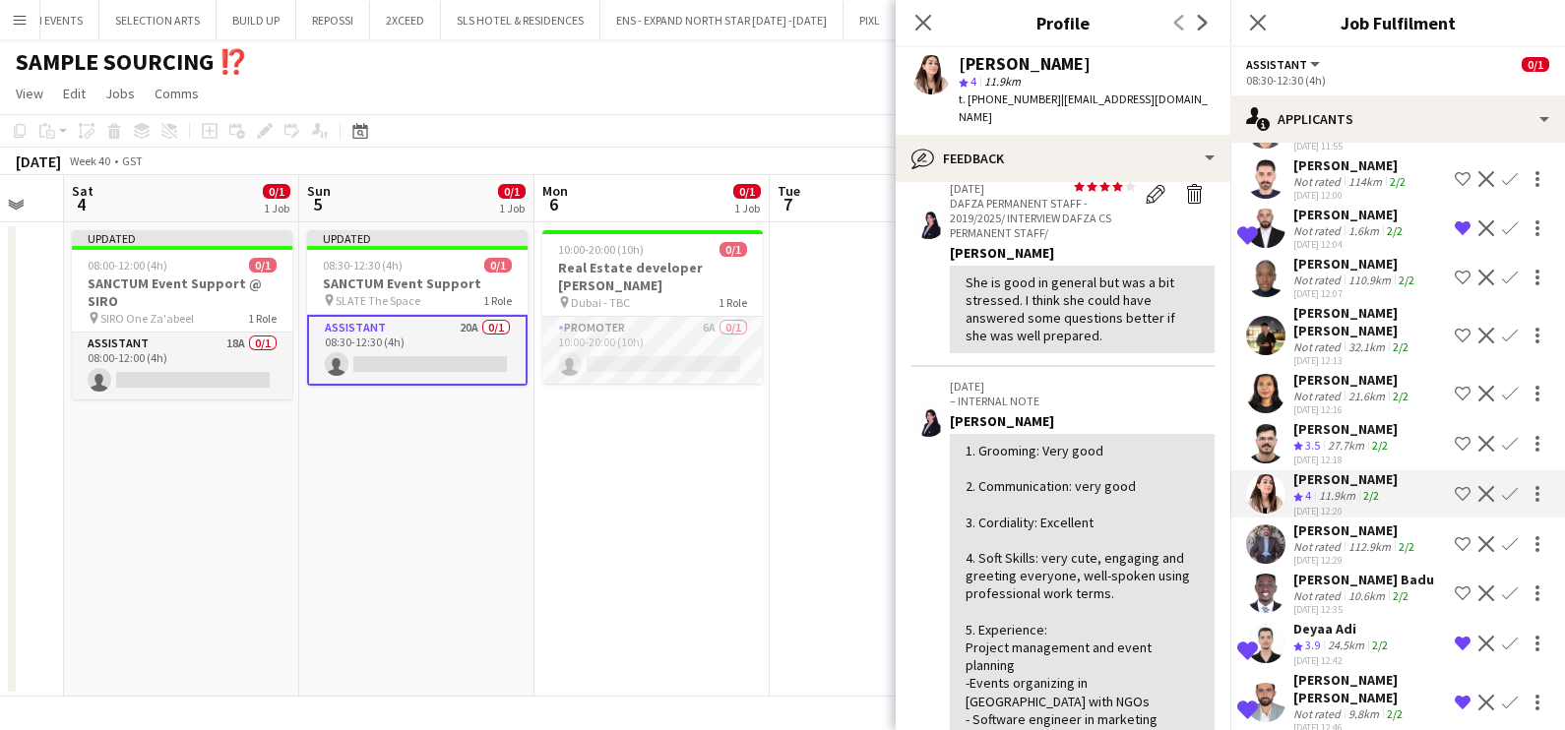
scroll to position [122, 0]
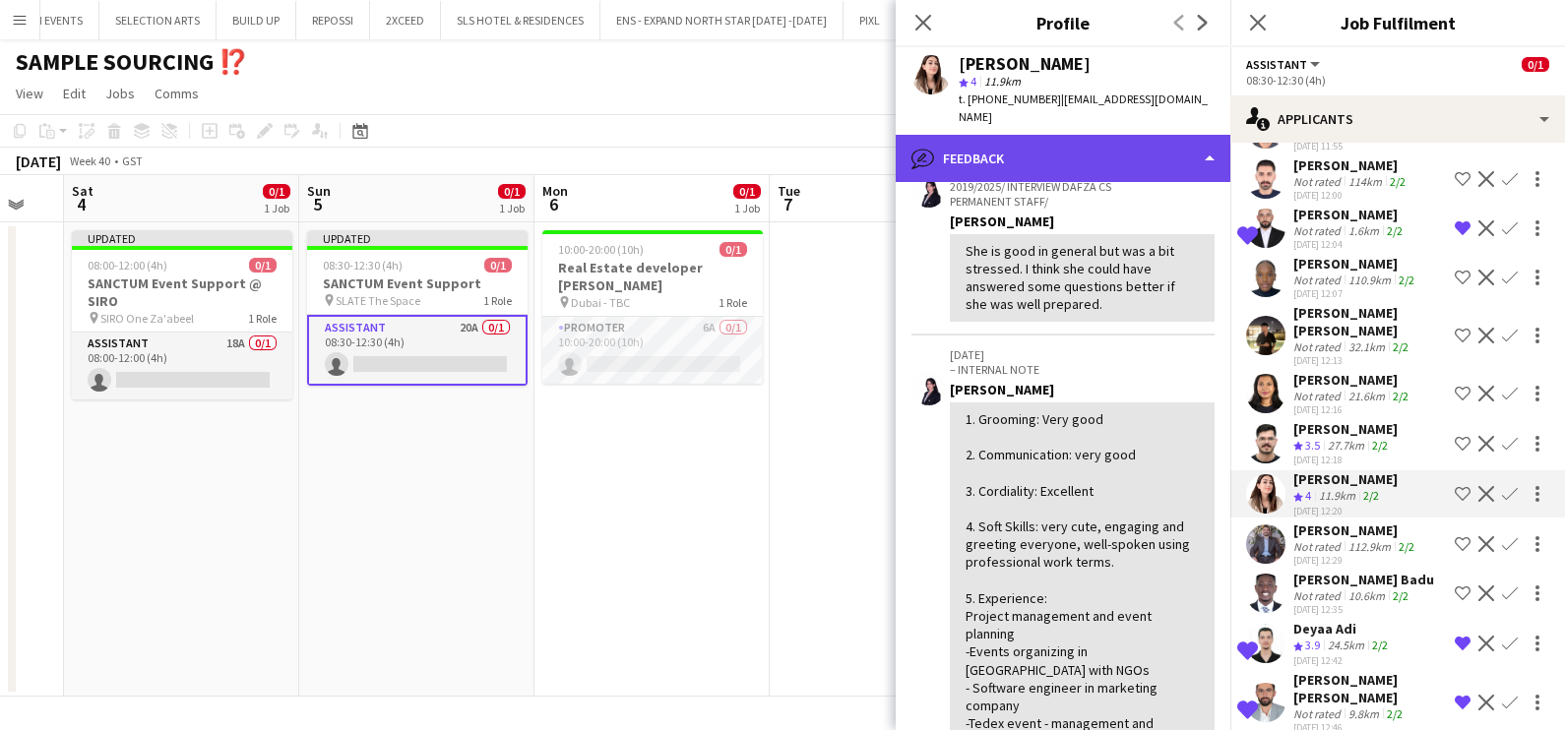
click at [1022, 138] on div "bubble-pencil Feedback" at bounding box center [1062, 158] width 335 height 47
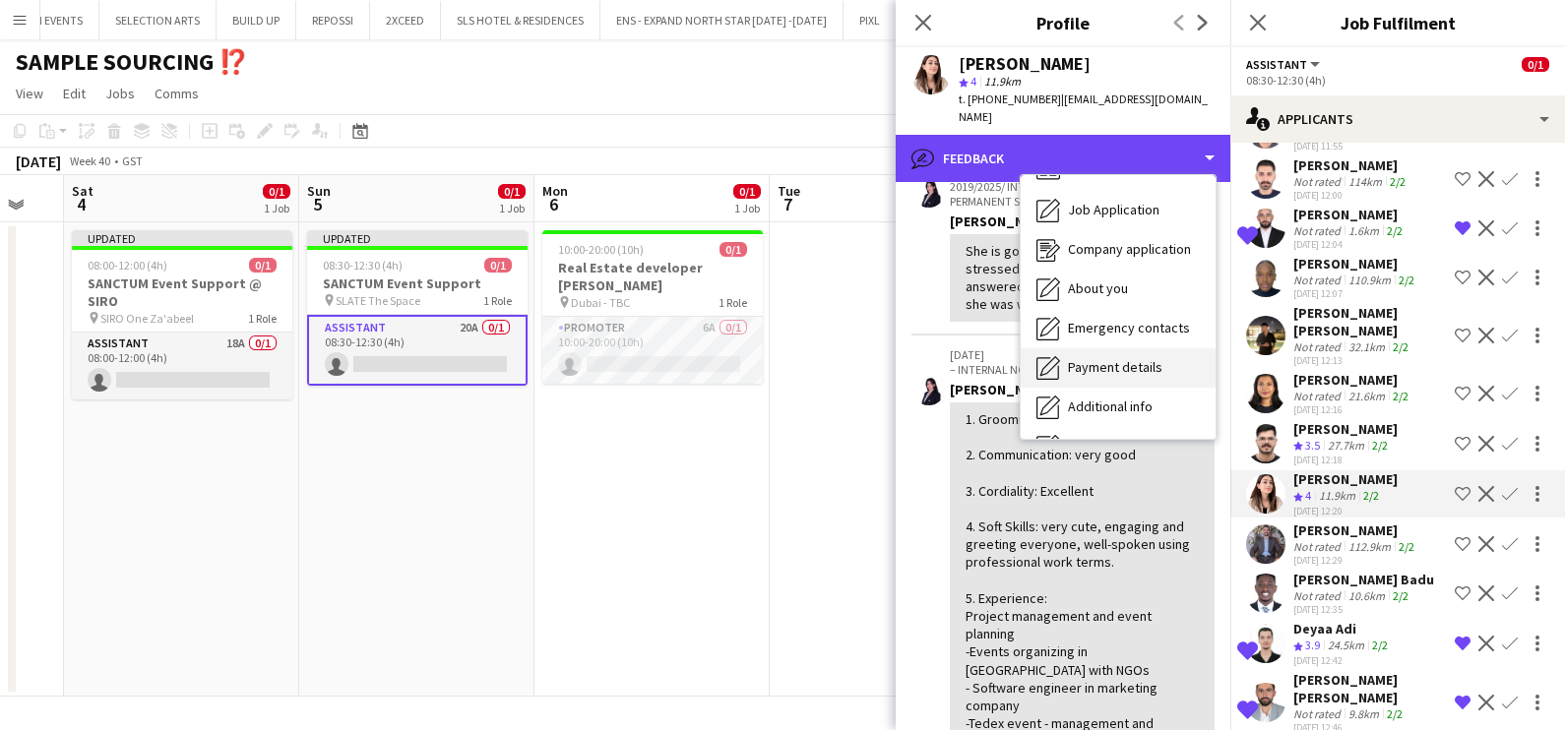
scroll to position [0, 0]
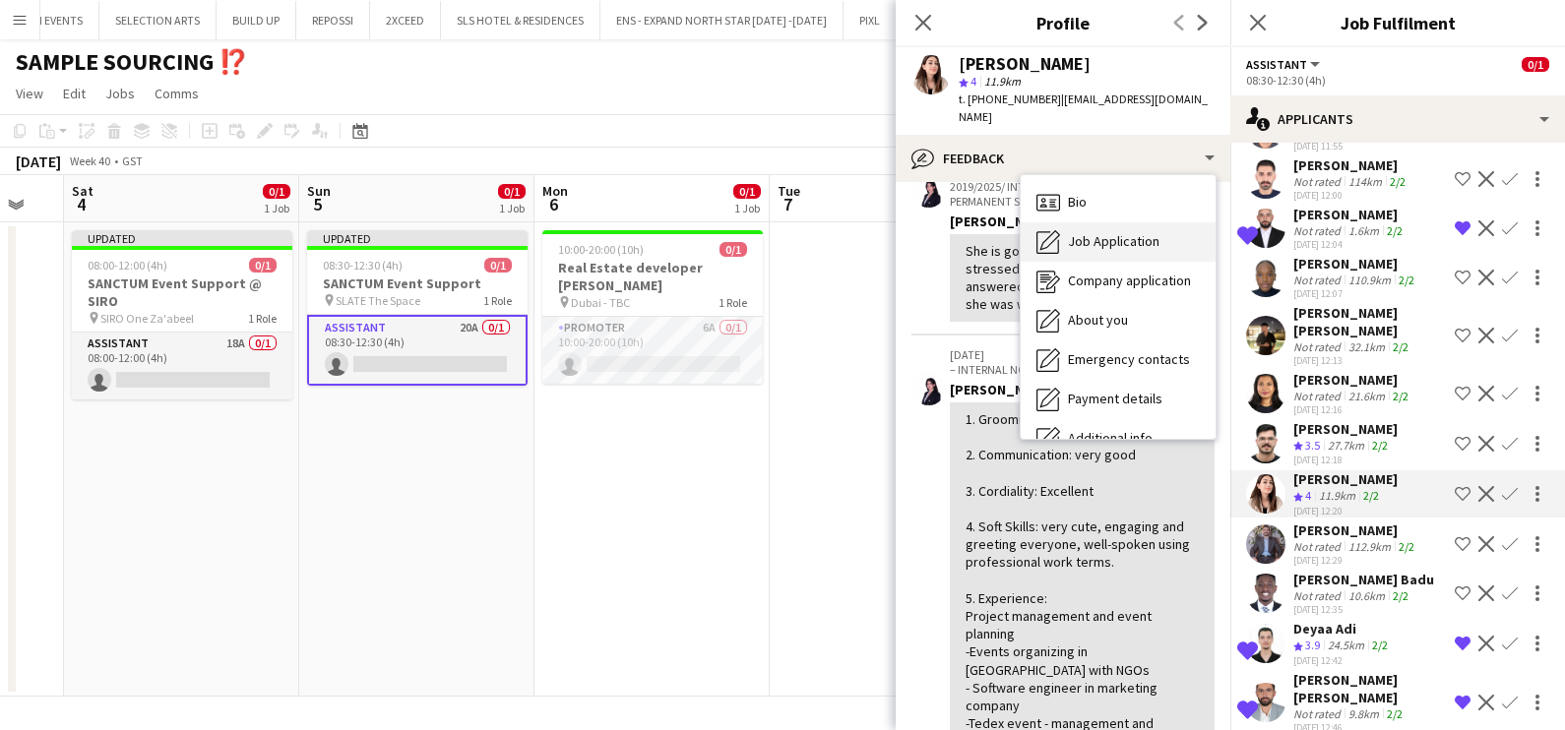
click at [1111, 232] on span "Job Application" at bounding box center [1114, 241] width 92 height 18
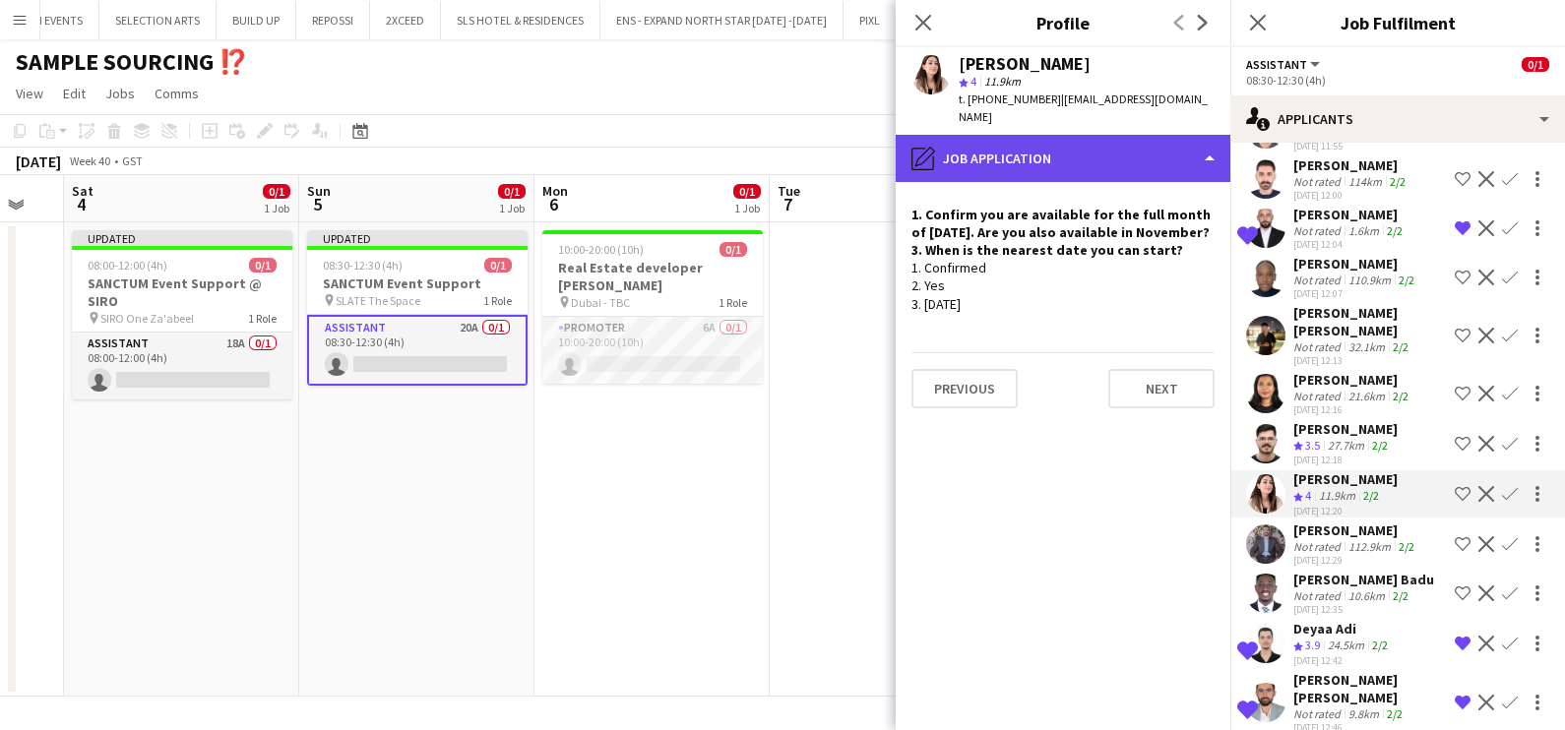
click at [1060, 145] on div "pencil4 Job Application" at bounding box center [1062, 158] width 335 height 47
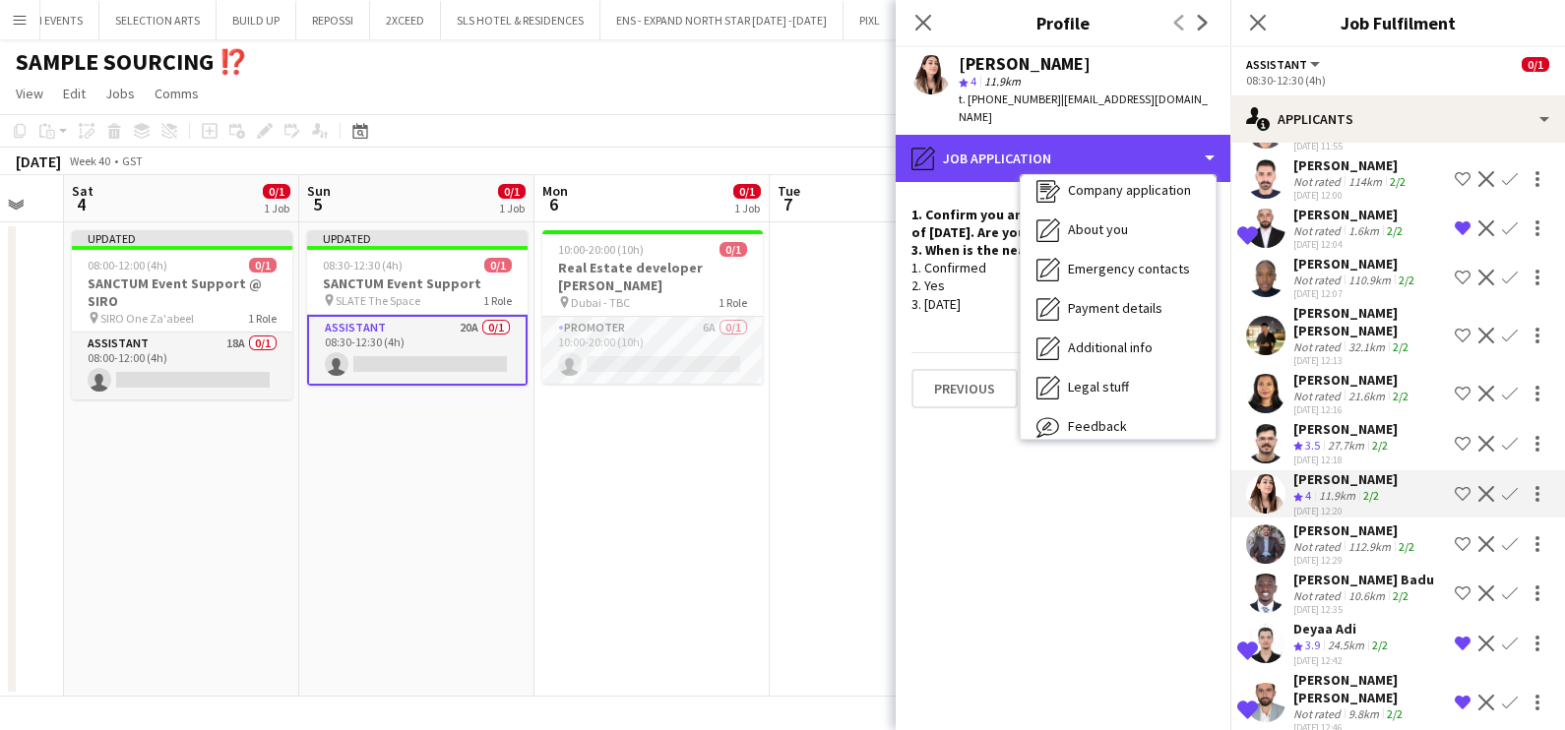
scroll to position [145, 0]
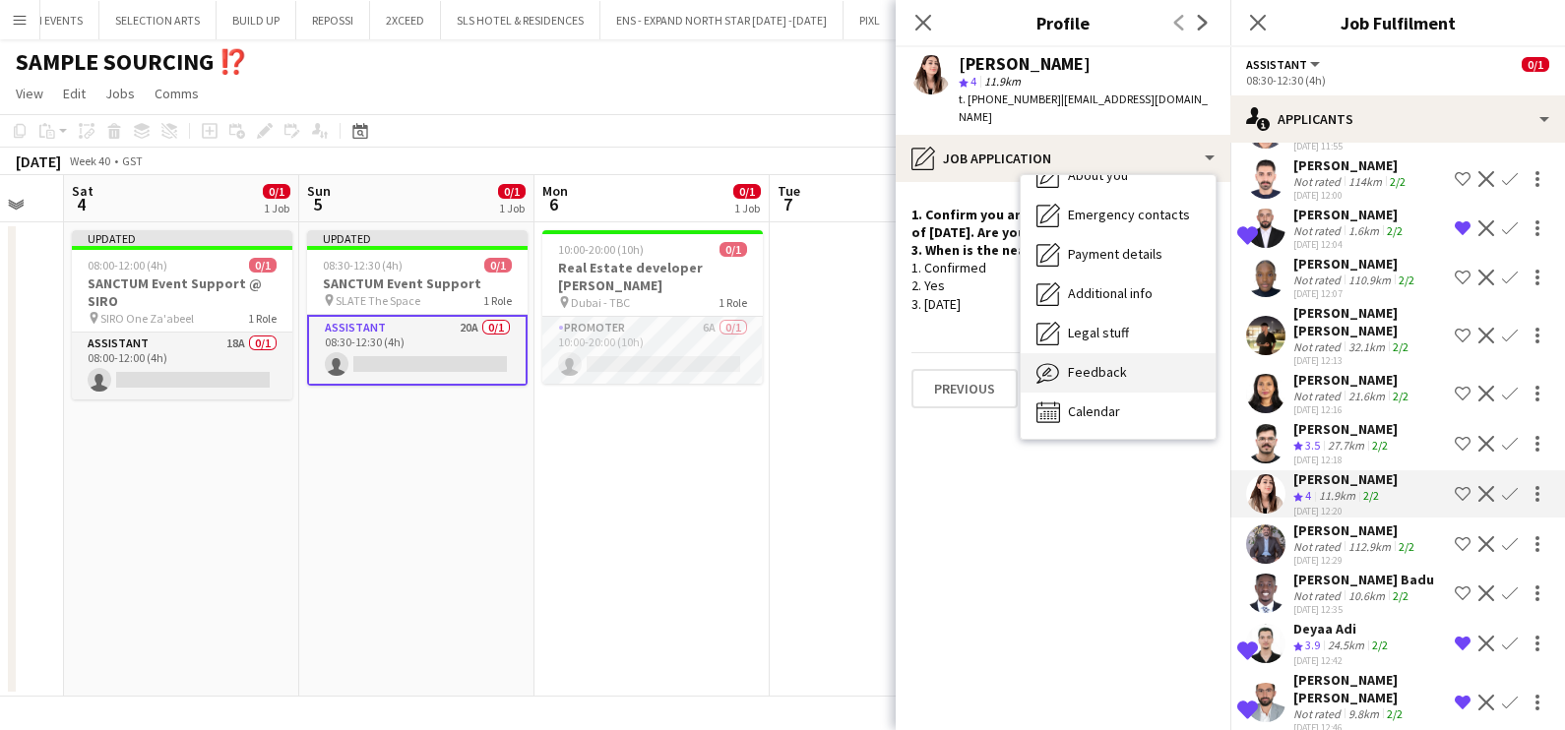
click at [1097, 363] on span "Feedback" at bounding box center [1097, 372] width 59 height 18
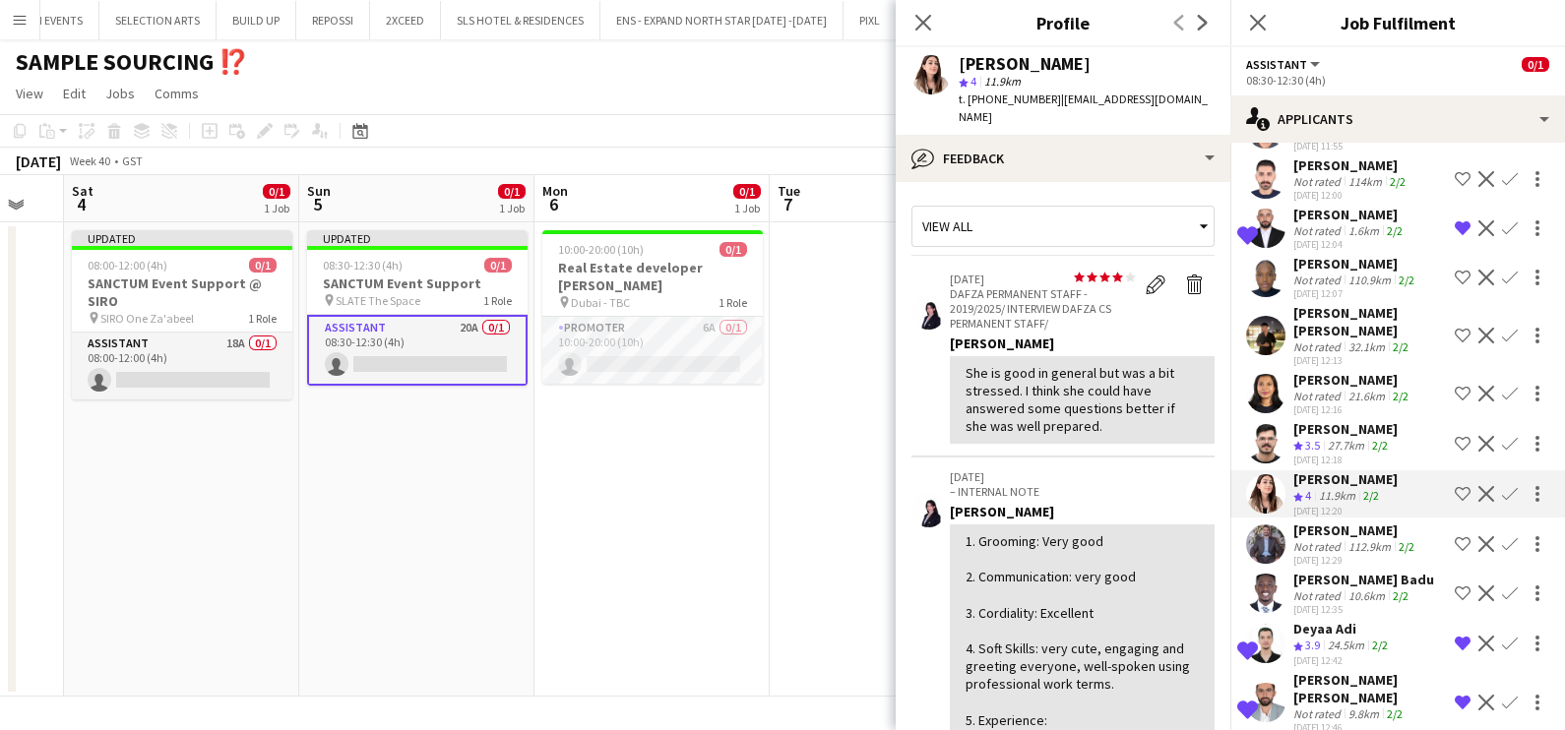
click at [1454, 486] on app-icon "Shortlist crew" at bounding box center [1462, 494] width 16 height 16
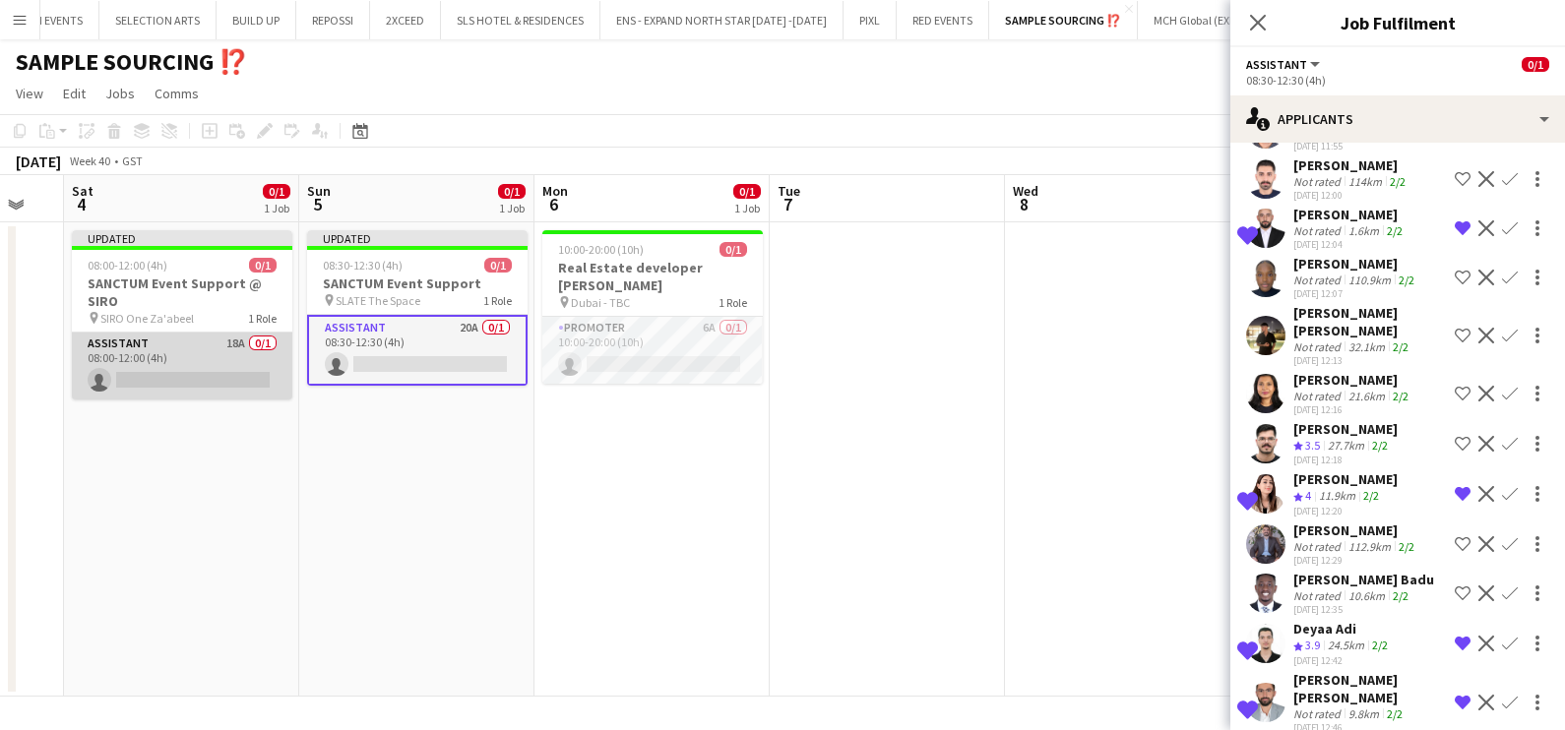
click at [179, 361] on app-card-role "Assistant 18A 0/1 08:00-12:00 (4h) single-neutral-actions" at bounding box center [182, 366] width 220 height 67
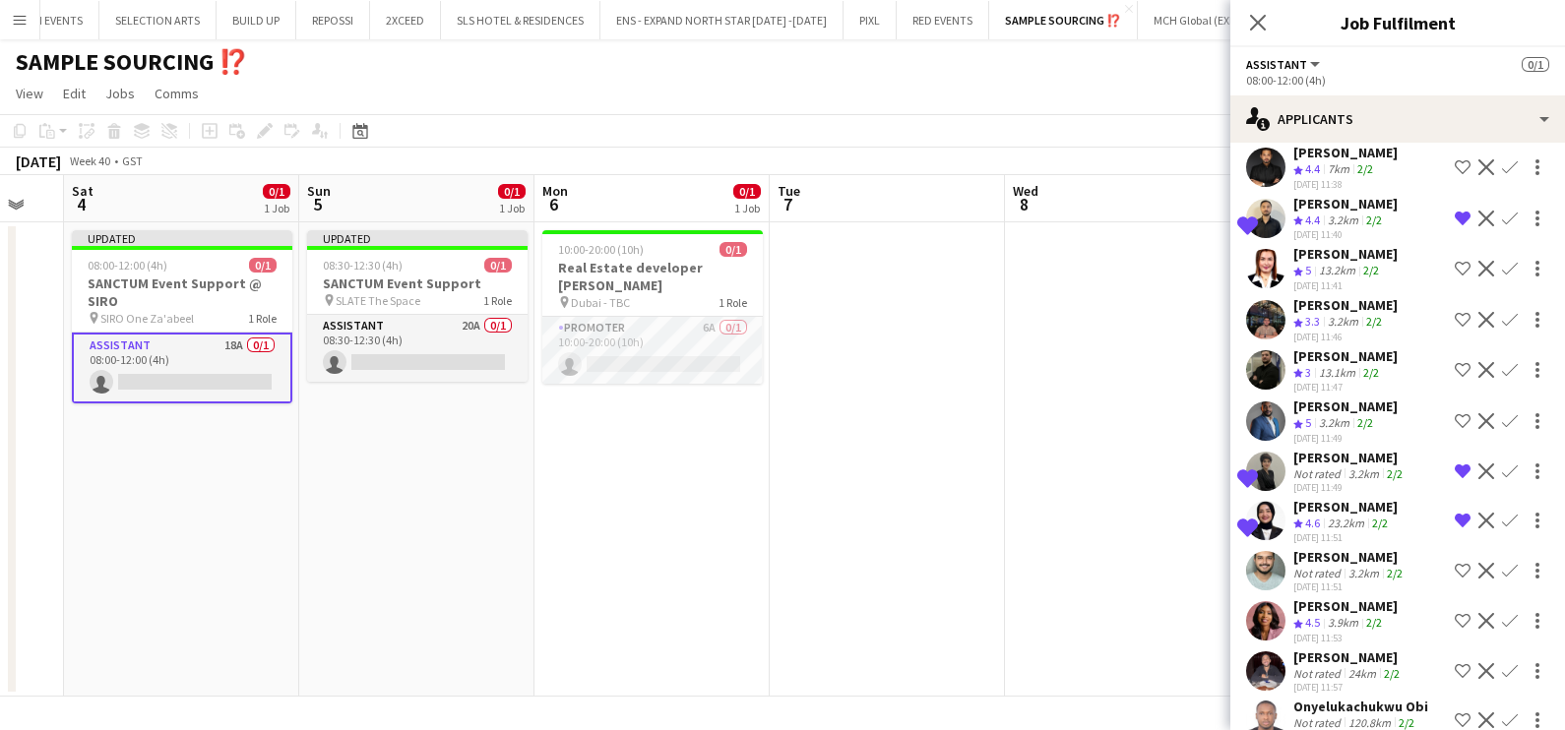
scroll to position [122, 0]
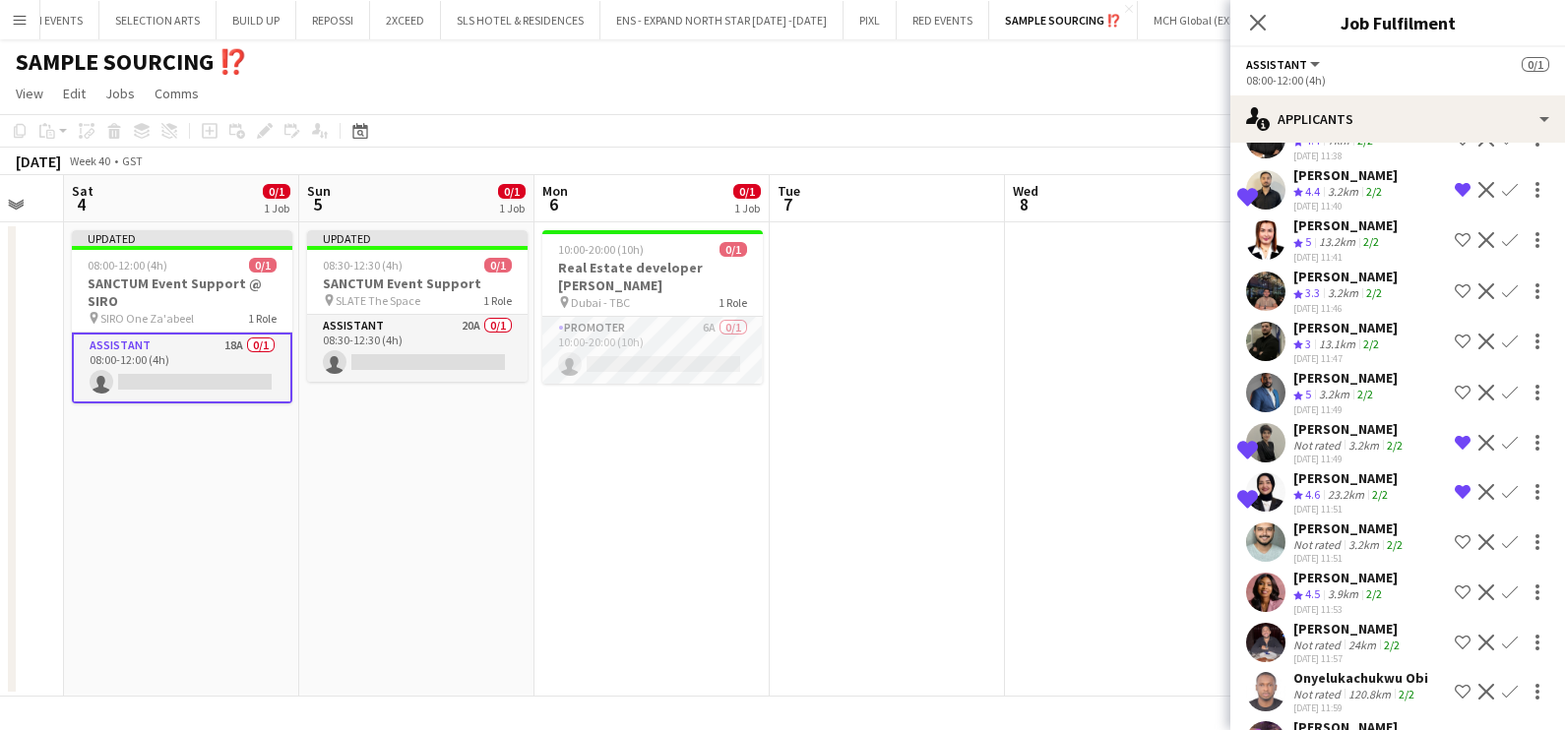
click at [1454, 438] on app-icon "Remove crew from shortlist" at bounding box center [1462, 443] width 16 height 16
click at [1450, 437] on button "Shortlist crew" at bounding box center [1462, 443] width 24 height 24
click at [906, 414] on app-date-cell at bounding box center [886, 459] width 235 height 474
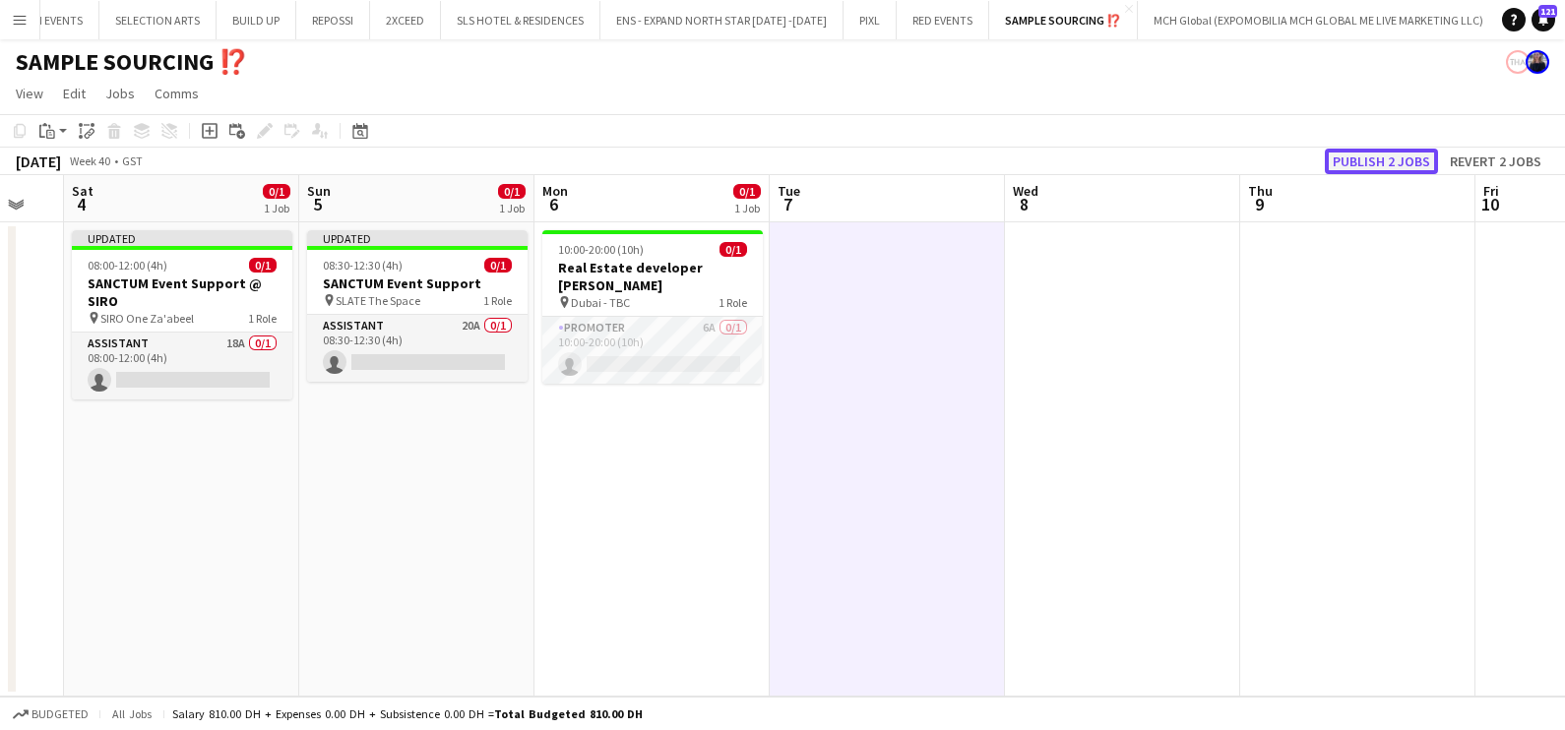
click at [1359, 154] on button "Publish 2 jobs" at bounding box center [1380, 162] width 113 height 26
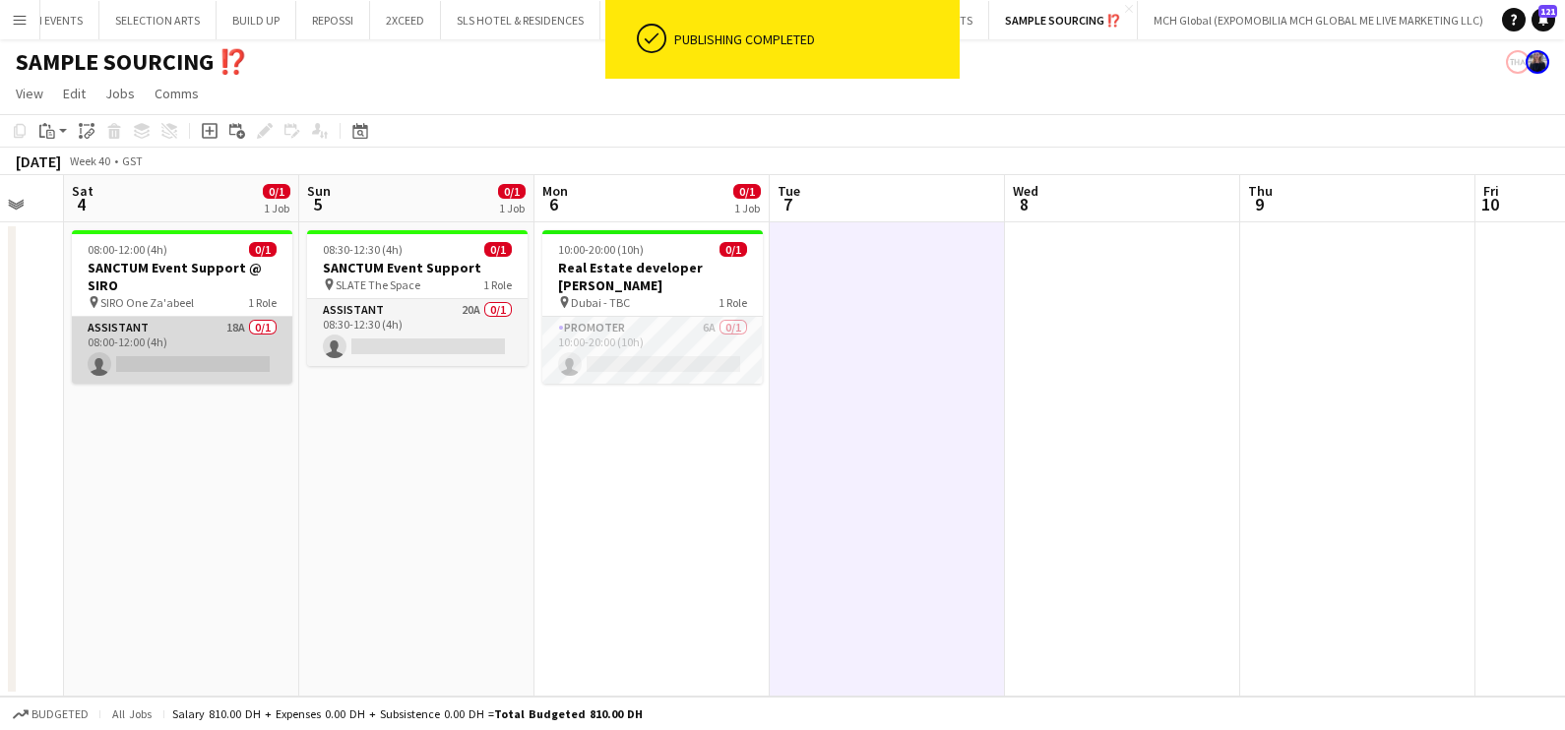
click at [160, 352] on app-card-role "Assistant 18A 0/1 08:00-12:00 (4h) single-neutral-actions" at bounding box center [182, 350] width 220 height 67
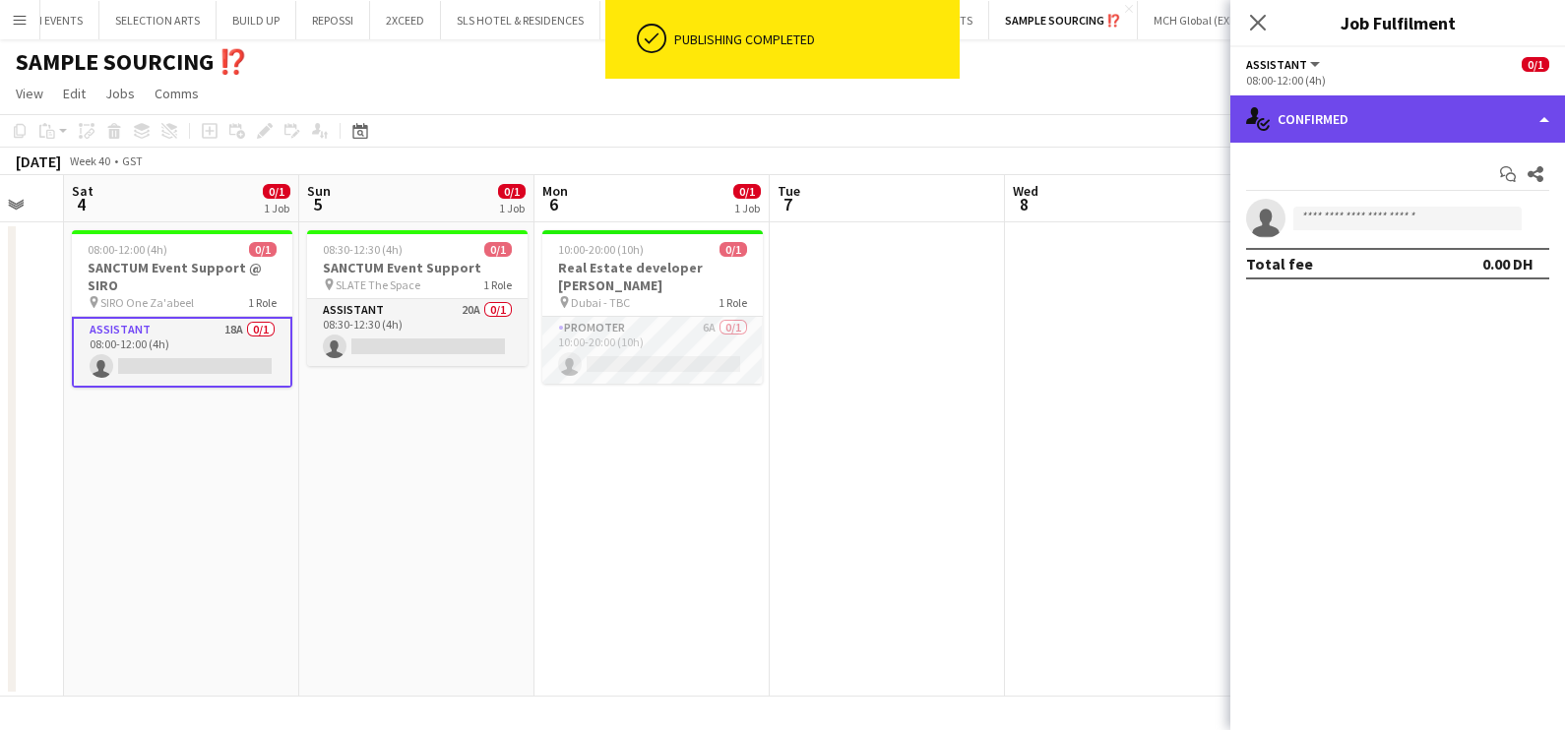
click at [1291, 120] on div "single-neutral-actions-check-2 Confirmed" at bounding box center [1397, 118] width 335 height 47
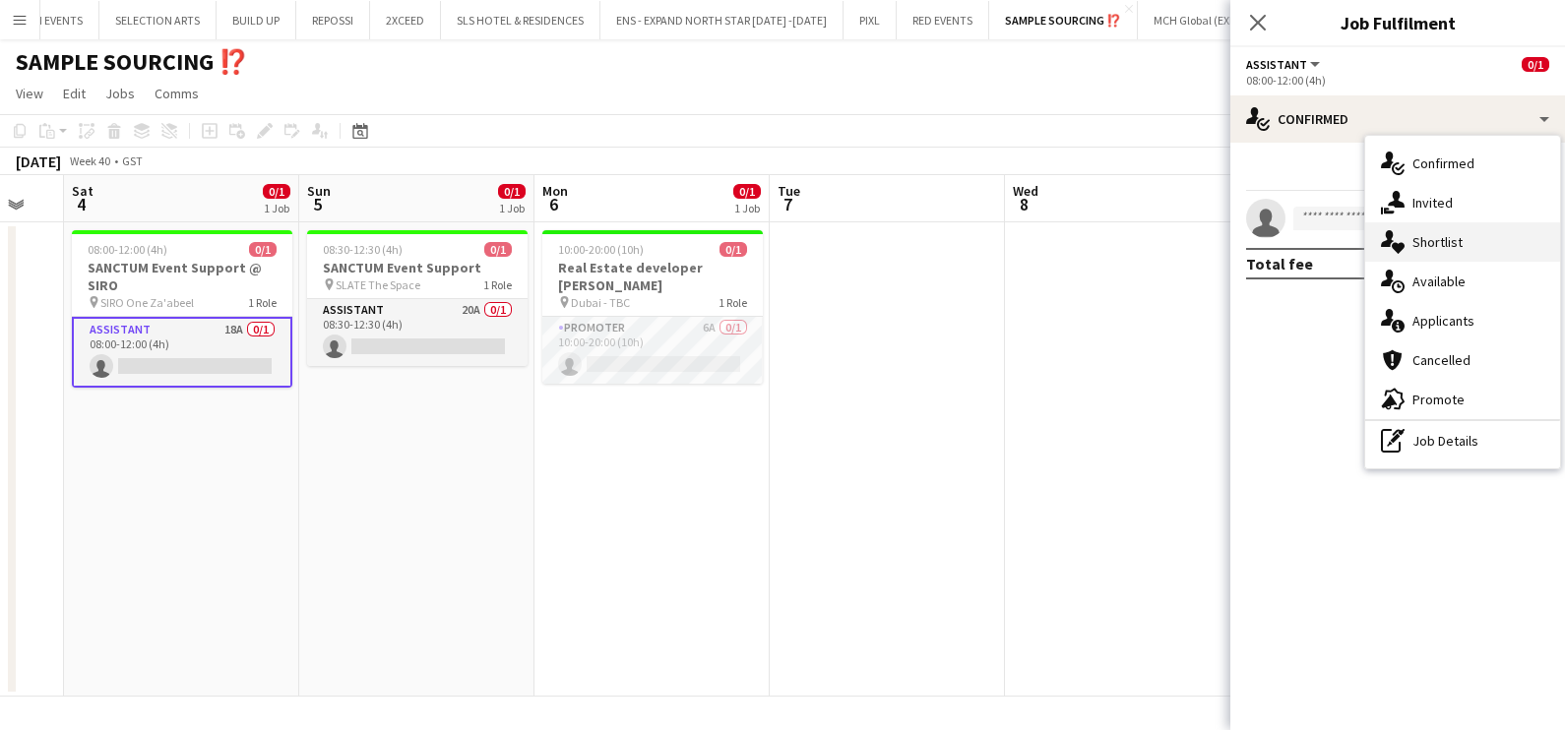
click at [1407, 248] on div "single-neutral-actions-heart Shortlist" at bounding box center [1462, 241] width 195 height 39
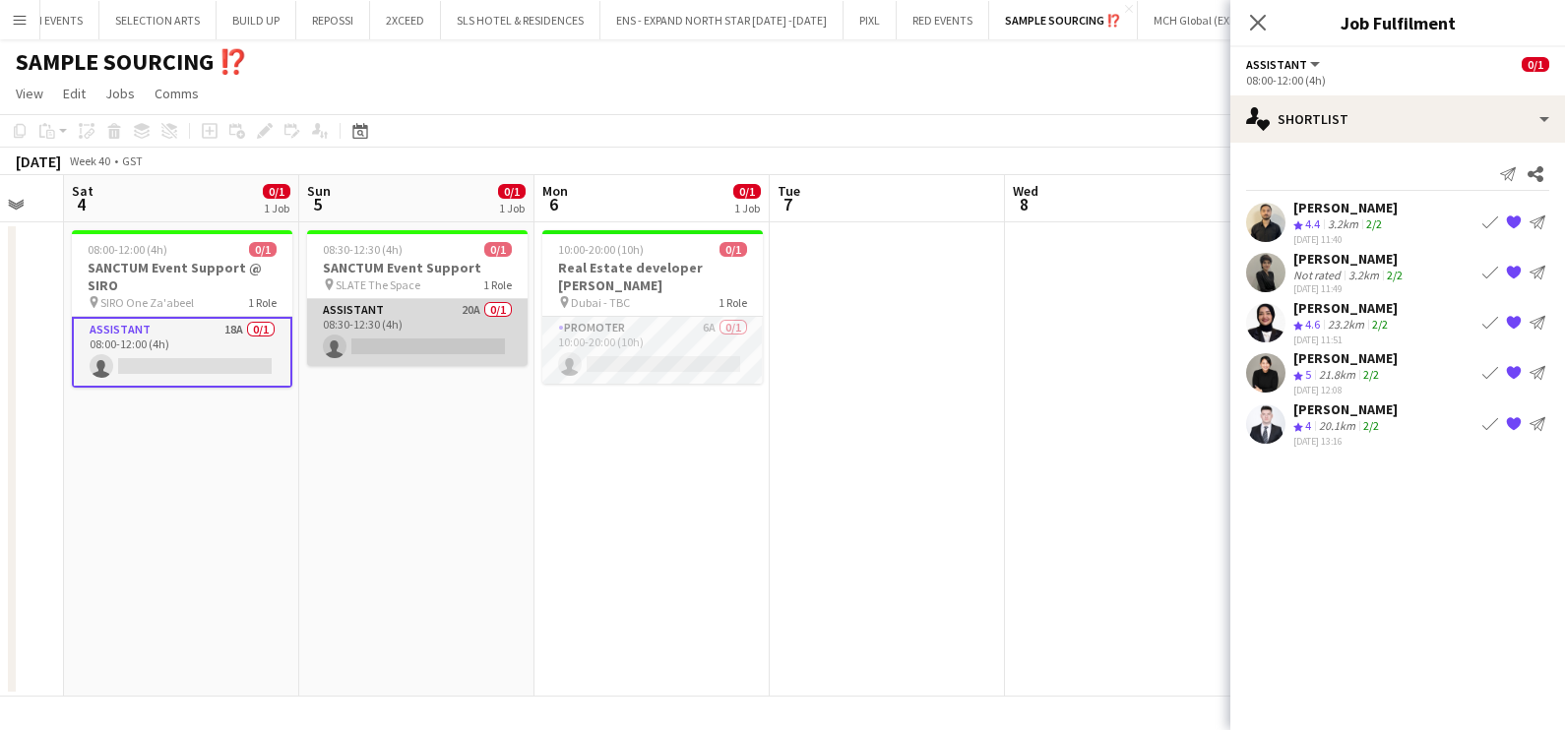
click at [382, 318] on app-card-role "Assistant 20A 0/1 08:30-12:30 (4h) single-neutral-actions" at bounding box center [417, 332] width 220 height 67
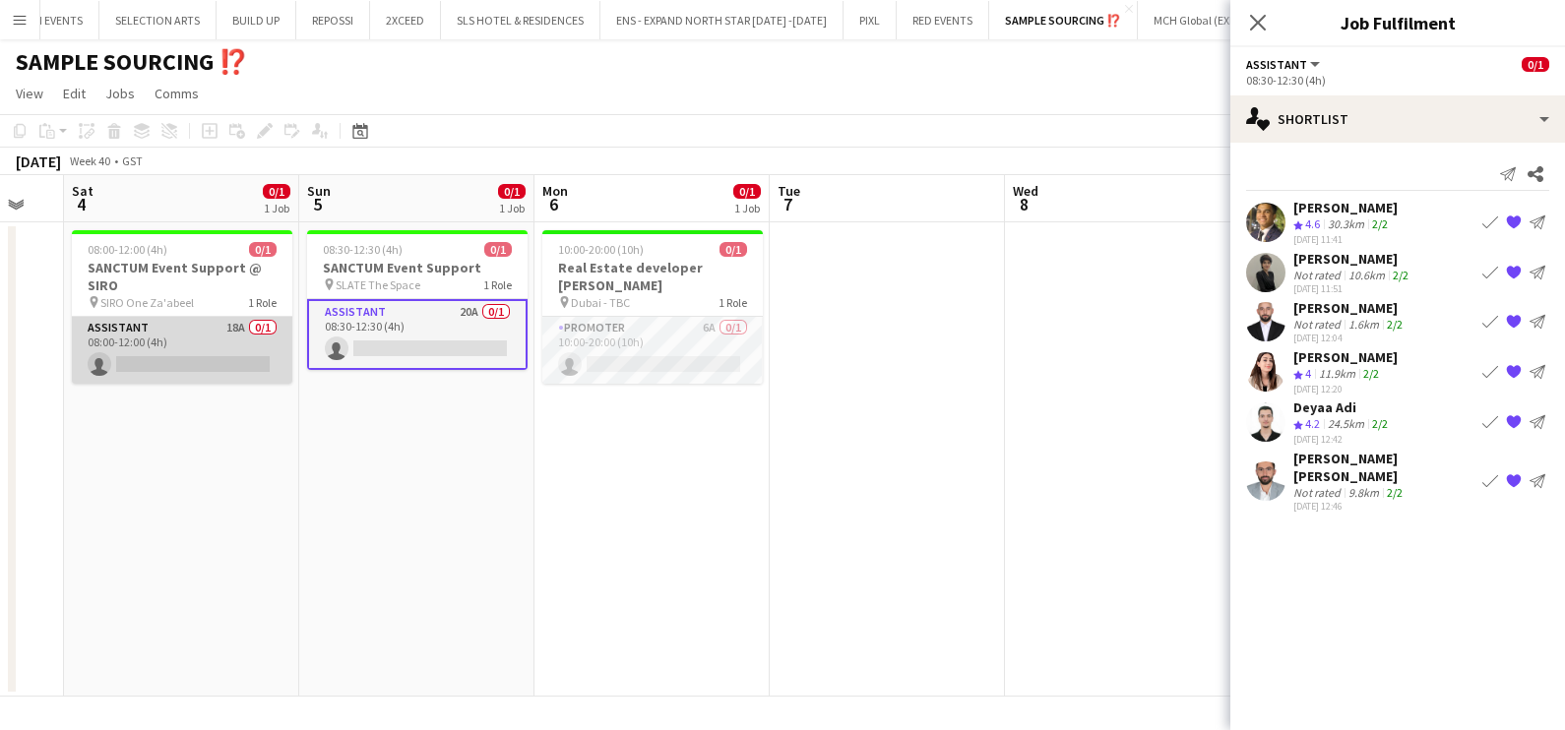
click at [171, 359] on app-card-role "Assistant 18A 0/1 08:00-12:00 (4h) single-neutral-actions" at bounding box center [182, 350] width 220 height 67
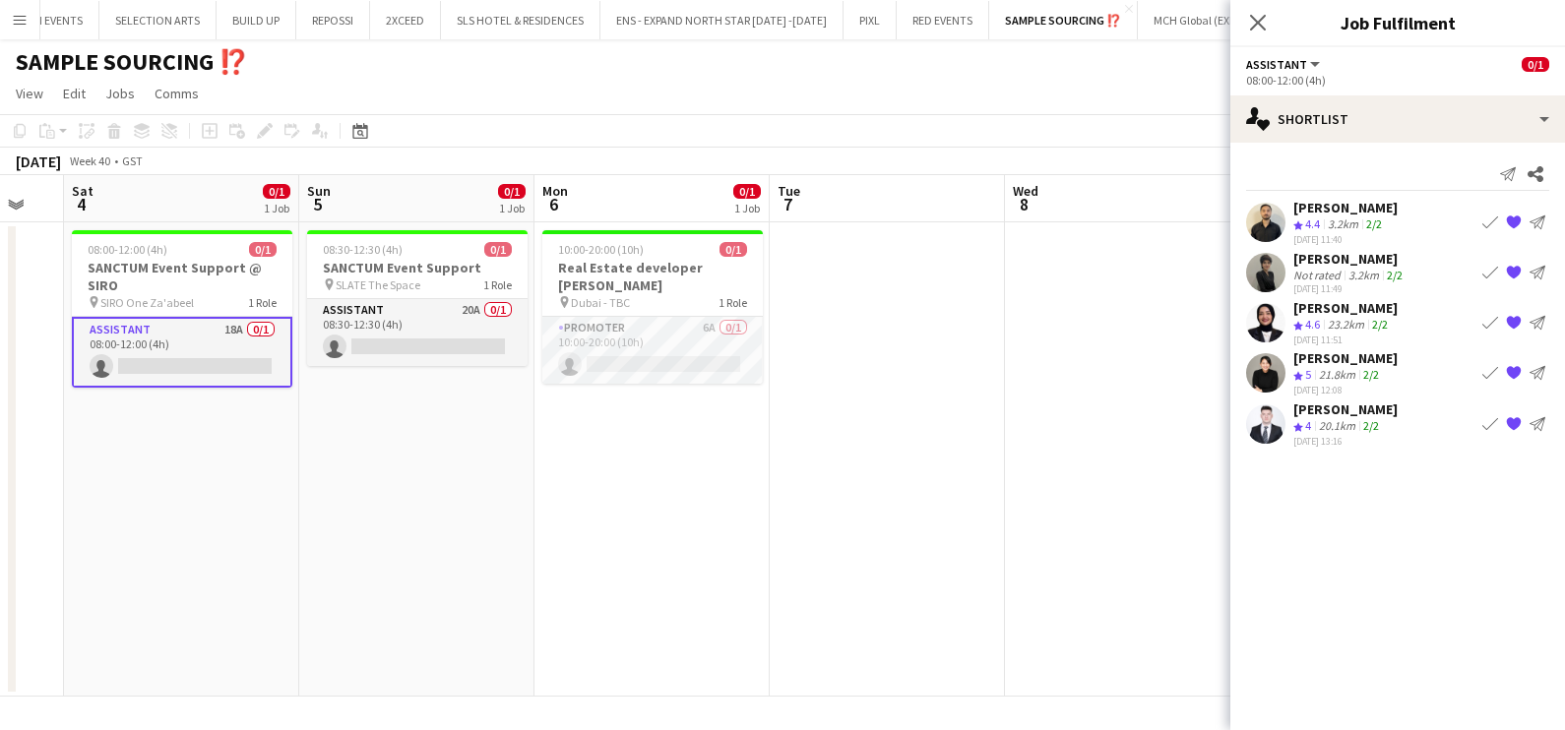
click at [1520, 270] on app-icon "{{ spriteTitle }}" at bounding box center [1514, 273] width 16 height 16
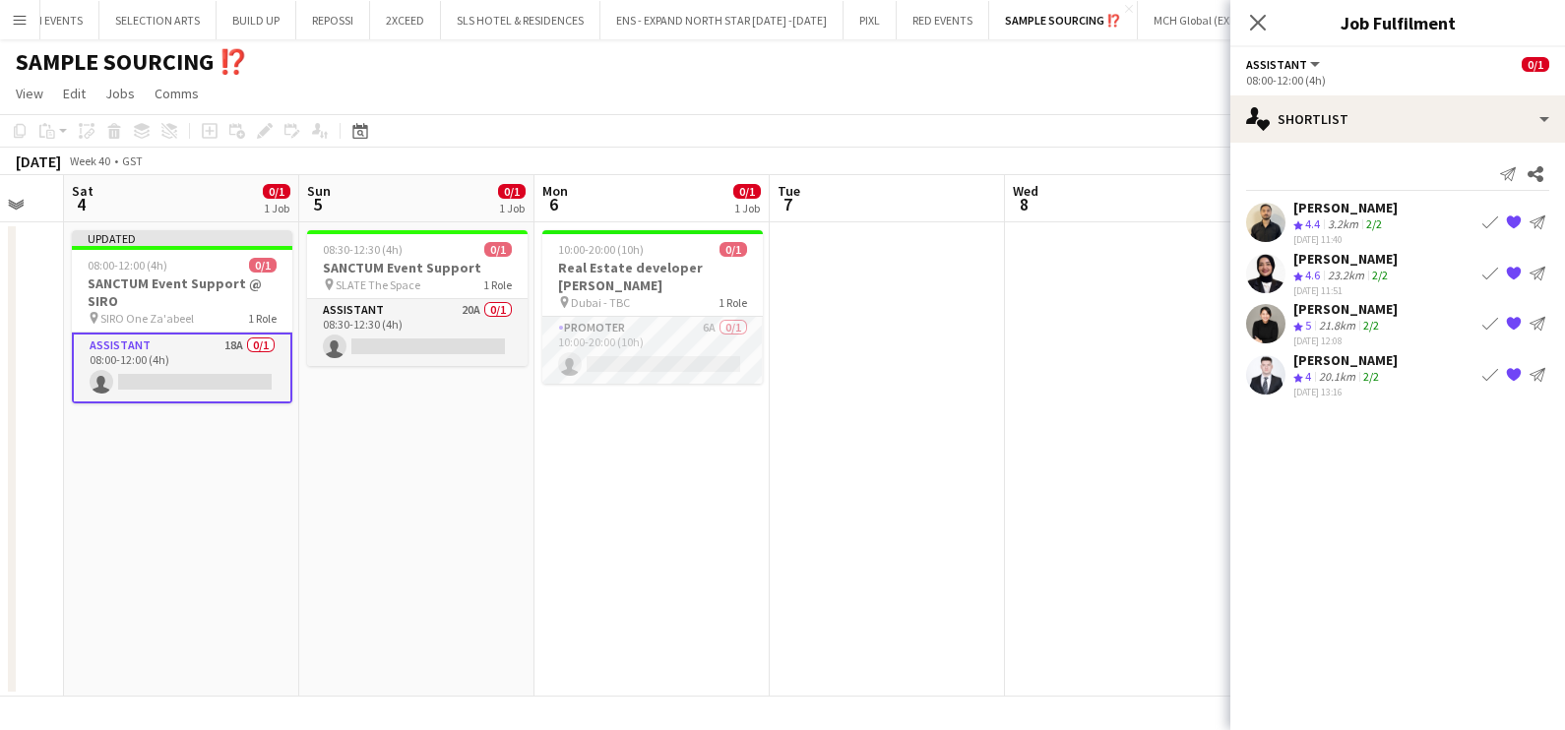
click at [792, 464] on app-date-cell at bounding box center [886, 459] width 235 height 474
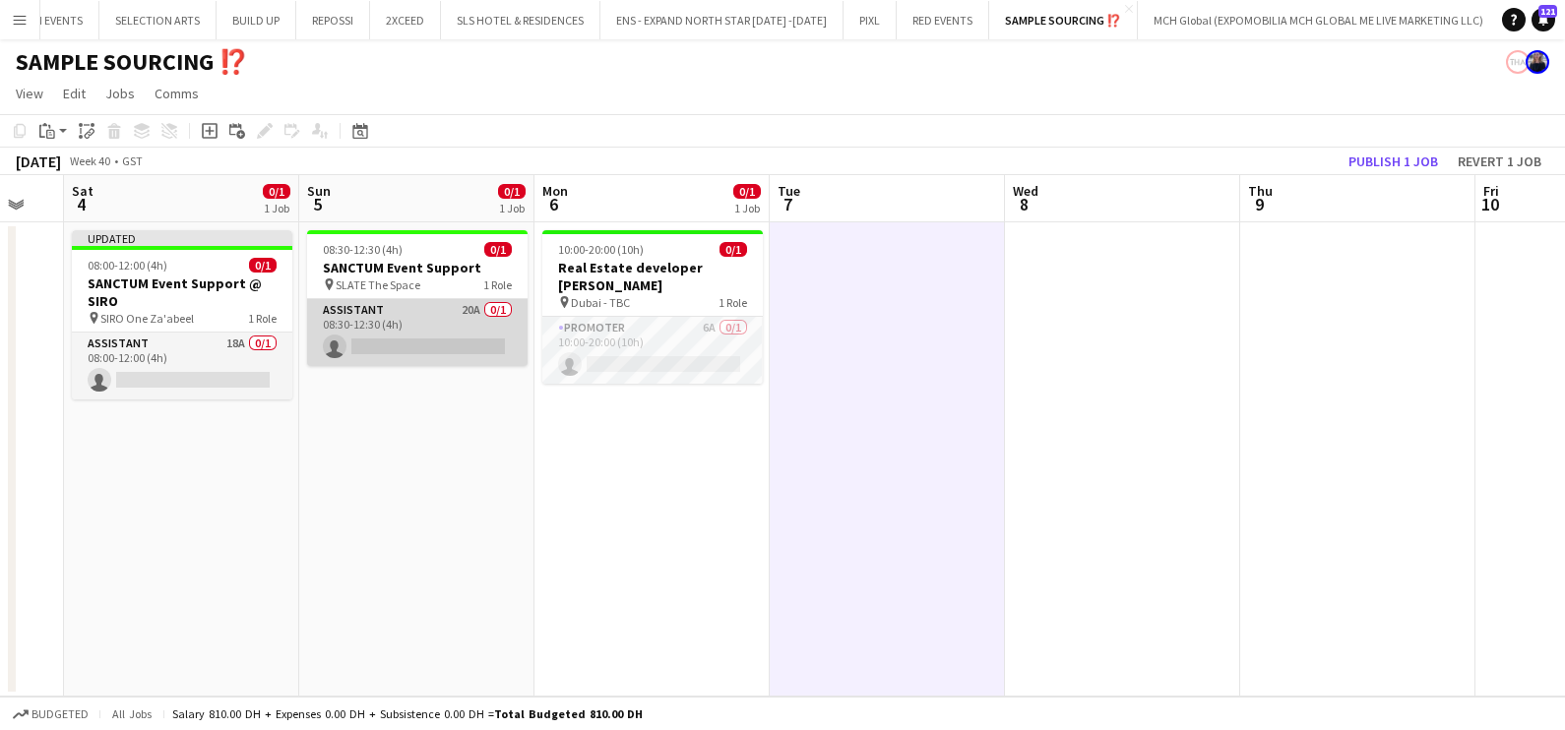
click at [399, 333] on app-card-role "Assistant 20A 0/1 08:30-12:30 (4h) single-neutral-actions" at bounding box center [417, 332] width 220 height 67
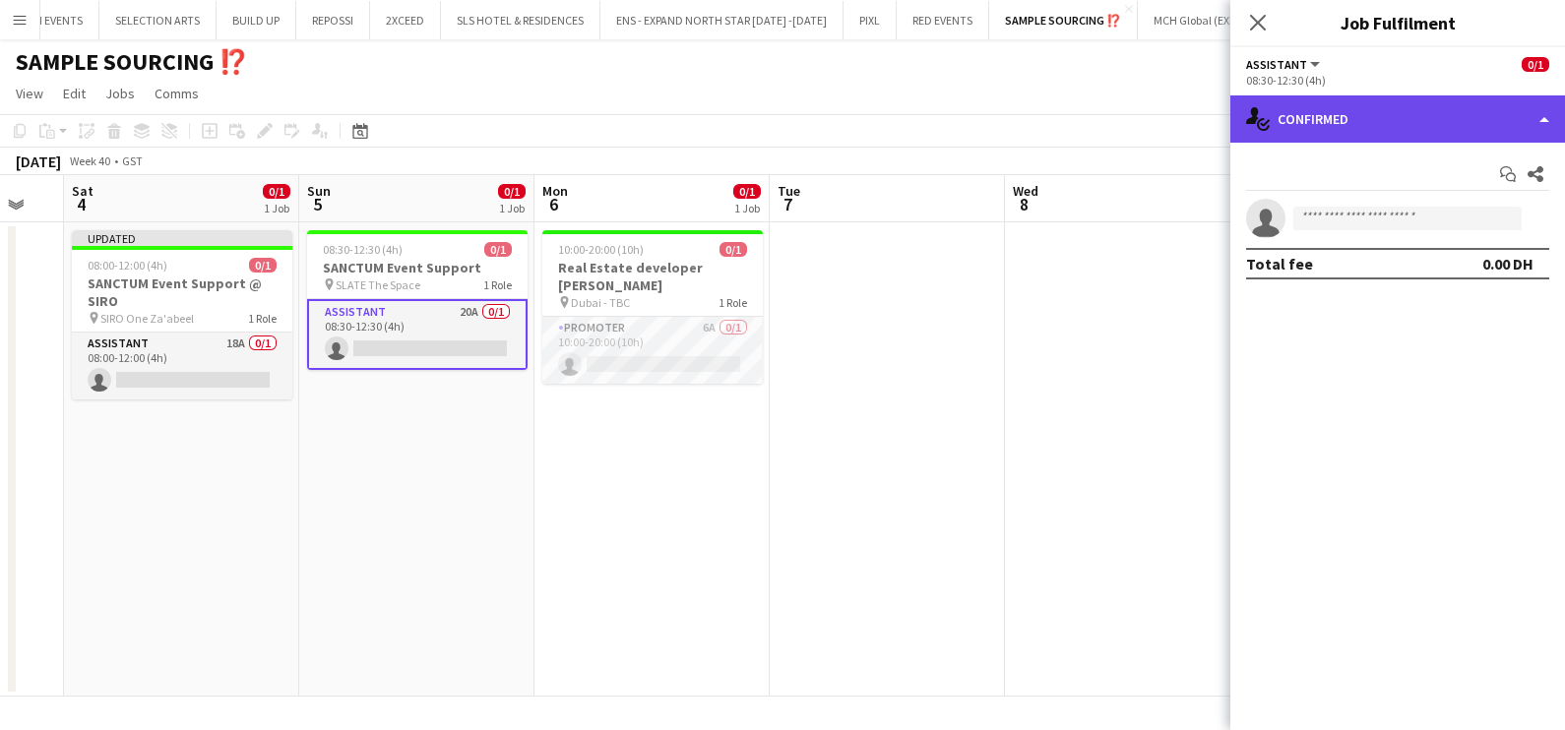
click at [1318, 138] on div "single-neutral-actions-check-2 Confirmed" at bounding box center [1397, 118] width 335 height 47
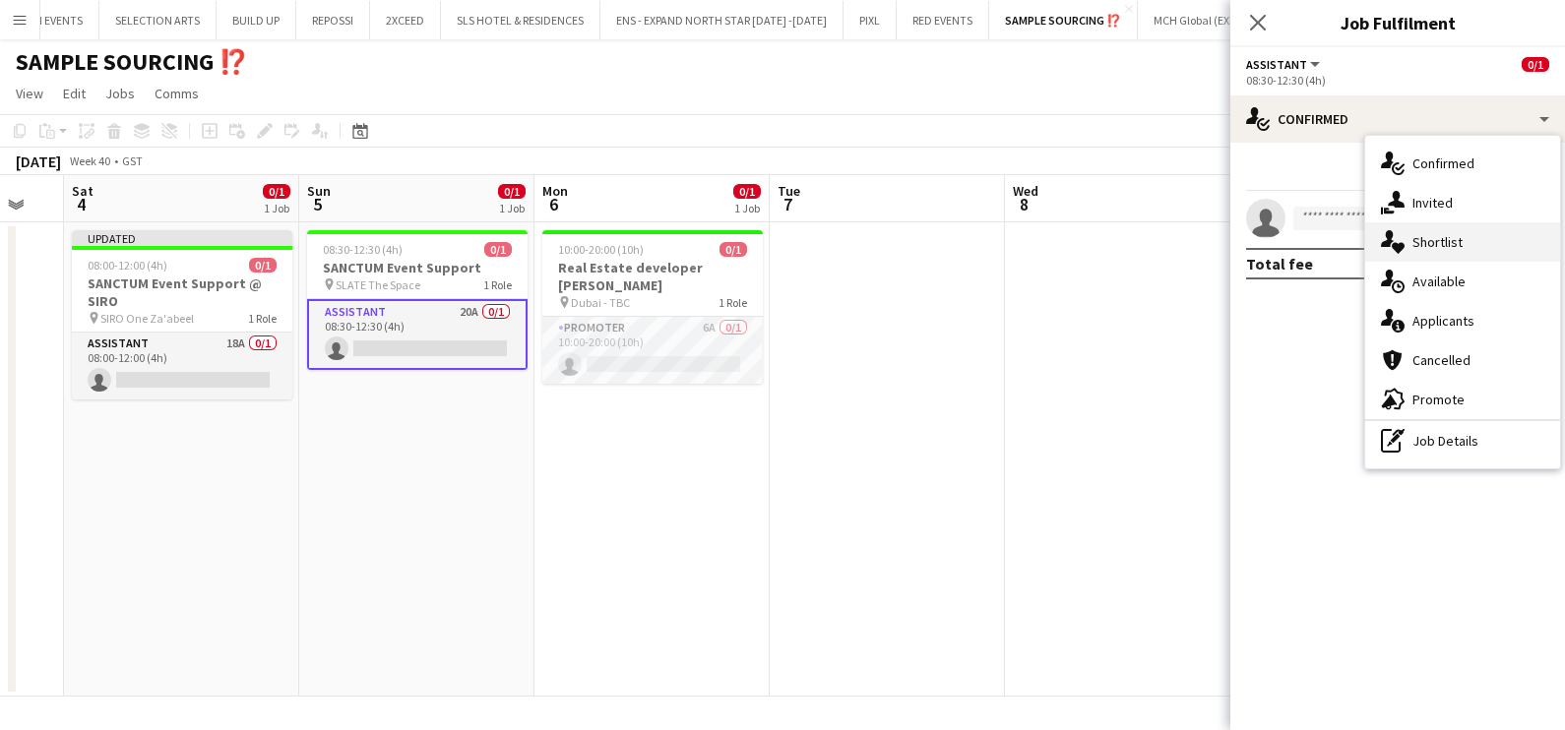
click at [1431, 236] on span "Shortlist" at bounding box center [1437, 242] width 50 height 18
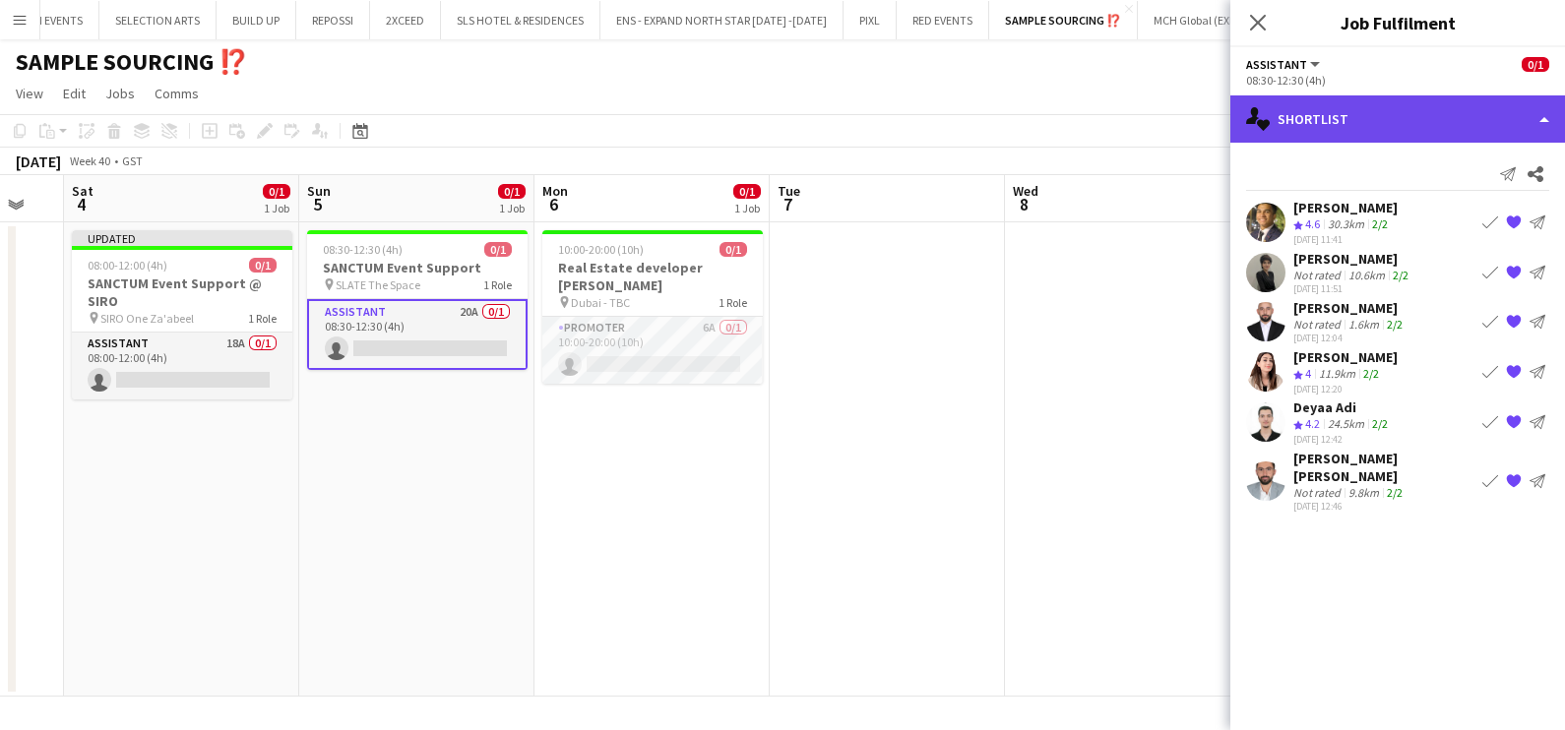
click at [1369, 103] on div "single-neutral-actions-heart Shortlist" at bounding box center [1397, 118] width 335 height 47
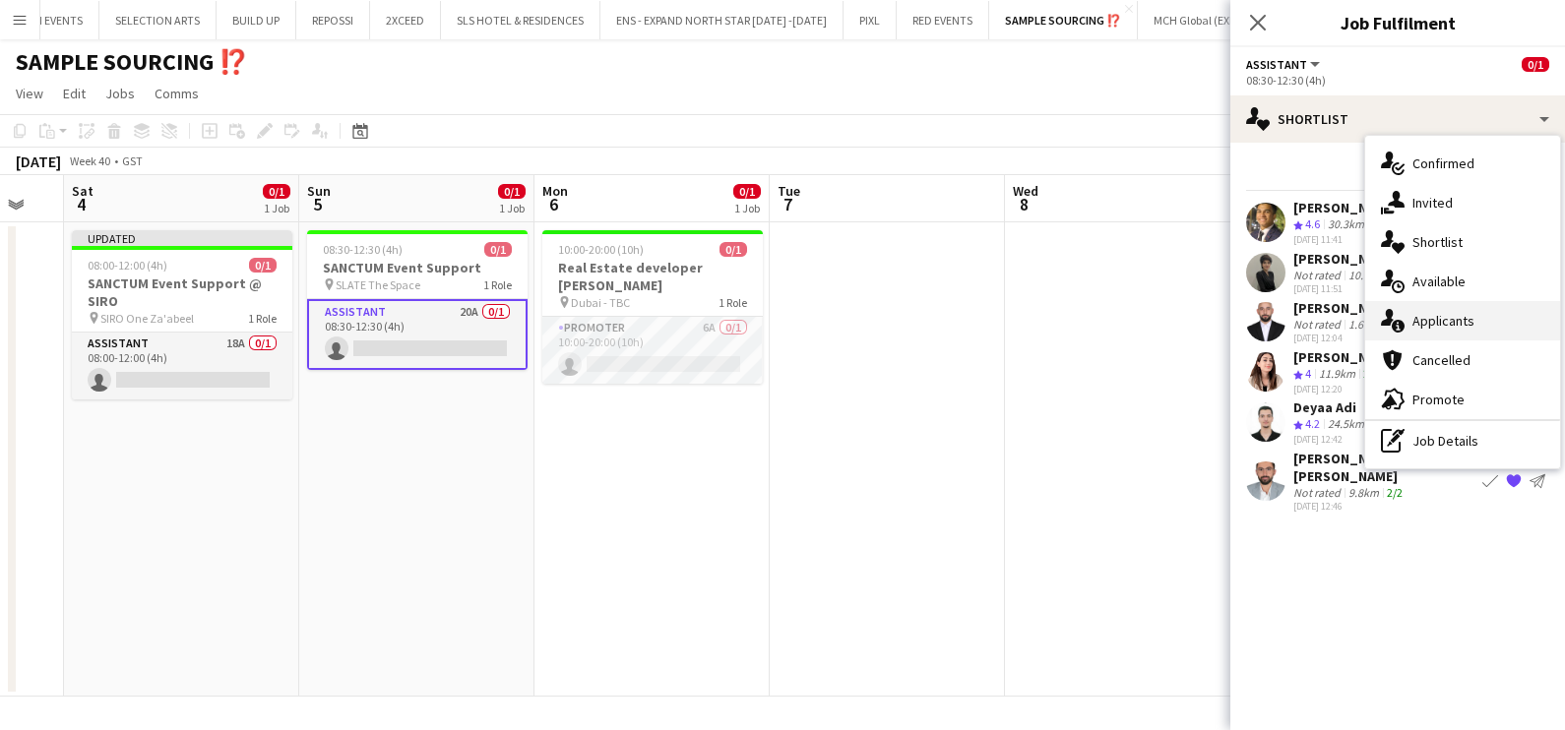
click at [1441, 330] on span "Applicants" at bounding box center [1443, 321] width 62 height 18
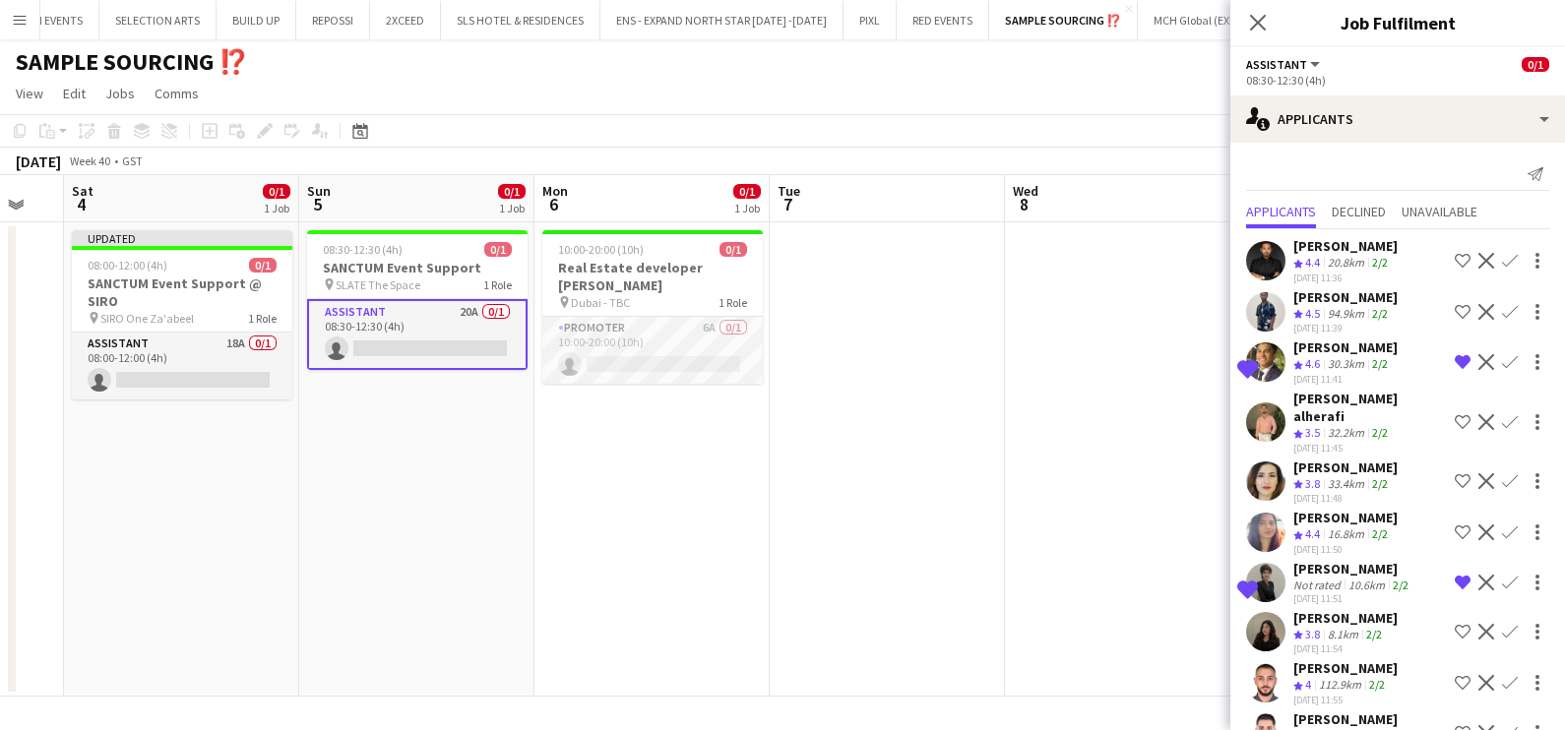
click at [1058, 553] on app-date-cell at bounding box center [1122, 459] width 235 height 474
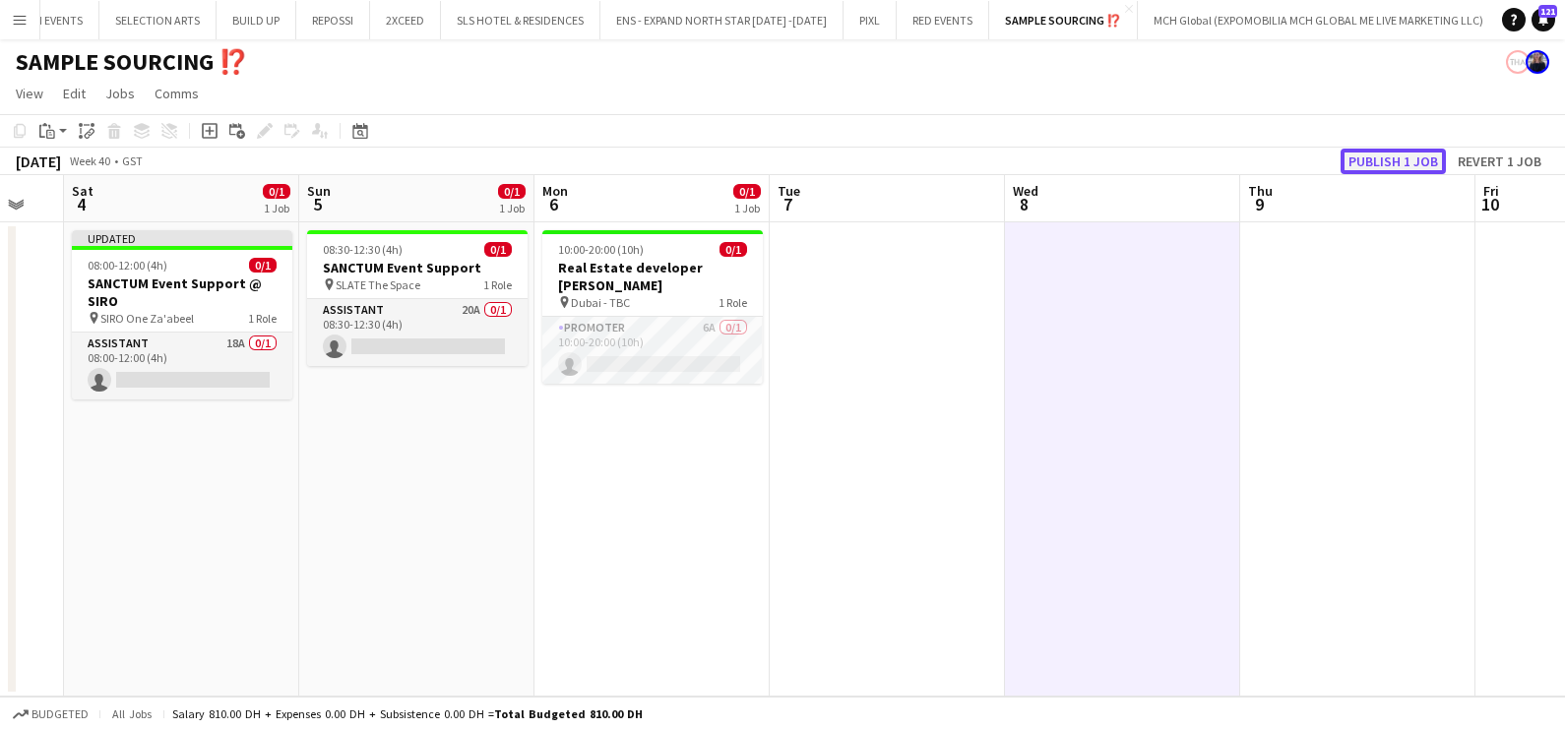
click at [1389, 166] on button "Publish 1 job" at bounding box center [1392, 162] width 105 height 26
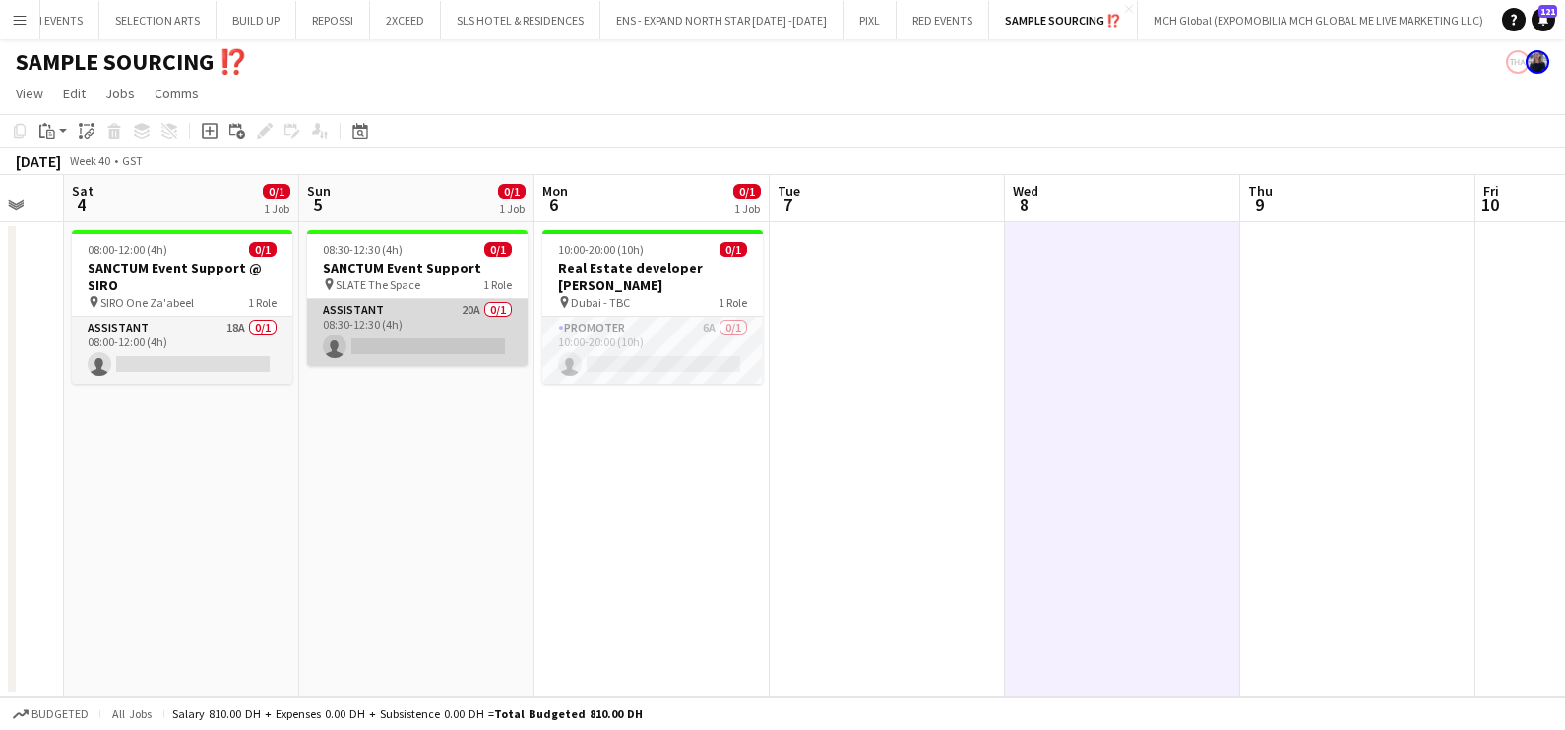
click at [407, 319] on app-card-role "Assistant 20A 0/1 08:30-12:30 (4h) single-neutral-actions" at bounding box center [417, 332] width 220 height 67
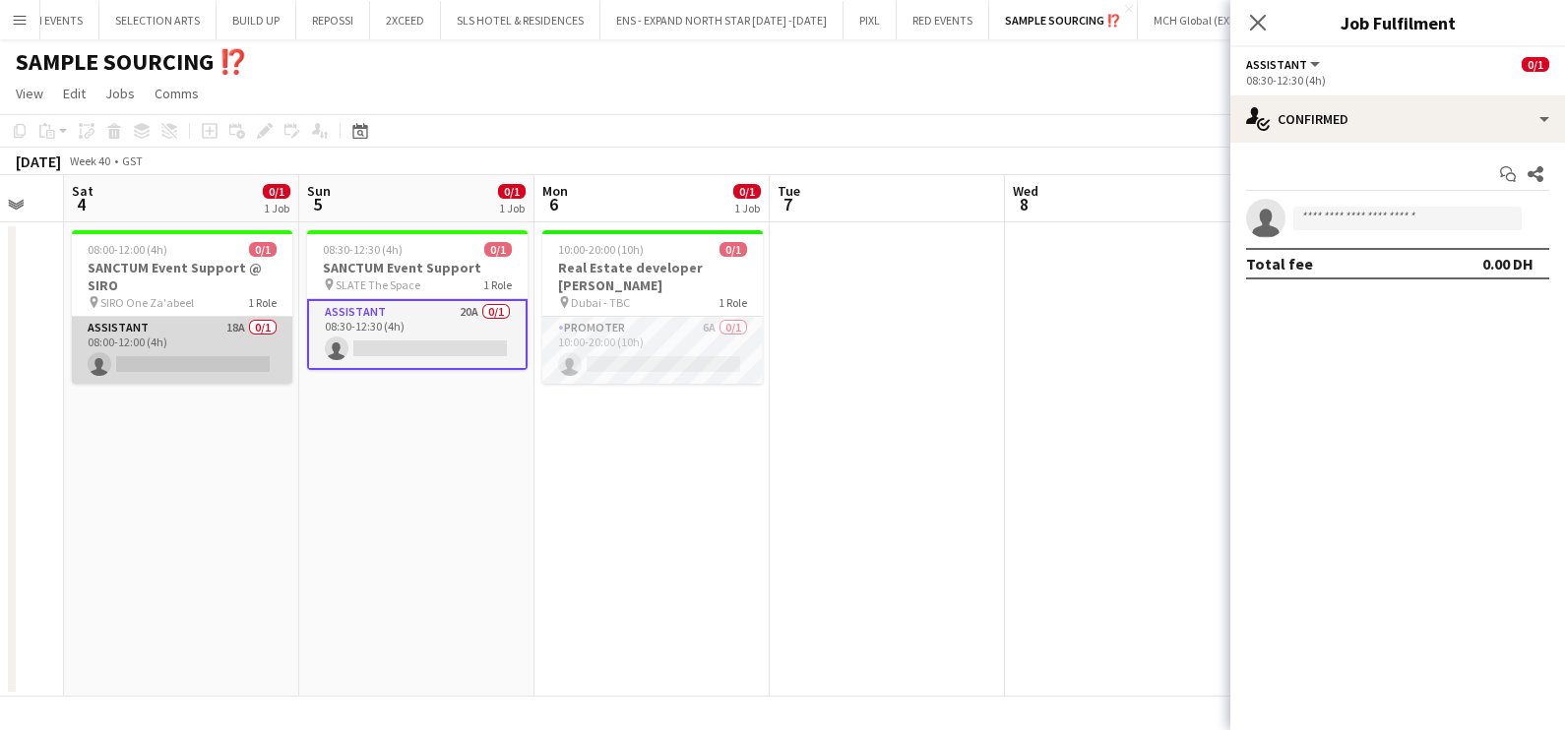
click at [182, 347] on app-card-role "Assistant 18A 0/1 08:00-12:00 (4h) single-neutral-actions" at bounding box center [182, 350] width 220 height 67
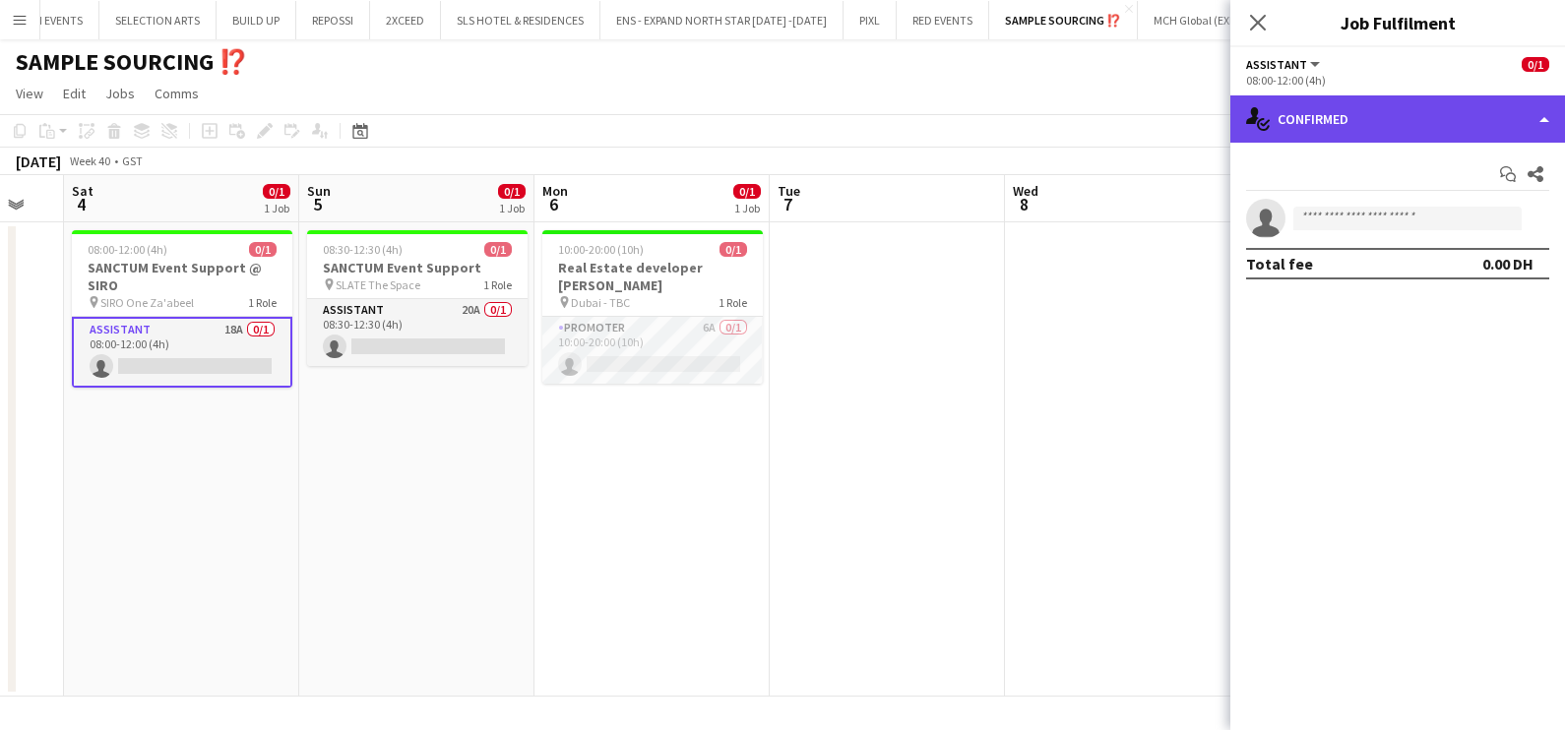
click at [1357, 109] on div "single-neutral-actions-check-2 Confirmed" at bounding box center [1397, 118] width 335 height 47
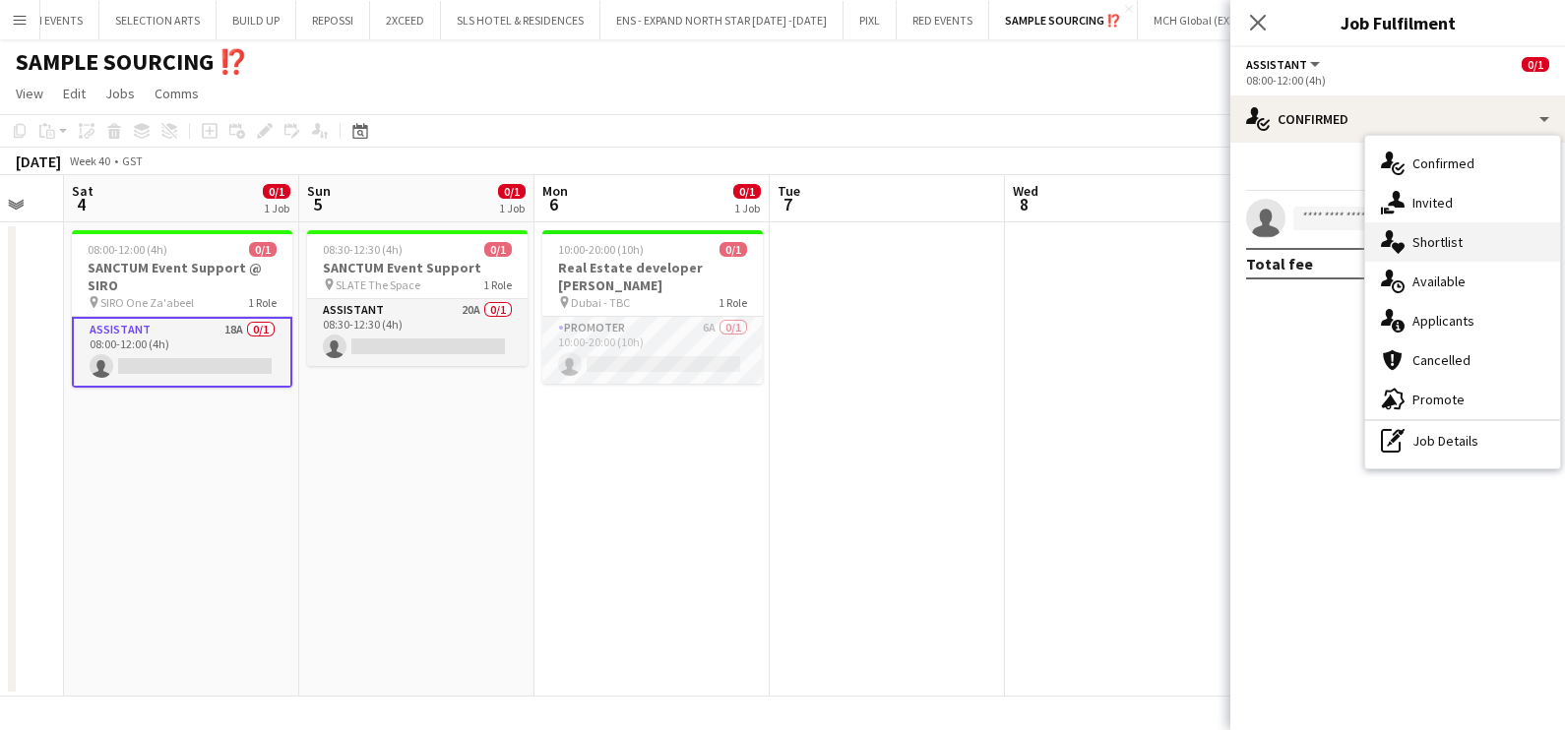
click at [1452, 245] on span "Shortlist" at bounding box center [1437, 242] width 50 height 18
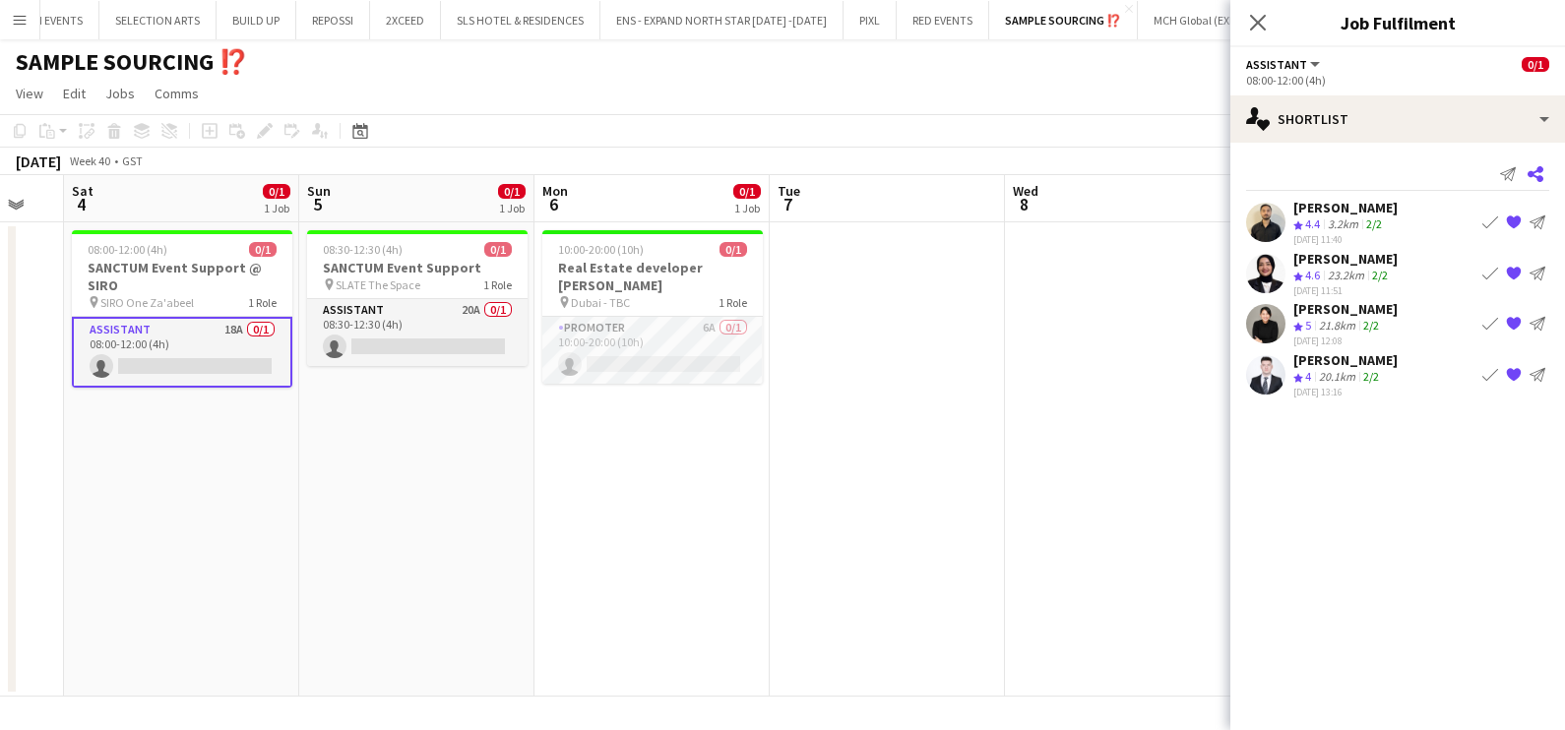
click at [1547, 174] on app-icon "Share" at bounding box center [1535, 174] width 28 height 28
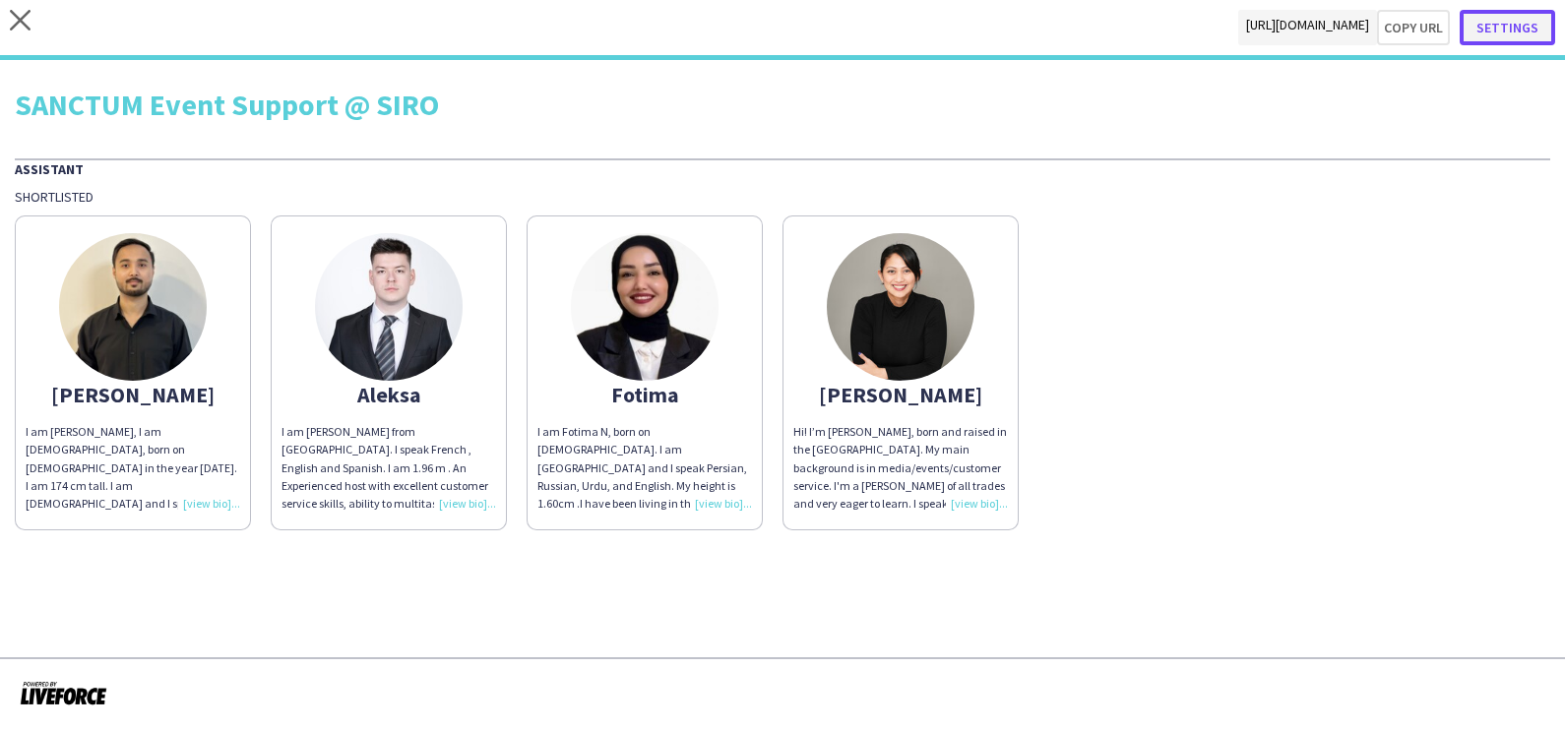
click at [1520, 25] on button "Settings" at bounding box center [1506, 27] width 95 height 35
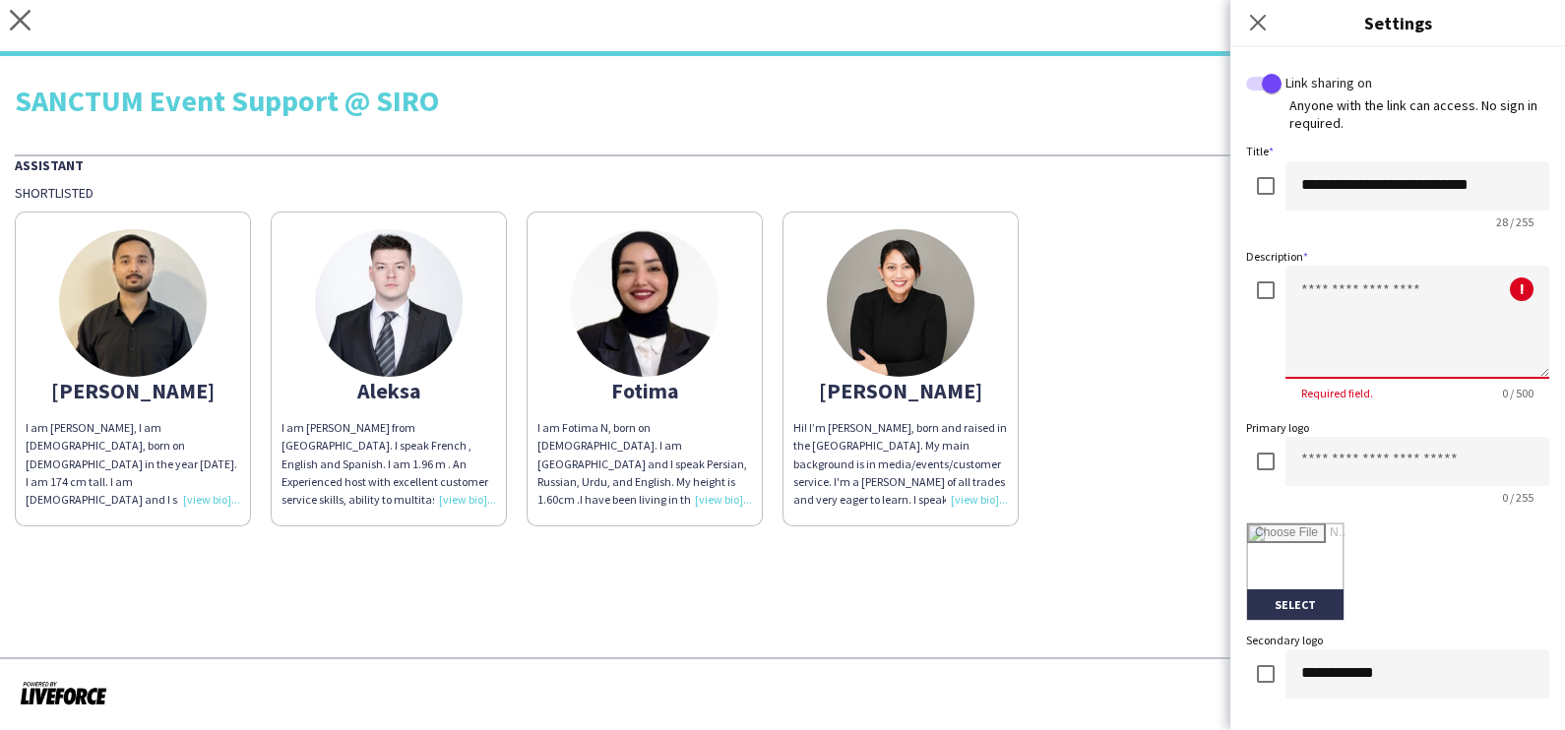
click at [1324, 301] on textarea at bounding box center [1417, 322] width 264 height 113
paste textarea "**********"
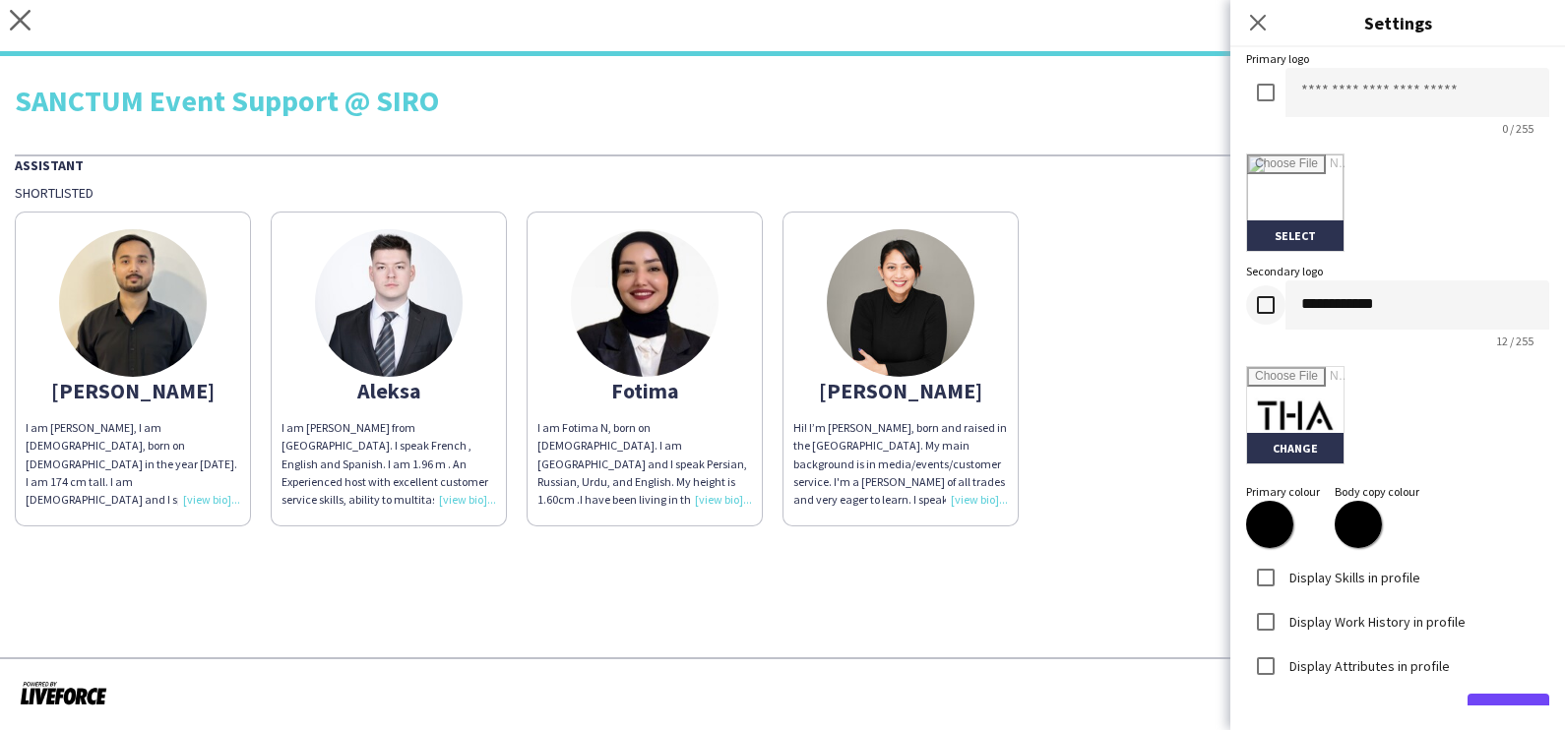
type textarea "**********"
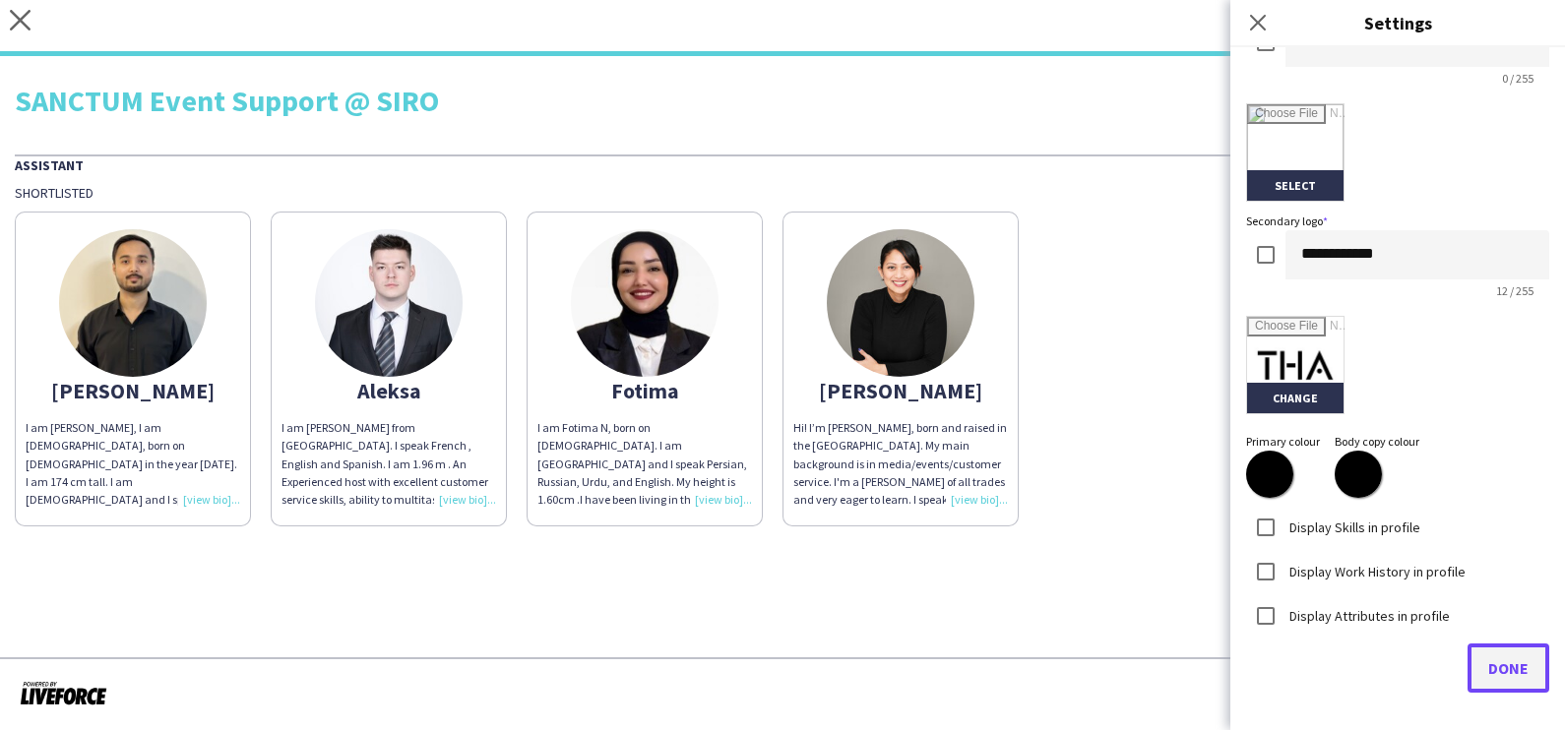
click at [1496, 663] on span "Done" at bounding box center [1508, 668] width 40 height 20
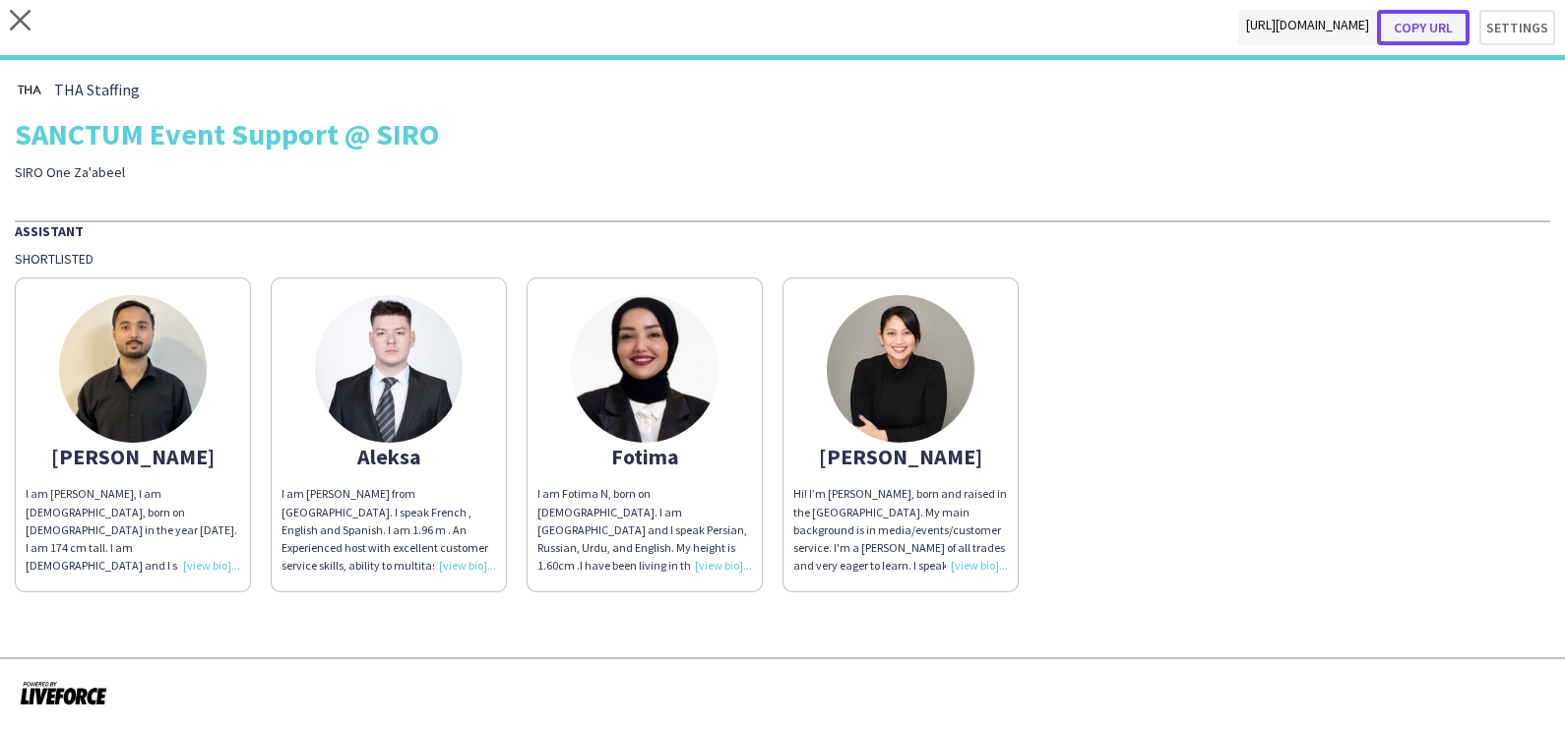
click at [1427, 20] on button "Copy url" at bounding box center [1423, 27] width 92 height 35
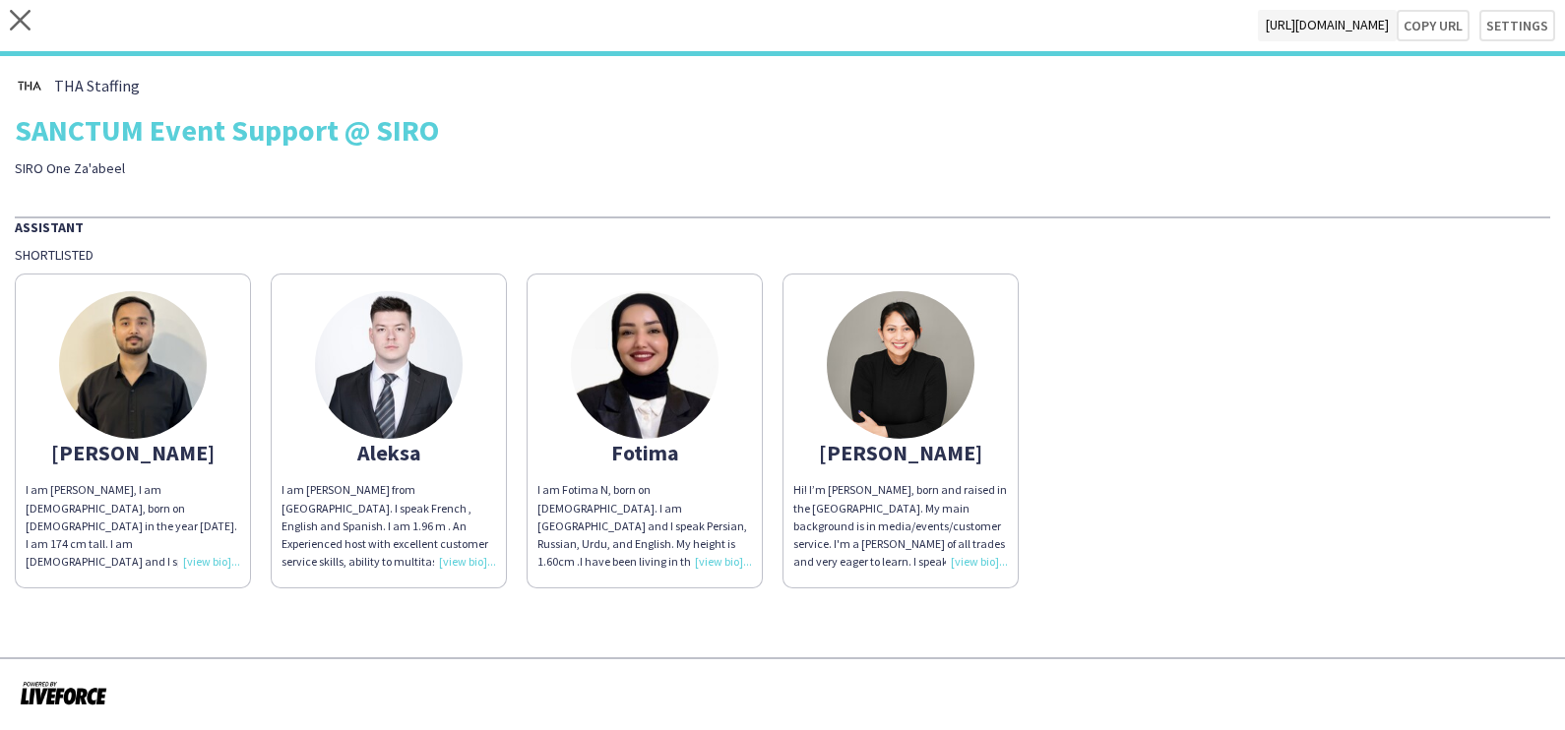
drag, startPoint x: 128, startPoint y: 165, endPoint x: -5, endPoint y: 166, distance: 132.8
click at [0, 166] on html "**********" at bounding box center [782, 365] width 1565 height 730
copy div "SIRO One Za'abeel"
click at [17, 14] on icon "close" at bounding box center [20, 20] width 21 height 21
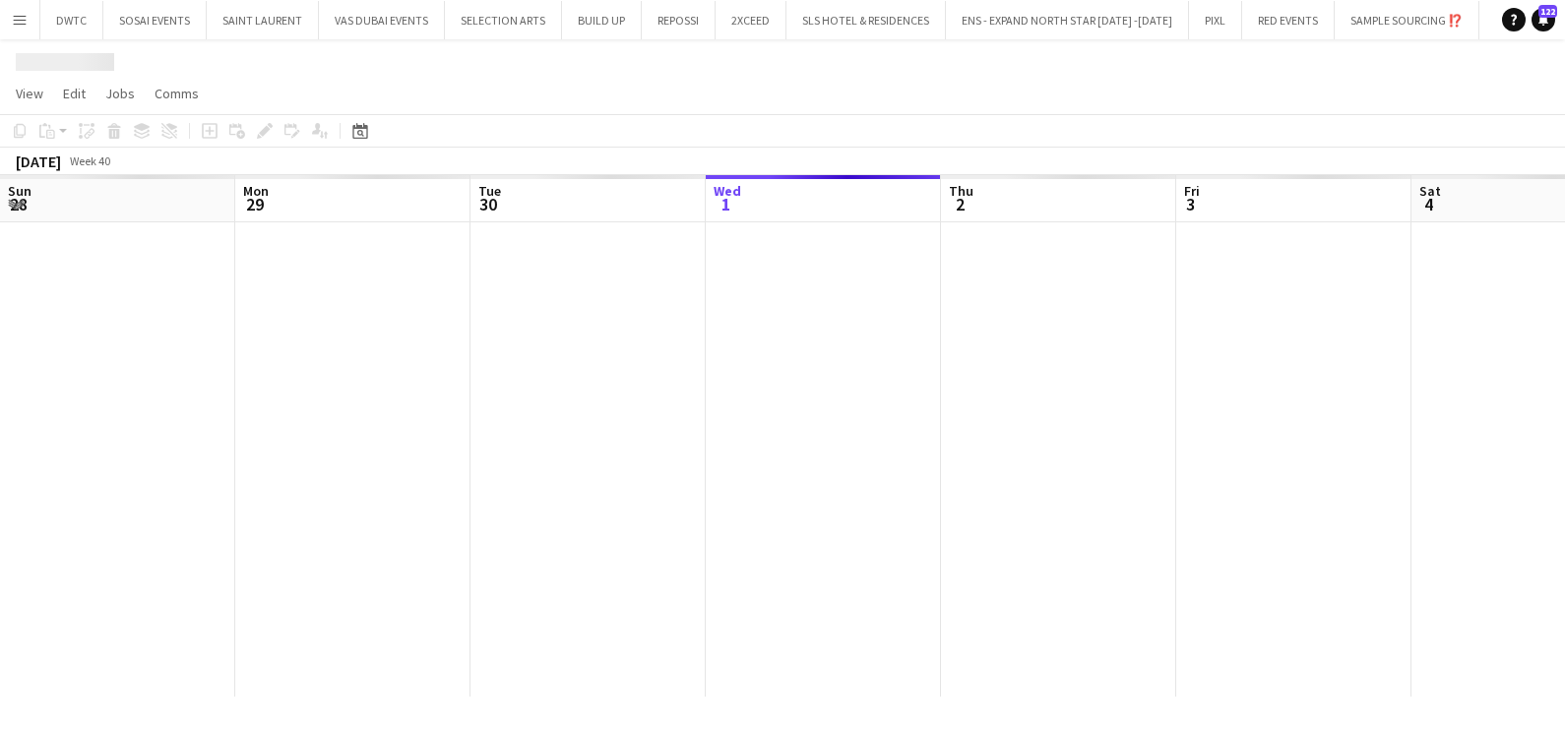
scroll to position [0, 470]
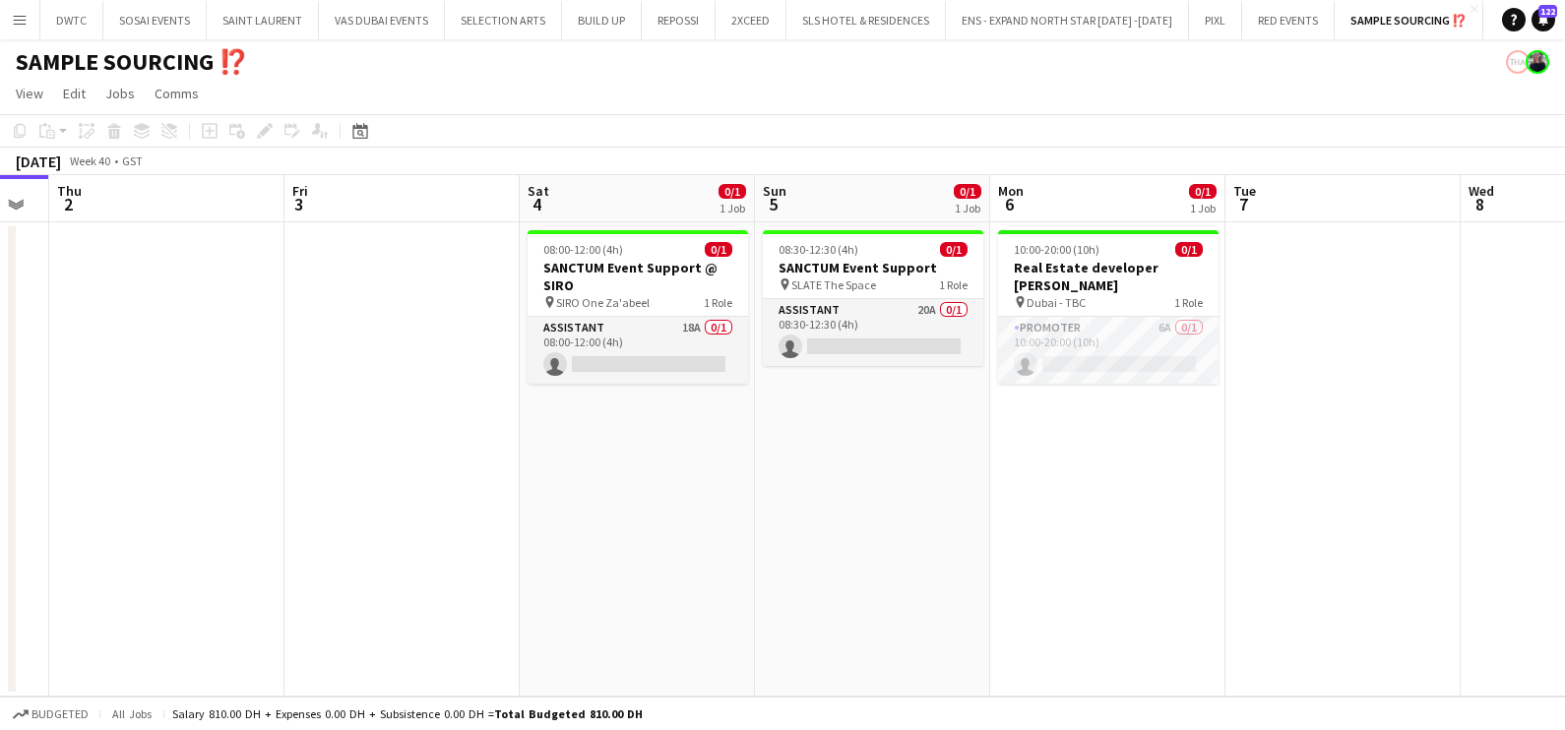
drag, startPoint x: 1074, startPoint y: 487, endPoint x: 482, endPoint y: 502, distance: 591.6
click at [504, 499] on app-calendar-viewport "Sun 28 Mon 29 Tue 30 Wed 1 Thu 2 Fri 3 Sat 4 0/1 1 Job Sun 5 0/1 1 Job Mon 6 0/…" at bounding box center [782, 436] width 1565 height 522
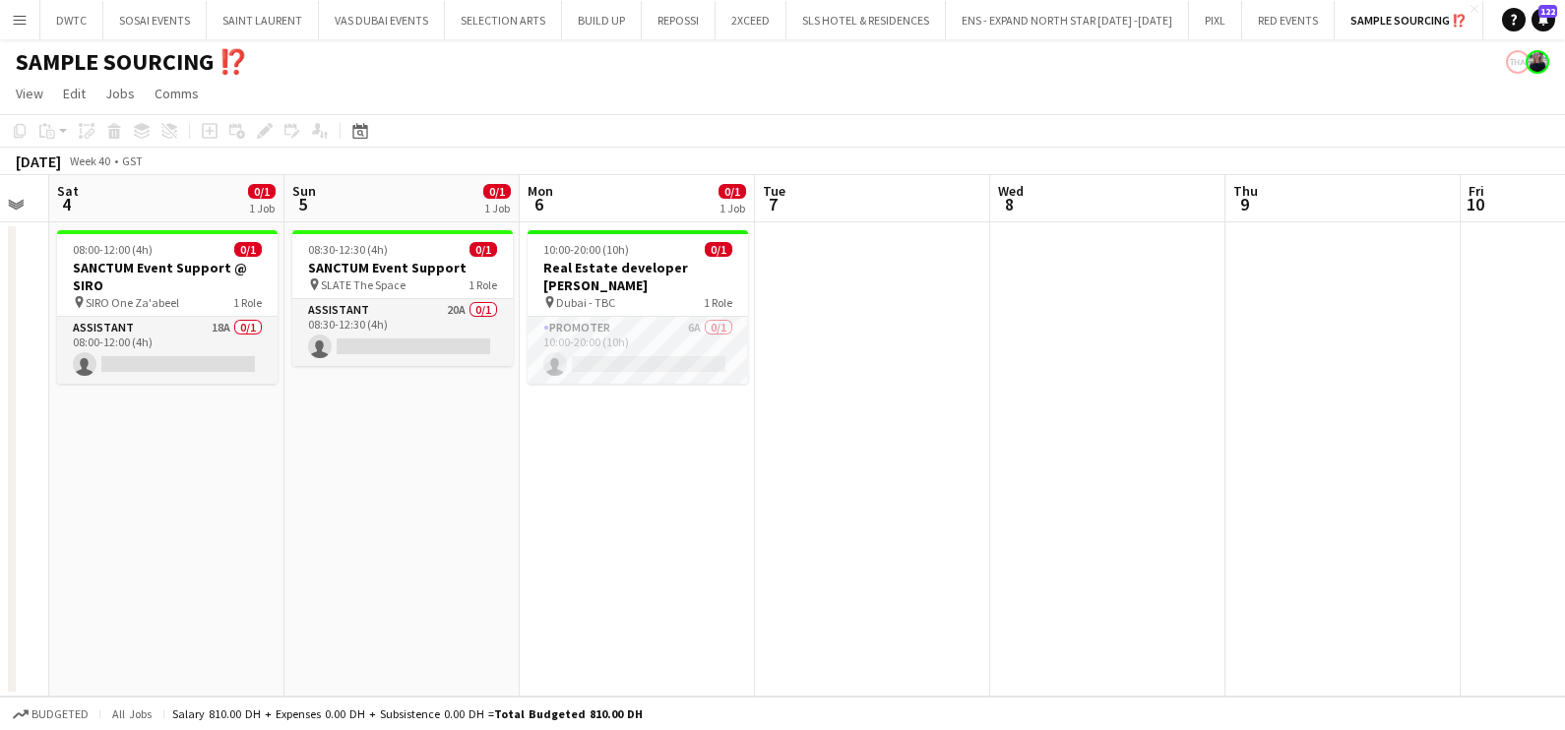
scroll to position [0, 674]
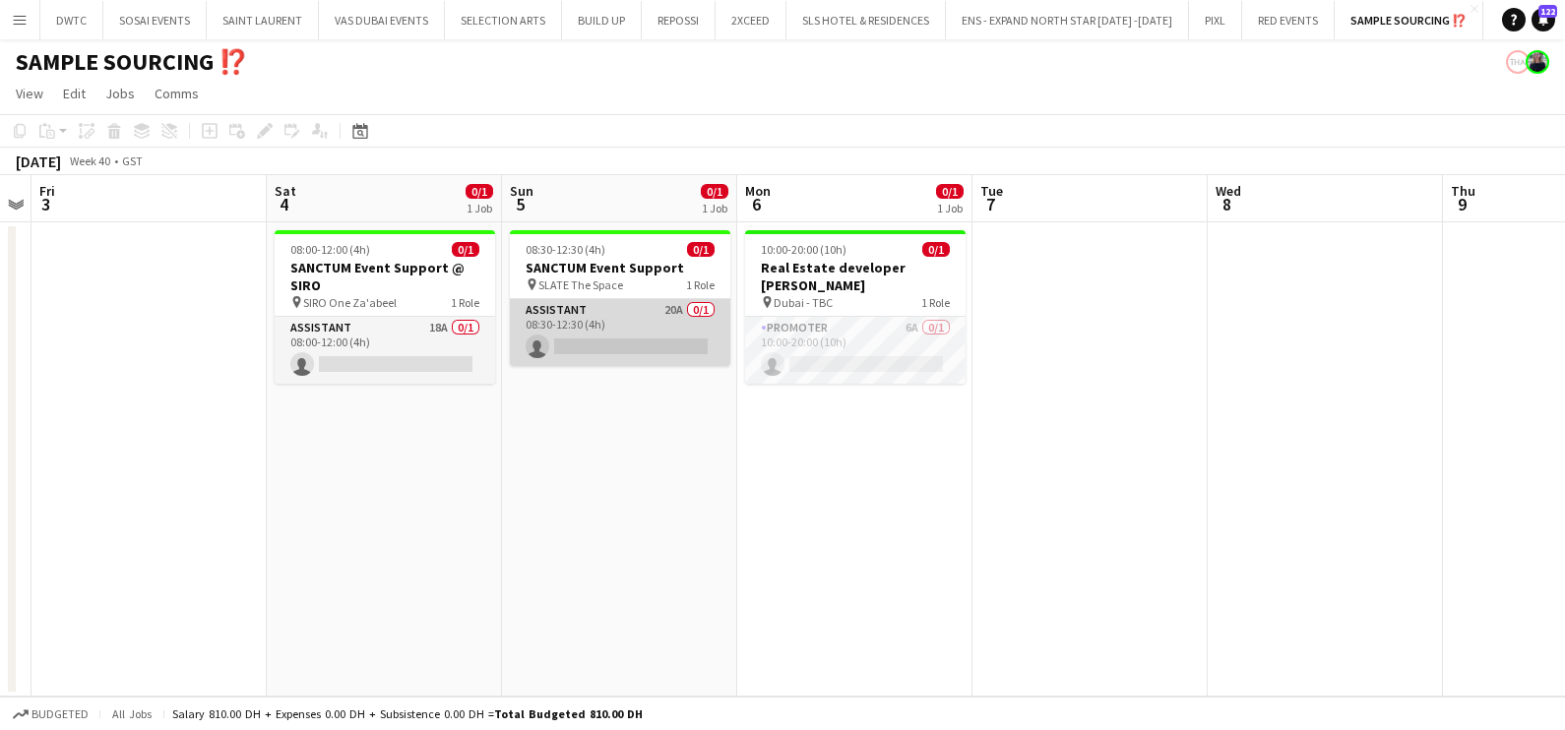
click at [650, 328] on app-card-role "Assistant 20A 0/1 08:30-12:30 (4h) single-neutral-actions" at bounding box center [620, 332] width 220 height 67
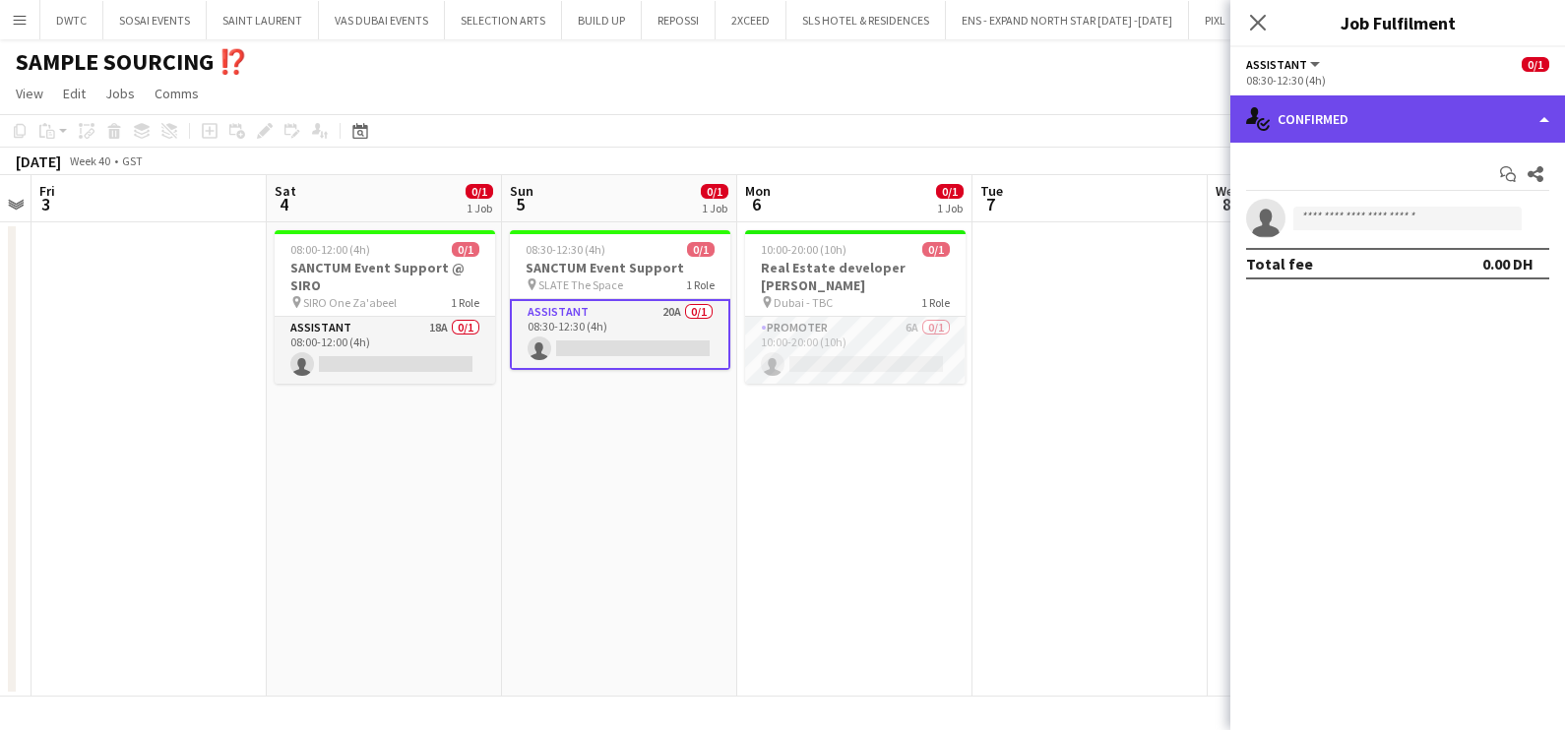
click at [1335, 106] on div "single-neutral-actions-check-2 Confirmed" at bounding box center [1397, 118] width 335 height 47
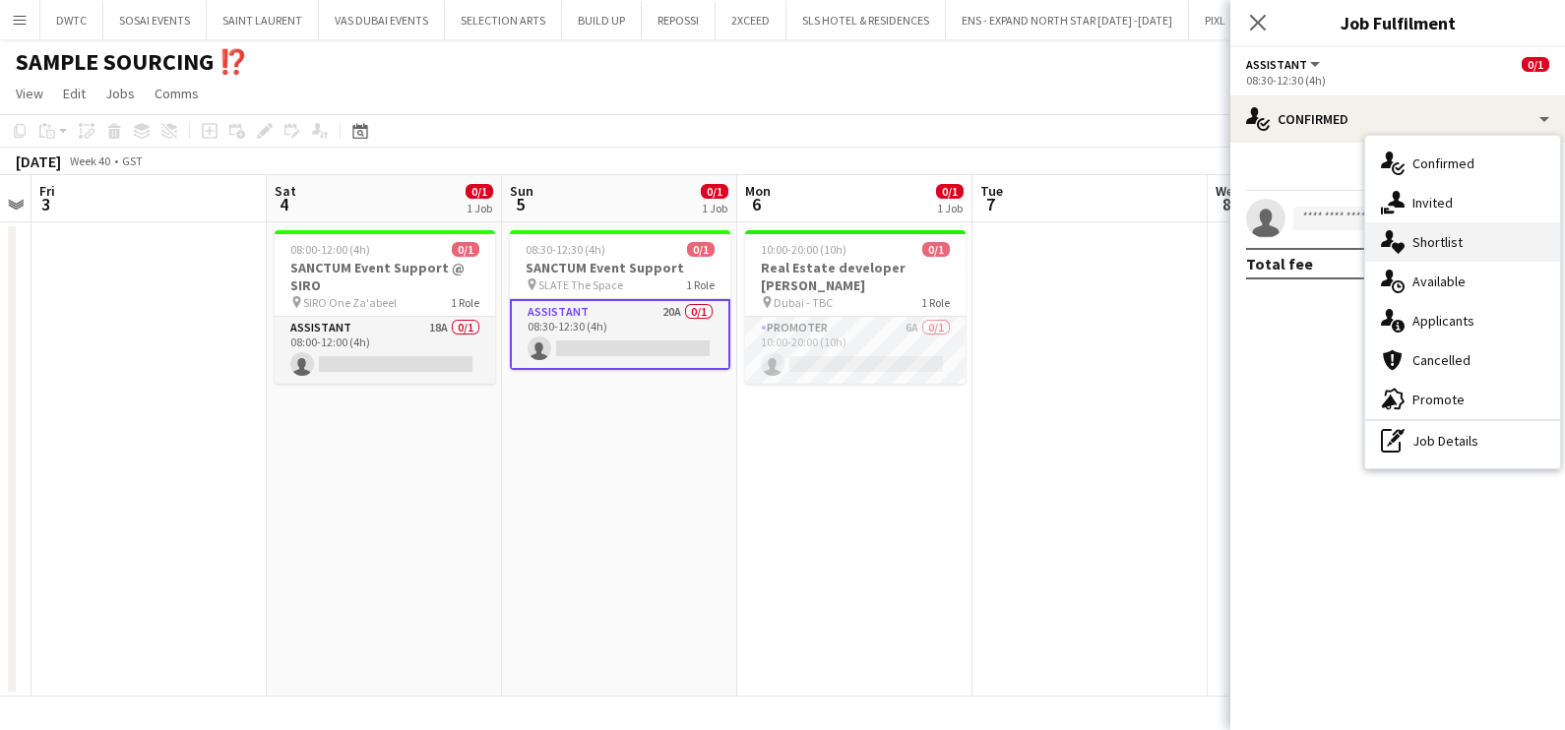
click at [1405, 242] on div "single-neutral-actions-heart Shortlist" at bounding box center [1462, 241] width 195 height 39
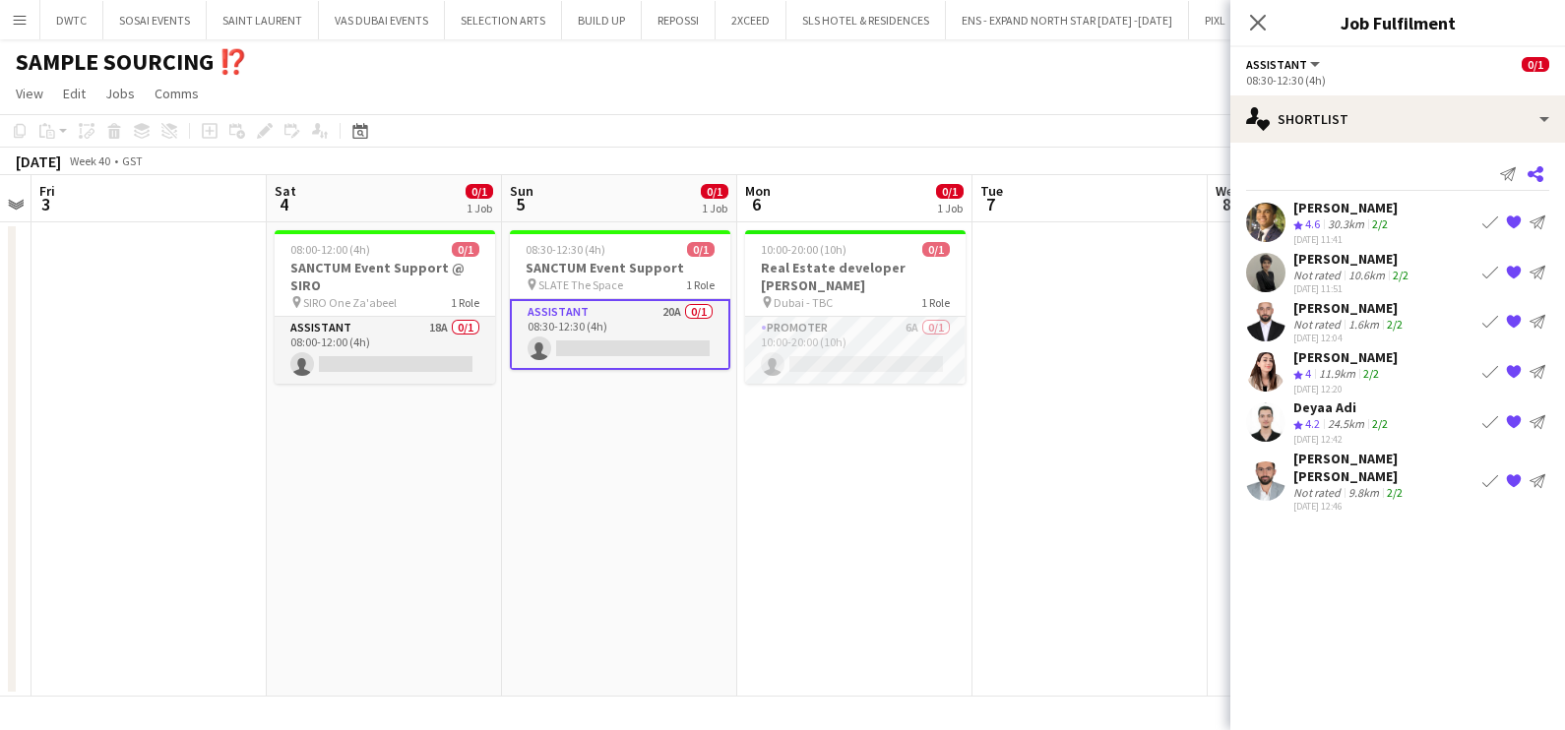
click at [1536, 177] on icon at bounding box center [1535, 174] width 16 height 16
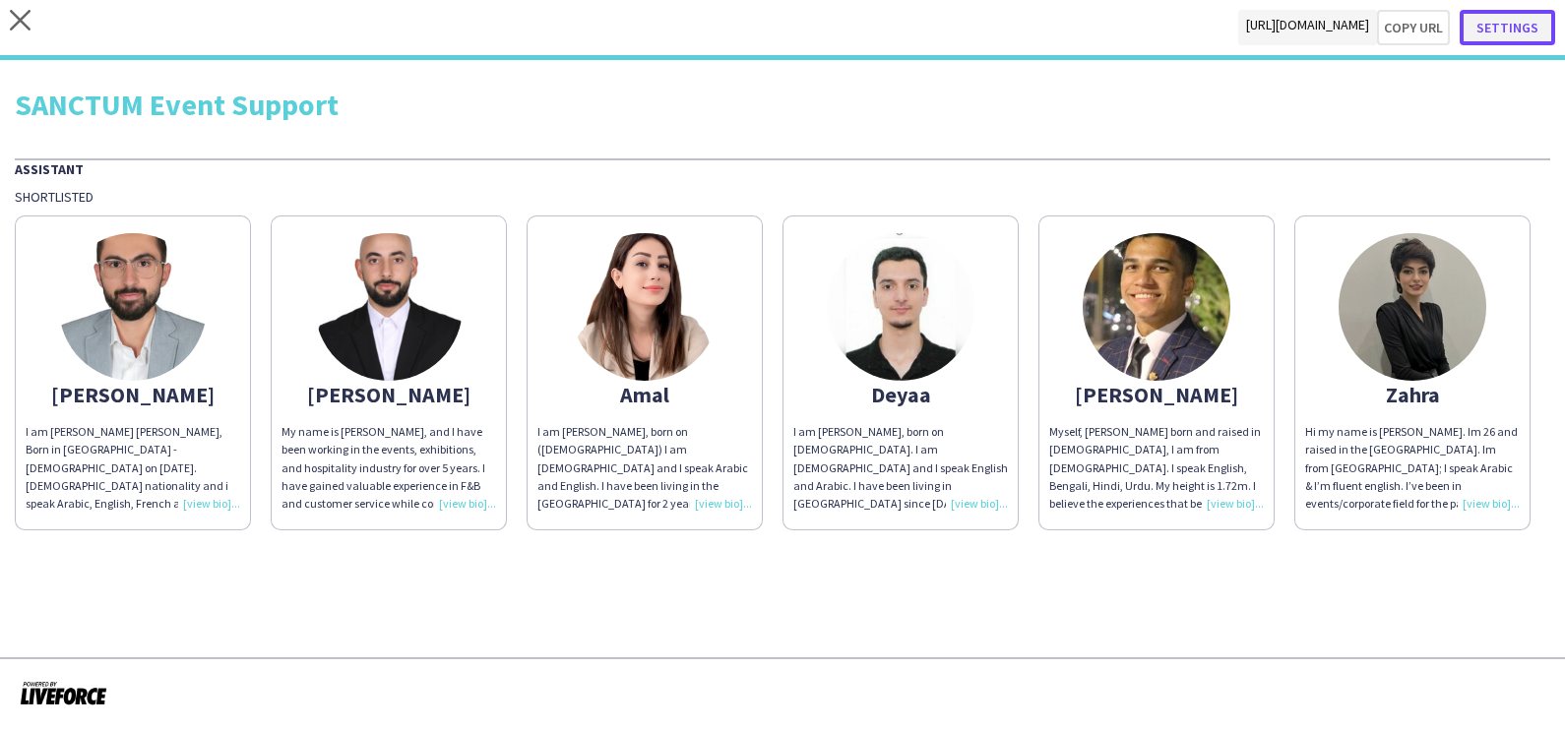
click at [1520, 30] on button "Settings" at bounding box center [1506, 27] width 95 height 35
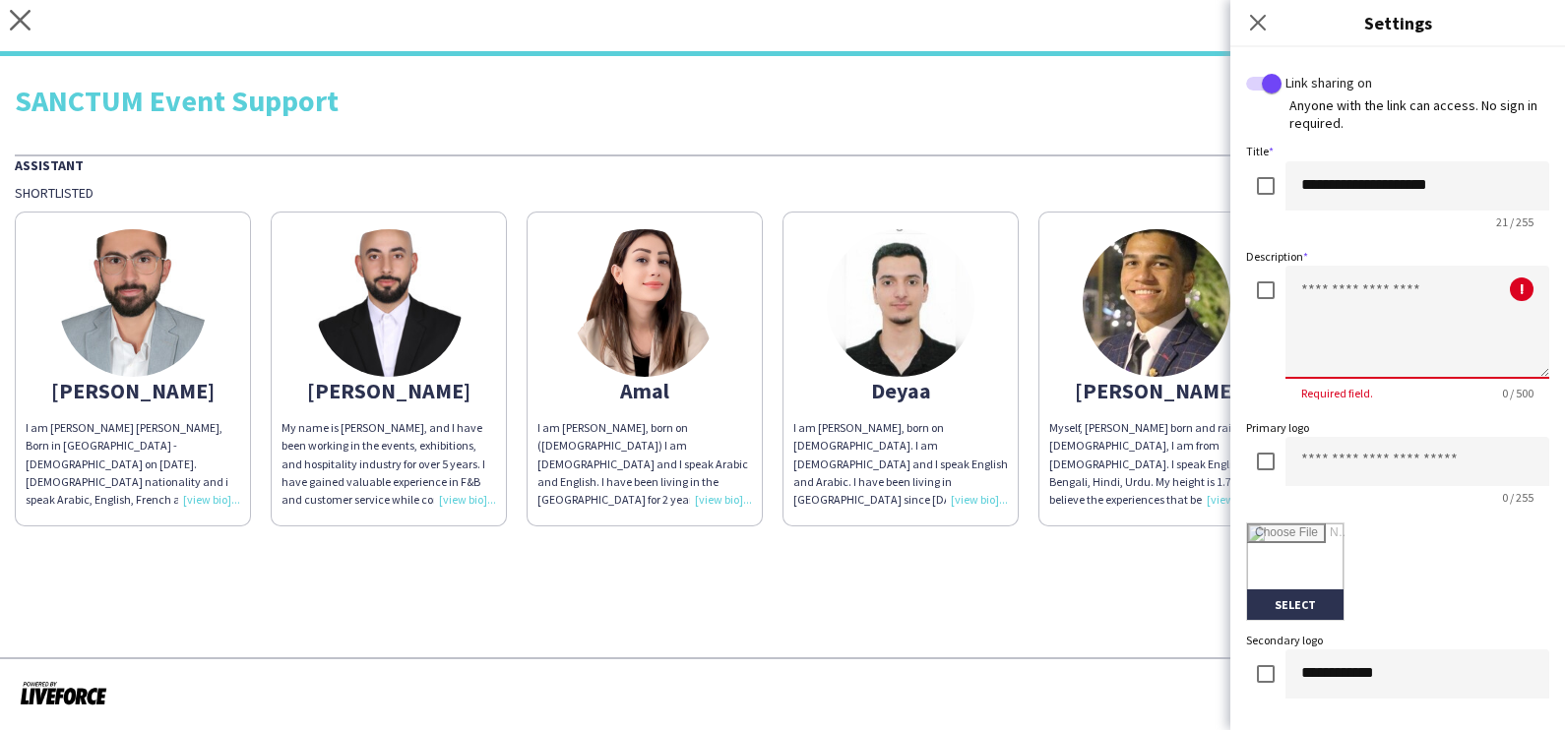
click at [1371, 326] on textarea at bounding box center [1417, 322] width 264 height 113
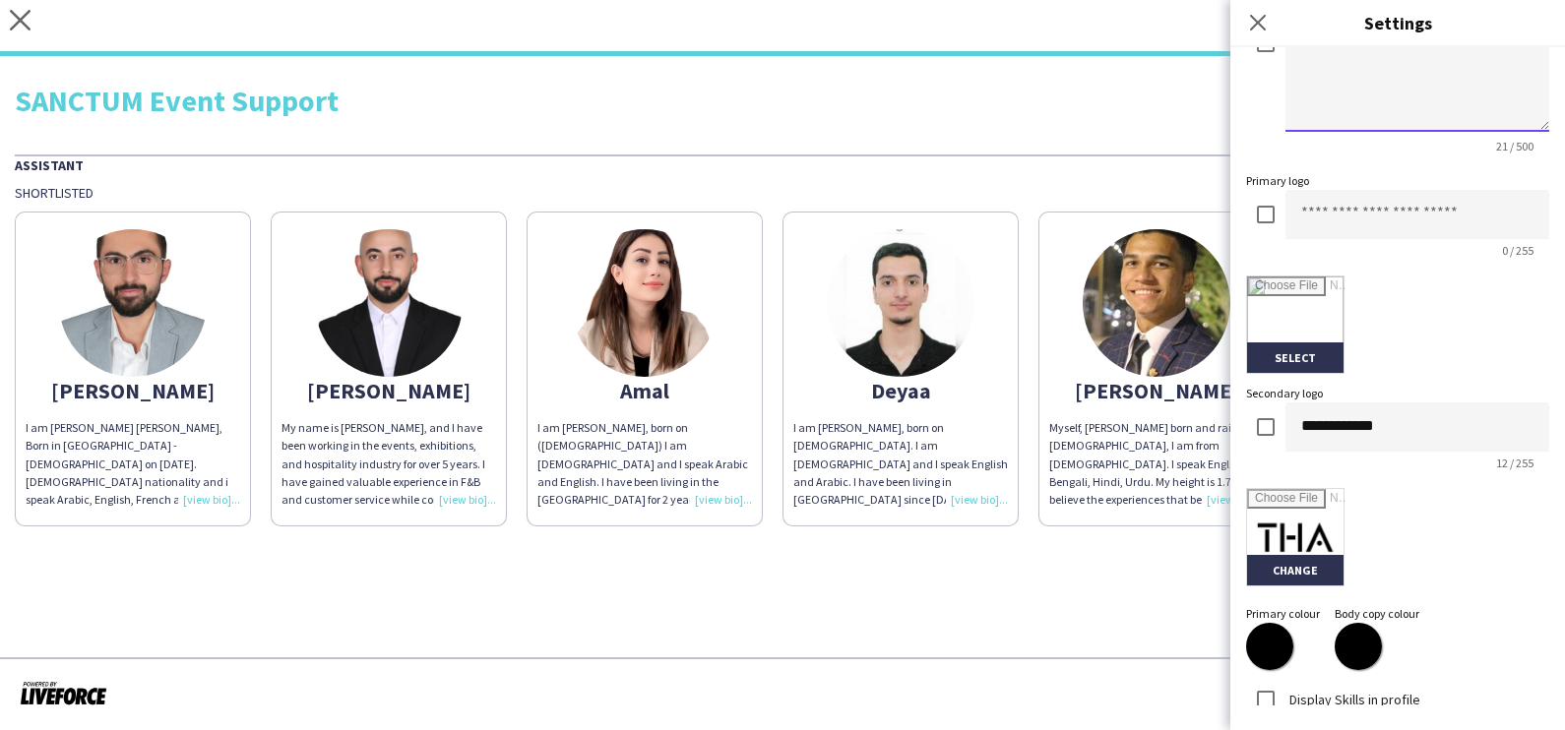
scroll to position [419, 0]
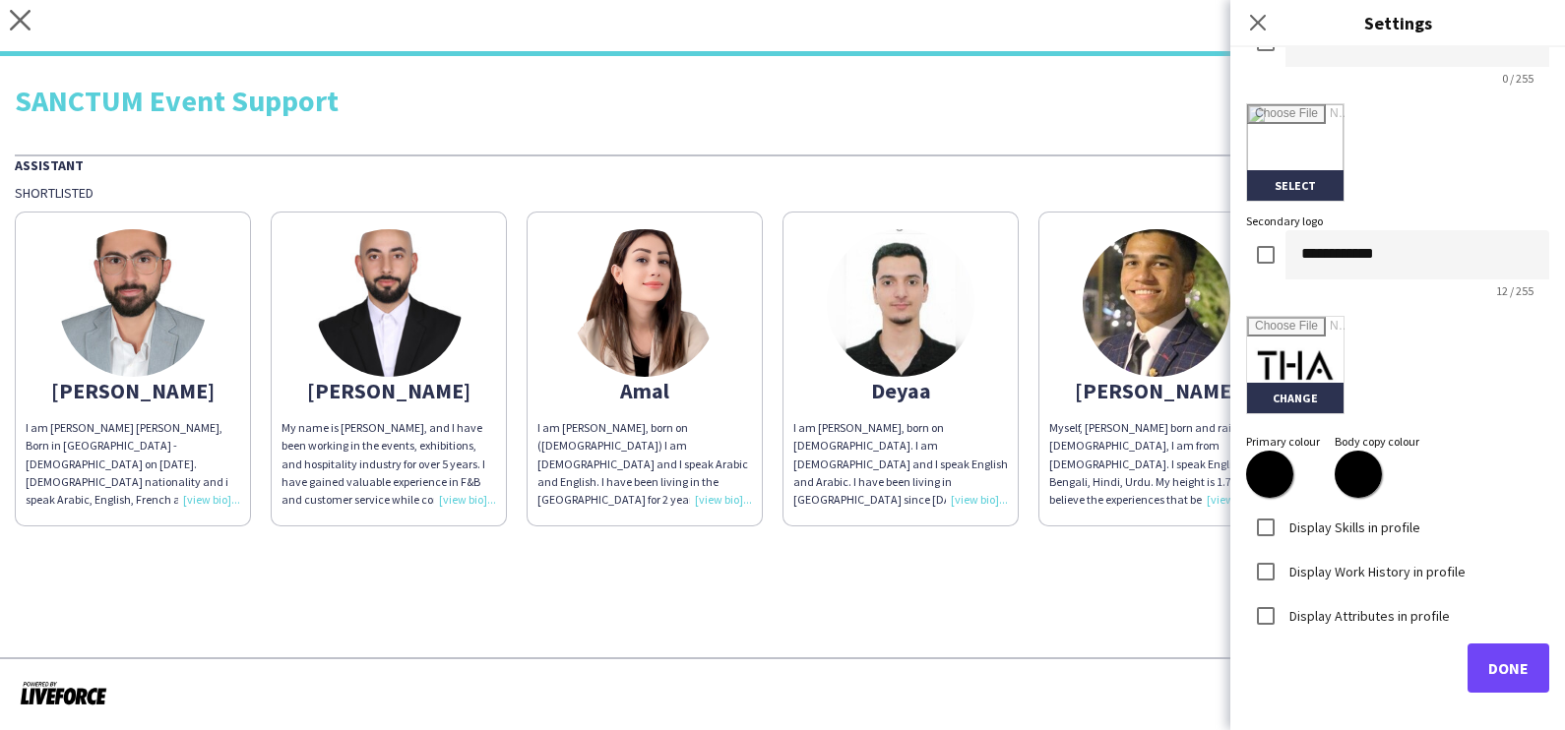
type textarea "**********"
click at [1488, 658] on span "Done" at bounding box center [1508, 668] width 40 height 20
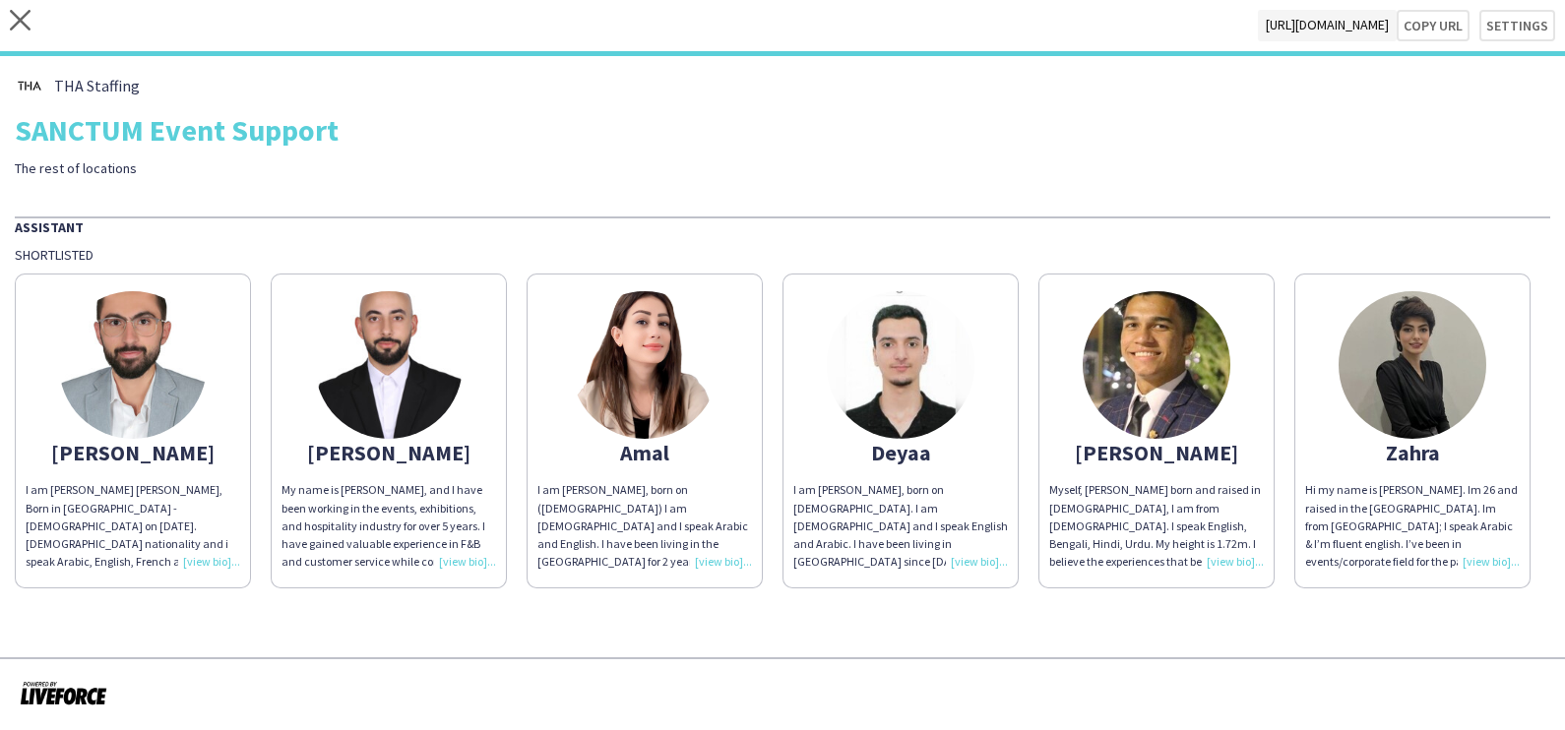
click at [1386, 379] on img at bounding box center [1412, 365] width 148 height 148
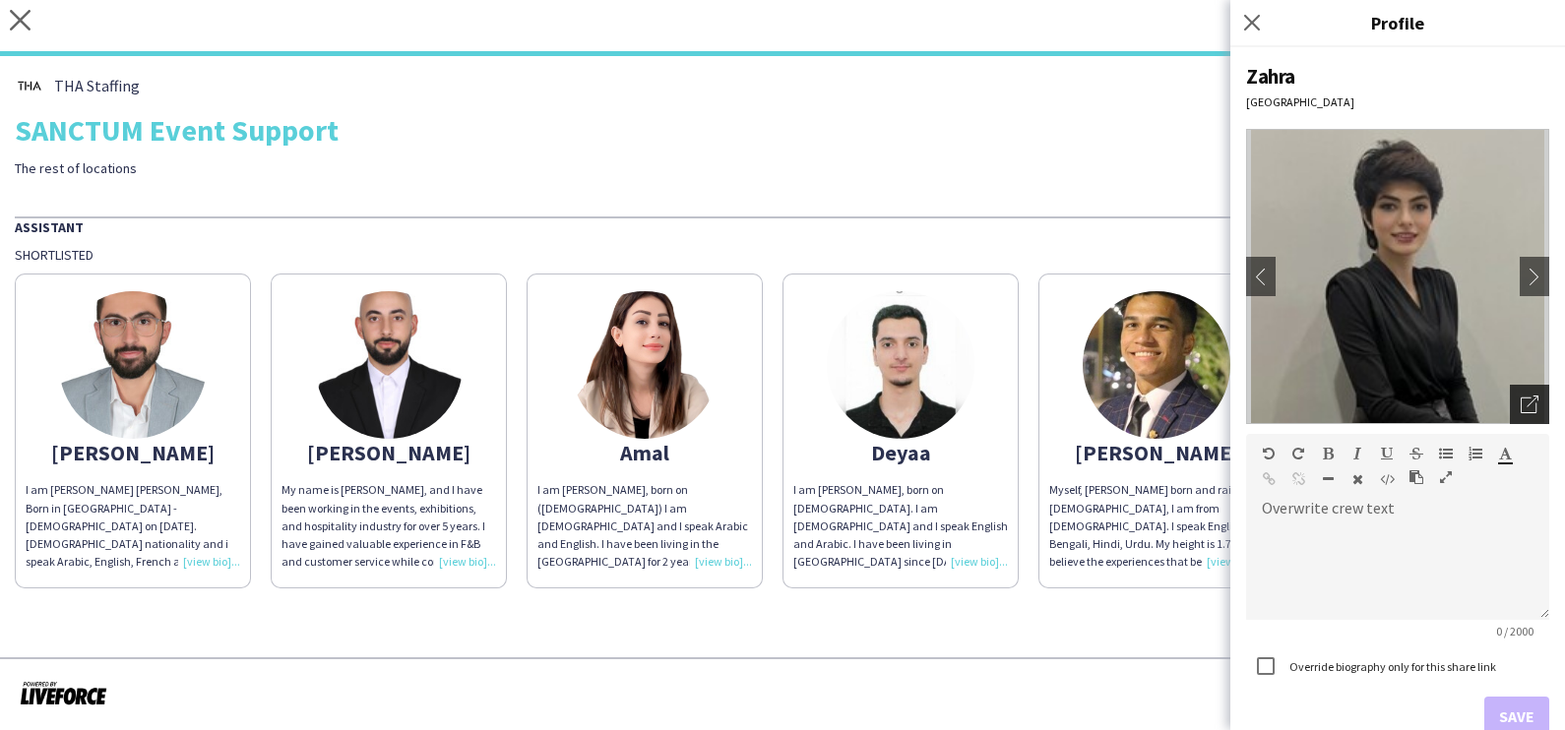
click at [1526, 399] on icon at bounding box center [1532, 402] width 12 height 12
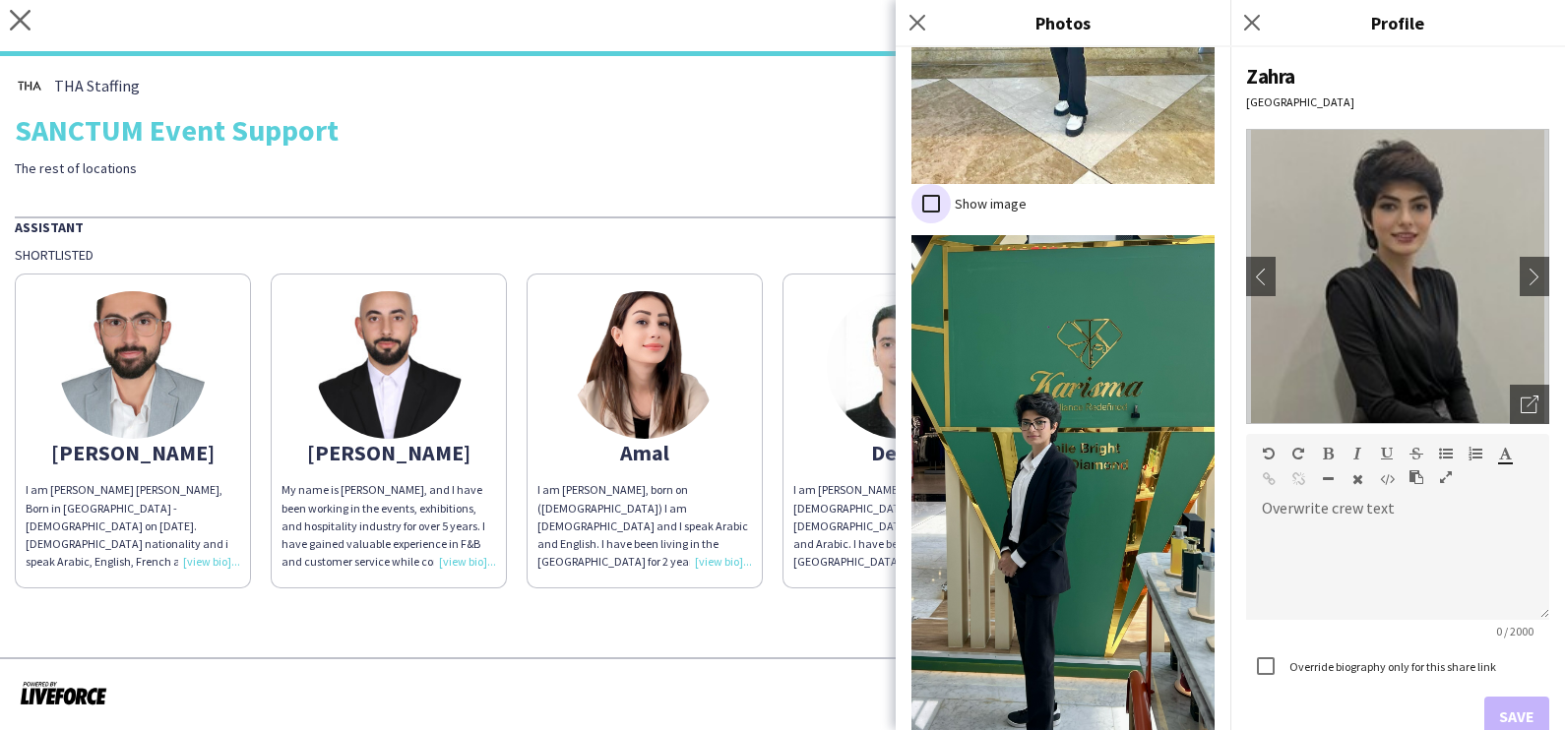
scroll to position [1536, 0]
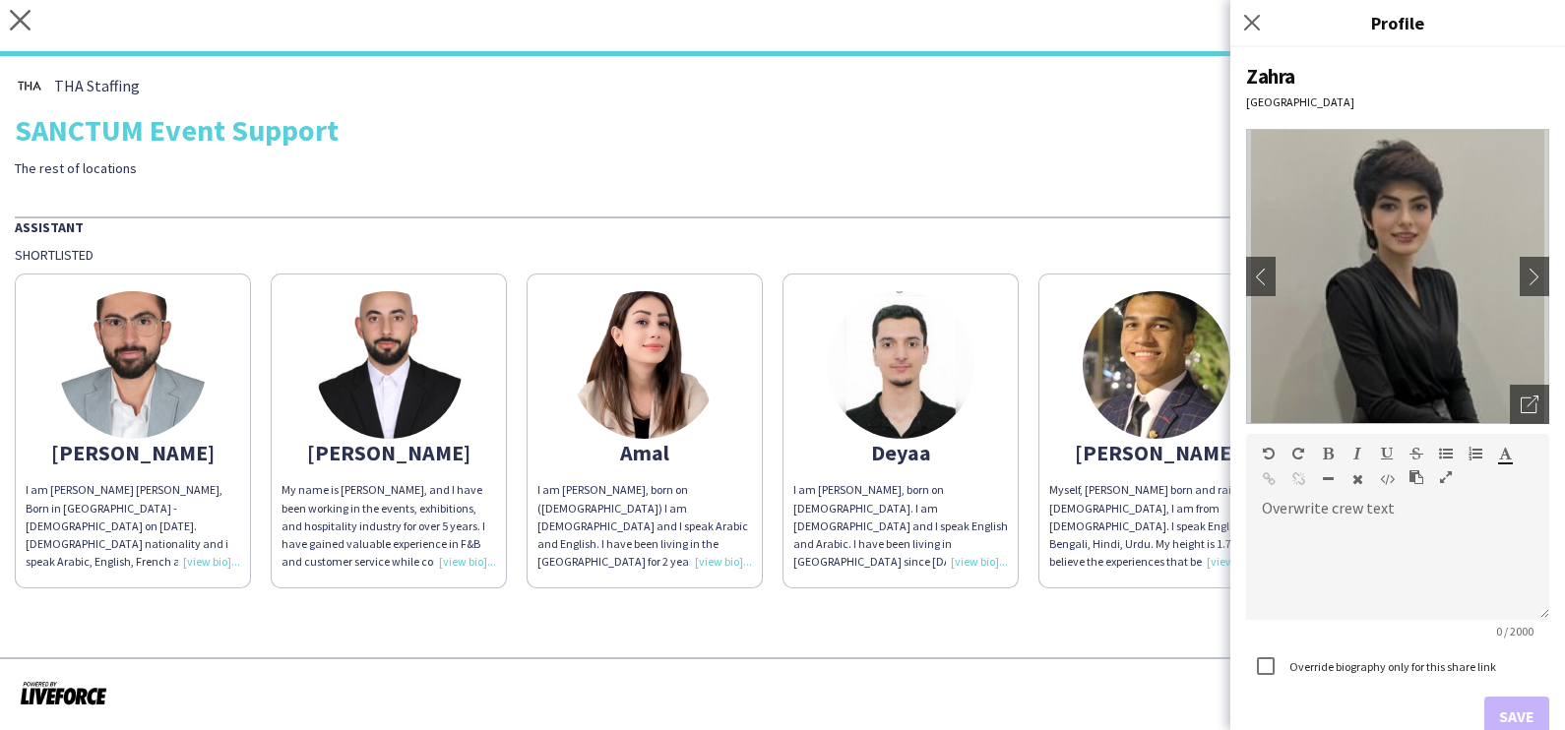
click at [650, 389] on img at bounding box center [645, 365] width 148 height 148
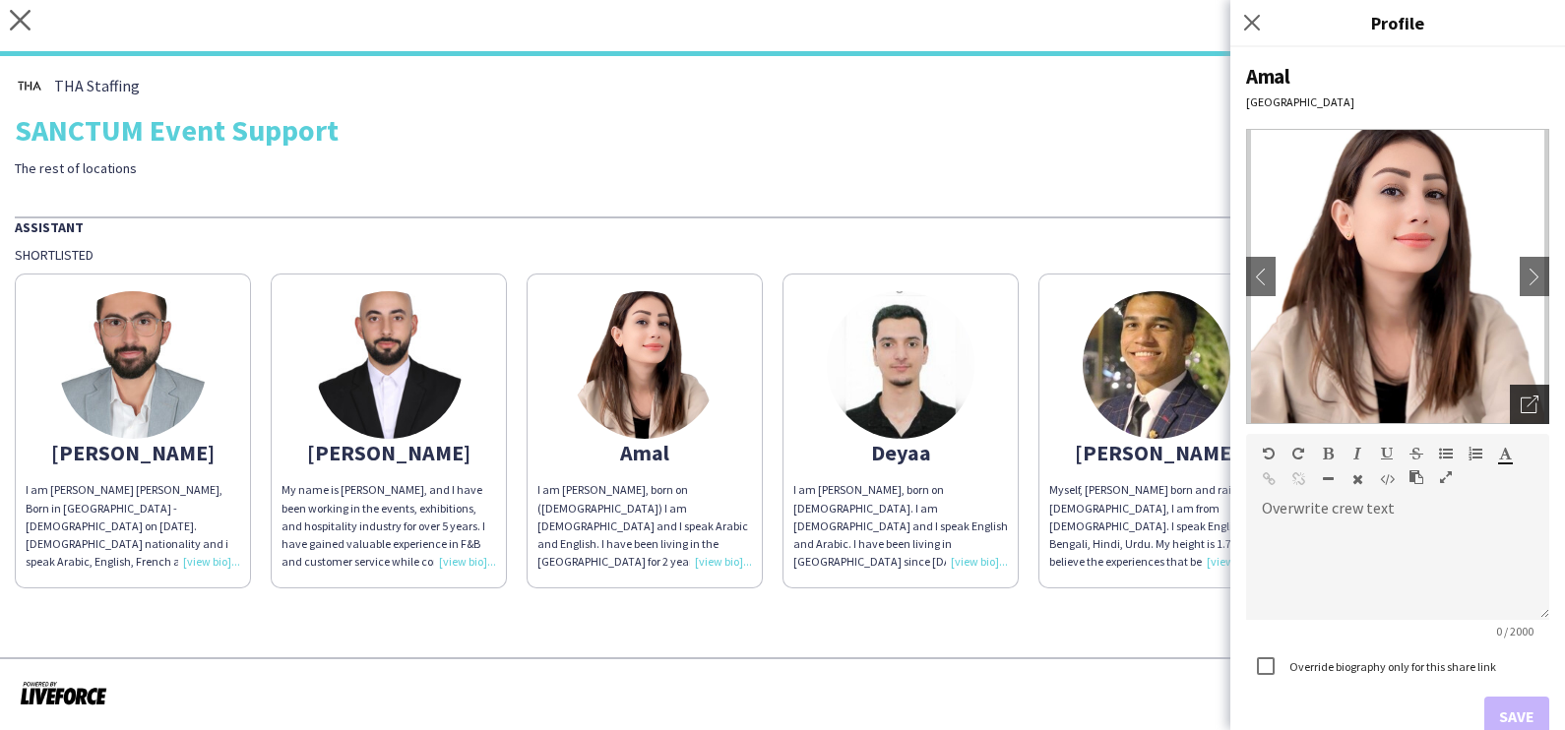
click at [1520, 406] on icon "Open photos pop-in" at bounding box center [1529, 405] width 18 height 18
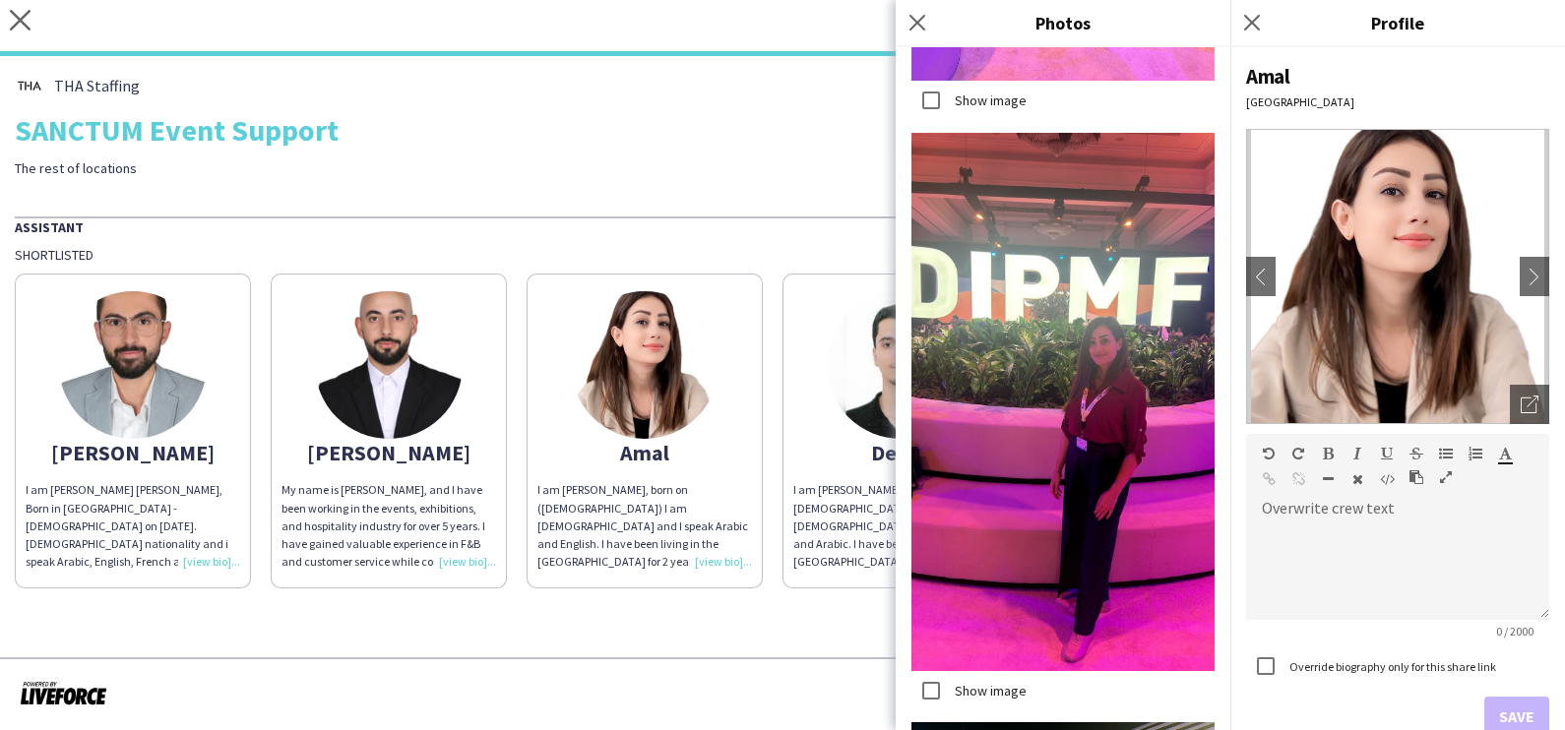
scroll to position [5572, 0]
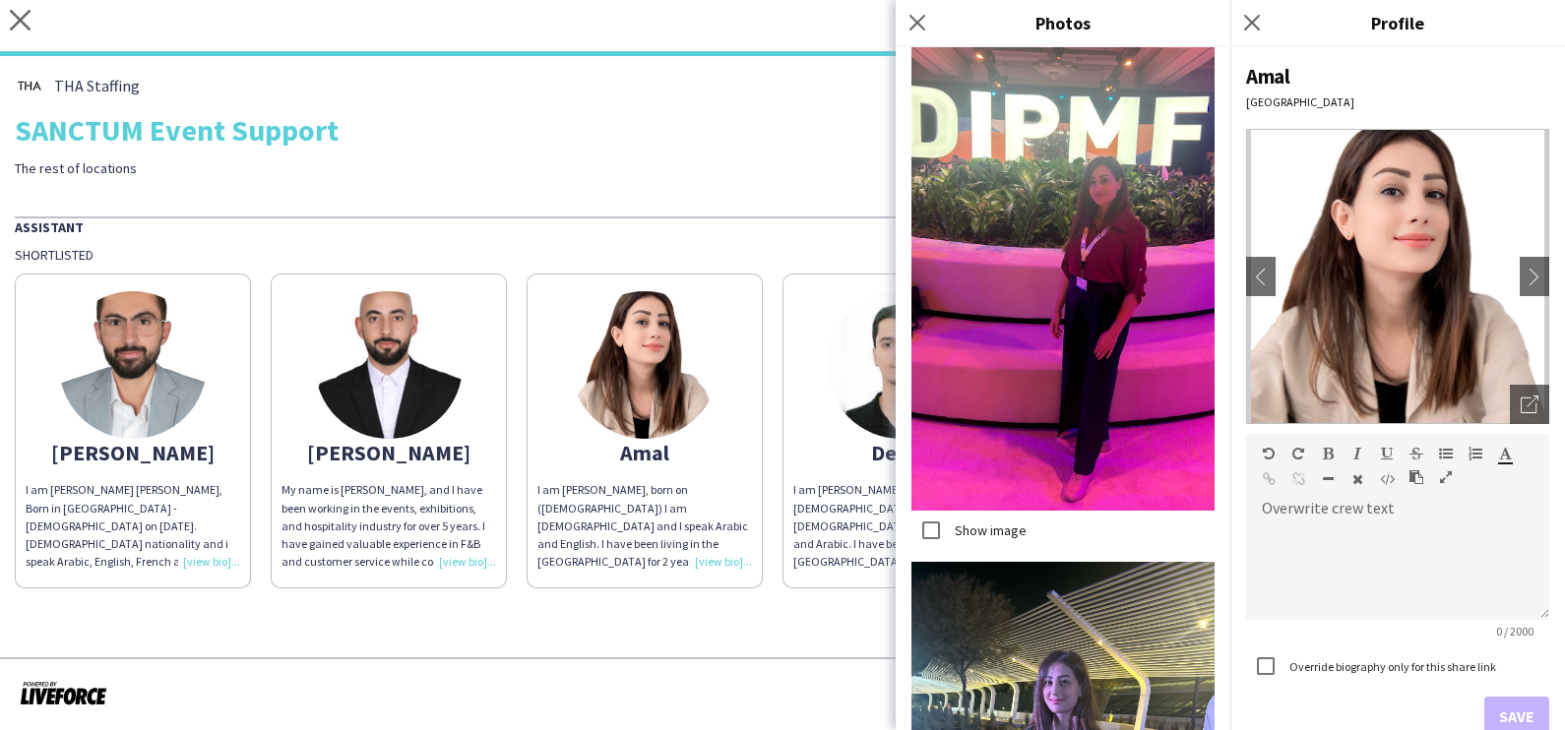
click at [719, 638] on app-share-pages "close [URL][DOMAIN_NAME] Copy url Settings THA Staffing SANCTUM Event Support T…" at bounding box center [782, 365] width 1565 height 730
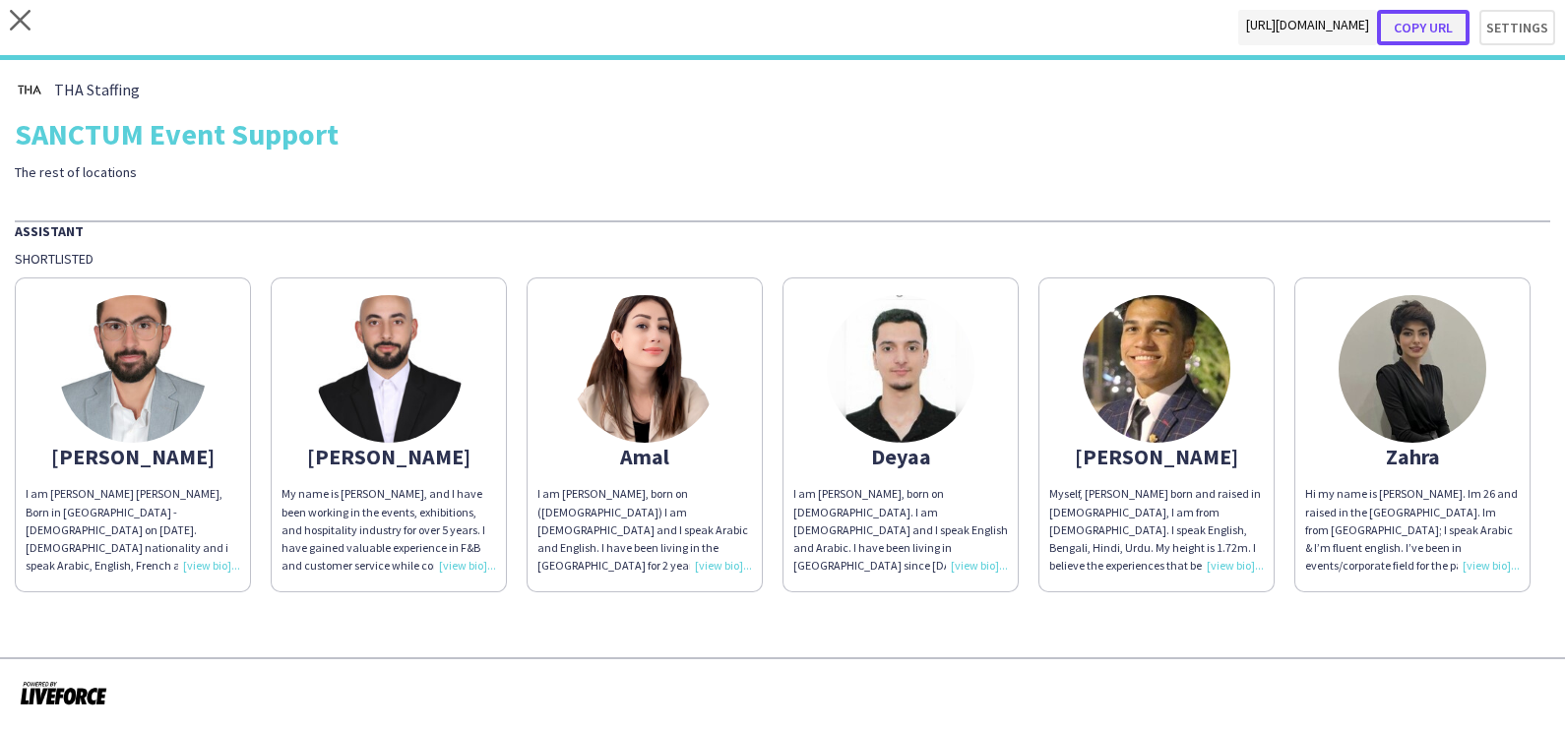
click at [1443, 18] on button "Copy url" at bounding box center [1423, 27] width 92 height 35
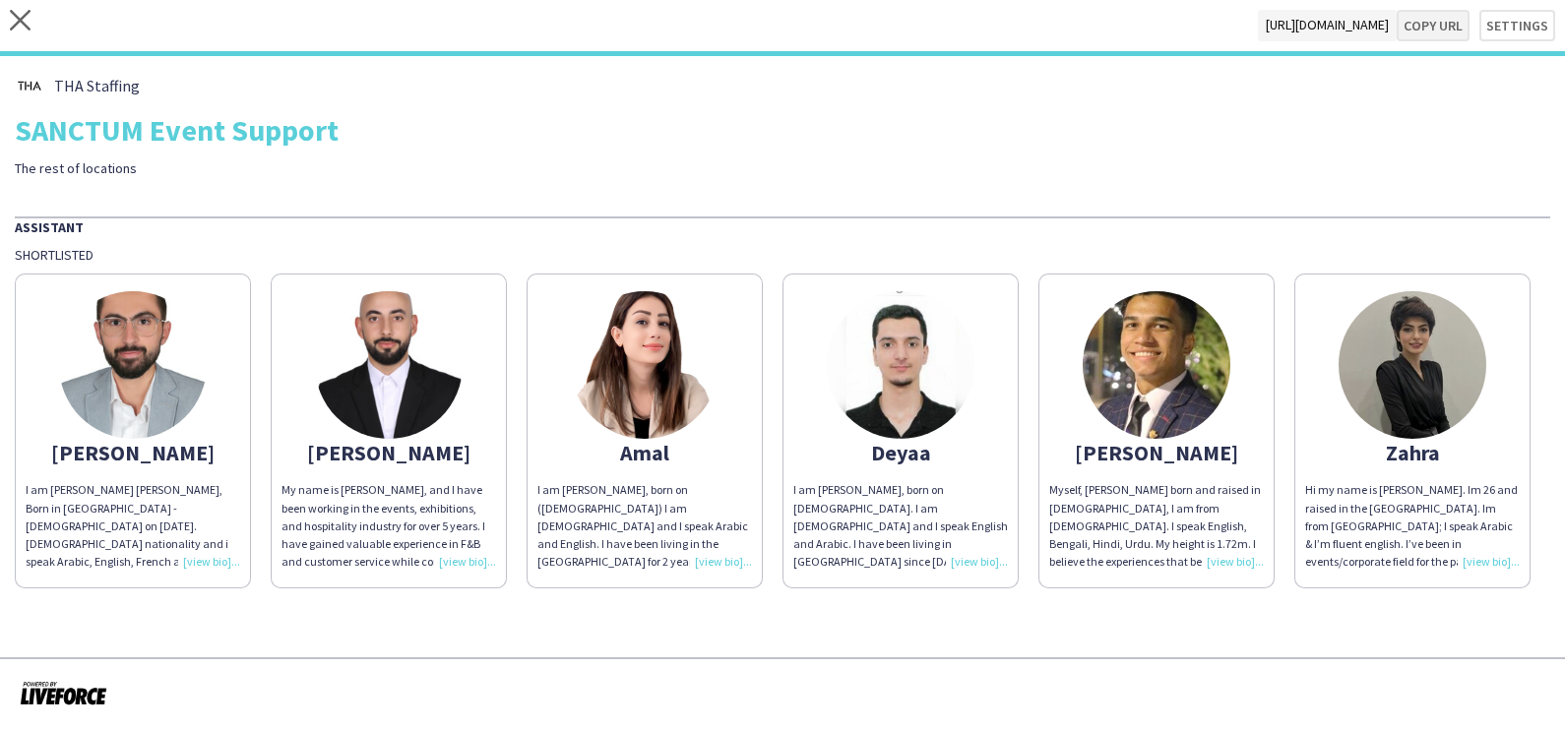
type textarea "**********"
click at [25, 18] on icon "close" at bounding box center [20, 20] width 21 height 21
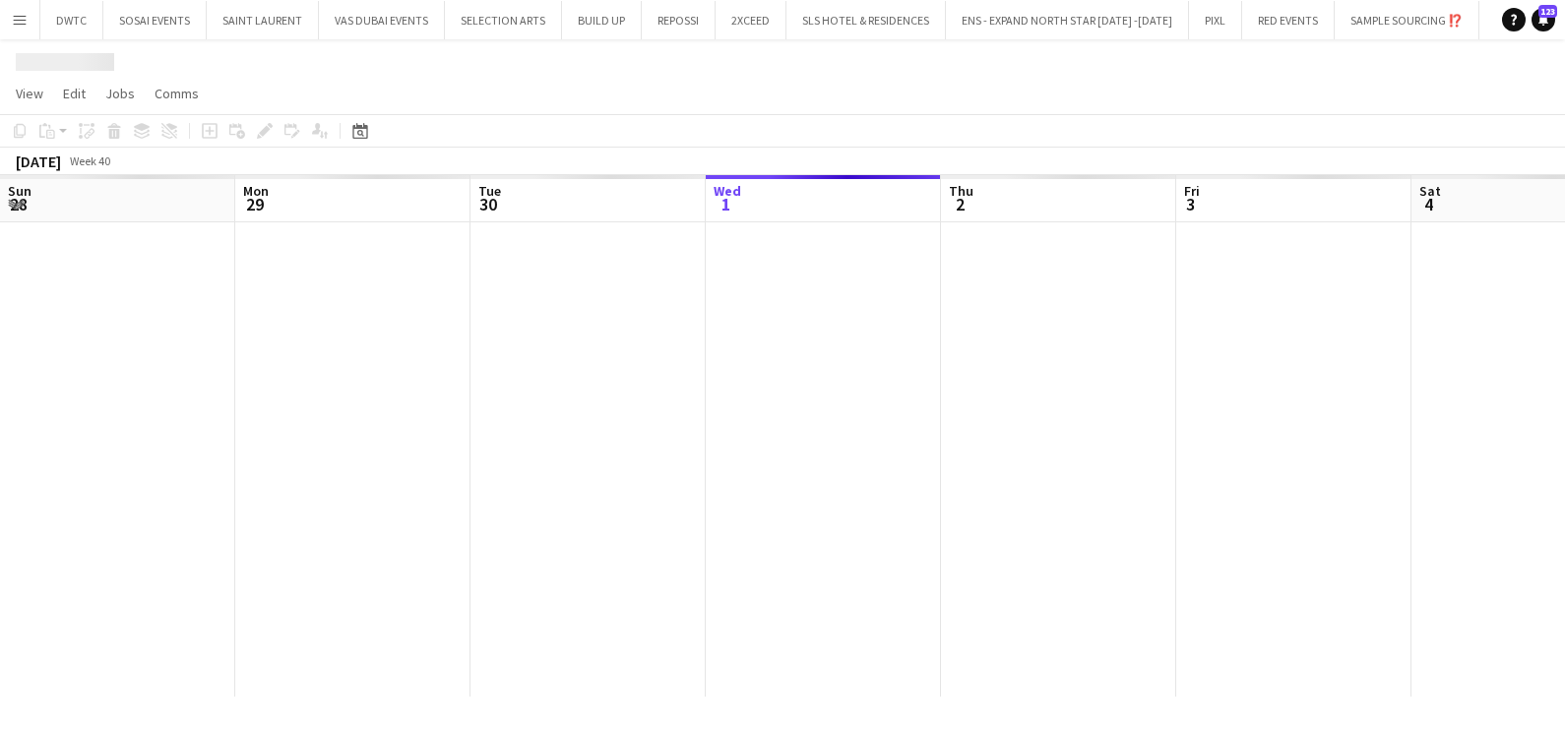
scroll to position [0, 470]
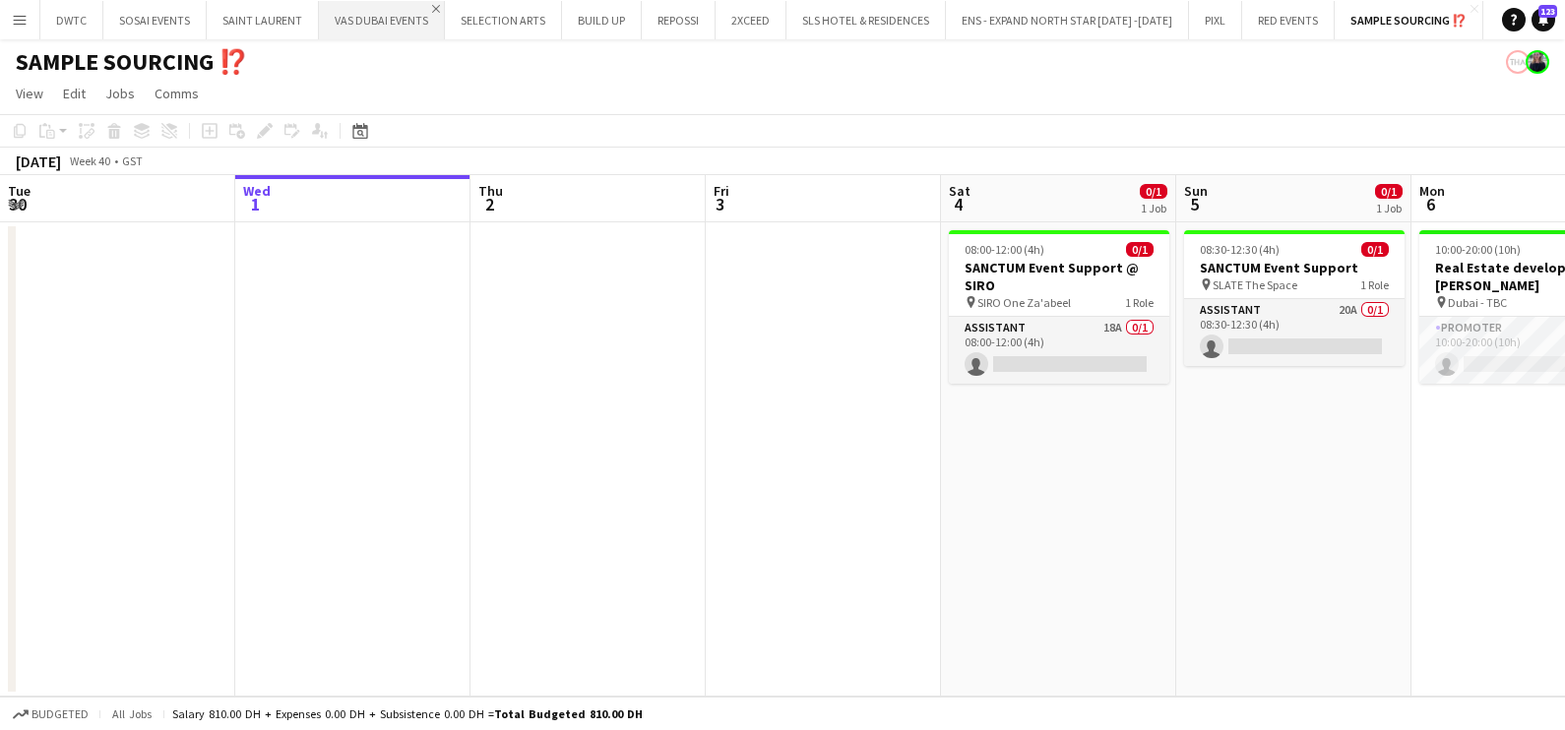
click at [433, 7] on app-icon "Close" at bounding box center [436, 9] width 8 height 8
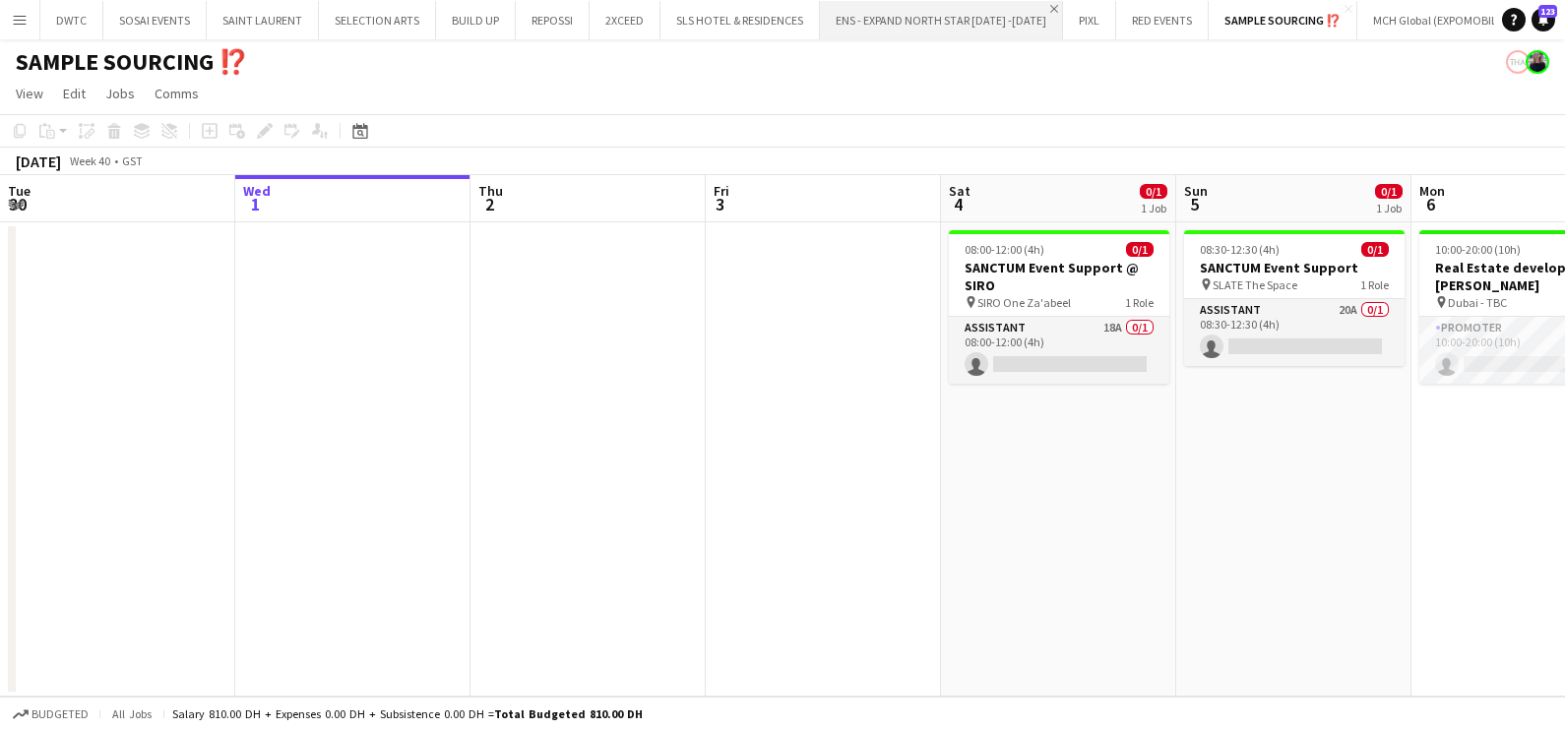
click at [1050, 6] on app-icon "Close" at bounding box center [1054, 9] width 8 height 8
click at [1463, 5] on app-icon "Close" at bounding box center [1467, 9] width 8 height 8
click at [1124, 16] on app-icon "Add" at bounding box center [1126, 20] width 8 height 8
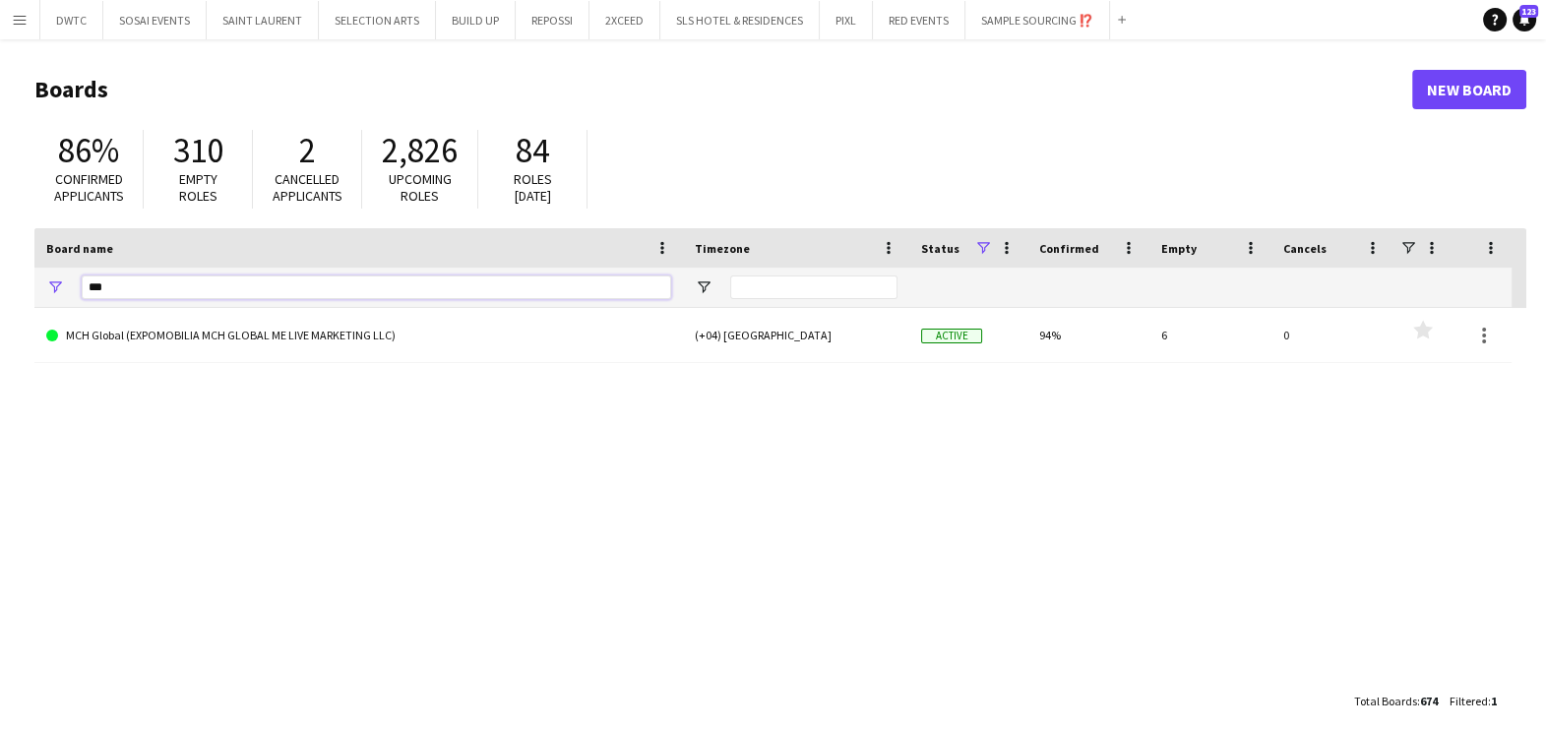
click at [206, 292] on input "***" at bounding box center [376, 288] width 589 height 24
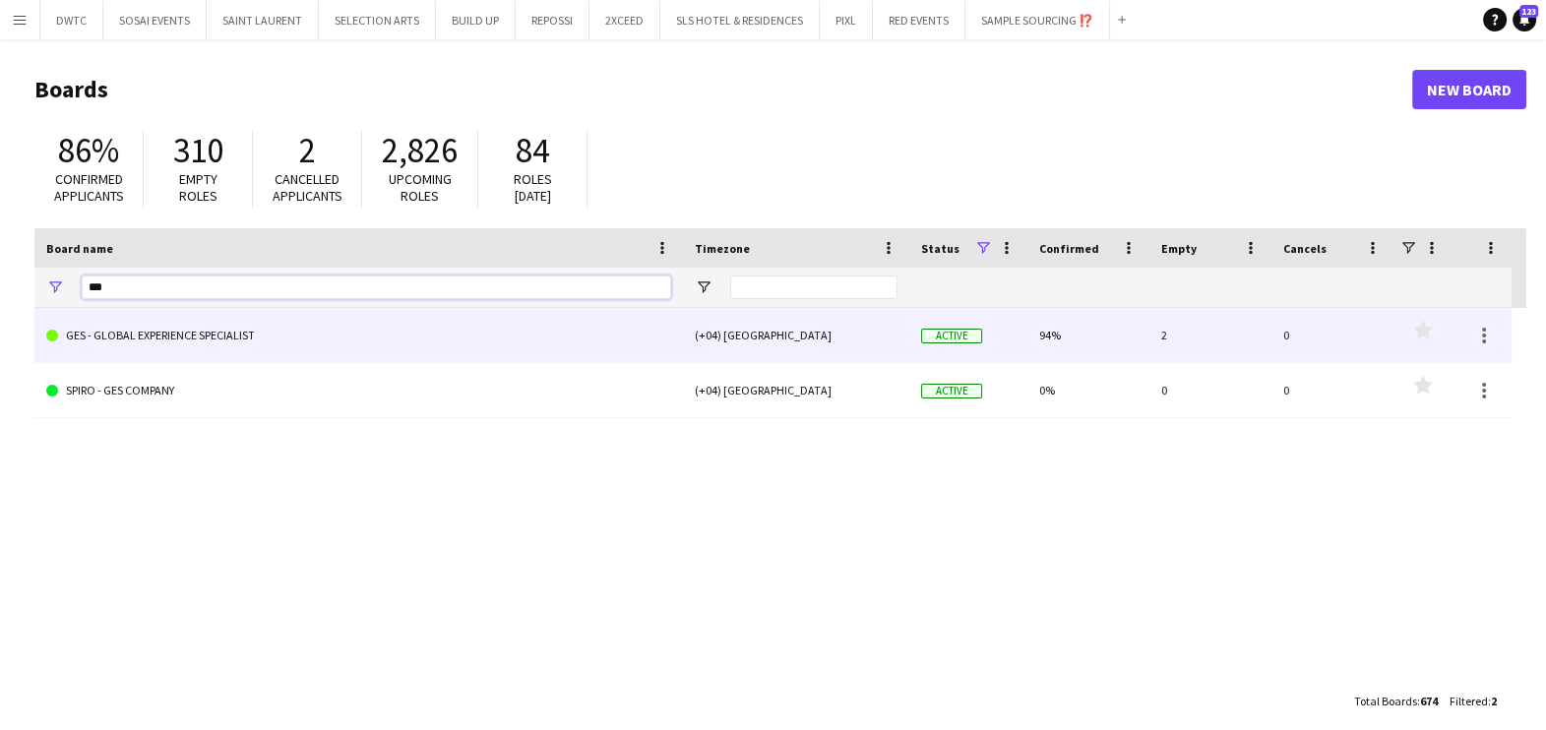
type input "***"
click at [216, 335] on link "GES - GLOBAL EXPERIENCE SPECIALIST" at bounding box center [358, 335] width 625 height 55
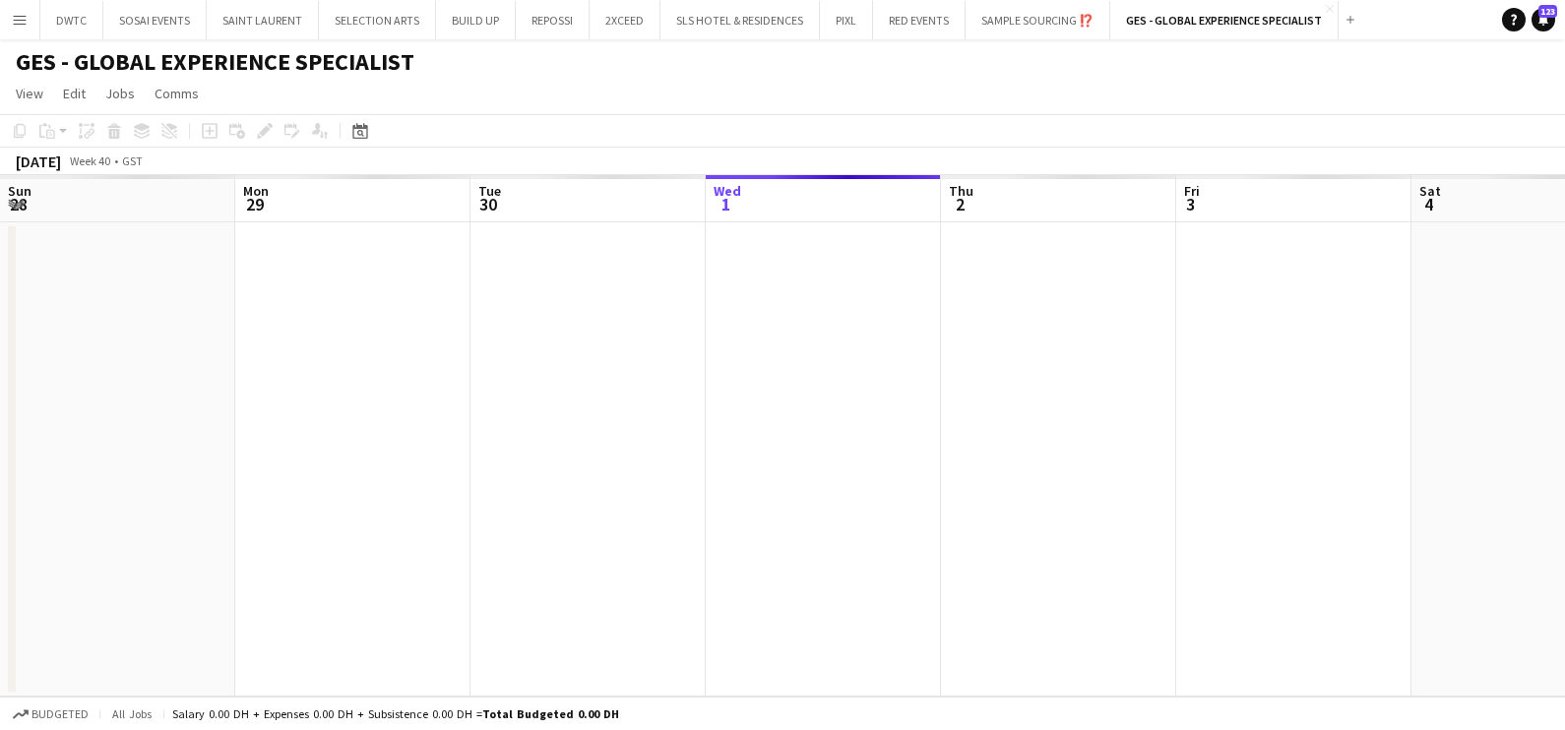
scroll to position [0, 470]
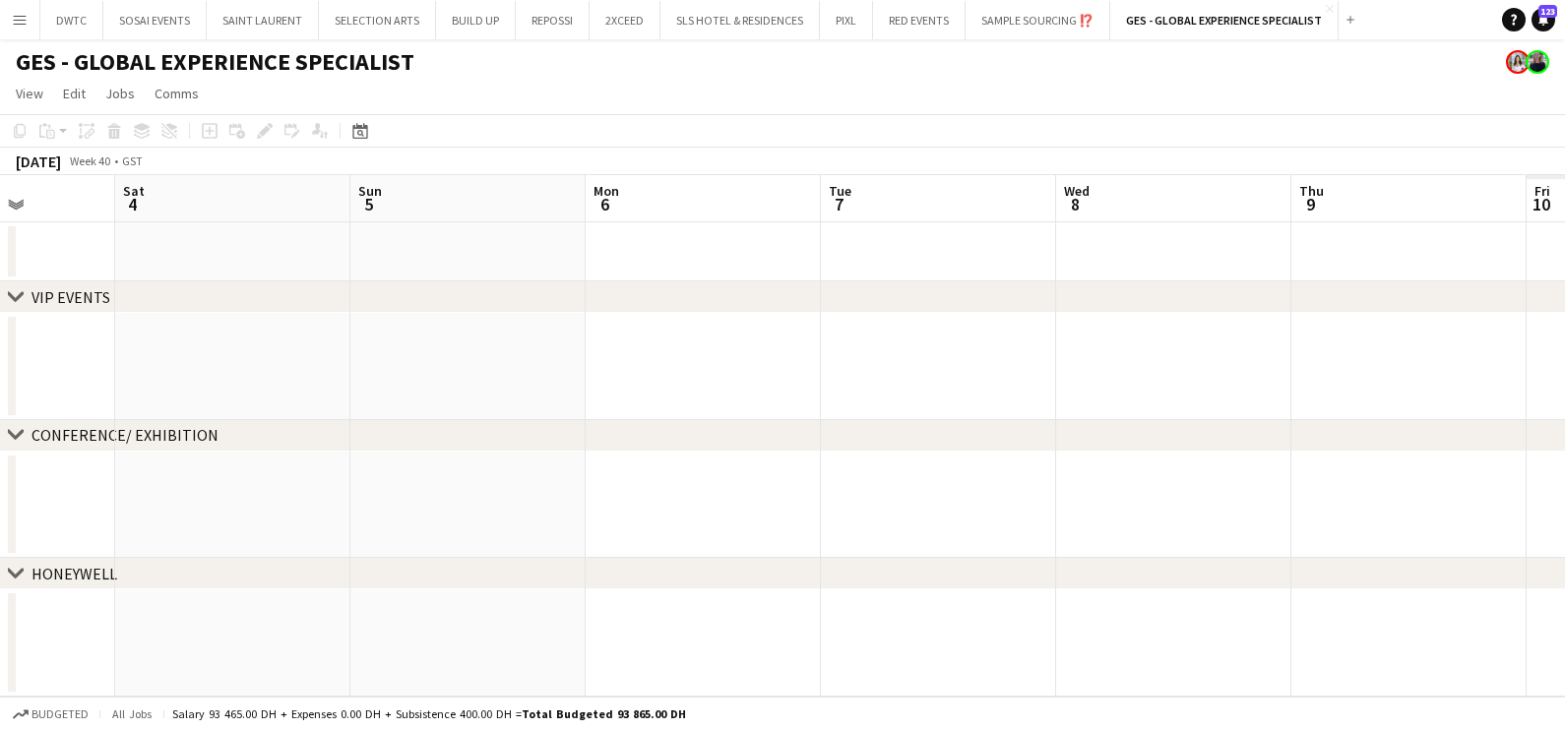
drag, startPoint x: 1093, startPoint y: 359, endPoint x: 726, endPoint y: 379, distance: 367.6
click at [402, 372] on app-calendar-viewport "Tue 30 Wed 1 Thu 2 Fri 3 Sat 4 Sun 5 Mon 6 Tue 7 Wed 8 Thu 9 Fri 10 Sat 11" at bounding box center [782, 436] width 1565 height 522
drag, startPoint x: 1055, startPoint y: 386, endPoint x: 448, endPoint y: 400, distance: 607.3
click at [448, 400] on app-calendar-viewport "Tue 30 Wed 1 Thu 2 Fri 3 Sat 4 Sun 5 Mon 6 Tue 7 Wed 8 Thu 9 Fri 10 Sat 11" at bounding box center [782, 436] width 1565 height 522
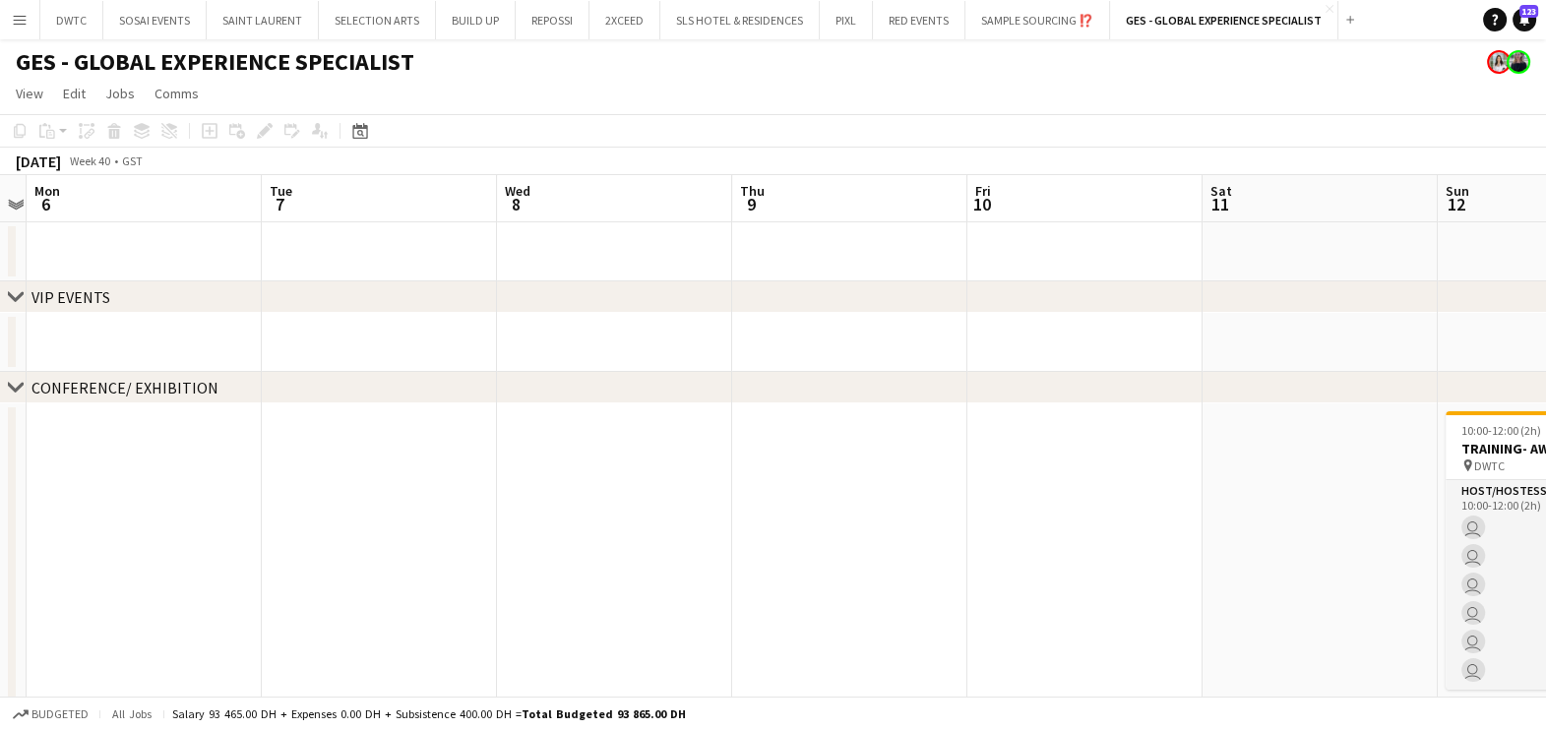
click at [294, 401] on div "chevron-right VIP EVENTS chevron-right CONFERENCE/ EXHIBITION chevron-right HON…" at bounding box center [773, 599] width 1546 height 849
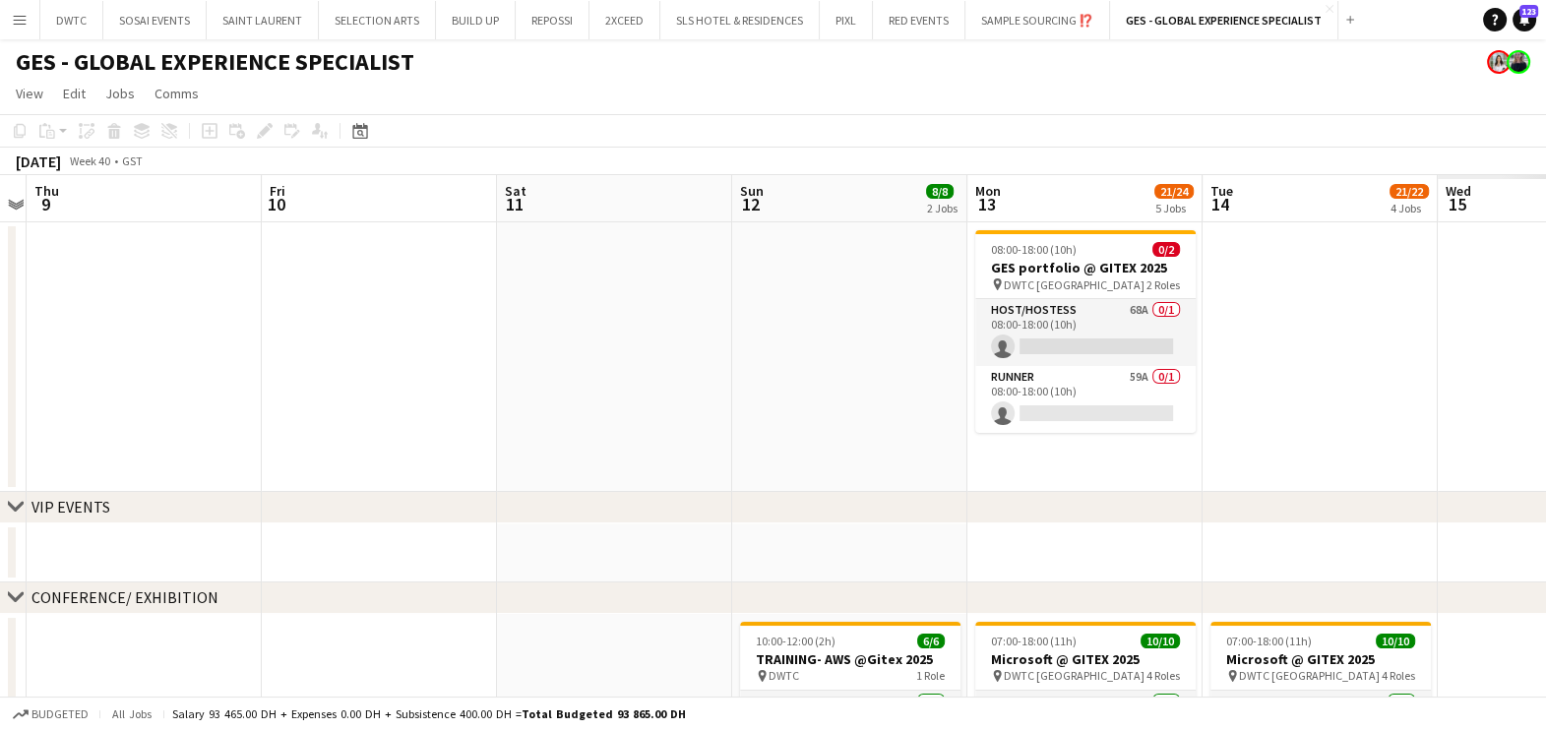
drag, startPoint x: 298, startPoint y: 393, endPoint x: 822, endPoint y: 394, distance: 523.5
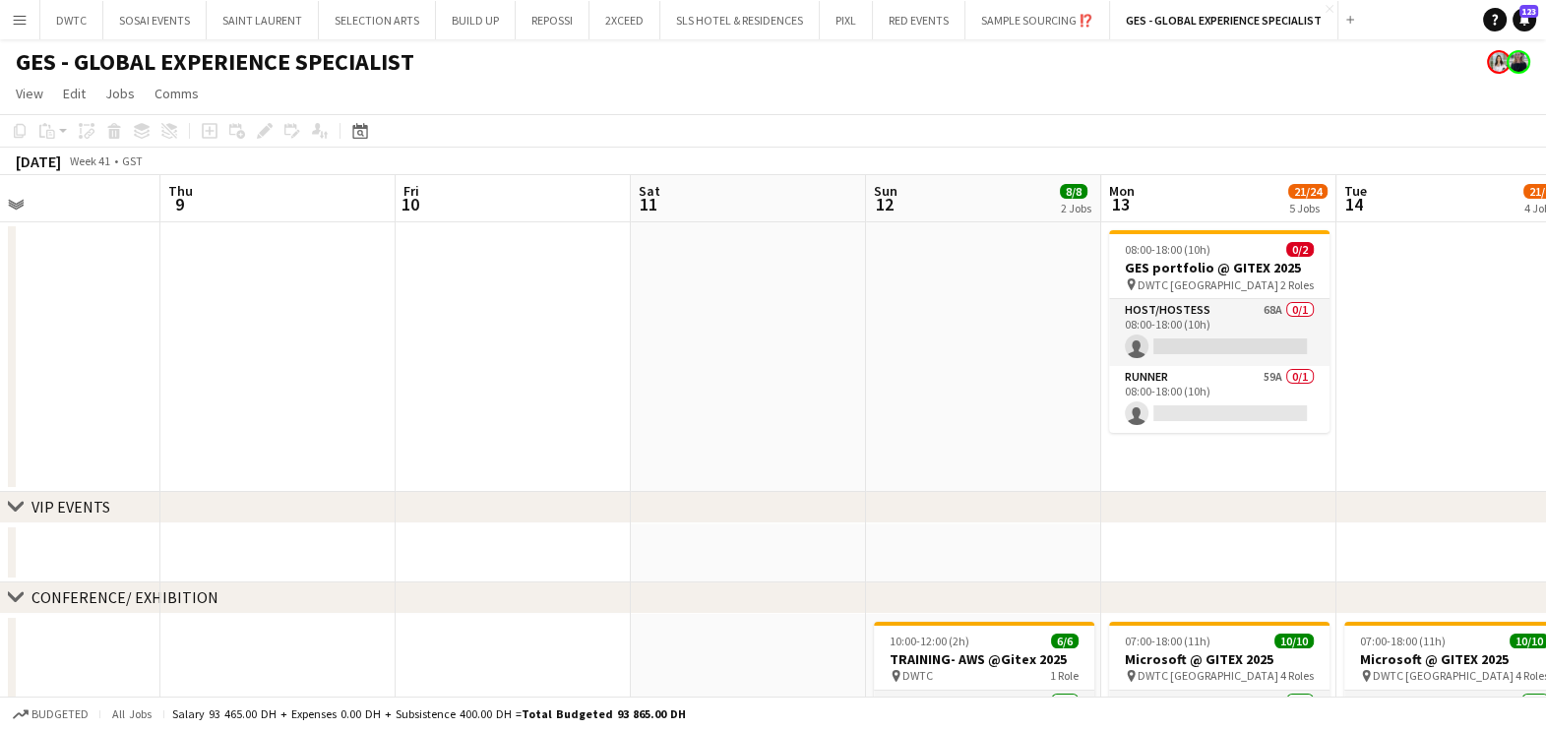
scroll to position [0, 791]
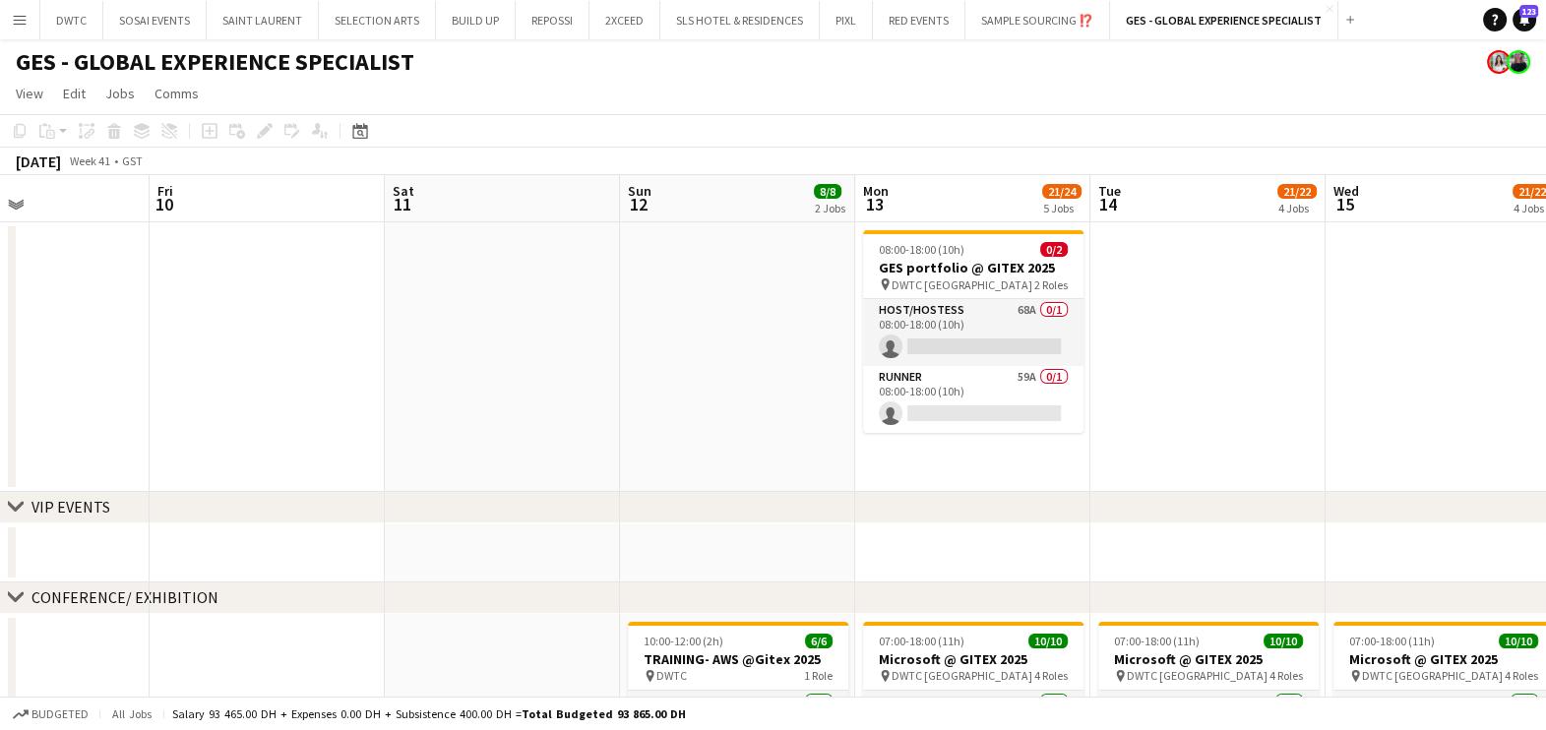
drag, startPoint x: 655, startPoint y: 419, endPoint x: 625, endPoint y: 421, distance: 30.6
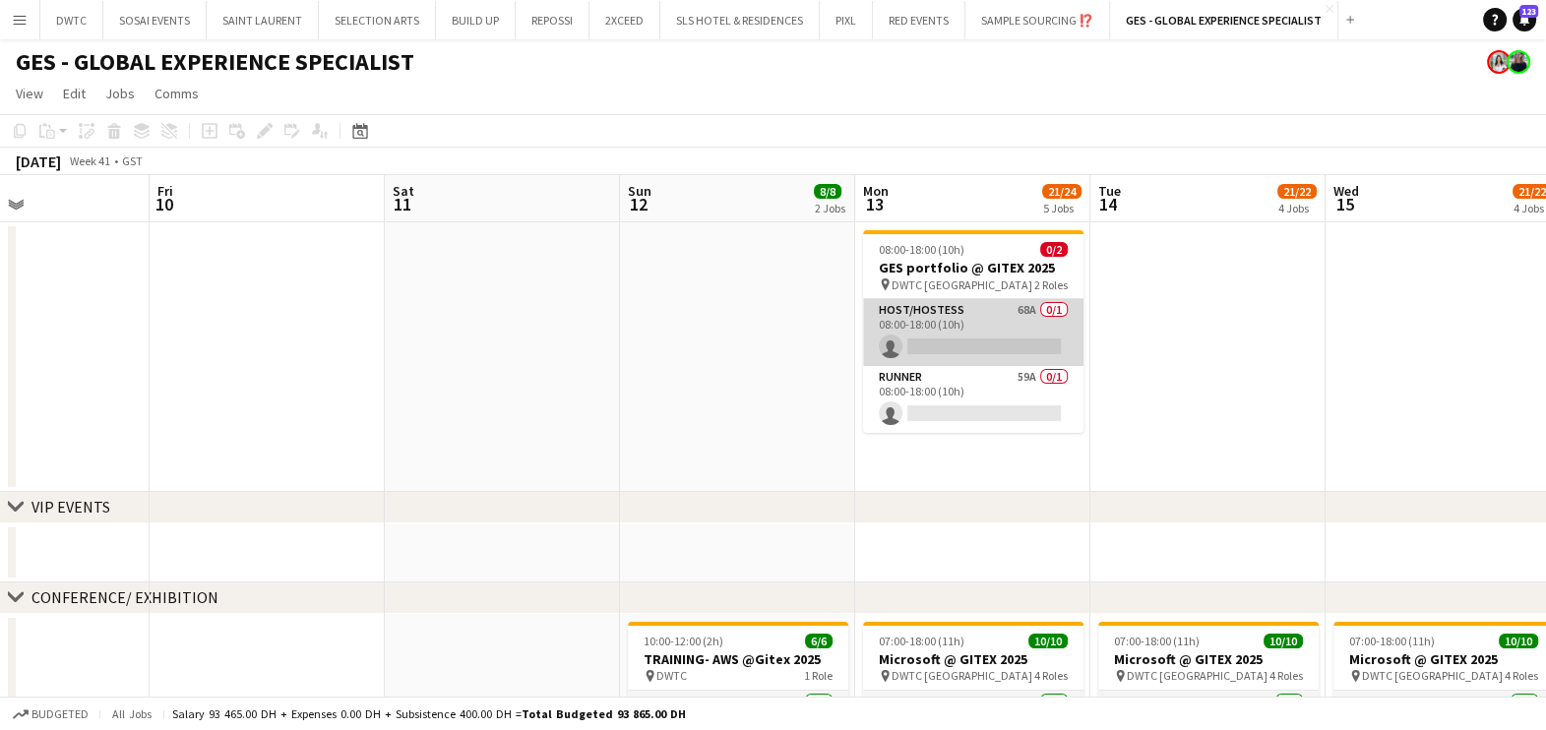
click at [950, 318] on app-card-role "Host/Hostess 68A 0/1 08:00-18:00 (10h) single-neutral-actions" at bounding box center [973, 332] width 220 height 67
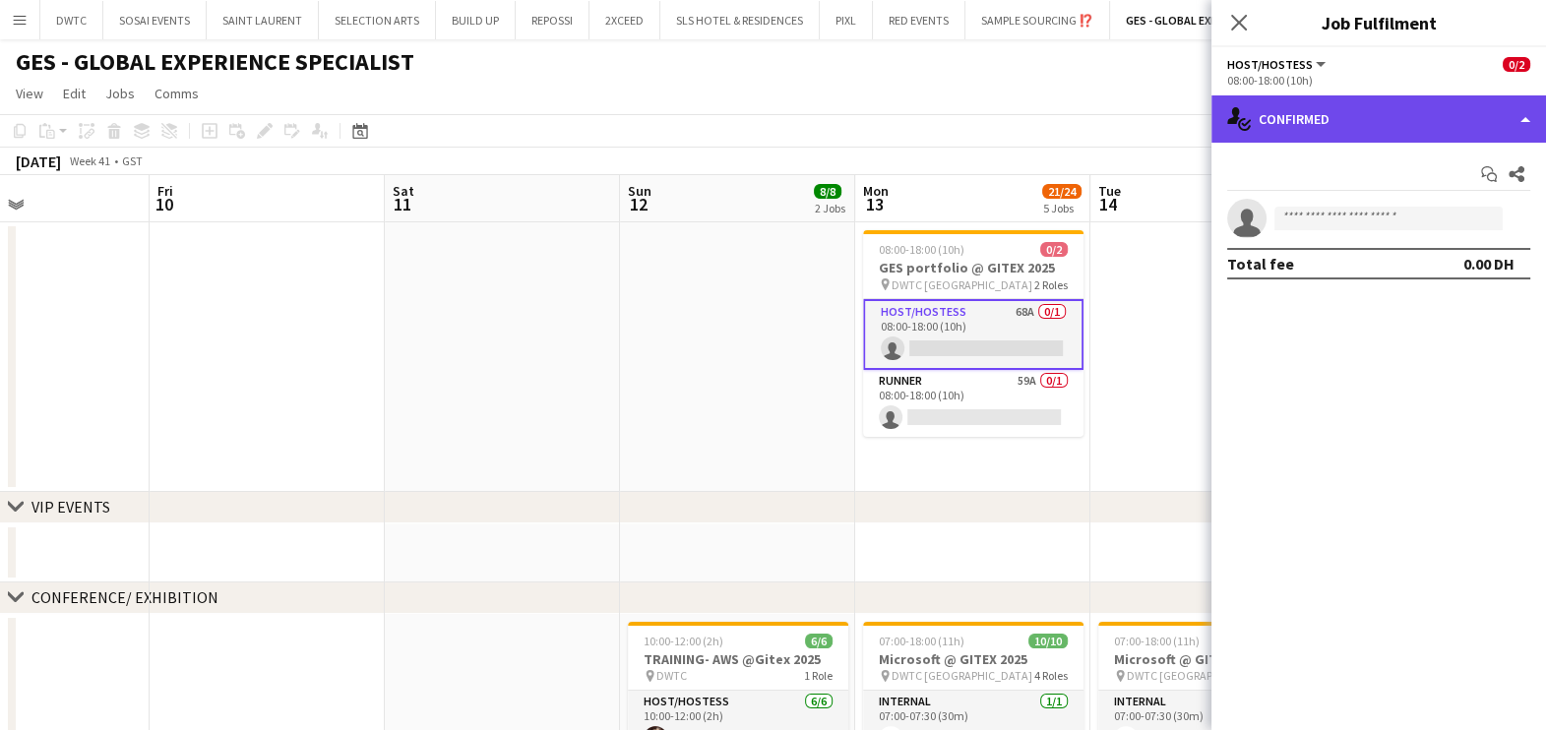
click at [1369, 114] on div "single-neutral-actions-check-2 Confirmed" at bounding box center [1378, 118] width 335 height 47
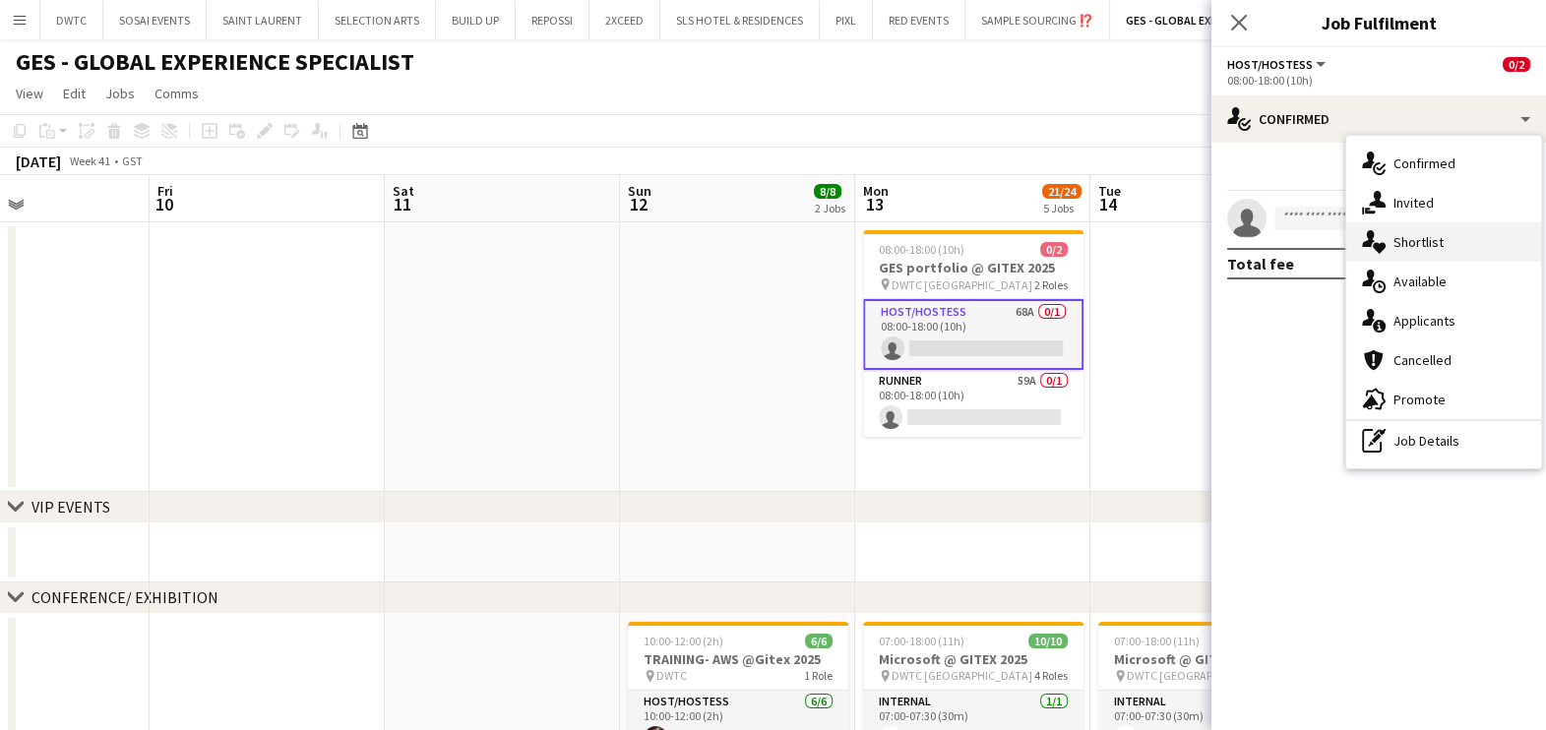
click at [1414, 244] on span "Shortlist" at bounding box center [1418, 242] width 50 height 18
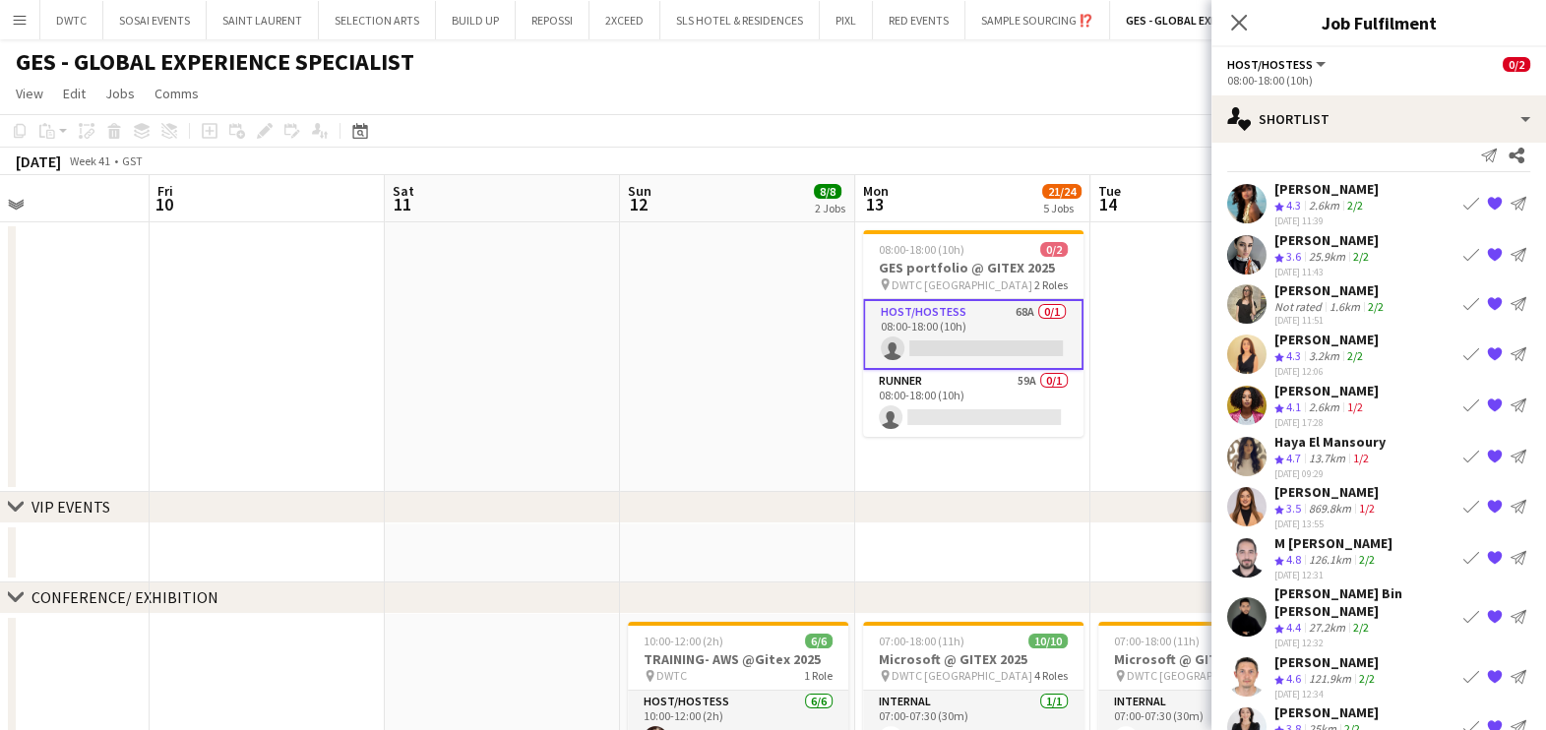
scroll to position [0, 0]
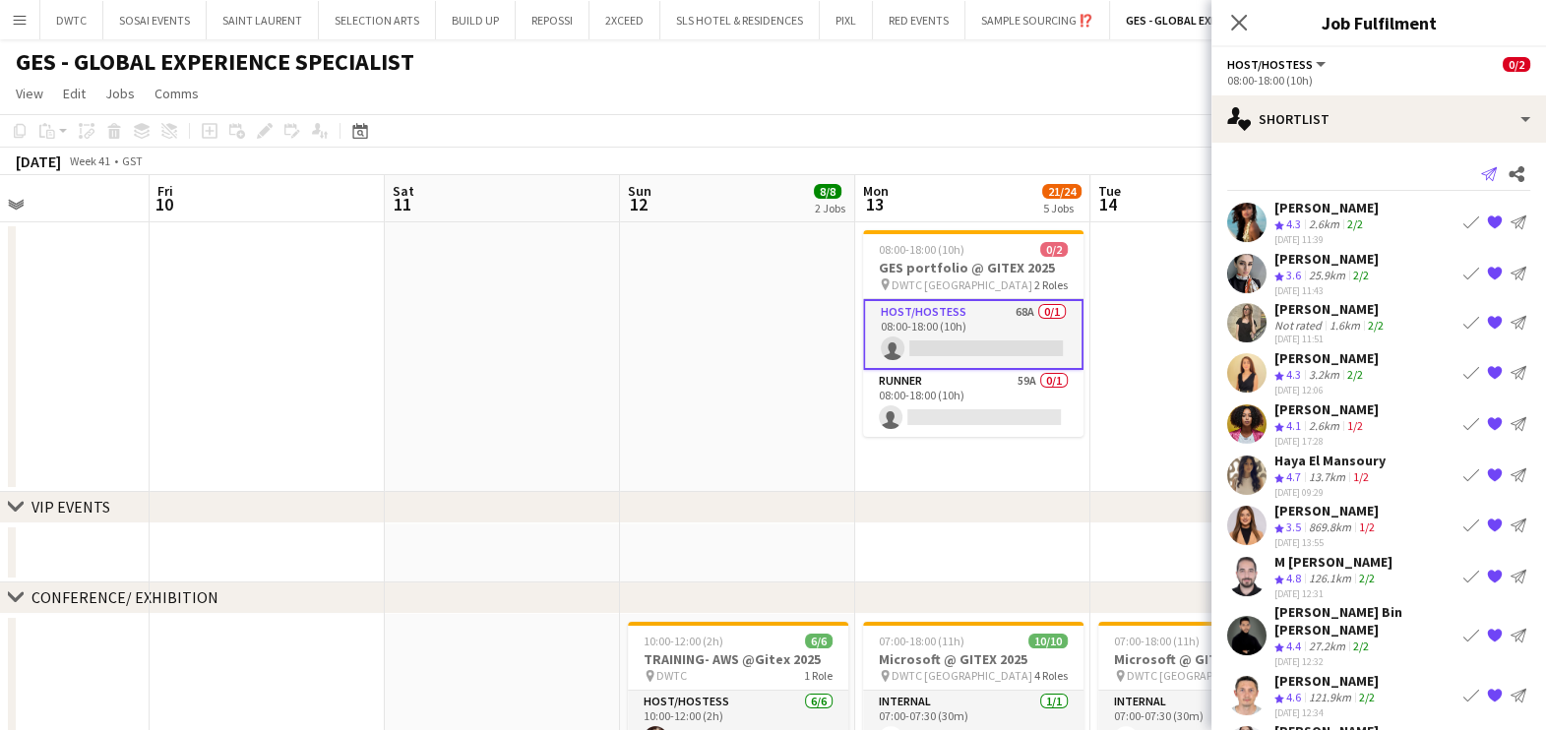
click at [1481, 172] on icon "Send notification" at bounding box center [1489, 174] width 16 height 16
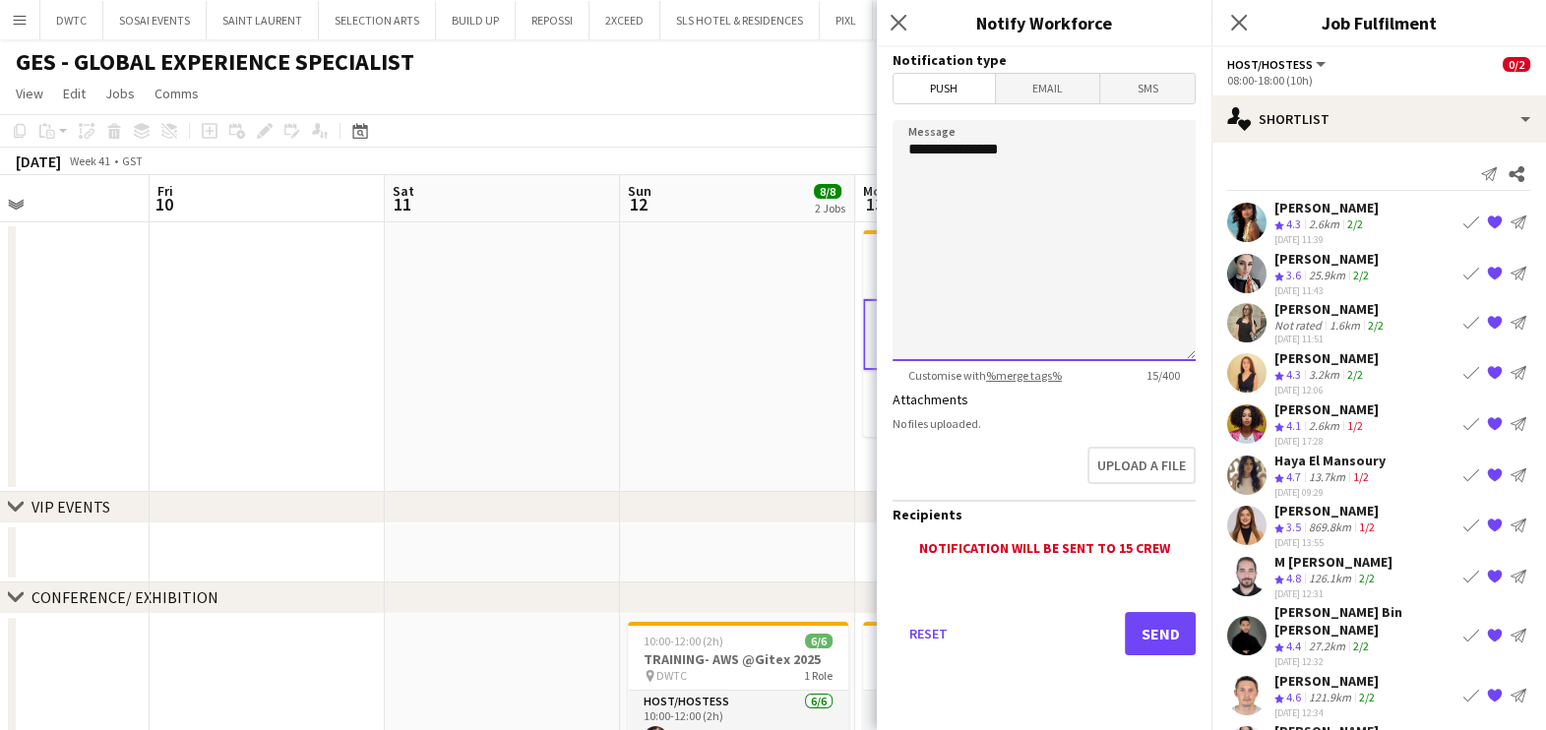
click at [1137, 130] on textarea "**********" at bounding box center [1043, 240] width 303 height 241
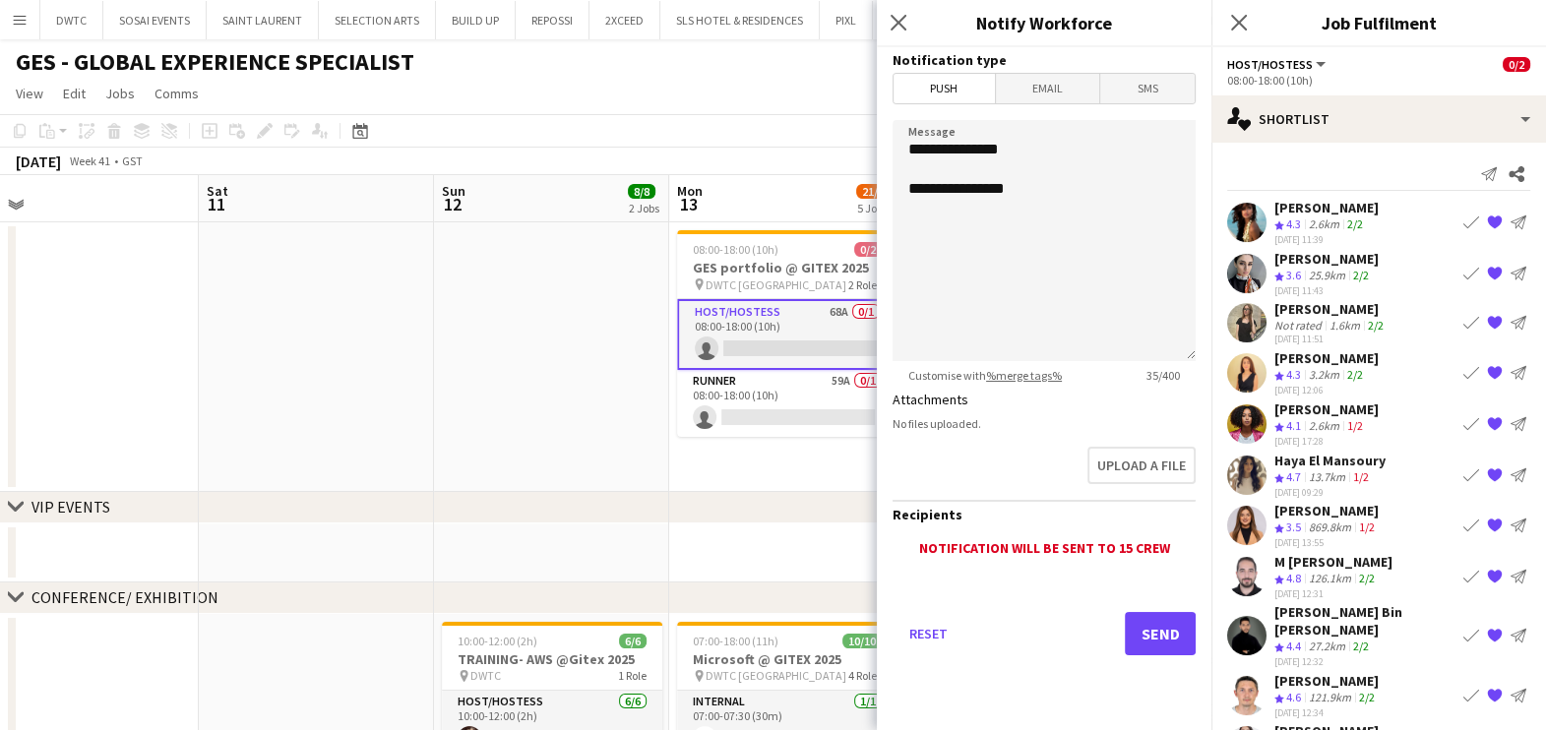
drag, startPoint x: 590, startPoint y: 317, endPoint x: 573, endPoint y: 311, distance: 18.7
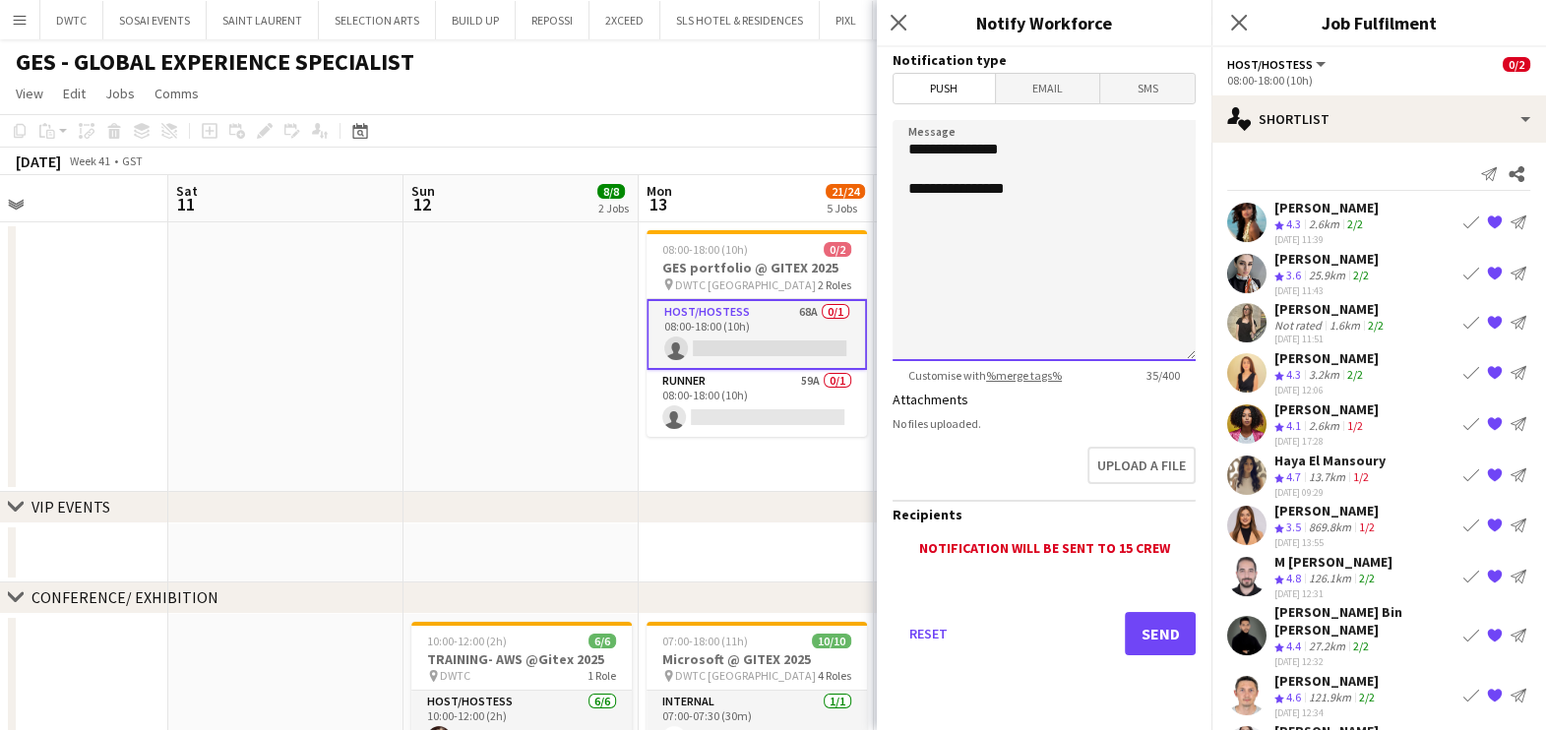
click at [1087, 186] on textarea "**********" at bounding box center [1043, 240] width 303 height 241
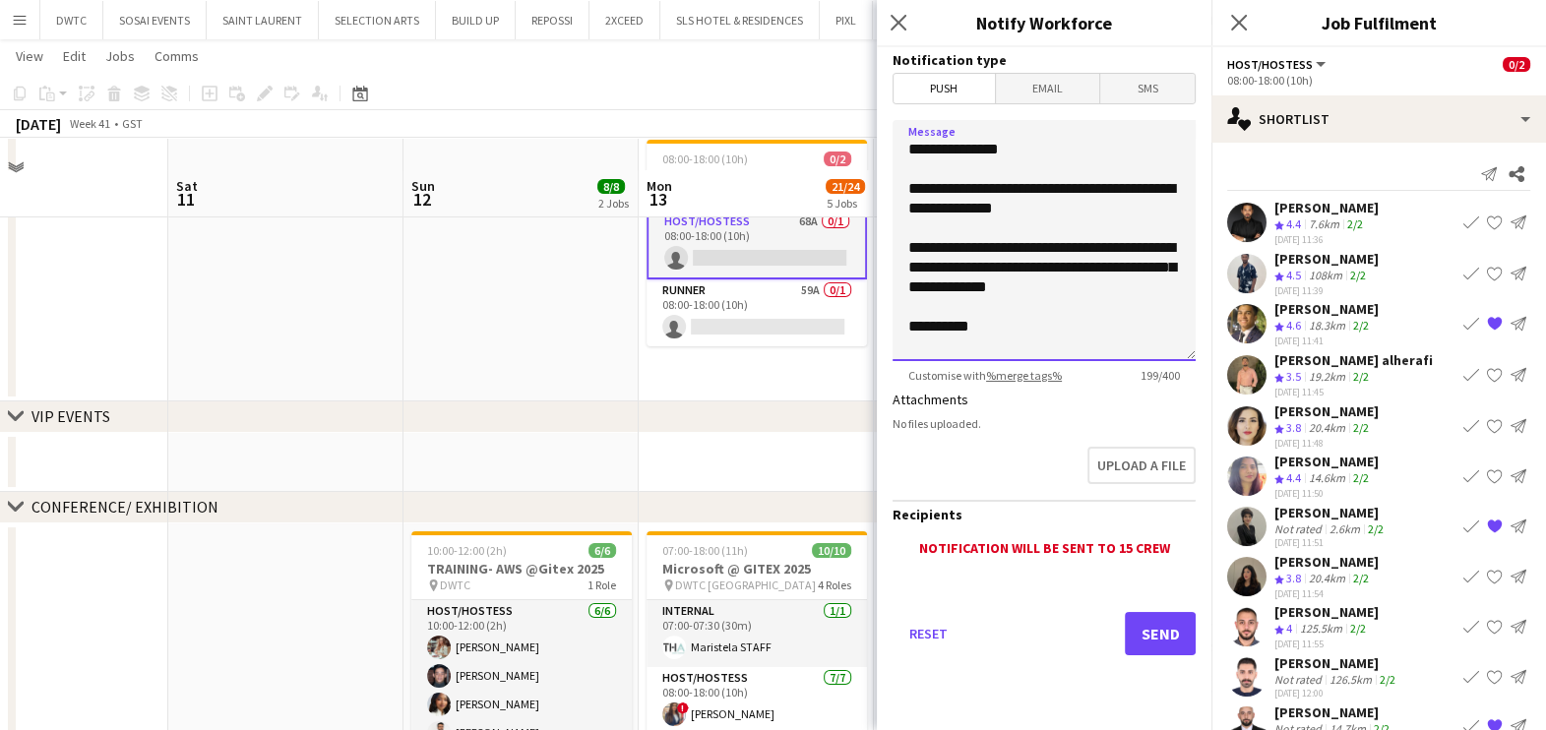
scroll to position [122, 0]
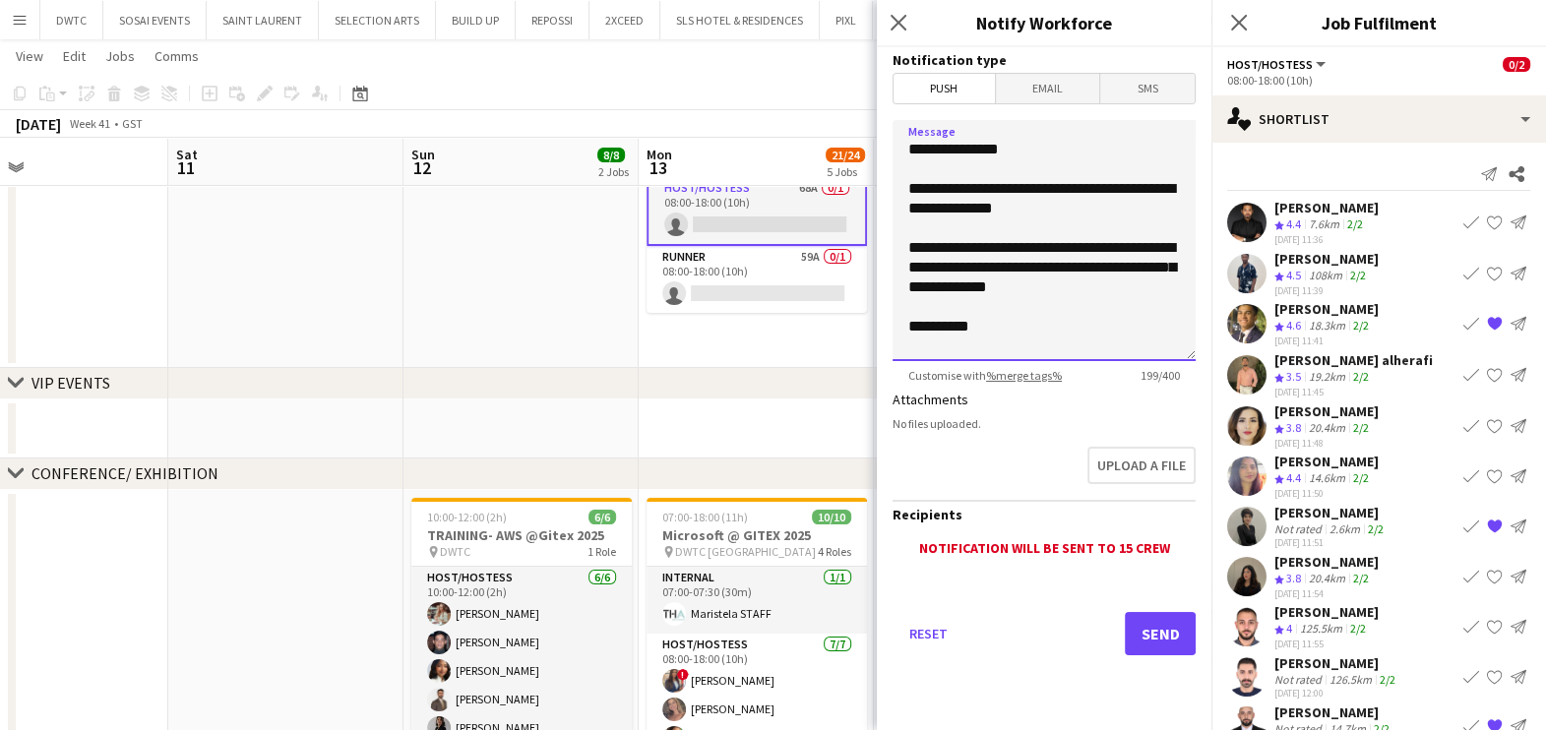
type textarea "**********"
click at [1153, 622] on button "Send" at bounding box center [1160, 633] width 71 height 43
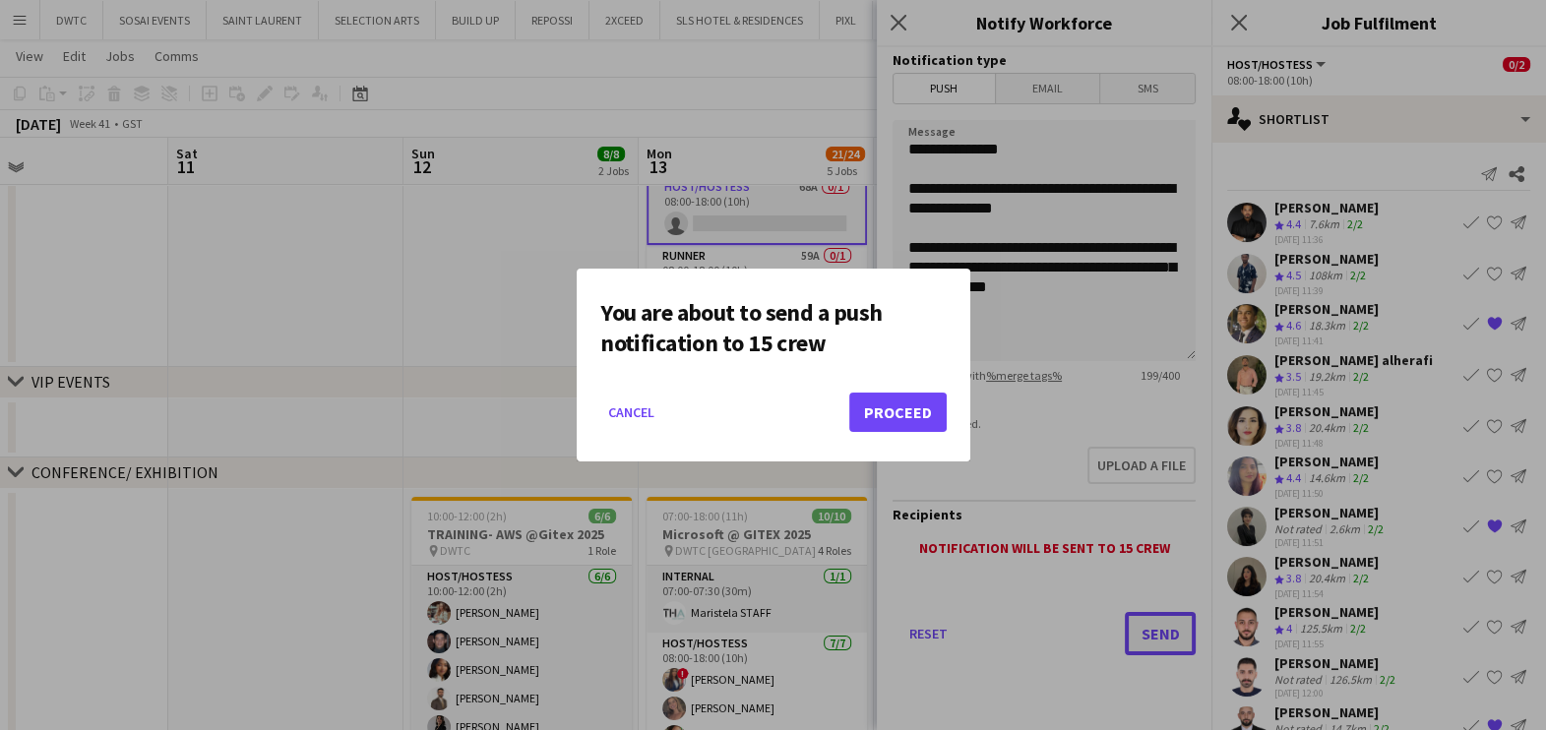
scroll to position [0, 0]
click at [921, 399] on button "Proceed" at bounding box center [897, 412] width 97 height 39
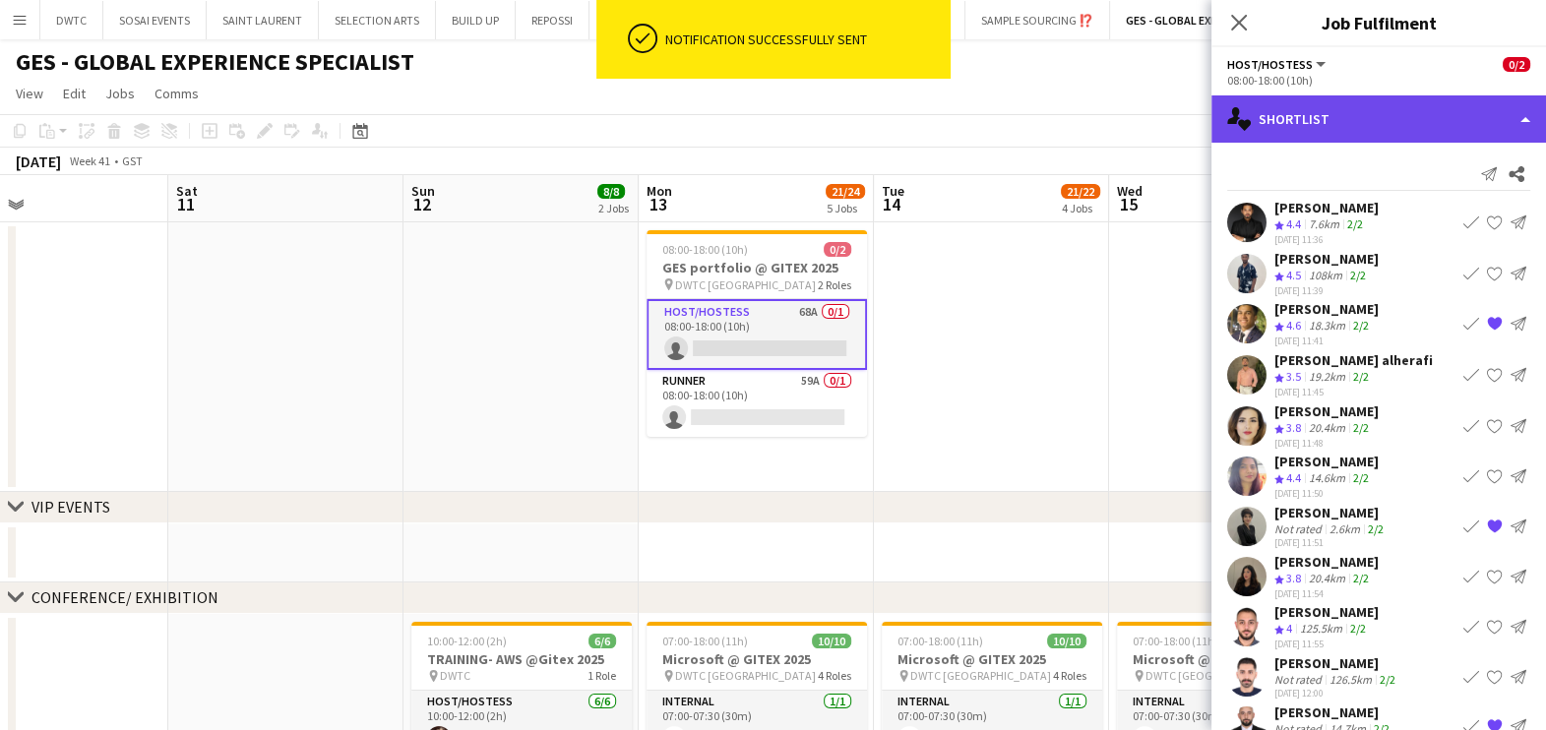
click at [1369, 117] on div "single-neutral-actions-heart Shortlist" at bounding box center [1378, 118] width 335 height 47
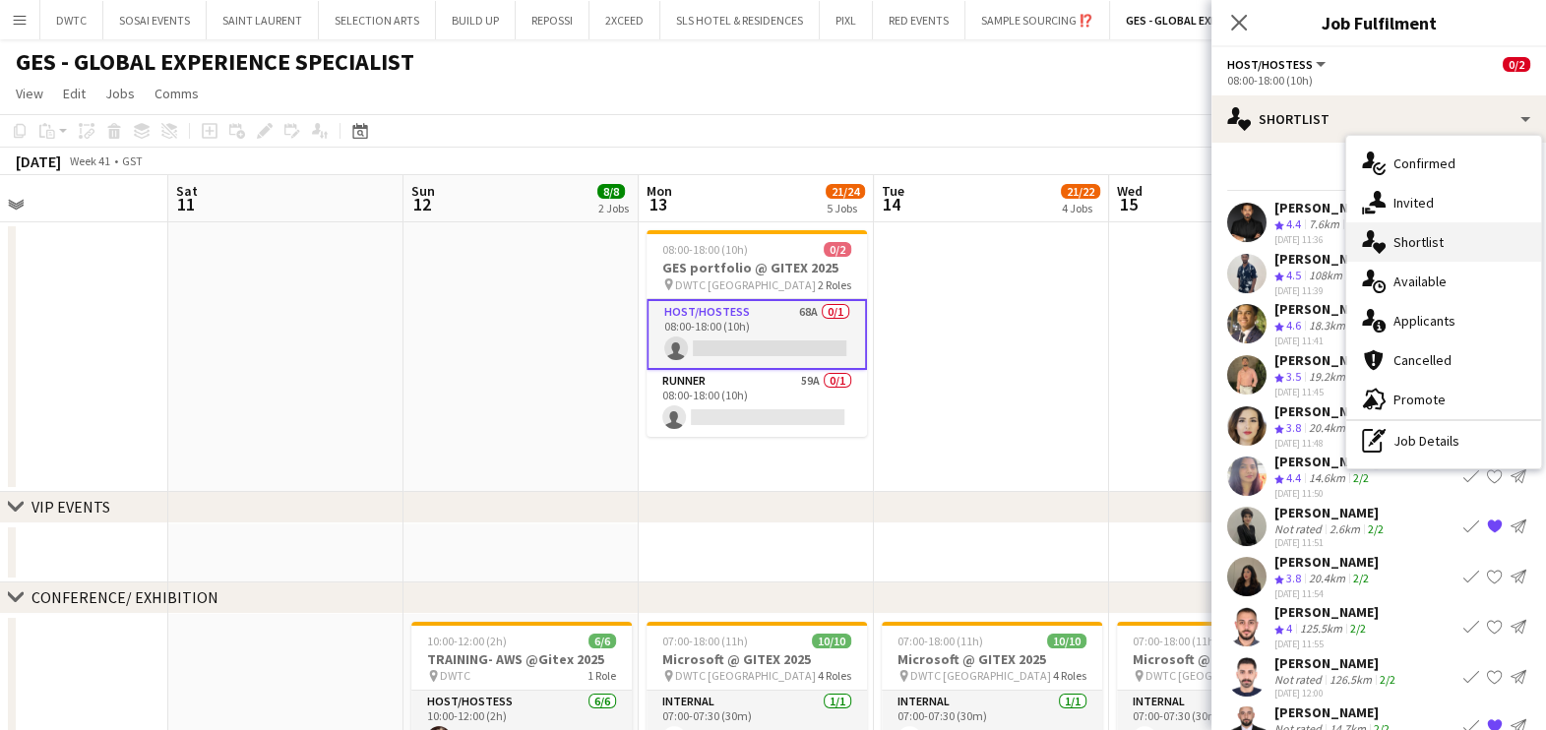
click at [1438, 243] on span "Shortlist" at bounding box center [1418, 242] width 50 height 18
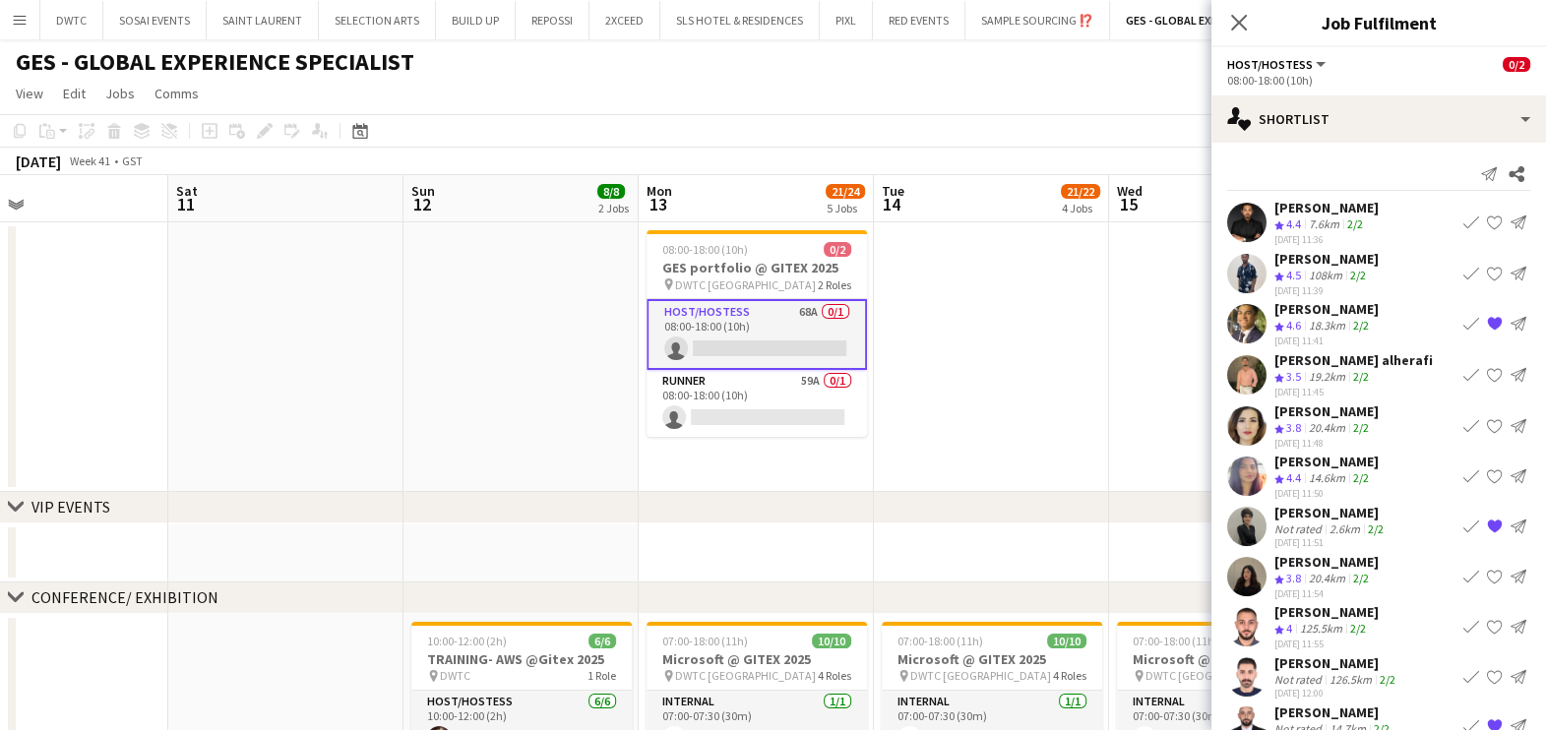
click at [949, 382] on app-date-cell at bounding box center [991, 357] width 235 height 270
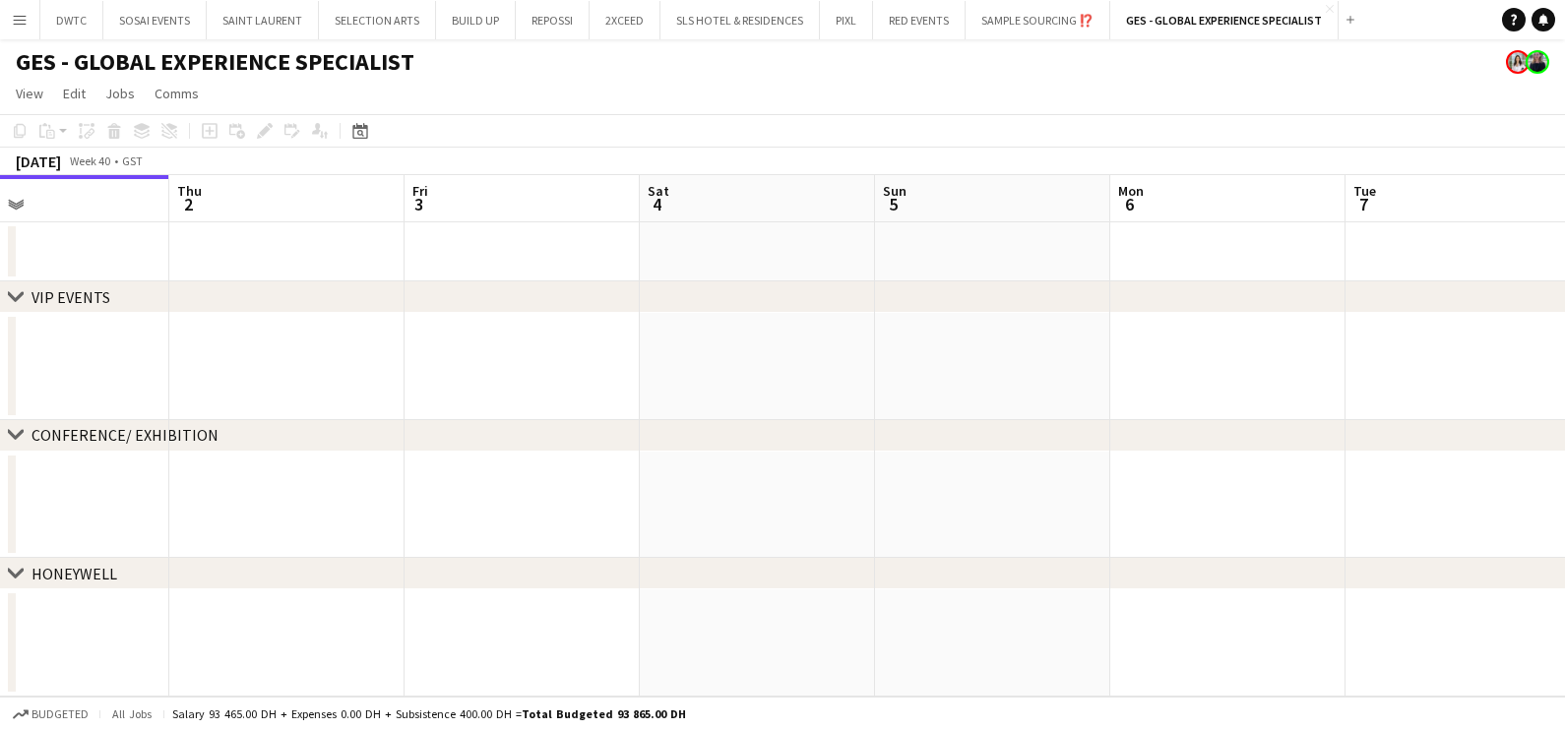
drag, startPoint x: 1102, startPoint y: 389, endPoint x: 1208, endPoint y: 368, distance: 108.3
click at [483, 390] on app-calendar-viewport "Sun 28 Mon 29 Tue 30 Wed 1 Thu 2 Fri 3 Sat 4 Sun 5 Mon 6 Tue 7 Wed 8 Thu 9" at bounding box center [782, 436] width 1565 height 522
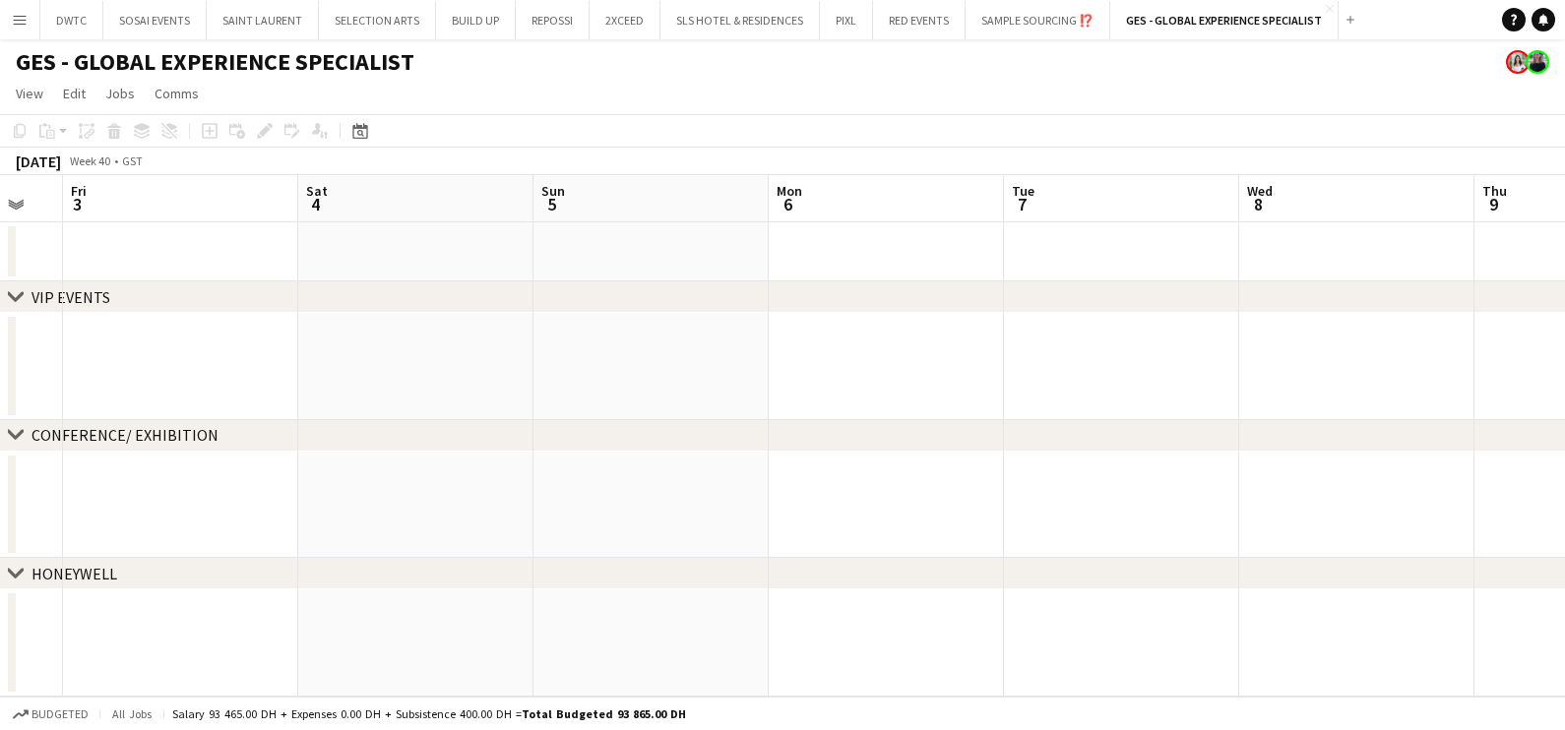
drag, startPoint x: 219, startPoint y: 440, endPoint x: 275, endPoint y: 417, distance: 59.6
click at [183, 440] on div "chevron-right VIP EVENTS chevron-right CONFERENCE/ EXHIBITION chevron-right HON…" at bounding box center [782, 436] width 1565 height 522
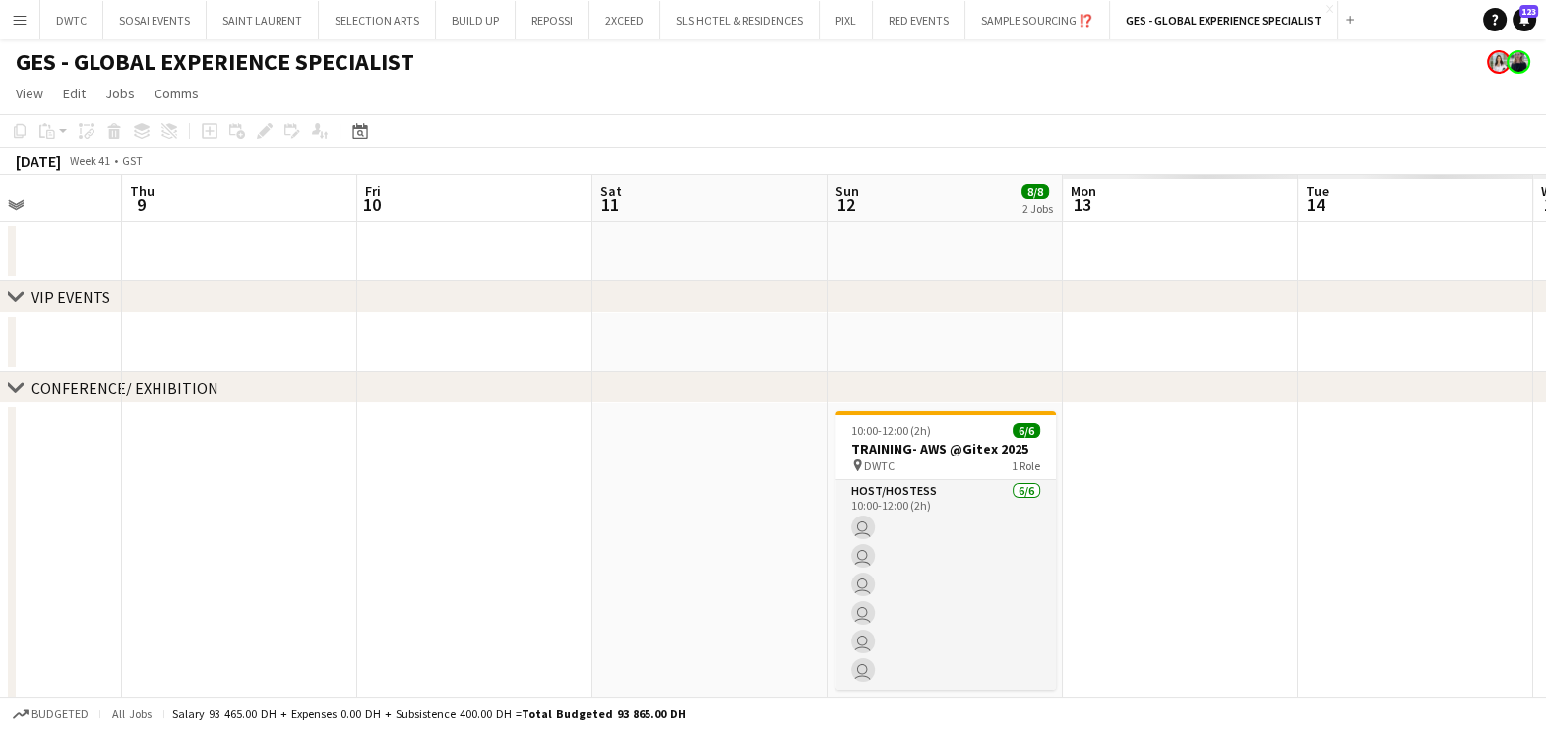
drag, startPoint x: 0, startPoint y: 453, endPoint x: 760, endPoint y: 400, distance: 761.4
click at [1, 453] on app-calendar-viewport "Mon 6 Tue 7 Wed 8 Thu 9 Fri 10 Sat 11 Sun 12 8/8 2 Jobs Mon 13 Tue 14 Wed 15 Th…" at bounding box center [773, 599] width 1546 height 849
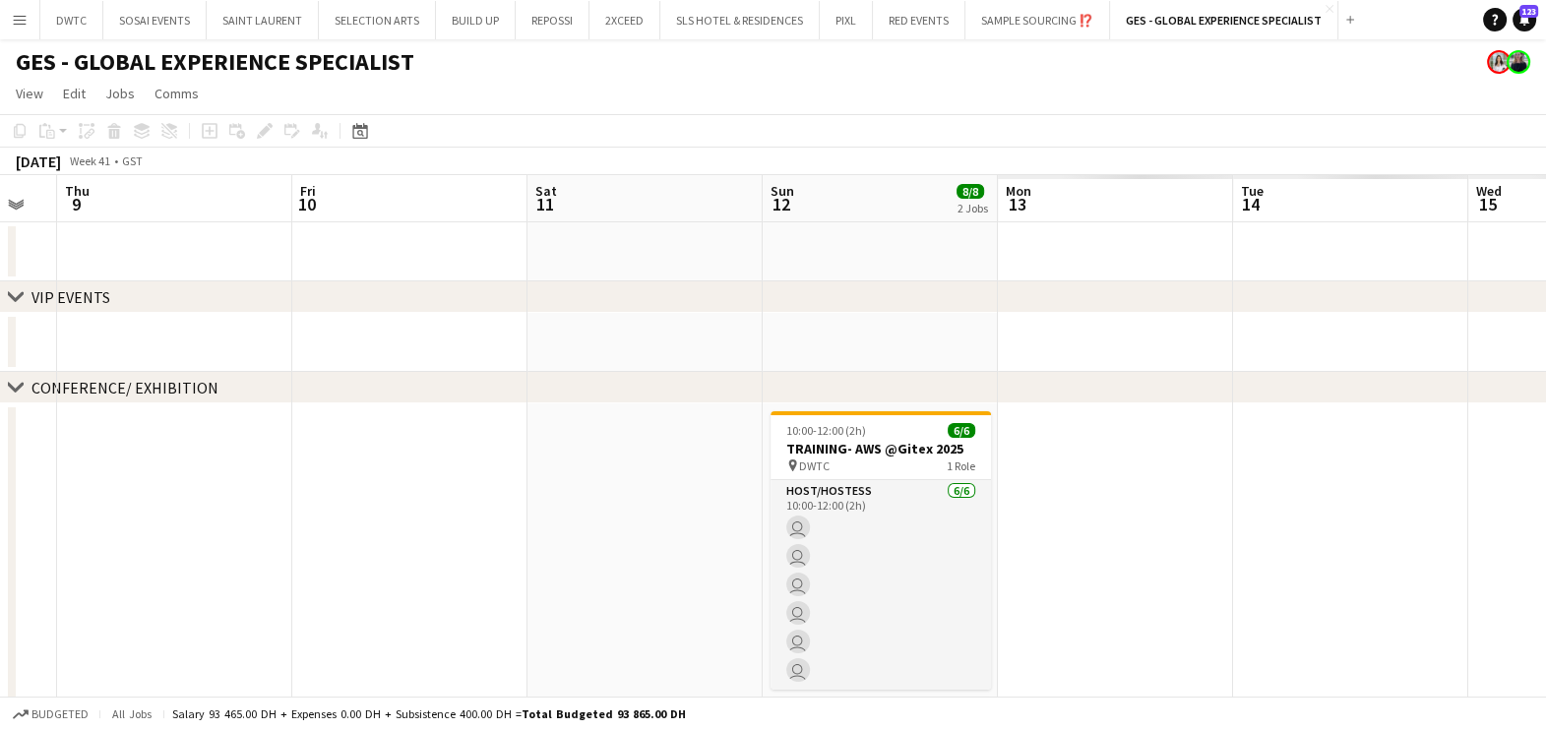
drag, startPoint x: 636, startPoint y: 443, endPoint x: 441, endPoint y: 453, distance: 195.1
click at [436, 463] on app-calendar-viewport "Mon 6 Tue 7 Wed 8 Thu 9 Fri 10 Sat 11 Sun 12 8/8 2 Jobs Mon 13 Tue 14 Wed 15 Th…" at bounding box center [773, 599] width 1546 height 849
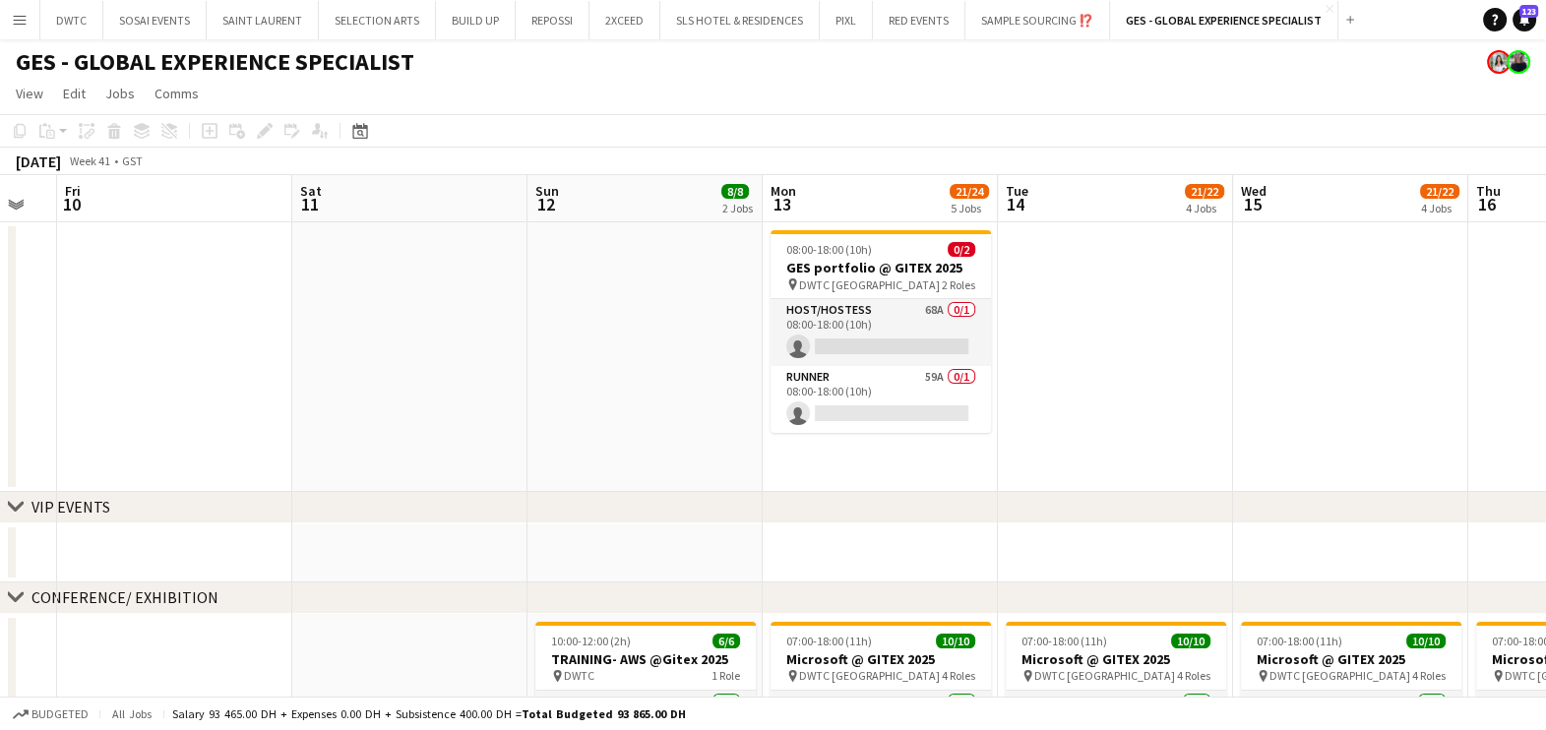
scroll to position [0, 655]
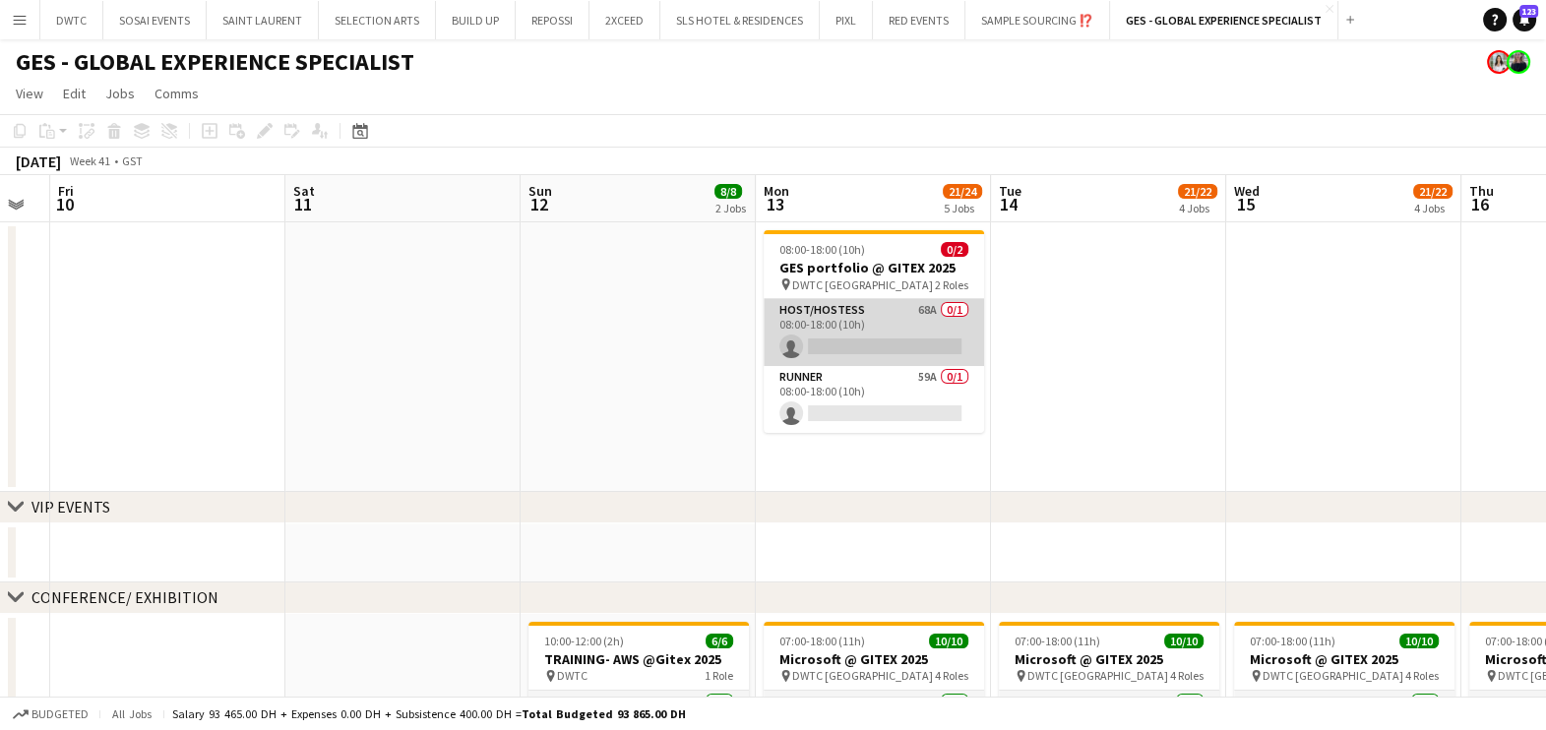
click at [928, 315] on app-card-role "Host/Hostess 68A 0/1 08:00-18:00 (10h) single-neutral-actions" at bounding box center [874, 332] width 220 height 67
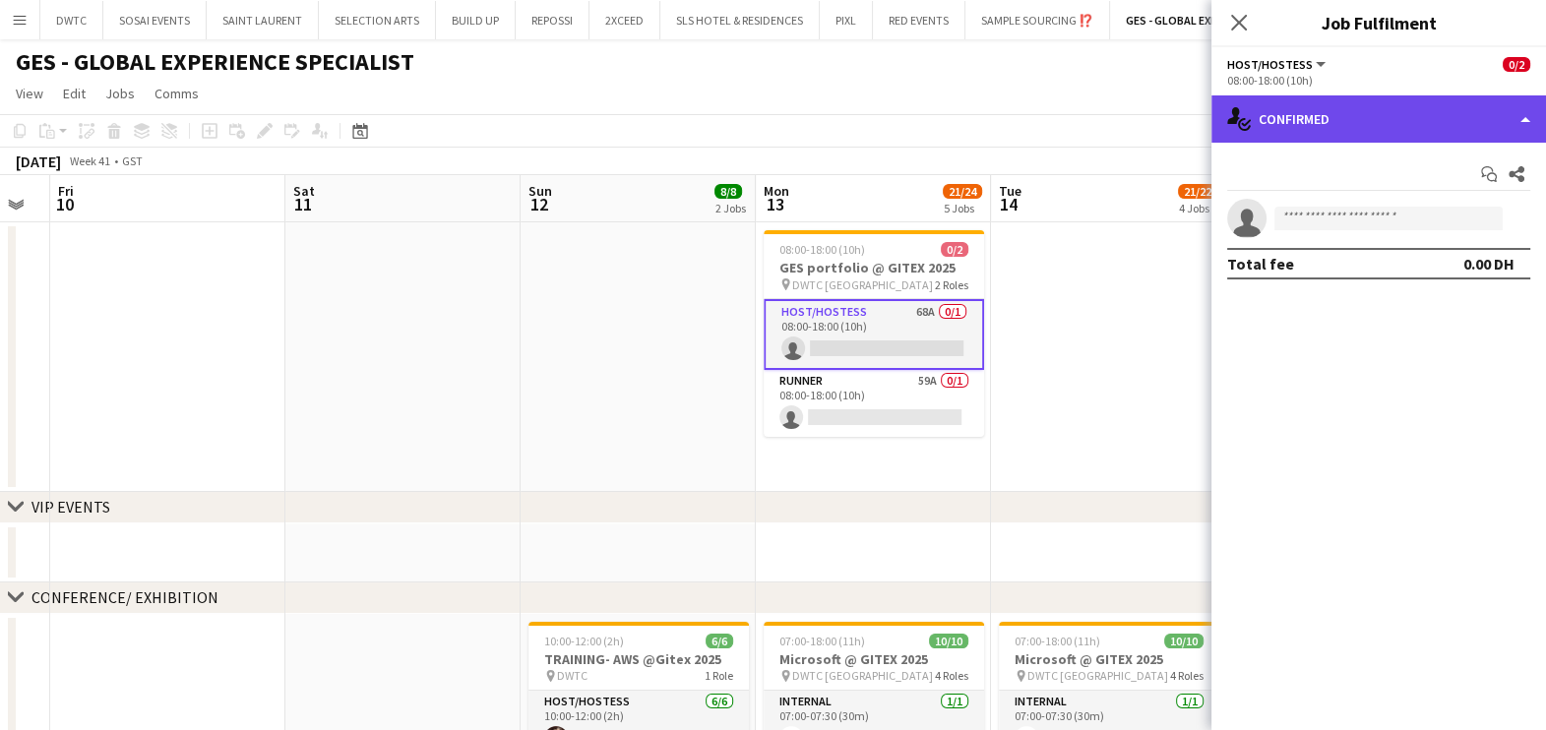
click at [1363, 107] on div "single-neutral-actions-check-2 Confirmed" at bounding box center [1378, 118] width 335 height 47
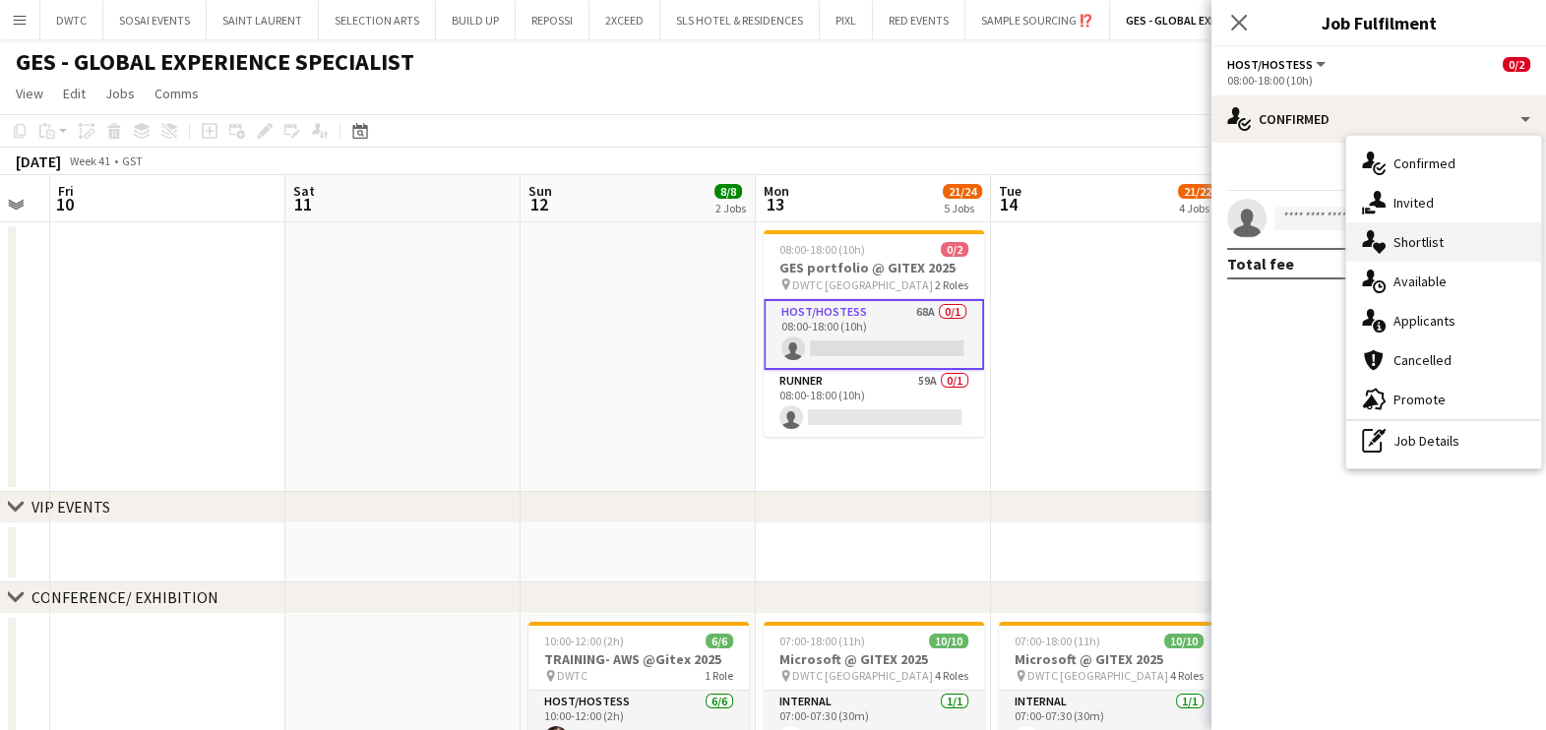
click at [1456, 238] on div "single-neutral-actions-heart Shortlist" at bounding box center [1443, 241] width 195 height 39
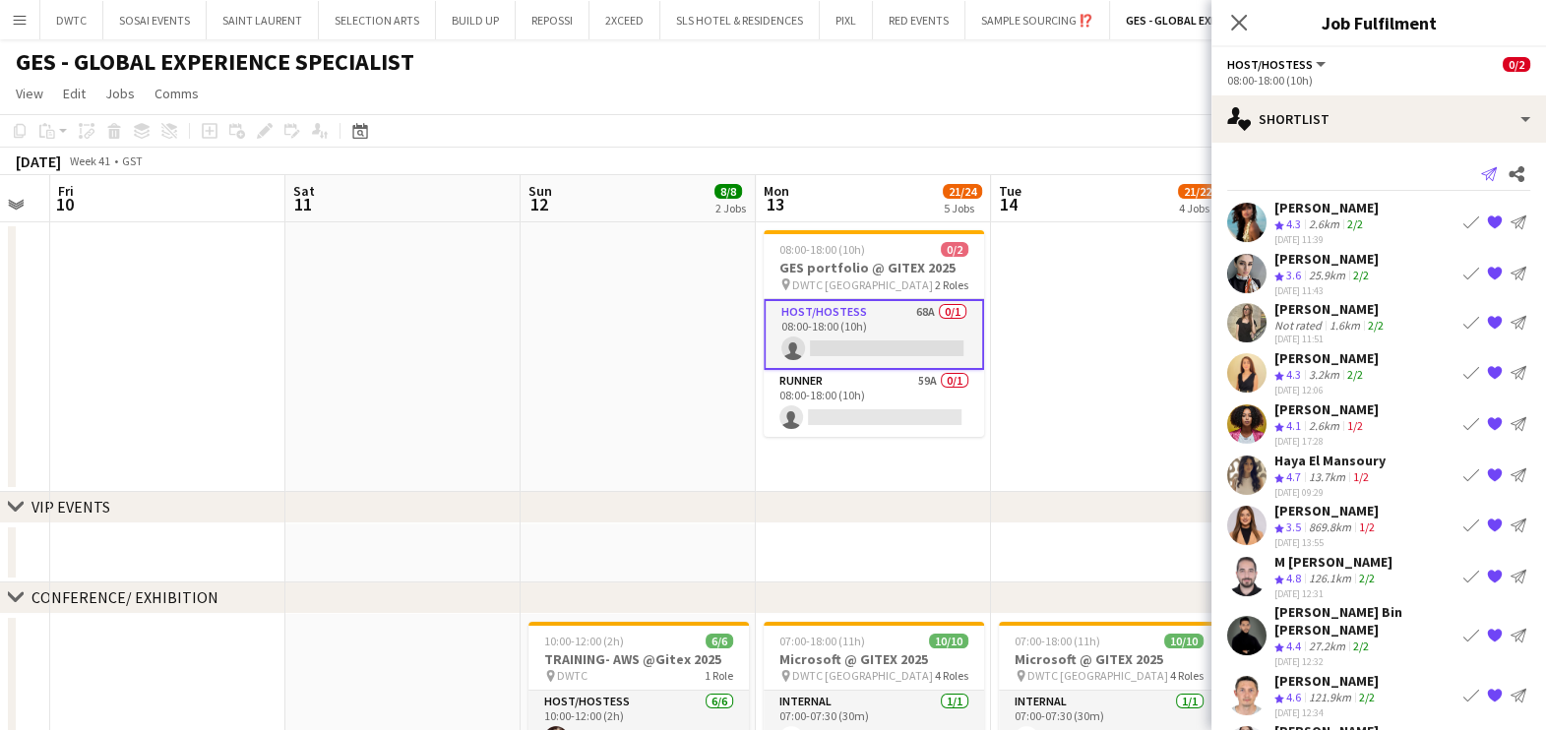
click at [1481, 172] on icon at bounding box center [1489, 174] width 16 height 14
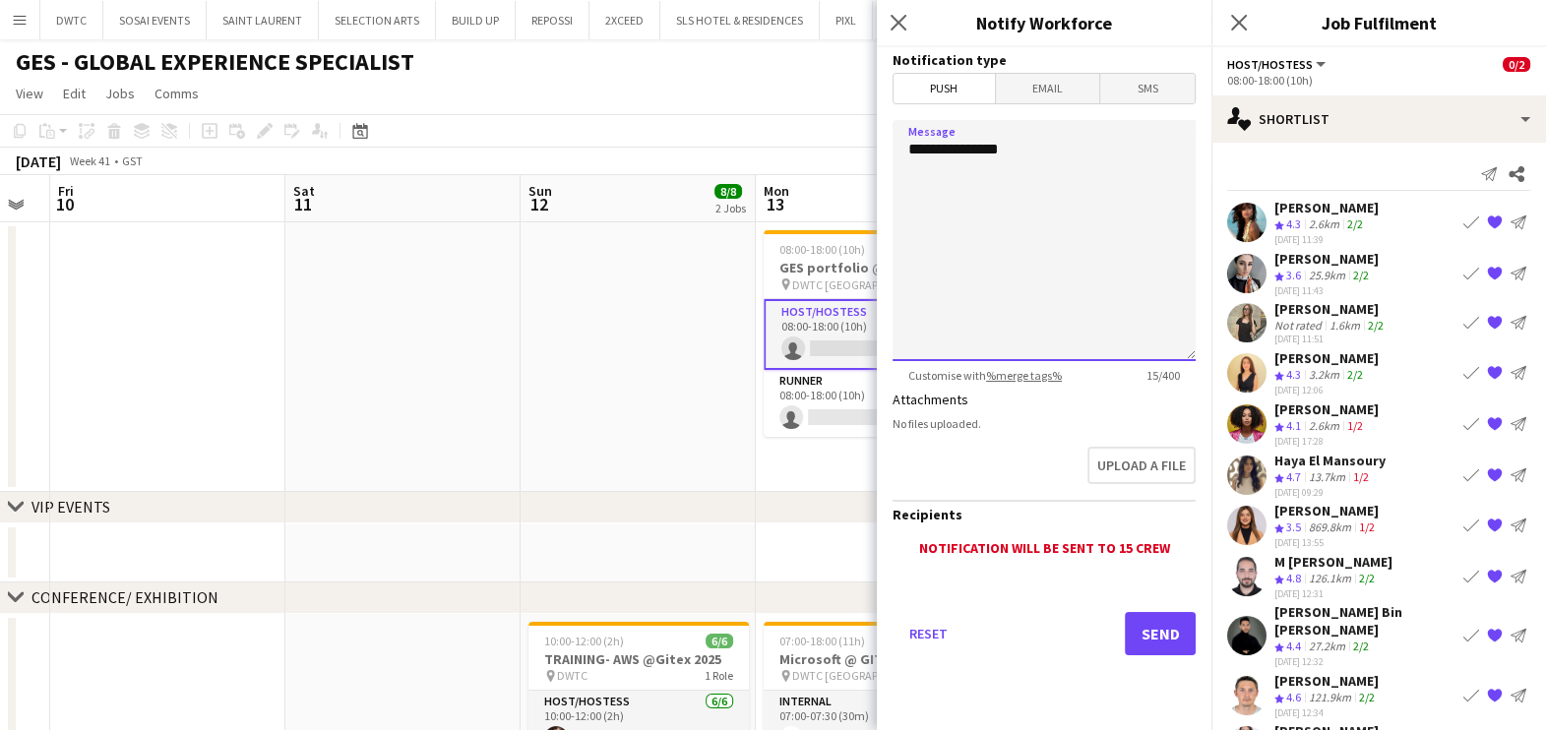
click at [1098, 154] on textarea "**********" at bounding box center [1043, 240] width 303 height 241
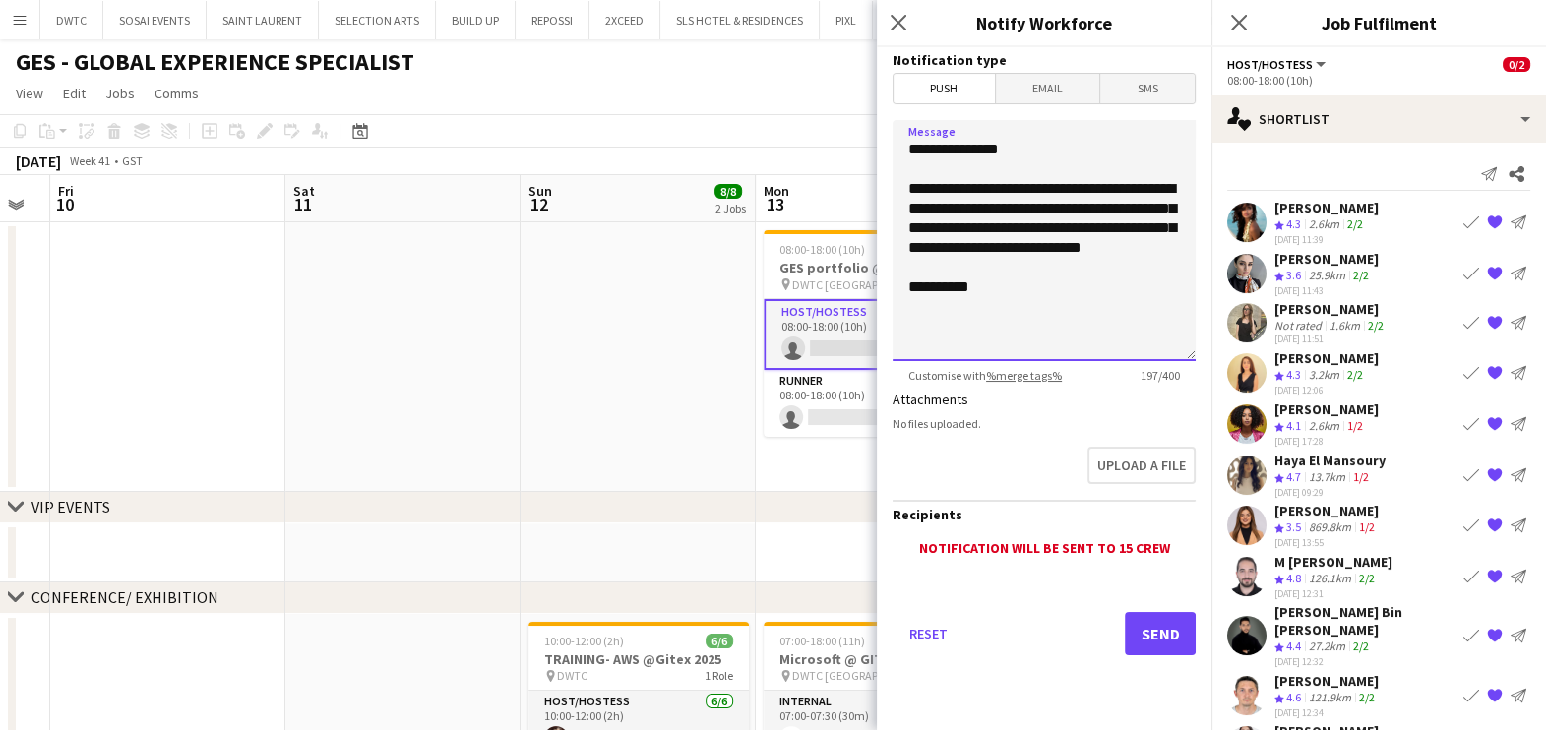
drag, startPoint x: 1051, startPoint y: 338, endPoint x: 900, endPoint y: 184, distance: 215.0
click at [900, 185] on textarea "**********" at bounding box center [1043, 240] width 303 height 241
type textarea "**********"
click at [1168, 627] on button "Send" at bounding box center [1160, 633] width 71 height 43
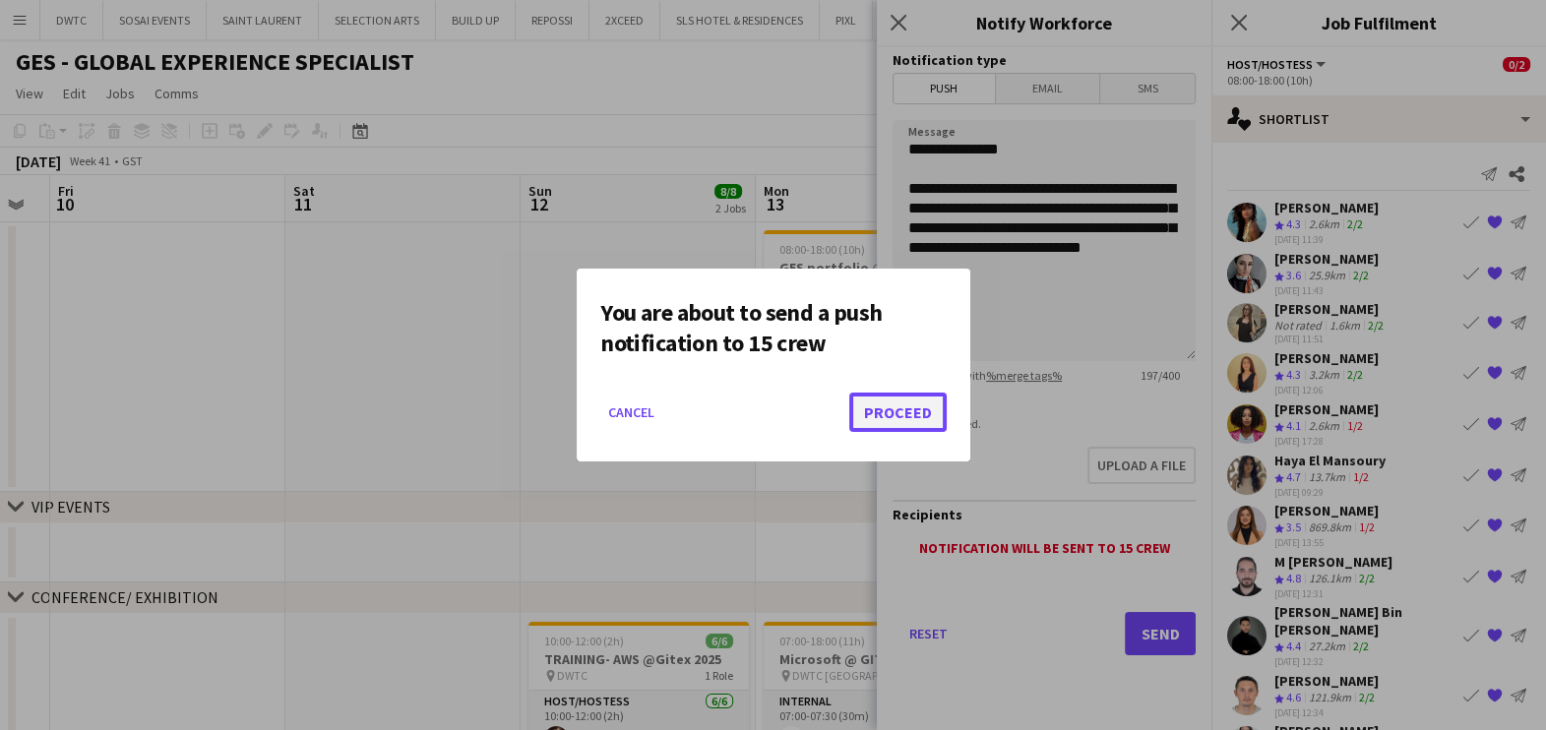
click at [891, 405] on button "Proceed" at bounding box center [897, 412] width 97 height 39
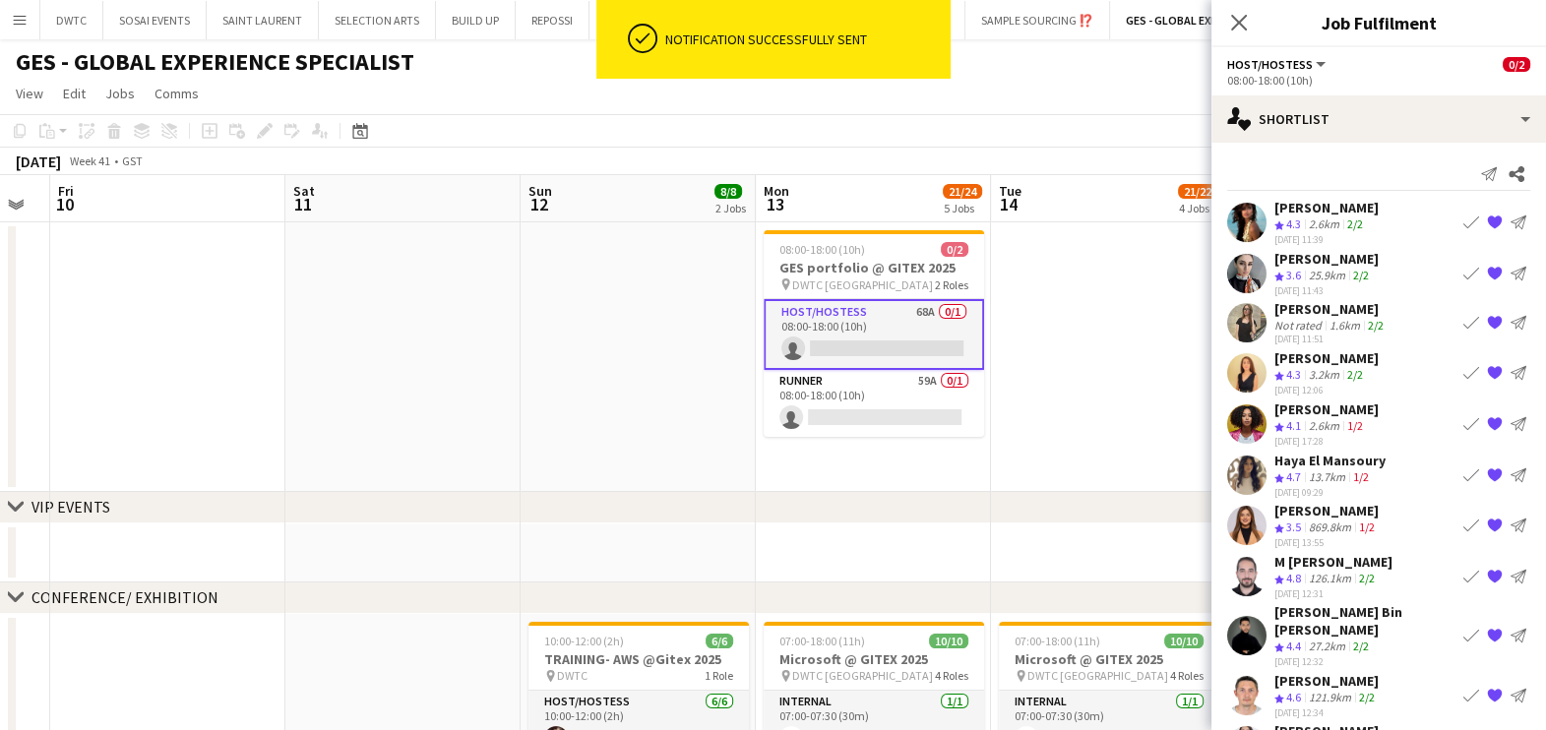
click at [1336, 212] on div "[PERSON_NAME]" at bounding box center [1326, 208] width 104 height 18
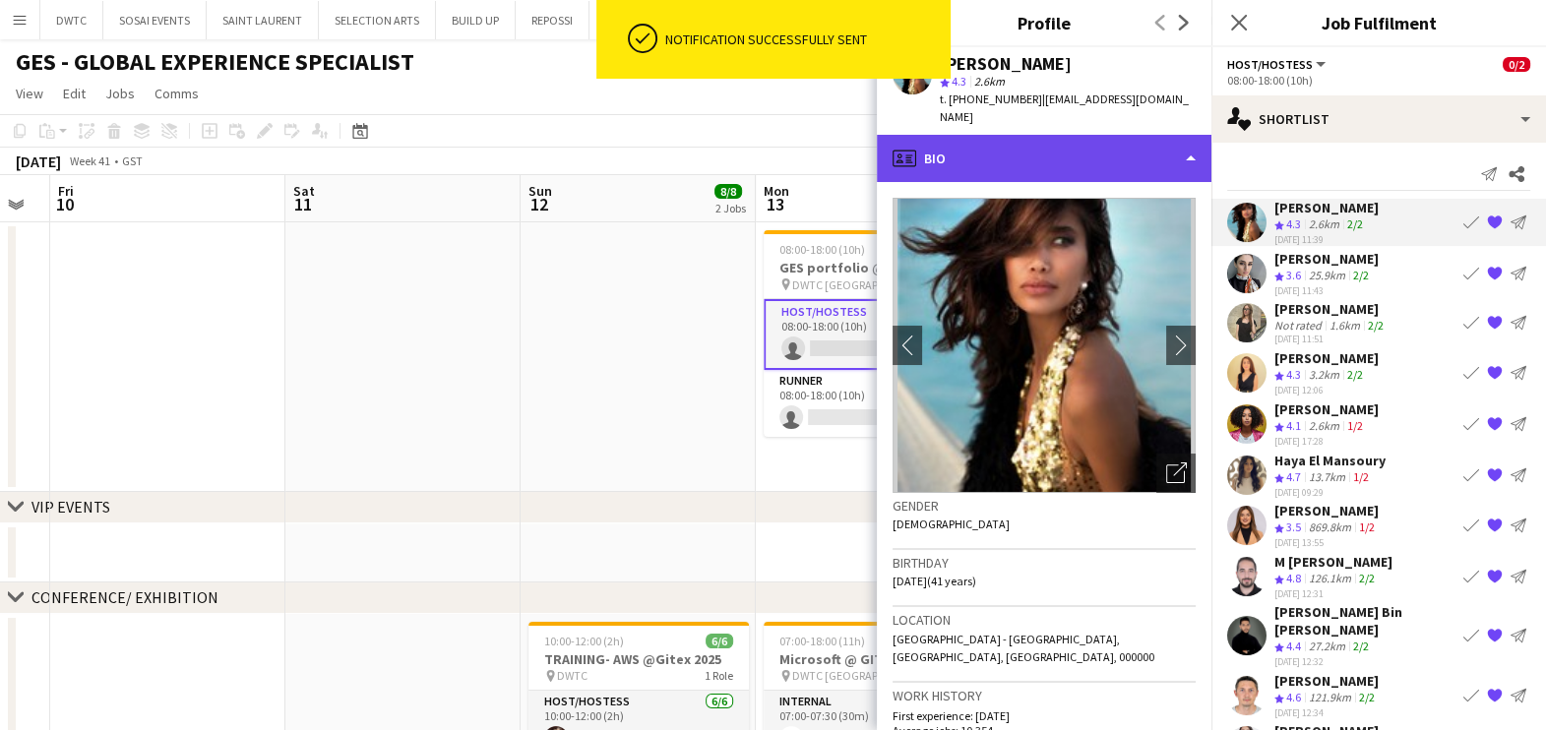
click at [1068, 148] on div "profile Bio" at bounding box center [1044, 158] width 335 height 47
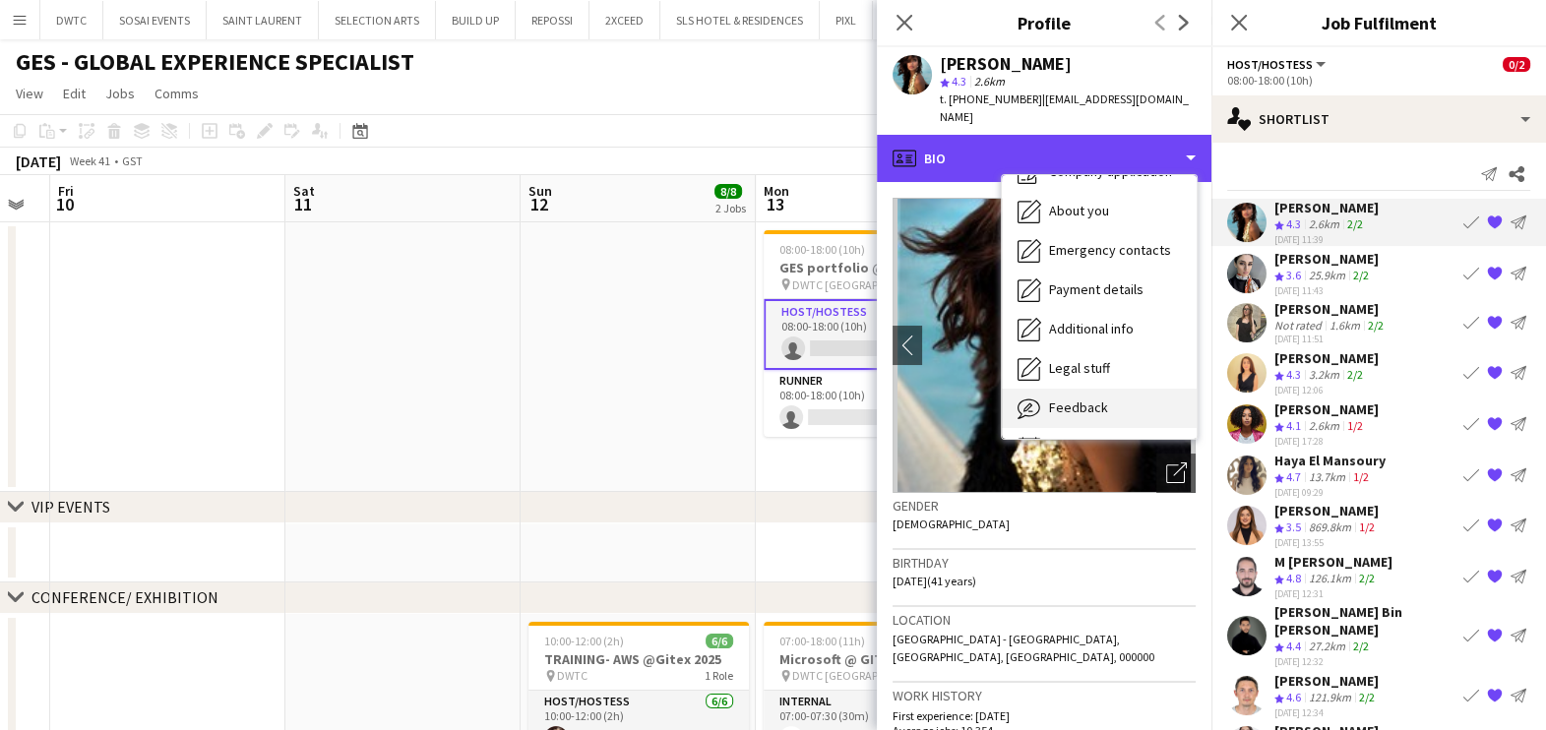
scroll to position [145, 0]
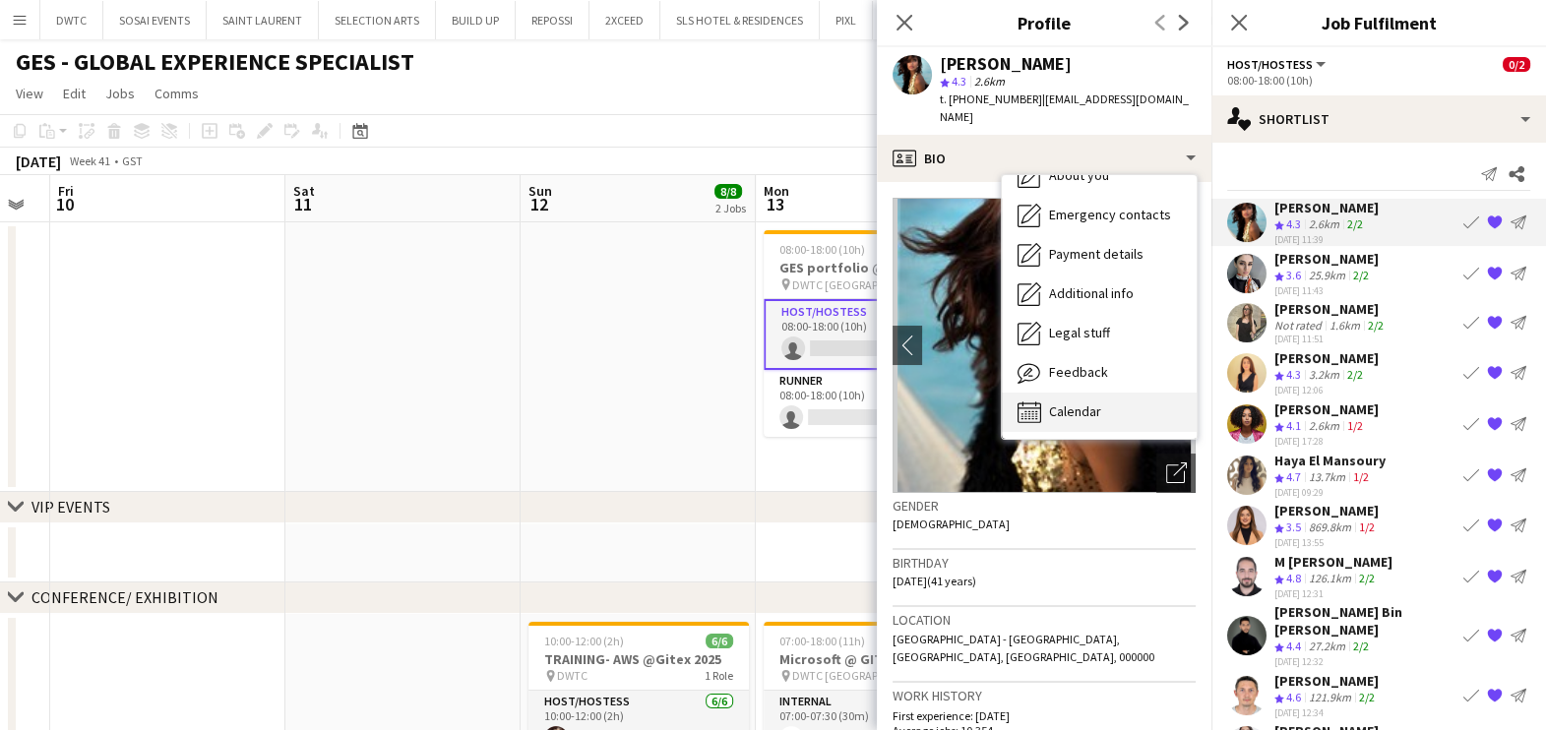
click at [1086, 393] on div "Calendar Calendar" at bounding box center [1099, 412] width 195 height 39
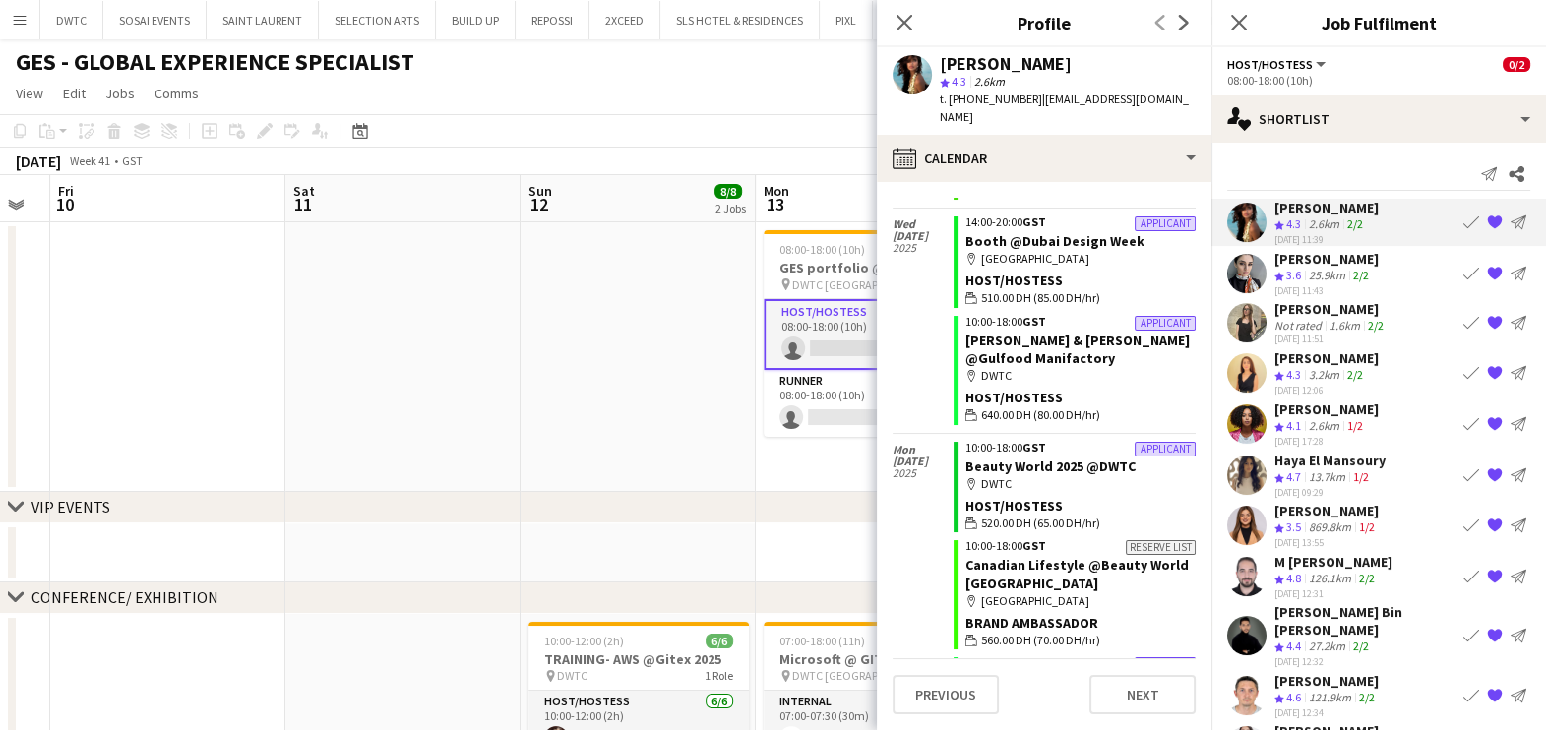
scroll to position [738, 0]
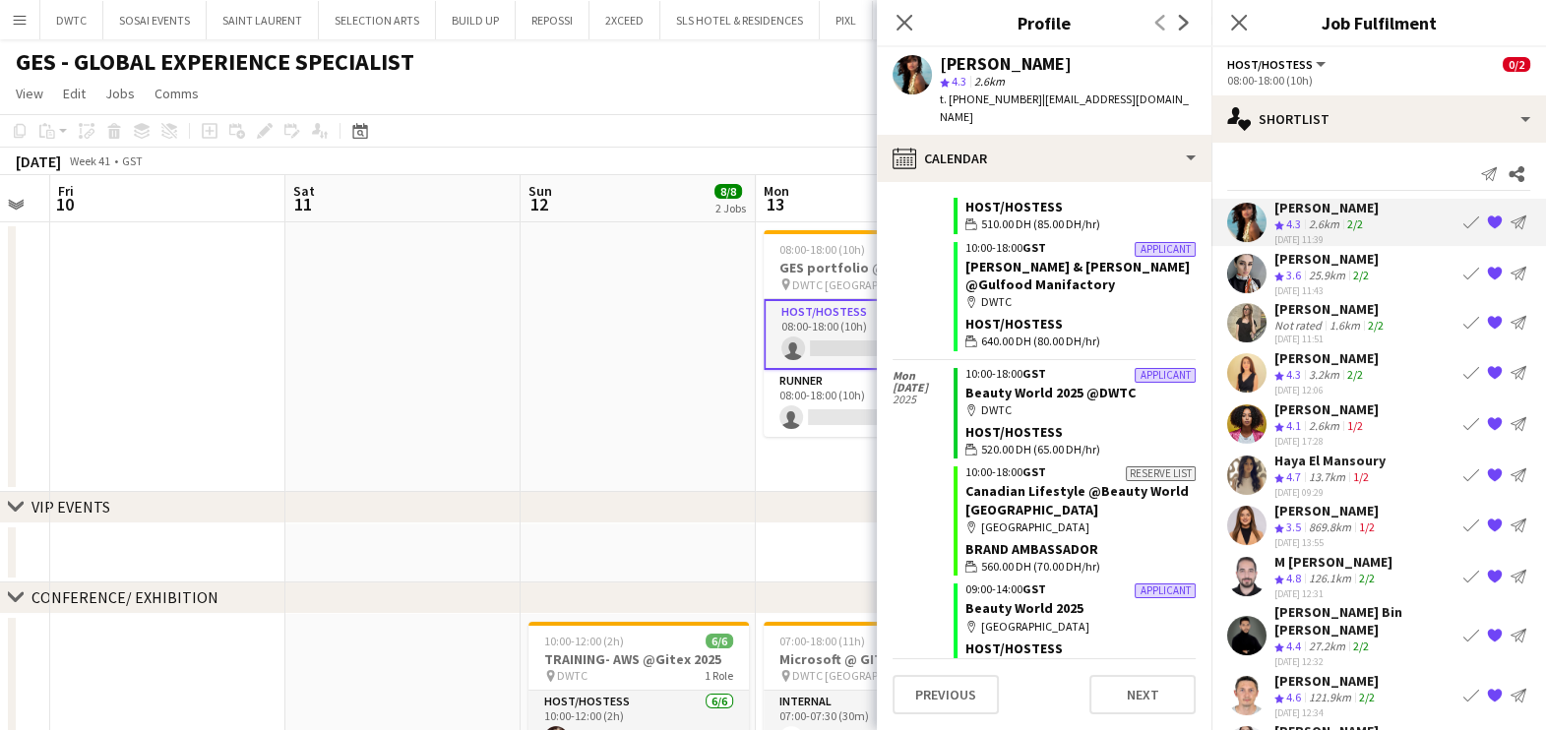
click at [1317, 268] on div "25.9km" at bounding box center [1327, 276] width 44 height 17
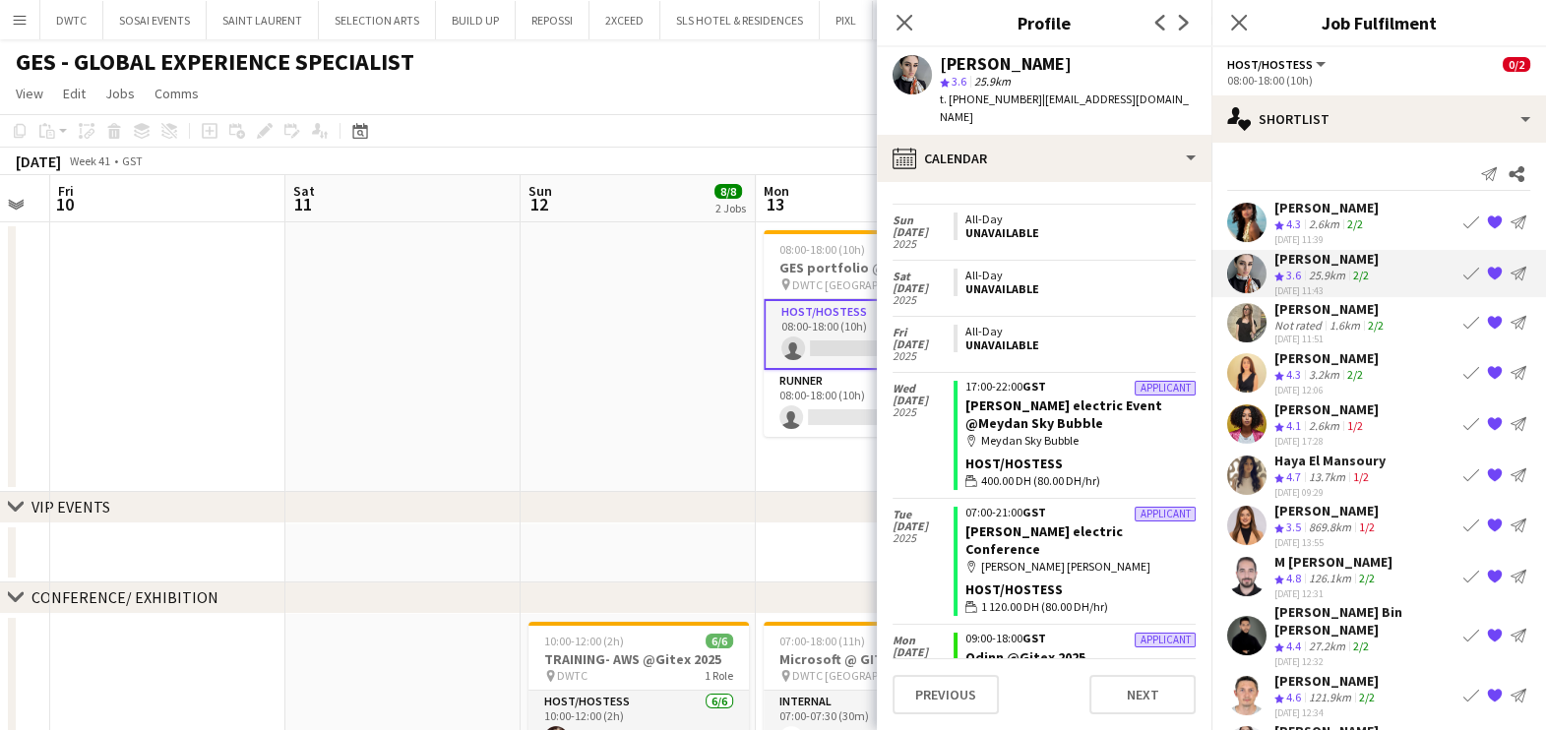
scroll to position [1298, 0]
click at [1310, 322] on div "Not rated" at bounding box center [1299, 325] width 51 height 15
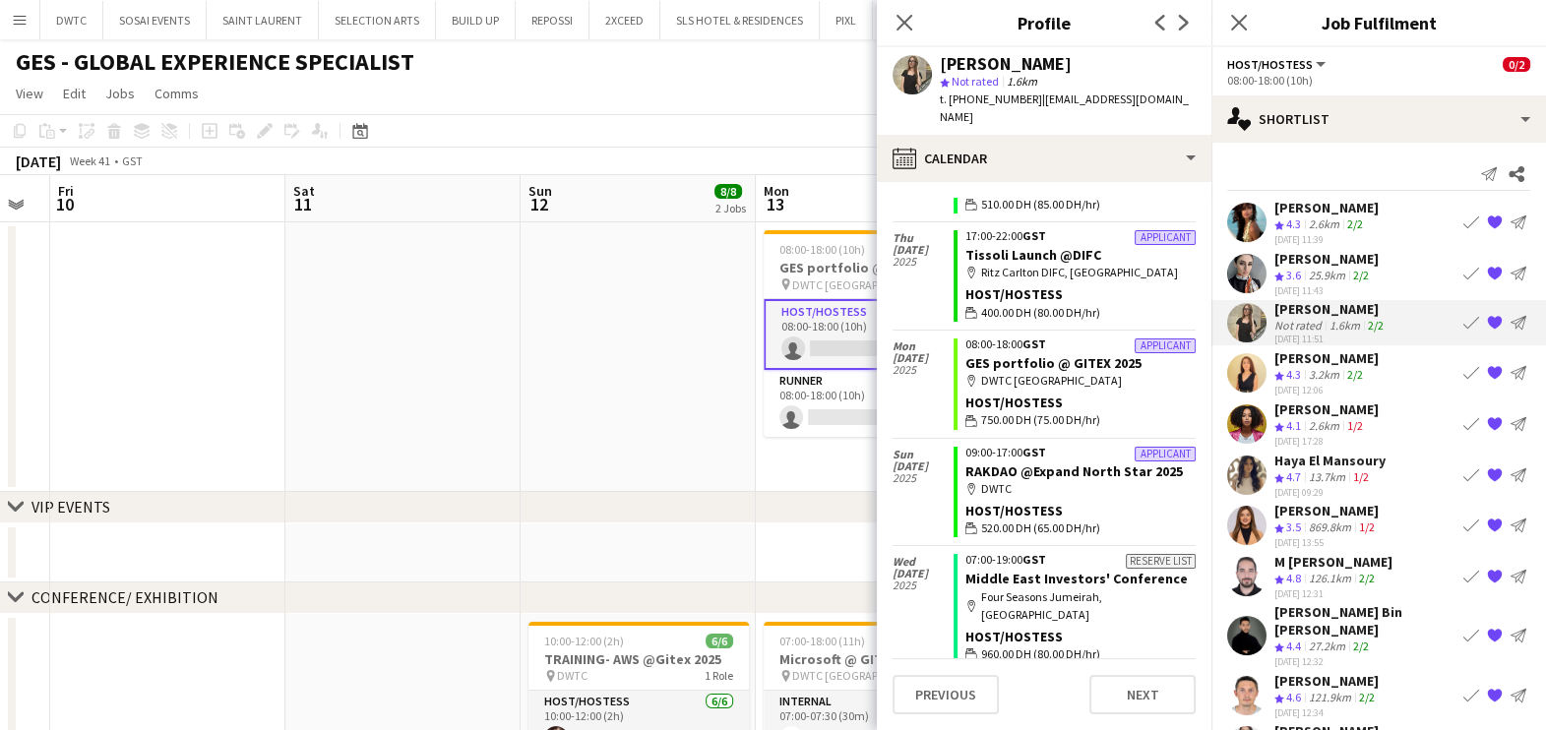
scroll to position [240, 0]
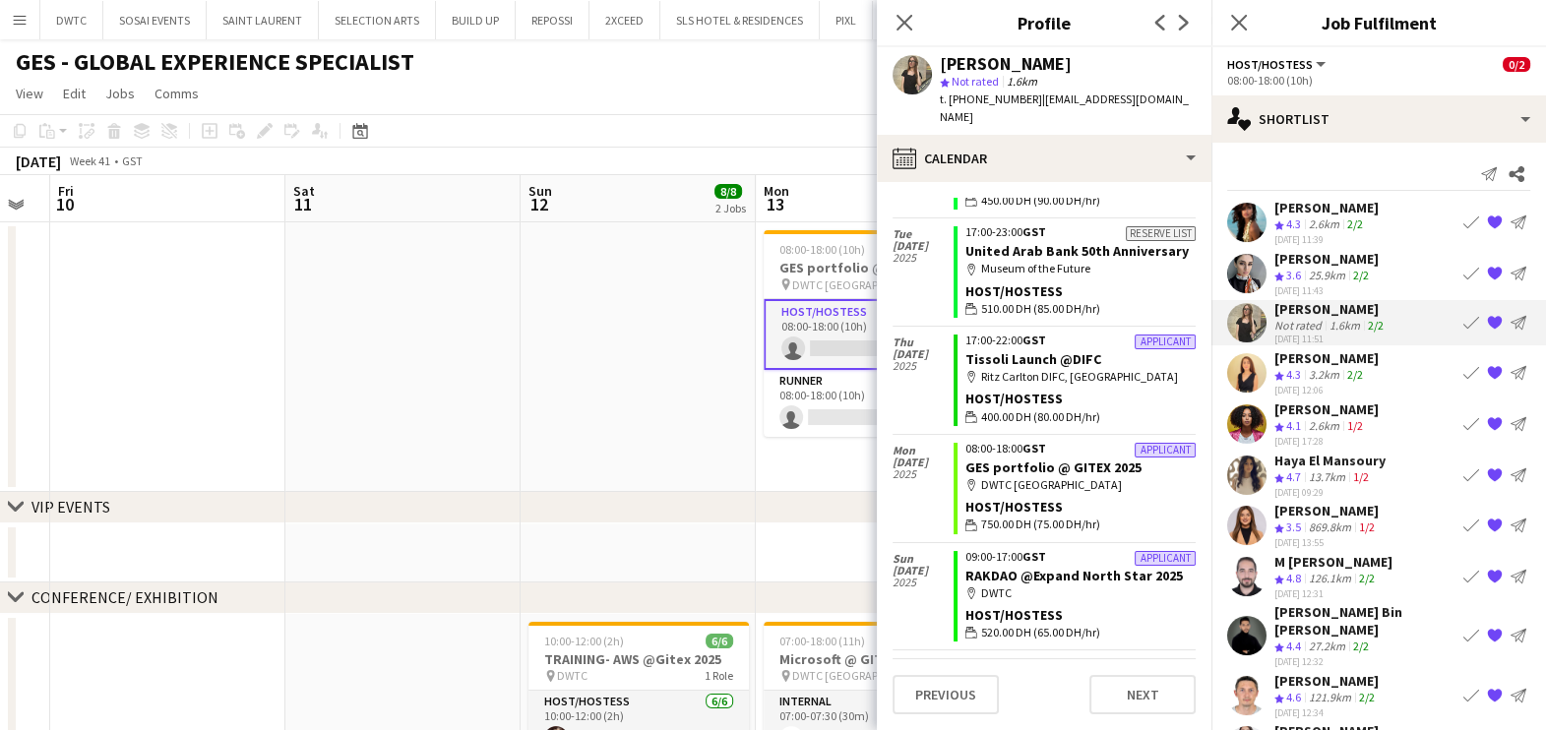
click at [1309, 359] on div "[PERSON_NAME]" at bounding box center [1326, 358] width 104 height 18
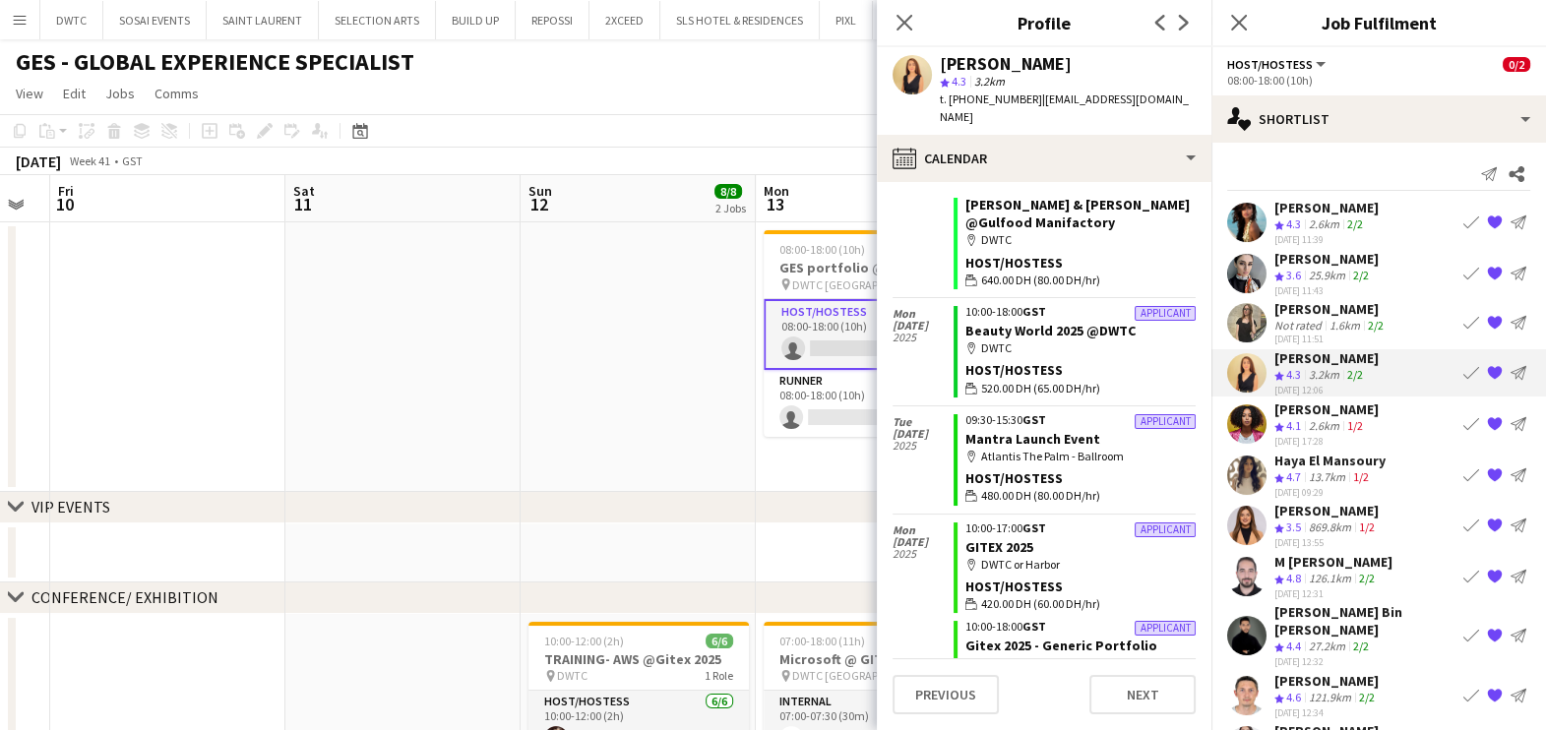
scroll to position [1261, 0]
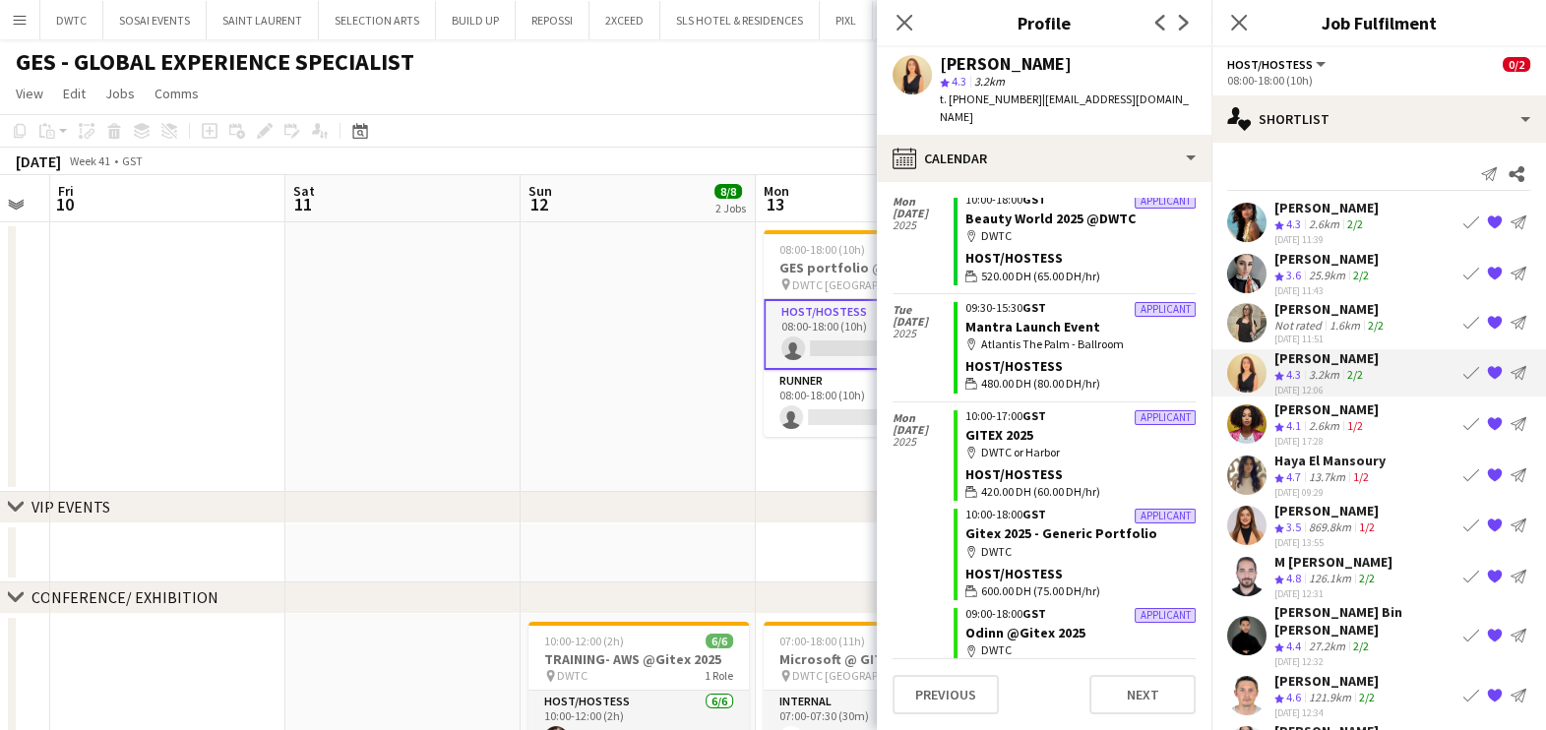
click at [1331, 407] on div "[PERSON_NAME]" at bounding box center [1326, 409] width 104 height 18
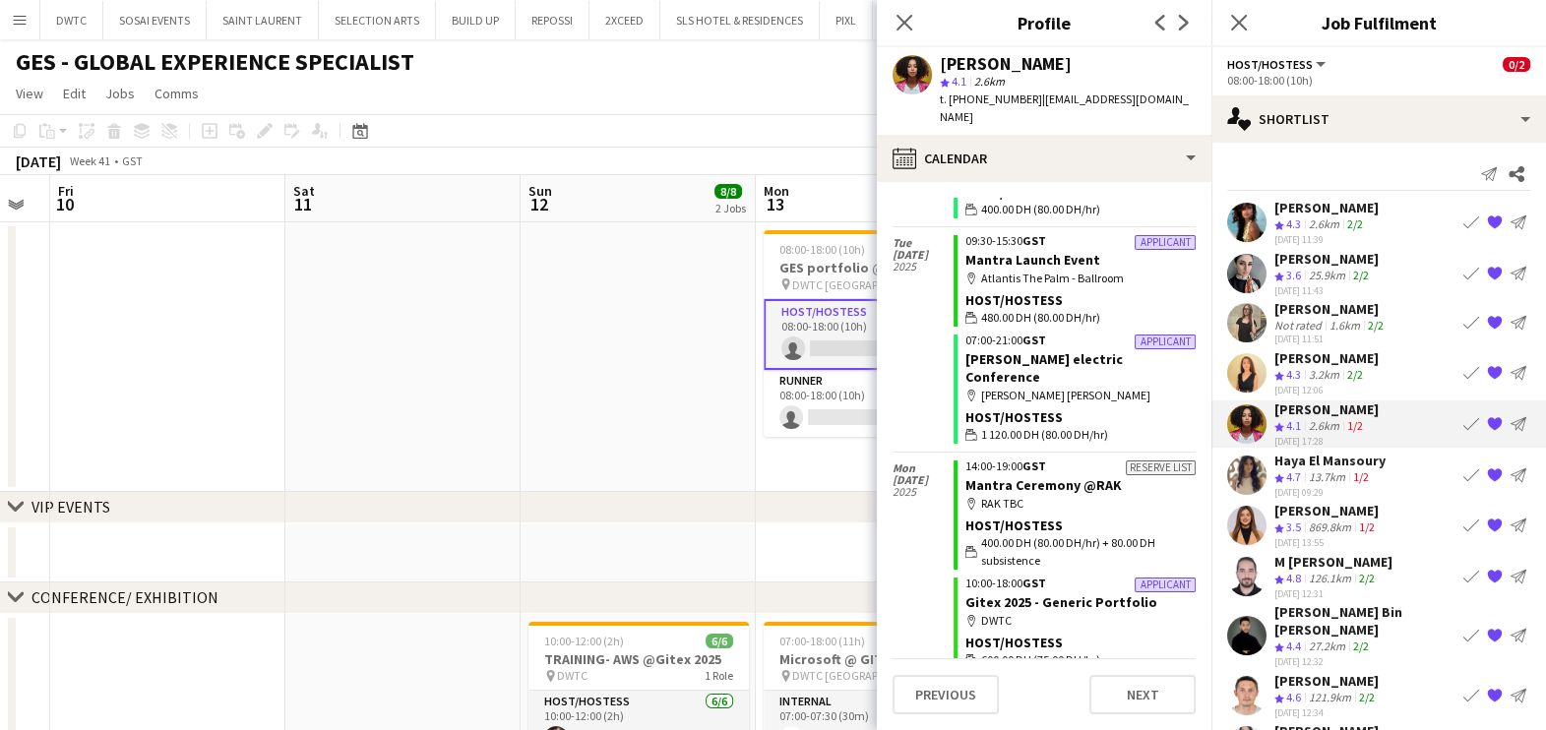
scroll to position [527, 0]
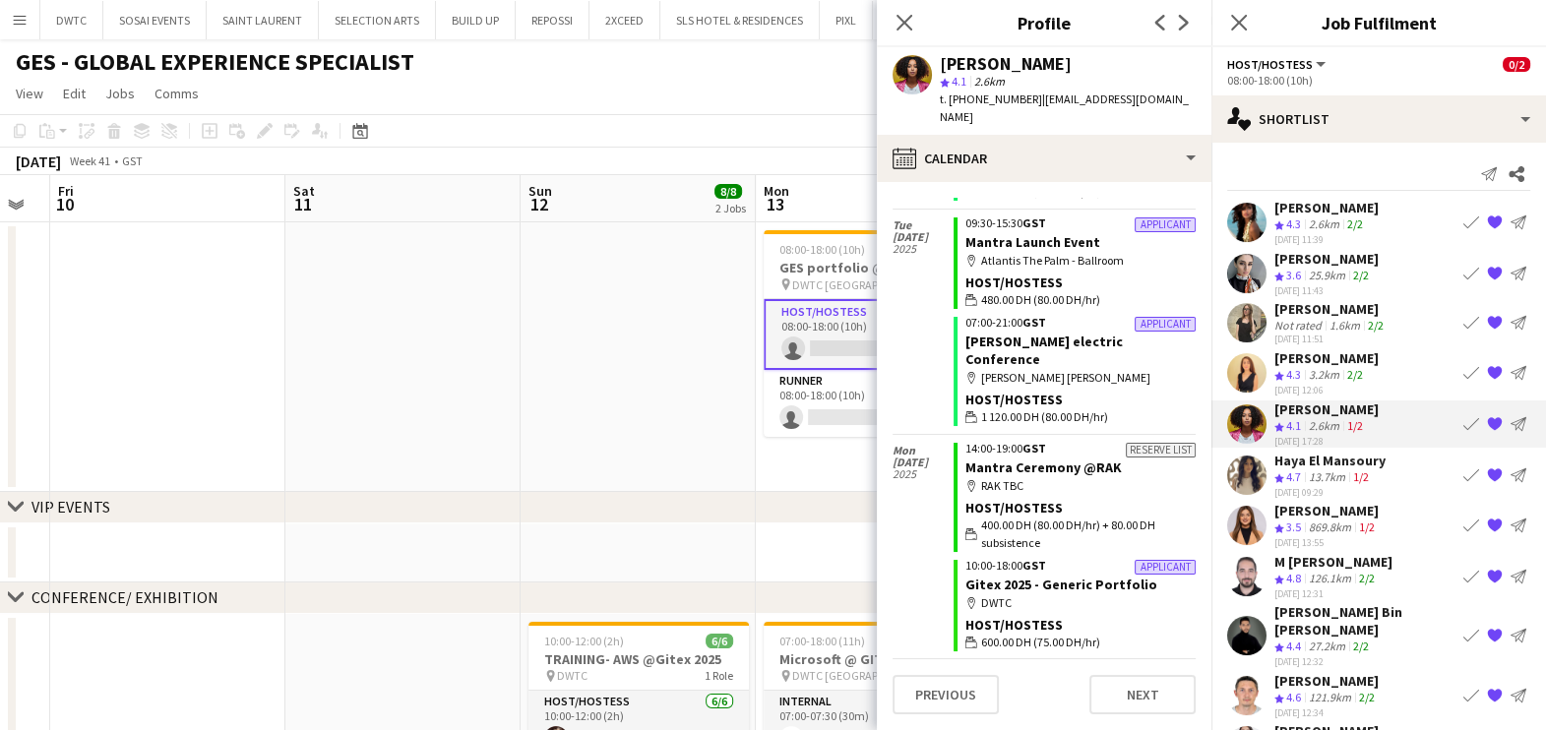
click at [1350, 463] on div "Haya El Mansoury" at bounding box center [1329, 461] width 111 height 18
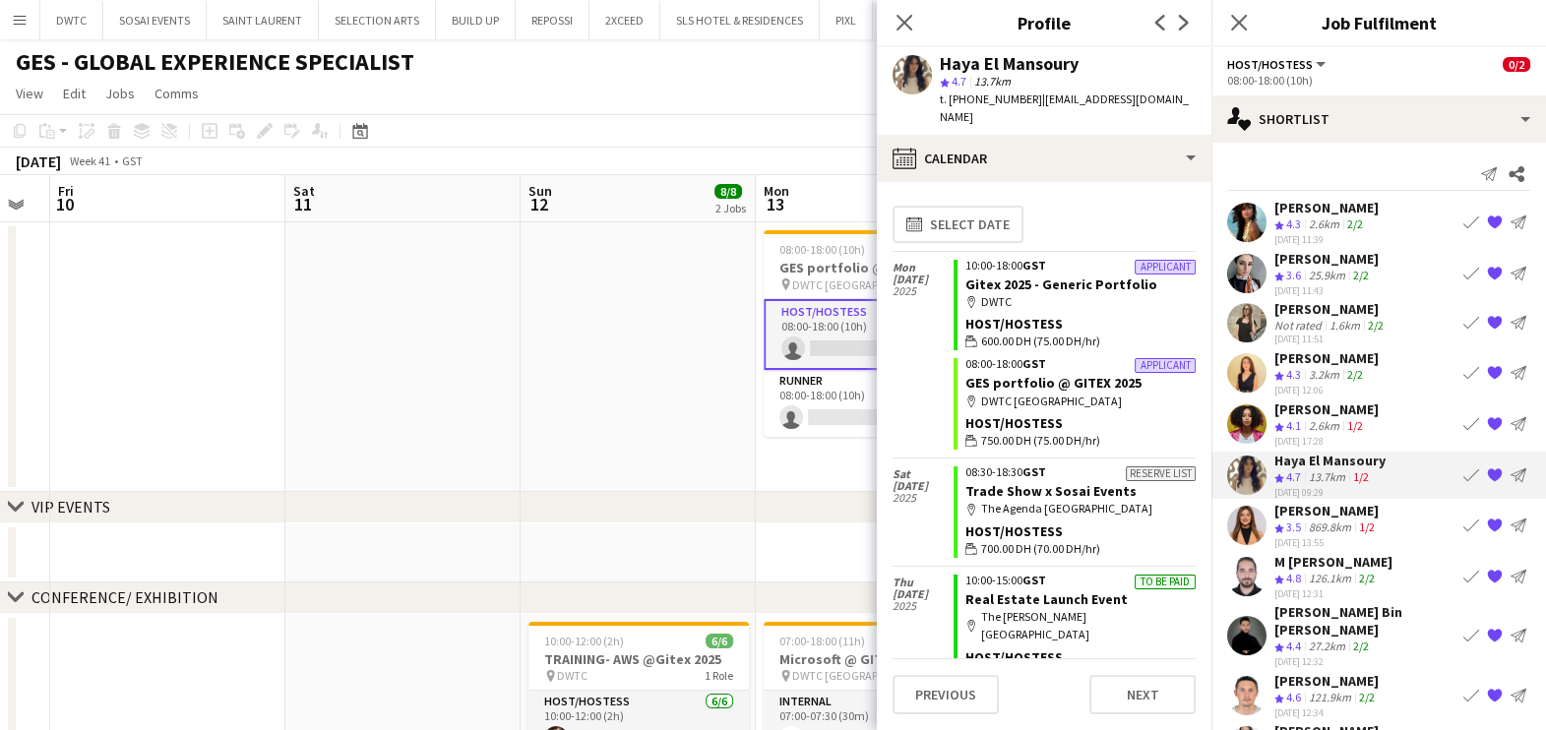
click at [1316, 503] on div "[PERSON_NAME]" at bounding box center [1326, 511] width 104 height 18
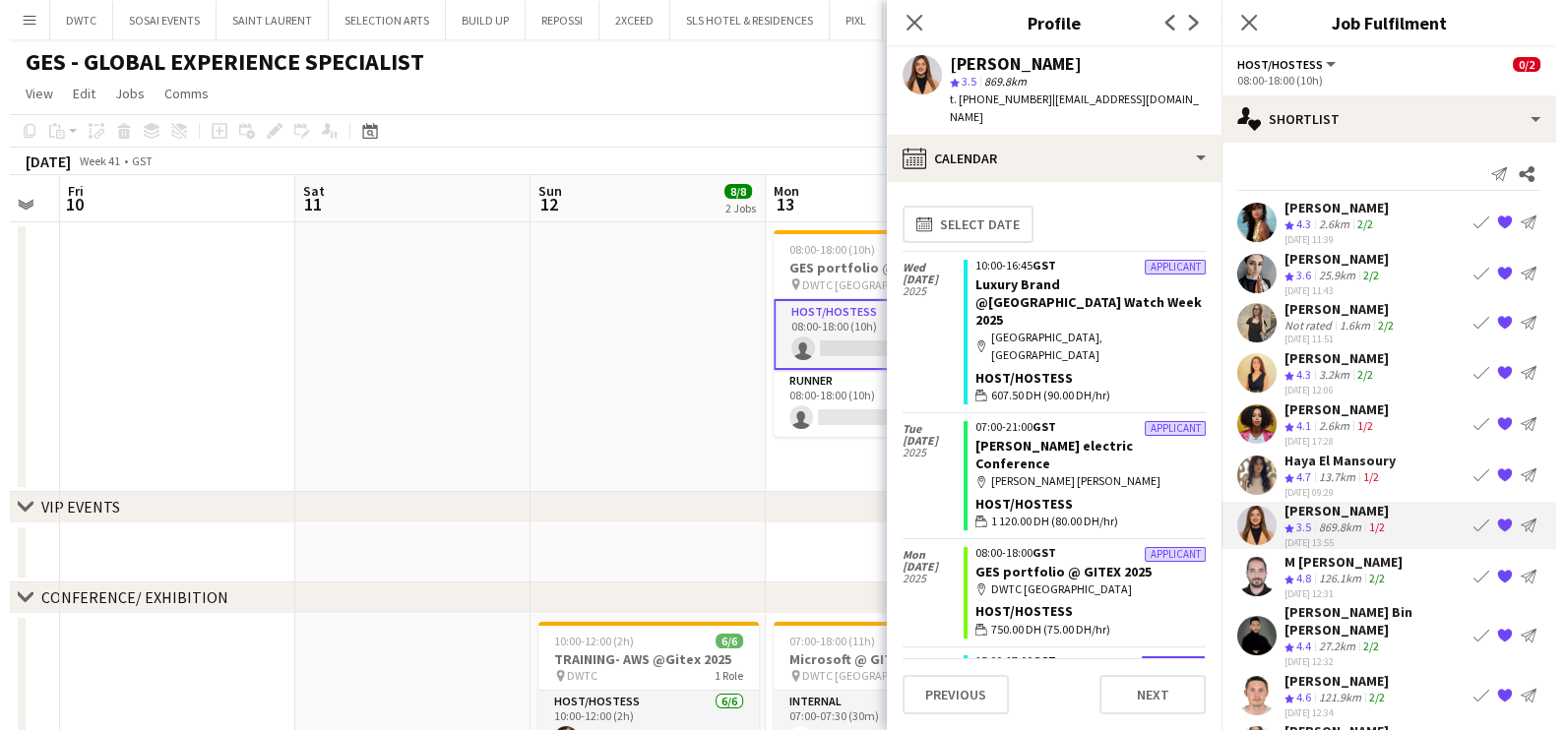
scroll to position [237, 0]
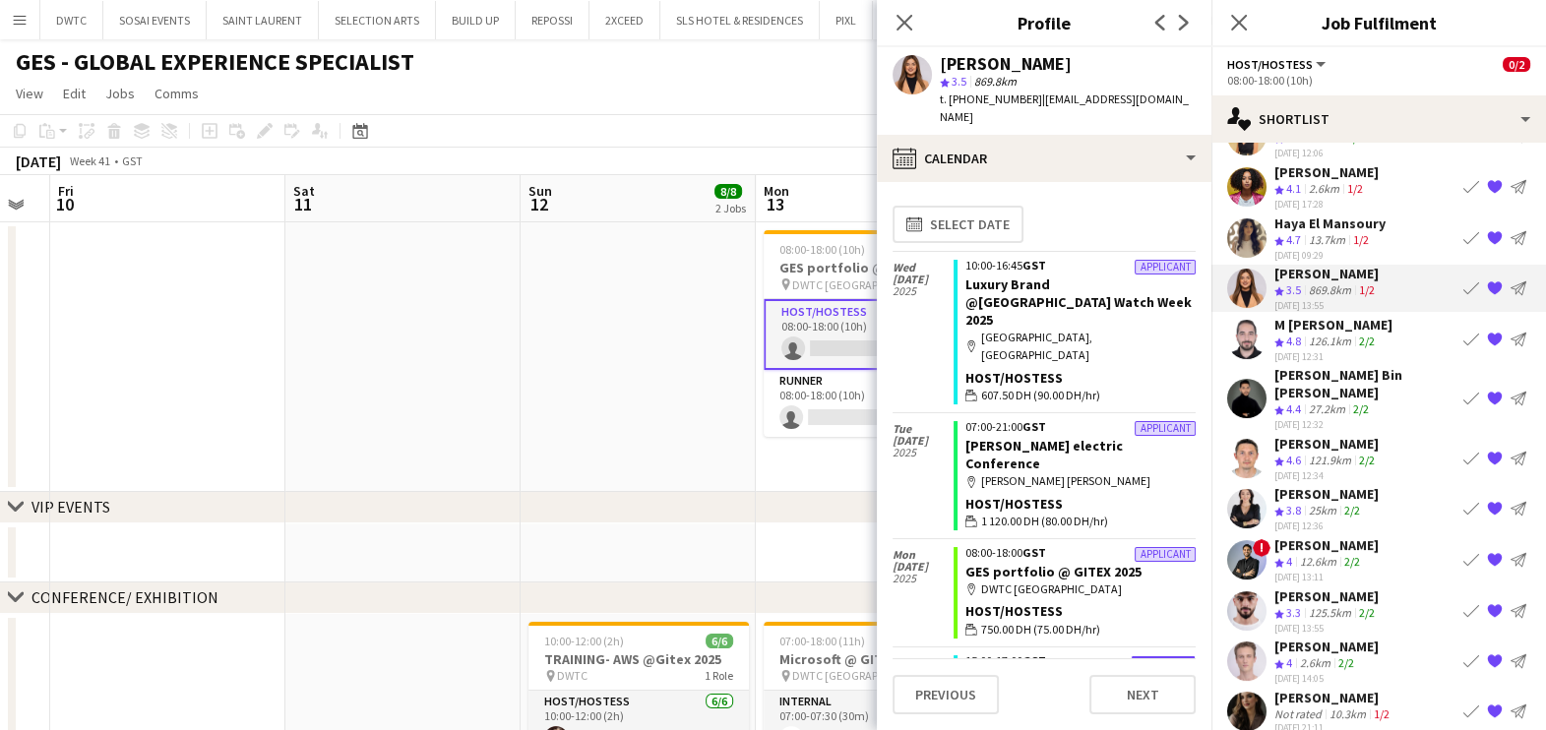
click at [804, 468] on app-date-cell "08:00-18:00 (10h) 0/2 GES portfolio @ GITEX 2025 pin DWTC Dubai 2 Roles Host/Ho…" at bounding box center [873, 357] width 235 height 270
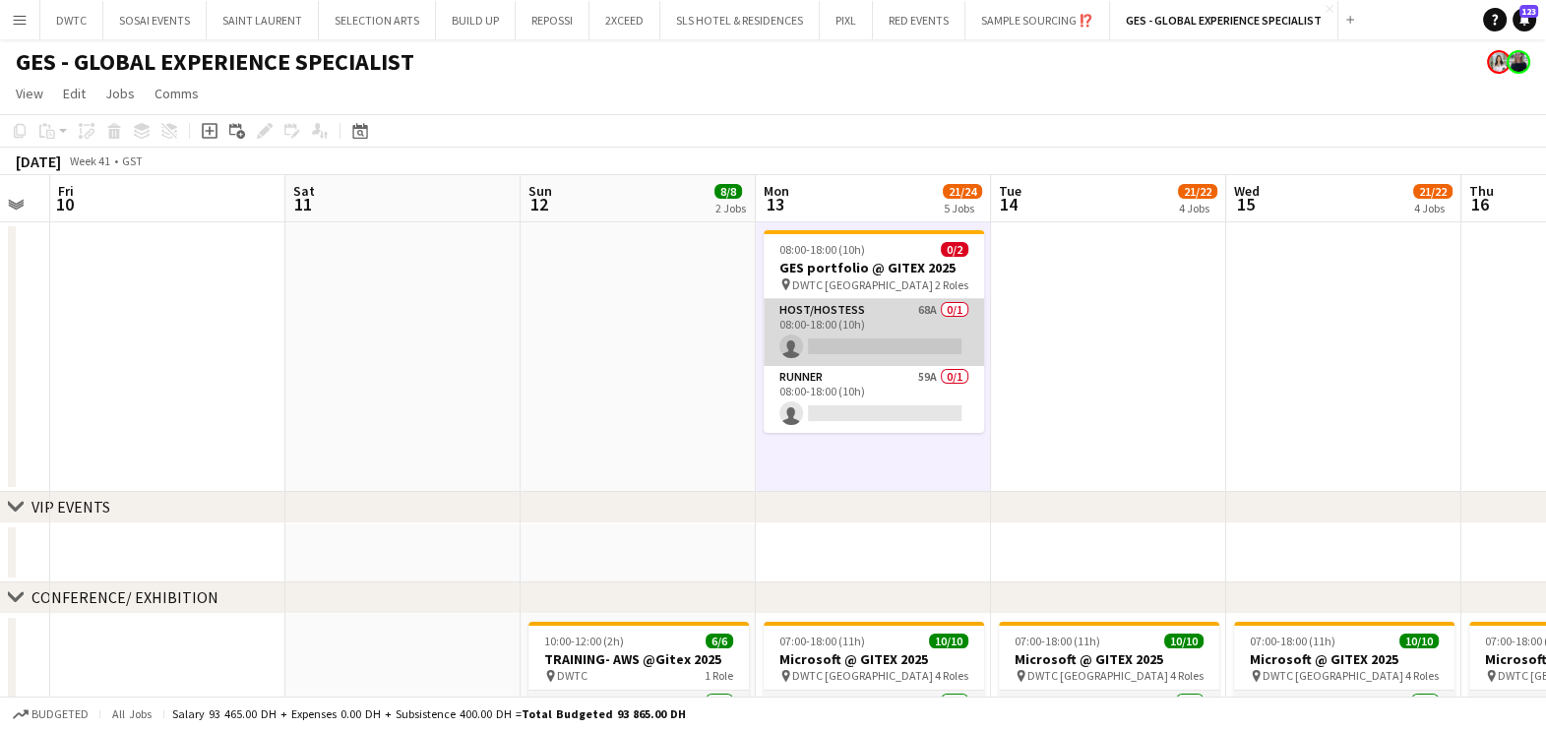
click at [790, 315] on app-card-role "Host/Hostess 68A 0/1 08:00-18:00 (10h) single-neutral-actions" at bounding box center [874, 332] width 220 height 67
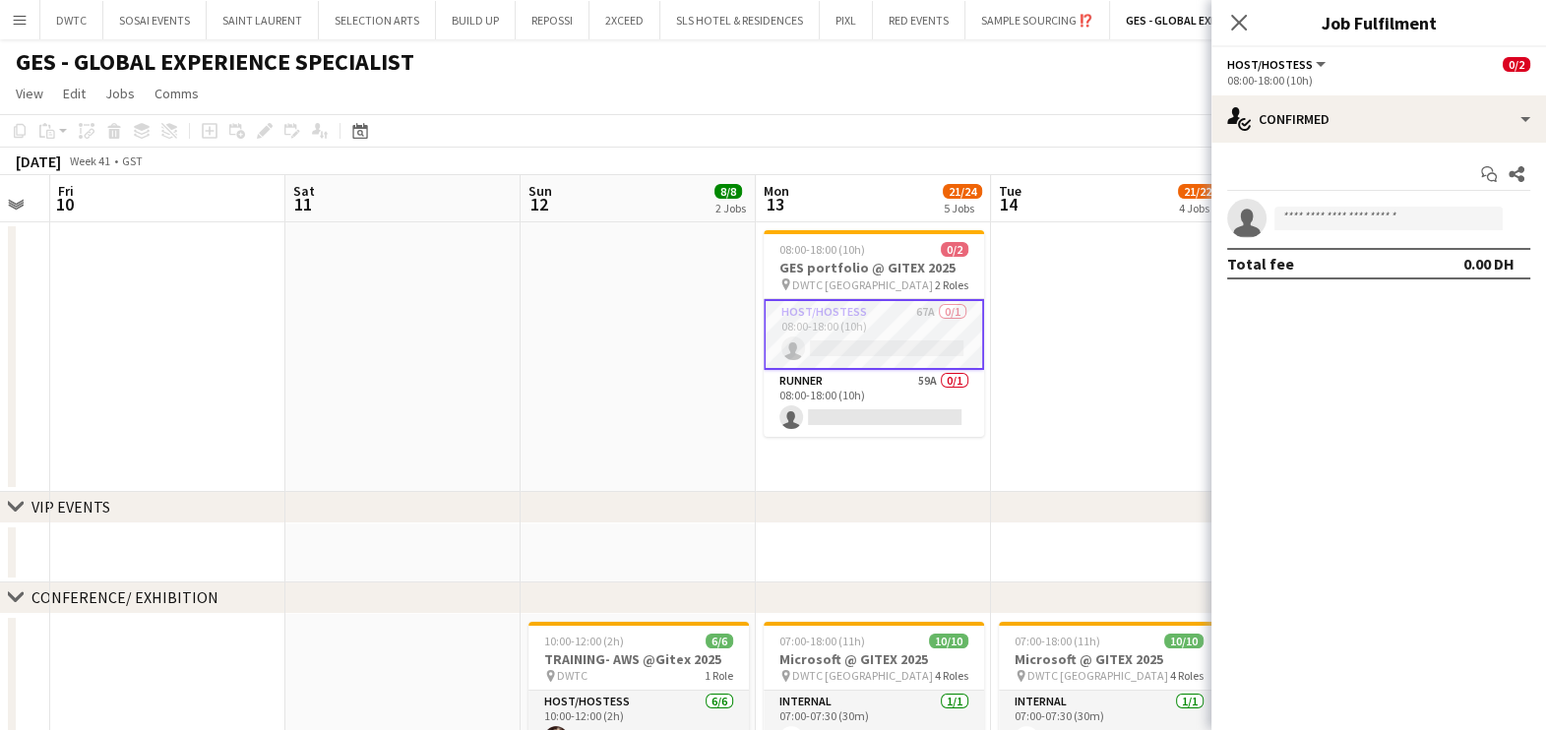
click at [1112, 413] on app-date-cell at bounding box center [1108, 357] width 235 height 270
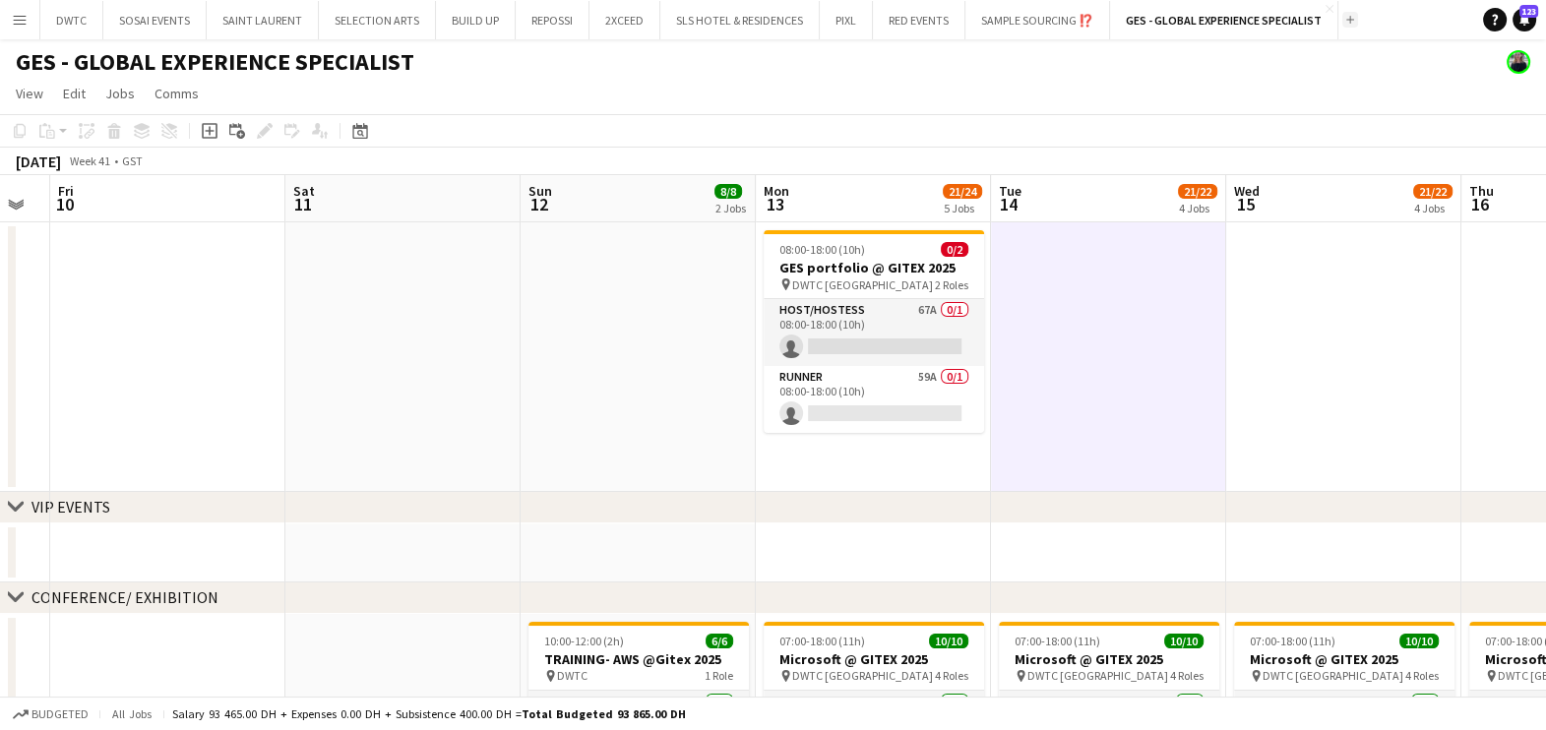
click at [1345, 24] on button "Add" at bounding box center [1350, 20] width 16 height 16
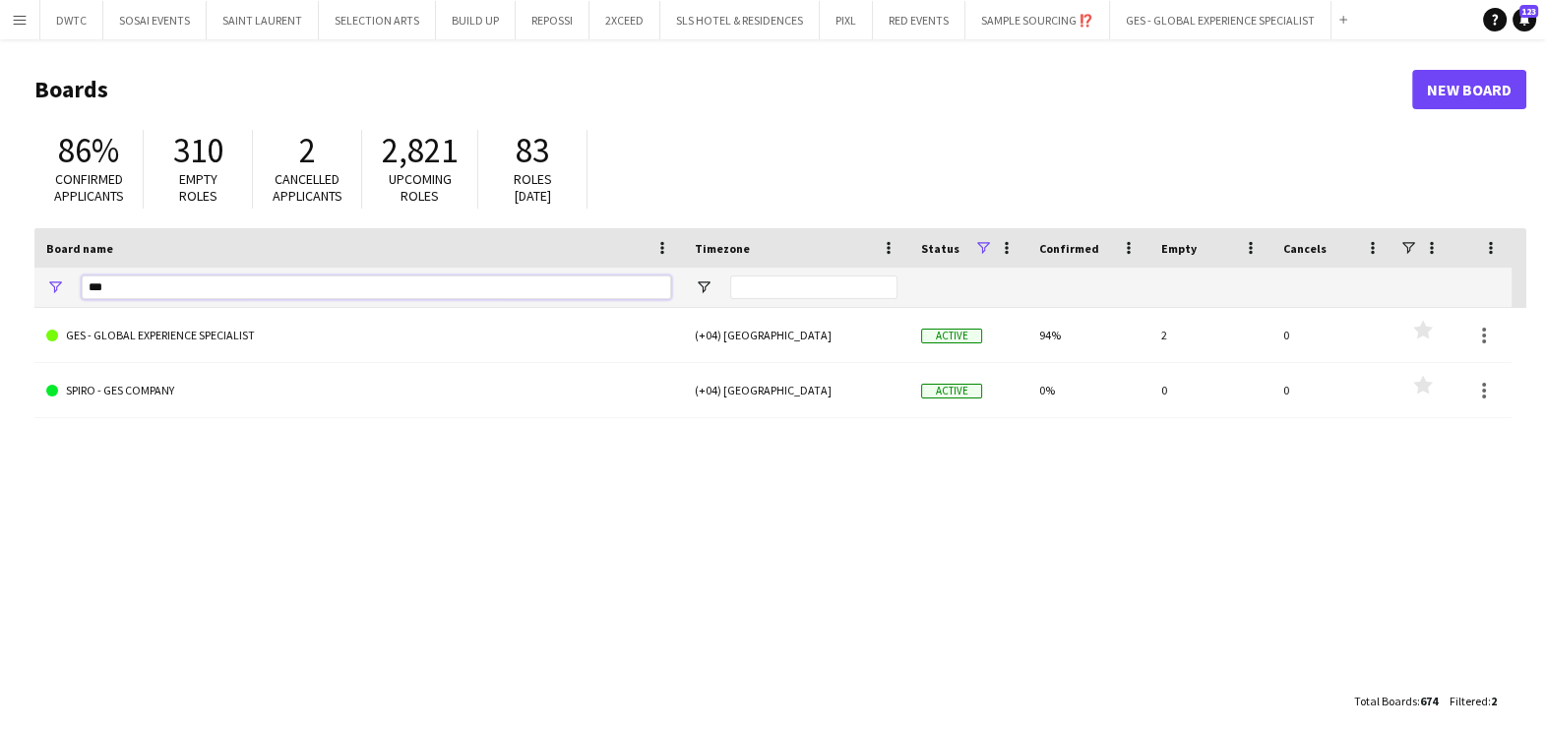
click at [375, 282] on input "***" at bounding box center [376, 288] width 589 height 24
type input "***"
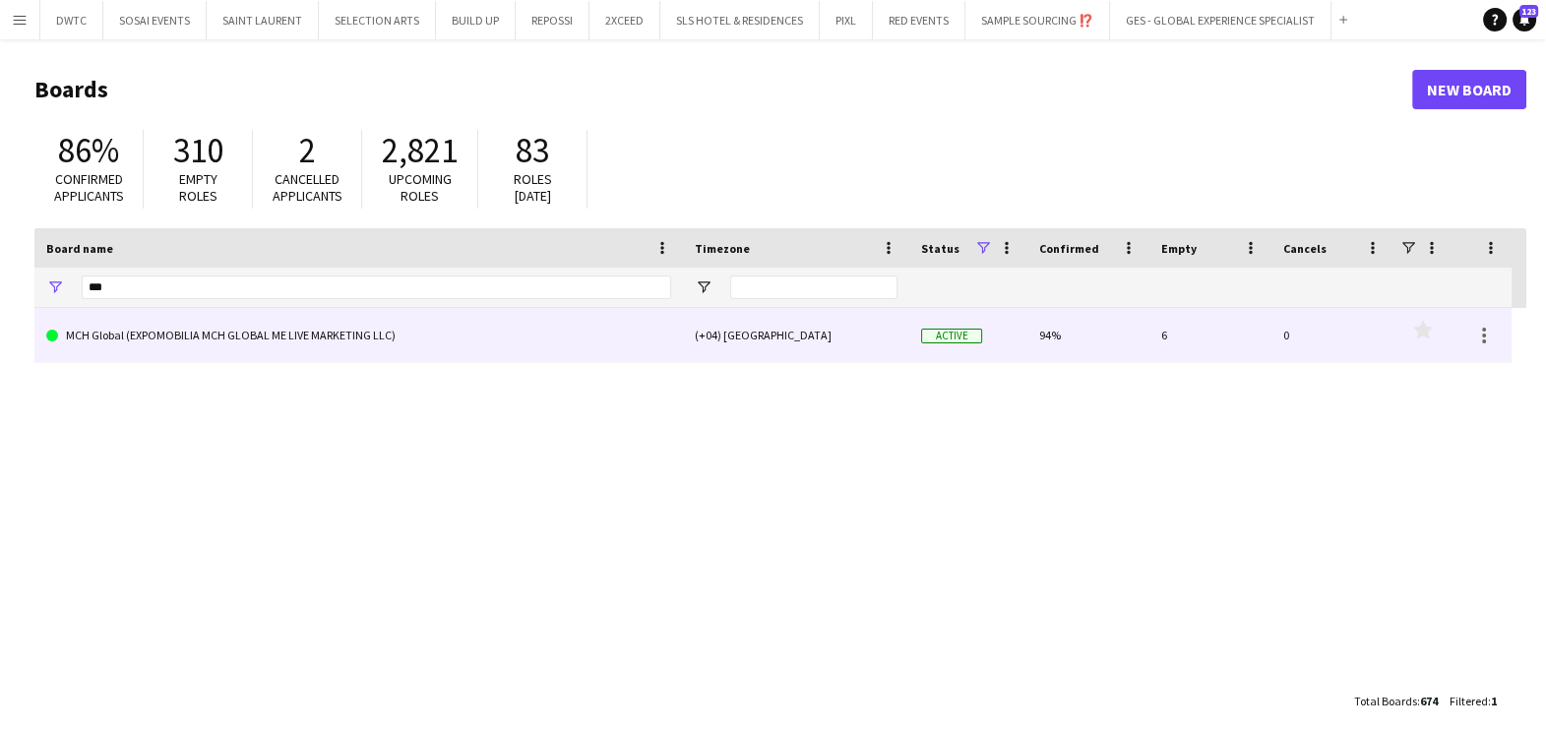
click at [271, 355] on link "MCH Global (EXPOMOBILIA MCH GLOBAL ME LIVE MARKETING LLC)" at bounding box center [358, 335] width 625 height 55
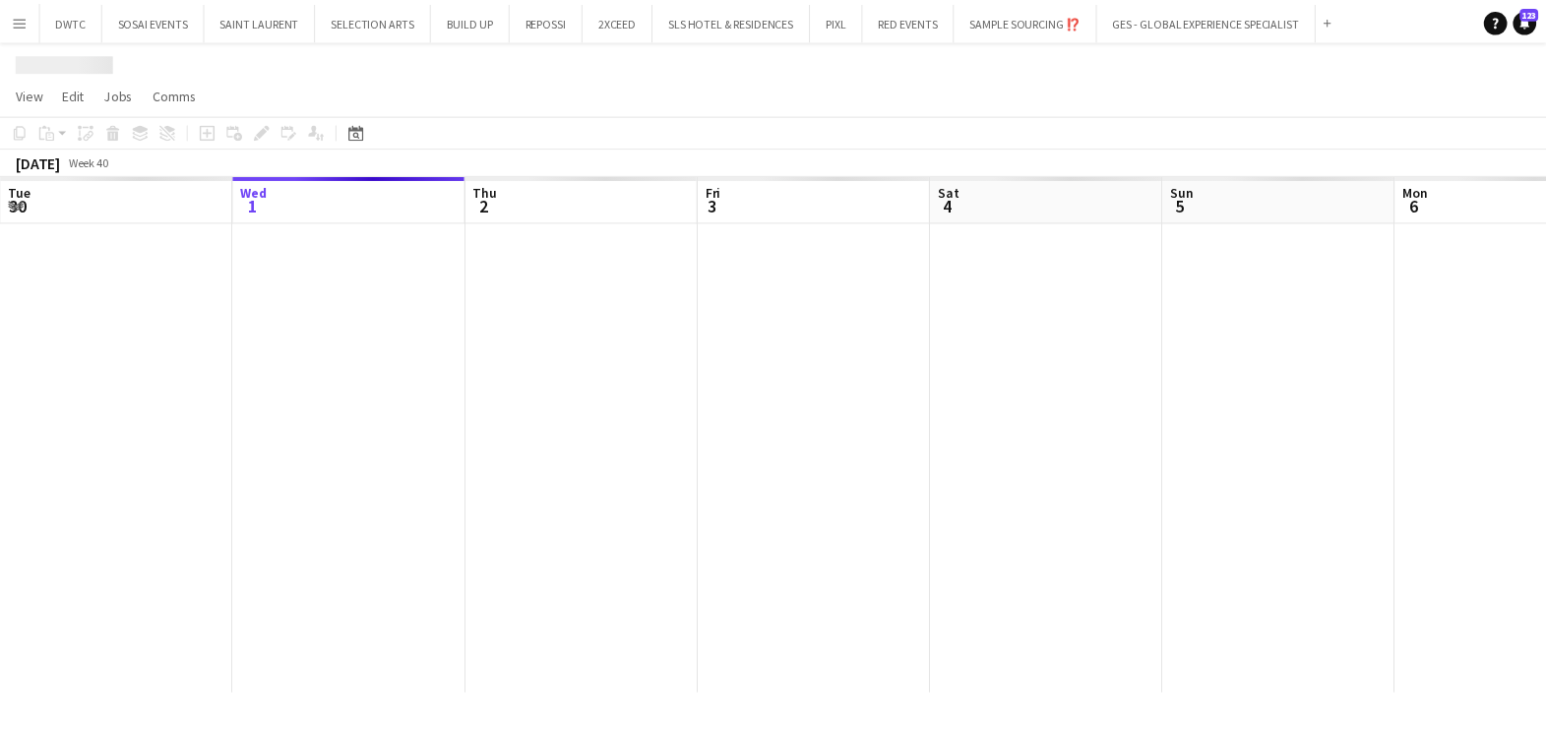
scroll to position [0, 230]
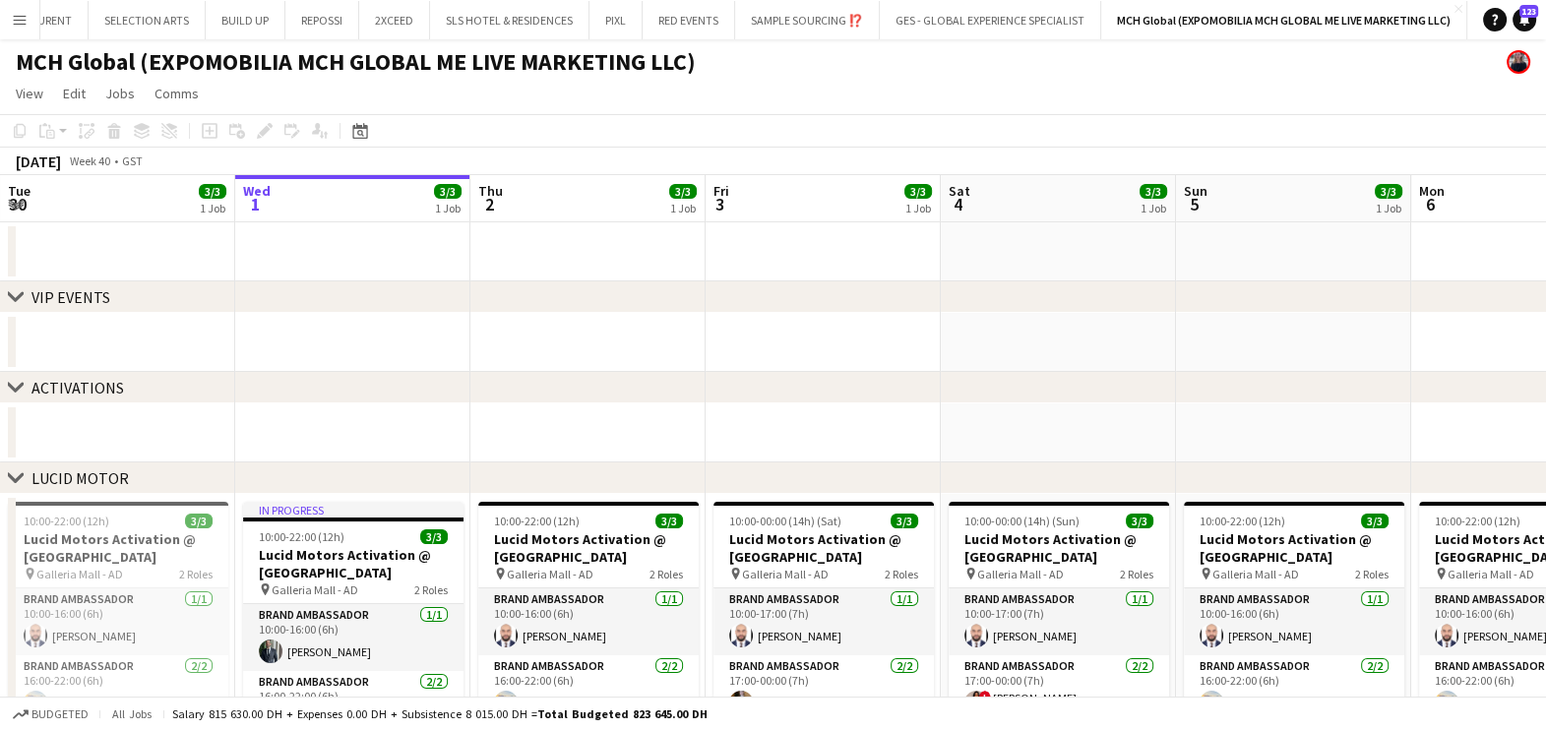
drag, startPoint x: 1177, startPoint y: 397, endPoint x: -5, endPoint y: 333, distance: 1183.5
click at [0, 333] on html "Menu Boards Boards Boards All jobs Status Workforce Workforce My Workforce Recr…" at bounding box center [773, 601] width 1546 height 1203
drag, startPoint x: 1465, startPoint y: 311, endPoint x: 182, endPoint y: 315, distance: 1283.2
click at [179, 311] on div "chevron-right VIP EVENTS" at bounding box center [773, 296] width 1546 height 31
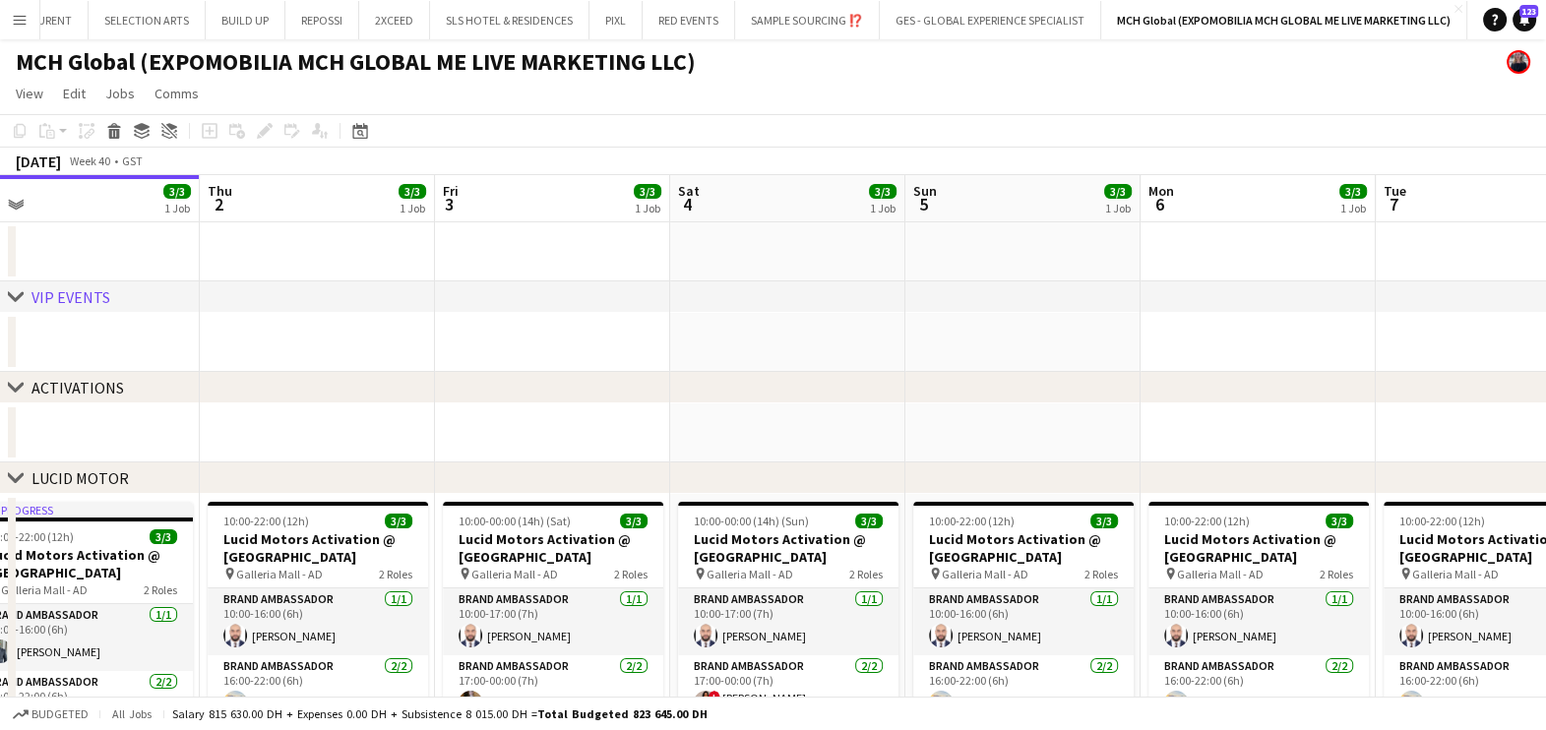
drag, startPoint x: 1232, startPoint y: 338, endPoint x: 236, endPoint y: 340, distance: 995.8
click at [237, 339] on app-calendar-viewport "Sun 28 3/3 1 Job Mon 29 3/3 1 Job Tue 30 3/3 1 Job Wed 1 3/3 1 Job Thu 2 3/3 1 …" at bounding box center [773, 672] width 1546 height 995
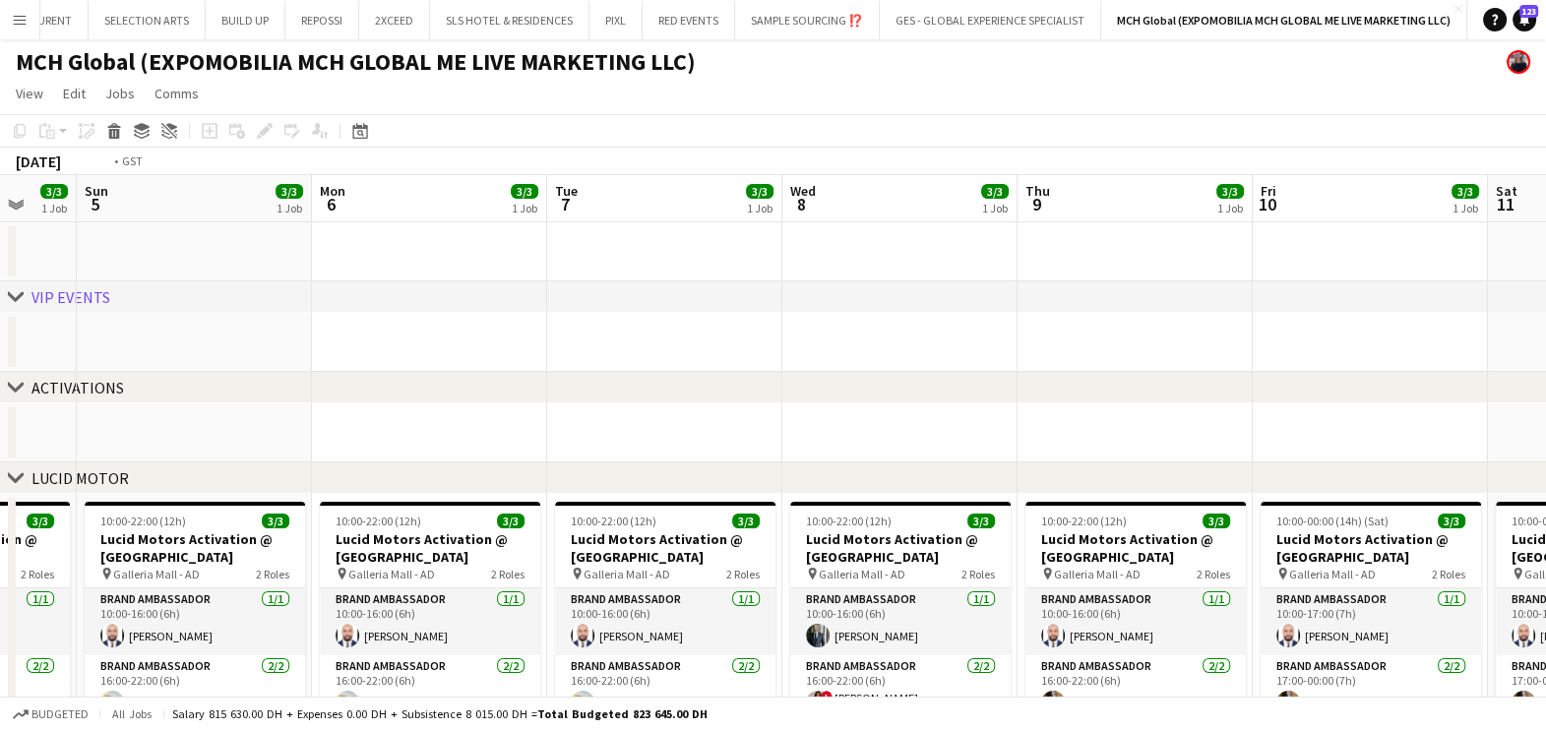
drag, startPoint x: 1102, startPoint y: 354, endPoint x: 162, endPoint y: 367, distance: 939.8
click at [143, 359] on app-calendar-viewport "Wed 1 3/3 1 Job Thu 2 3/3 1 Job Fri 3 3/3 1 Job Sat 4 3/3 1 Job Sun 5 3/3 1 Job…" at bounding box center [773, 672] width 1546 height 995
drag, startPoint x: 80, startPoint y: 365, endPoint x: 154, endPoint y: 372, distance: 75.1
click at [0, 365] on html "Menu Boards Boards Boards All jobs Status Workforce Workforce My Workforce Recr…" at bounding box center [773, 601] width 1546 height 1203
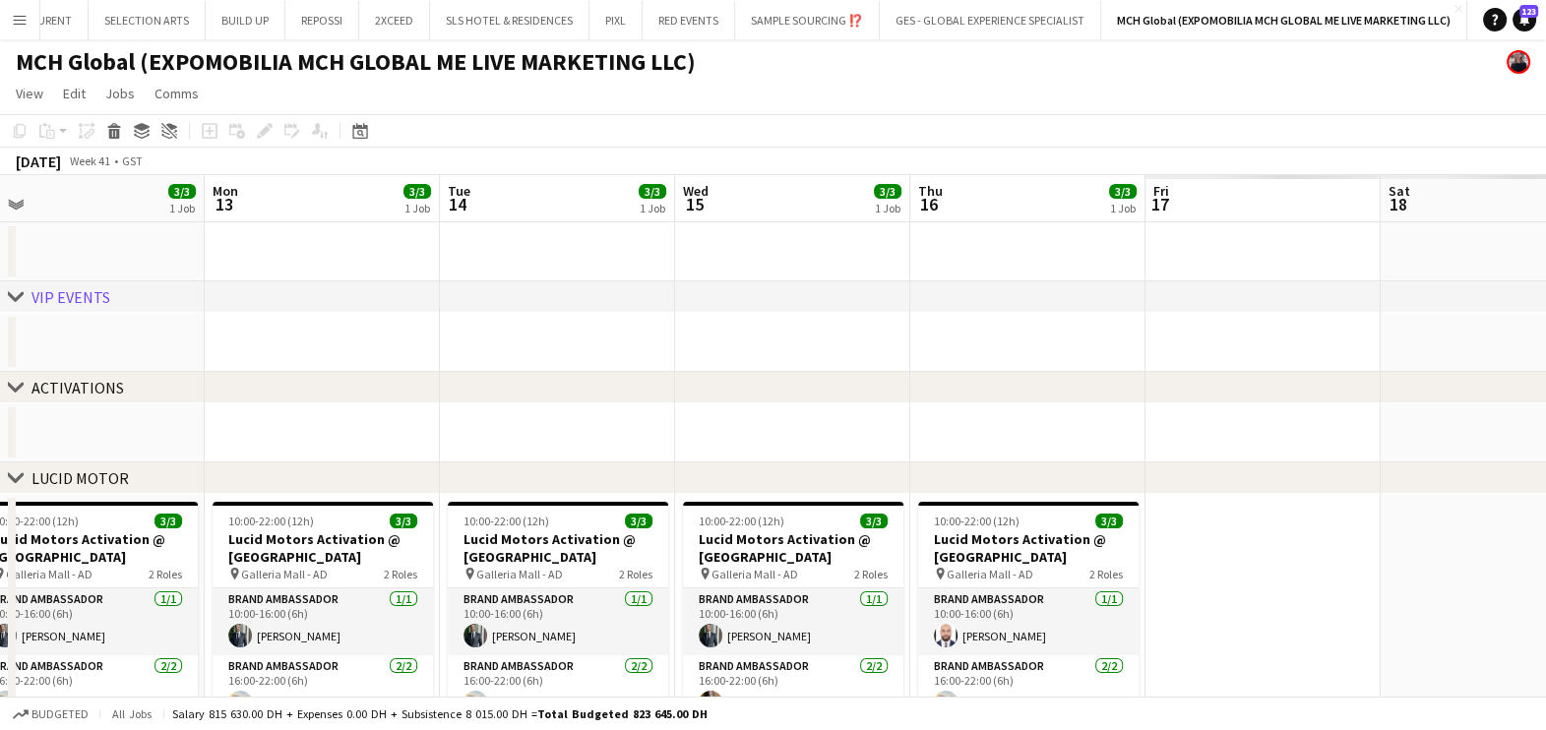
drag, startPoint x: 346, startPoint y: 355, endPoint x: 334, endPoint y: 368, distance: 18.1
click at [251, 357] on app-calendar-viewport "Thu 9 3/3 1 Job Fri 10 3/3 1 Job Sat 11 3/3 1 Job Sun 12 3/3 1 Job Mon 13 3/3 1…" at bounding box center [773, 672] width 1546 height 995
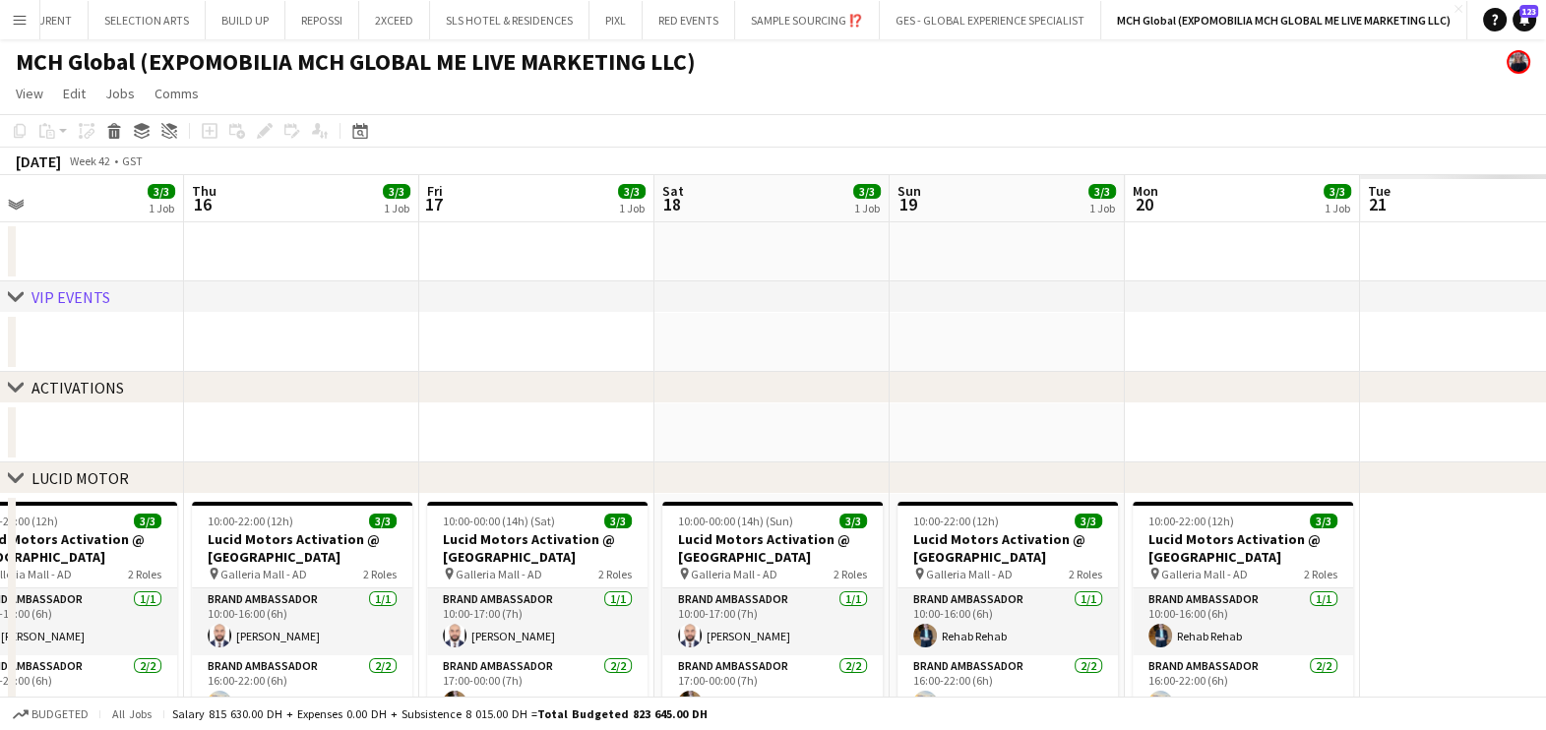
drag, startPoint x: 330, startPoint y: 369, endPoint x: 456, endPoint y: 383, distance: 126.7
click at [261, 374] on div "chevron-right VIP EVENTS chevron-right ACTIVATIONS chevron-right LUCID MOTOR ch…" at bounding box center [773, 672] width 1546 height 995
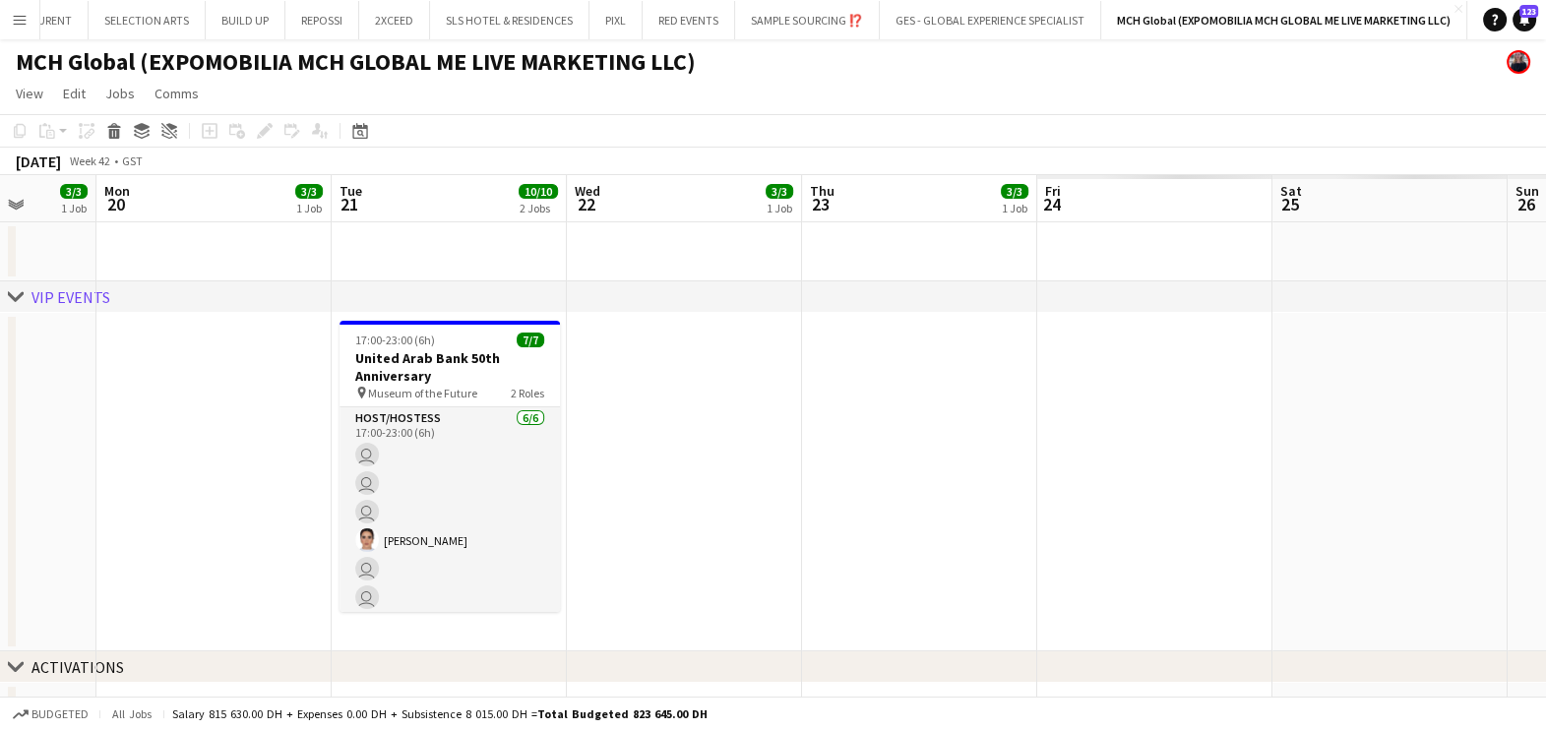
scroll to position [0, 599]
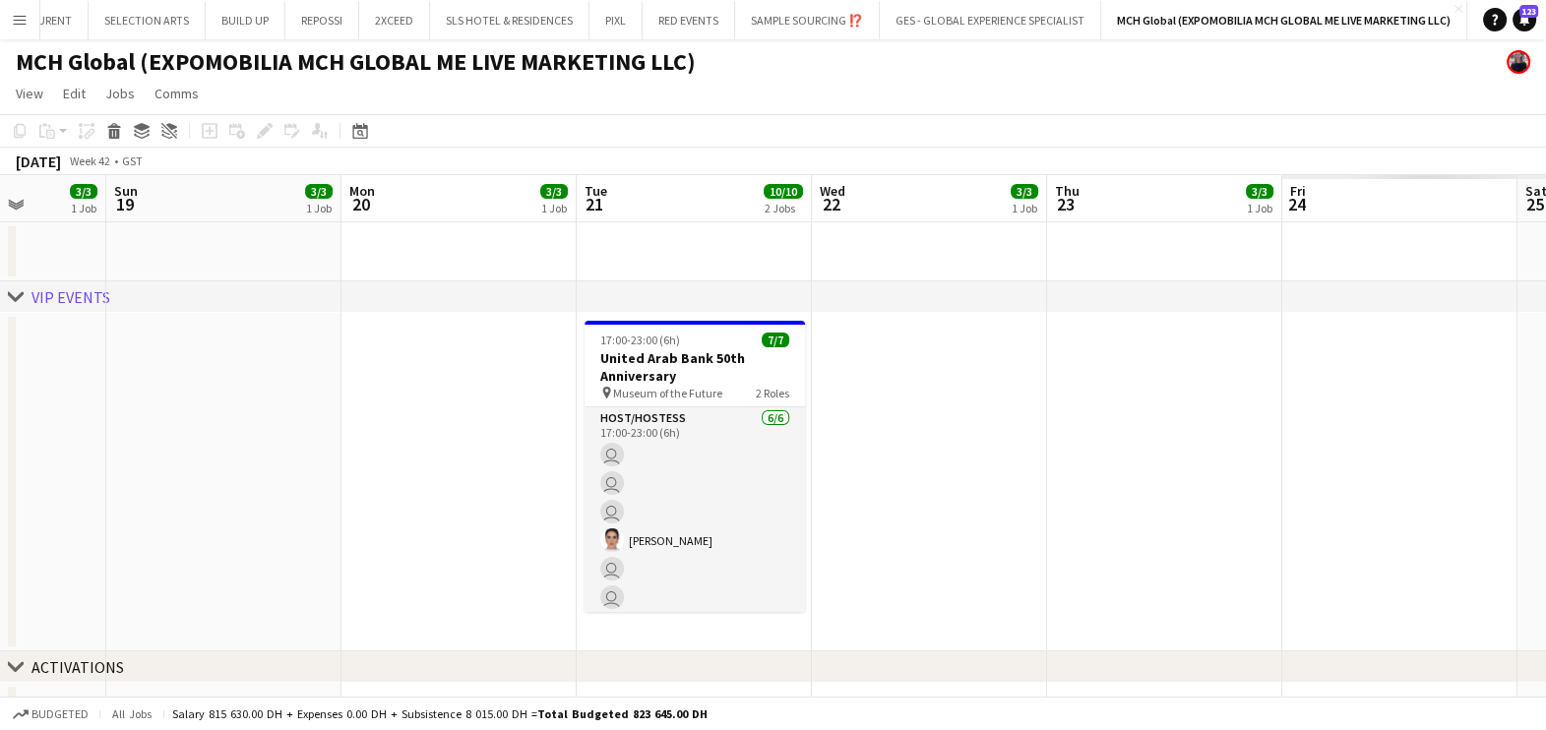
drag, startPoint x: 1202, startPoint y: 383, endPoint x: 469, endPoint y: 390, distance: 733.1
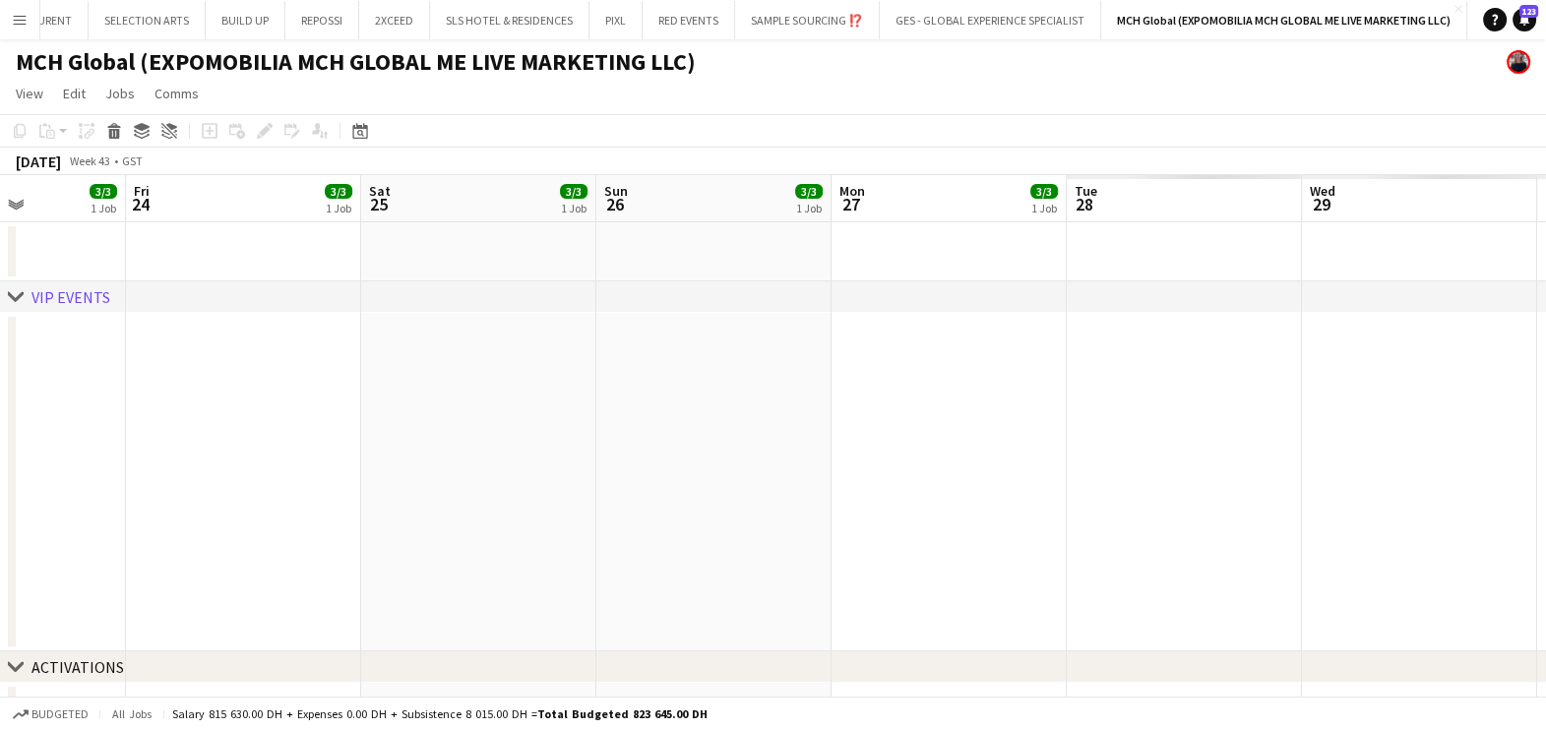
drag, startPoint x: 1038, startPoint y: 453, endPoint x: 147, endPoint y: 457, distance: 891.5
drag, startPoint x: 1281, startPoint y: 461, endPoint x: 340, endPoint y: 465, distance: 940.7
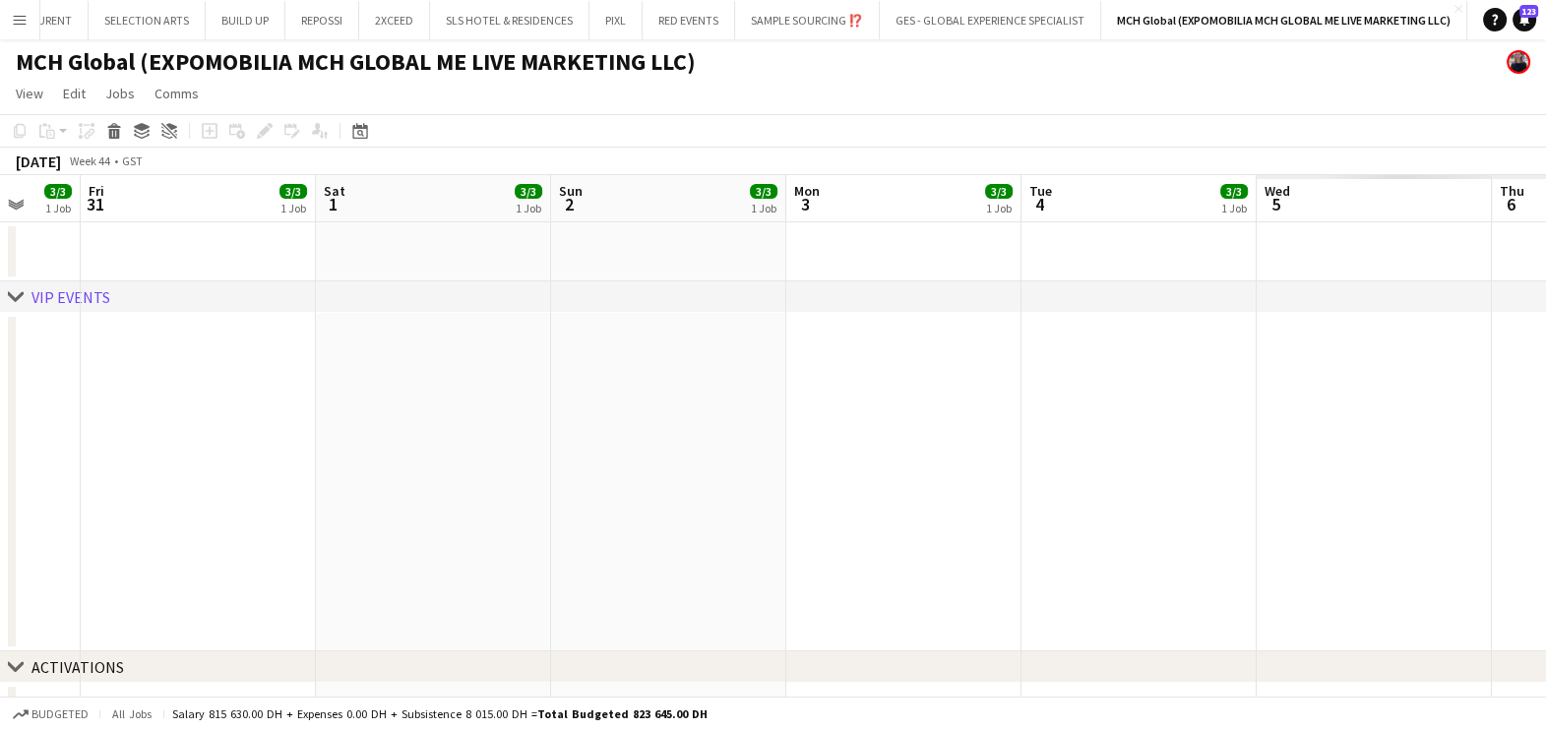
drag, startPoint x: 1084, startPoint y: 466, endPoint x: 1114, endPoint y: 487, distance: 36.0
click at [0, 472] on html "Menu Boards Boards Boards All jobs Status Workforce Workforce My Workforce Recr…" at bounding box center [773, 741] width 1546 height 1483
drag, startPoint x: 271, startPoint y: 487, endPoint x: 472, endPoint y: 532, distance: 206.7
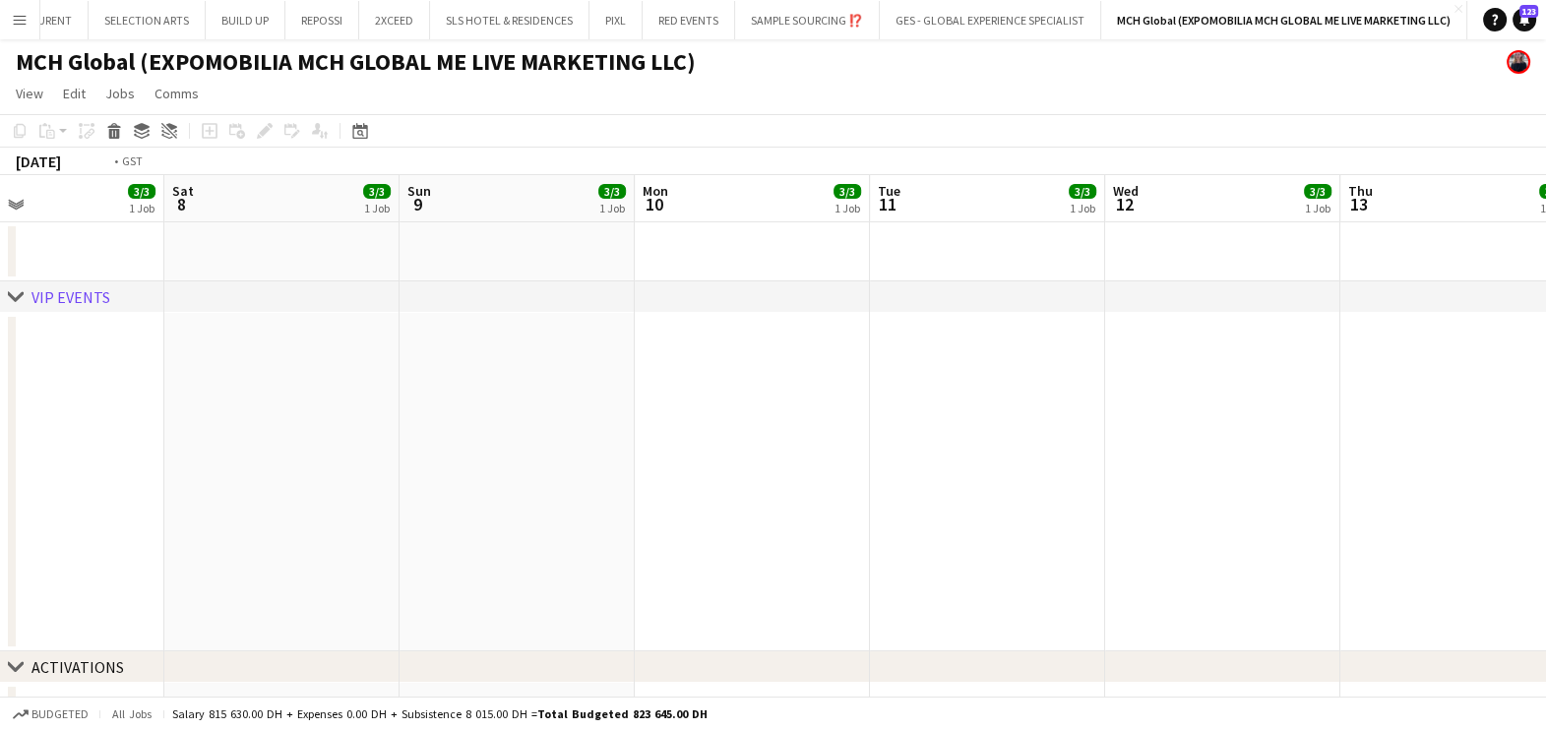
drag, startPoint x: 1265, startPoint y: 531, endPoint x: 140, endPoint y: 519, distance: 1125.8
click at [0, 502] on html "Menu Boards Boards Boards All jobs Status Workforce Workforce My Workforce Recr…" at bounding box center [773, 741] width 1546 height 1483
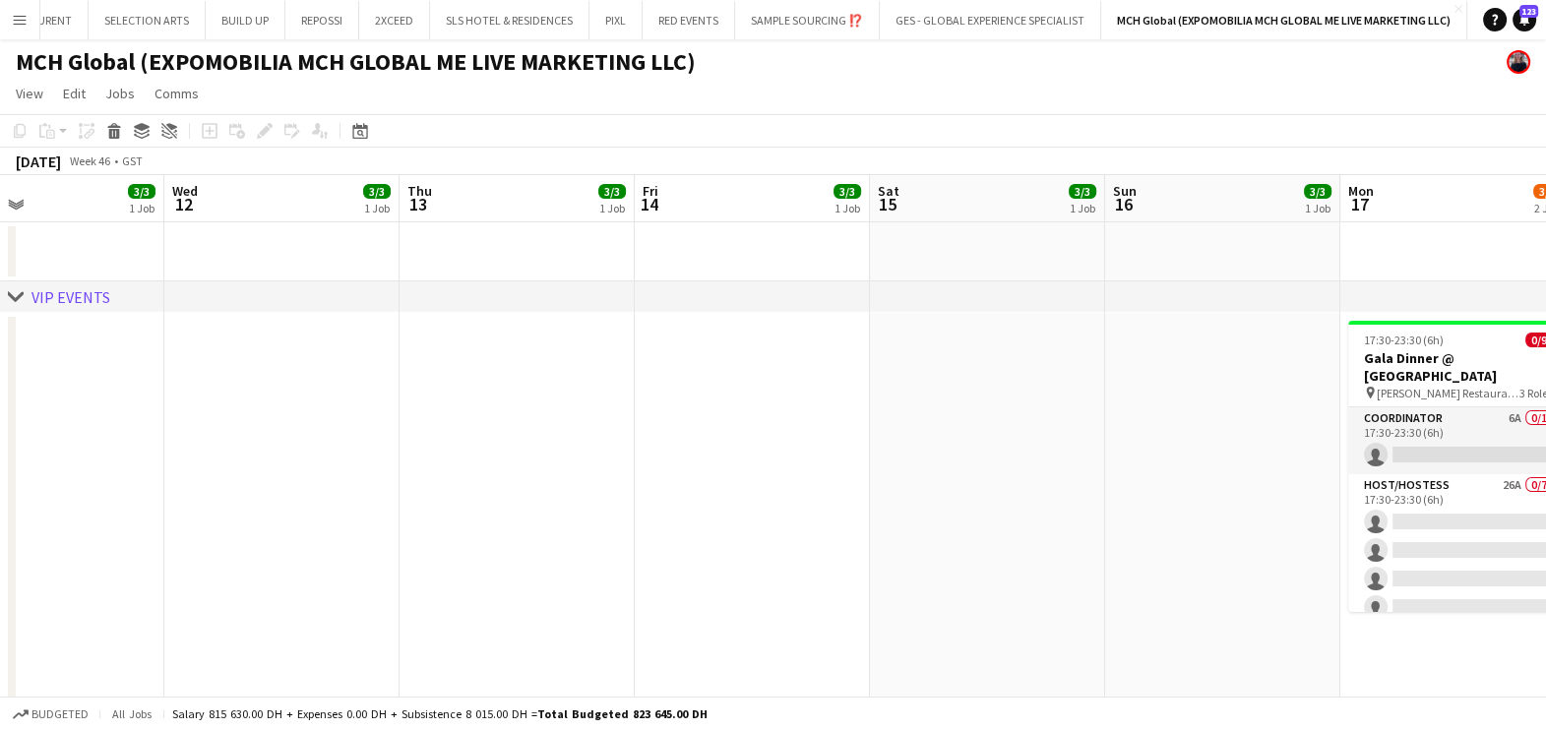
scroll to position [0, 519]
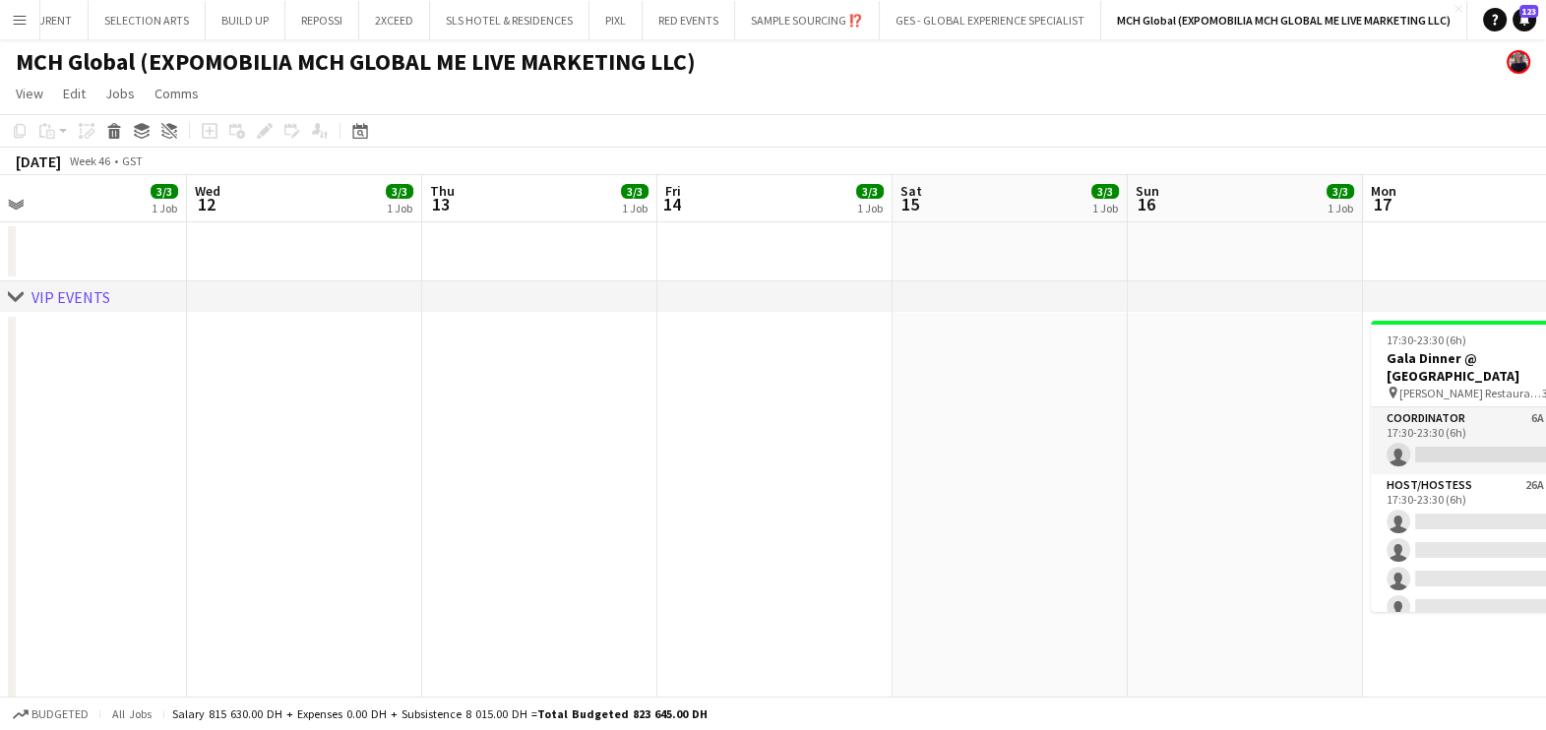
drag, startPoint x: 560, startPoint y: 507, endPoint x: 114, endPoint y: 482, distance: 446.4
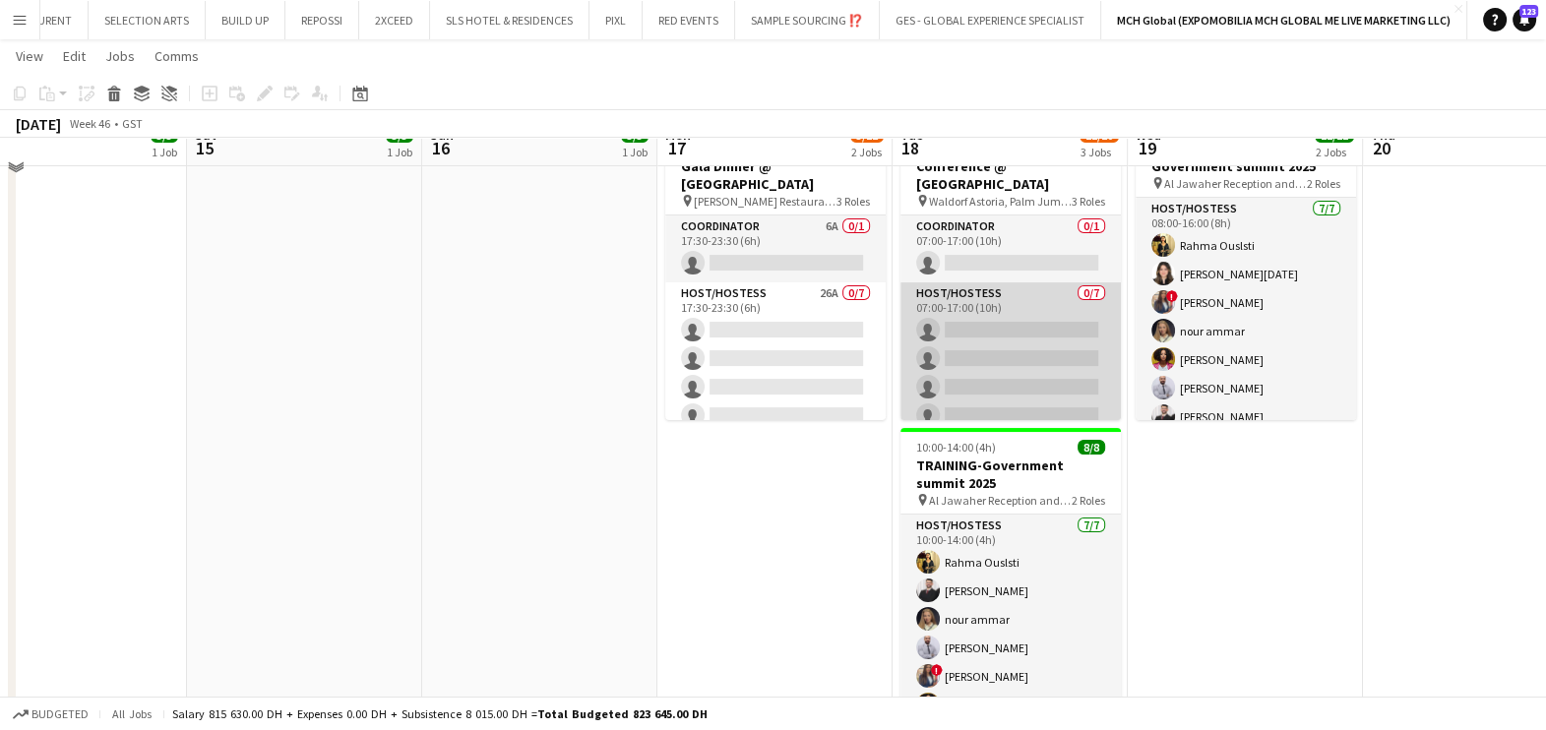
scroll to position [147, 0]
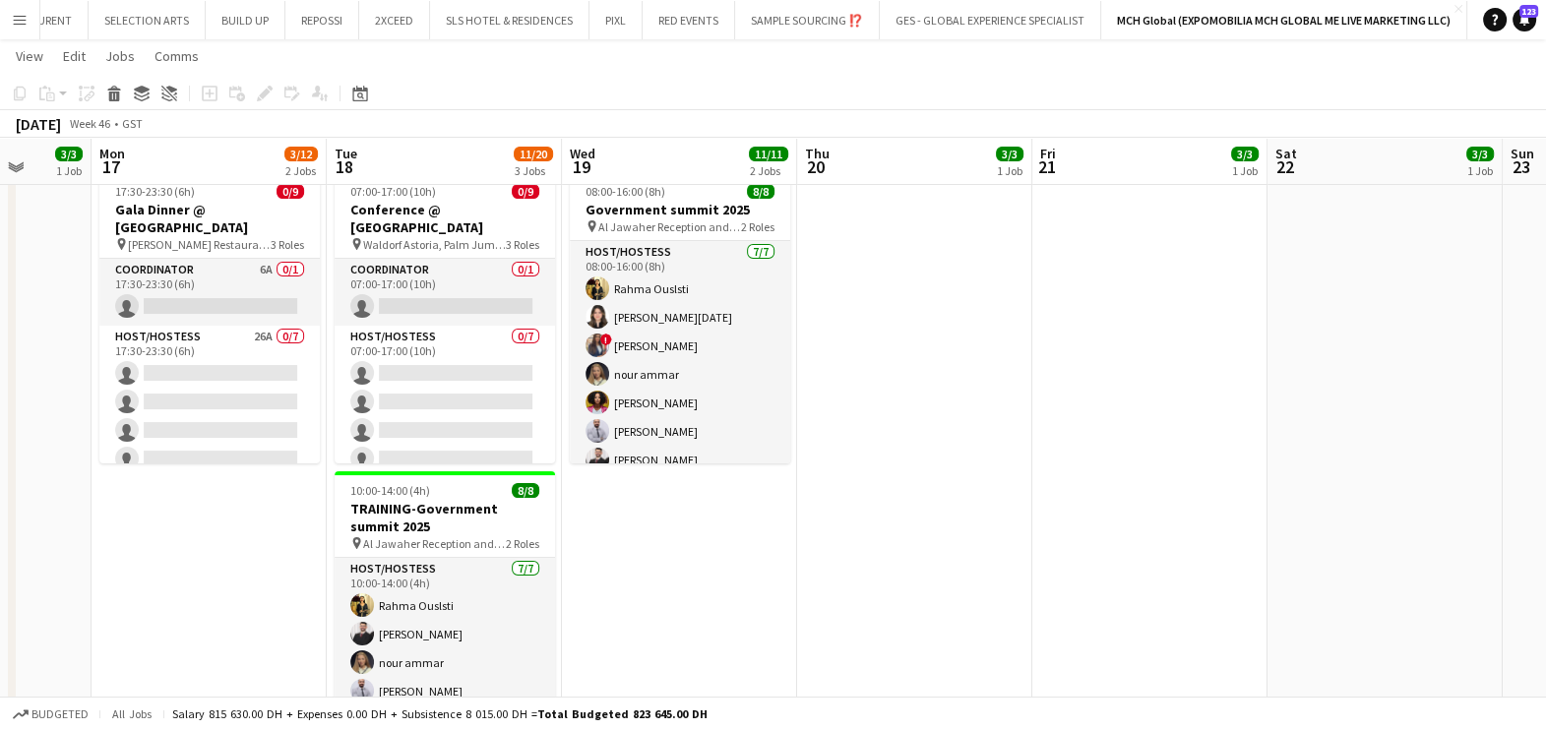
drag, startPoint x: 1477, startPoint y: 462, endPoint x: 909, endPoint y: 477, distance: 568.0
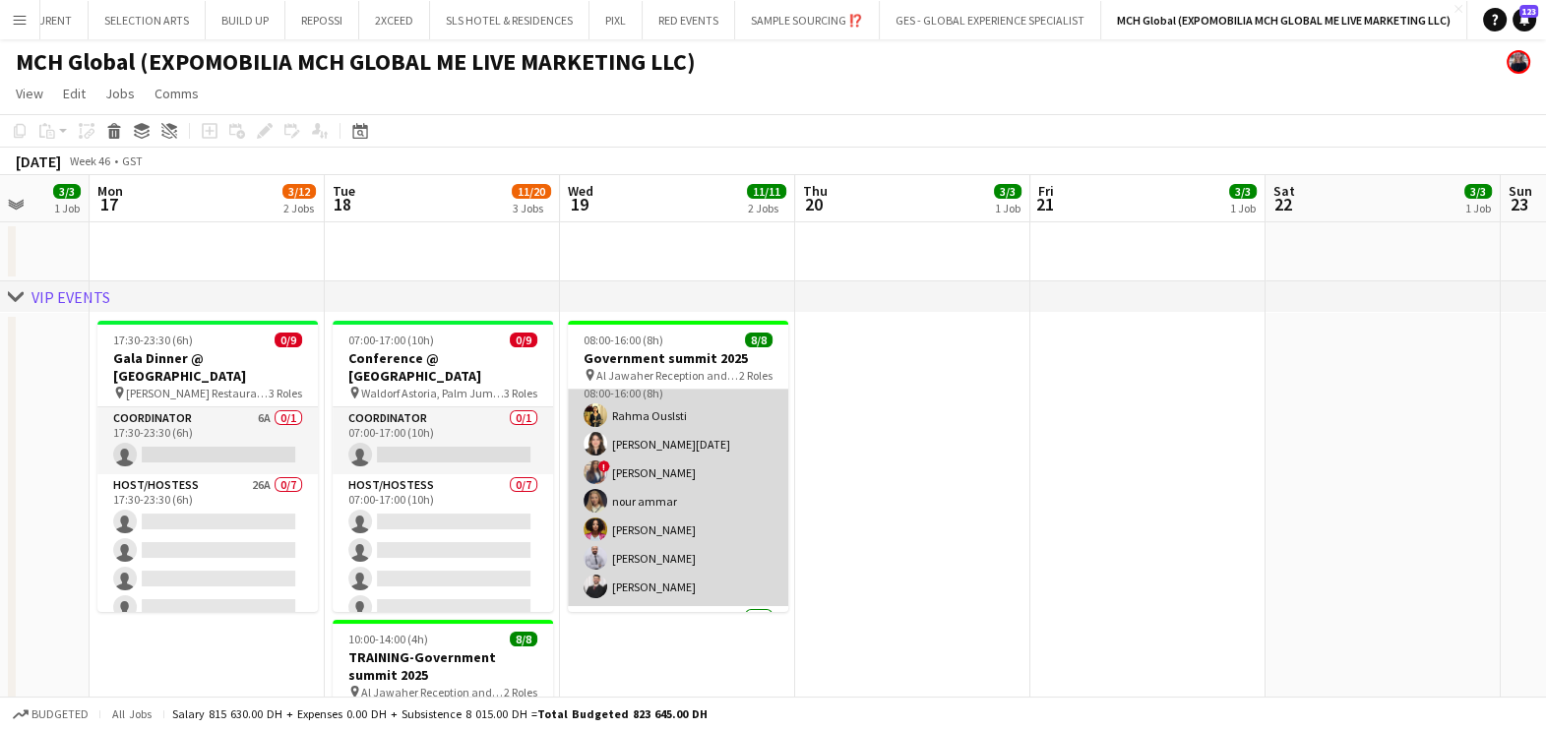
scroll to position [0, 0]
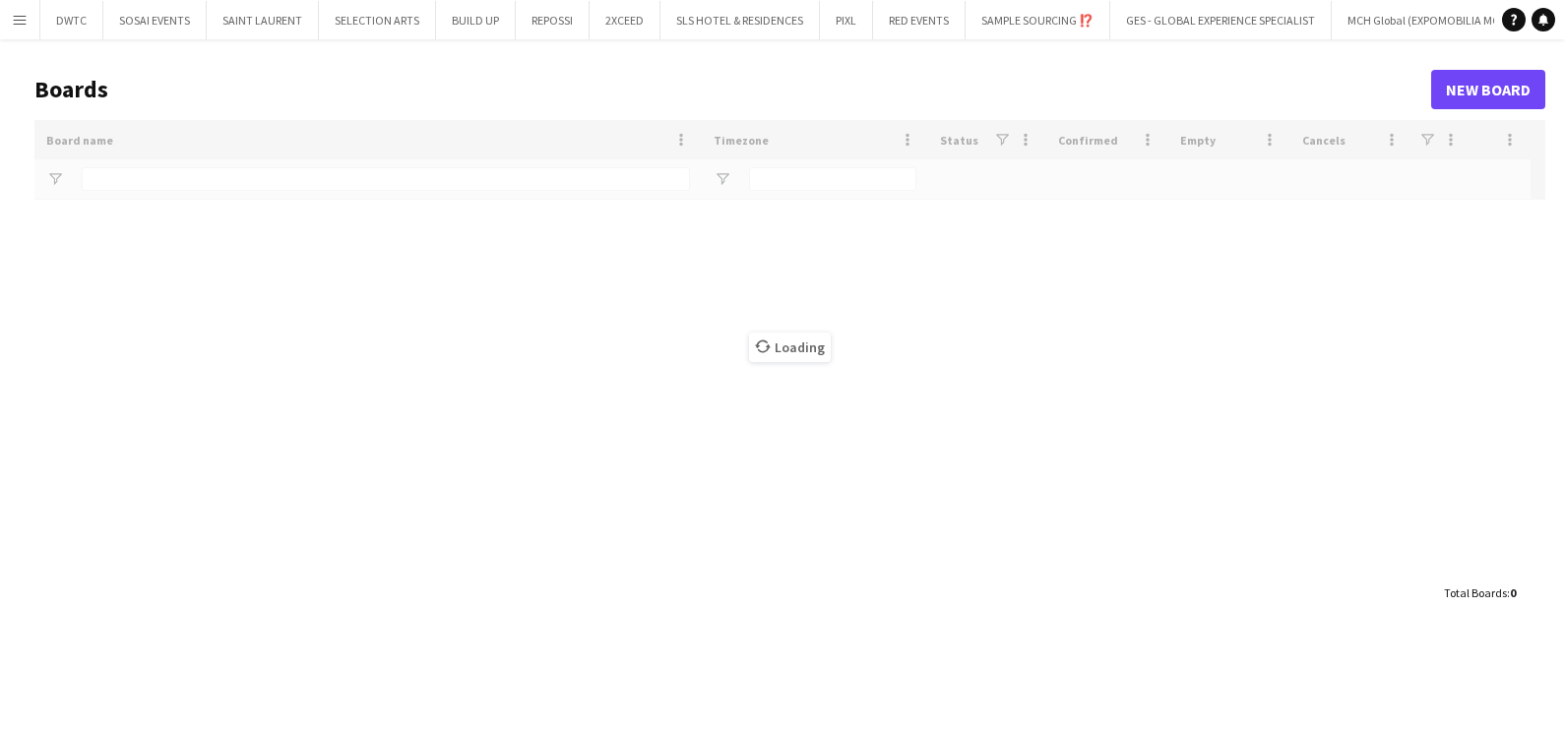
type input "***"
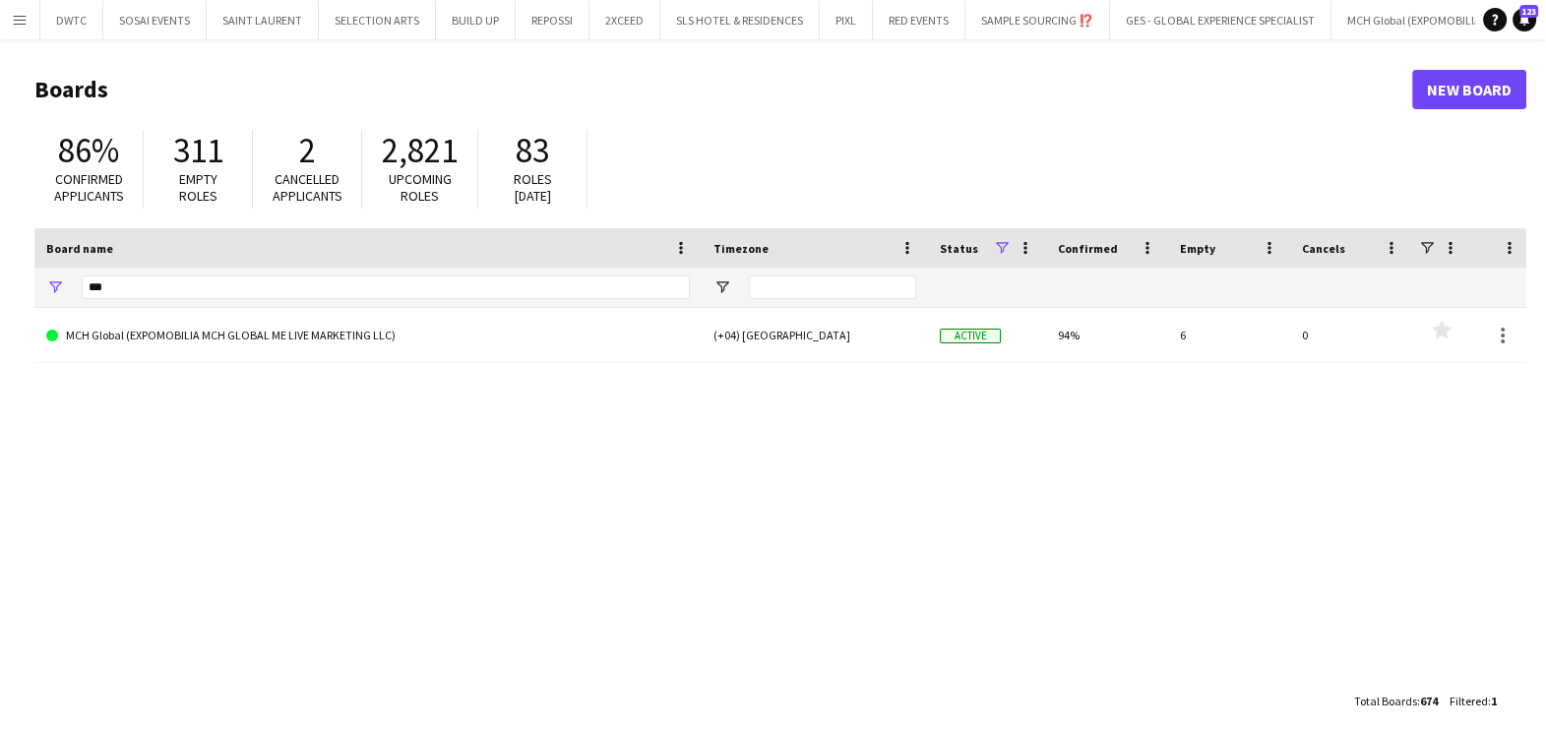
click at [15, 13] on app-icon "Menu" at bounding box center [20, 20] width 16 height 16
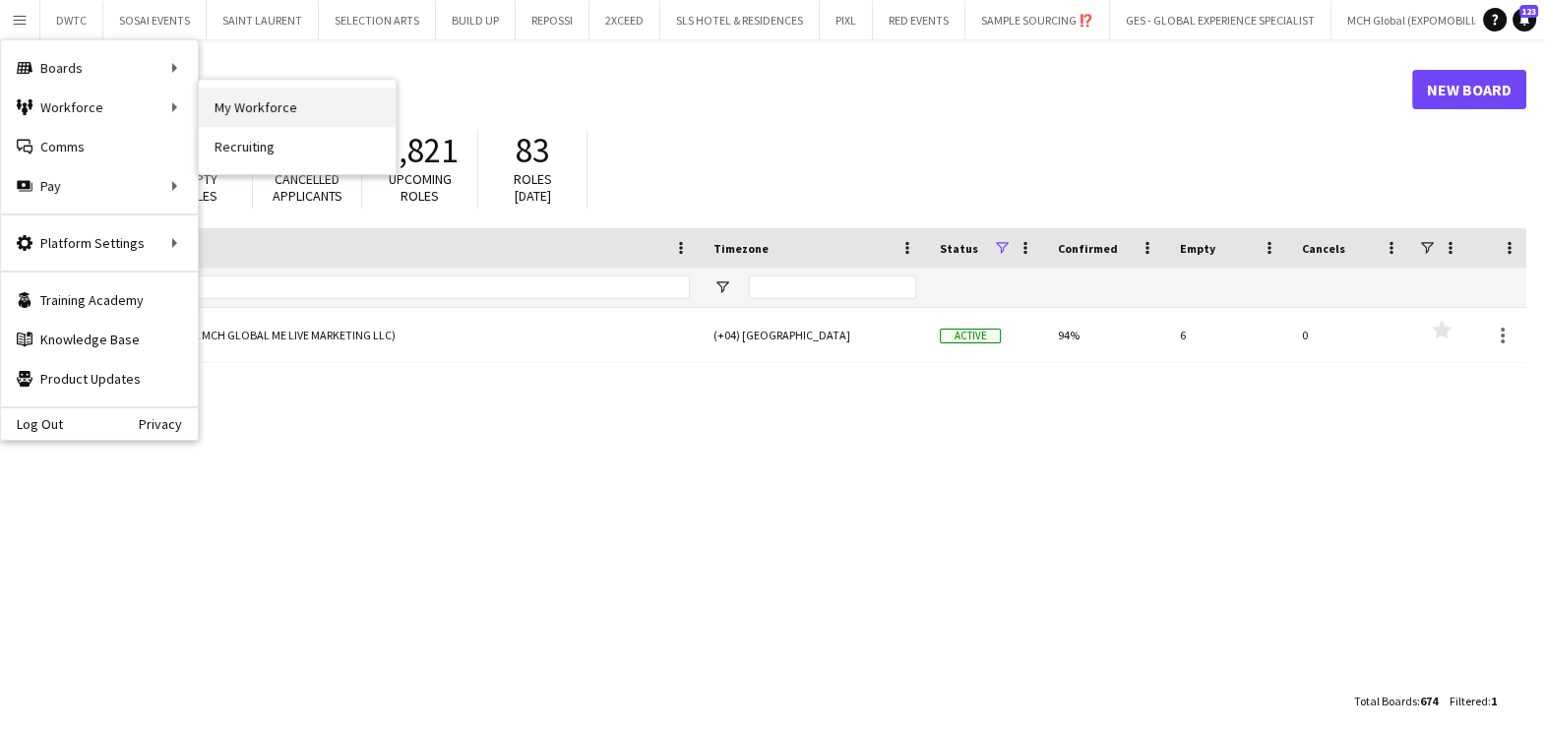
click at [238, 109] on link "My Workforce" at bounding box center [297, 107] width 197 height 39
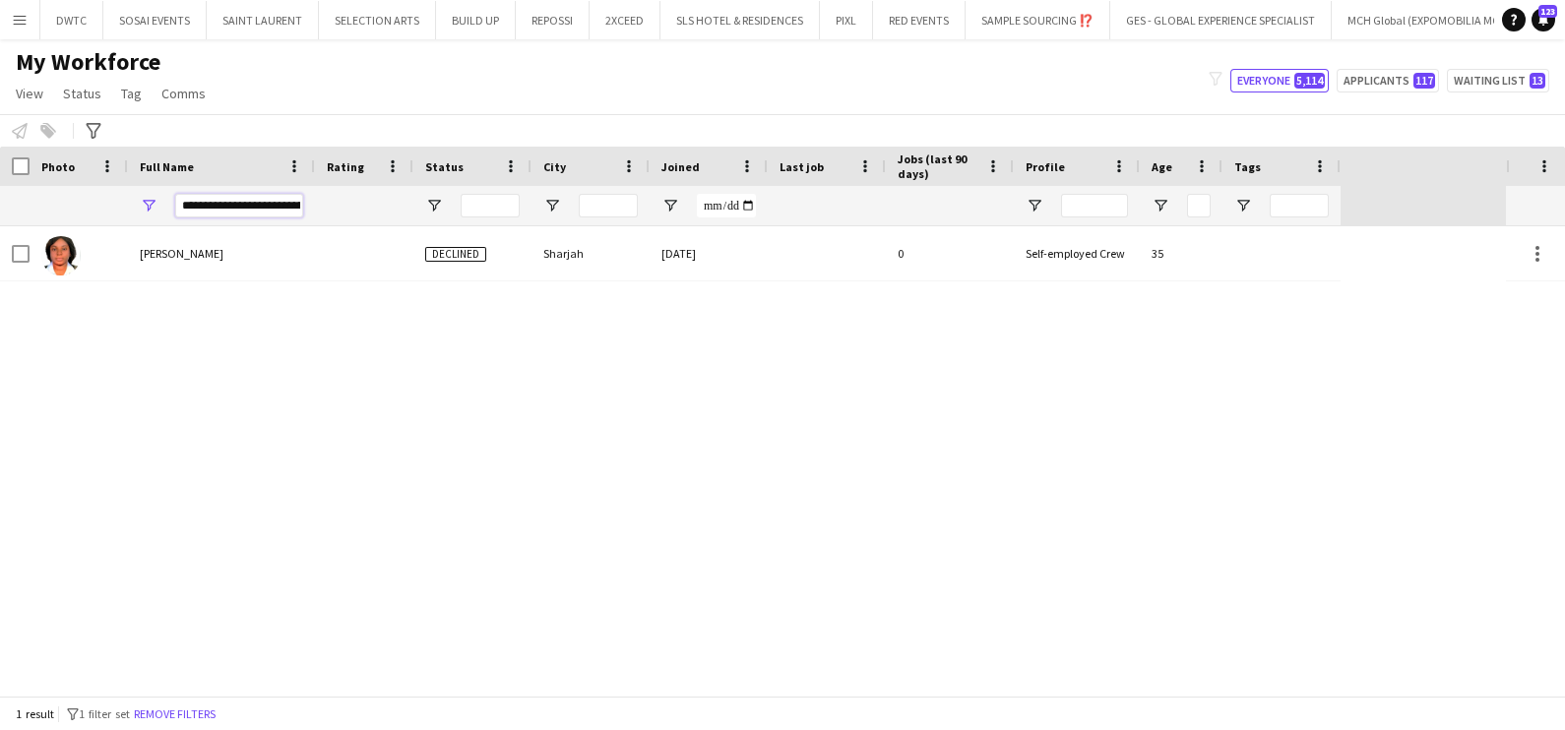
click at [261, 202] on input "**********" at bounding box center [239, 206] width 128 height 24
click at [263, 201] on input "**********" at bounding box center [239, 206] width 128 height 24
type input "*"
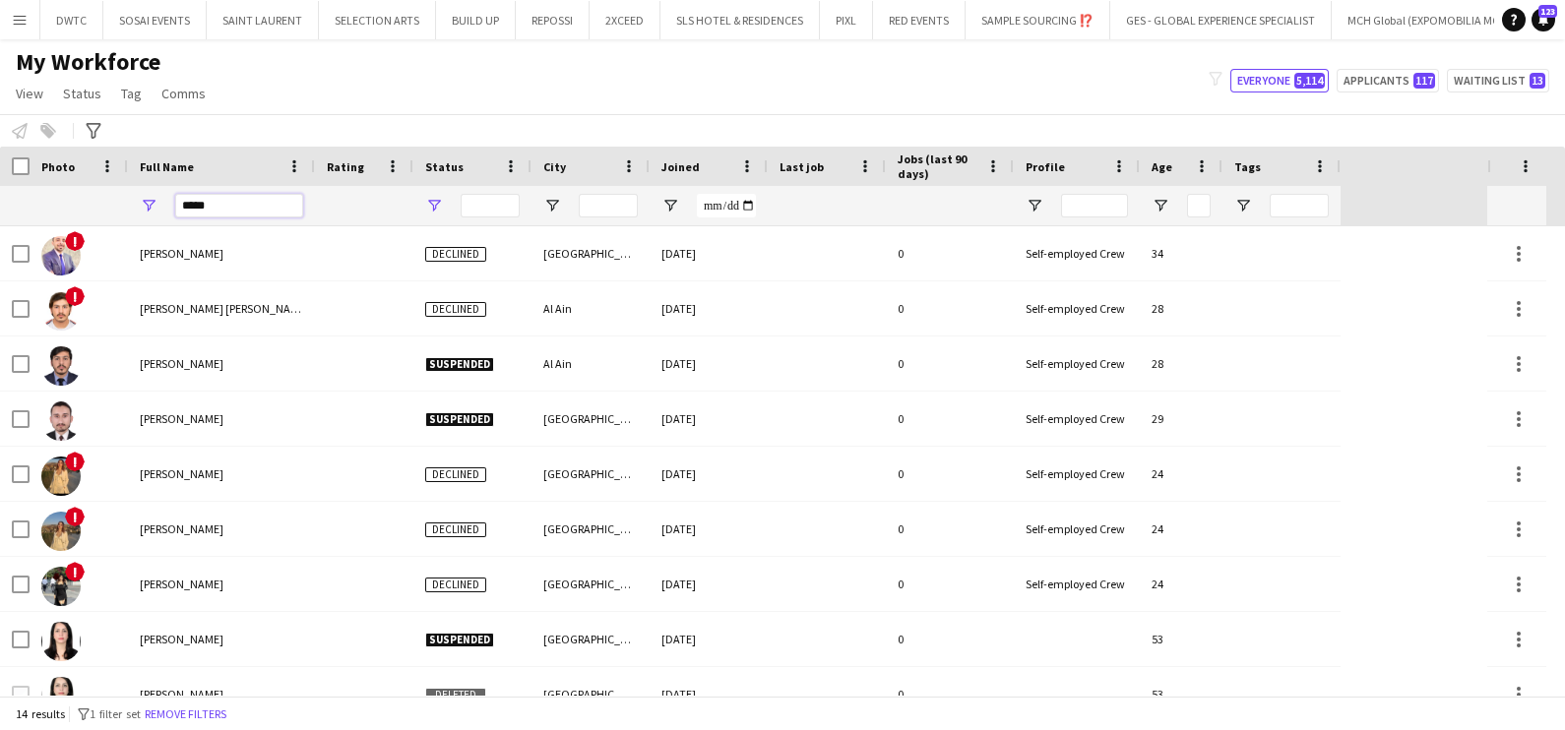
type input "*****"
click at [433, 204] on span "Open Filter Menu" at bounding box center [434, 206] width 18 height 18
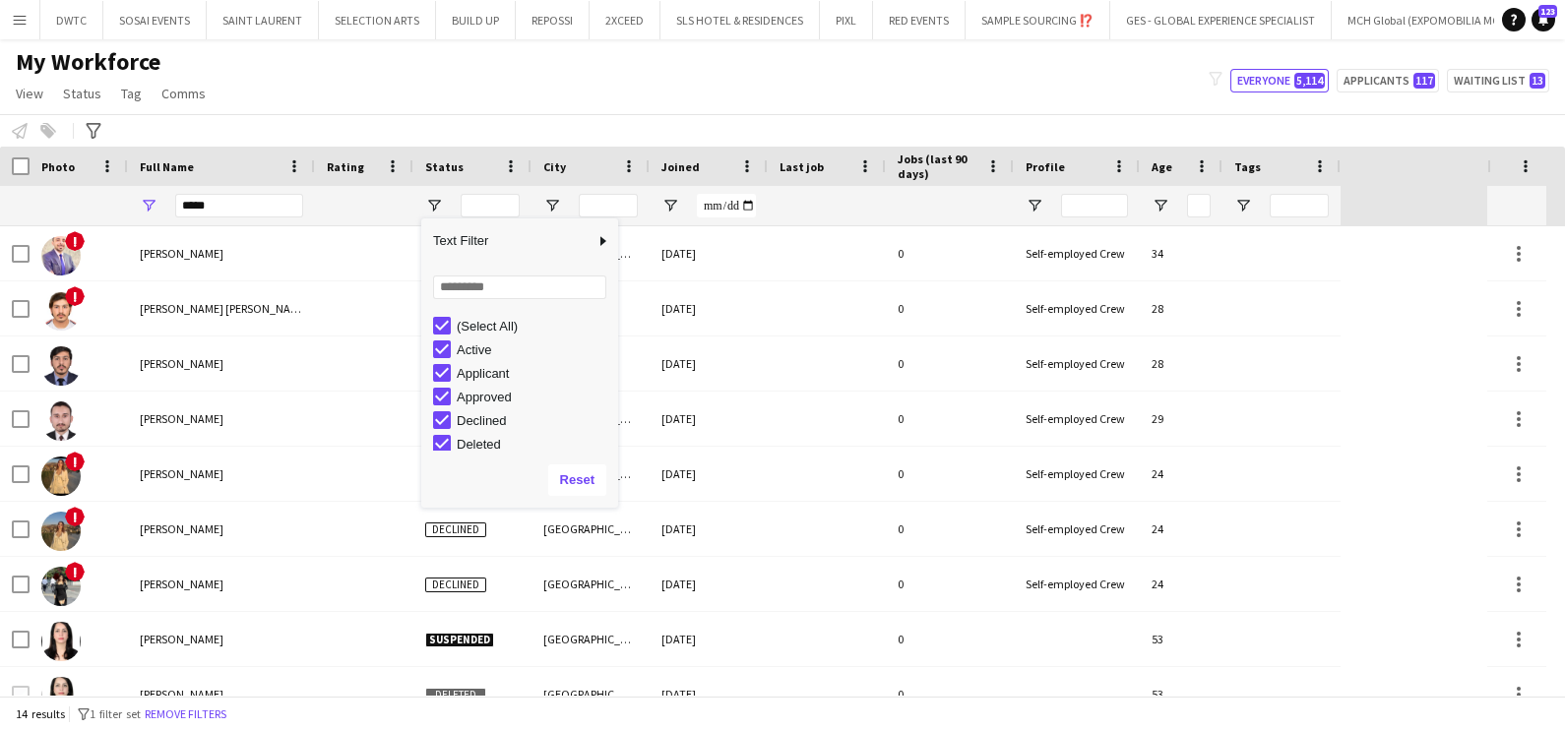
click at [529, 89] on div "My Workforce View Views Default view New view Update view Delete view Edit name…" at bounding box center [782, 80] width 1565 height 67
